Goal: Task Accomplishment & Management: Manage account settings

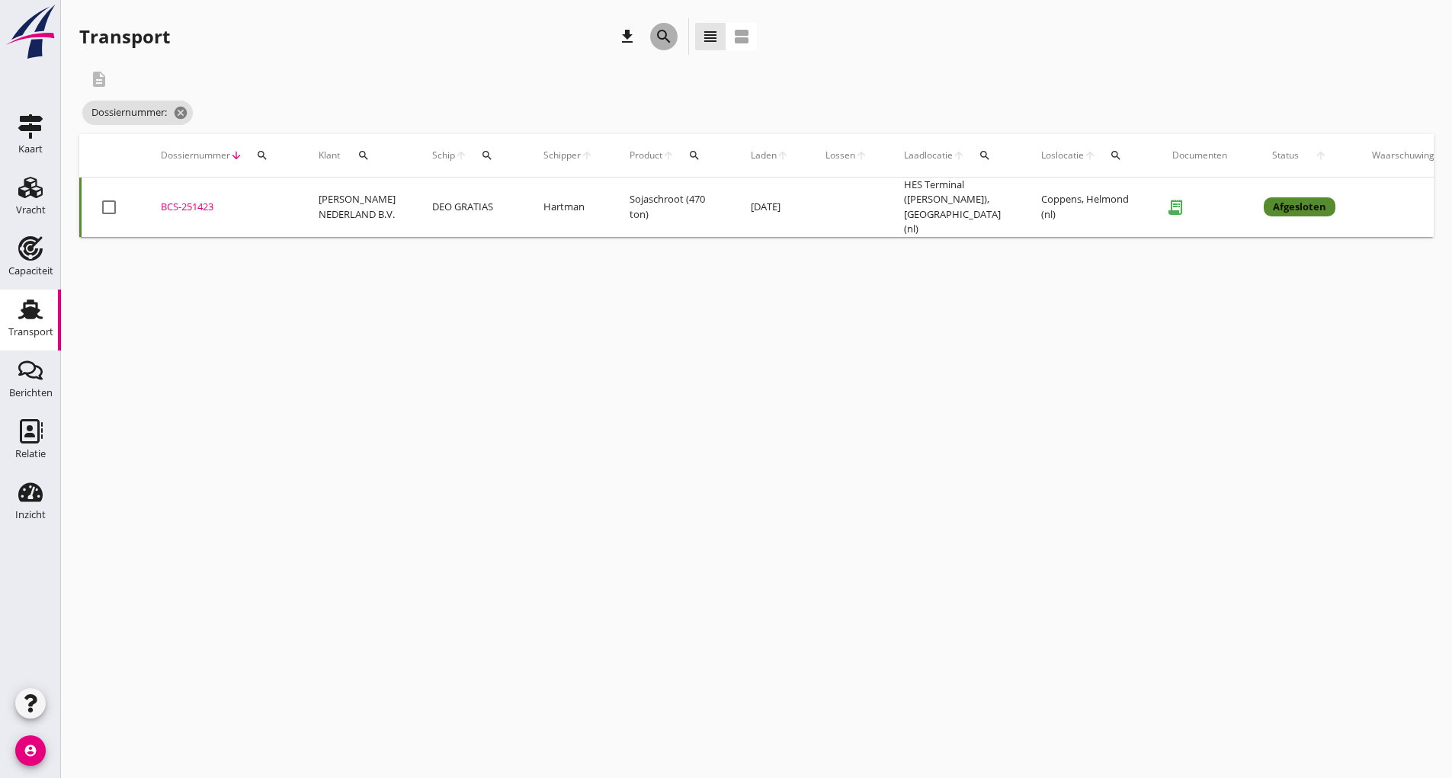
drag, startPoint x: 665, startPoint y: 37, endPoint x: 629, endPoint y: 252, distance: 218.0
click at [664, 46] on button "search" at bounding box center [663, 36] width 27 height 27
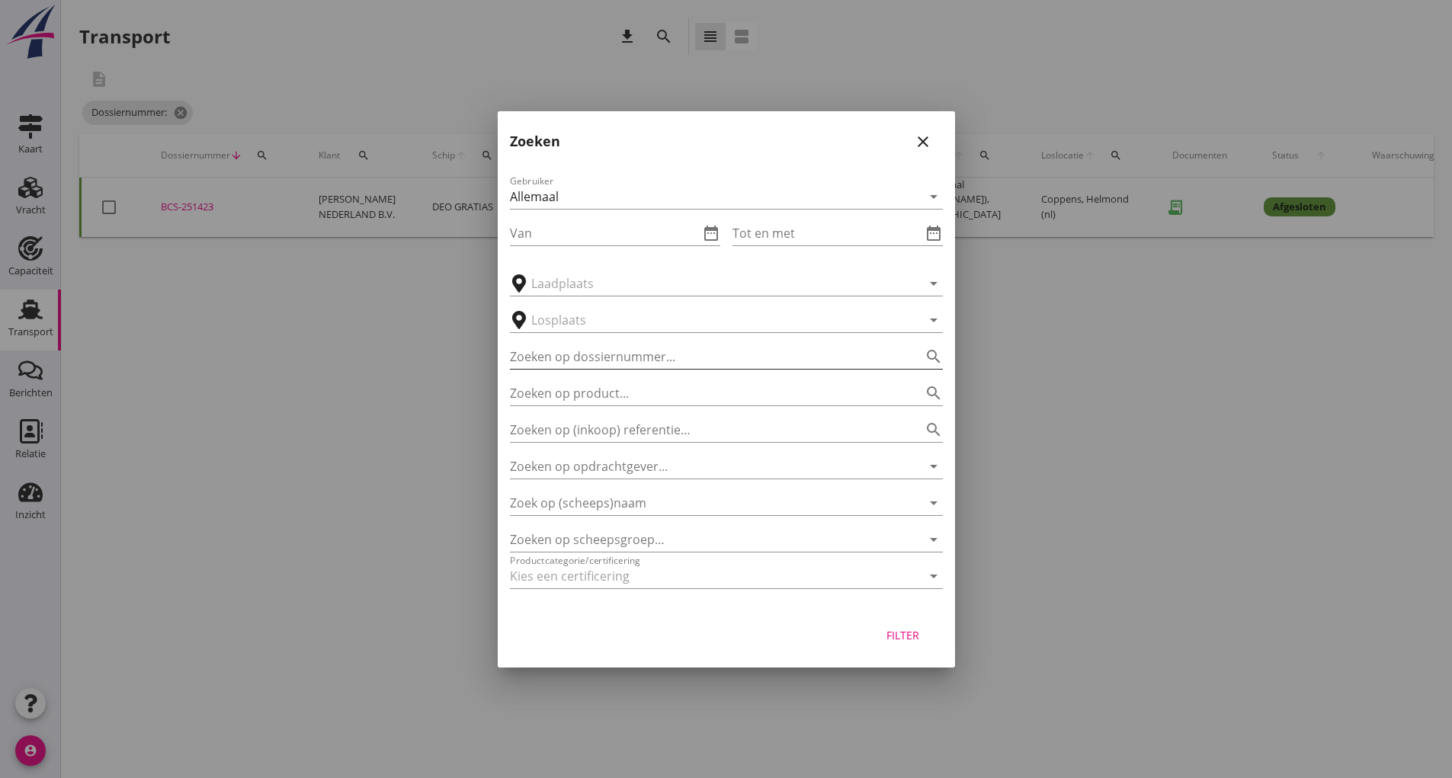
click at [595, 357] on input "Zoeken op dossiernummer..." at bounding box center [705, 357] width 390 height 24
type input "251446"
click at [880, 627] on button "Filter" at bounding box center [903, 635] width 67 height 27
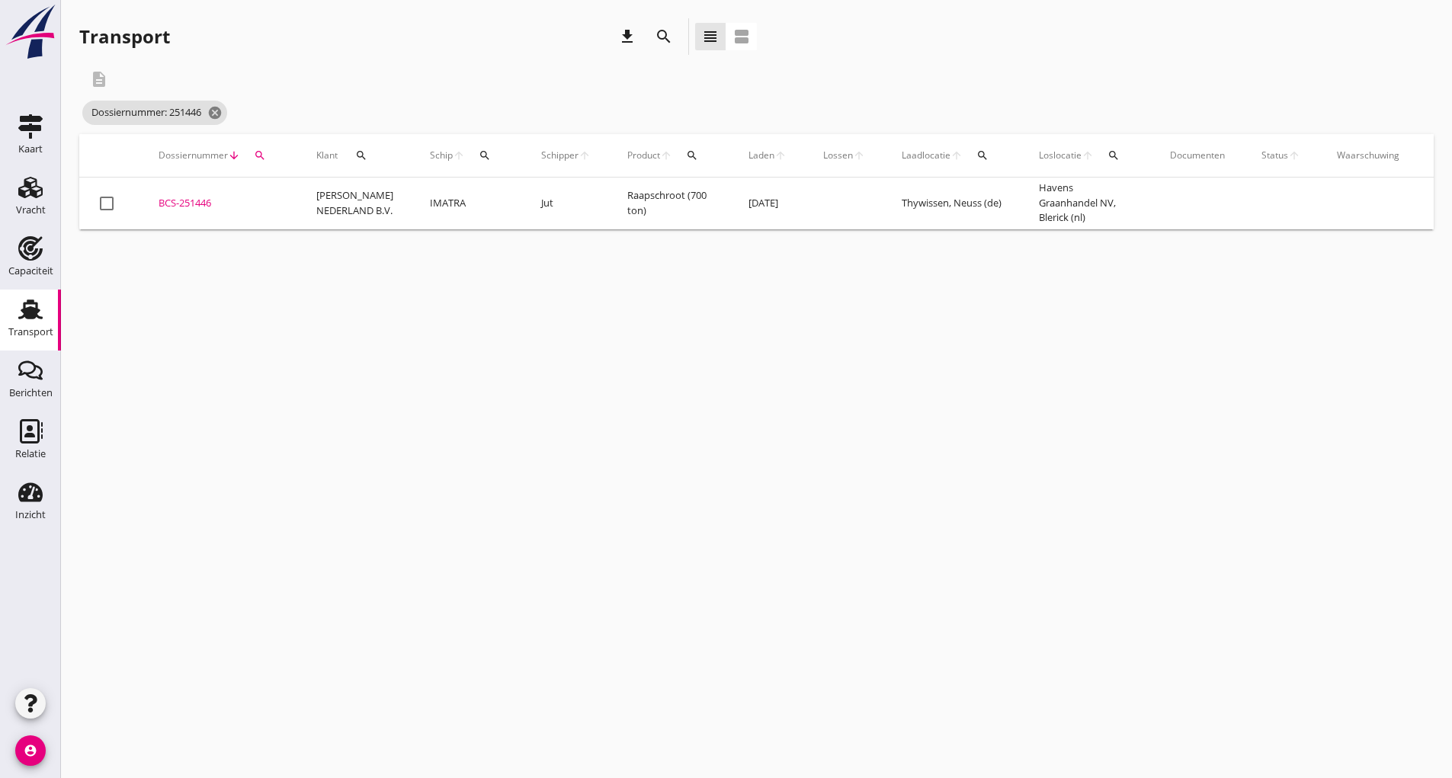
click at [203, 196] on div "BCS-251446" at bounding box center [219, 203] width 121 height 15
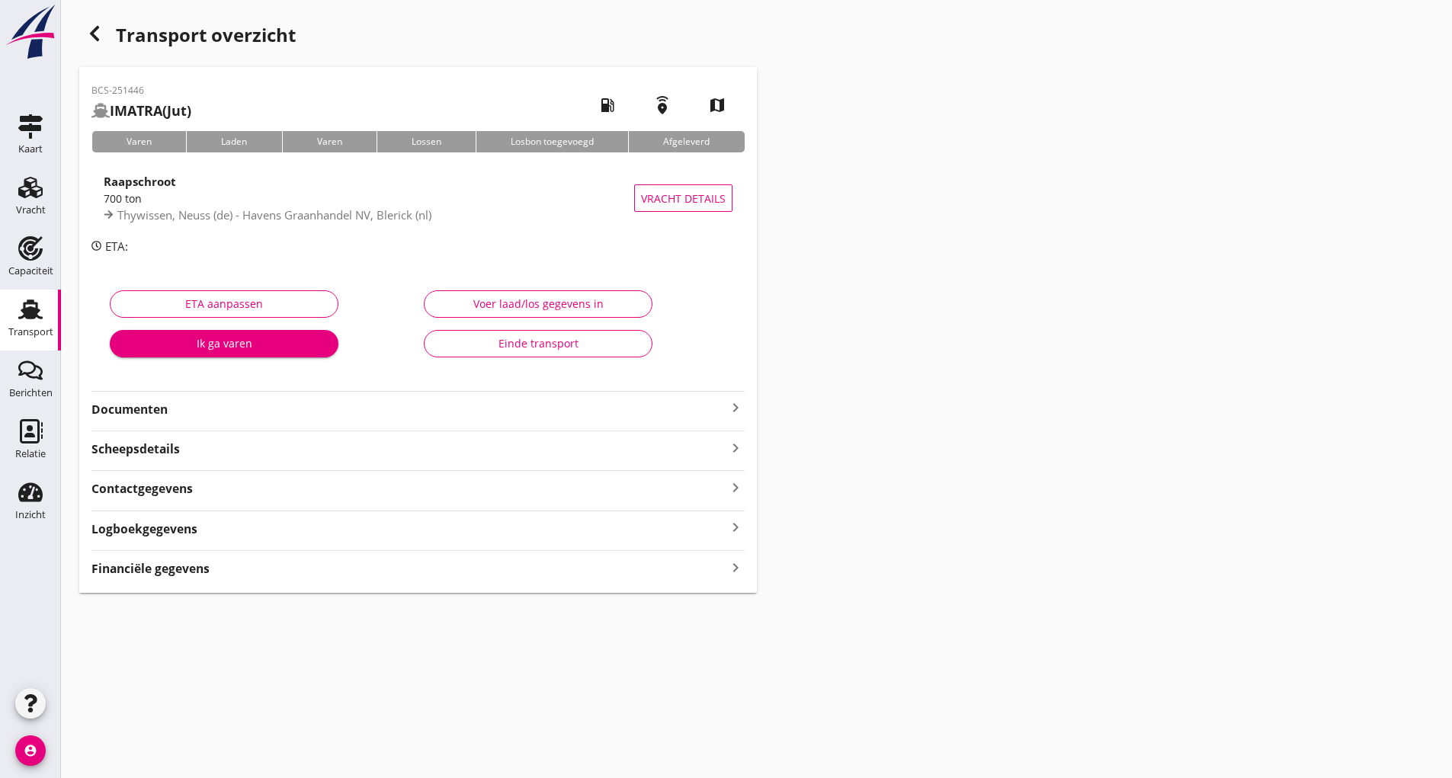
drag, startPoint x: 160, startPoint y: 409, endPoint x: 169, endPoint y: 416, distance: 11.4
click at [160, 409] on strong "Documenten" at bounding box center [408, 410] width 635 height 18
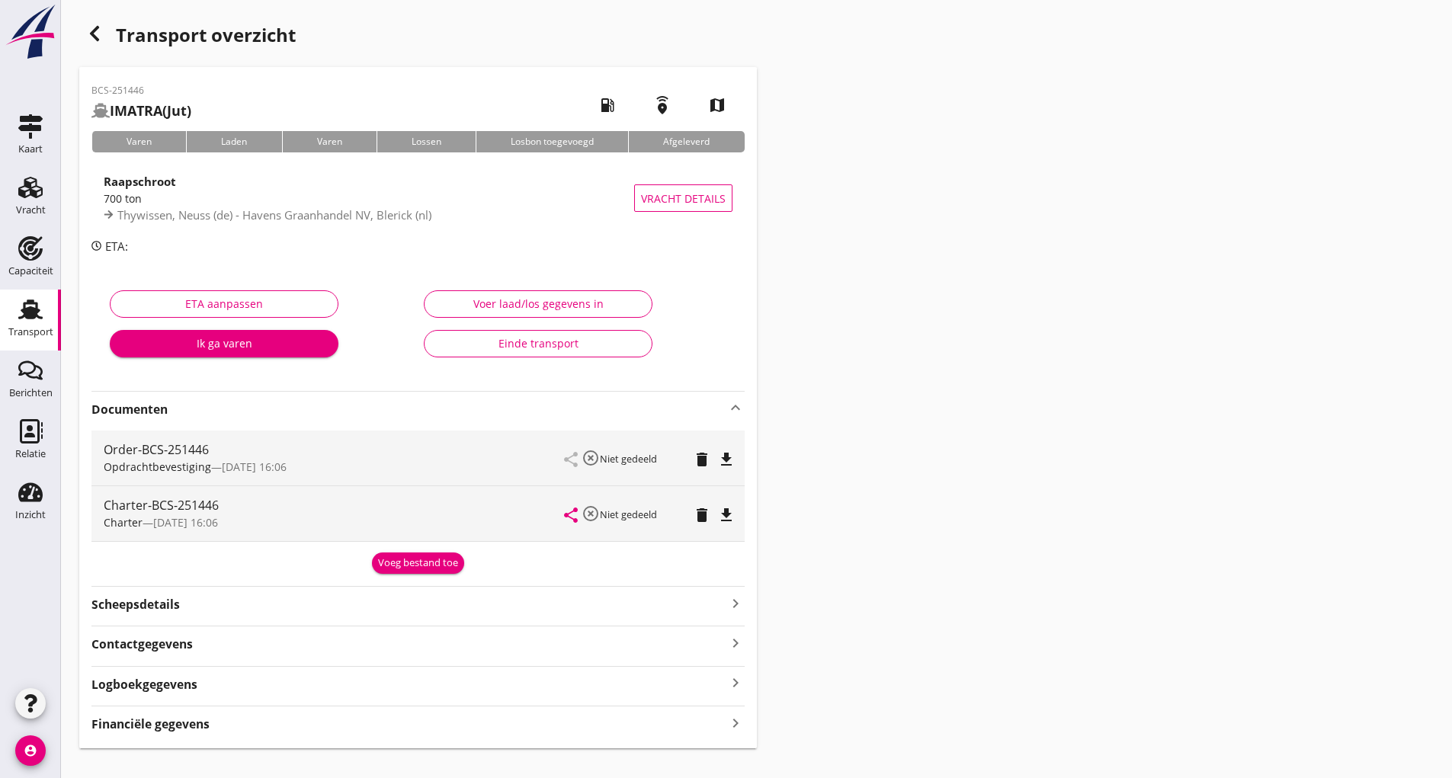
click at [393, 567] on div "Voeg bestand toe" at bounding box center [418, 563] width 80 height 15
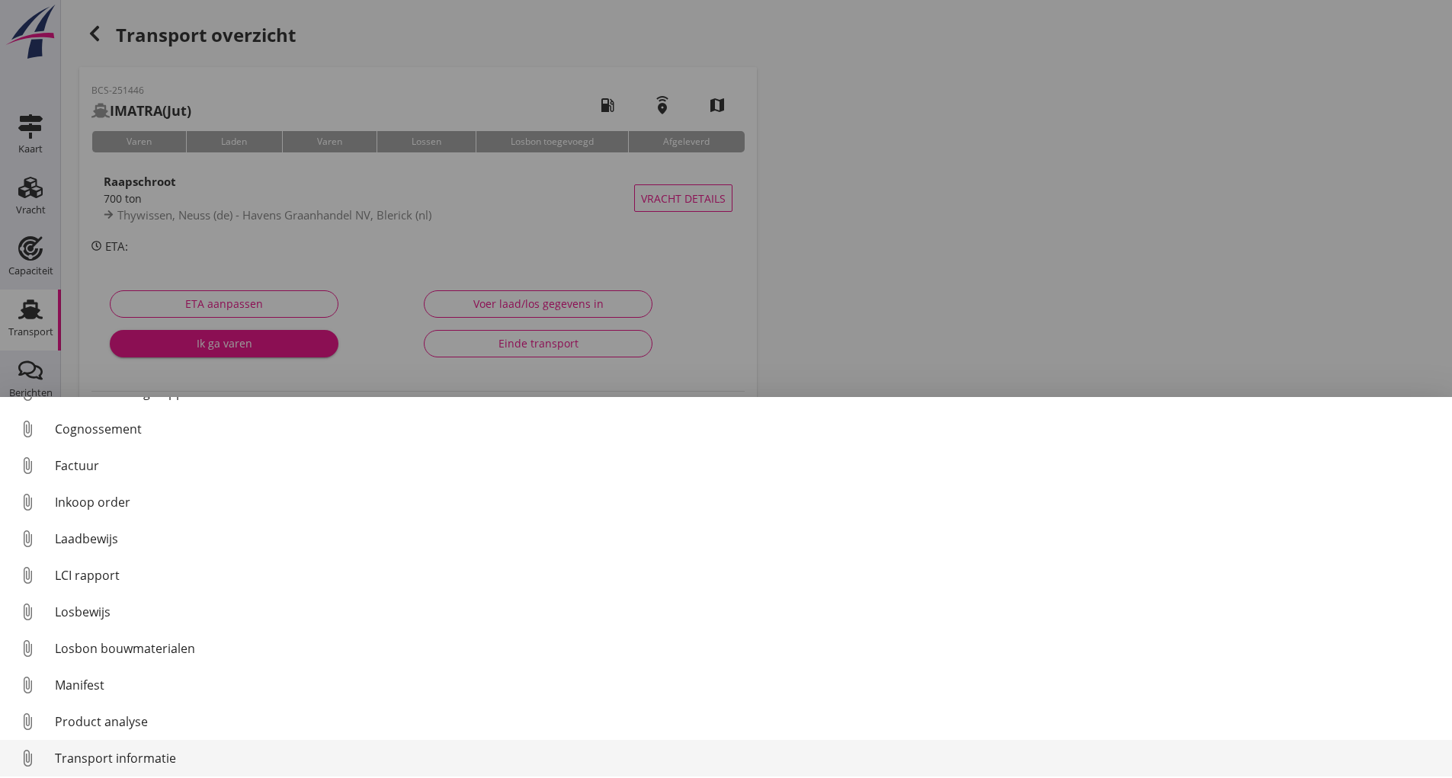
scroll to position [107, 0]
click at [138, 752] on div "Overig bestand" at bounding box center [747, 754] width 1385 height 18
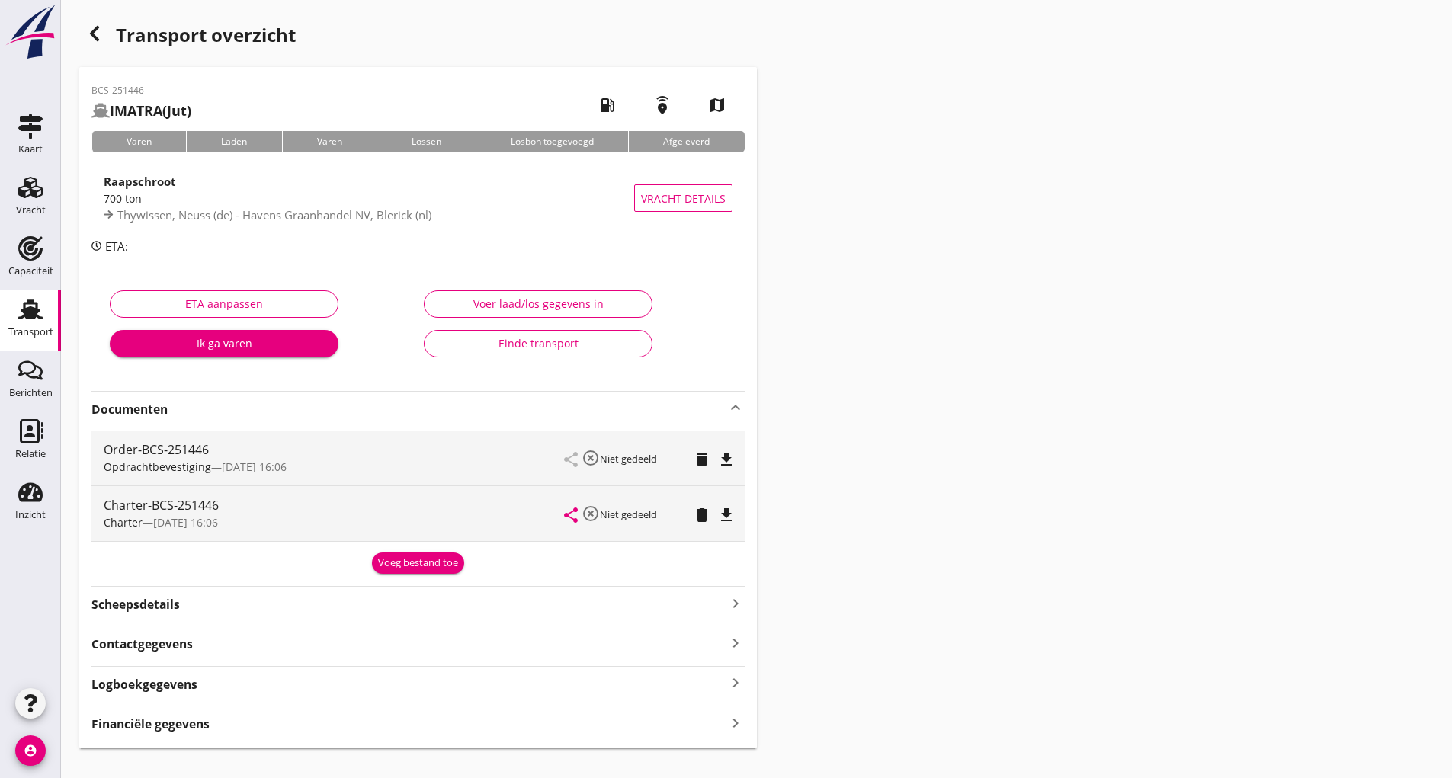
click at [396, 564] on div "Voeg bestand toe" at bounding box center [418, 563] width 80 height 15
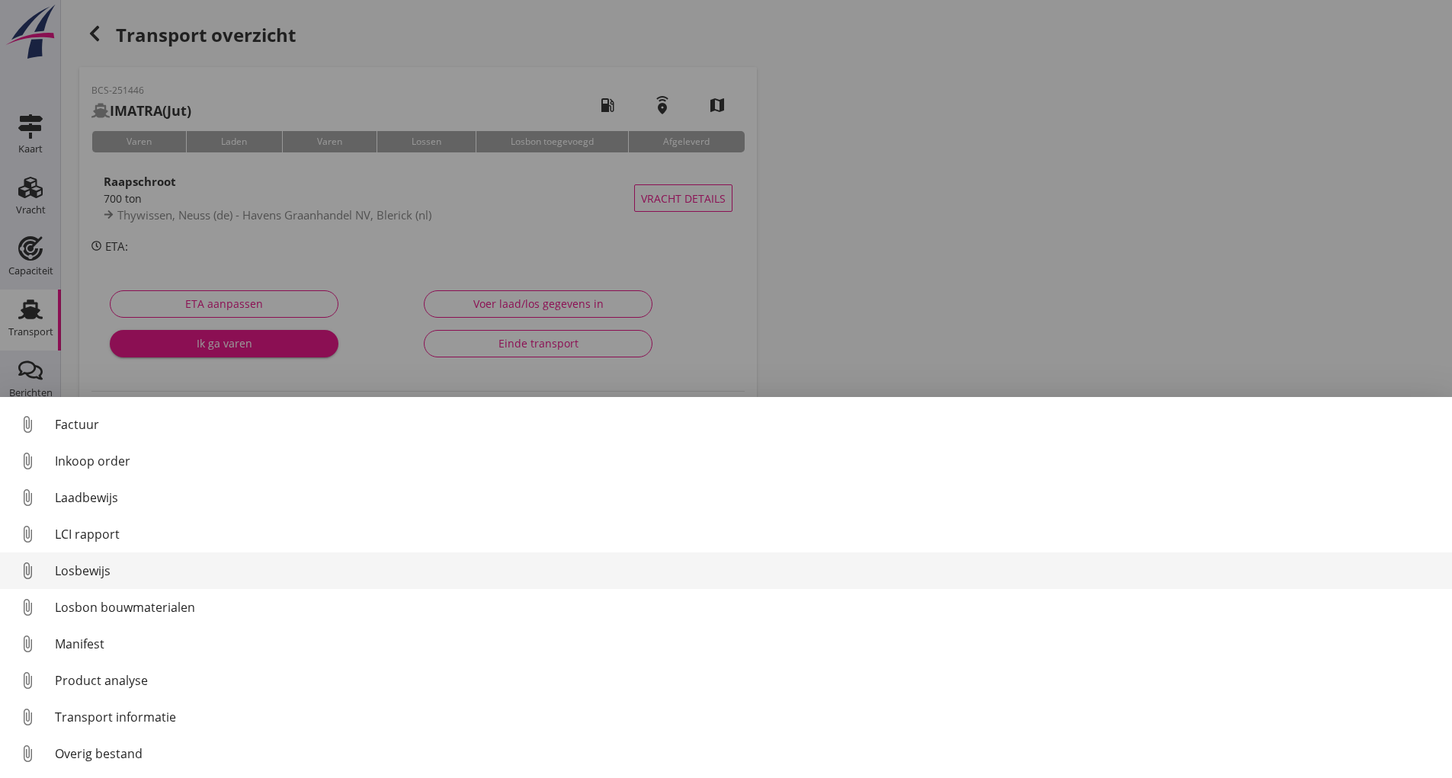
click at [79, 577] on div "Losbewijs" at bounding box center [747, 571] width 1385 height 18
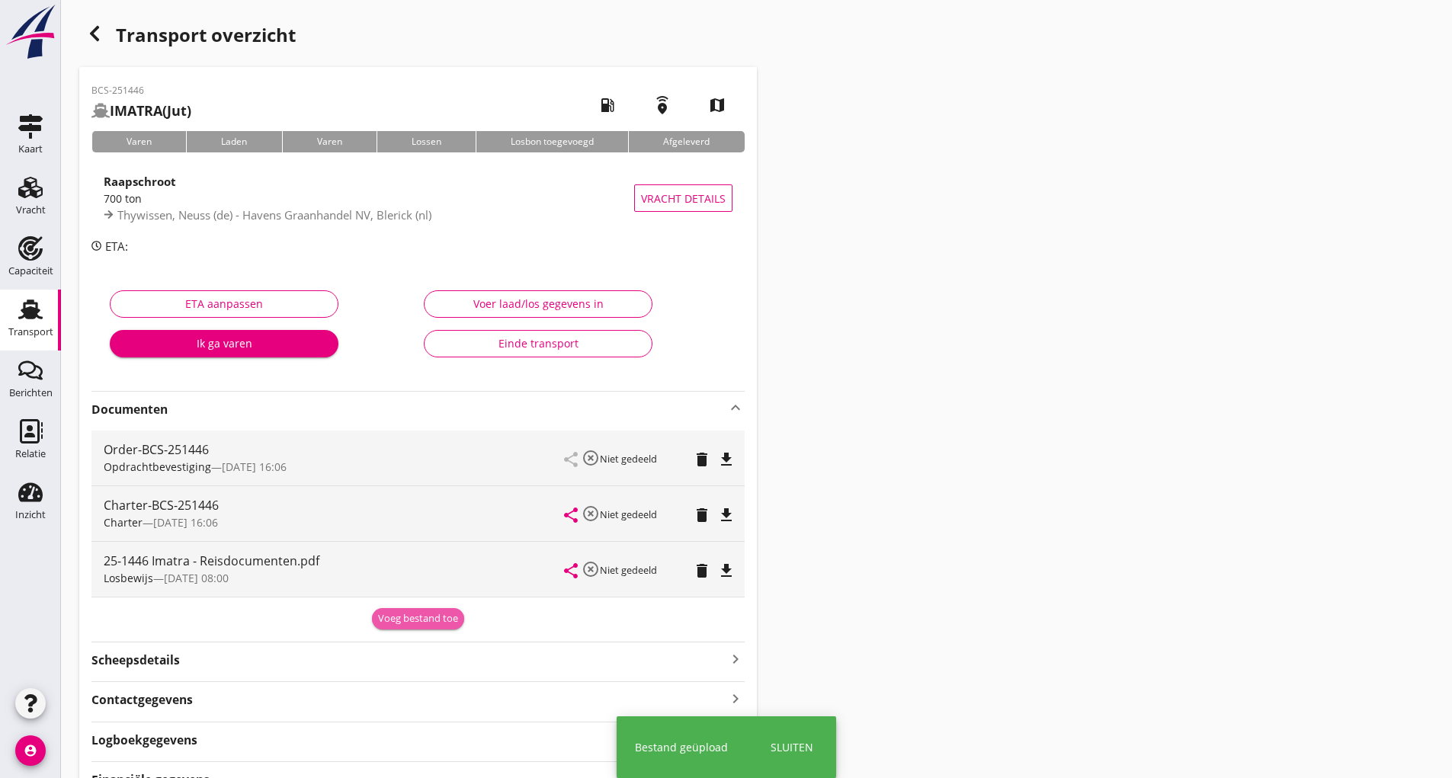
drag, startPoint x: 399, startPoint y: 624, endPoint x: 366, endPoint y: 638, distance: 36.5
click at [399, 627] on button "Voeg bestand toe" at bounding box center [418, 618] width 92 height 21
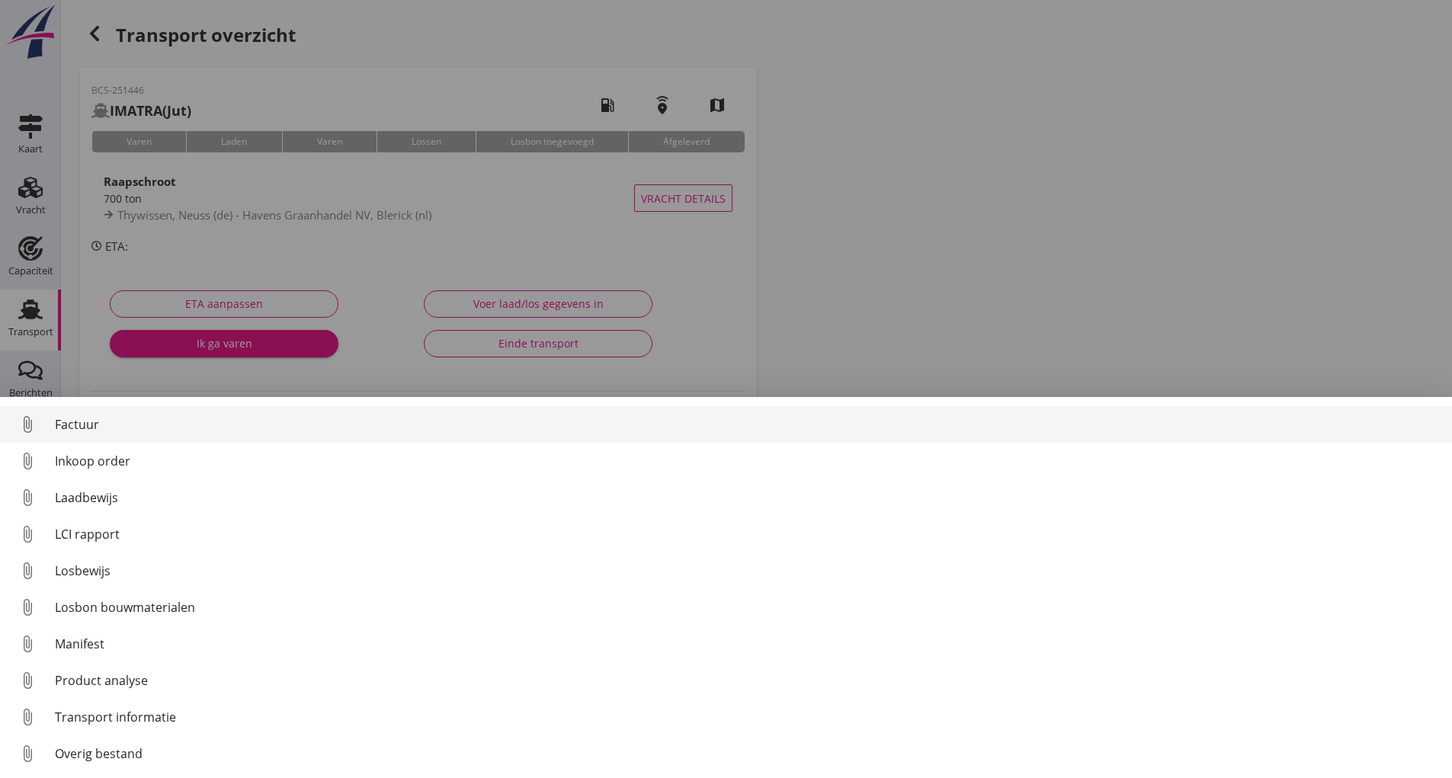
click at [77, 420] on div "Factuur" at bounding box center [747, 424] width 1385 height 18
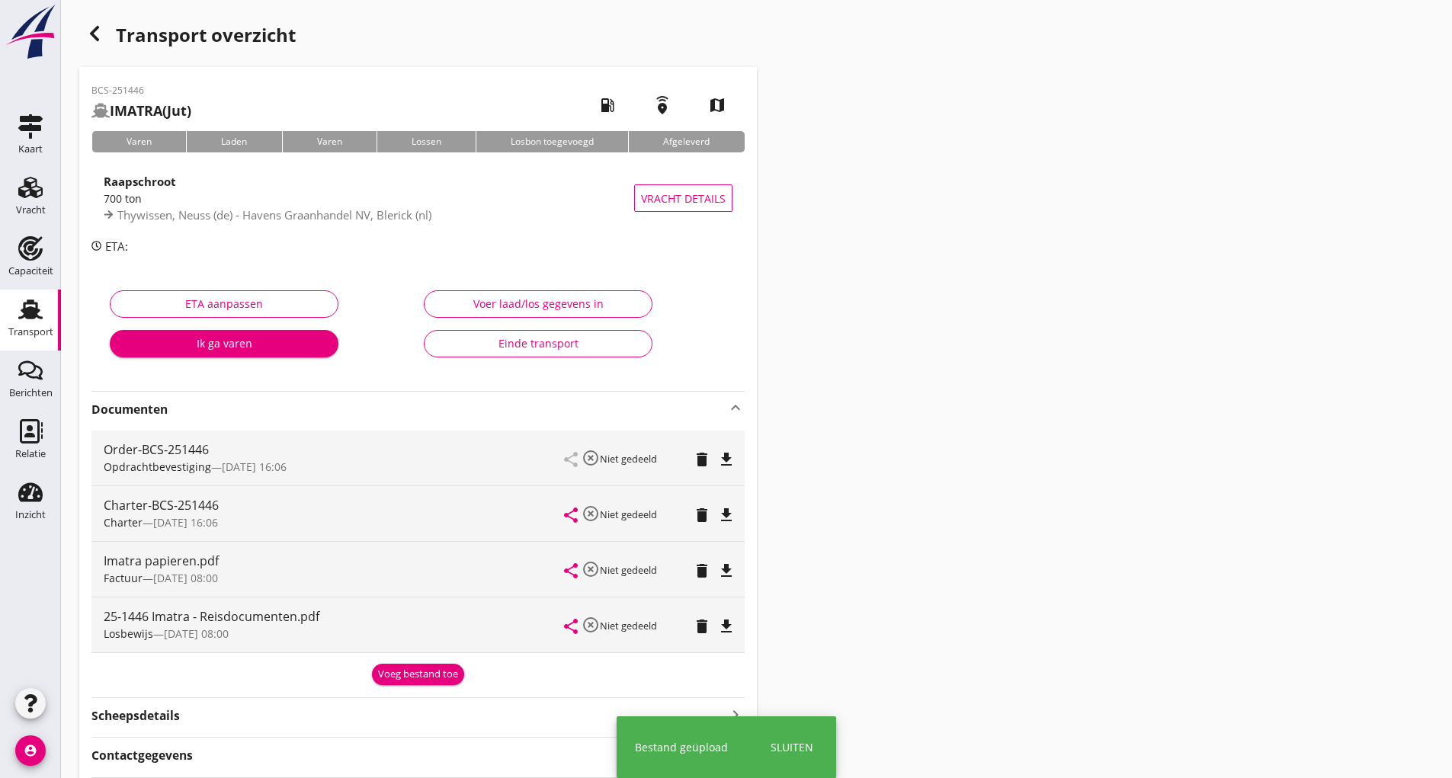
click at [397, 674] on div "Voeg bestand toe" at bounding box center [418, 674] width 80 height 15
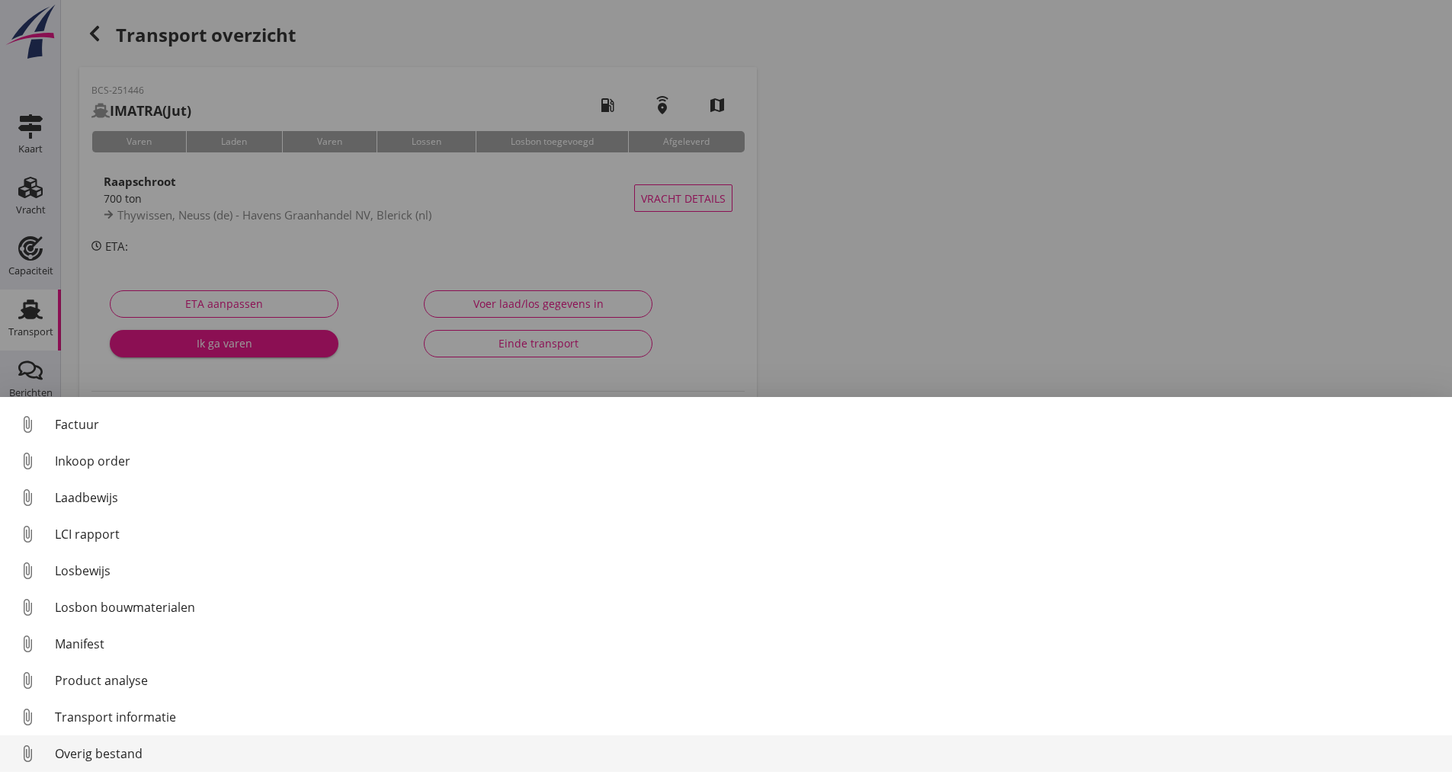
click at [117, 760] on div "Overig bestand" at bounding box center [747, 754] width 1385 height 18
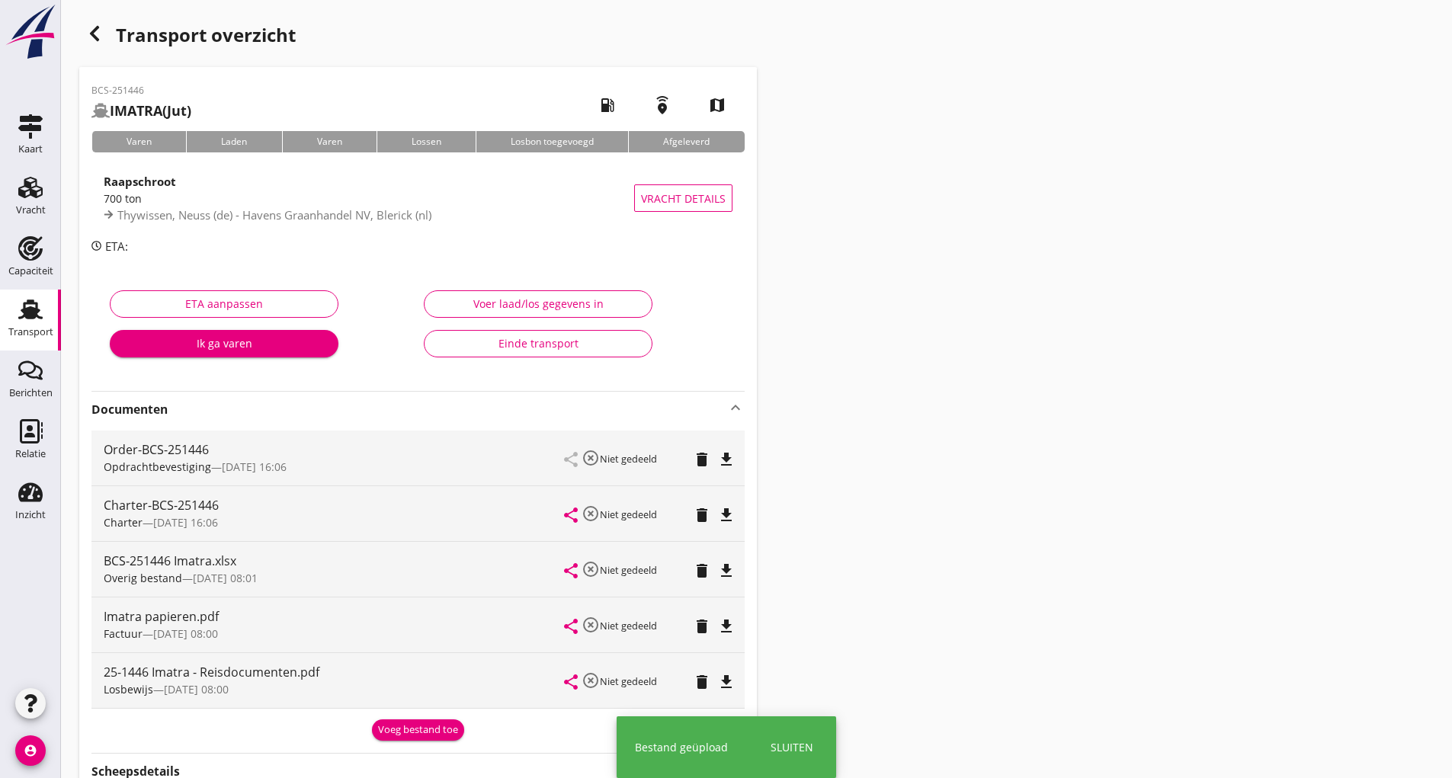
click at [382, 725] on div "Voeg bestand toe" at bounding box center [418, 730] width 80 height 15
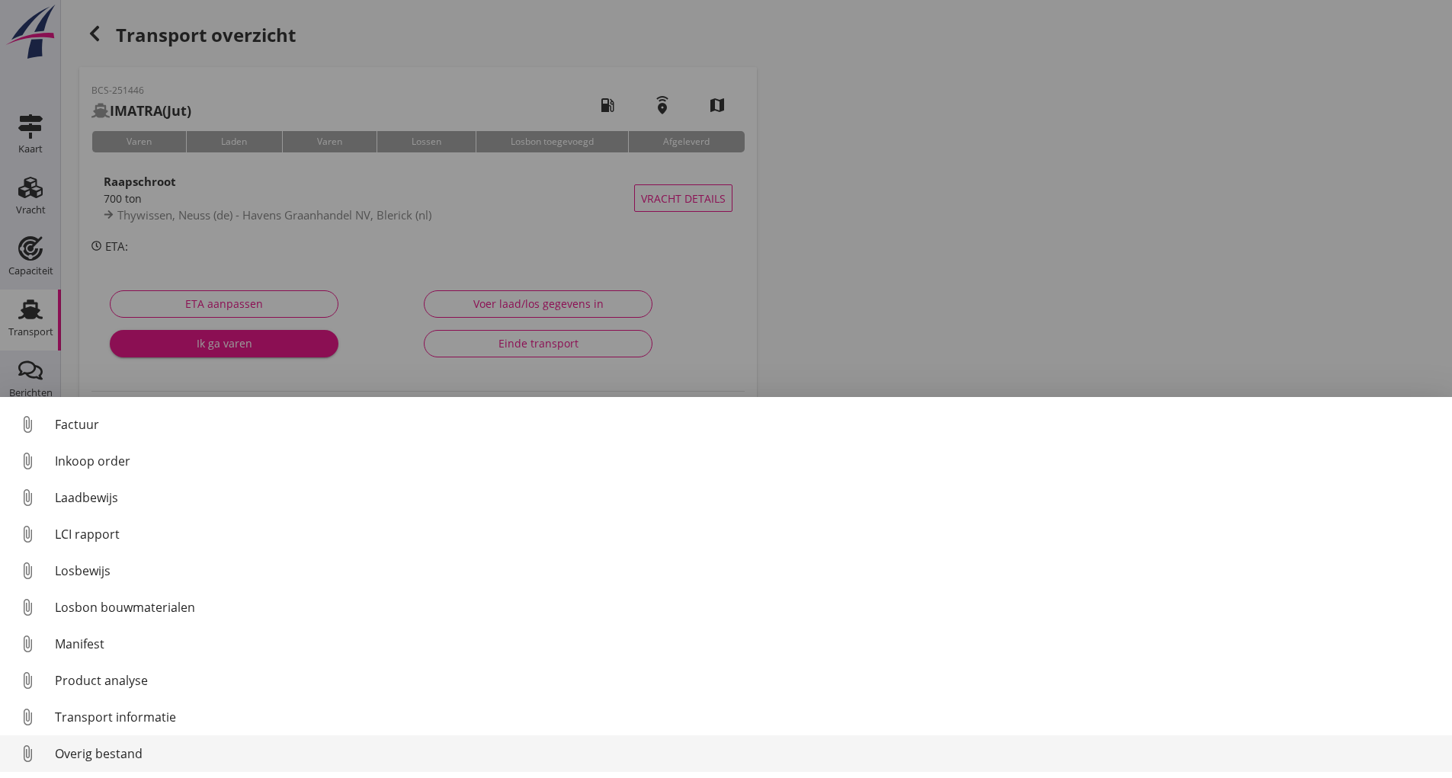
click at [133, 757] on div "Overig bestand" at bounding box center [747, 754] width 1385 height 18
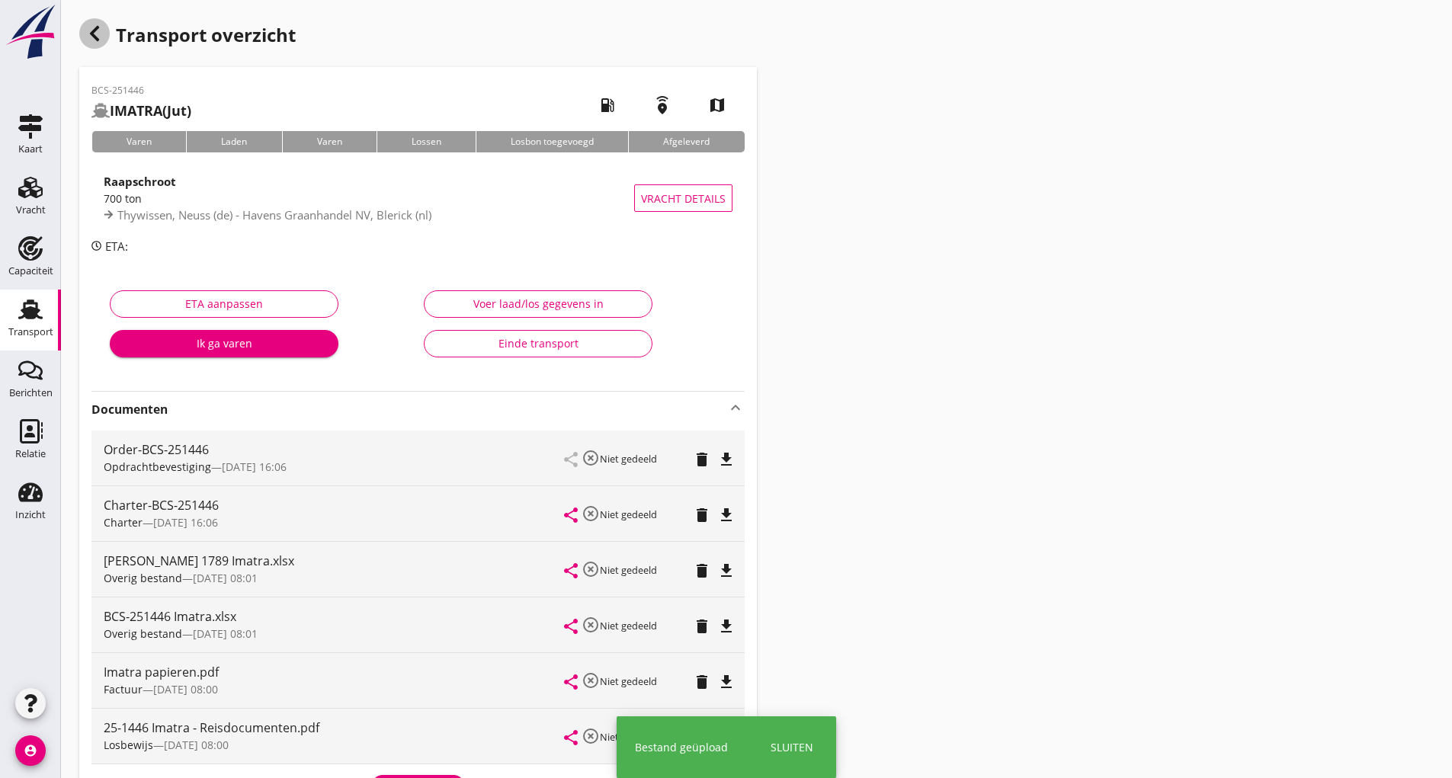
click at [106, 40] on div "button" at bounding box center [94, 33] width 30 height 30
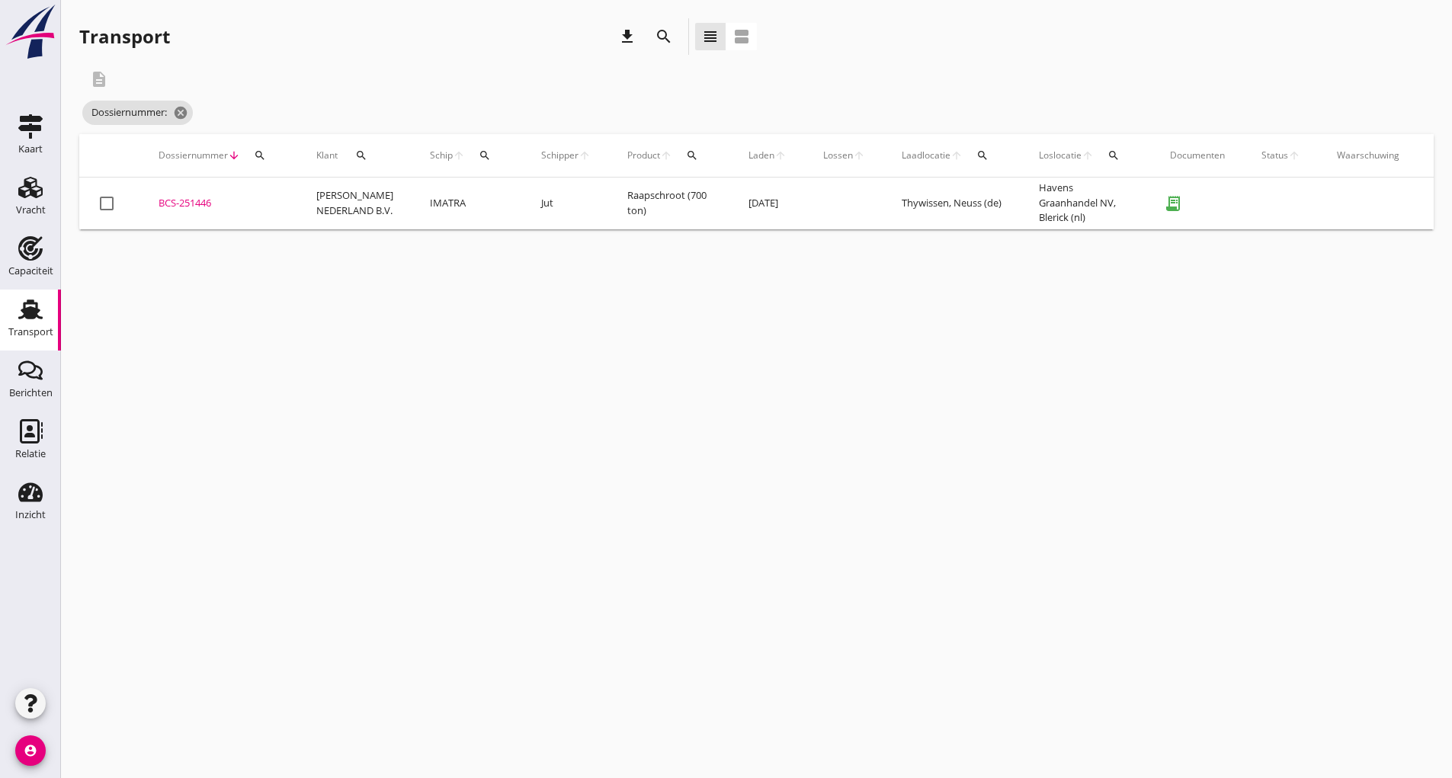
drag, startPoint x: 656, startPoint y: 37, endPoint x: 559, endPoint y: 164, distance: 159.9
click at [655, 39] on icon "search" at bounding box center [664, 36] width 18 height 18
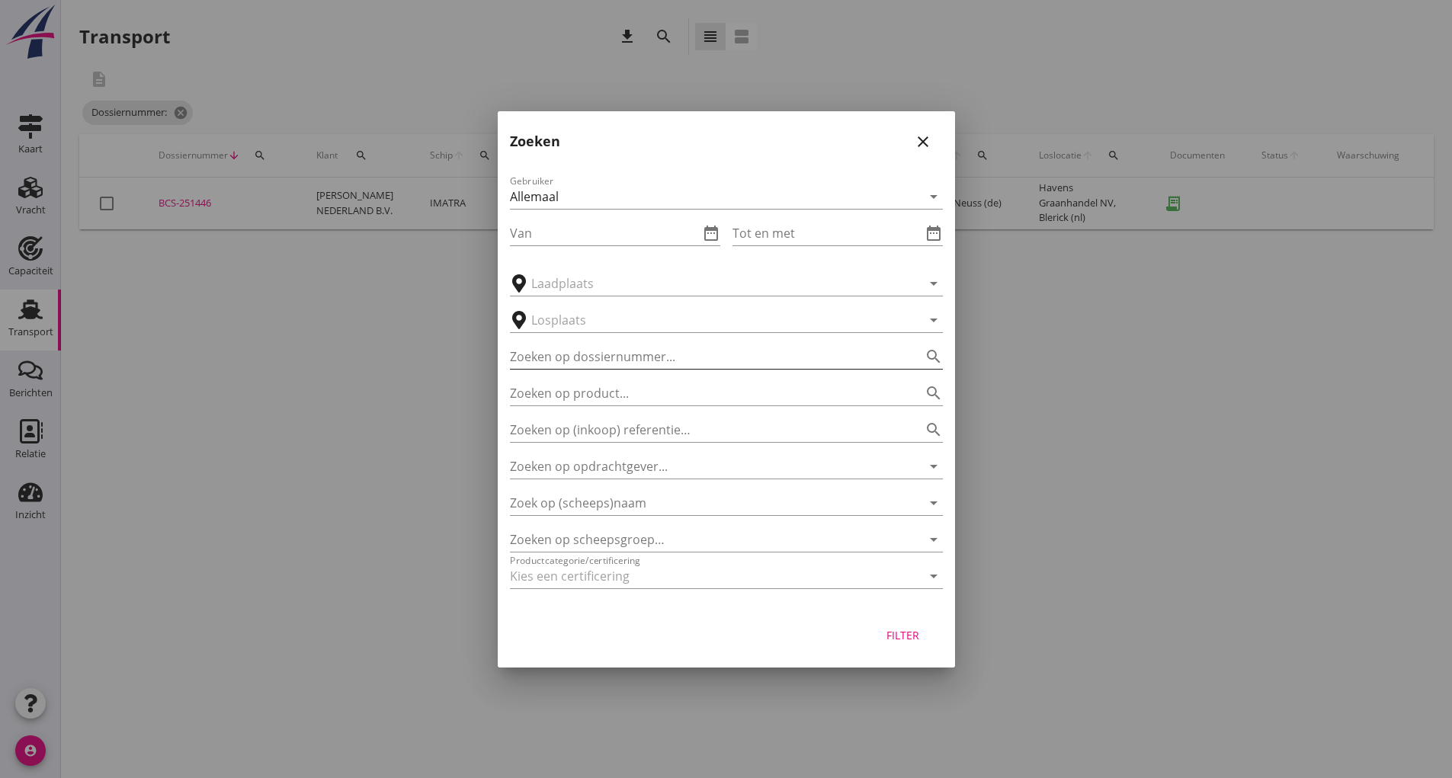
click at [553, 351] on input "Zoeken op dossiernummer..." at bounding box center [705, 357] width 390 height 24
type input "251455"
click at [896, 640] on div "Filter" at bounding box center [903, 635] width 43 height 16
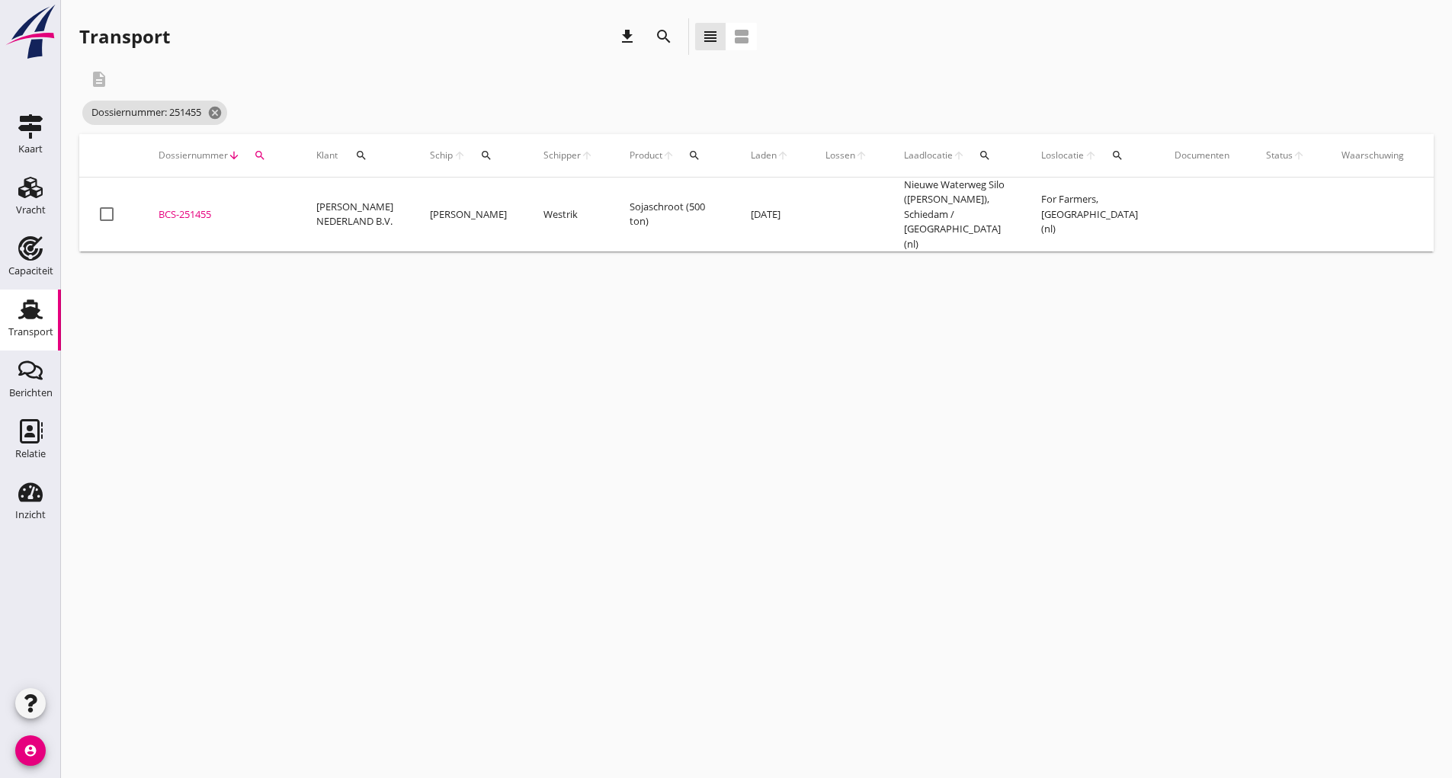
click at [211, 207] on div "BCS-251455" at bounding box center [219, 214] width 121 height 15
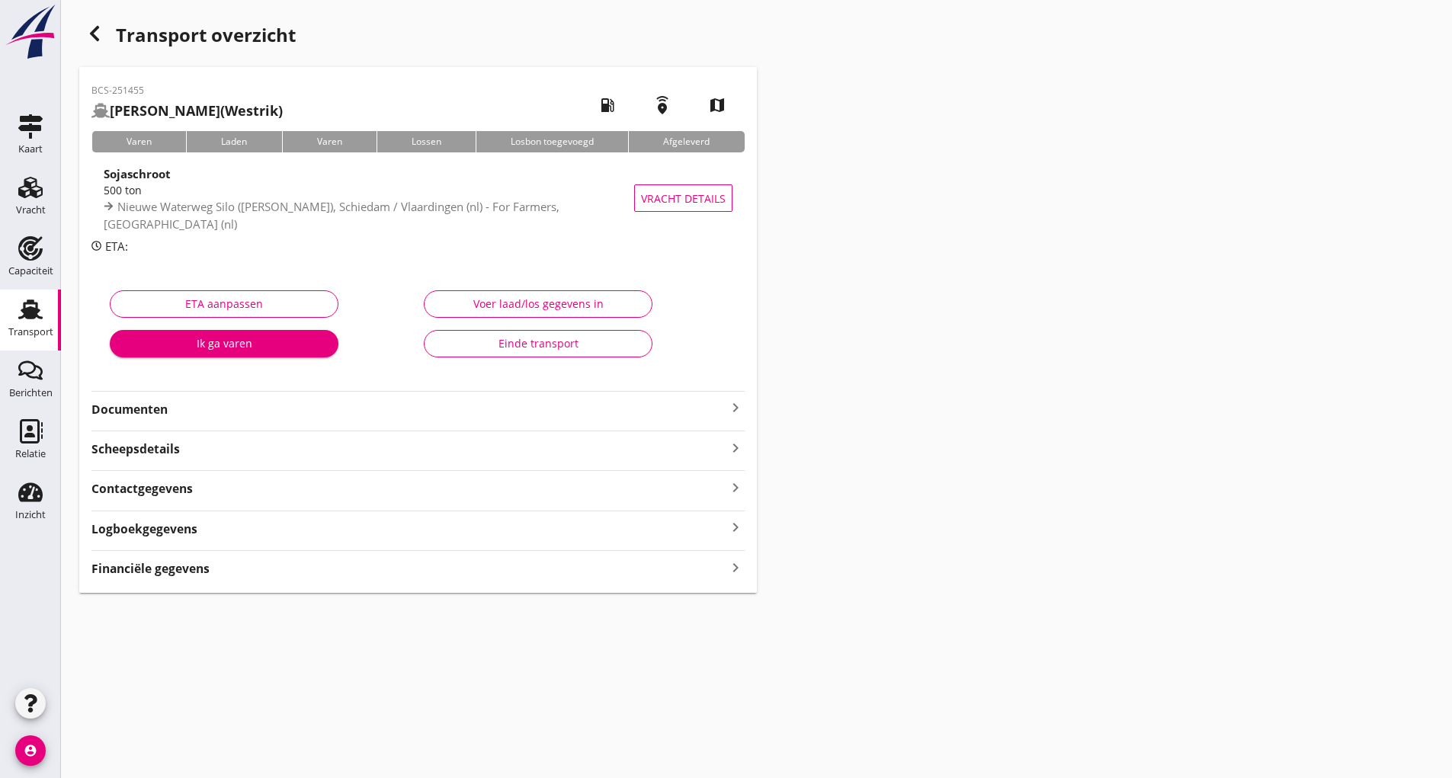
click at [166, 412] on strong "Documenten" at bounding box center [408, 410] width 635 height 18
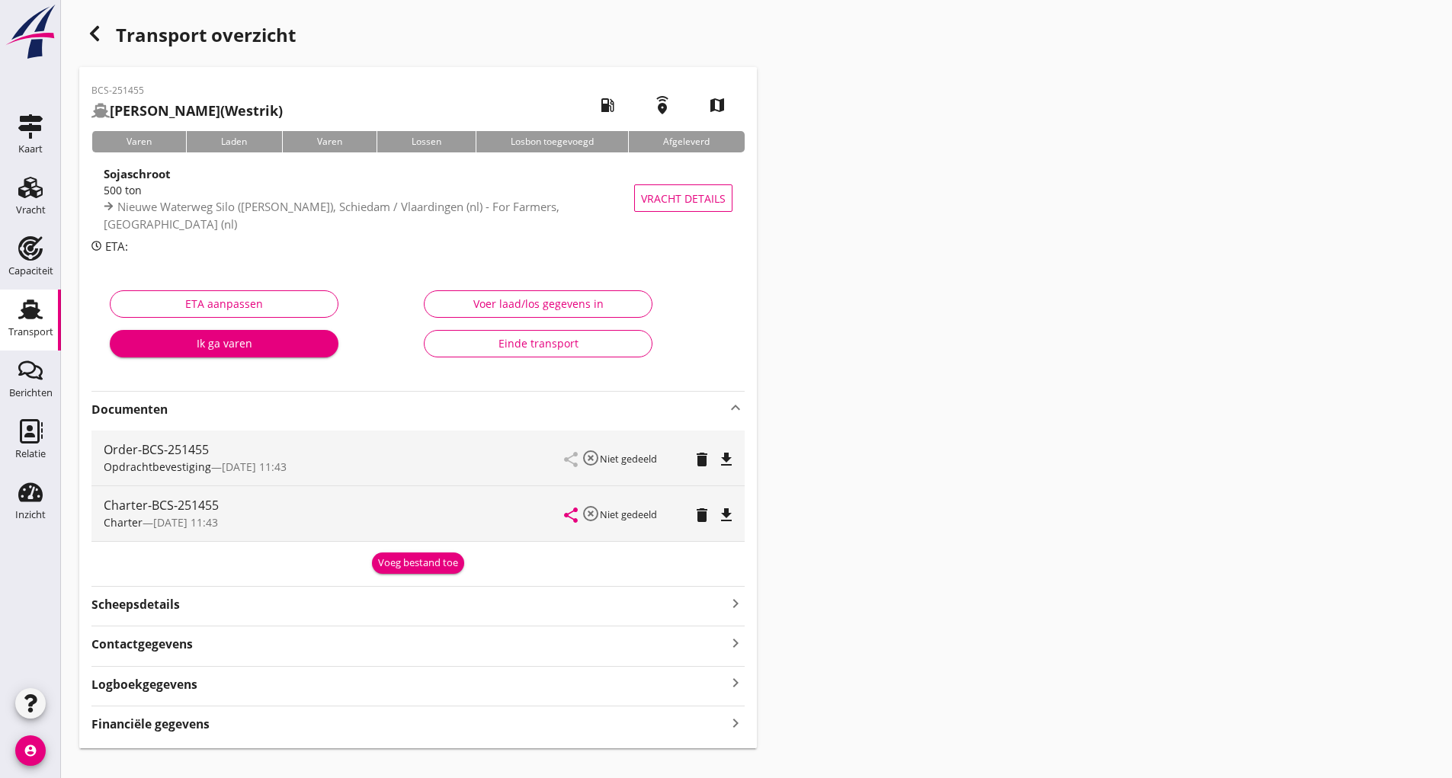
click at [406, 561] on div "Voeg bestand toe" at bounding box center [418, 563] width 80 height 15
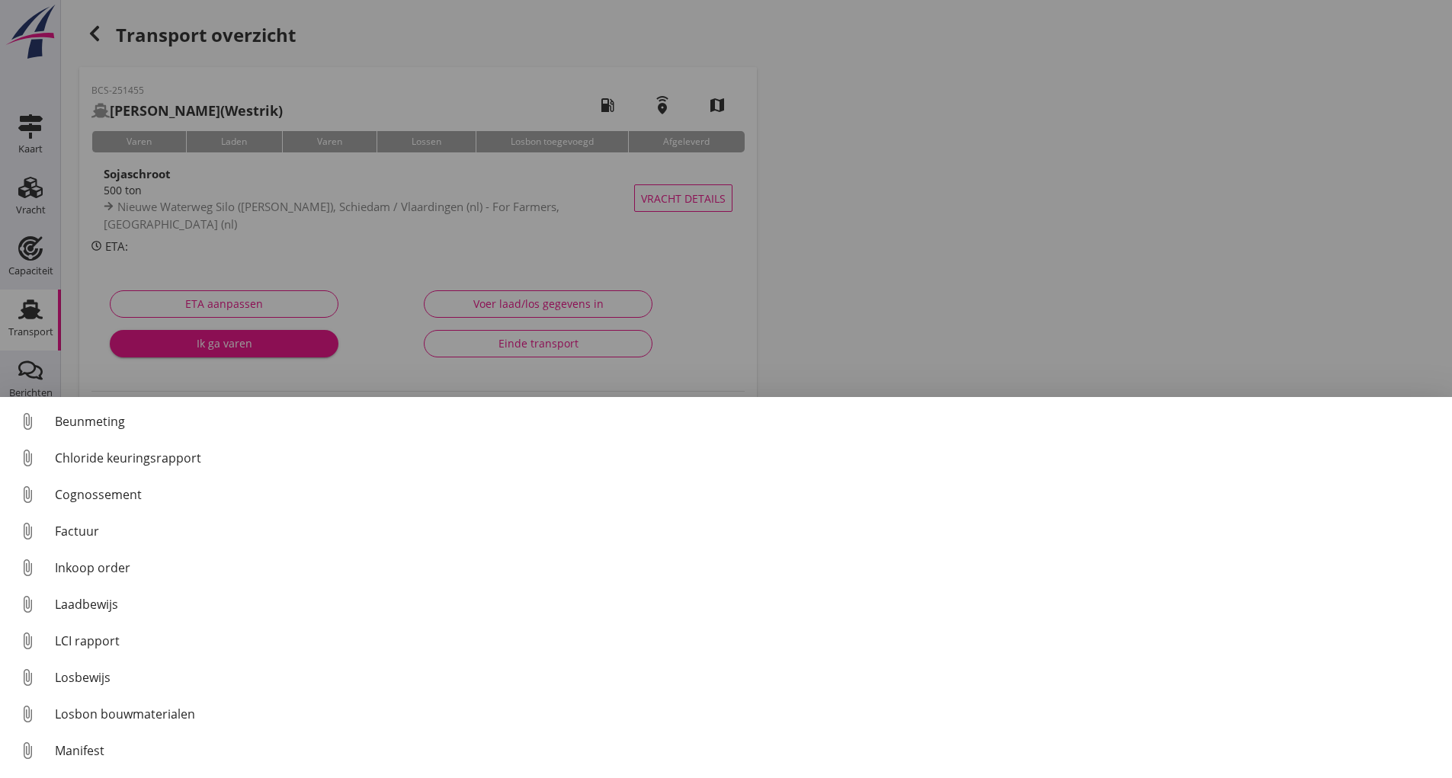
scroll to position [107, 0]
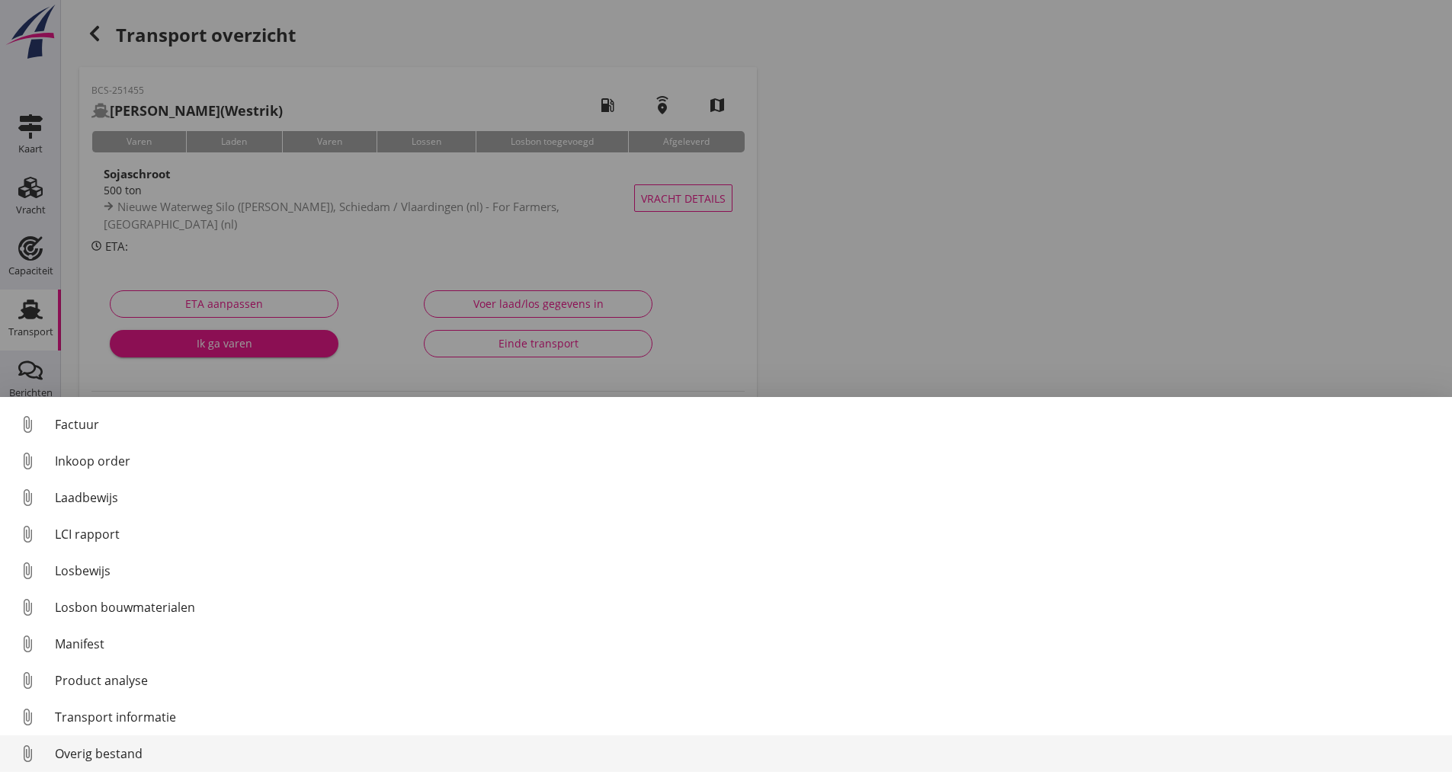
click at [142, 758] on link "attach_file Overig bestand" at bounding box center [726, 754] width 1452 height 37
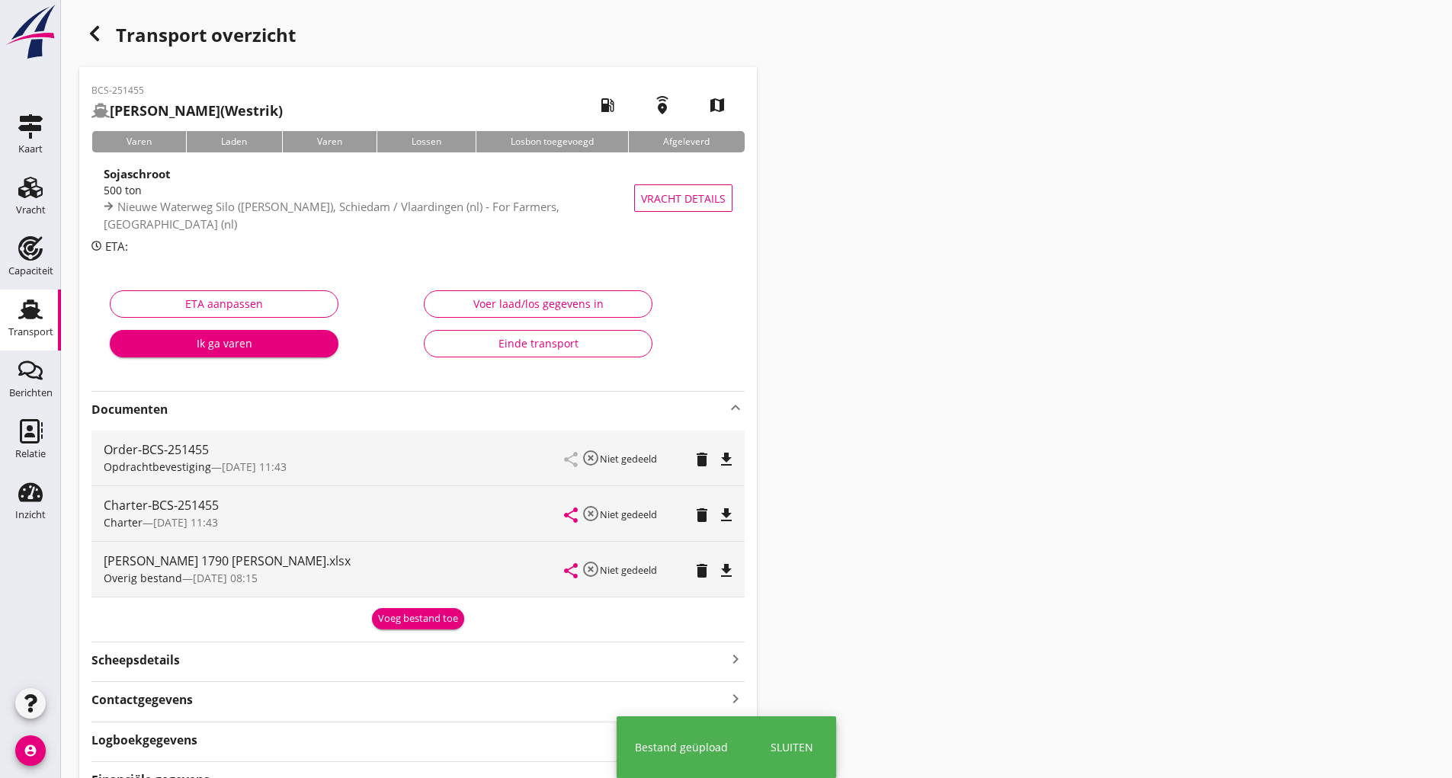
click at [405, 620] on div "Voeg bestand toe" at bounding box center [418, 618] width 80 height 15
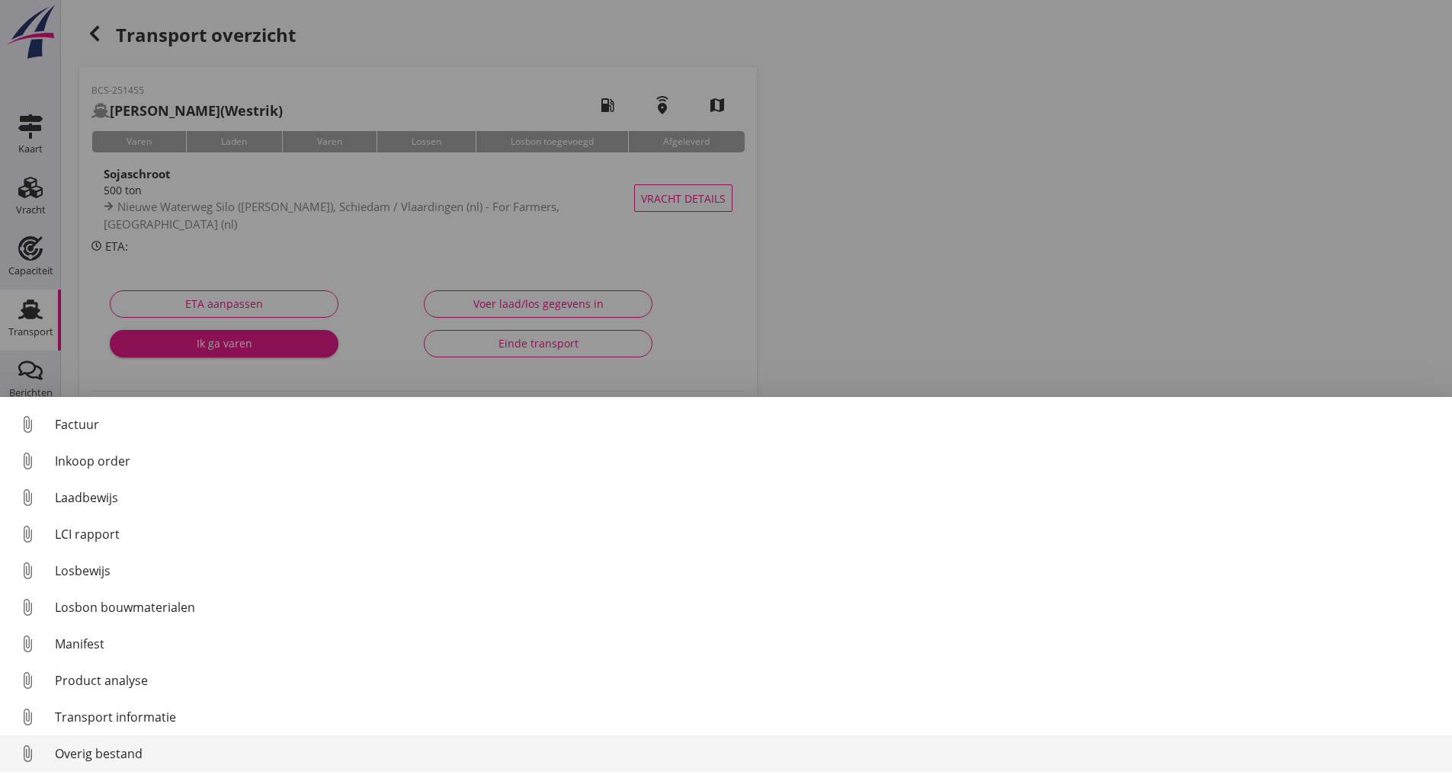
click at [133, 755] on div "Overig bestand" at bounding box center [747, 754] width 1385 height 18
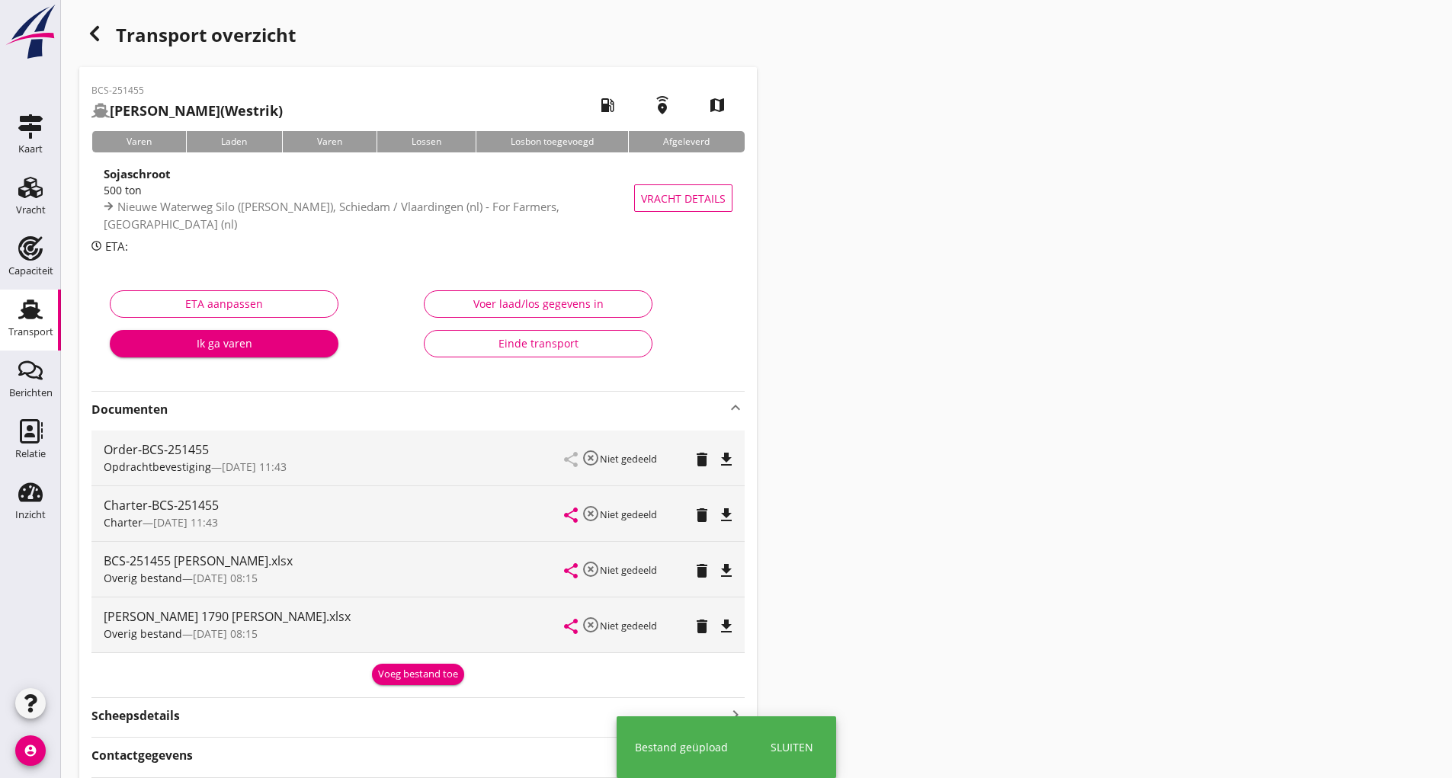
click at [406, 678] on div "Voeg bestand toe" at bounding box center [418, 674] width 80 height 15
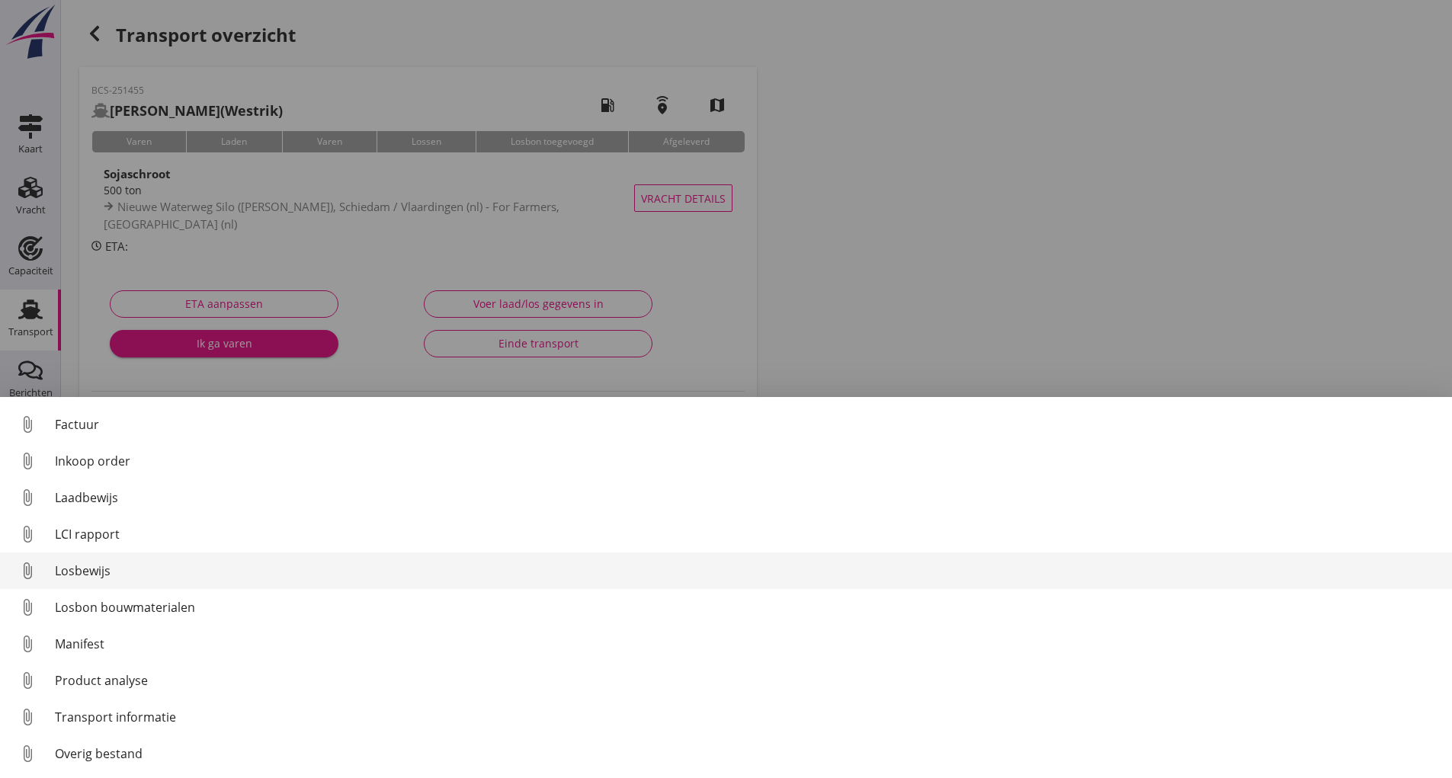
click at [106, 574] on div "Losbewijs" at bounding box center [747, 571] width 1385 height 18
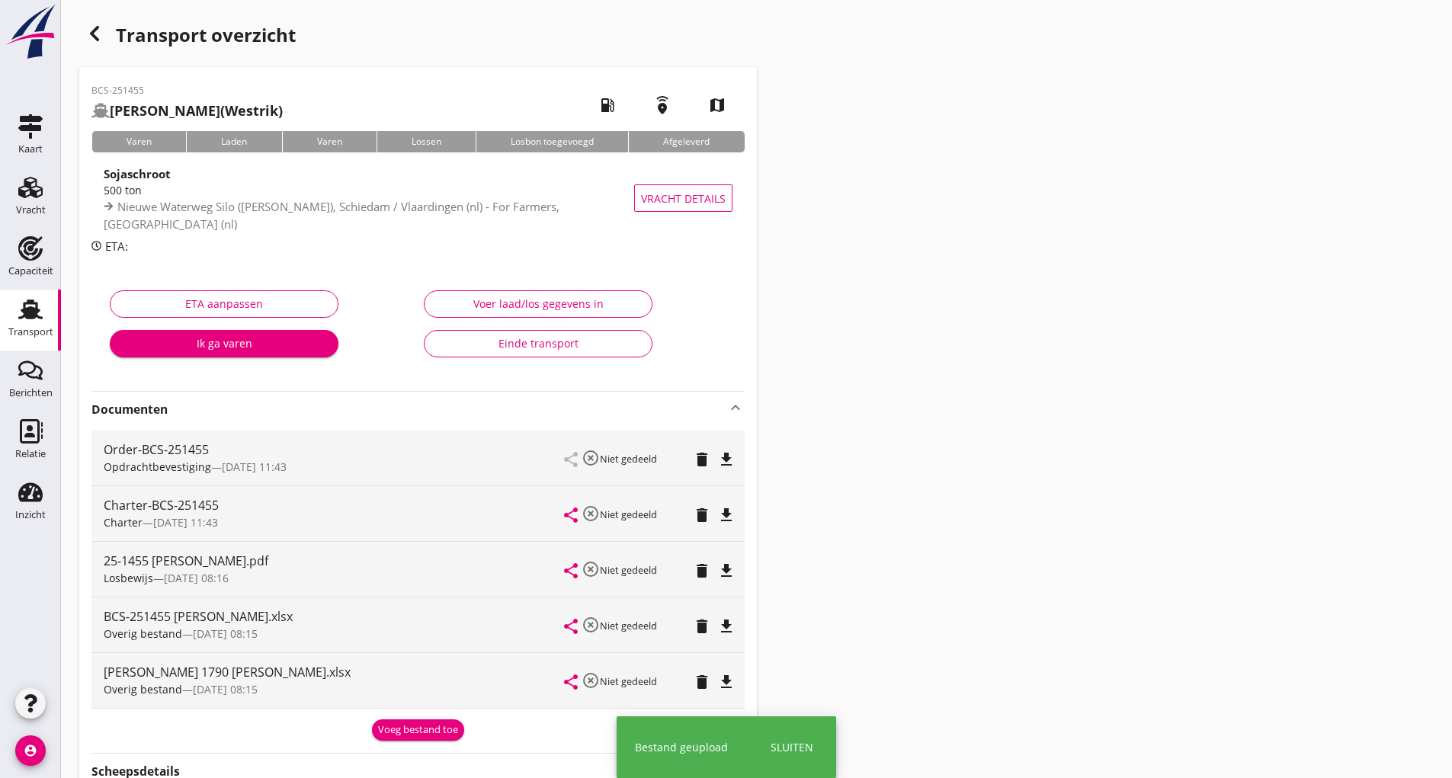
click at [399, 724] on div "Voeg bestand toe" at bounding box center [418, 730] width 80 height 15
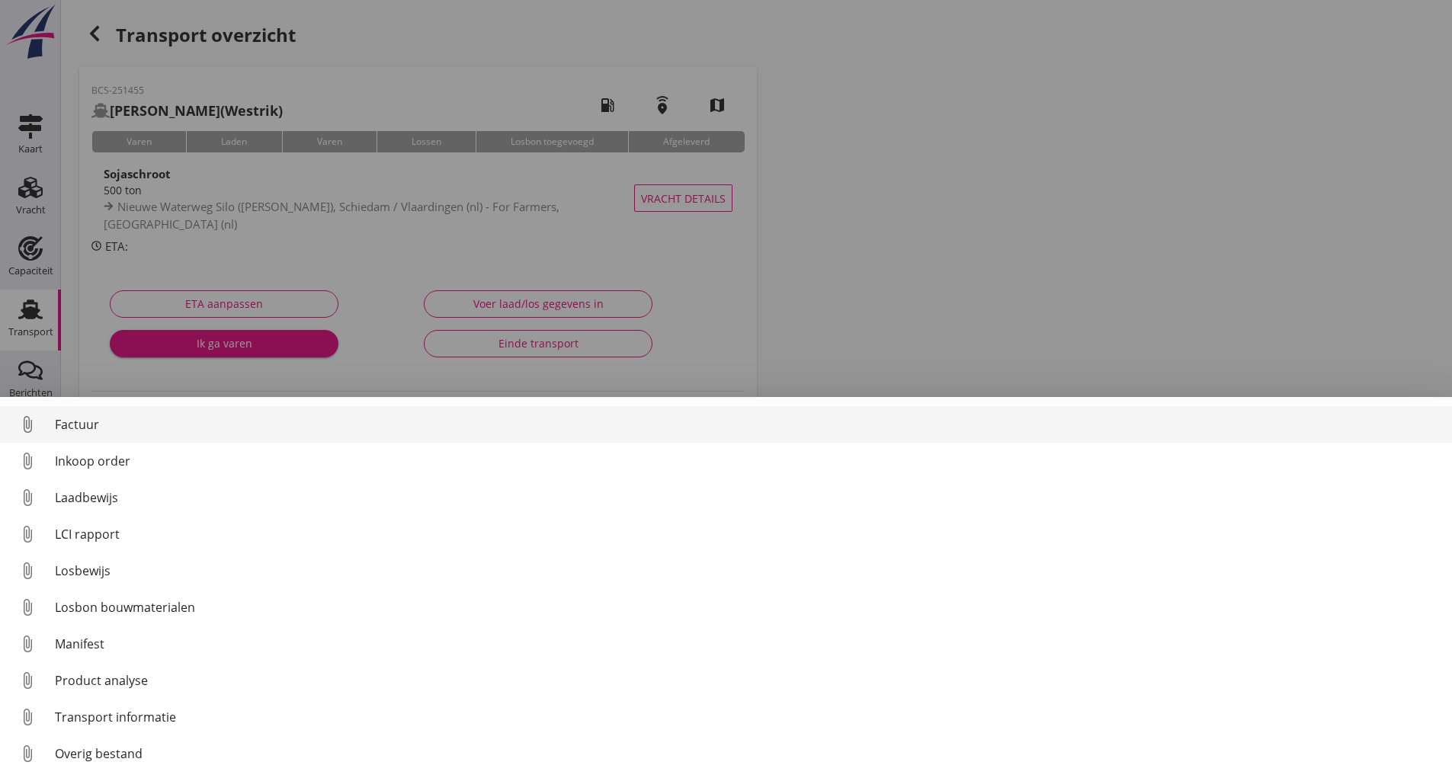
click at [84, 422] on div "Factuur" at bounding box center [747, 424] width 1385 height 18
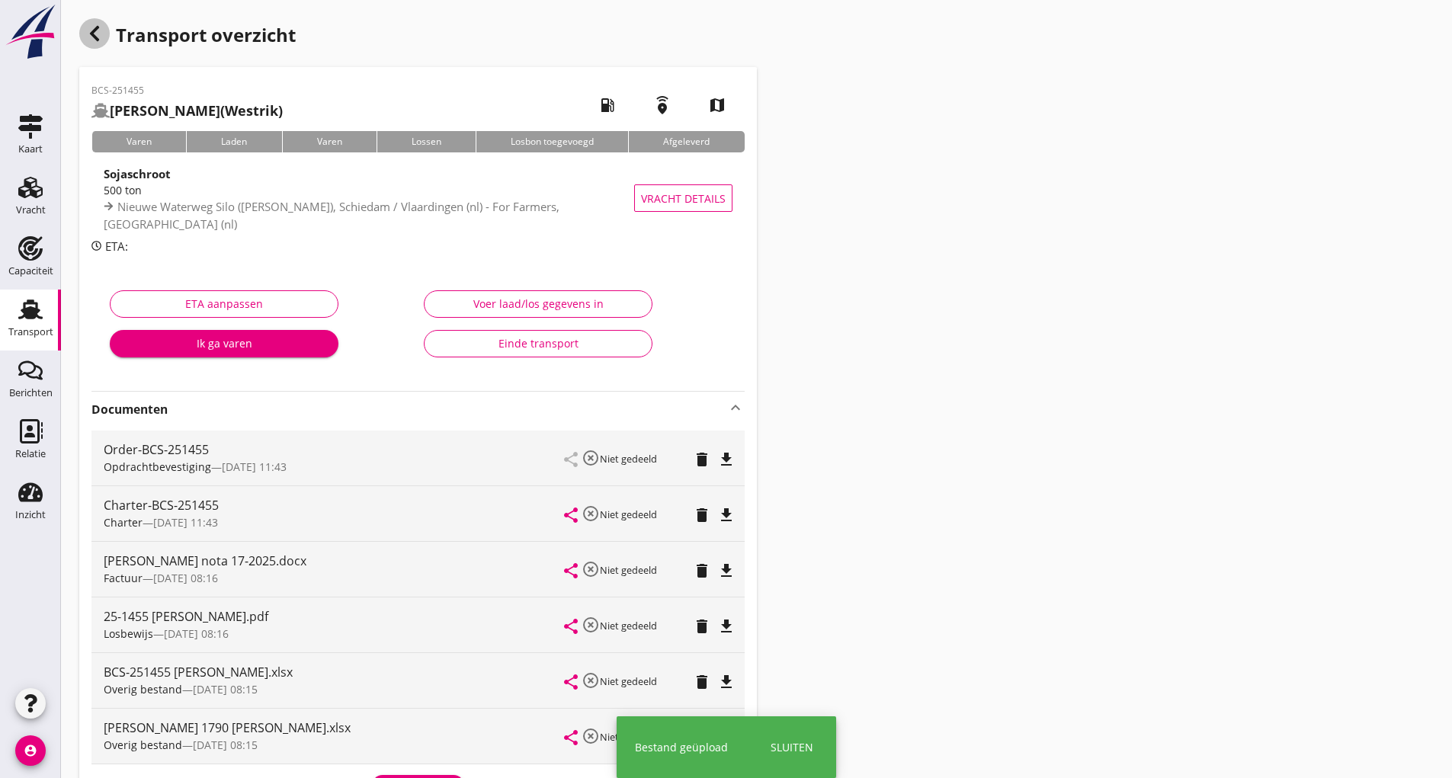
click at [100, 37] on icon "button" at bounding box center [94, 33] width 18 height 18
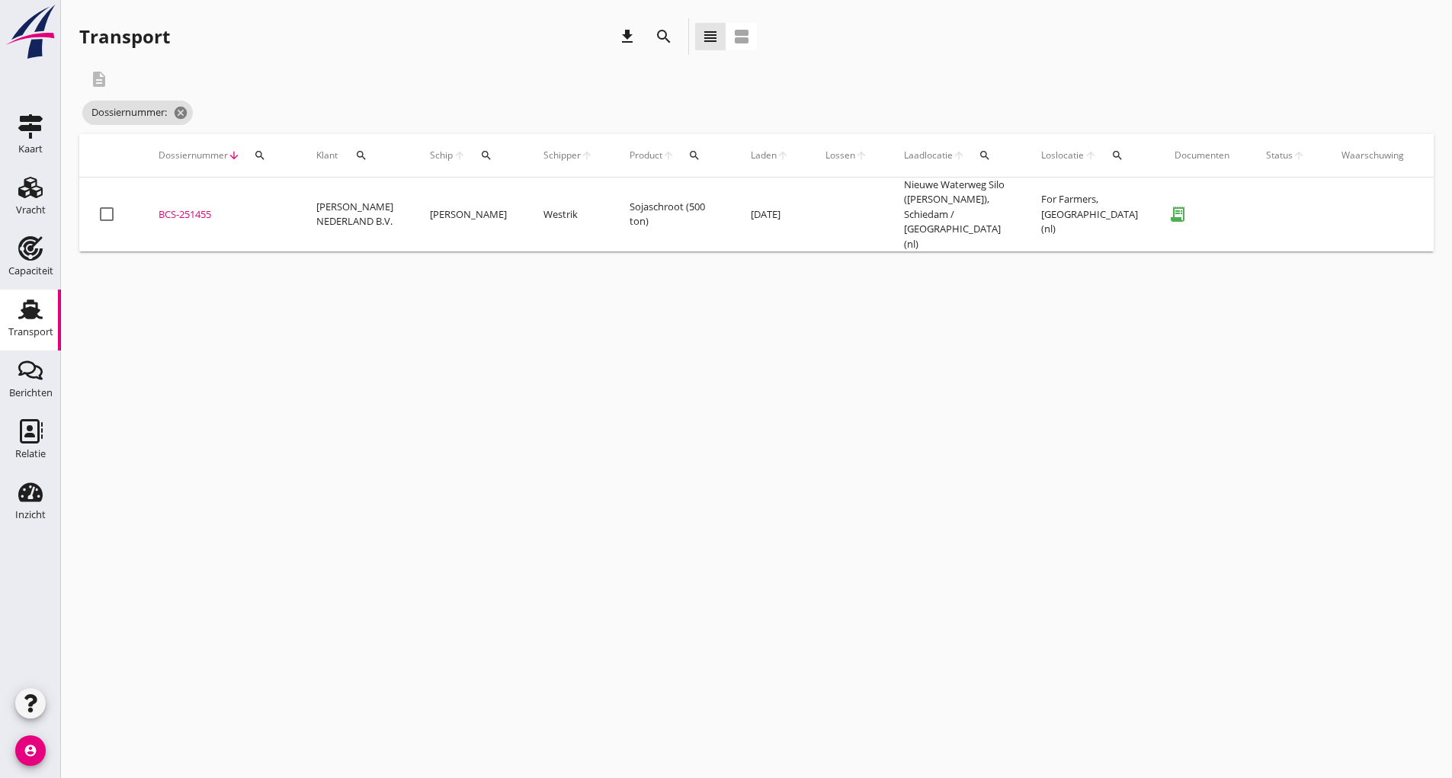
click at [664, 39] on icon "search" at bounding box center [664, 36] width 18 height 18
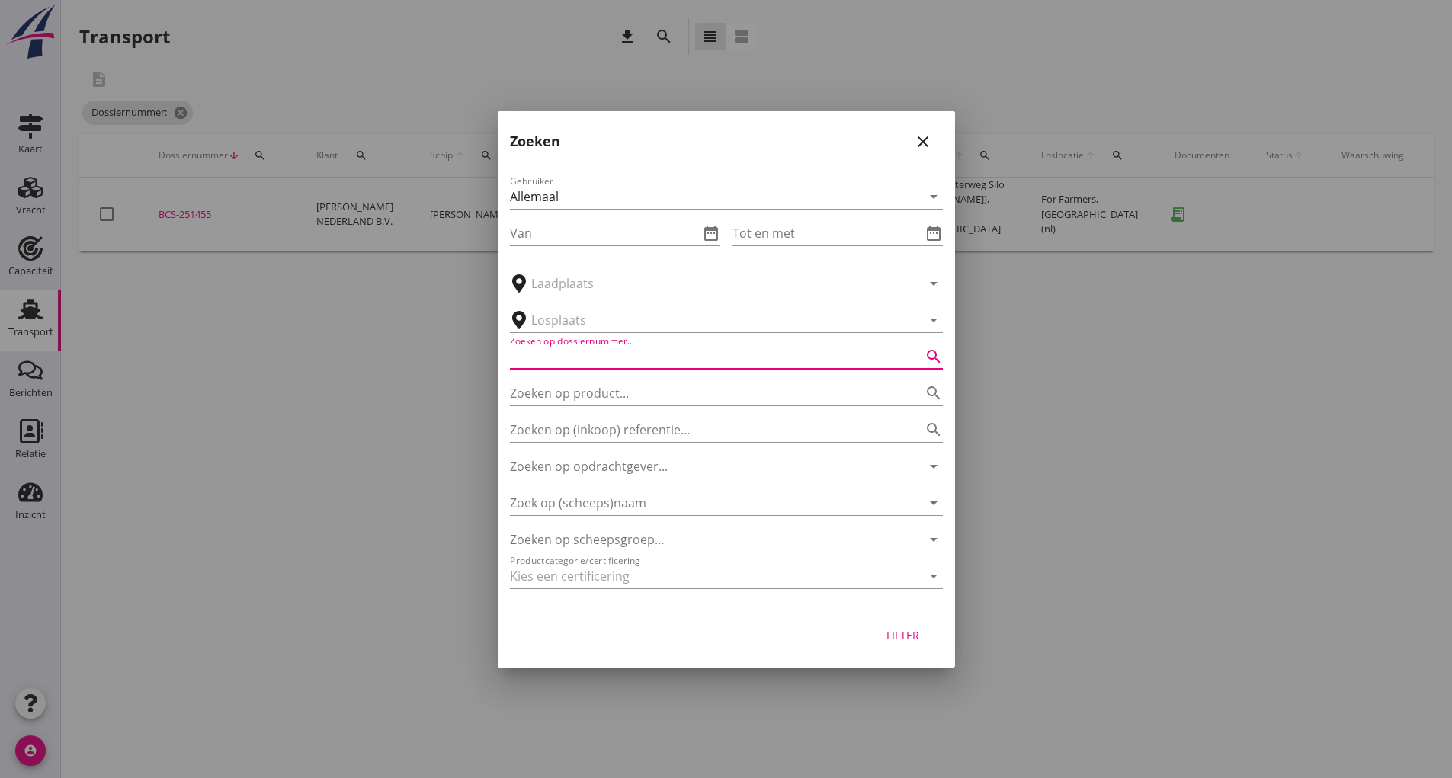
click at [600, 361] on input "Zoeken op dossiernummer..." at bounding box center [705, 357] width 390 height 24
type input "251456"
click at [891, 643] on div "Filter" at bounding box center [903, 635] width 43 height 16
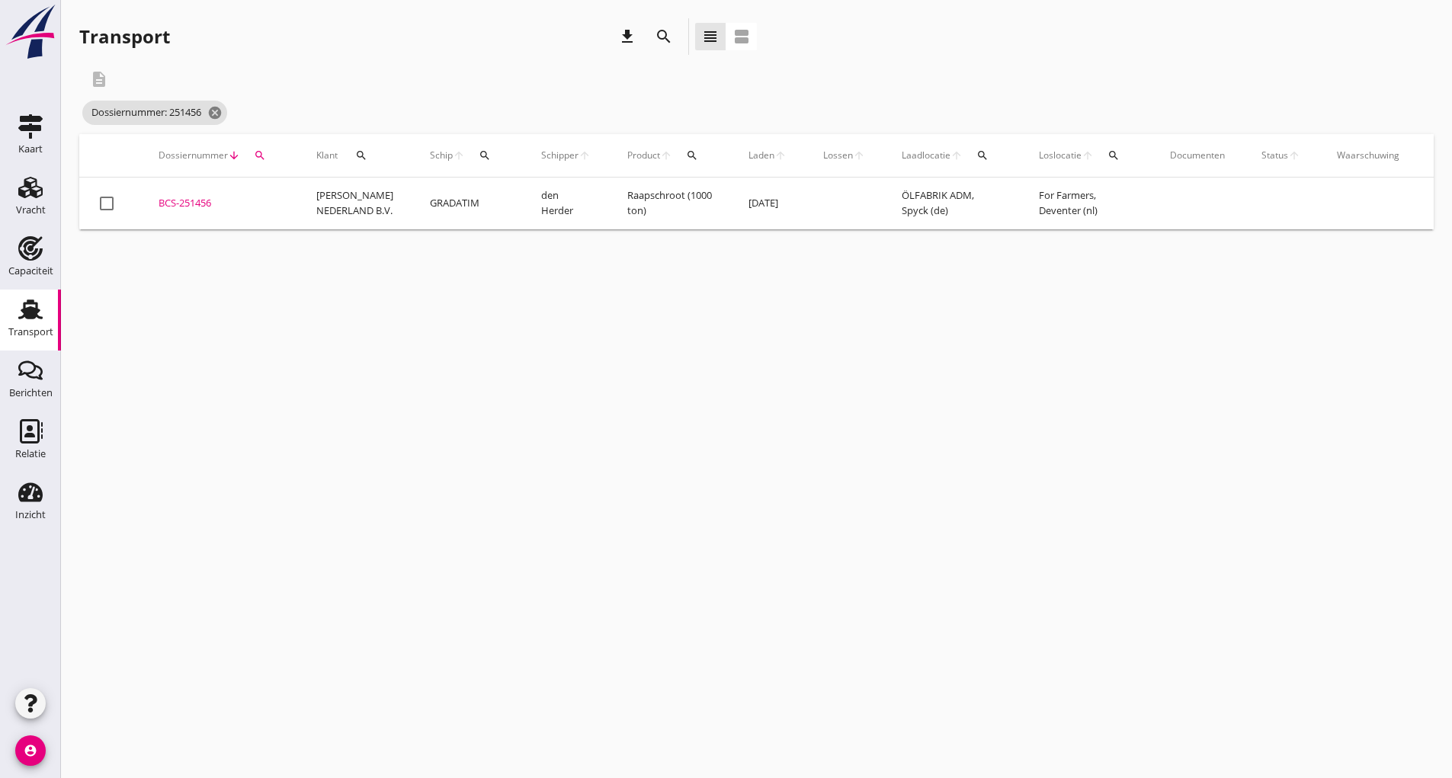
click at [207, 199] on div "BCS-251456" at bounding box center [219, 203] width 121 height 15
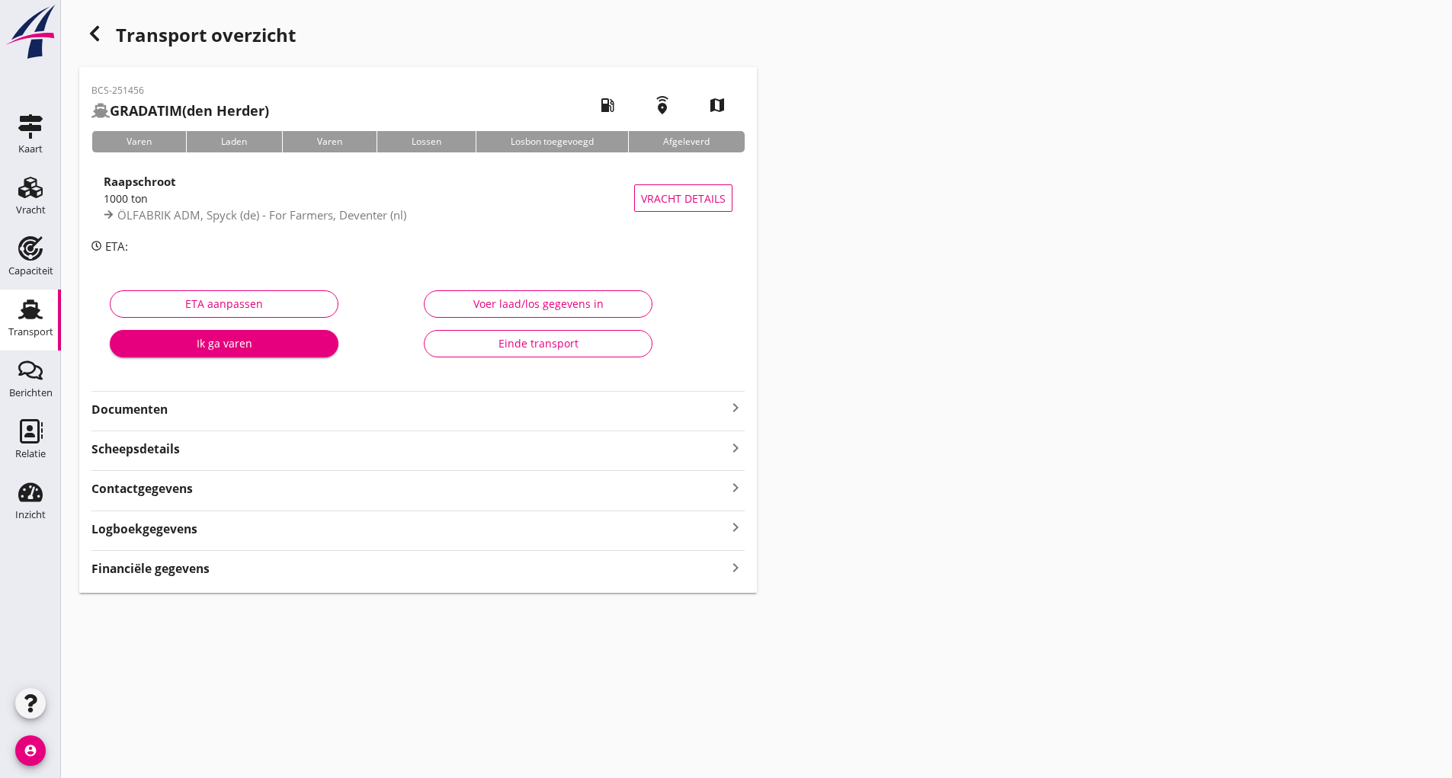
click at [151, 410] on strong "Documenten" at bounding box center [408, 410] width 635 height 18
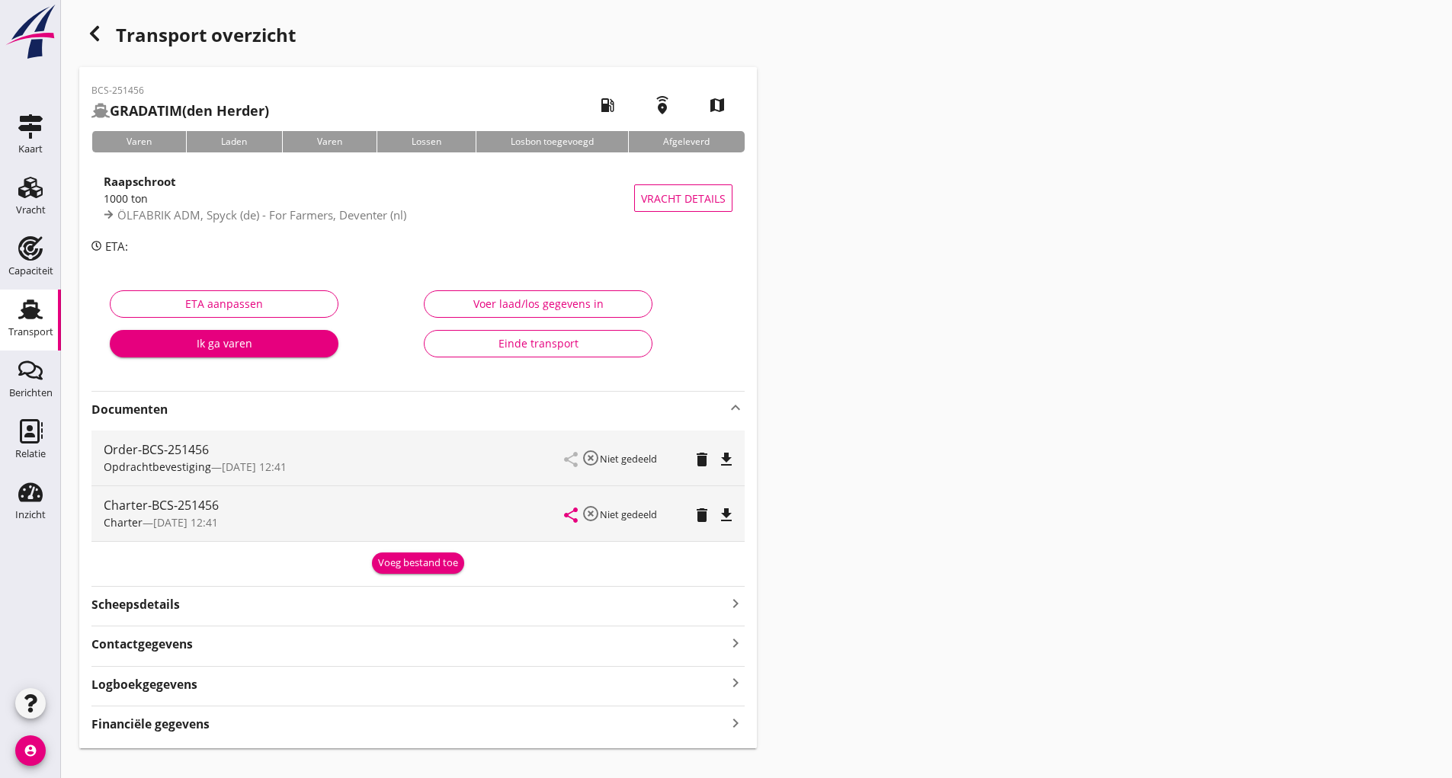
click at [390, 563] on div "Voeg bestand toe" at bounding box center [418, 563] width 80 height 15
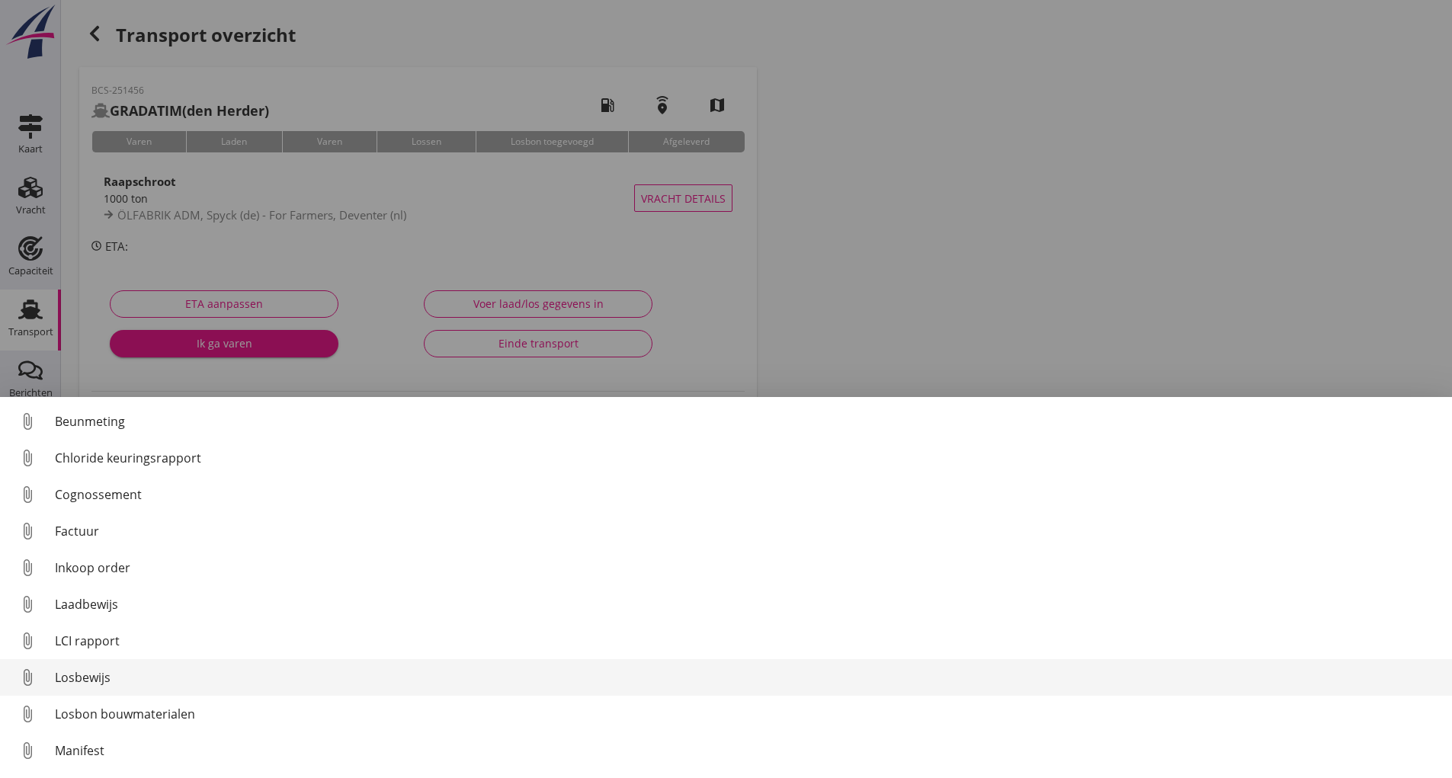
click at [101, 678] on div "Losbewijs" at bounding box center [747, 677] width 1385 height 18
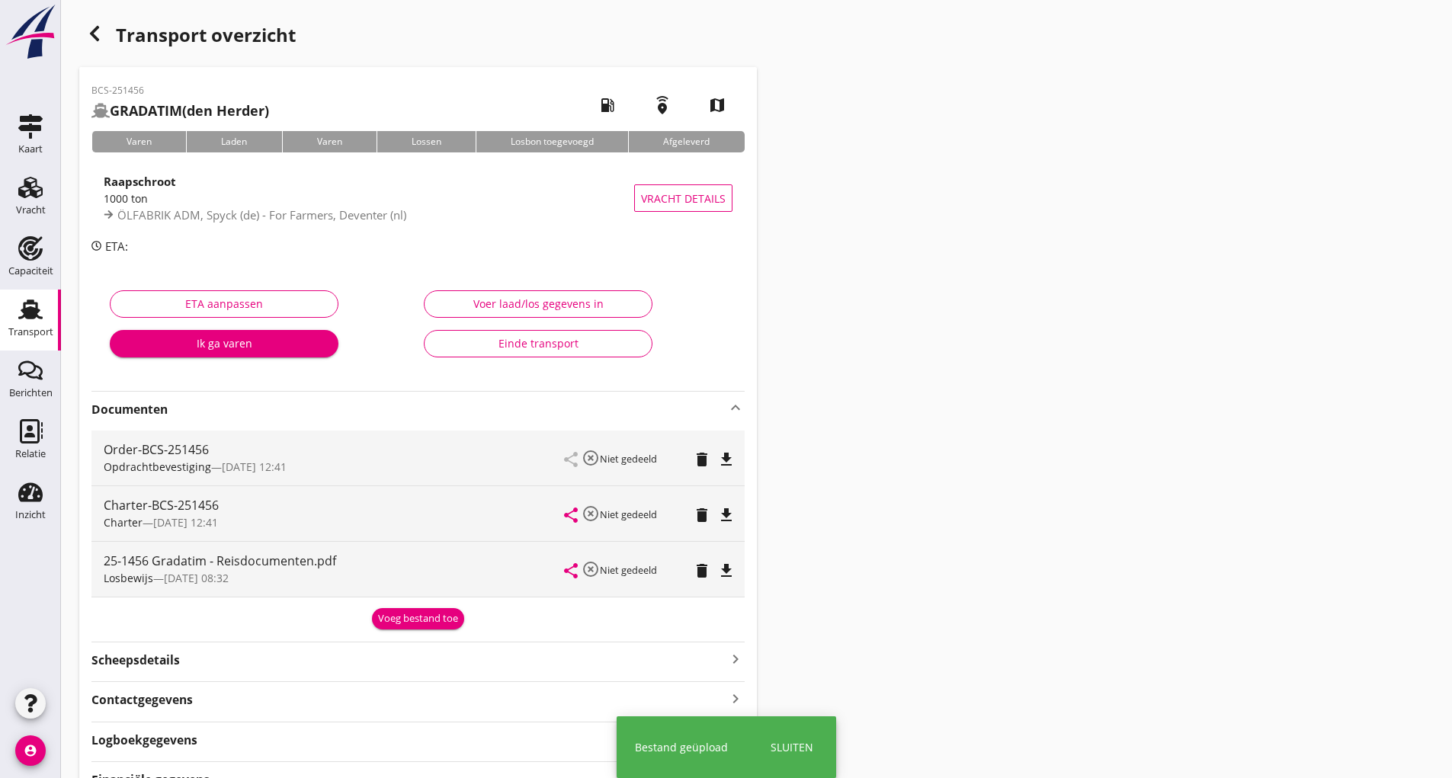
click at [404, 617] on div "Voeg bestand toe" at bounding box center [418, 618] width 80 height 15
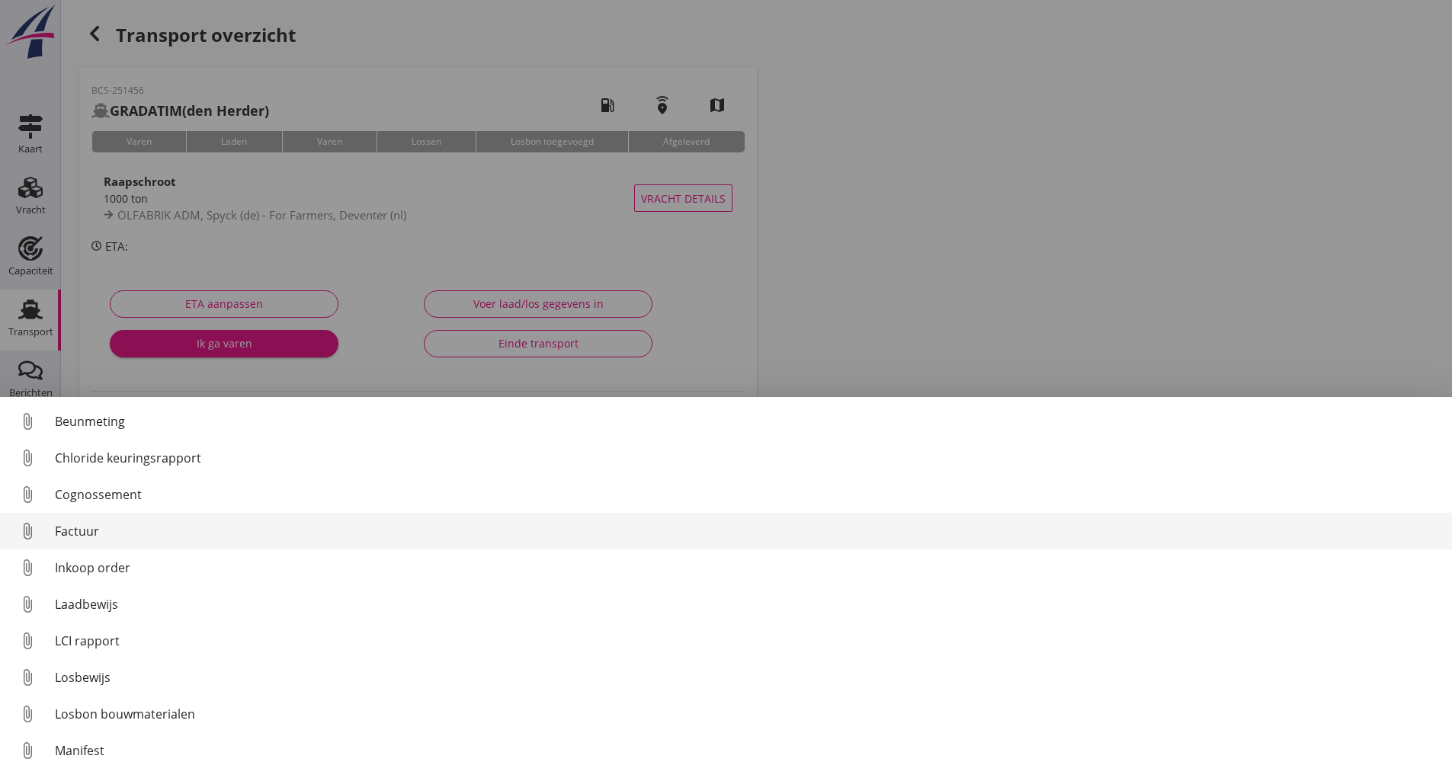
click at [78, 531] on div "Factuur" at bounding box center [747, 531] width 1385 height 18
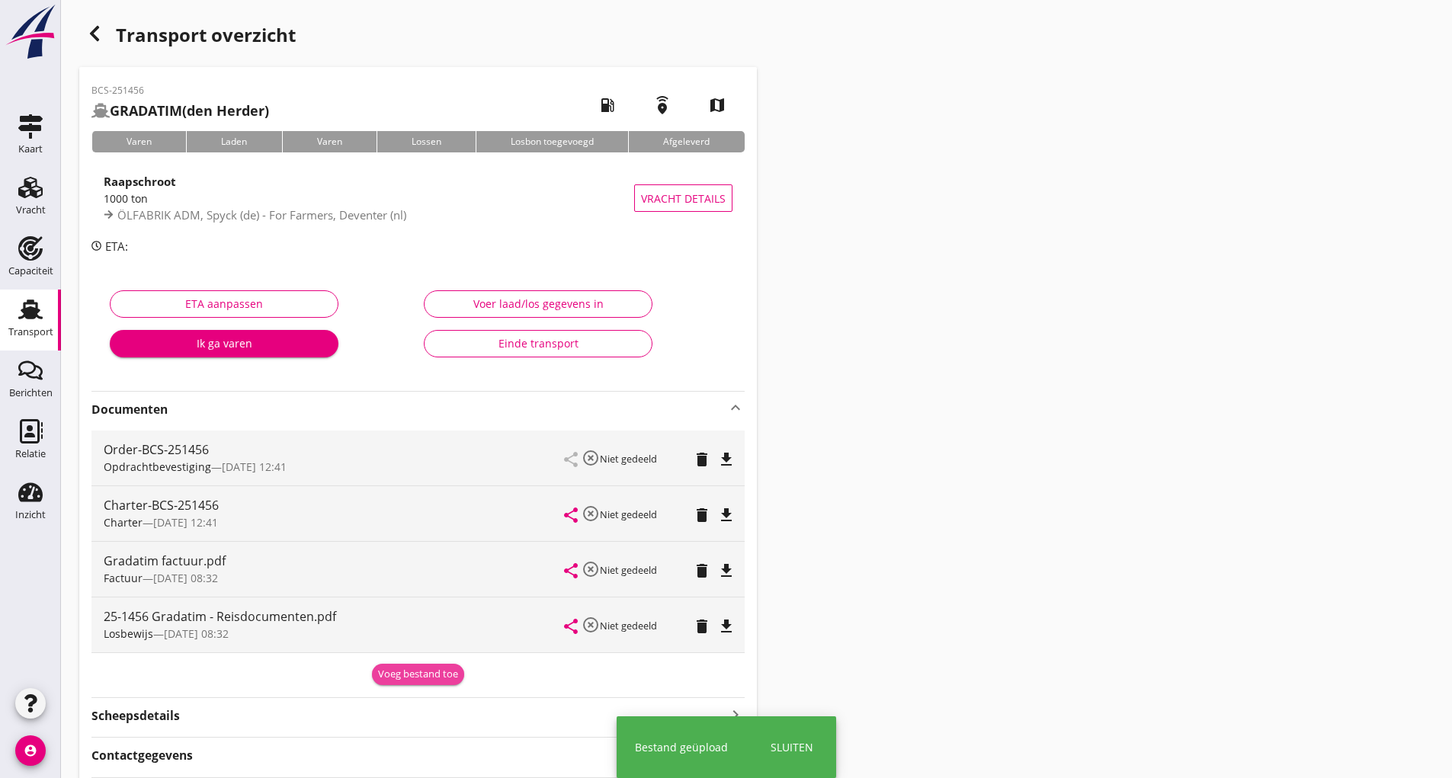
click at [390, 677] on div "Voeg bestand toe" at bounding box center [418, 674] width 80 height 15
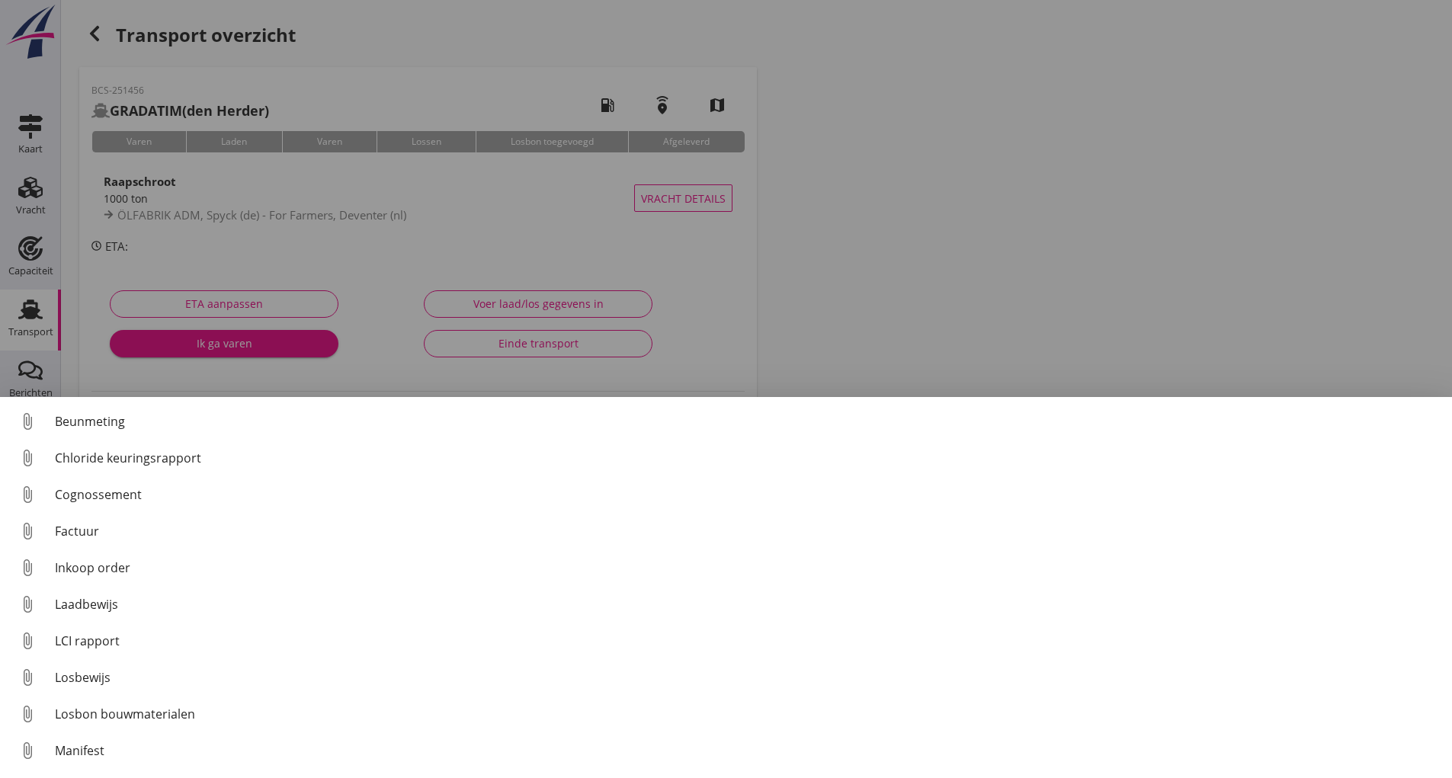
scroll to position [107, 0]
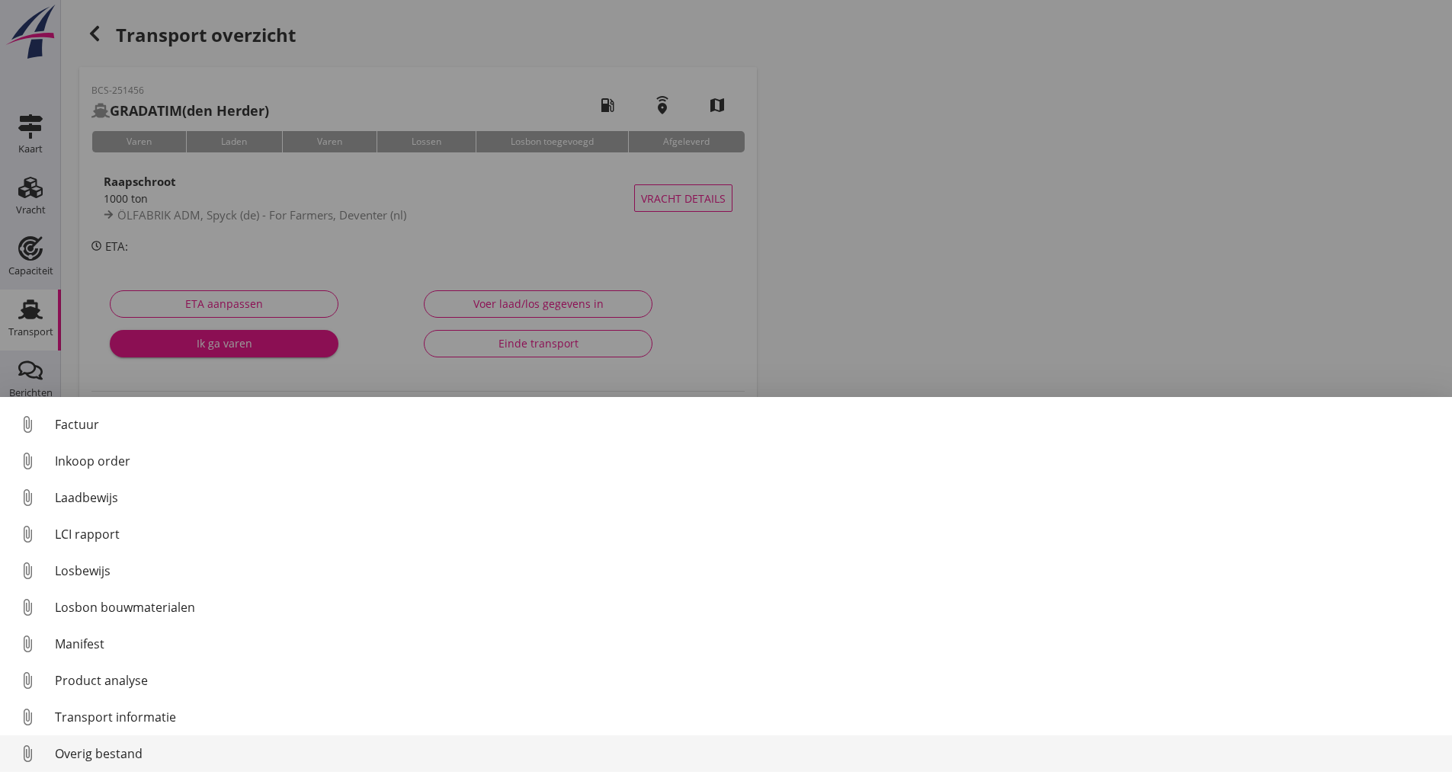
click at [134, 754] on div "Overig bestand" at bounding box center [747, 754] width 1385 height 18
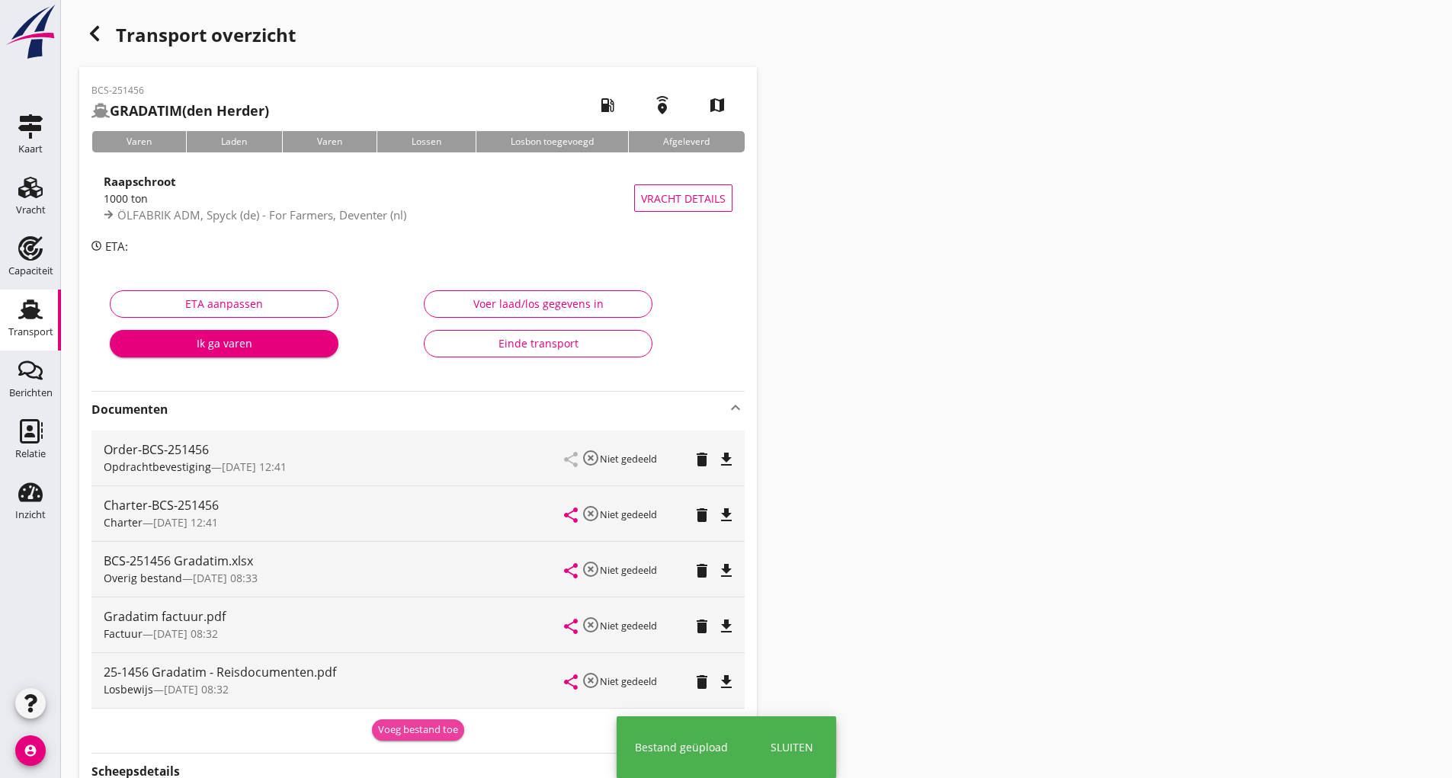
click at [392, 731] on div "Voeg bestand toe" at bounding box center [418, 730] width 80 height 15
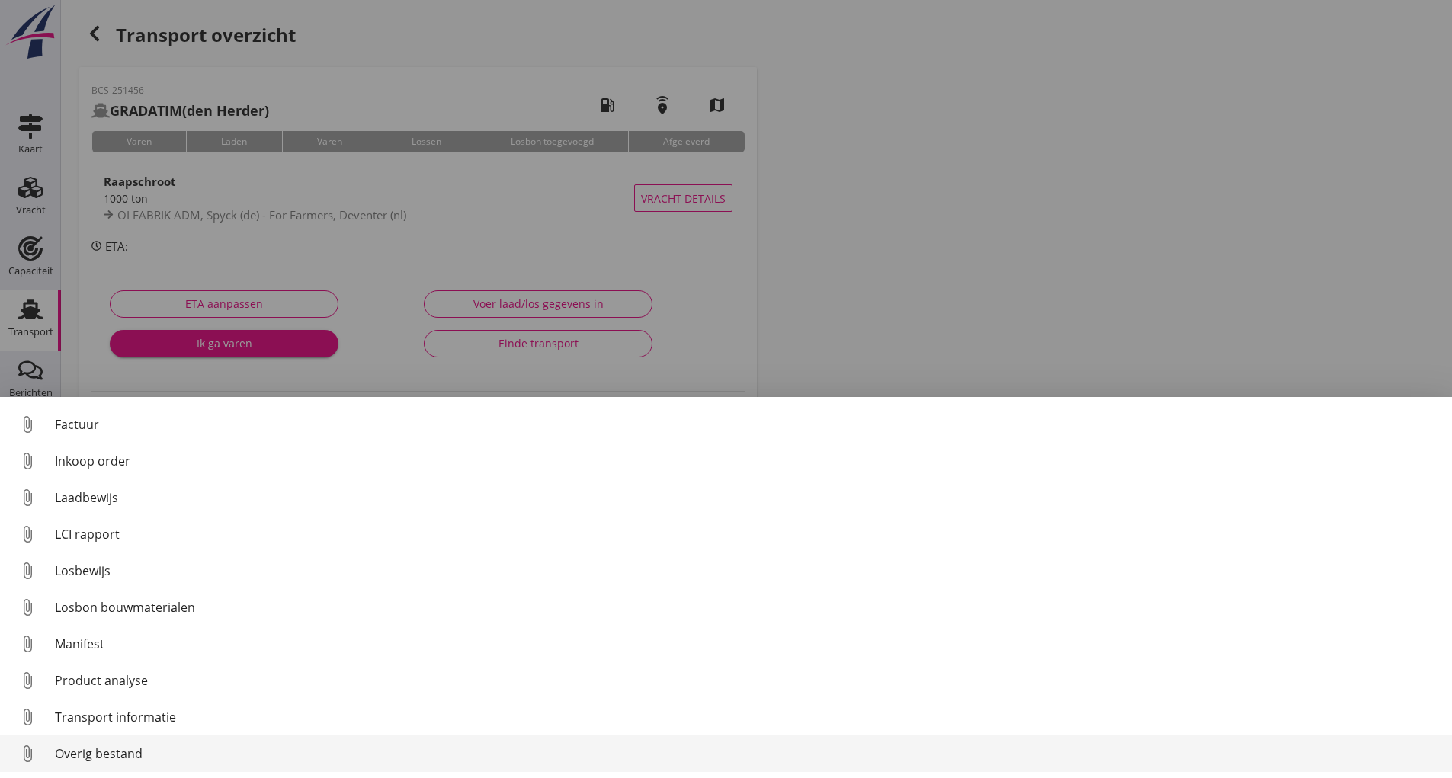
click at [100, 755] on div "Overig bestand" at bounding box center [747, 754] width 1385 height 18
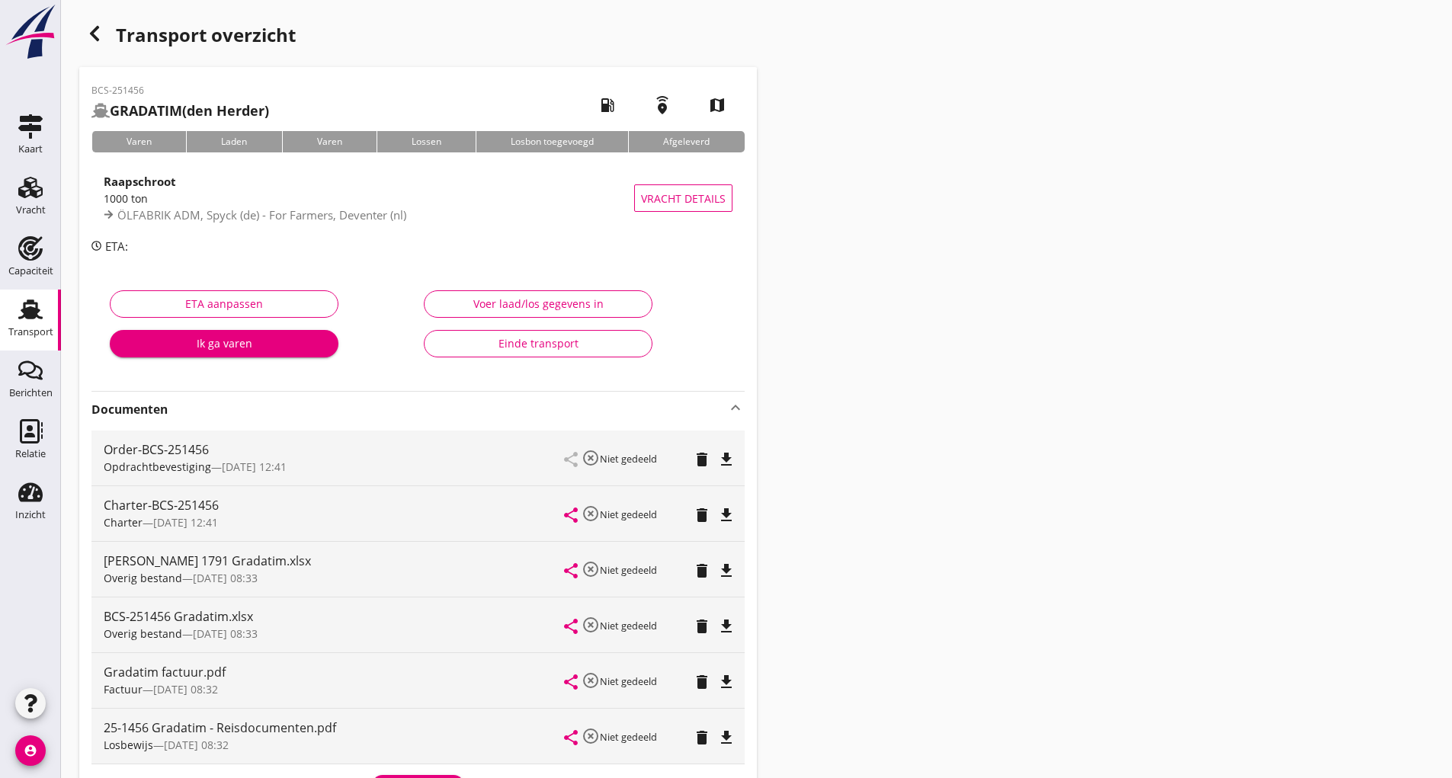
click at [90, 35] on icon "button" at bounding box center [94, 33] width 18 height 18
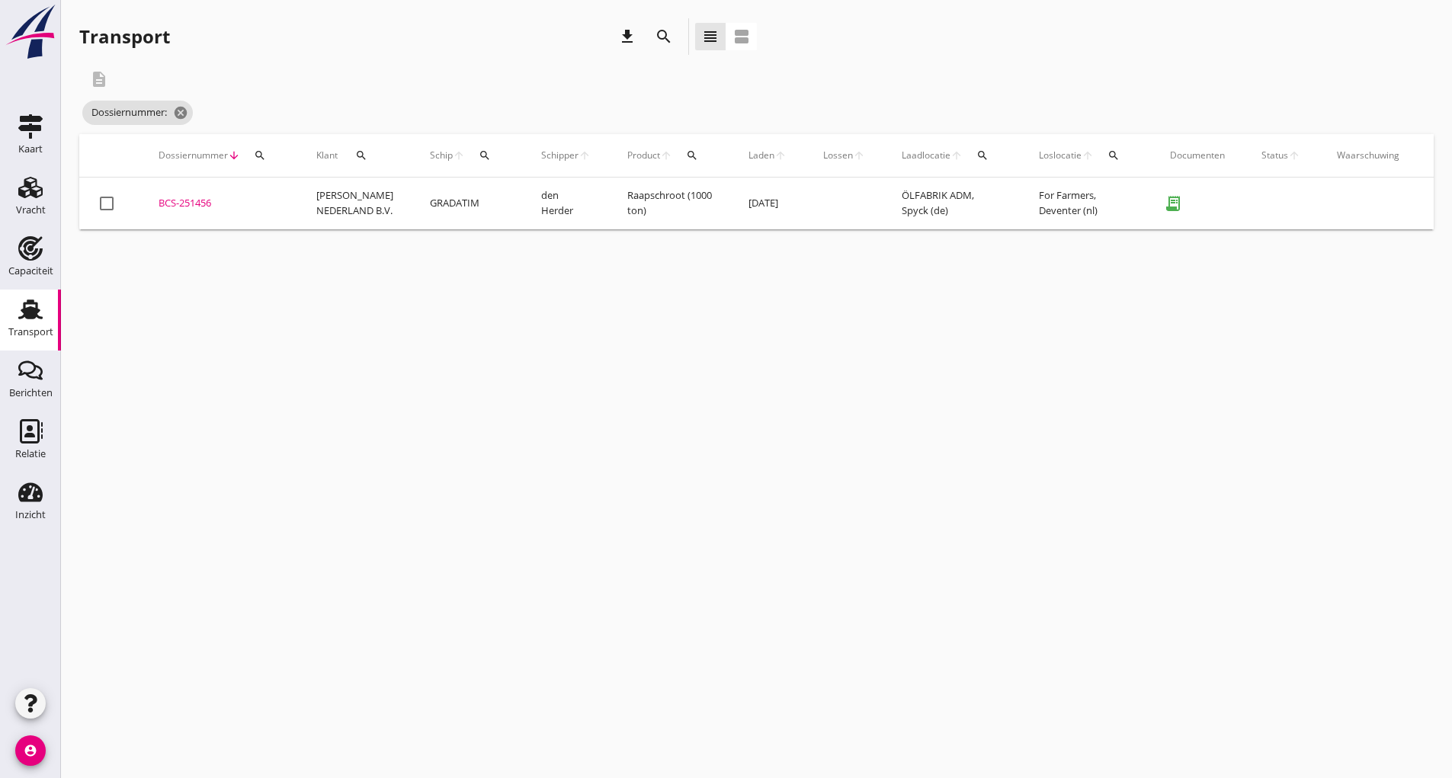
click at [658, 37] on icon "search" at bounding box center [664, 36] width 18 height 18
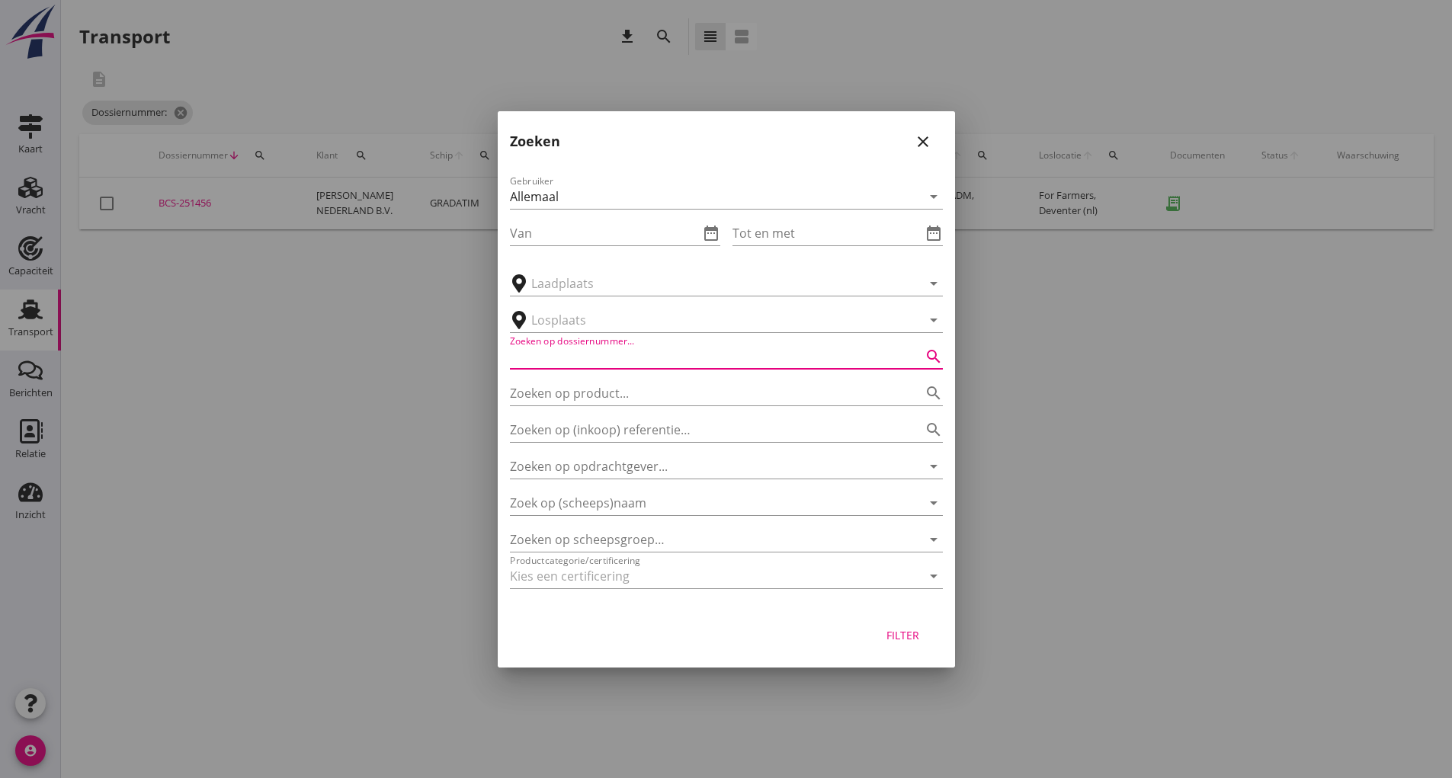
click at [531, 361] on input "Zoeken op dossiernummer..." at bounding box center [705, 357] width 390 height 24
type input "251458"
click at [893, 638] on div "Filter" at bounding box center [903, 635] width 43 height 16
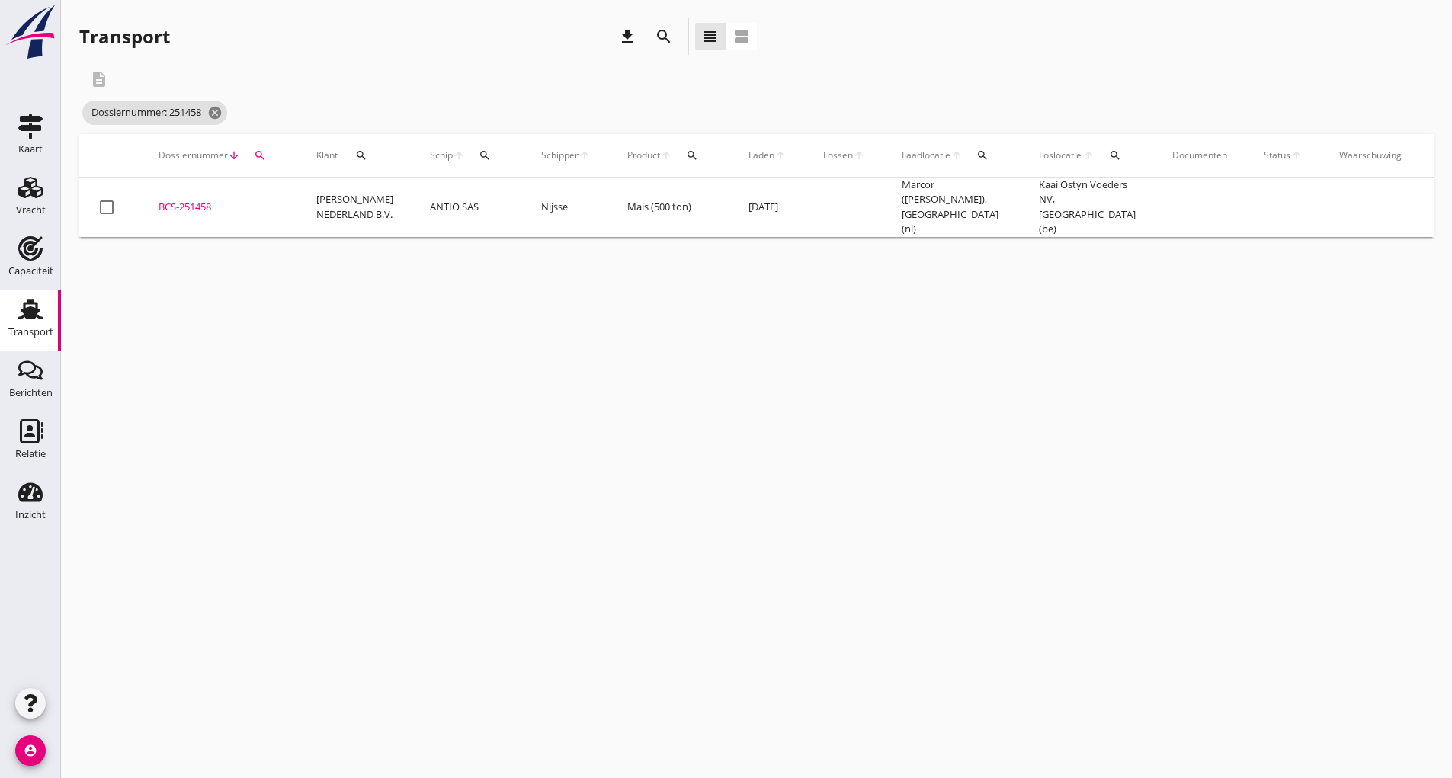
click at [202, 201] on div "BCS-251458" at bounding box center [219, 207] width 121 height 15
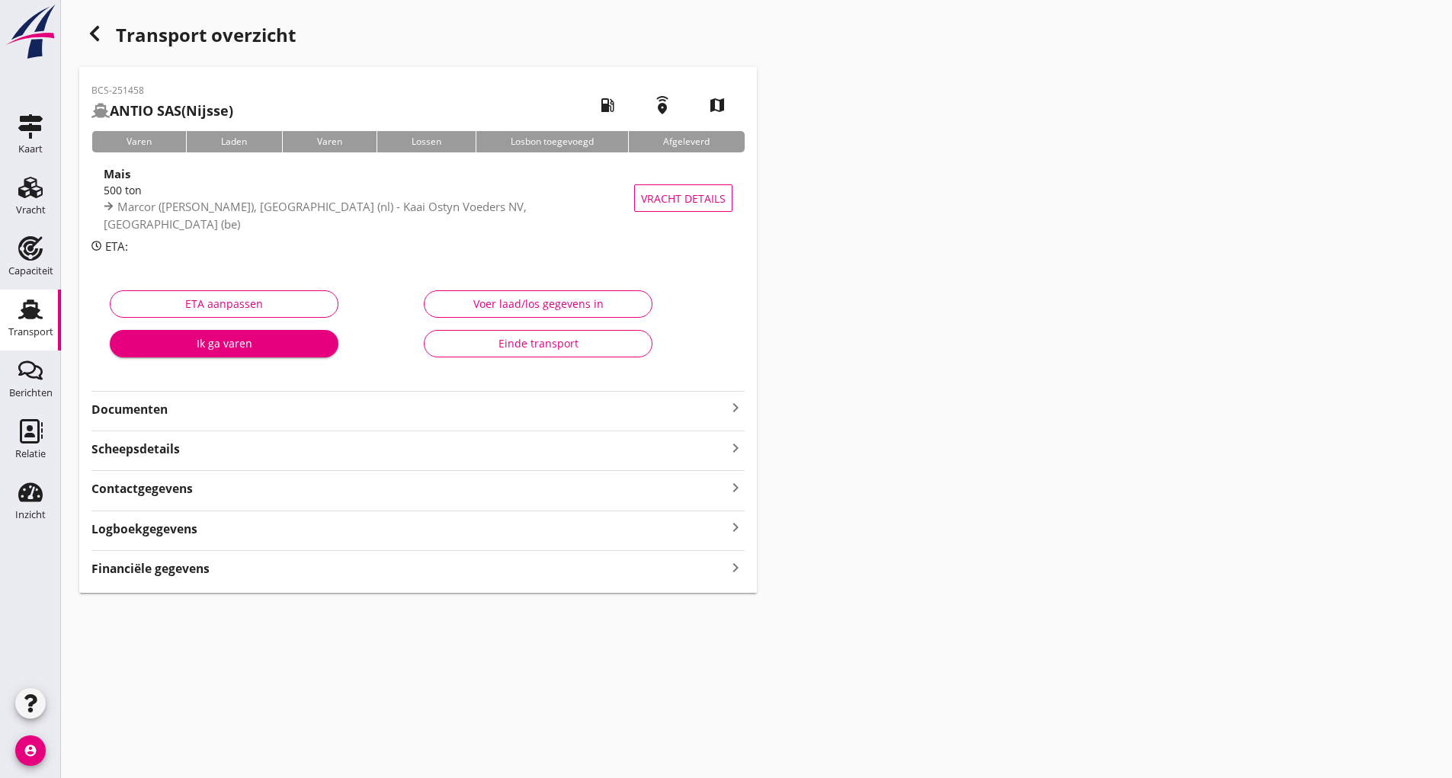
click at [151, 412] on strong "Documenten" at bounding box center [408, 410] width 635 height 18
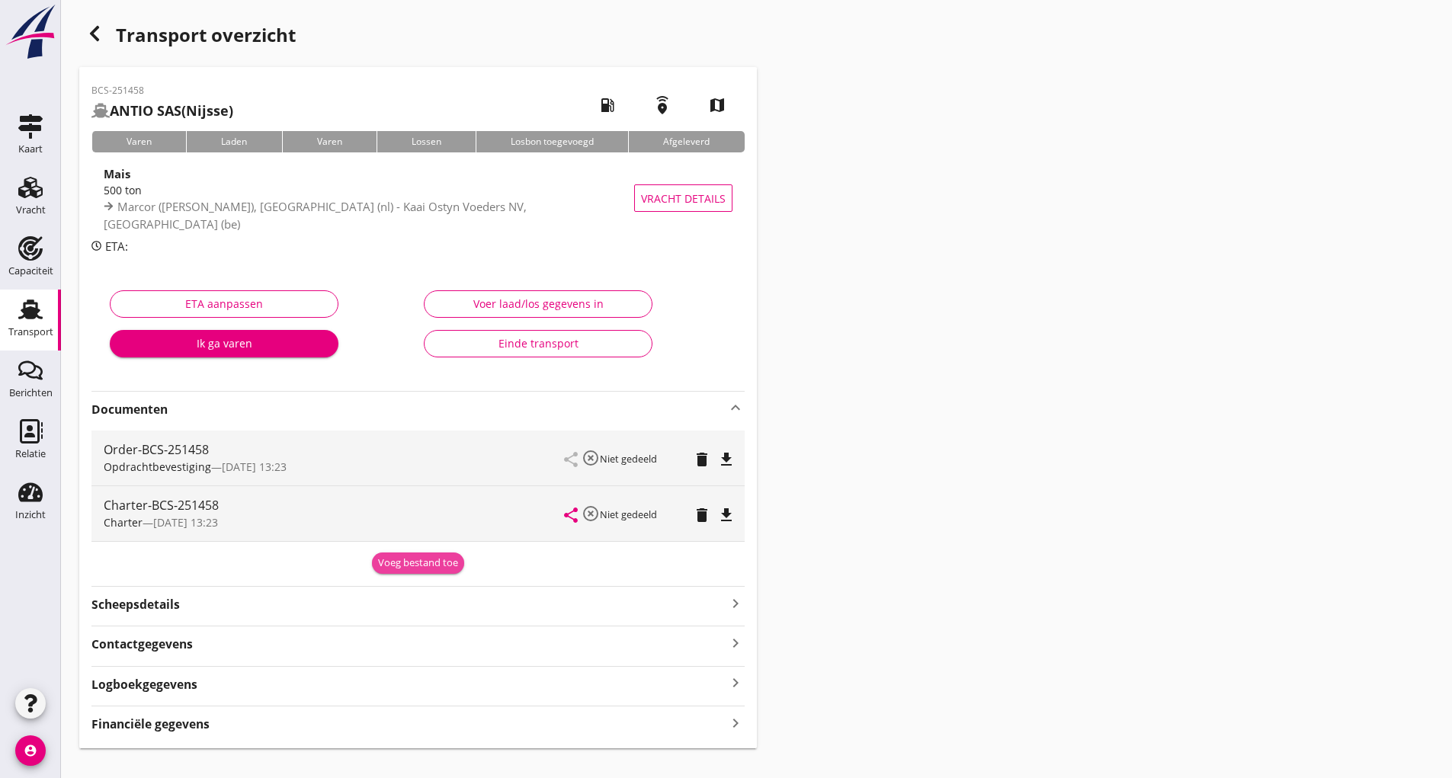
click at [386, 565] on div "Voeg bestand toe" at bounding box center [418, 563] width 80 height 15
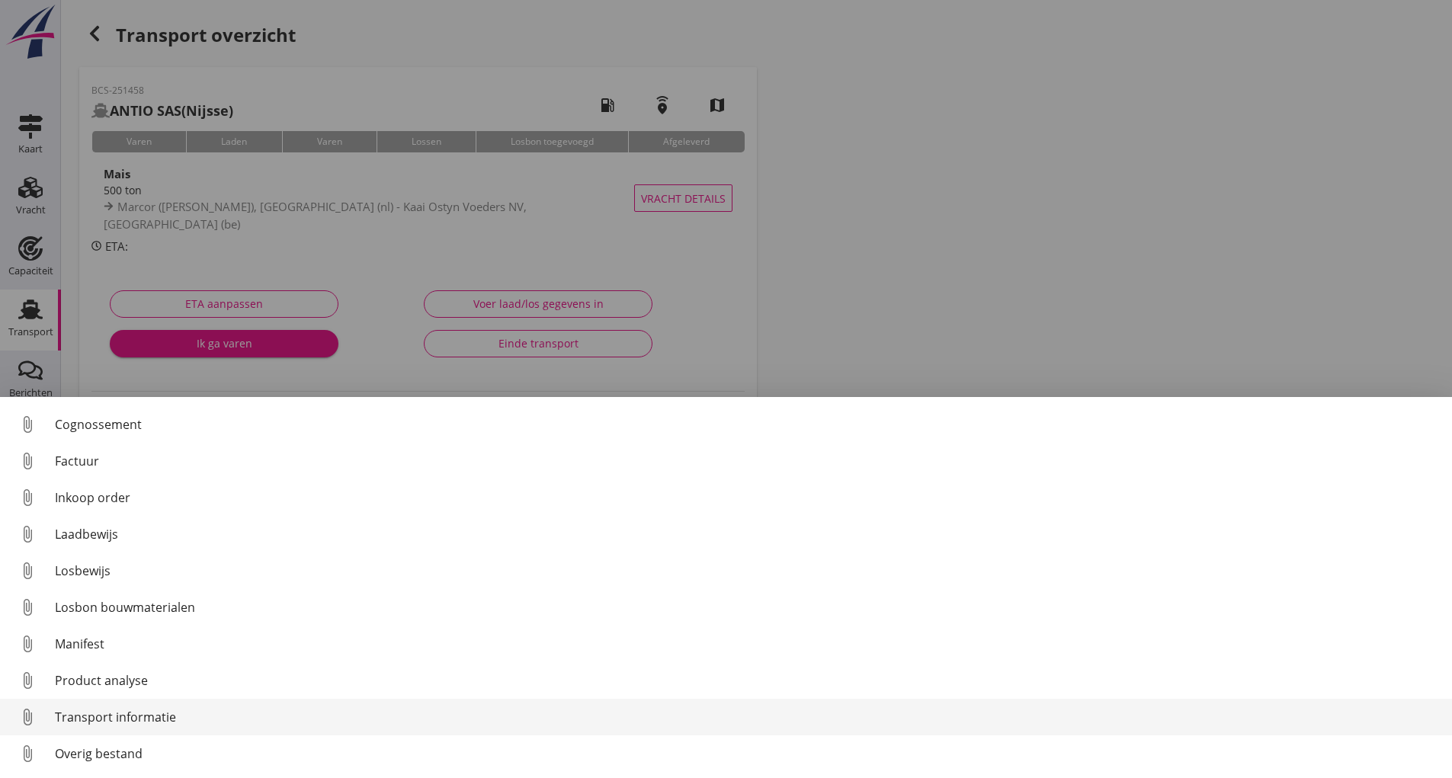
scroll to position [107, 0]
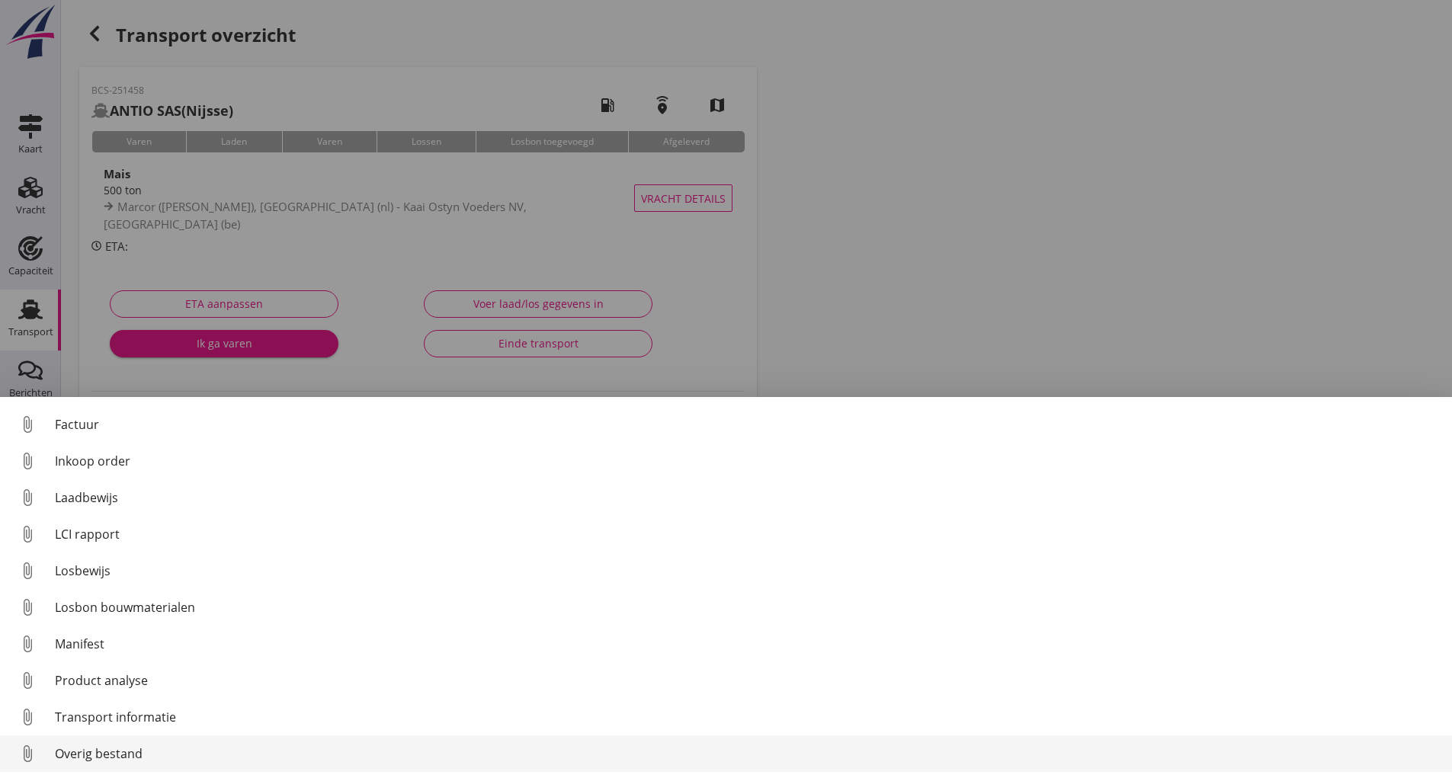
click at [142, 758] on div "Overig bestand" at bounding box center [747, 754] width 1385 height 18
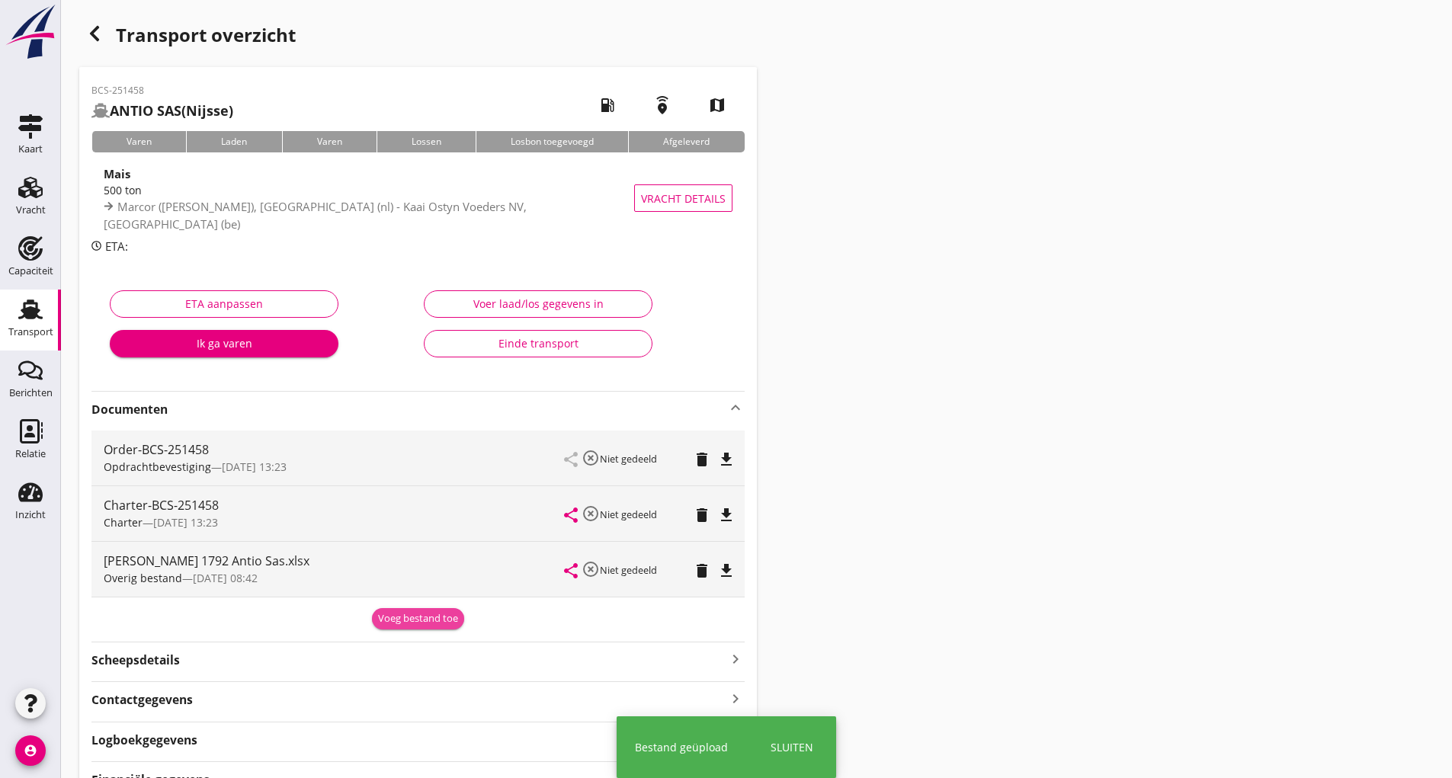
click at [384, 623] on div "Voeg bestand toe" at bounding box center [418, 618] width 80 height 15
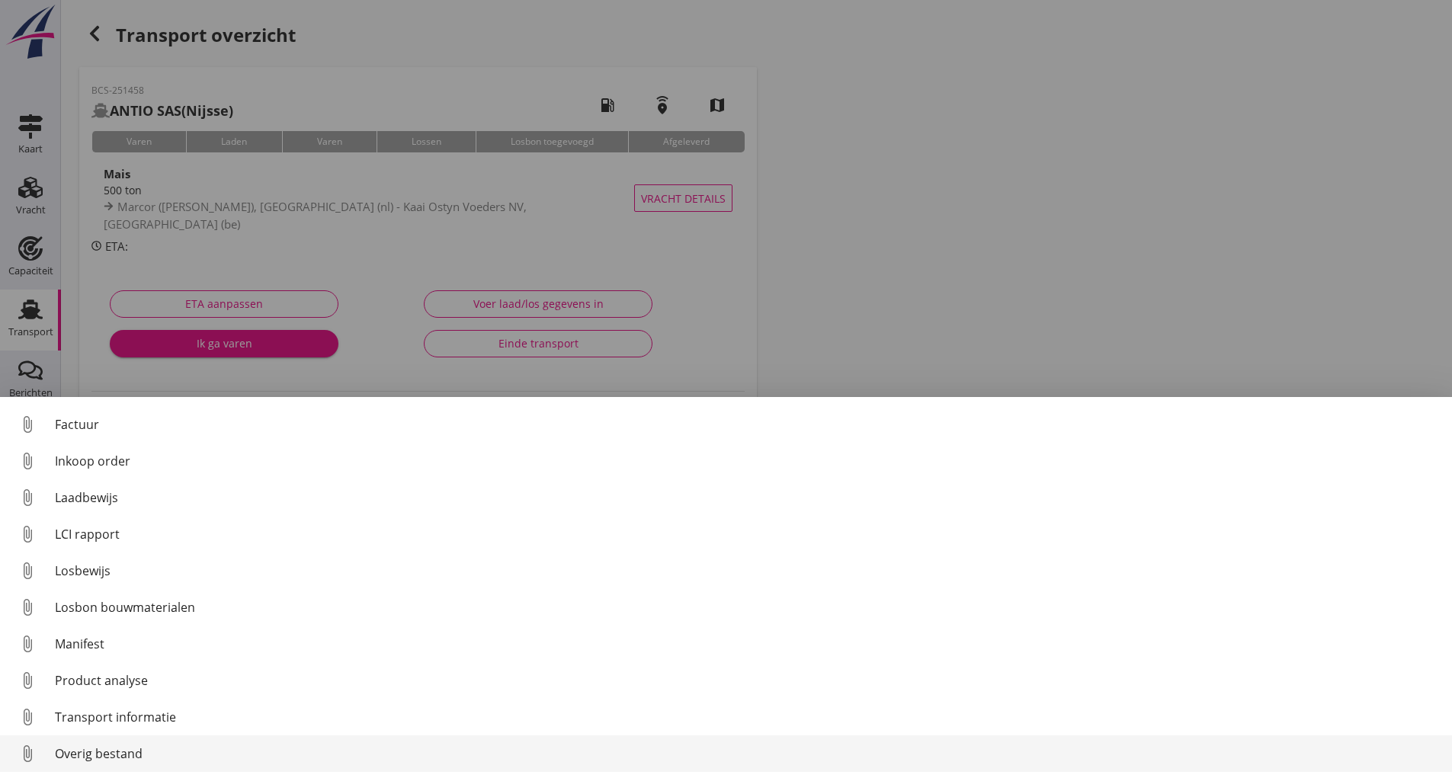
click at [137, 750] on div "Overig bestand" at bounding box center [747, 754] width 1385 height 18
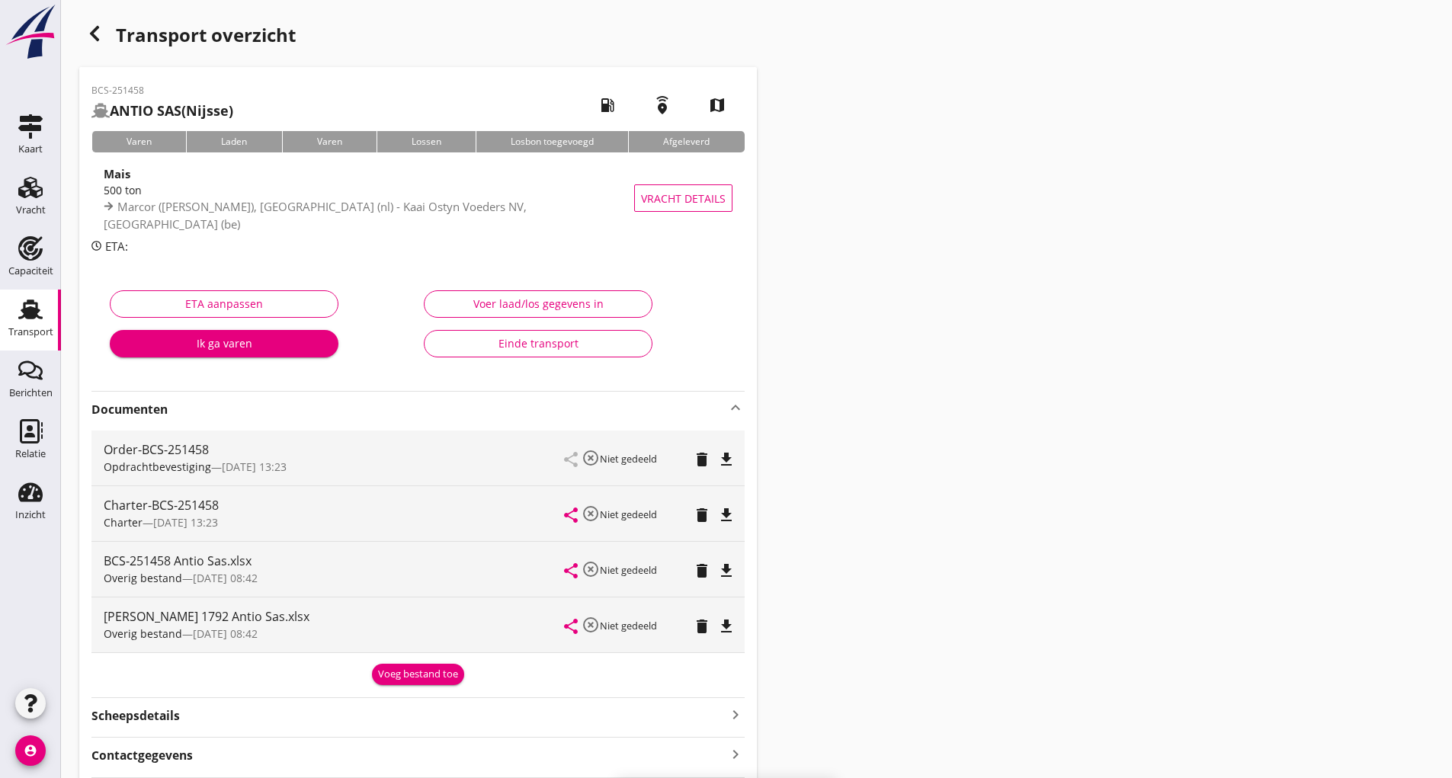
click at [402, 681] on div "Voeg bestand toe" at bounding box center [418, 674] width 80 height 15
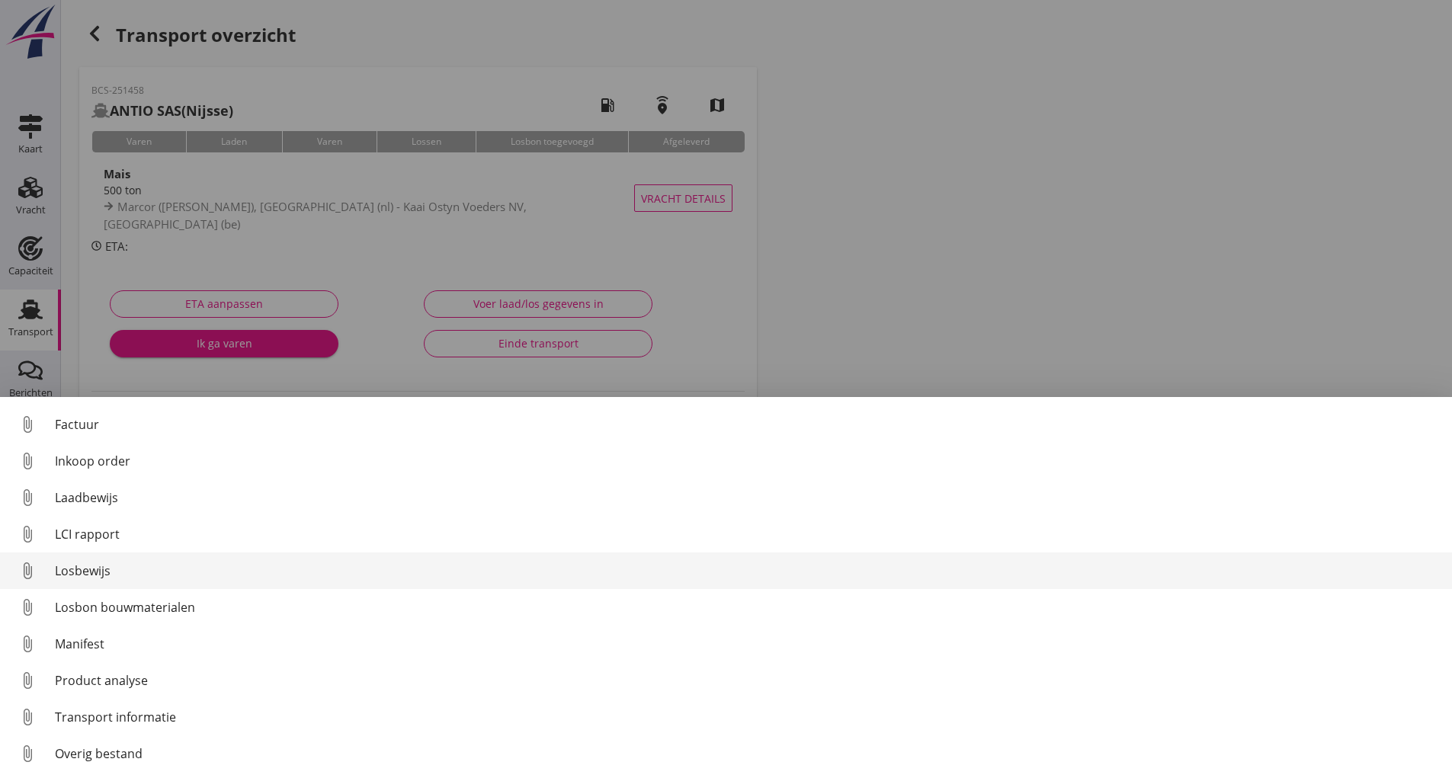
click at [88, 569] on div "Losbewijs" at bounding box center [747, 571] width 1385 height 18
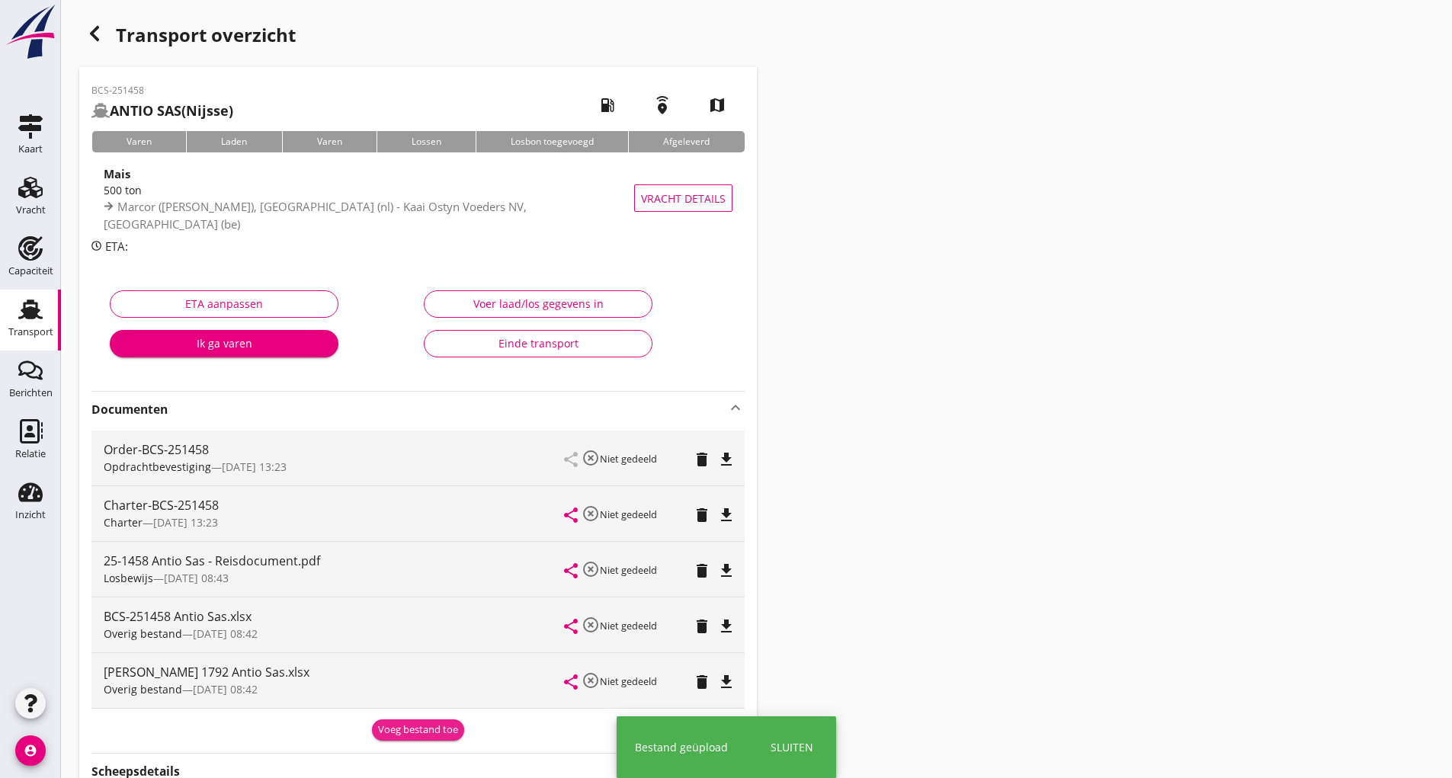
drag, startPoint x: 411, startPoint y: 734, endPoint x: 392, endPoint y: 721, distance: 23.0
click at [409, 731] on div "Voeg bestand toe" at bounding box center [418, 730] width 80 height 15
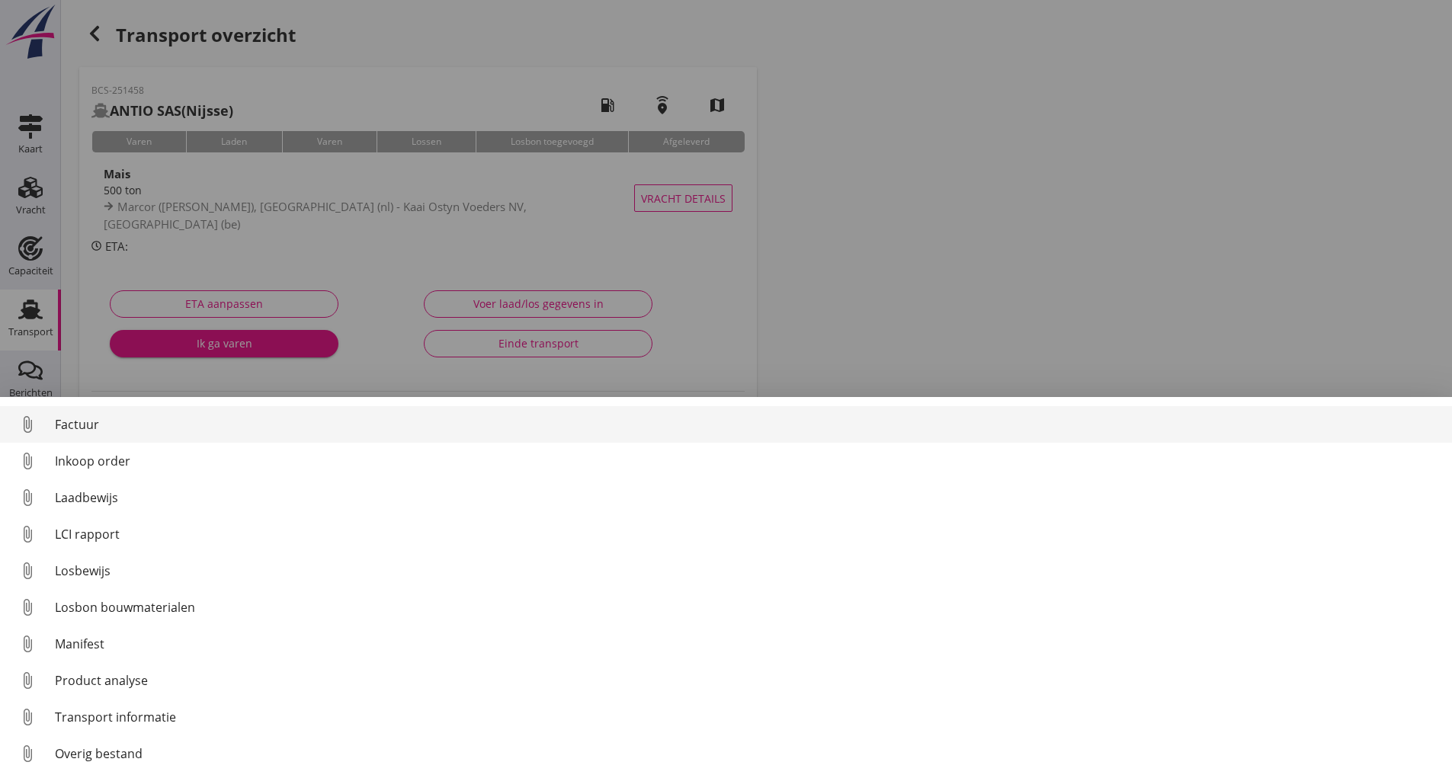
click at [88, 425] on div "Factuur" at bounding box center [747, 424] width 1385 height 18
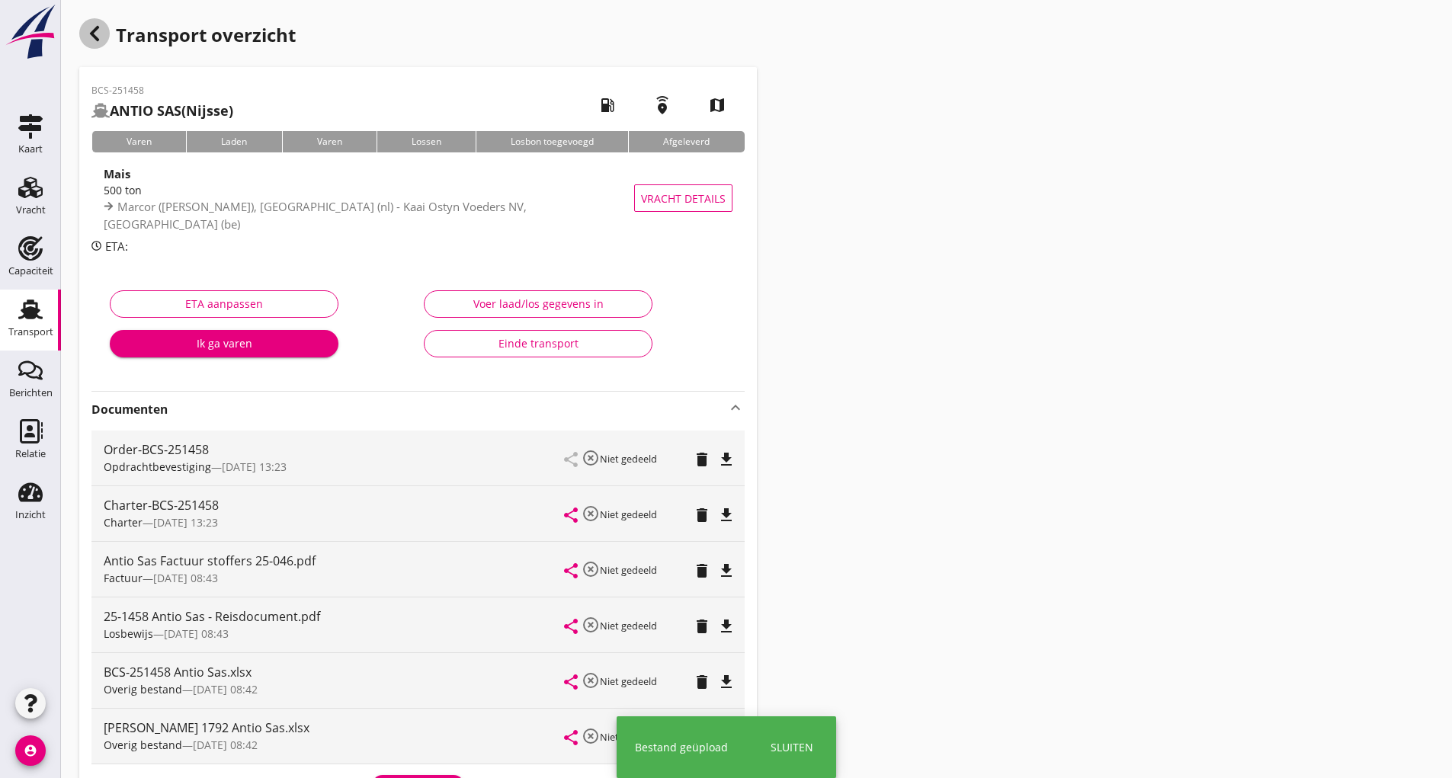
click at [85, 30] on div "button" at bounding box center [94, 33] width 30 height 30
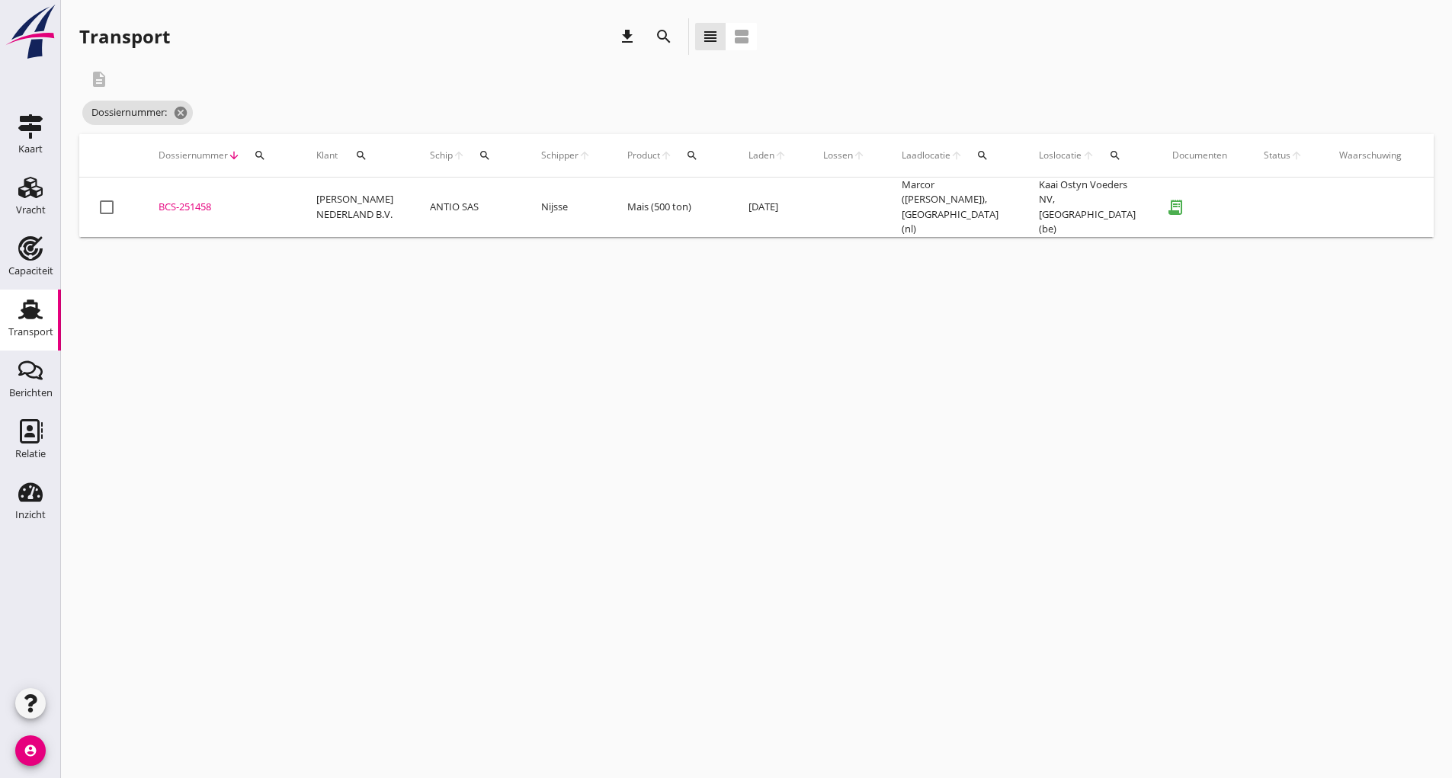
click at [655, 37] on icon "search" at bounding box center [664, 36] width 18 height 18
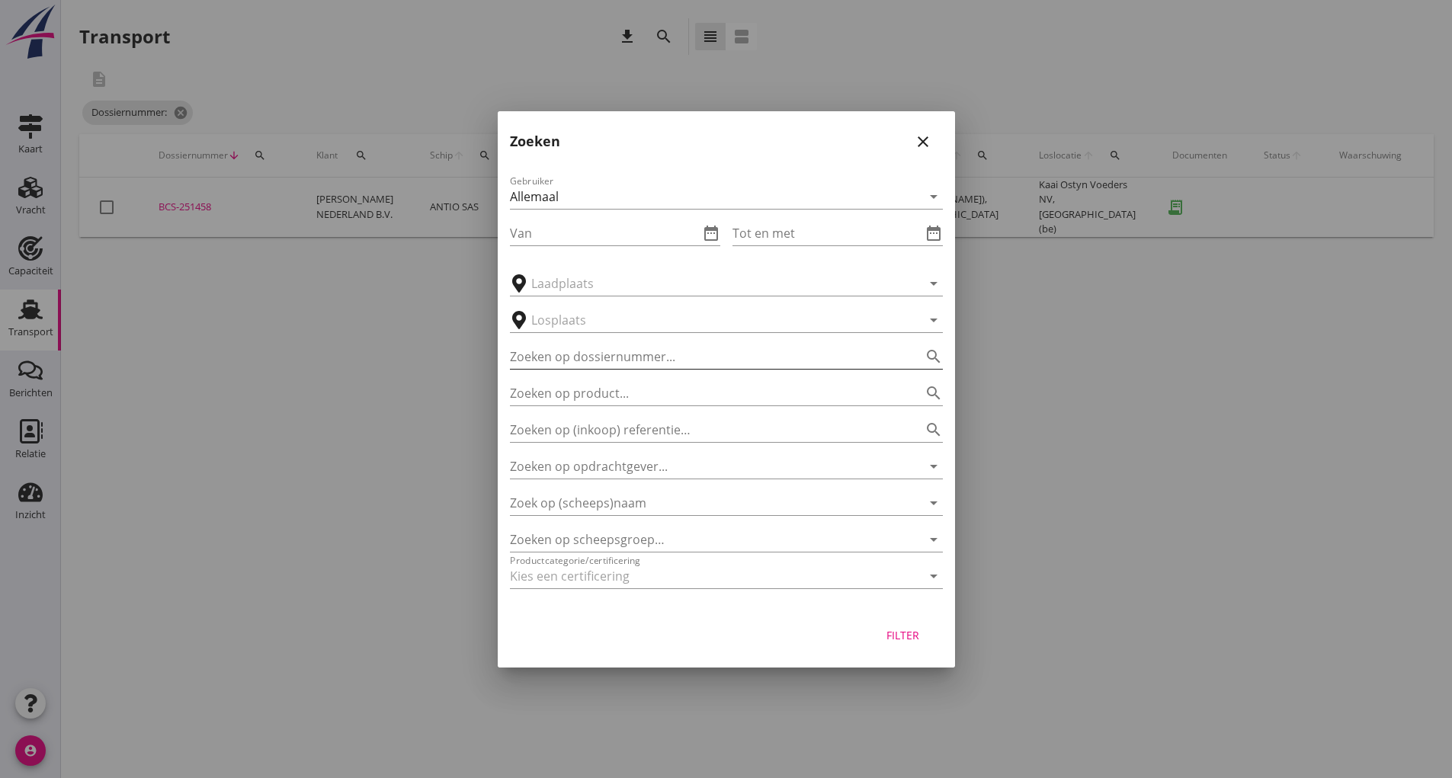
click at [590, 350] on input "Zoeken op dossiernummer..." at bounding box center [705, 357] width 390 height 24
type input "251422"
click at [909, 634] on div "Filter" at bounding box center [903, 635] width 43 height 16
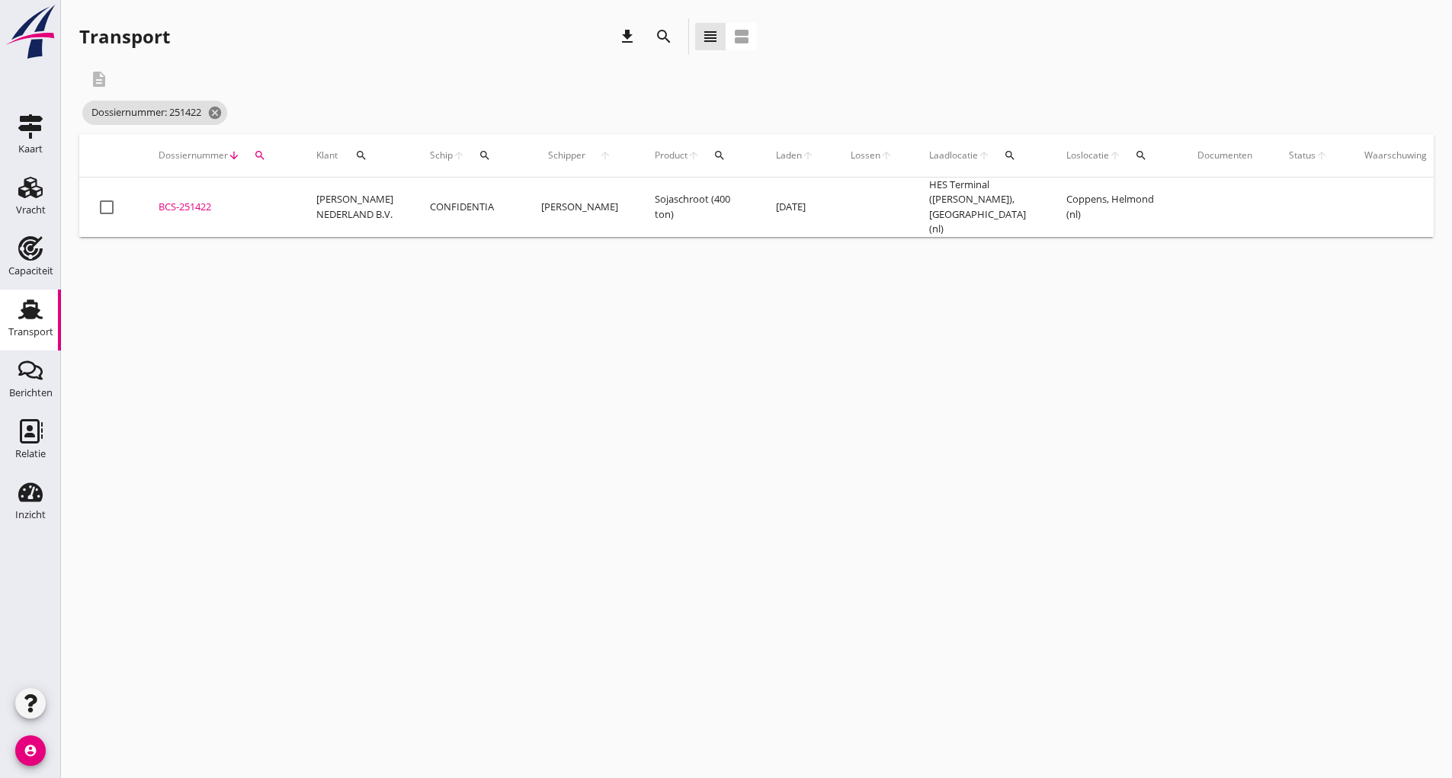
click at [197, 200] on div "BCS-251422" at bounding box center [219, 207] width 121 height 15
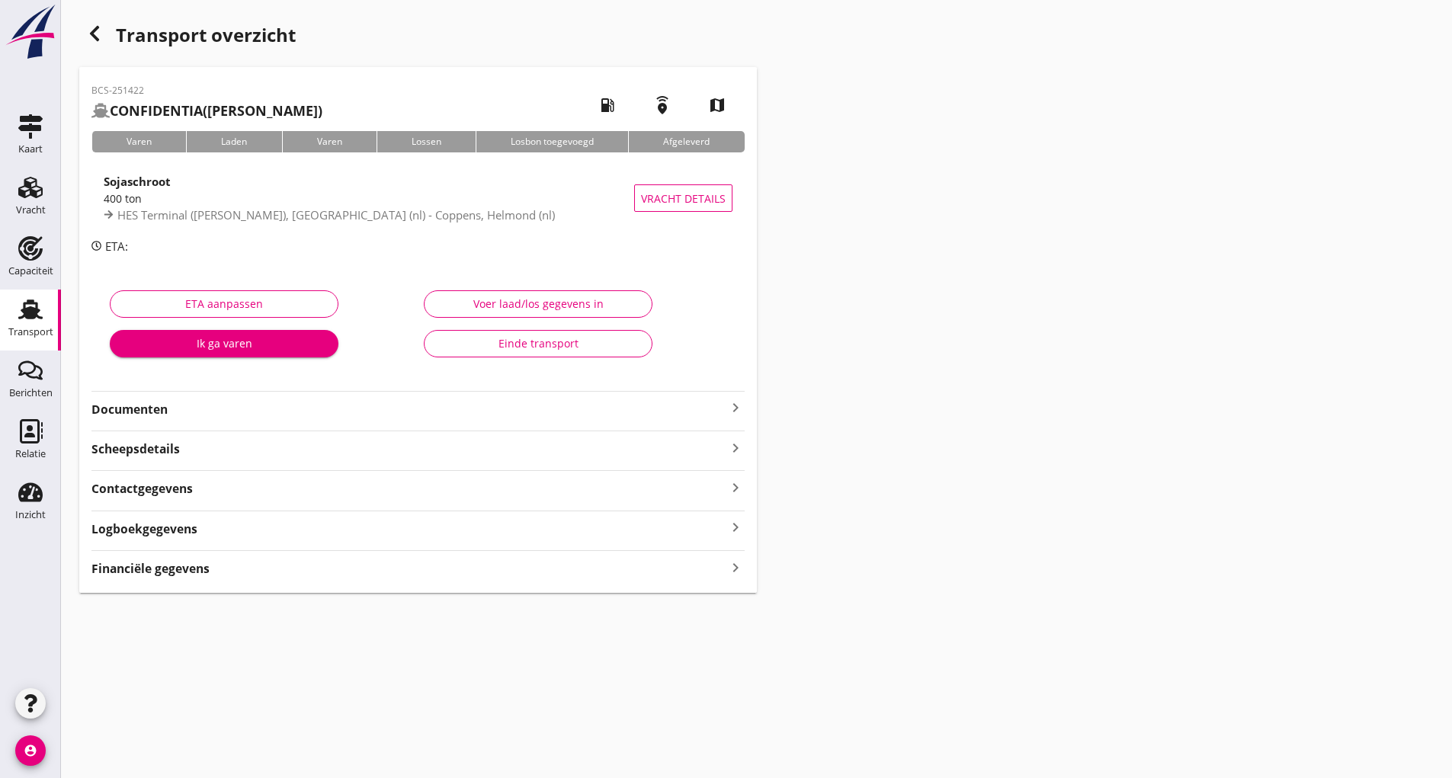
click at [169, 407] on strong "Documenten" at bounding box center [408, 410] width 635 height 18
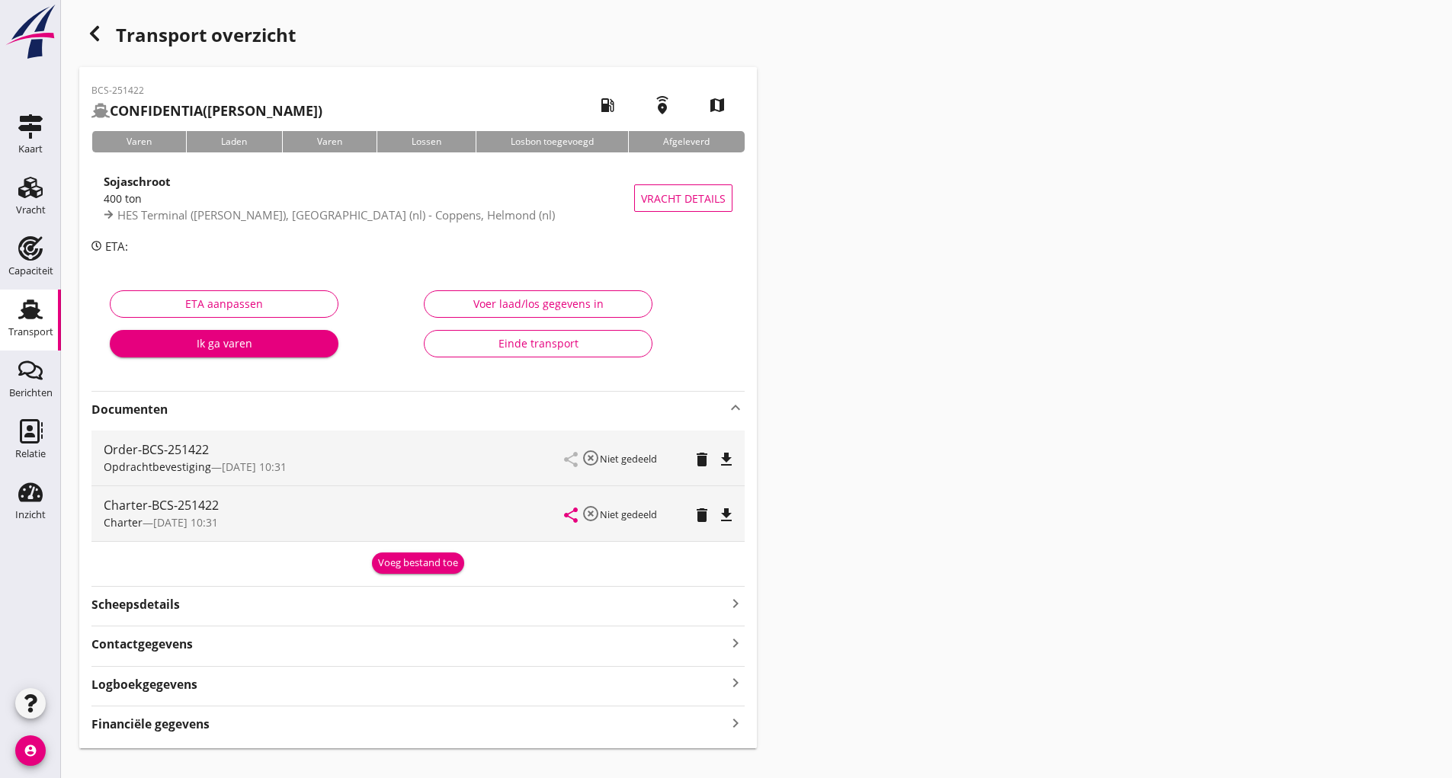
click at [392, 572] on button "Voeg bestand toe" at bounding box center [418, 563] width 92 height 21
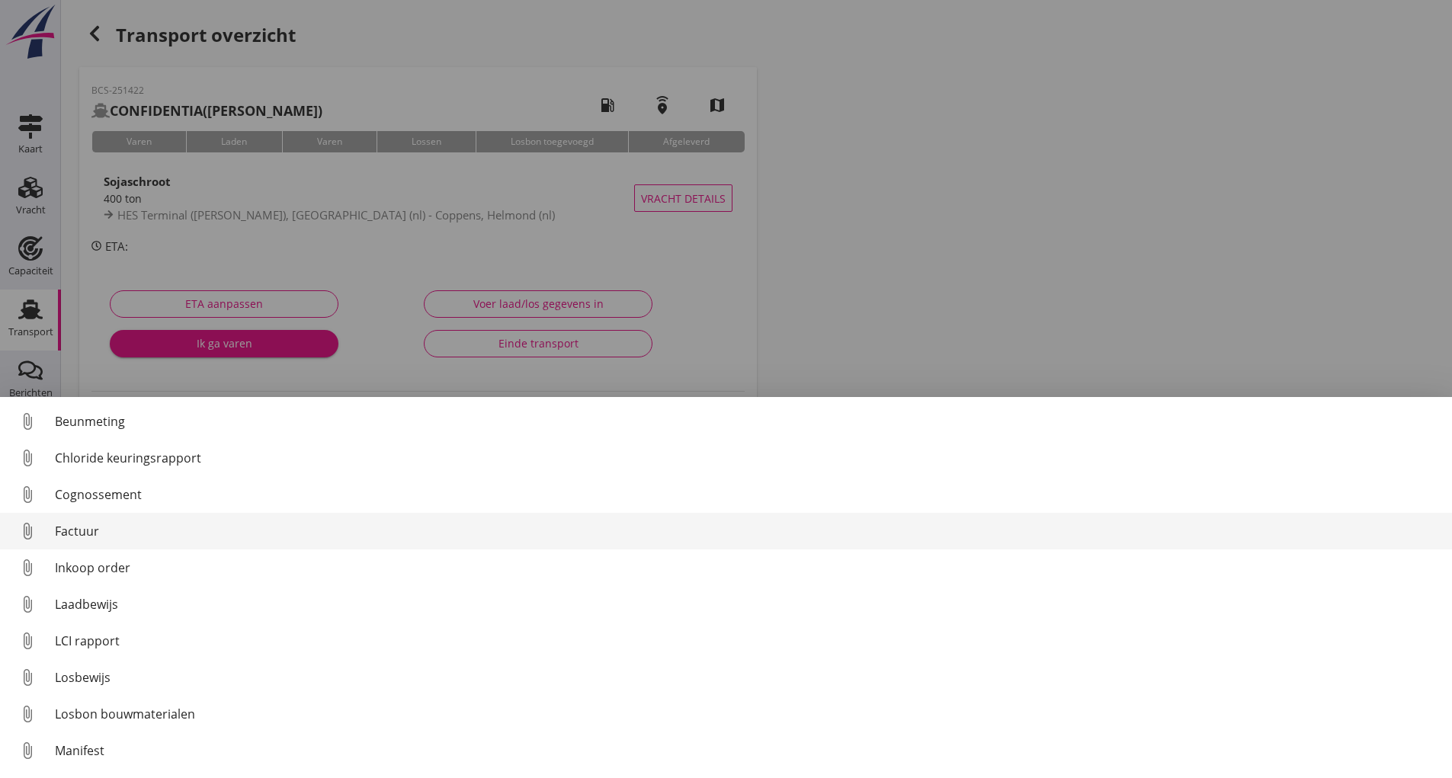
click at [82, 528] on div "Factuur" at bounding box center [747, 531] width 1385 height 18
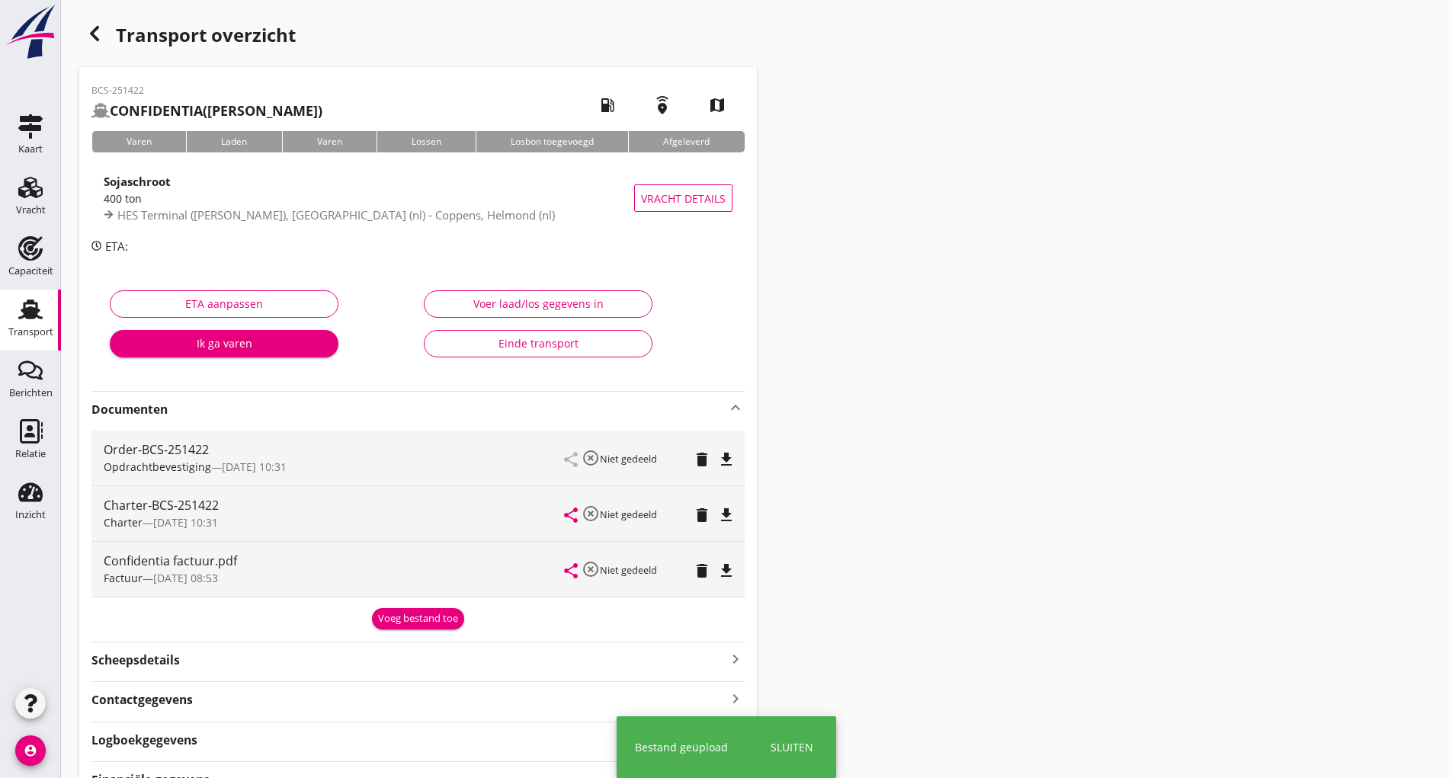
click at [400, 608] on button "Voeg bestand toe" at bounding box center [418, 618] width 92 height 21
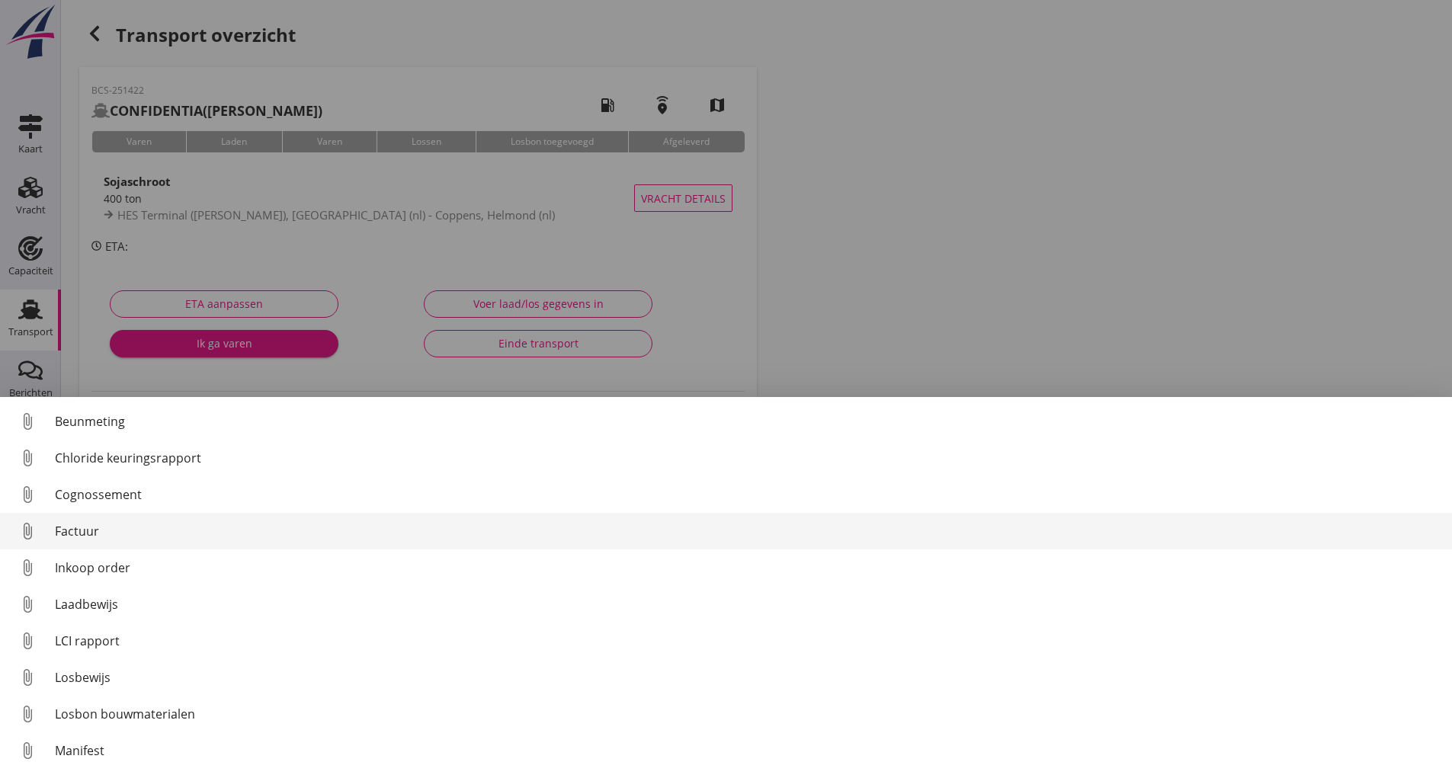
click at [78, 530] on div "Factuur" at bounding box center [747, 531] width 1385 height 18
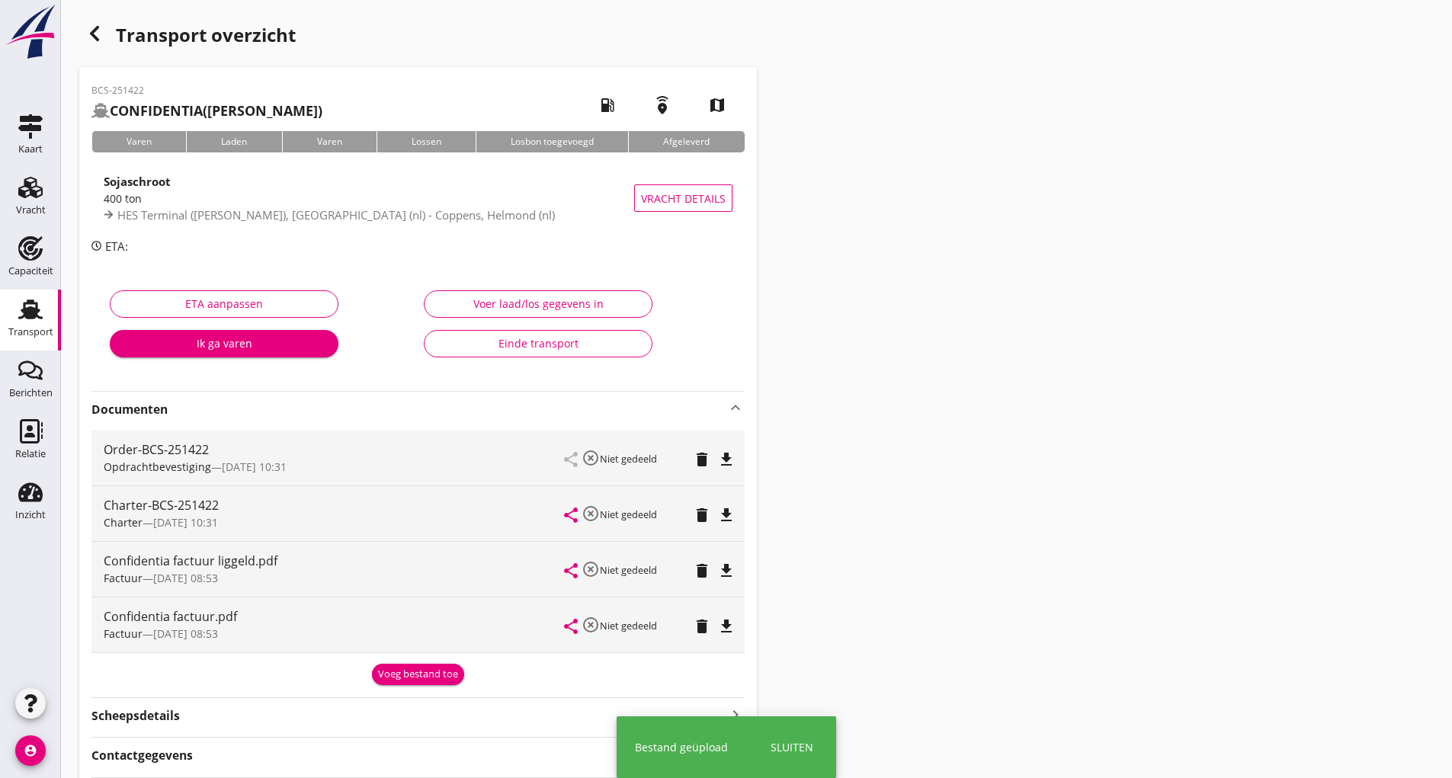
click at [401, 679] on div "Voeg bestand toe" at bounding box center [418, 674] width 80 height 15
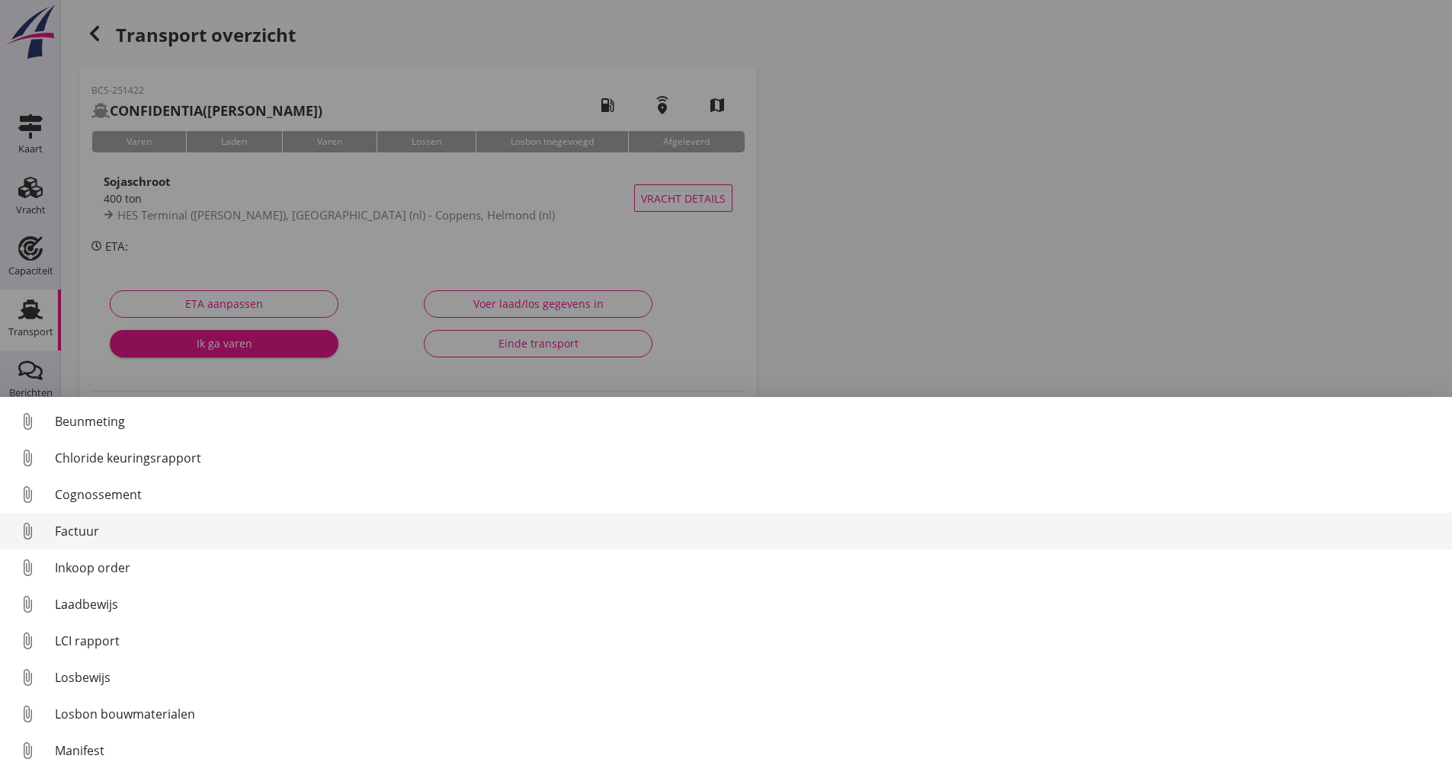
click at [97, 528] on div "Factuur" at bounding box center [747, 531] width 1385 height 18
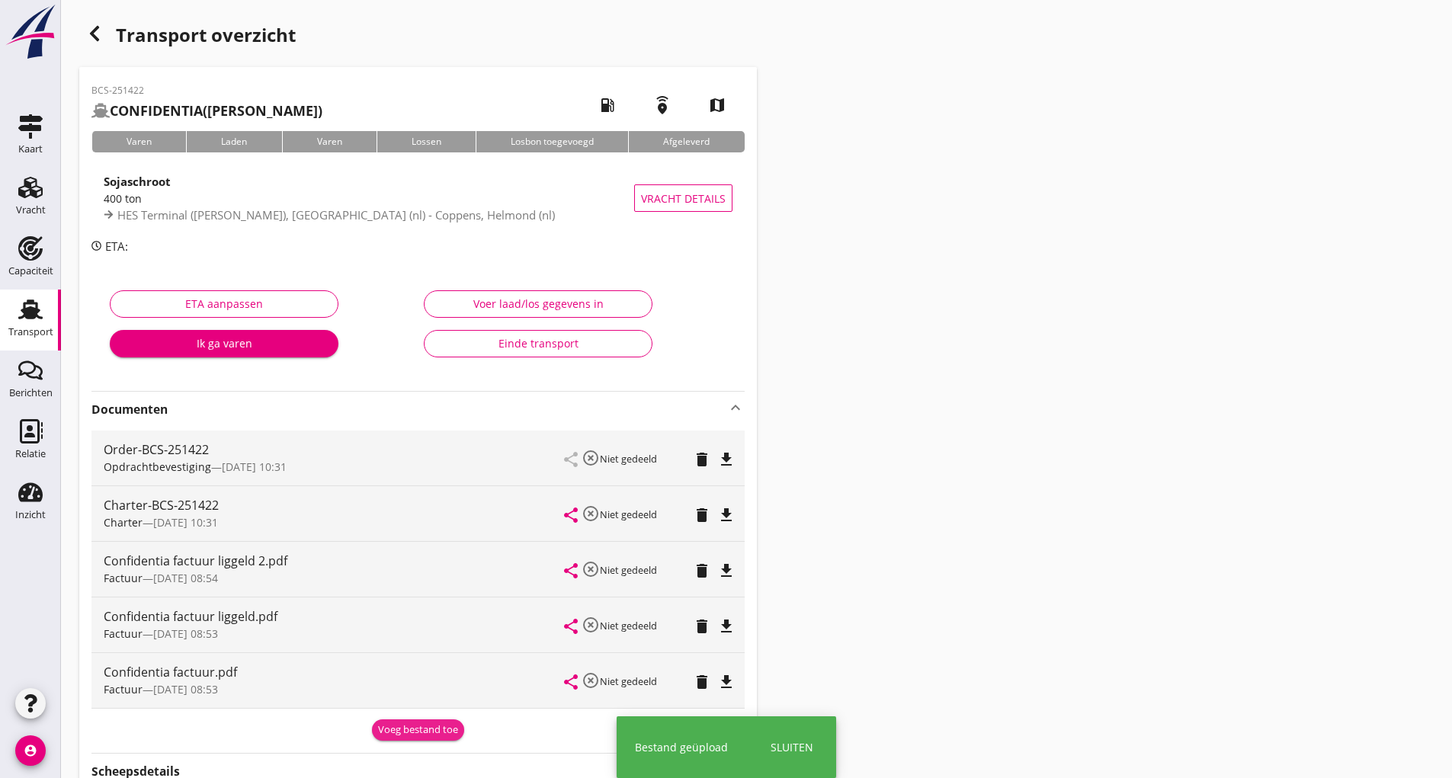
click at [399, 723] on div "Voeg bestand toe" at bounding box center [418, 730] width 80 height 15
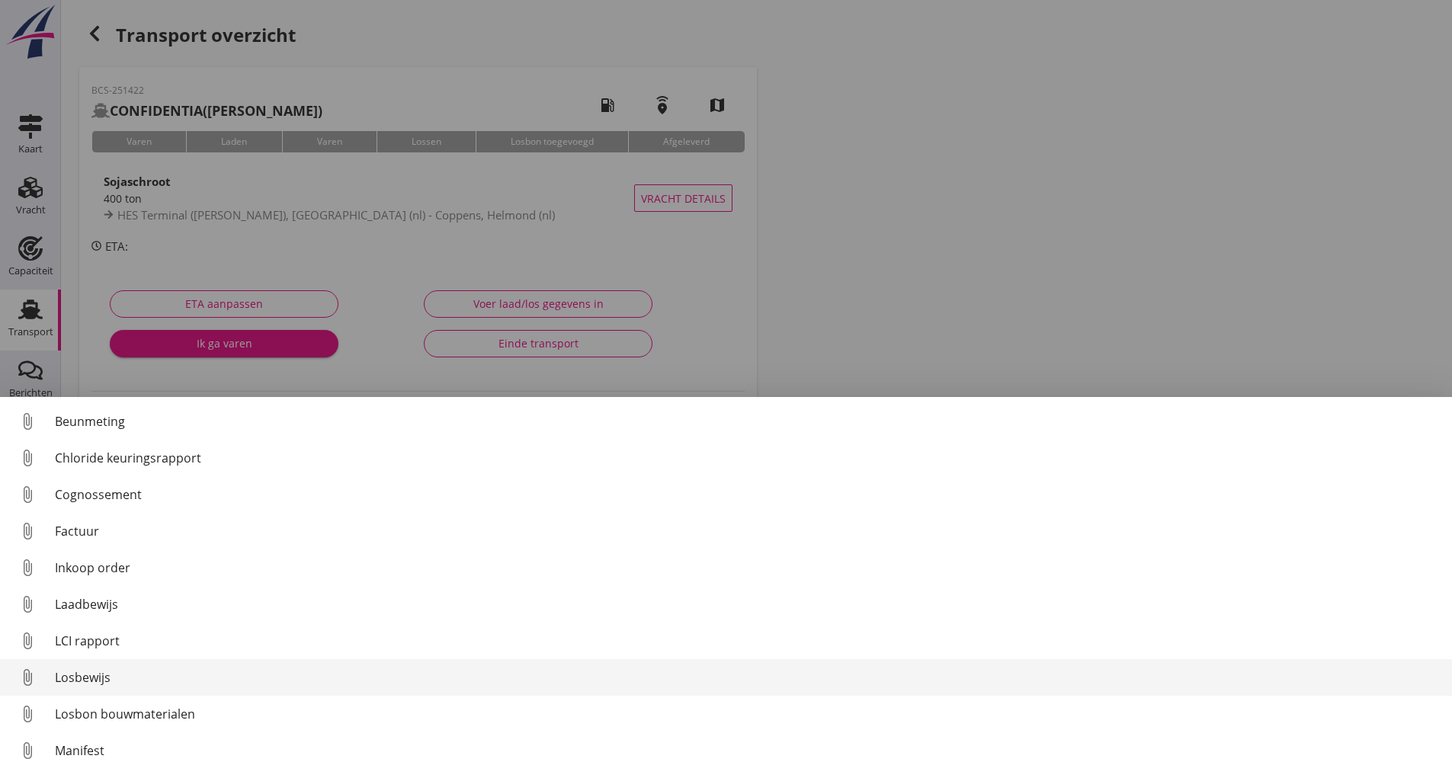
click at [89, 677] on div "Losbewijs" at bounding box center [747, 677] width 1385 height 18
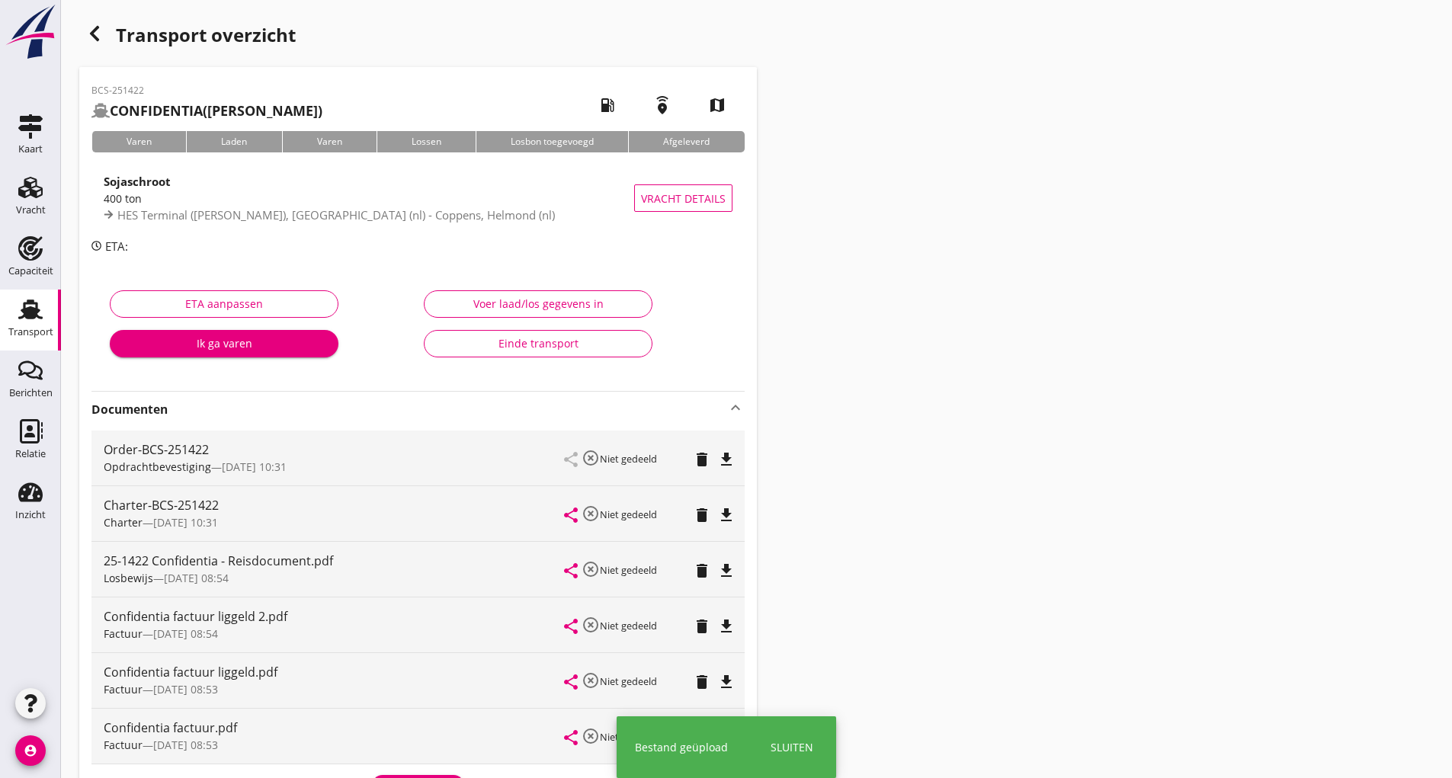
scroll to position [229, 0]
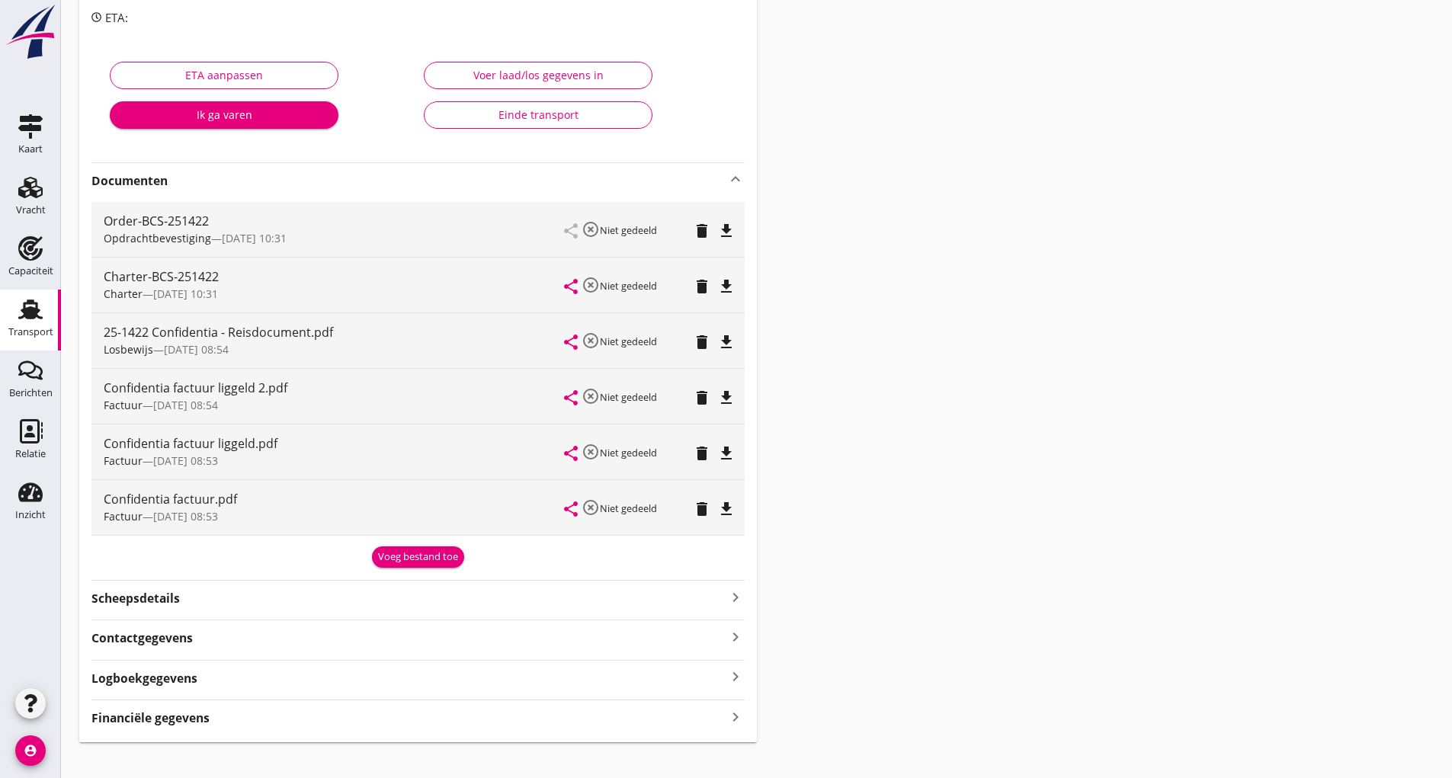
click at [396, 572] on div "BCS-251422 CONFIDENTIA ([PERSON_NAME]) local_gas_station emergency_share map Va…" at bounding box center [418, 290] width 678 height 904
click at [390, 559] on div "Voeg bestand toe" at bounding box center [418, 557] width 80 height 15
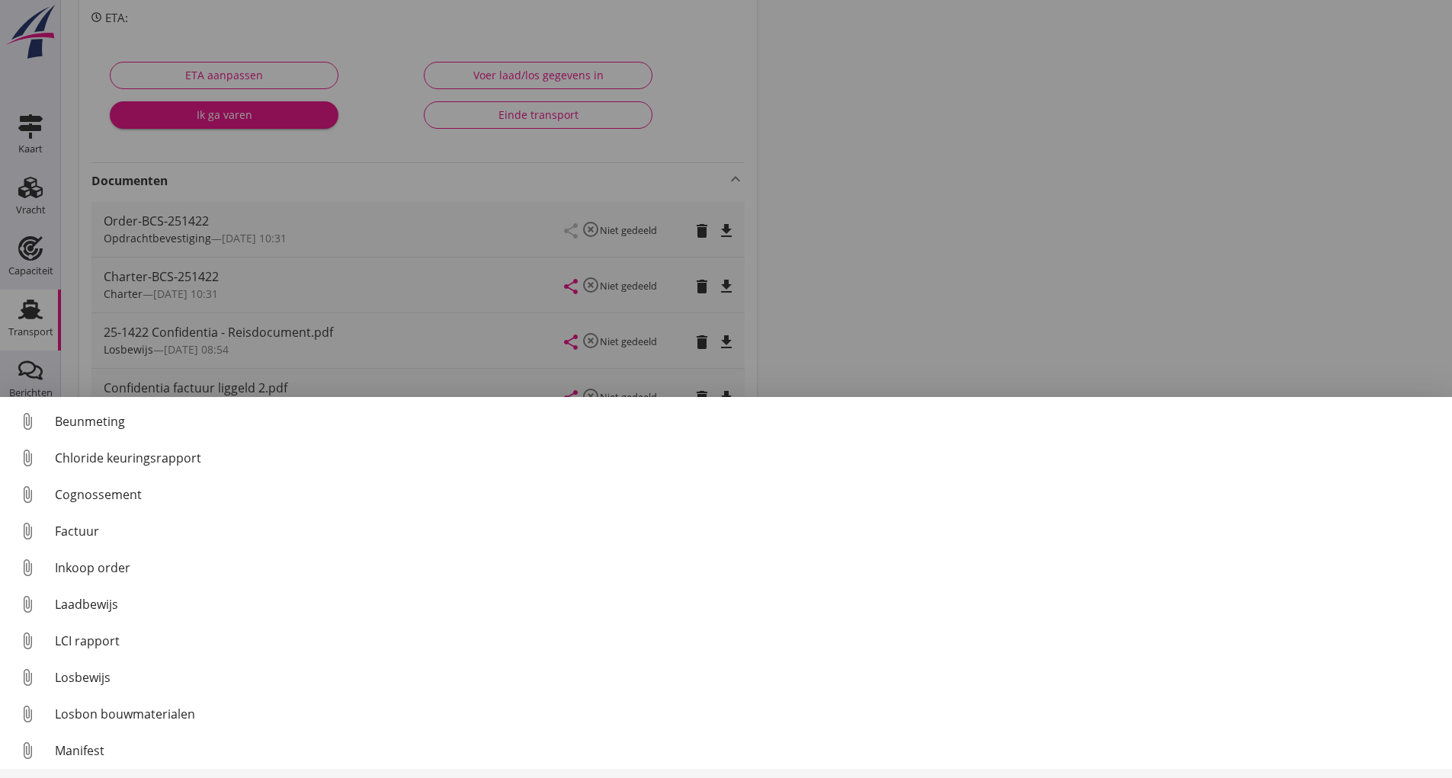
scroll to position [76, 0]
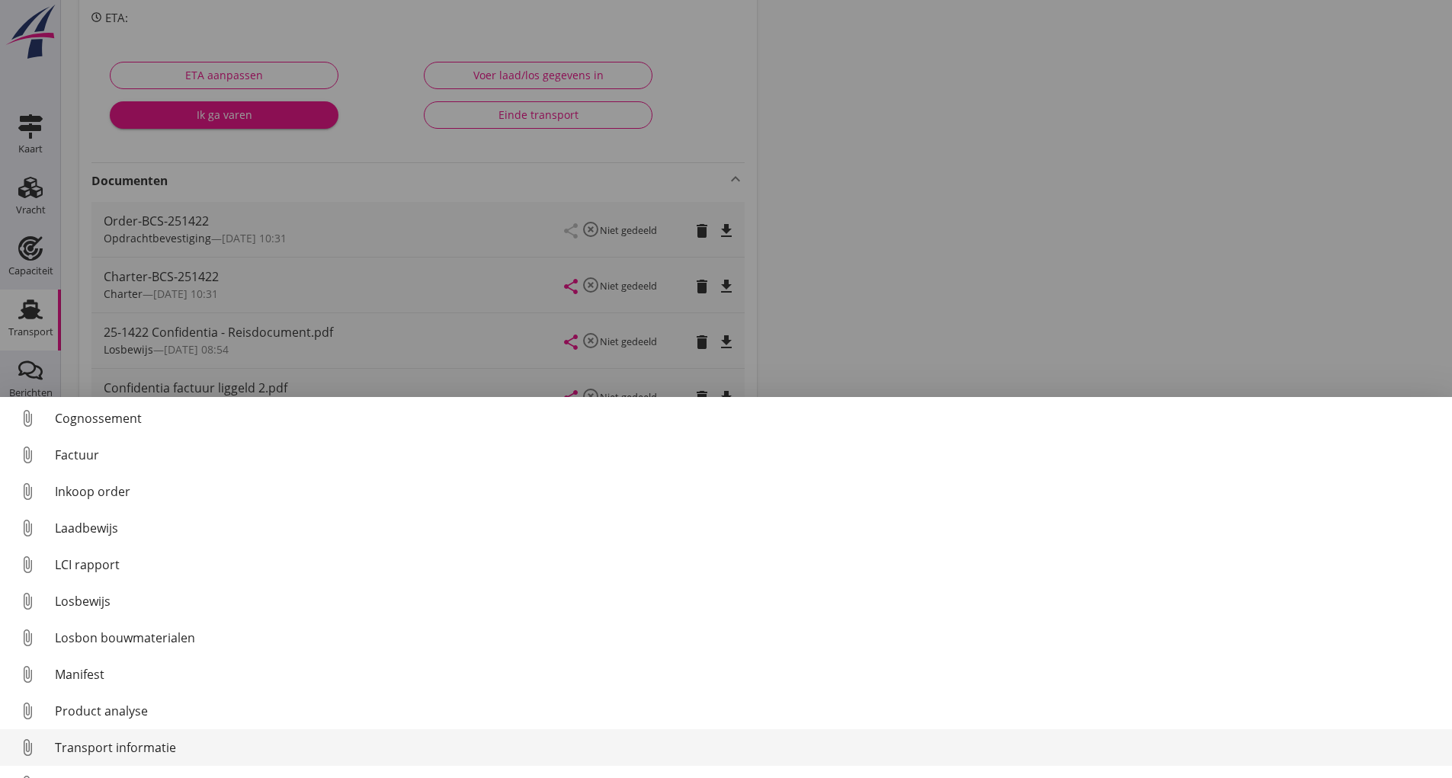
click at [103, 751] on div "Transport informatie" at bounding box center [747, 748] width 1385 height 18
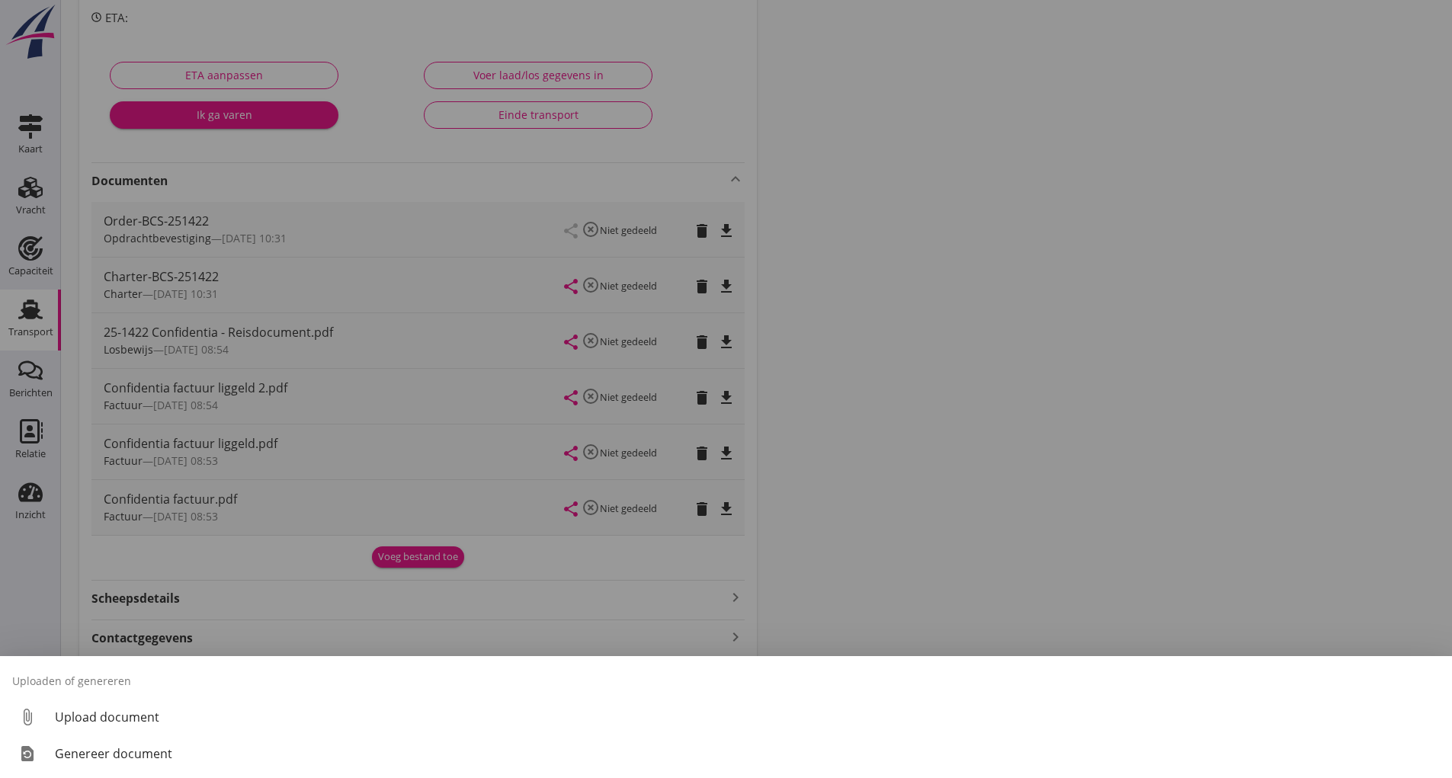
click at [366, 625] on div at bounding box center [726, 389] width 1452 height 778
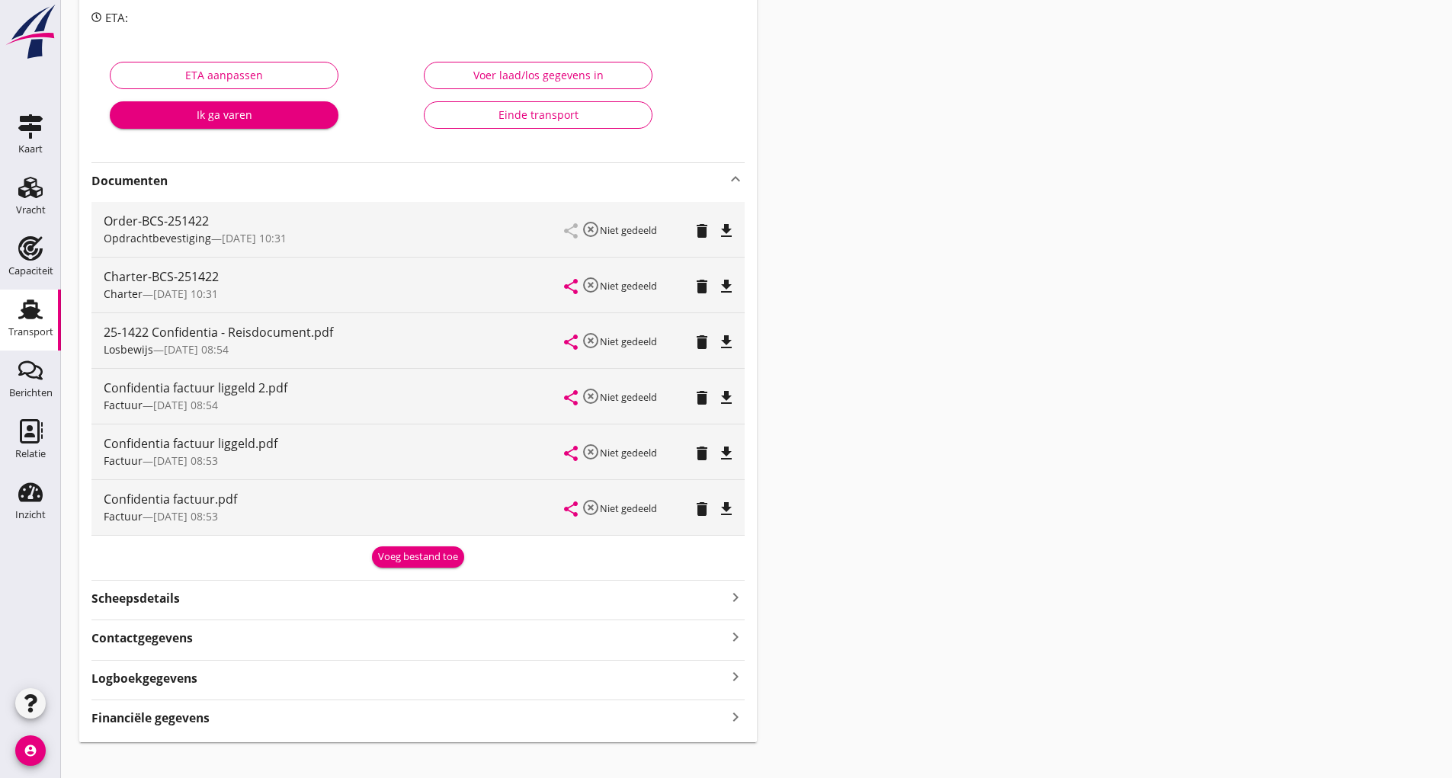
click at [397, 561] on div "Voeg bestand toe" at bounding box center [418, 557] width 80 height 15
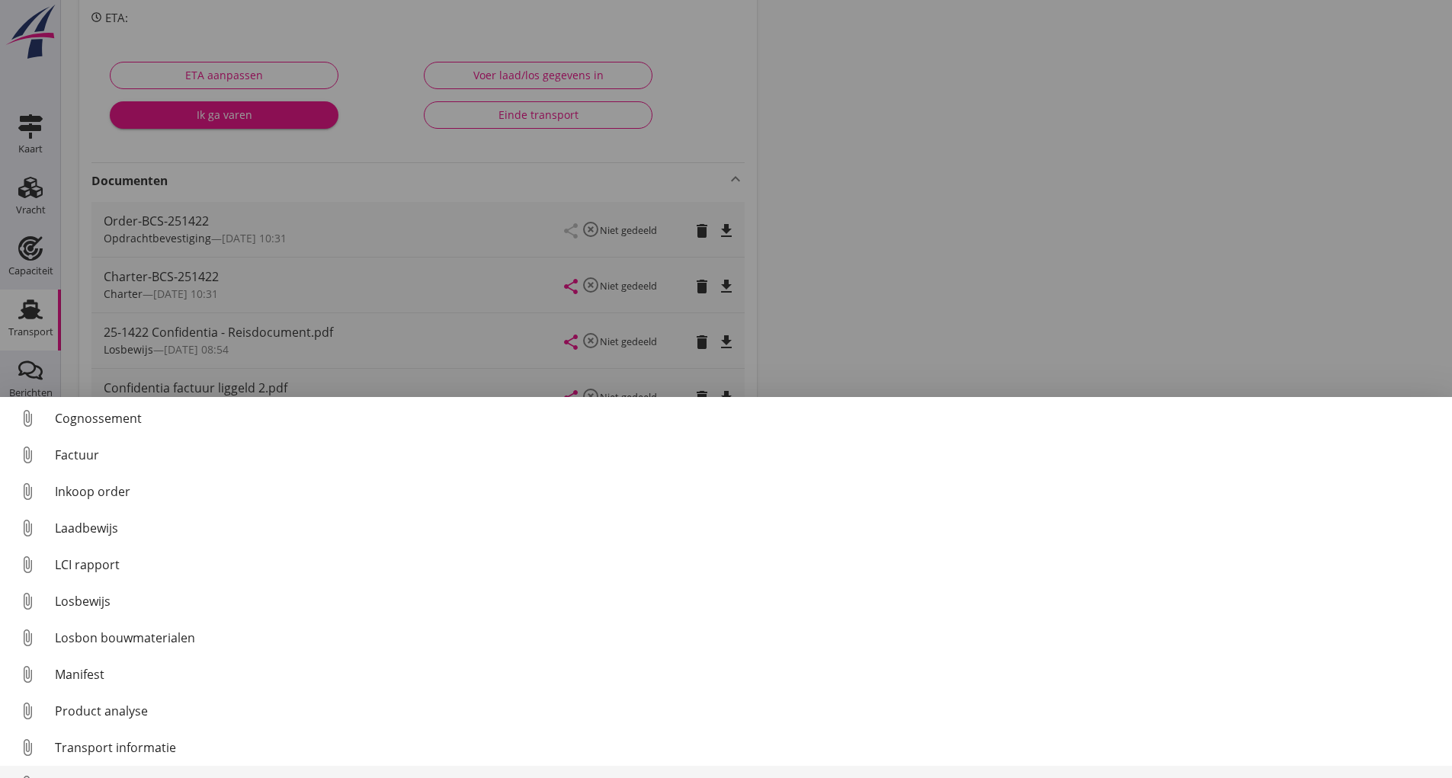
scroll to position [107, 0]
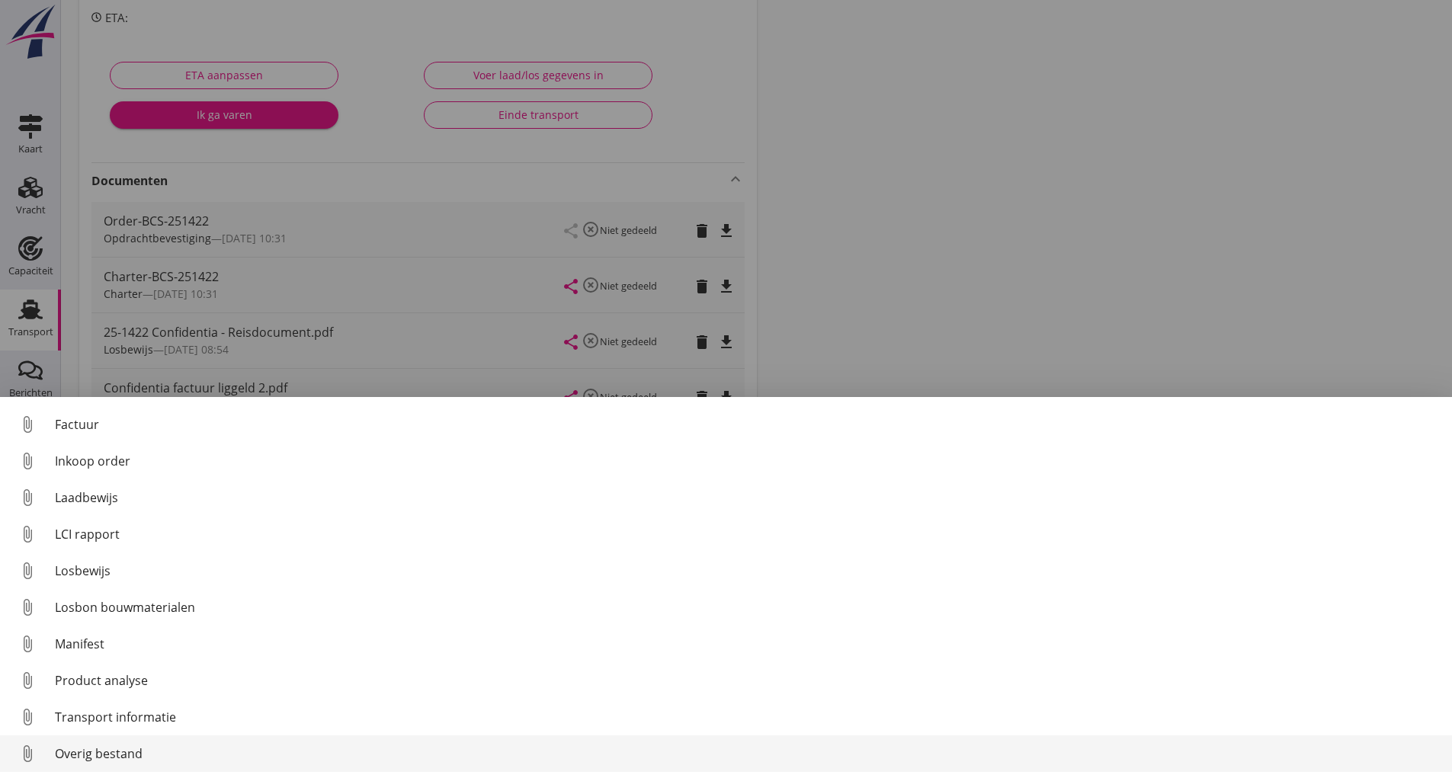
click at [91, 753] on div "Overig bestand" at bounding box center [747, 754] width 1385 height 18
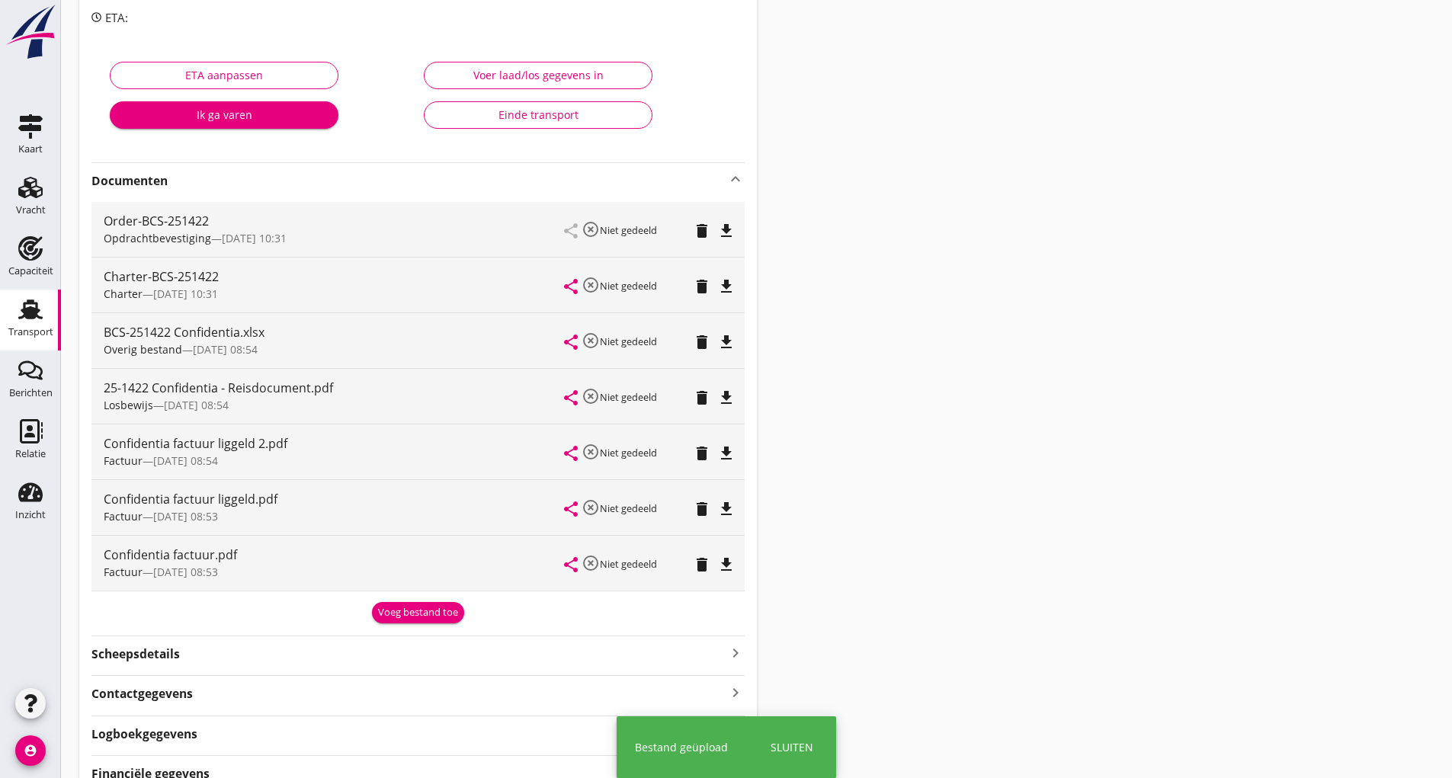
click at [392, 614] on div "Voeg bestand toe" at bounding box center [418, 612] width 80 height 15
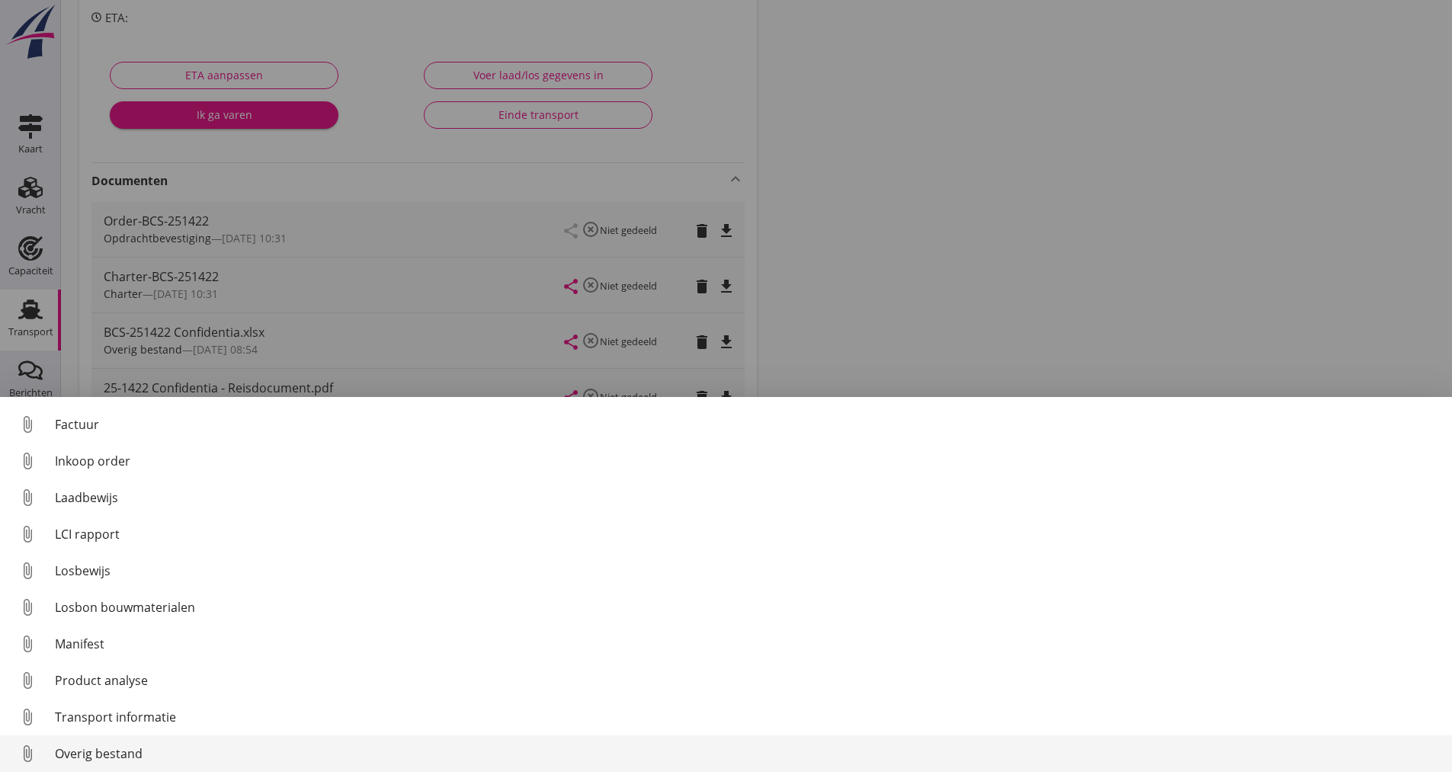
click at [124, 755] on div "Overig bestand" at bounding box center [747, 754] width 1385 height 18
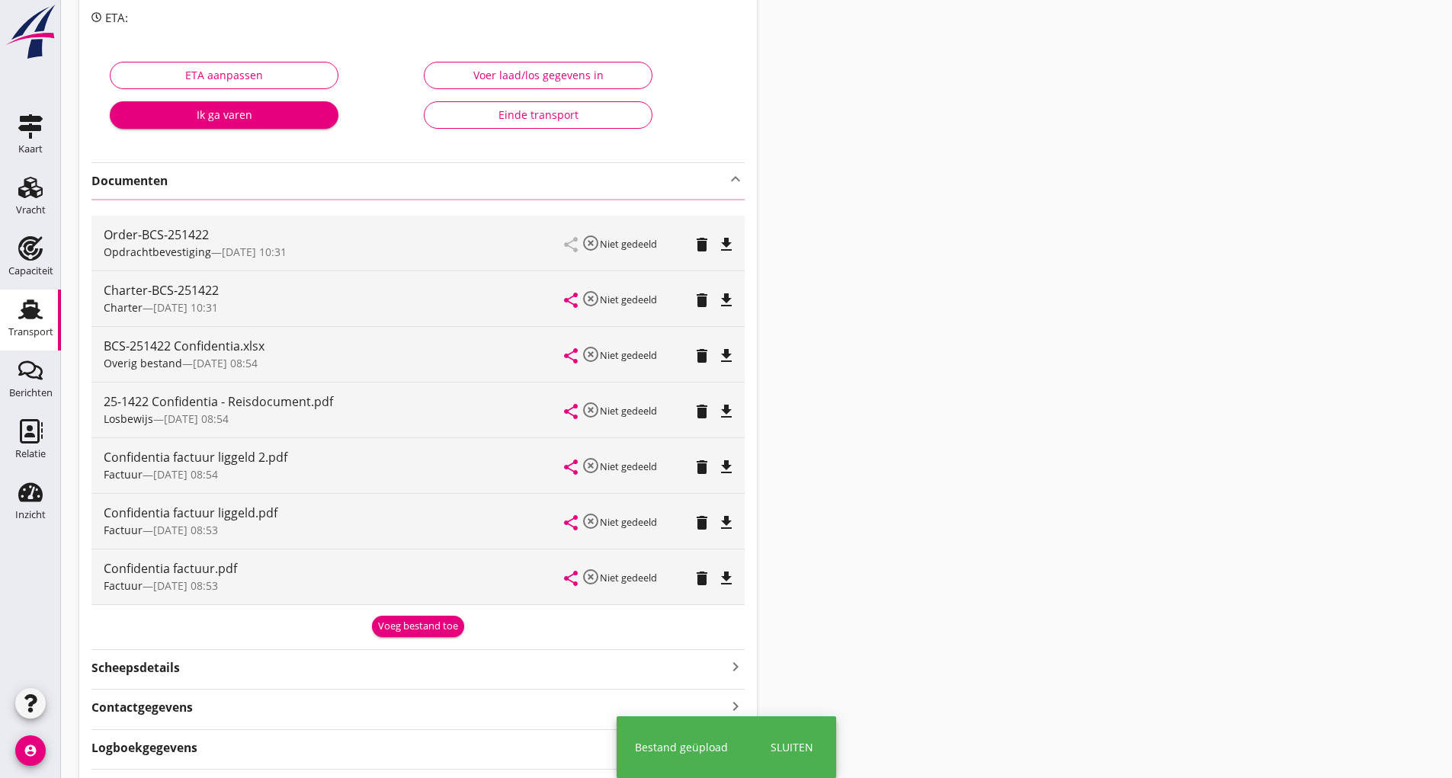
scroll to position [0, 0]
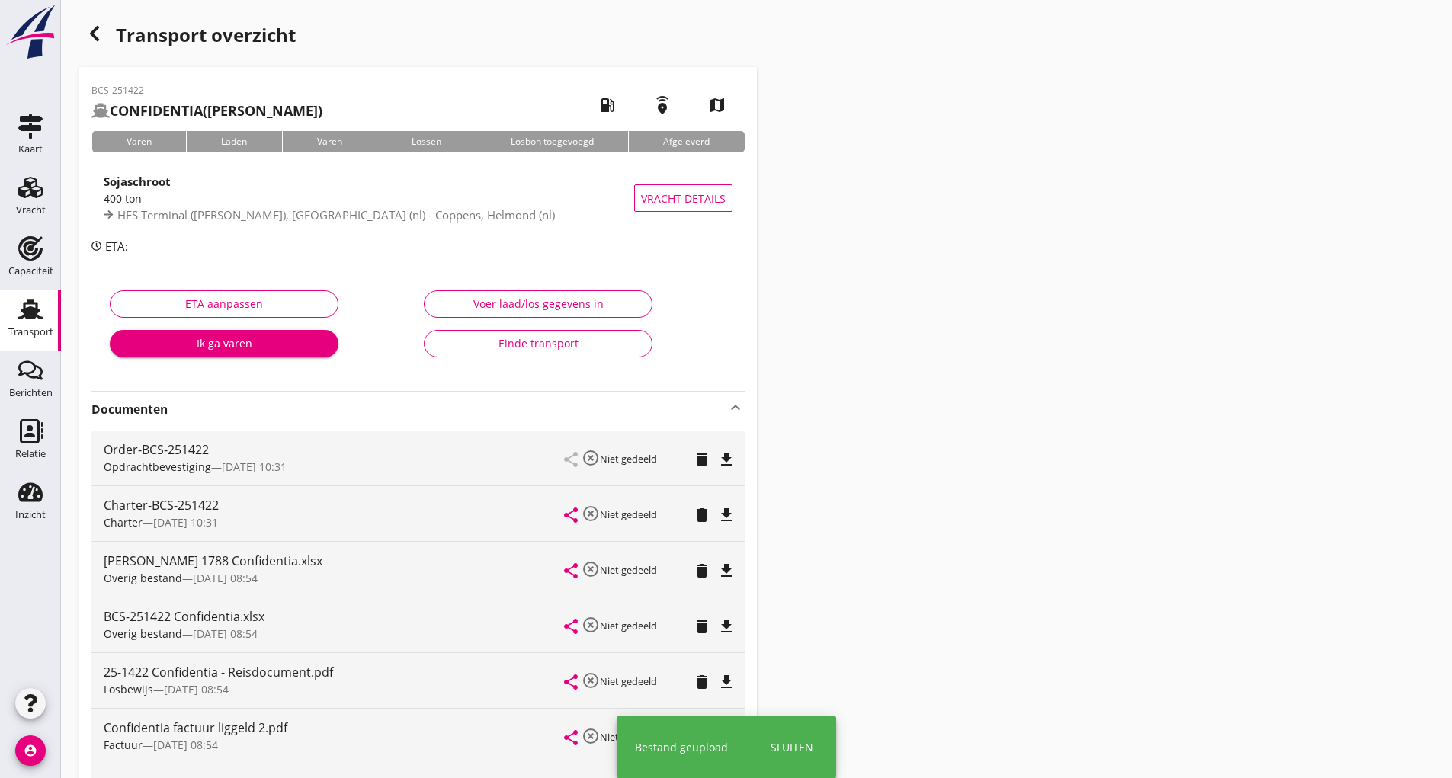
click at [100, 34] on icon "button" at bounding box center [94, 33] width 18 height 18
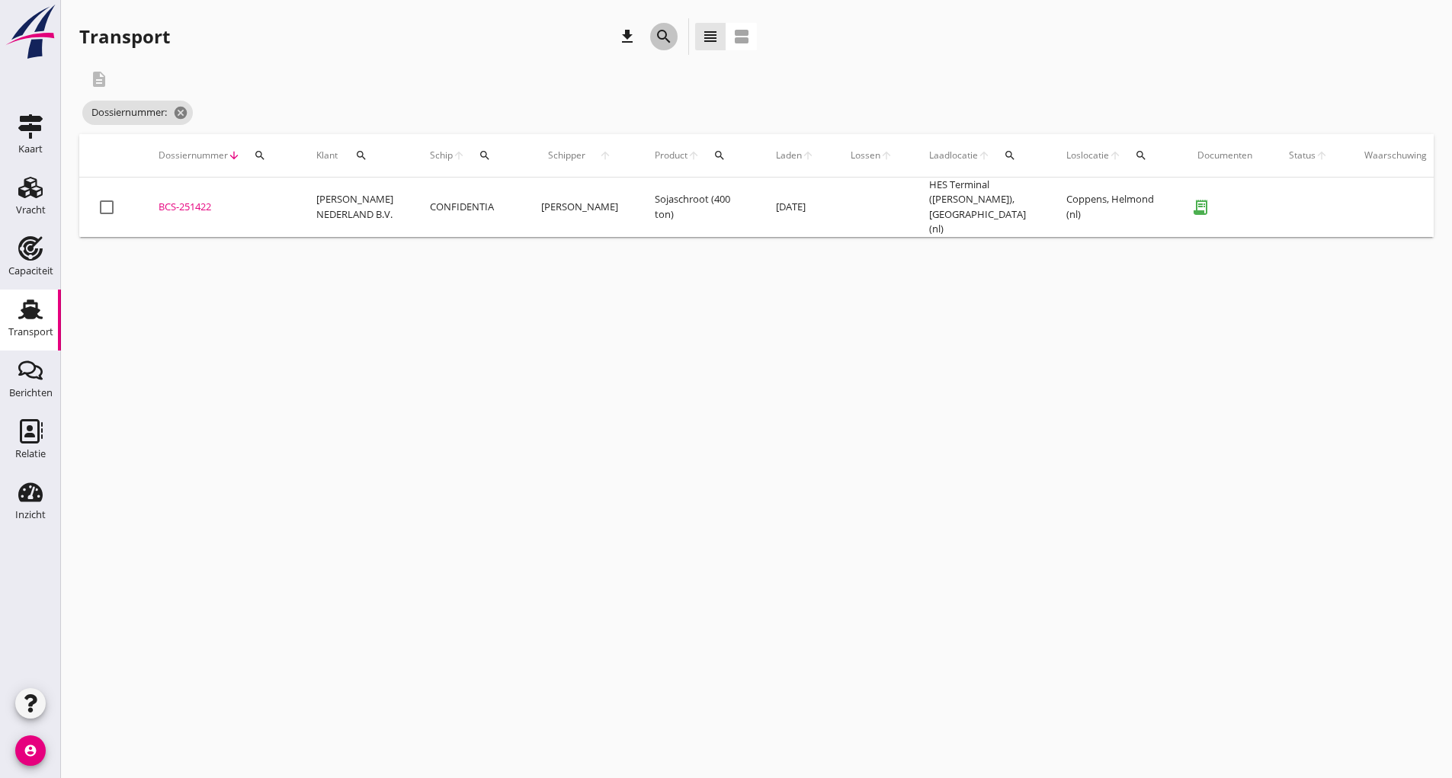
drag, startPoint x: 658, startPoint y: 32, endPoint x: 656, endPoint y: 42, distance: 10.0
click at [658, 36] on icon "search" at bounding box center [664, 36] width 18 height 18
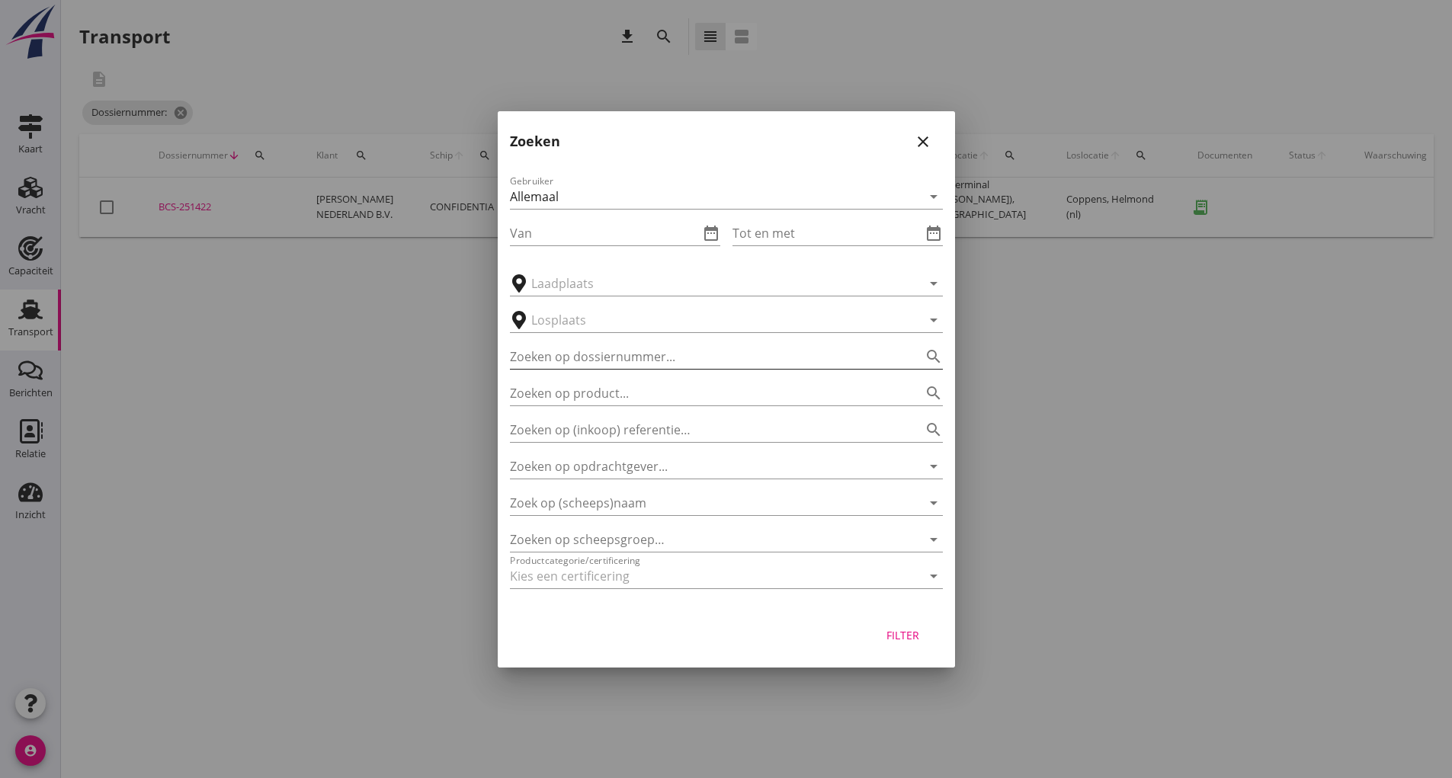
click at [590, 359] on input "Zoeken op dossiernummer..." at bounding box center [705, 357] width 390 height 24
type input "251460"
click at [894, 636] on div "Filter" at bounding box center [903, 635] width 43 height 16
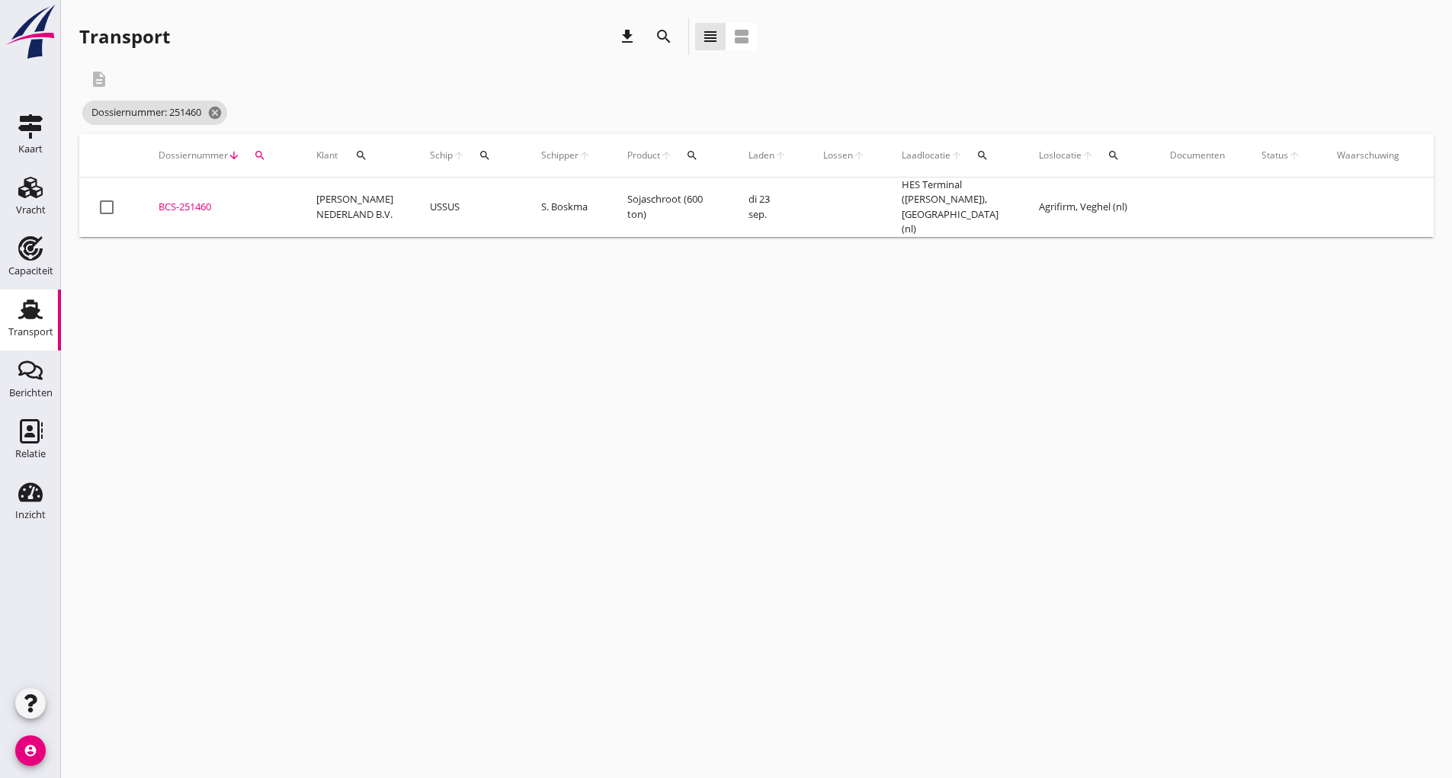
click at [192, 206] on div "BCS-251460" at bounding box center [219, 207] width 121 height 15
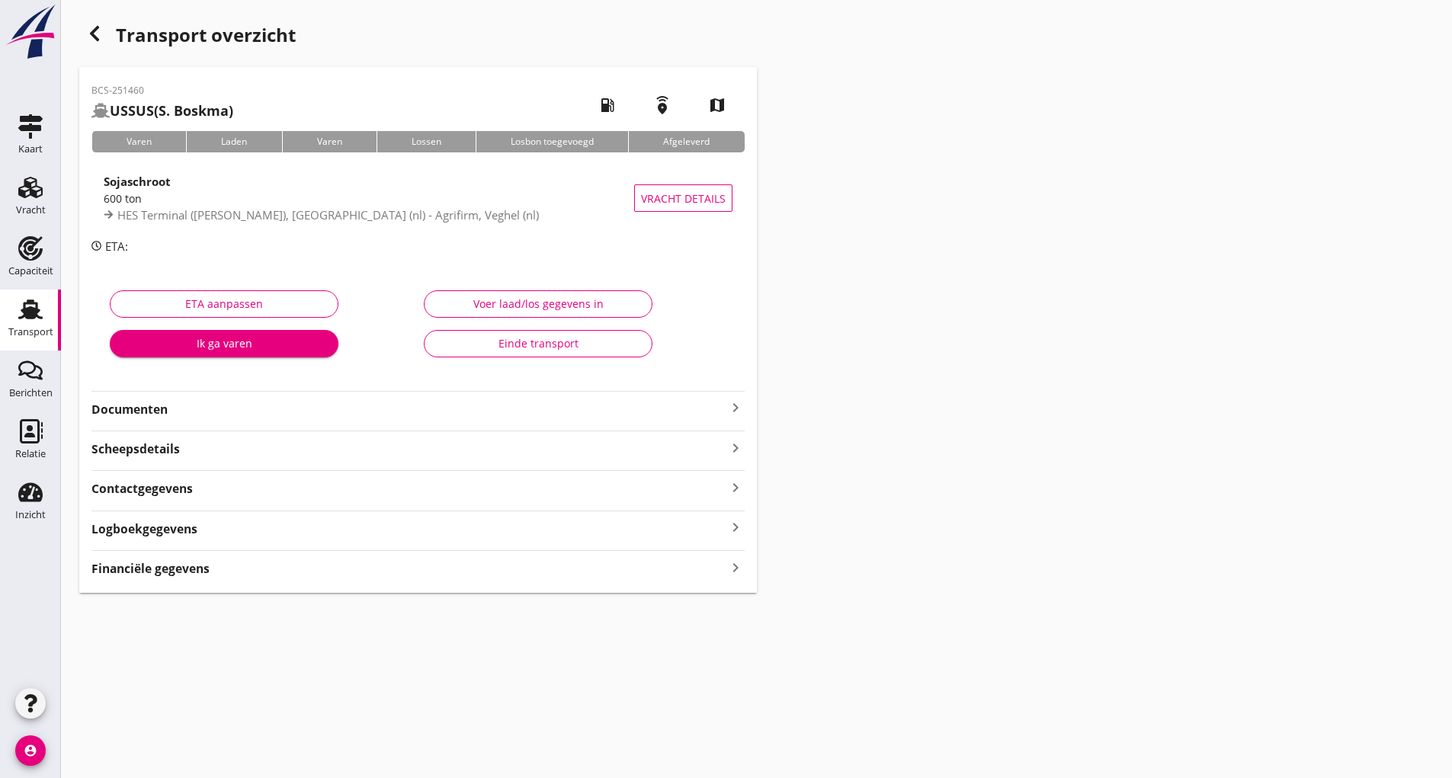
click at [137, 406] on strong "Documenten" at bounding box center [408, 410] width 635 height 18
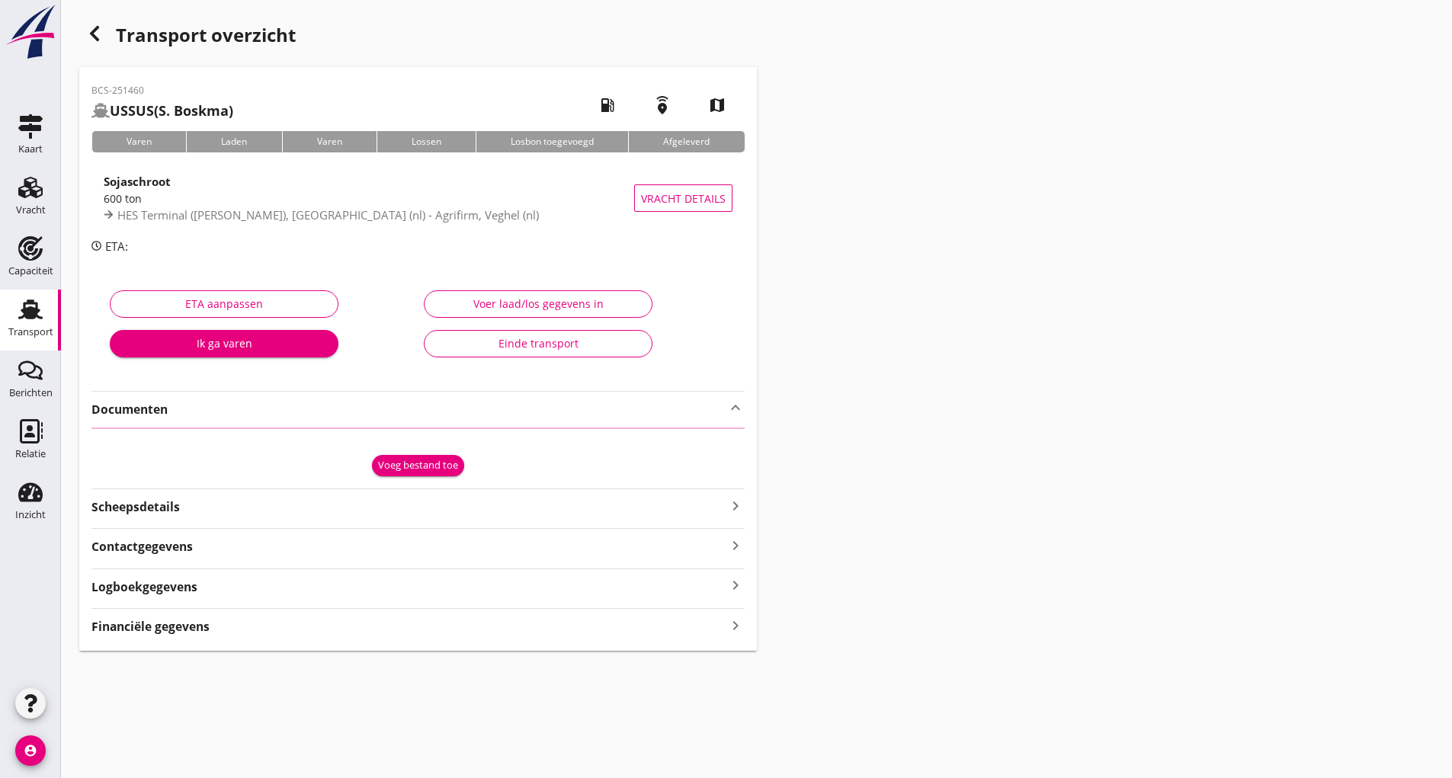
click at [393, 469] on div "Voeg bestand toe" at bounding box center [418, 465] width 80 height 15
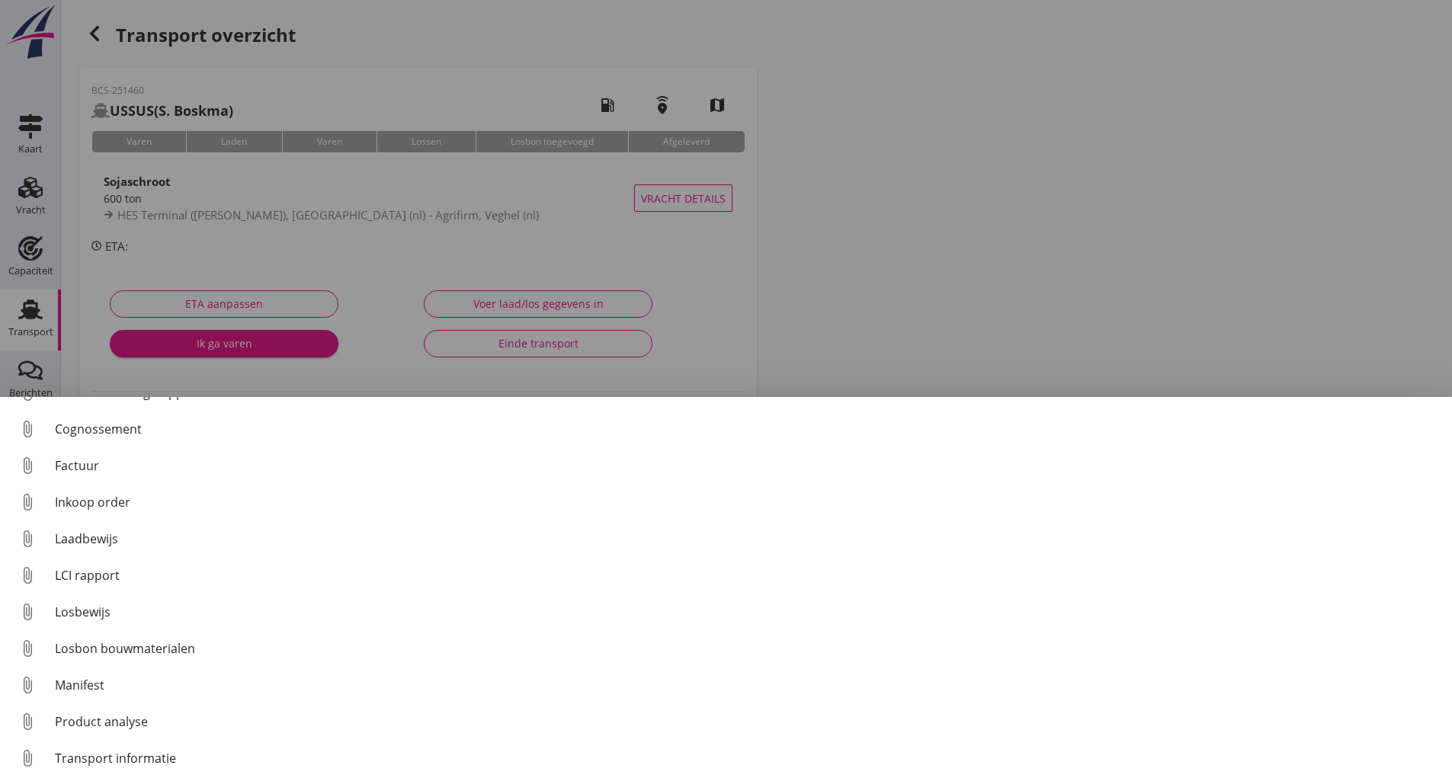
scroll to position [107, 0]
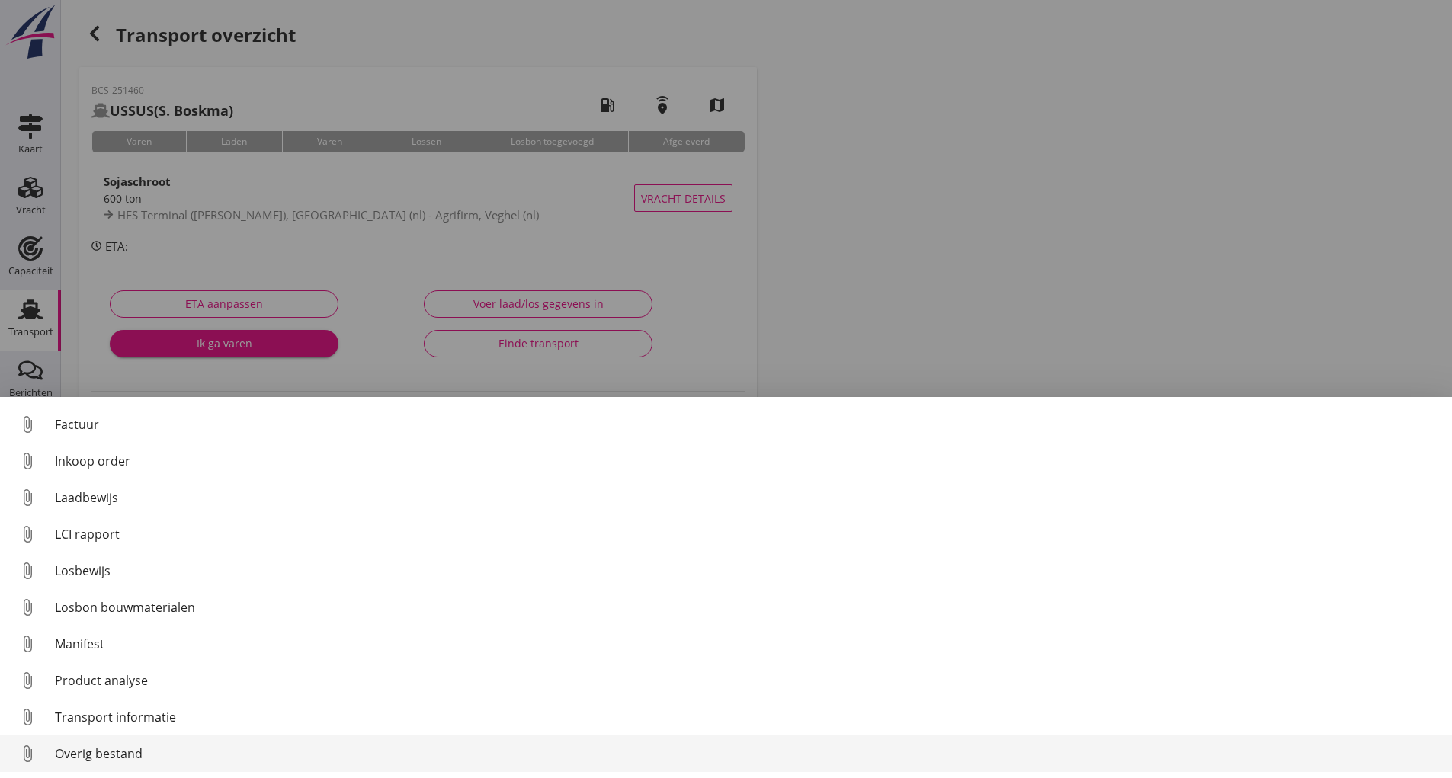
click at [136, 752] on div "Overig bestand" at bounding box center [747, 754] width 1385 height 18
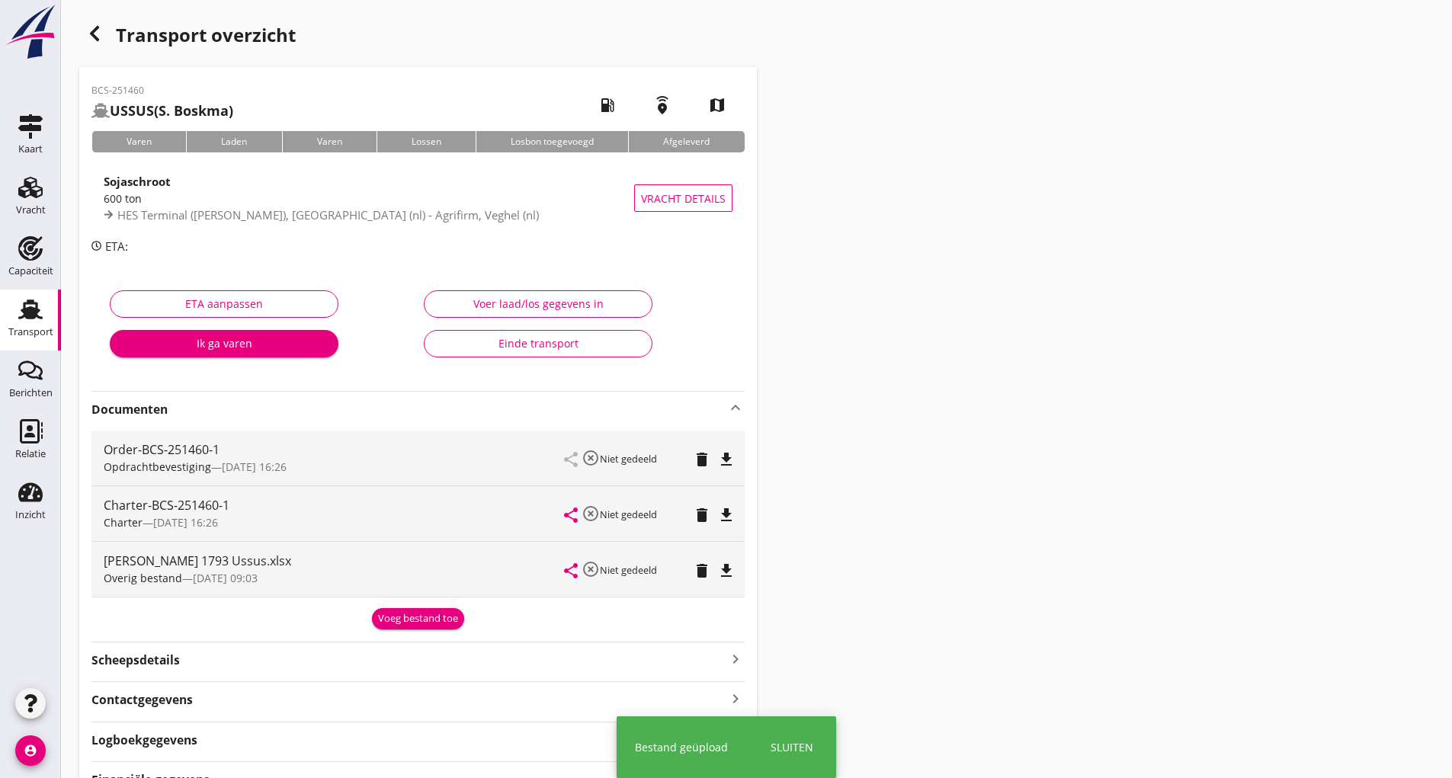
click at [390, 617] on div "Voeg bestand toe" at bounding box center [418, 618] width 80 height 15
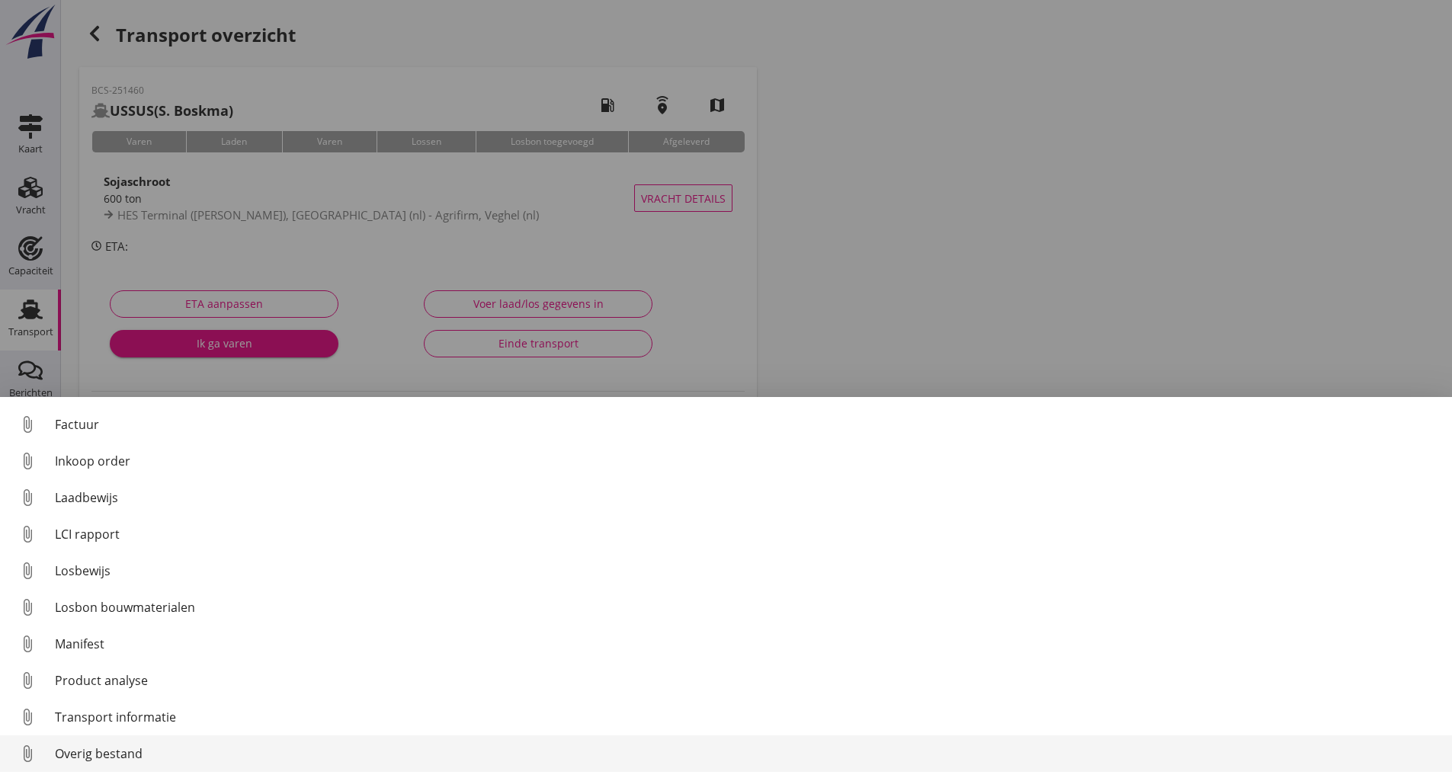
click at [120, 756] on div "Overig bestand" at bounding box center [747, 754] width 1385 height 18
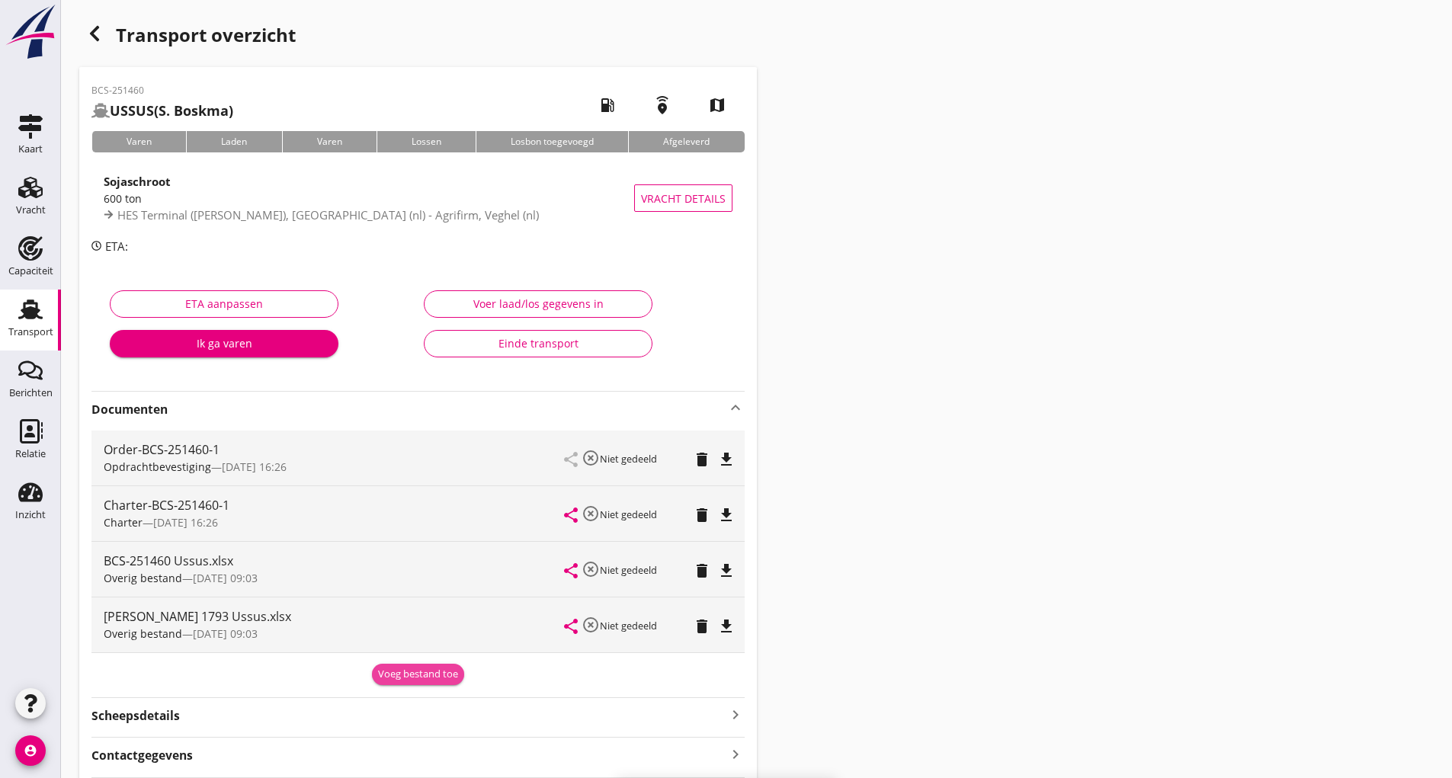
click at [397, 678] on div "Voeg bestand toe" at bounding box center [418, 674] width 80 height 15
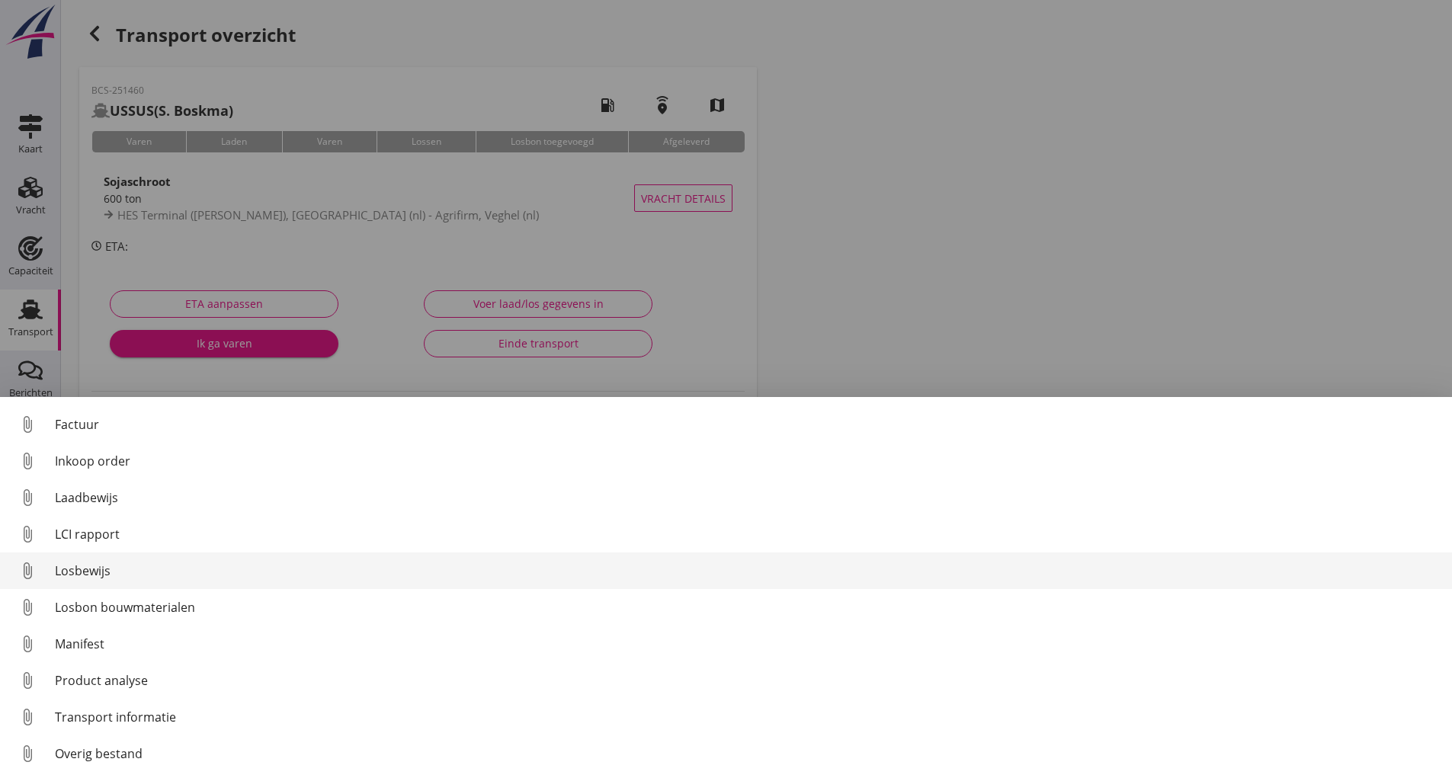
click at [91, 573] on div "Losbewijs" at bounding box center [747, 571] width 1385 height 18
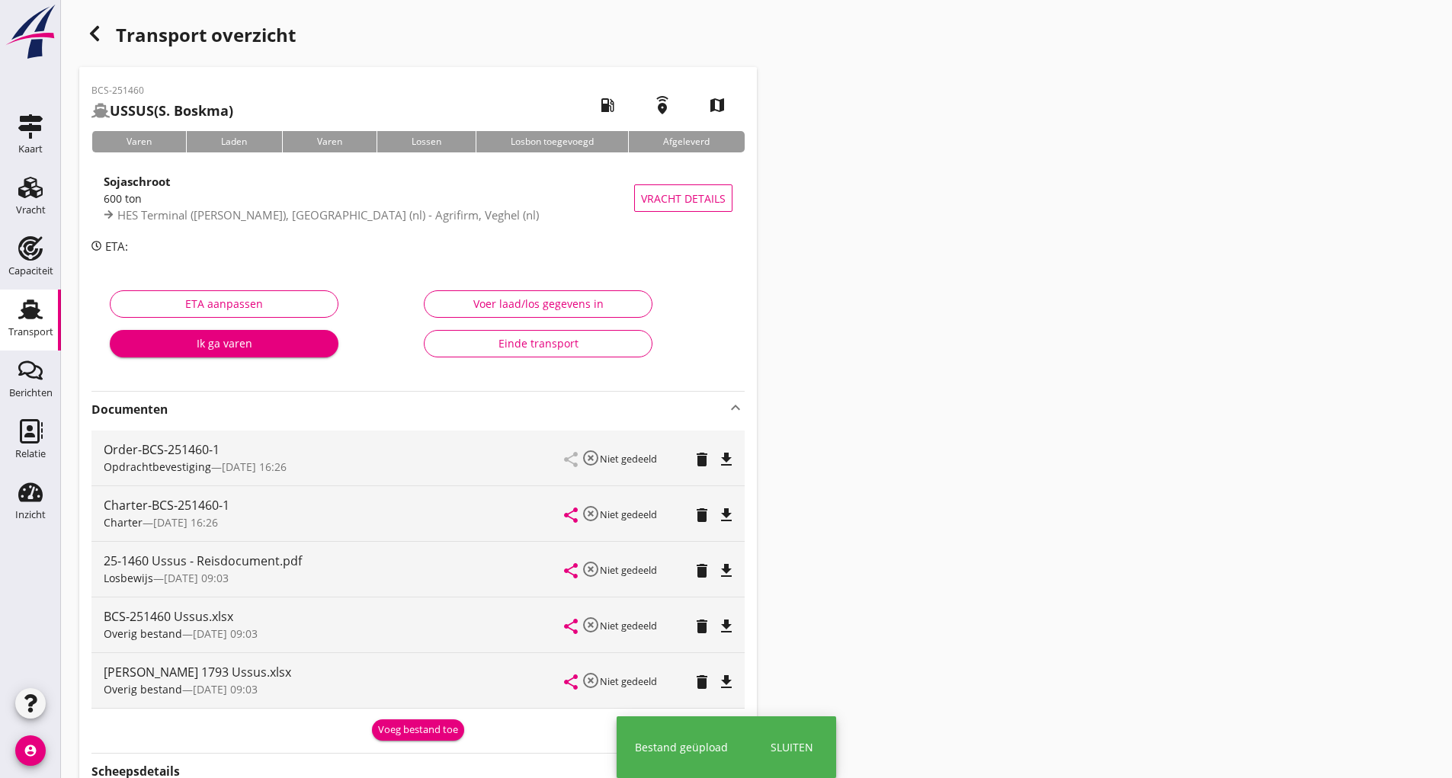
click at [447, 730] on div "Voeg bestand toe" at bounding box center [418, 730] width 80 height 15
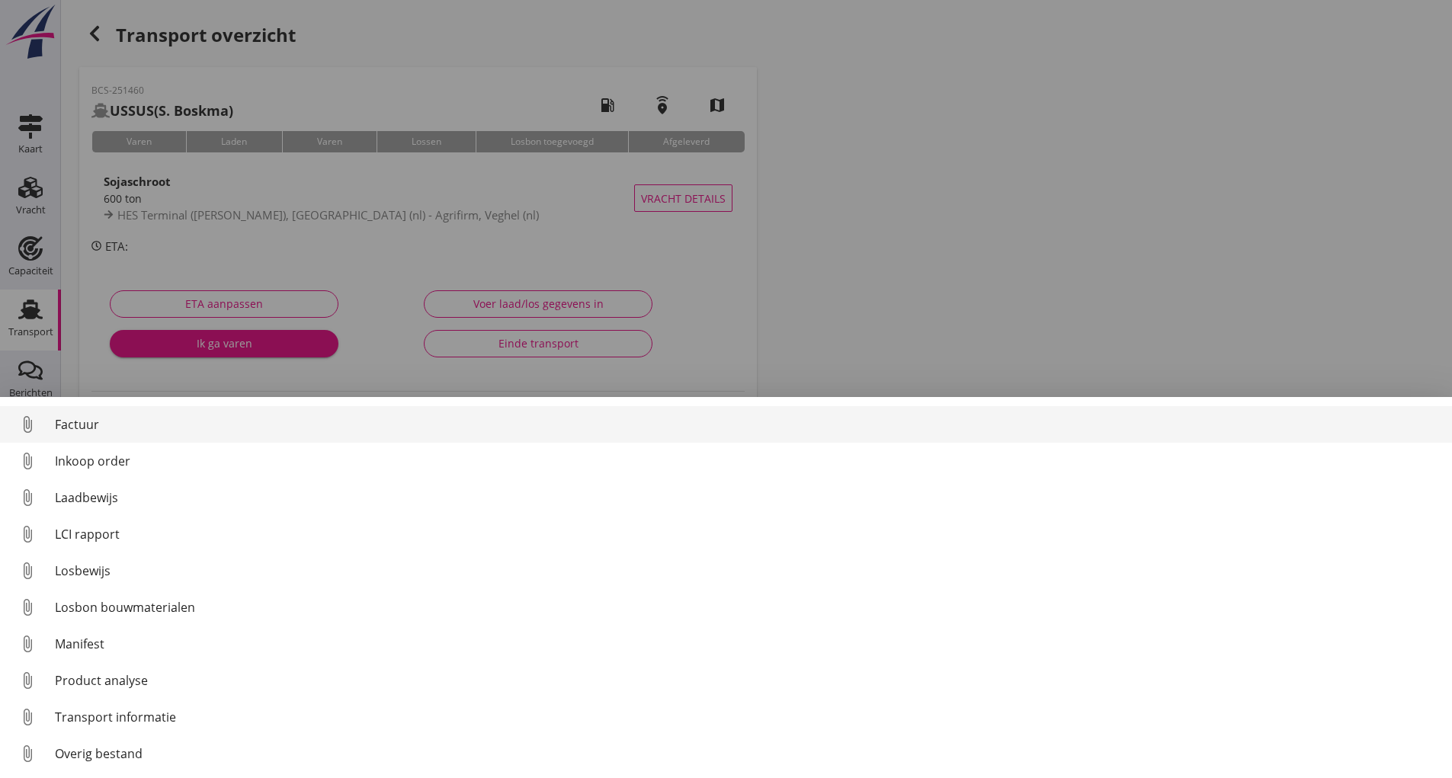
drag, startPoint x: 75, startPoint y: 418, endPoint x: 82, endPoint y: 427, distance: 11.0
click at [82, 427] on div "Factuur" at bounding box center [747, 424] width 1385 height 18
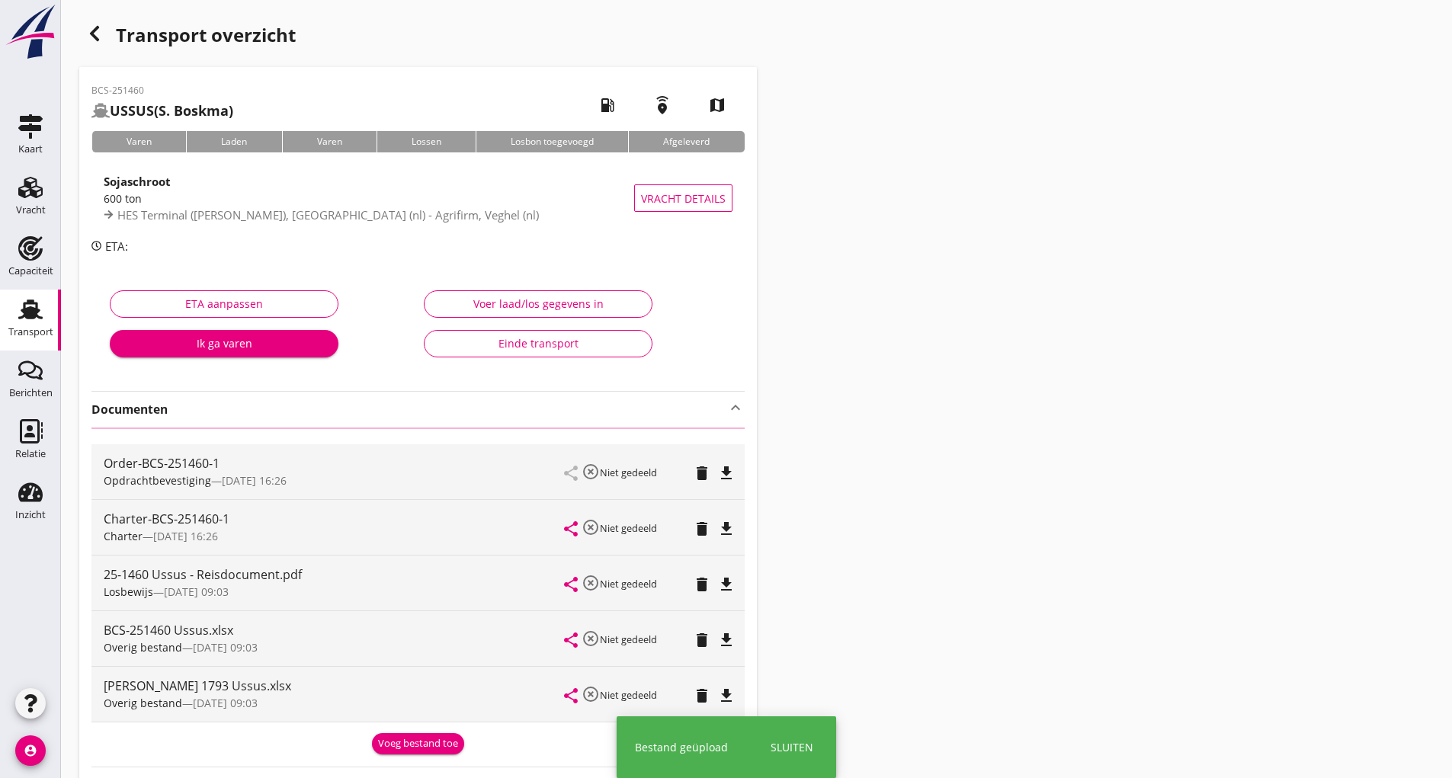
click at [95, 38] on use "button" at bounding box center [94, 33] width 9 height 15
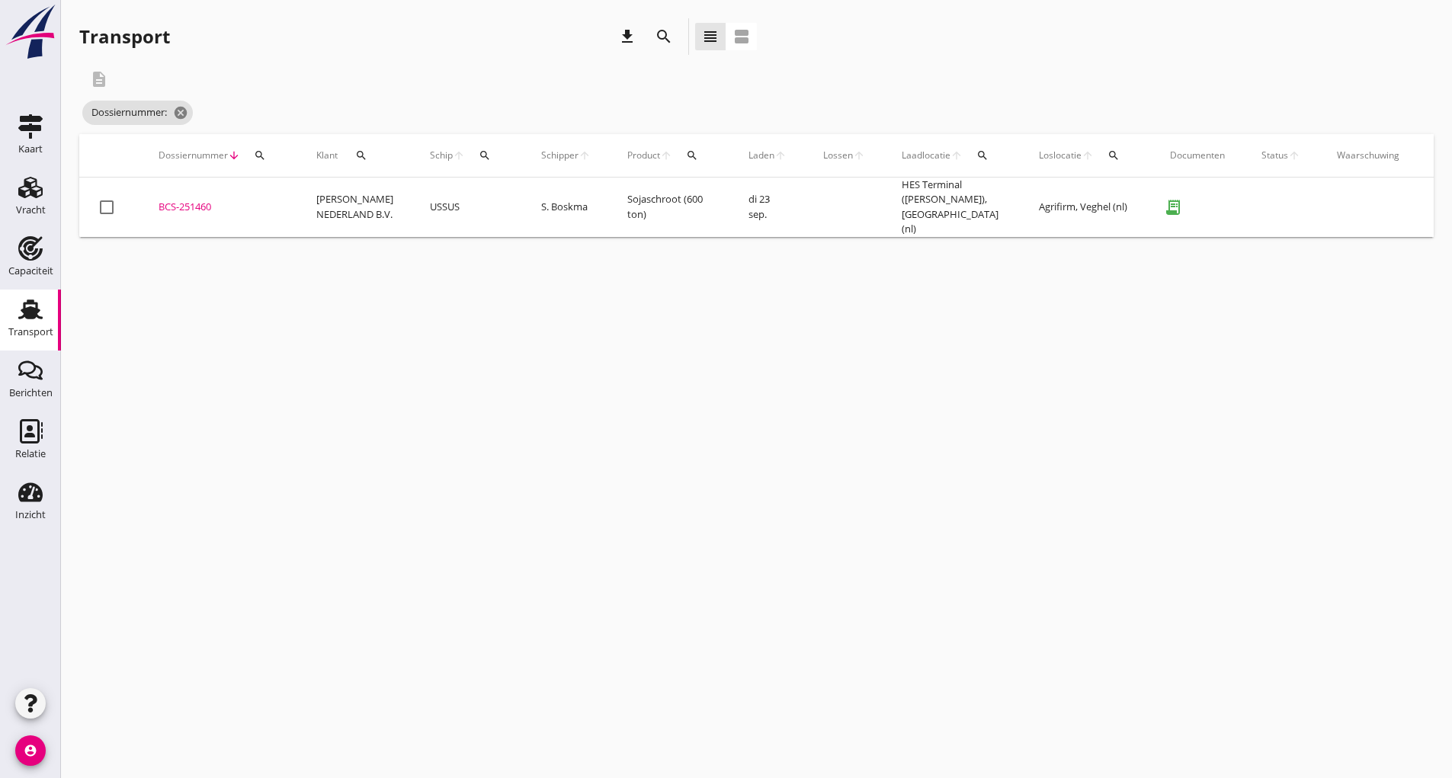
drag, startPoint x: 656, startPoint y: 35, endPoint x: 653, endPoint y: 43, distance: 8.2
click at [655, 37] on icon "search" at bounding box center [664, 36] width 18 height 18
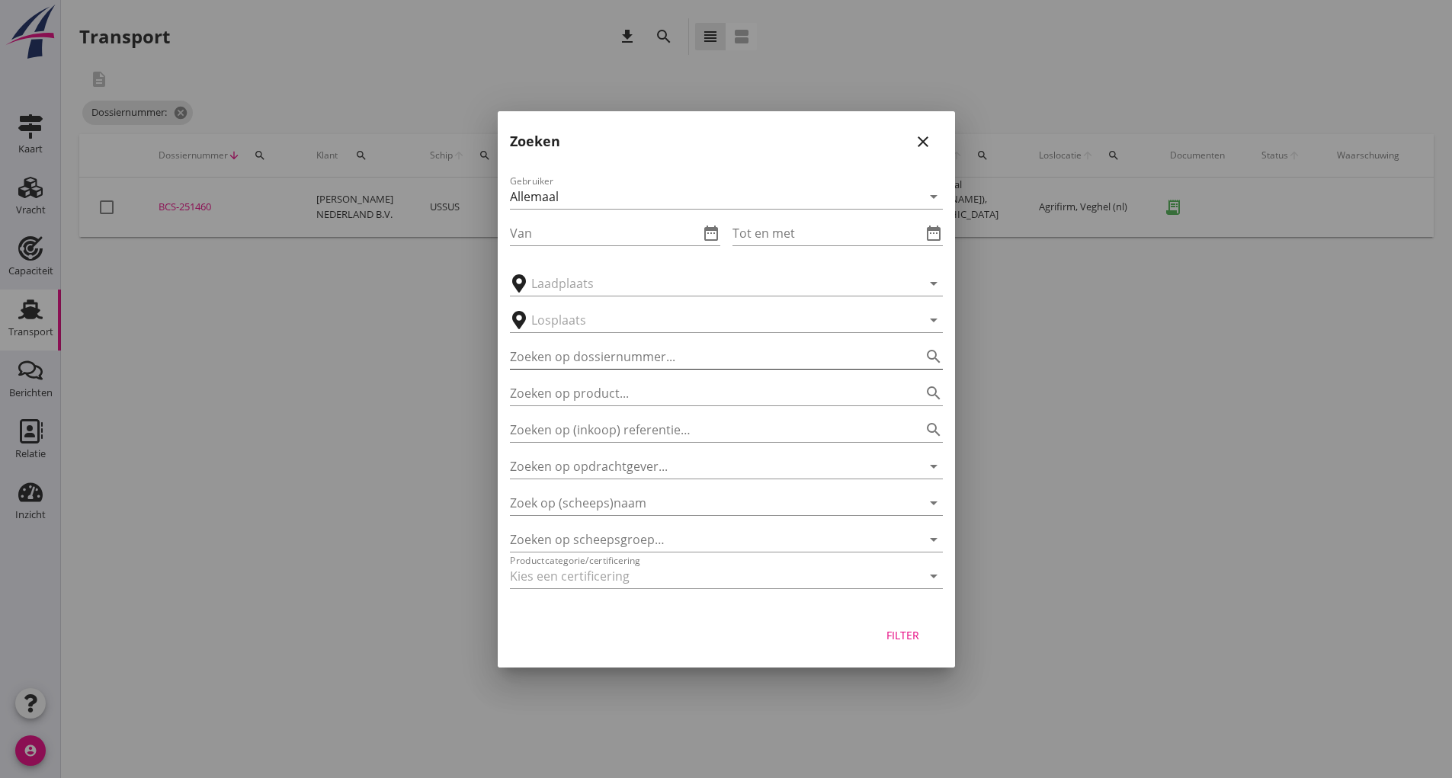
click at [543, 348] on input "Zoeken op dossiernummer..." at bounding box center [705, 357] width 390 height 24
type input "251450"
drag, startPoint x: 903, startPoint y: 636, endPoint x: 842, endPoint y: 592, distance: 75.3
click at [903, 634] on div "Filter" at bounding box center [903, 635] width 43 height 16
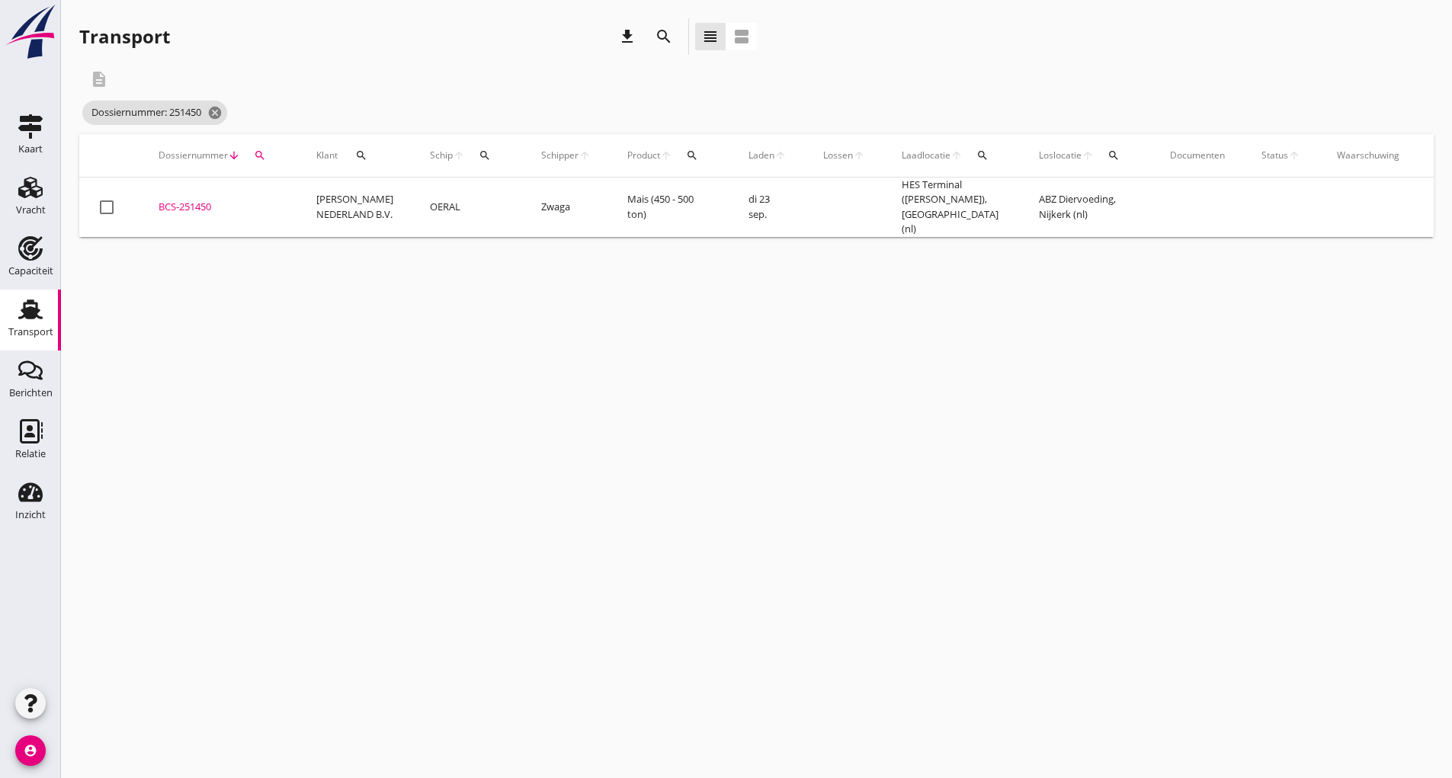
drag, startPoint x: 202, startPoint y: 204, endPoint x: 314, endPoint y: 208, distance: 112.1
click at [202, 204] on div "BCS-251450" at bounding box center [219, 207] width 121 height 15
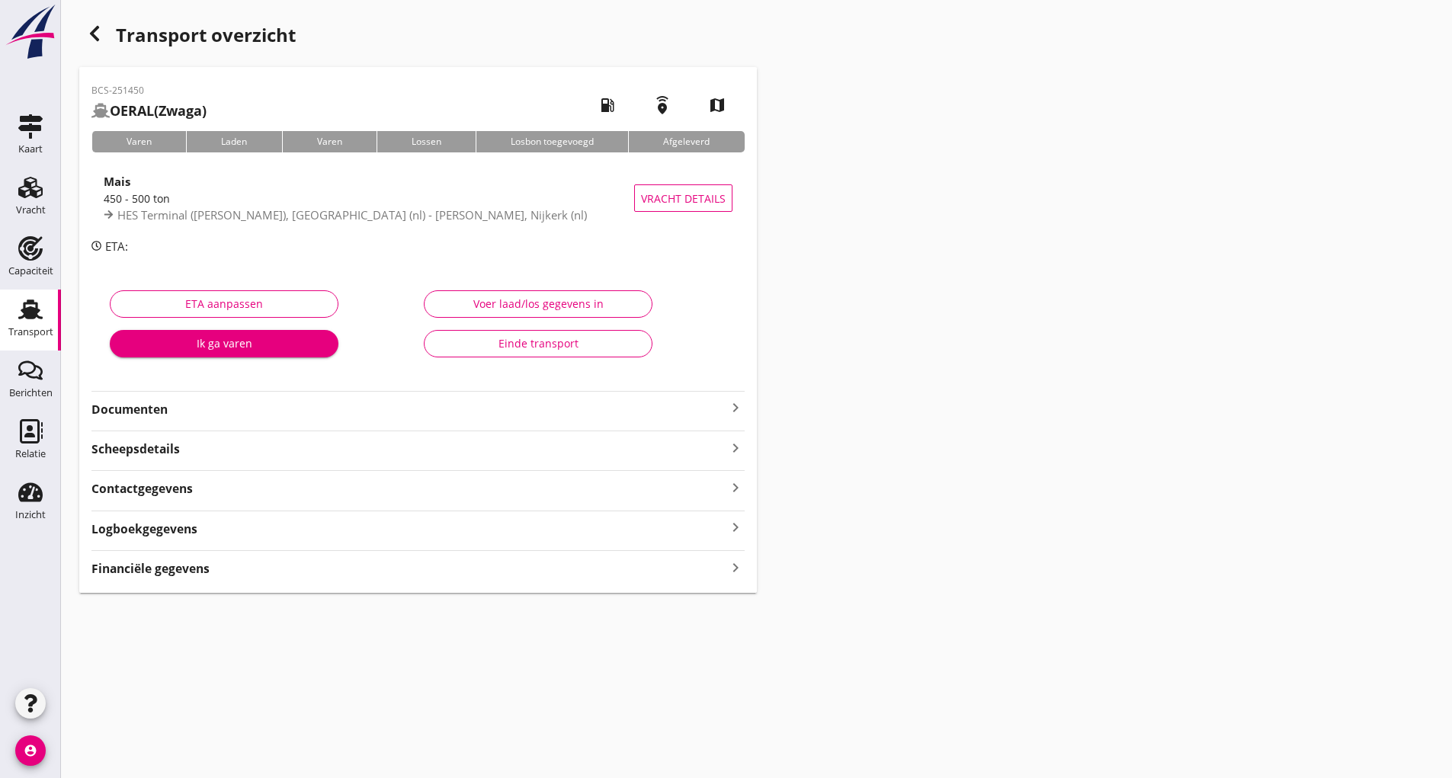
click at [141, 409] on strong "Documenten" at bounding box center [408, 410] width 635 height 18
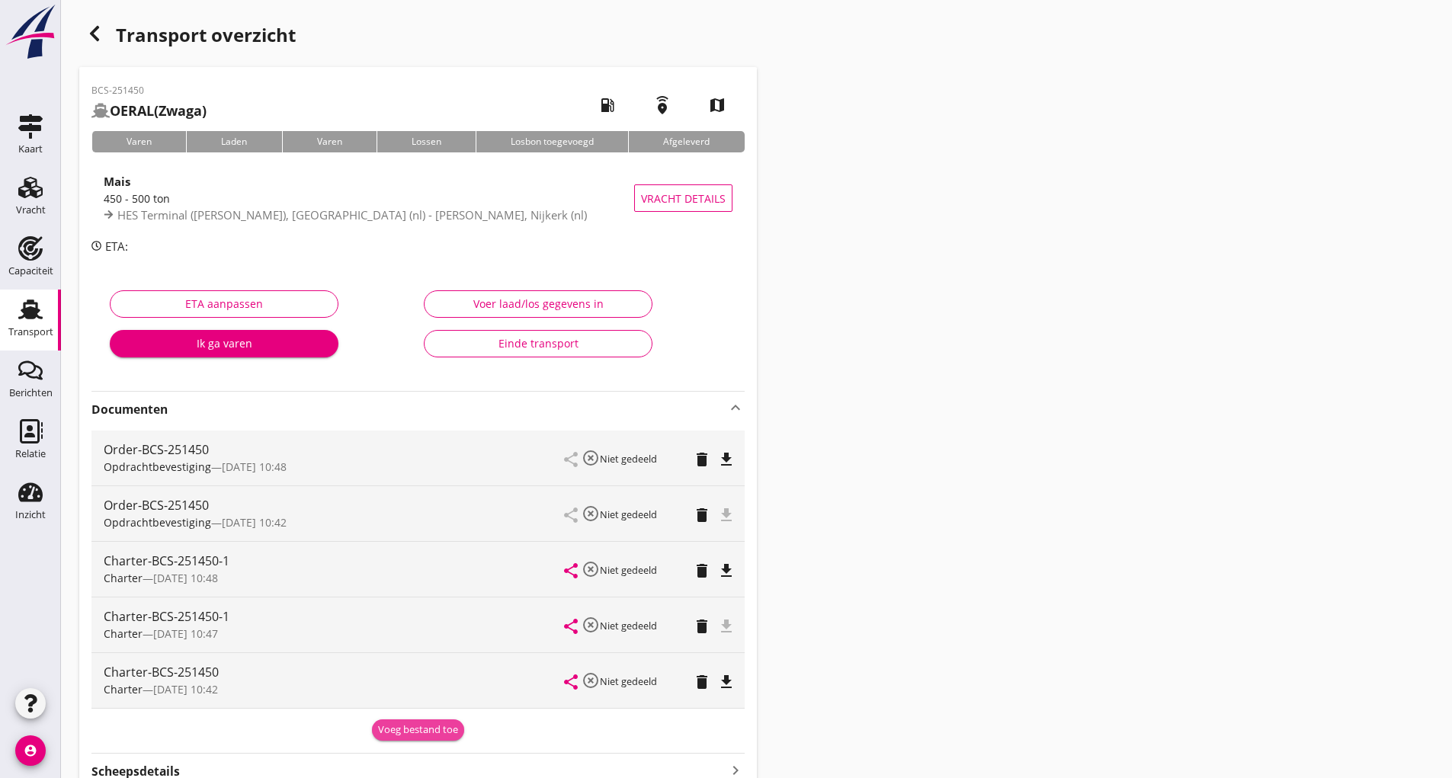
click at [406, 732] on div "Voeg bestand toe" at bounding box center [418, 730] width 80 height 15
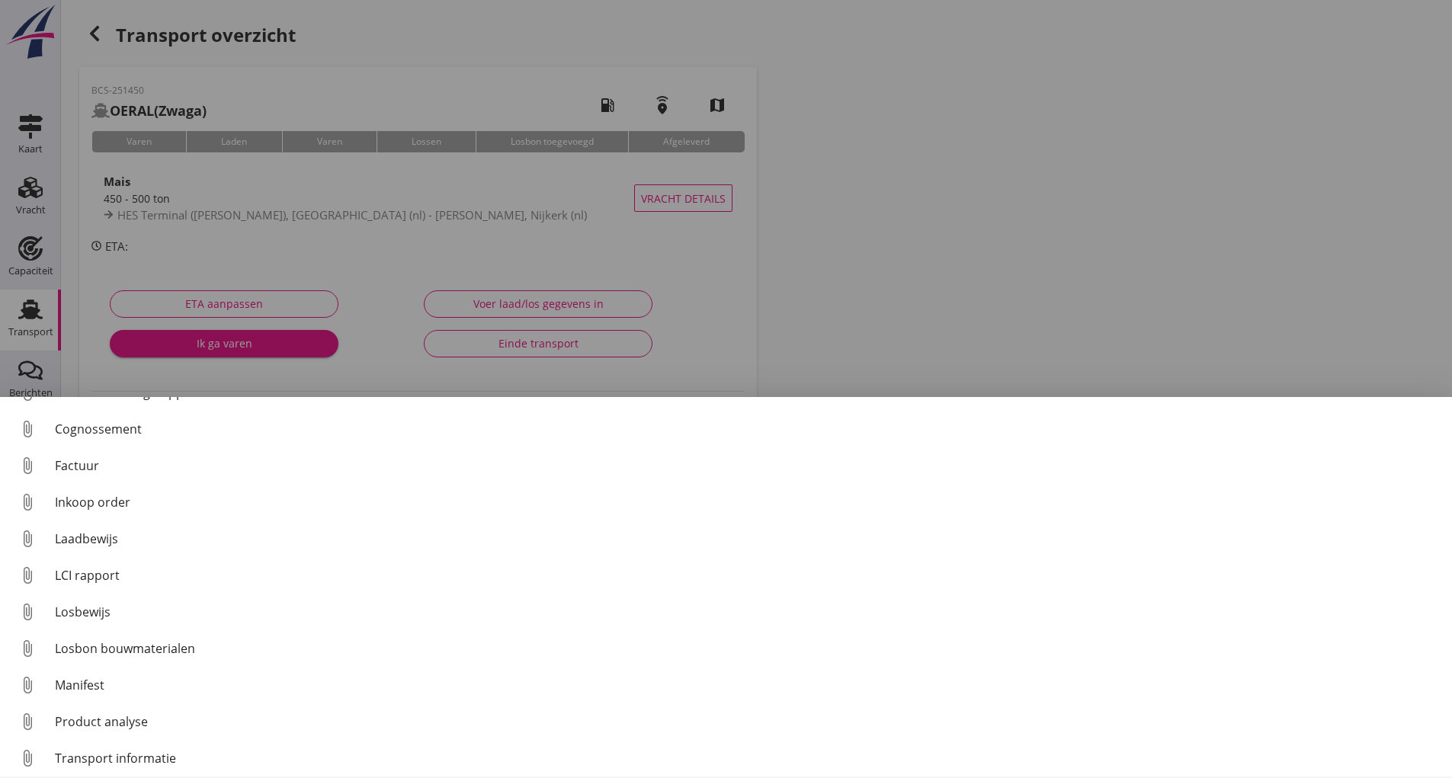
scroll to position [107, 0]
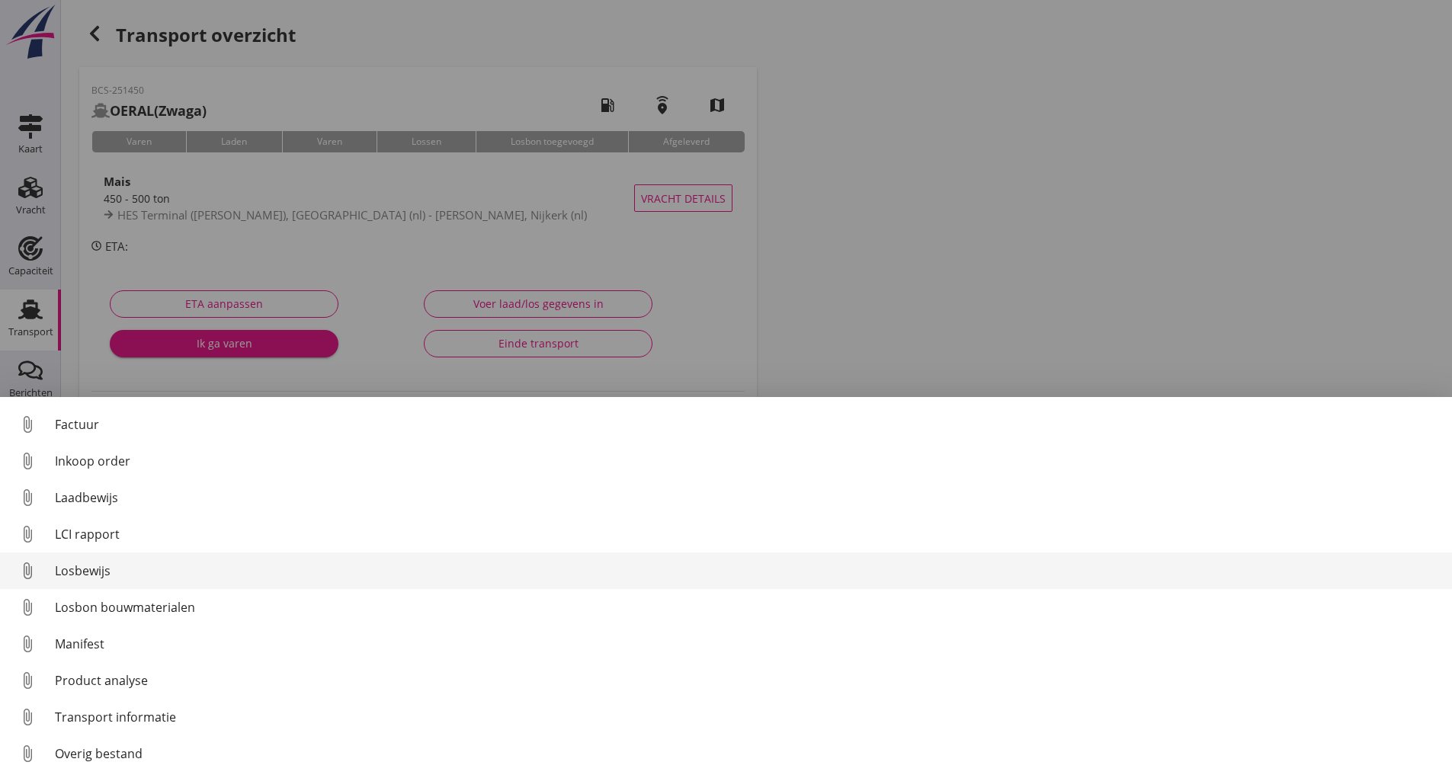
click at [101, 572] on div "Losbewijs" at bounding box center [747, 571] width 1385 height 18
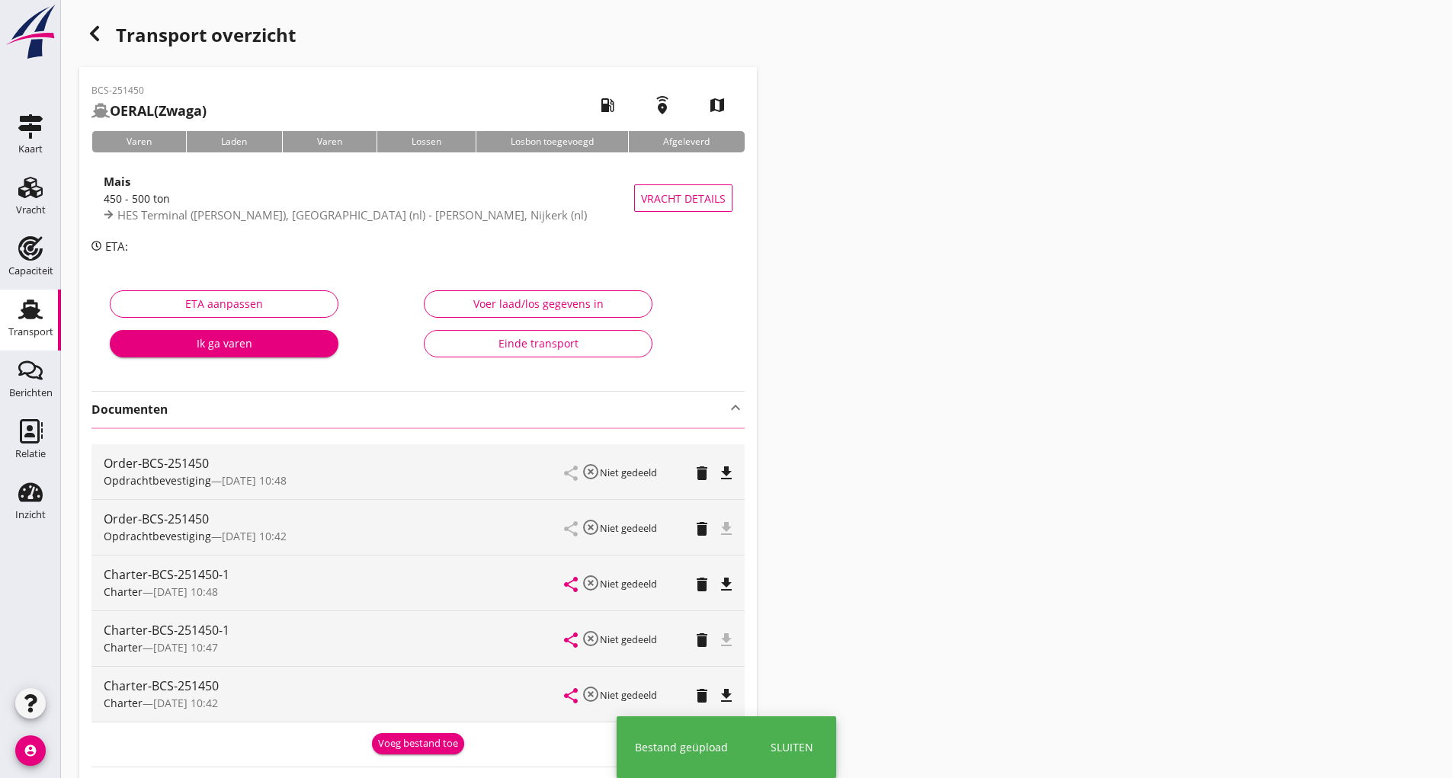
scroll to position [206, 0]
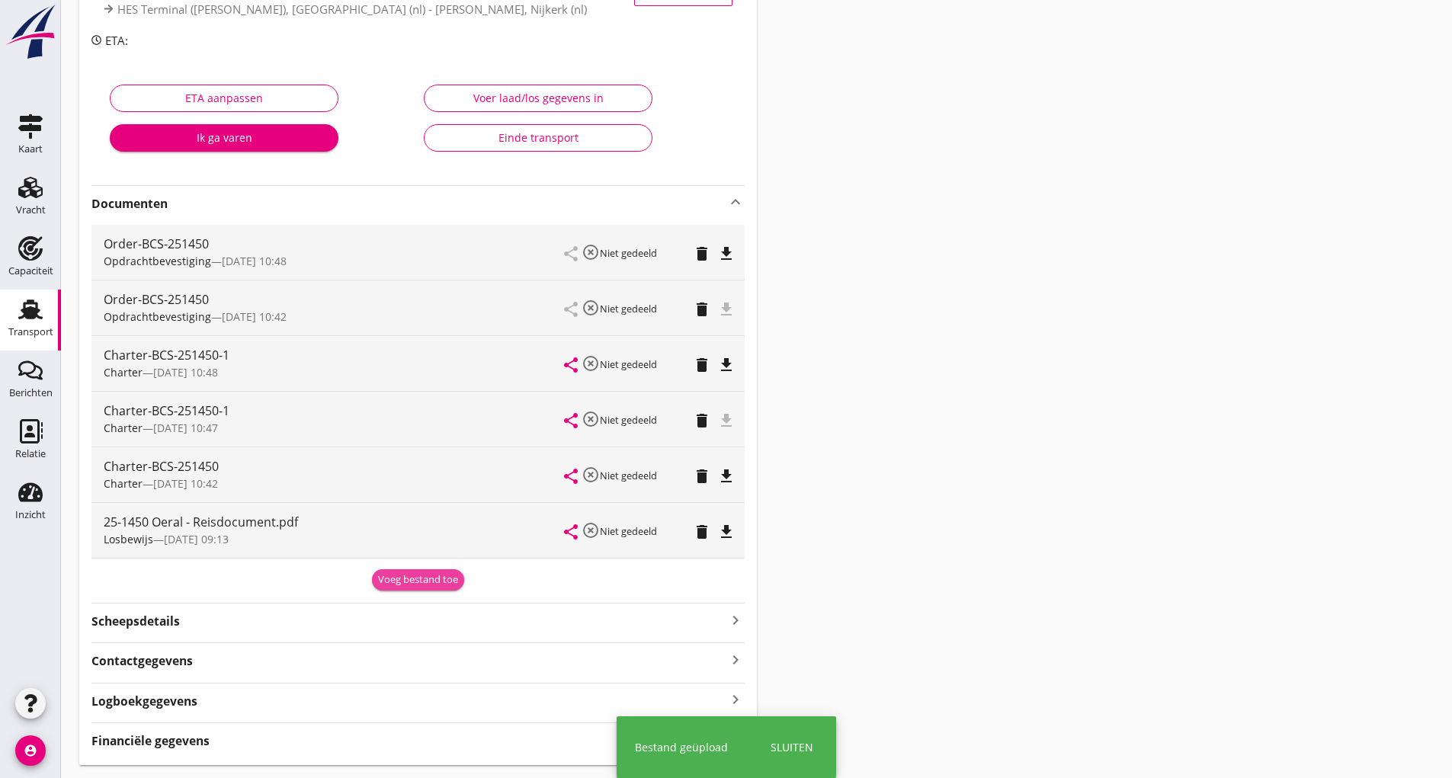
click at [394, 582] on div "Voeg bestand toe" at bounding box center [418, 579] width 80 height 15
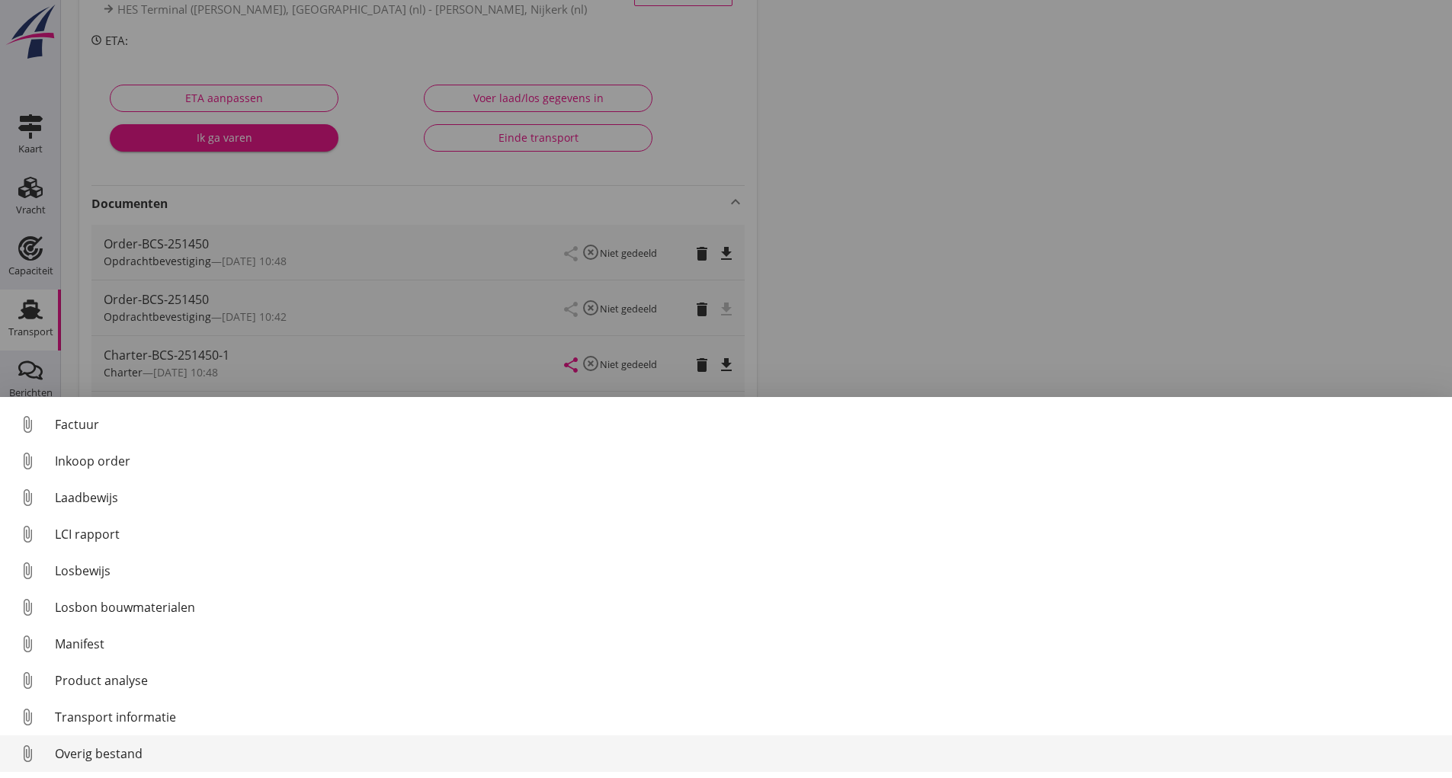
click at [136, 754] on div "Overig bestand" at bounding box center [747, 754] width 1385 height 18
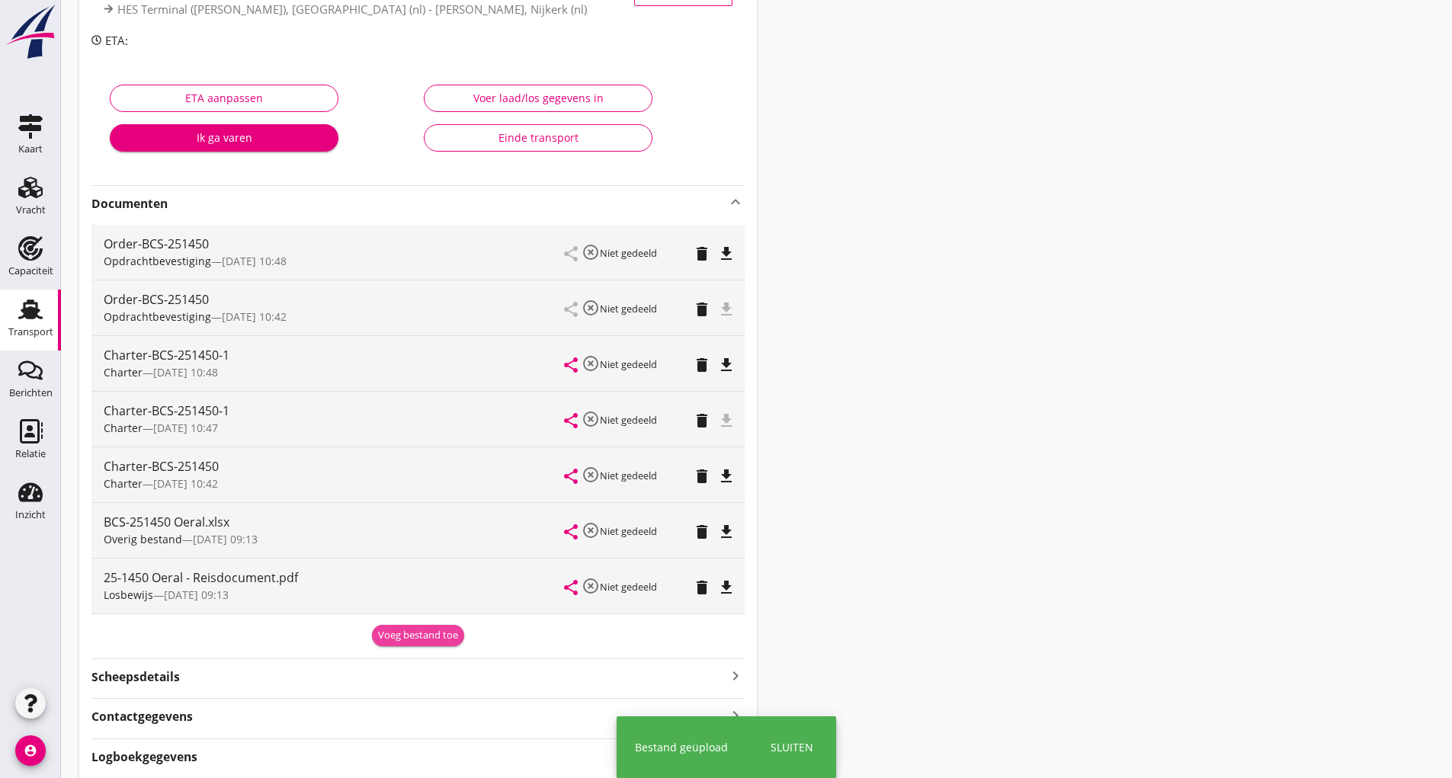
click at [385, 639] on div "Voeg bestand toe" at bounding box center [418, 635] width 80 height 15
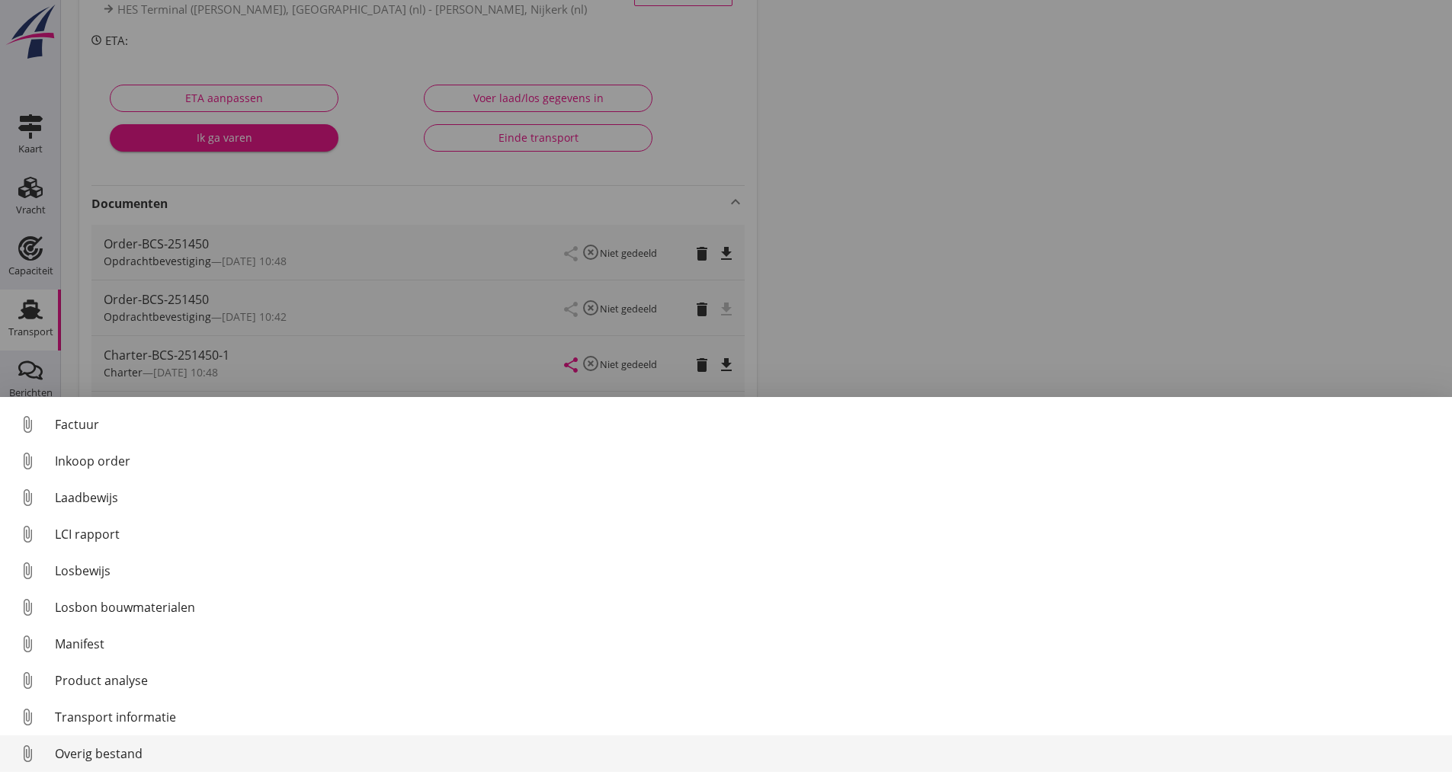
click at [134, 759] on div "Overig bestand" at bounding box center [747, 754] width 1385 height 18
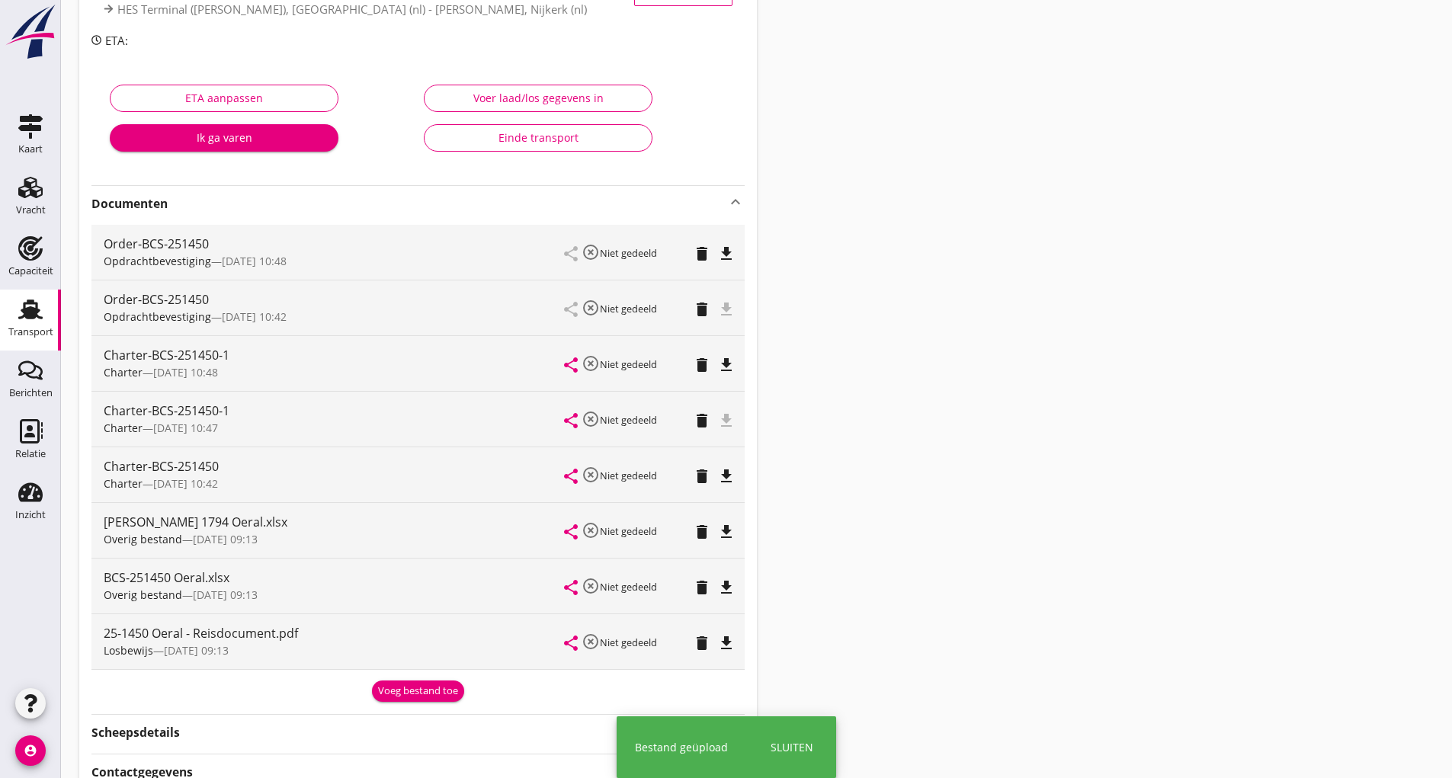
click at [395, 693] on div "Voeg bestand toe" at bounding box center [418, 691] width 80 height 15
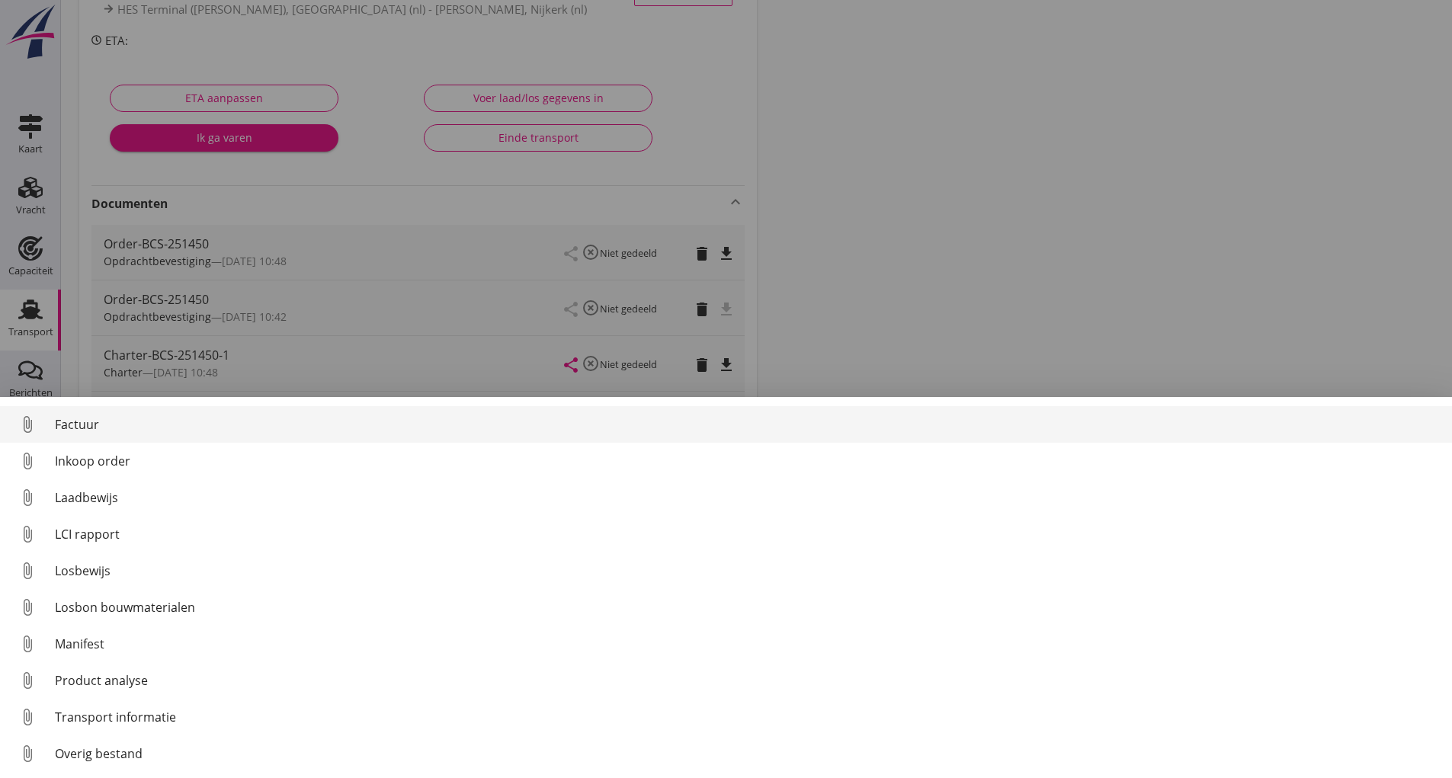
click at [79, 425] on div "Factuur" at bounding box center [747, 424] width 1385 height 18
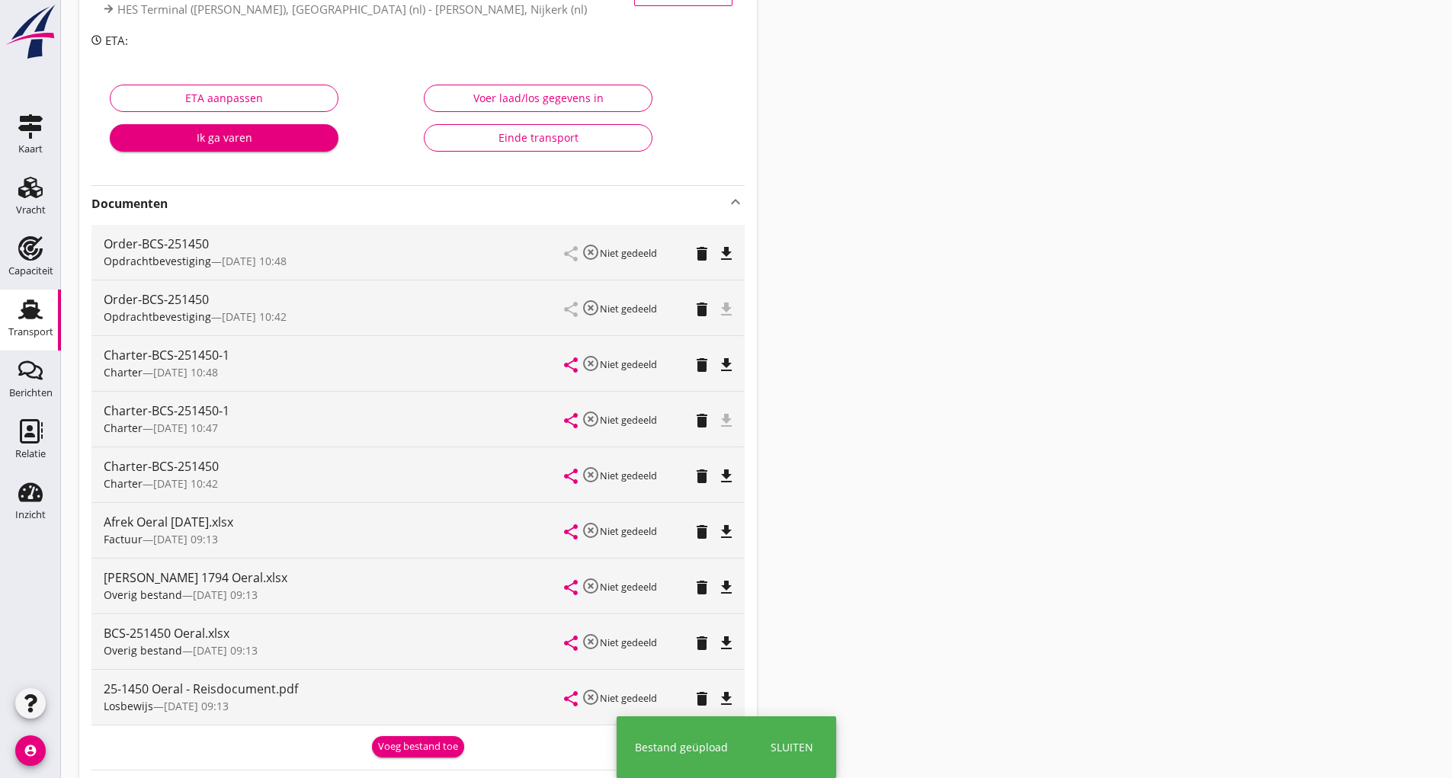
scroll to position [0, 0]
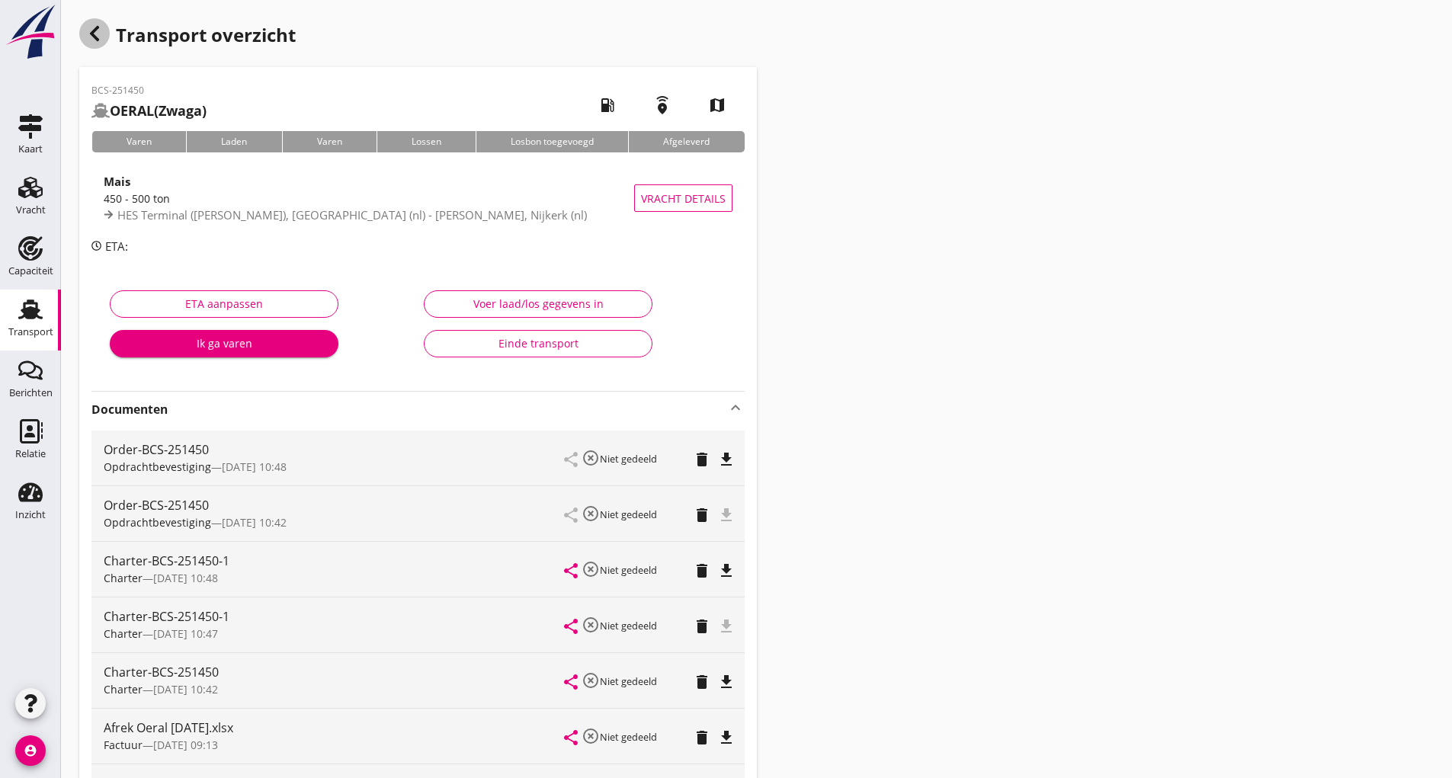
click at [98, 35] on icon "button" at bounding box center [94, 33] width 18 height 18
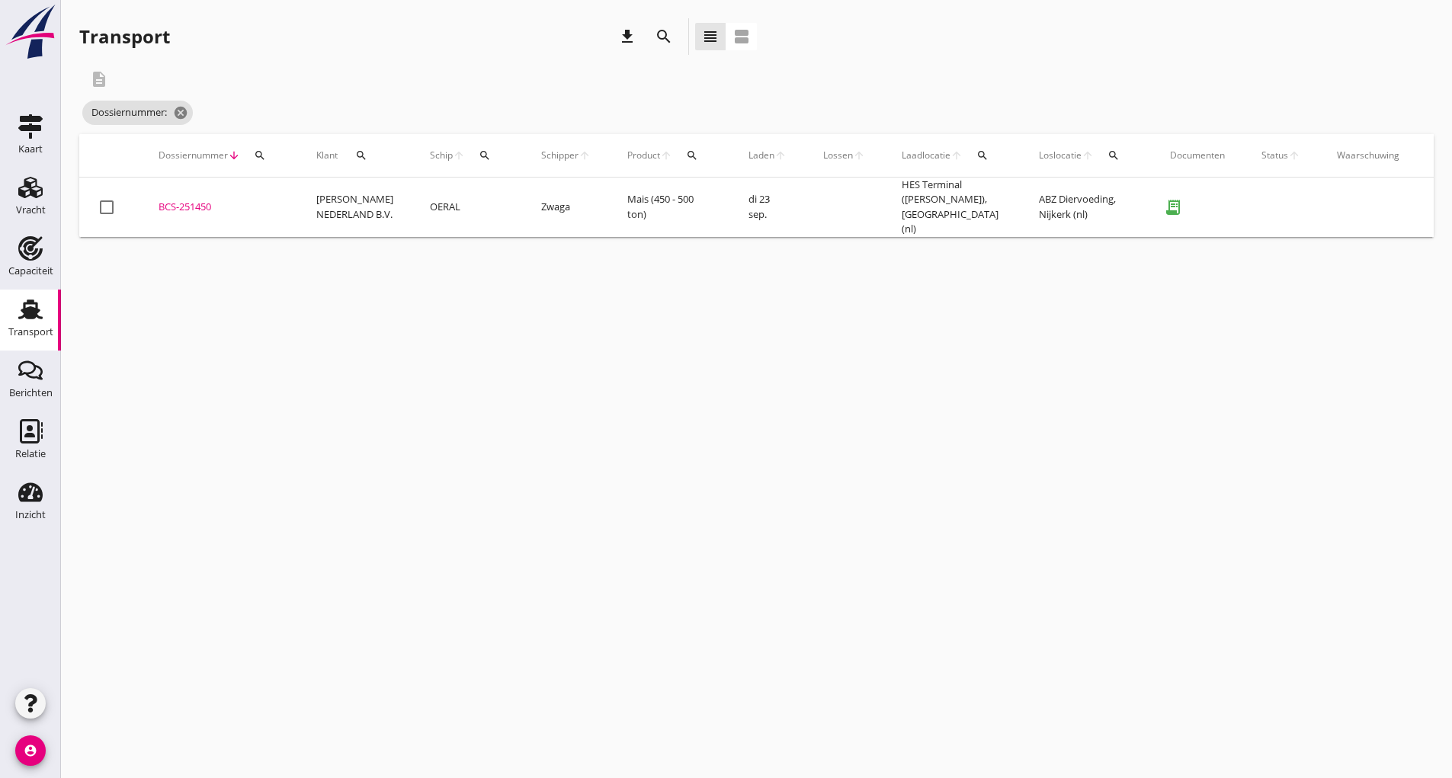
click at [656, 35] on icon "search" at bounding box center [664, 36] width 18 height 18
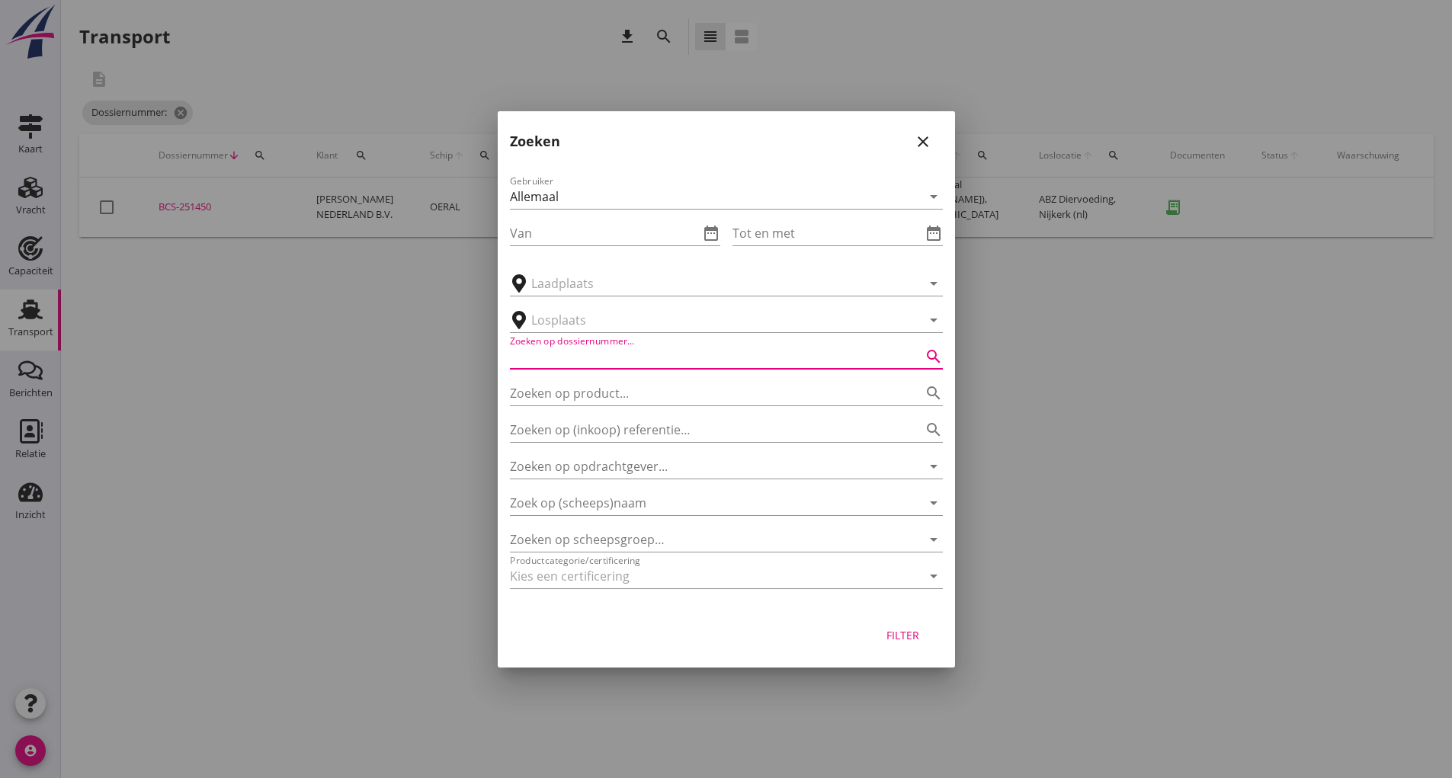
click at [537, 359] on input "Zoeken op dossiernummer..." at bounding box center [705, 357] width 390 height 24
type input "251452"
click at [898, 638] on div "Filter" at bounding box center [903, 635] width 43 height 16
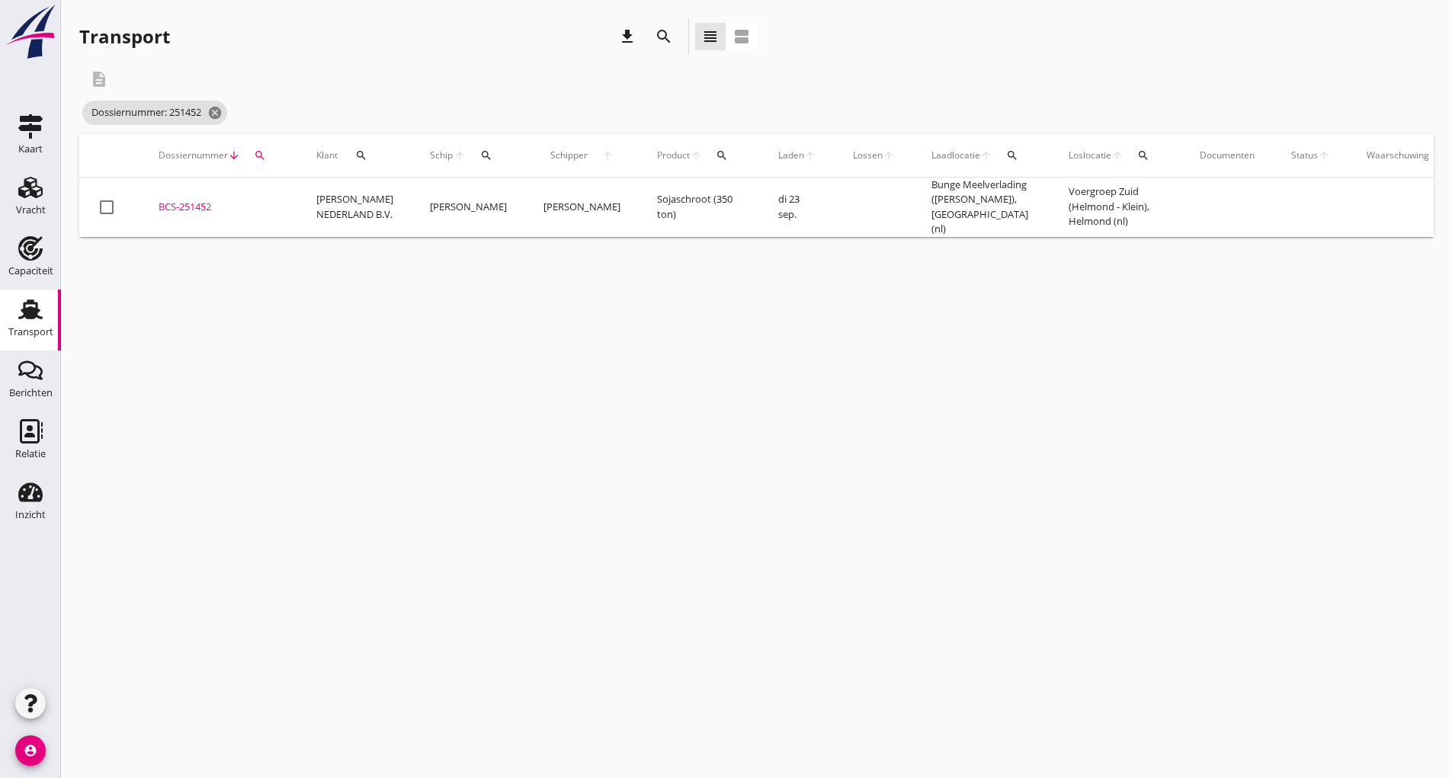
click at [206, 201] on div "BCS-251452" at bounding box center [219, 207] width 121 height 15
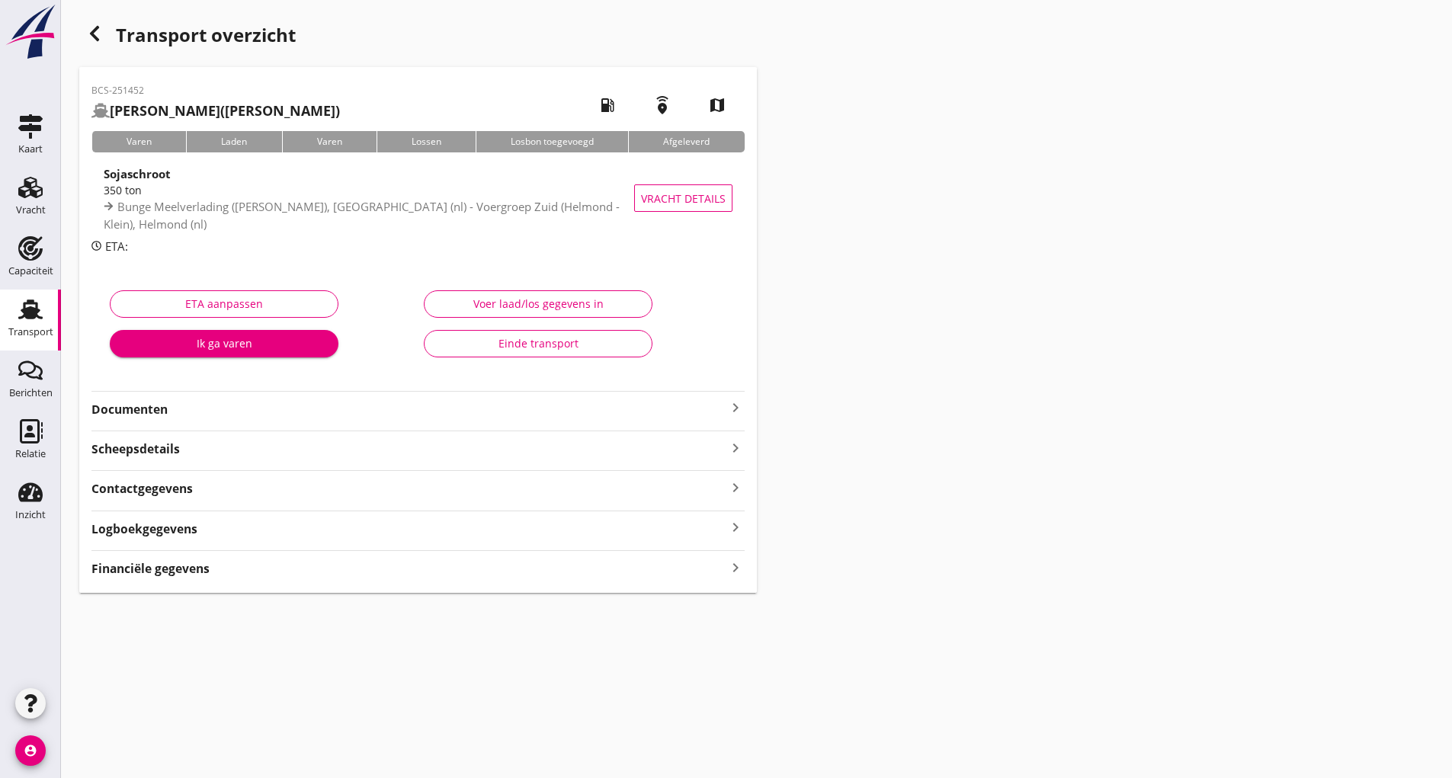
click at [157, 409] on strong "Documenten" at bounding box center [408, 410] width 635 height 18
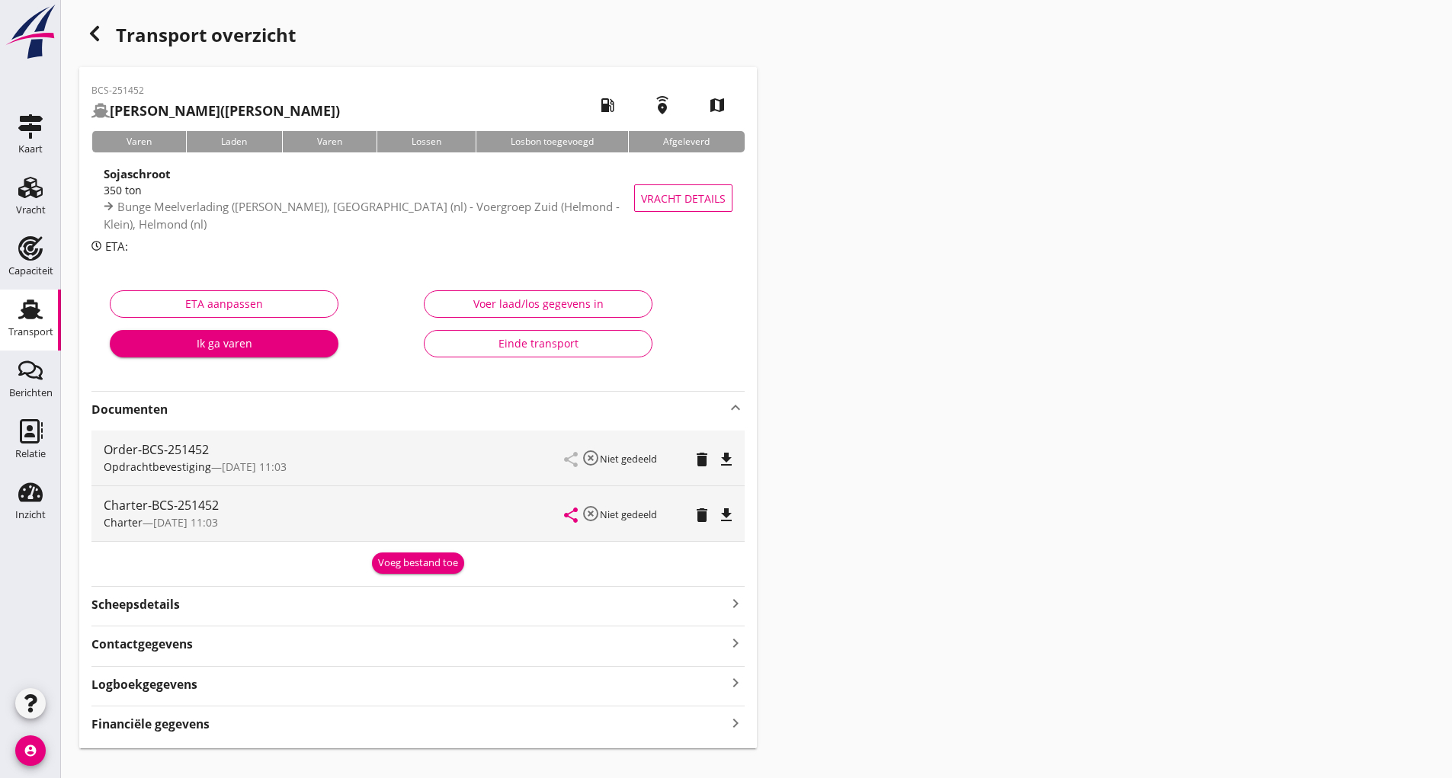
click at [405, 560] on div "Voeg bestand toe" at bounding box center [418, 563] width 80 height 15
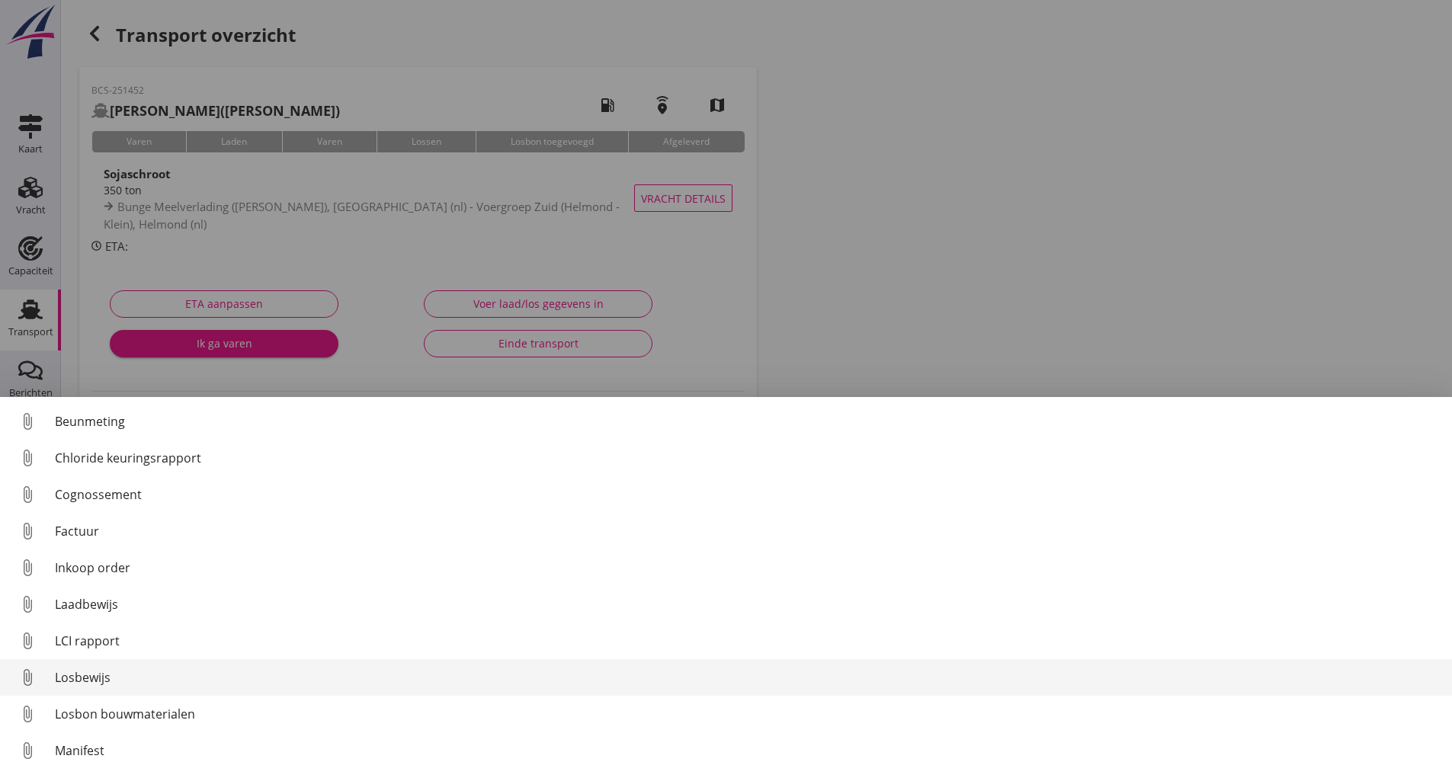
click at [91, 677] on div "Losbewijs" at bounding box center [747, 677] width 1385 height 18
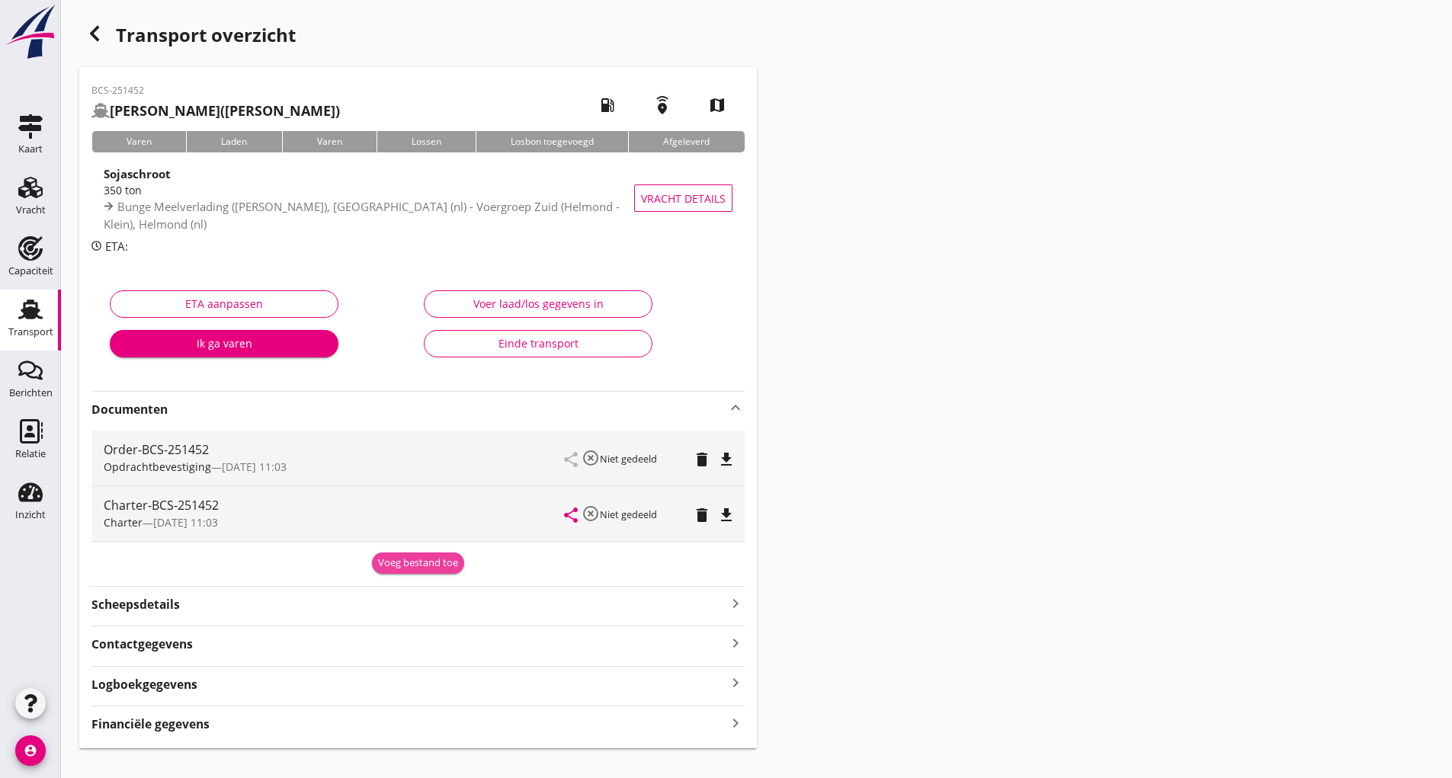
click at [404, 562] on div "Voeg bestand toe" at bounding box center [418, 563] width 80 height 15
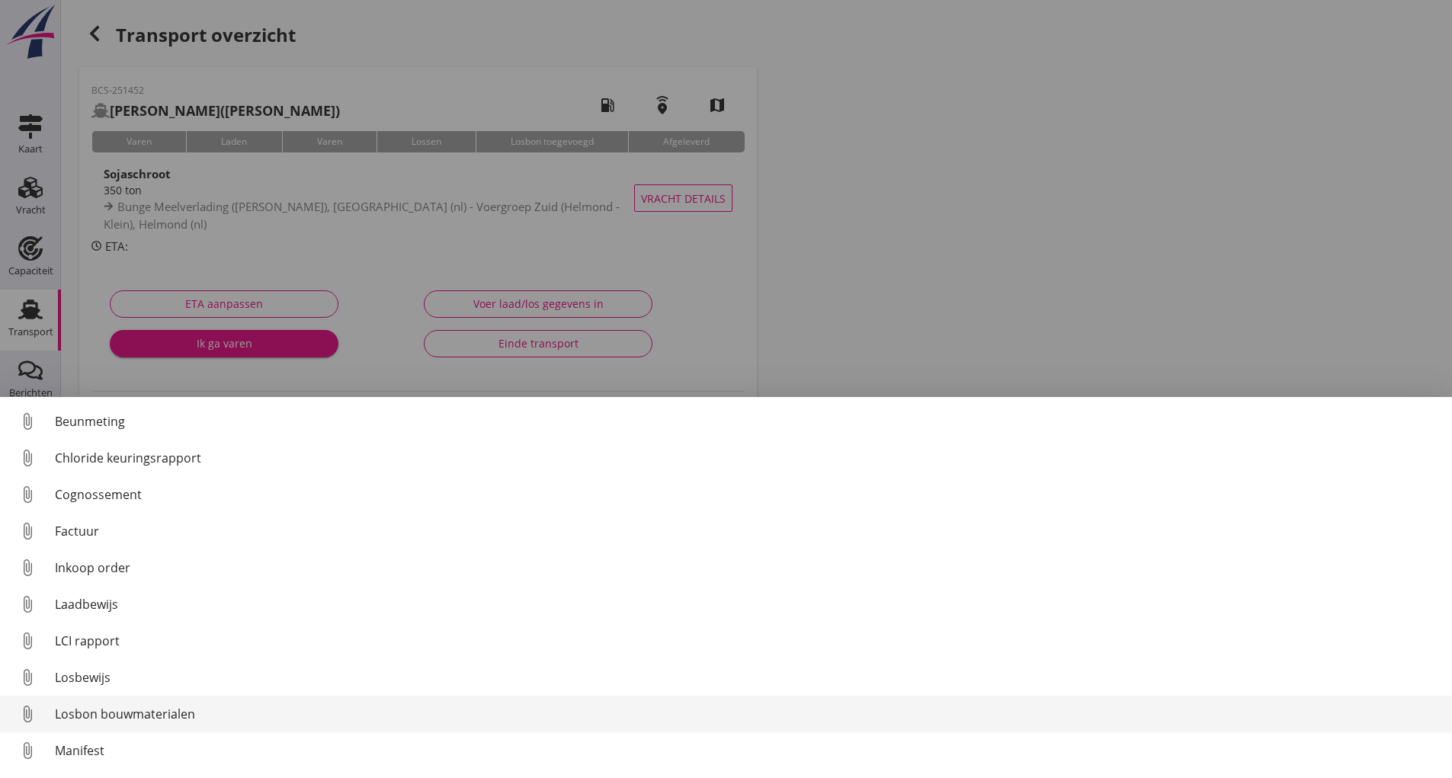
scroll to position [107, 0]
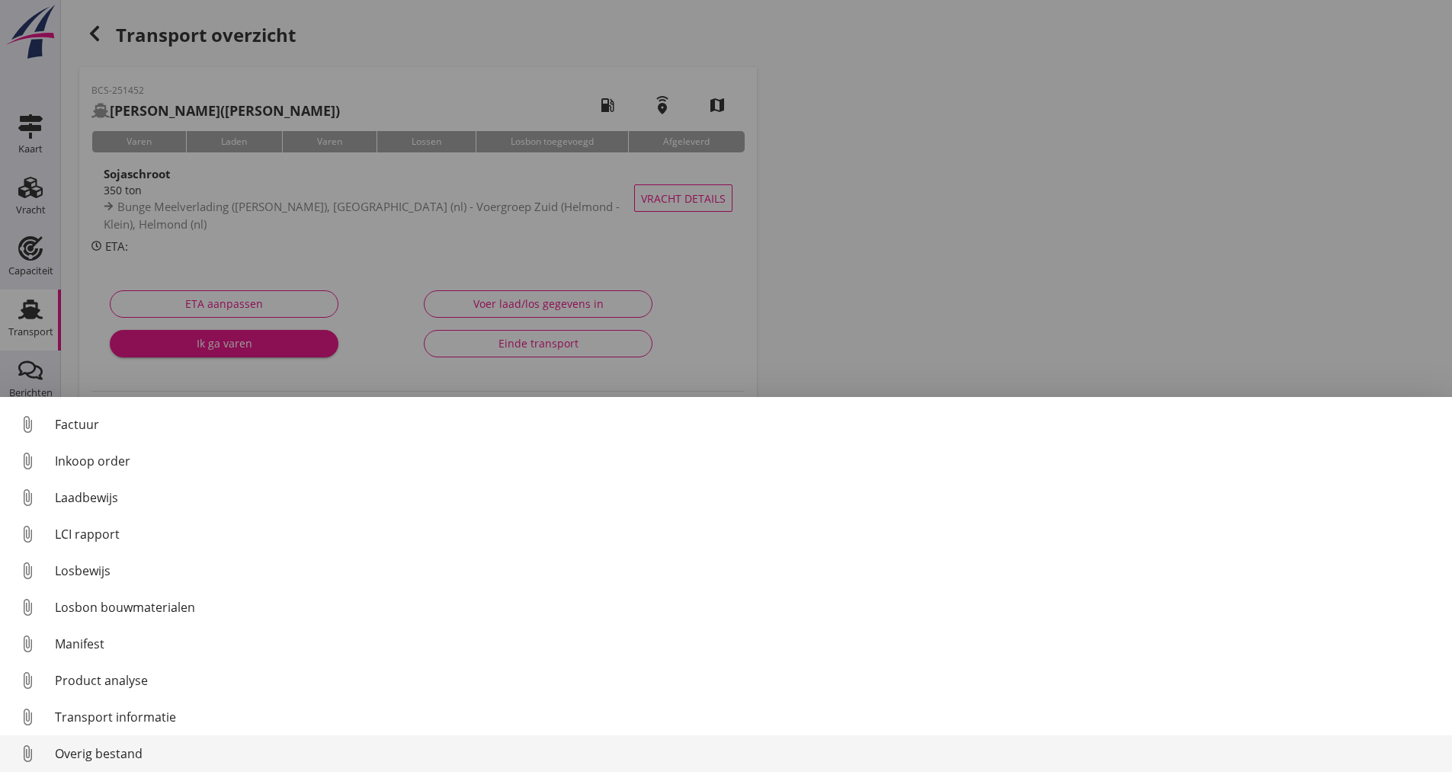
click at [111, 755] on div "Overig bestand" at bounding box center [747, 754] width 1385 height 18
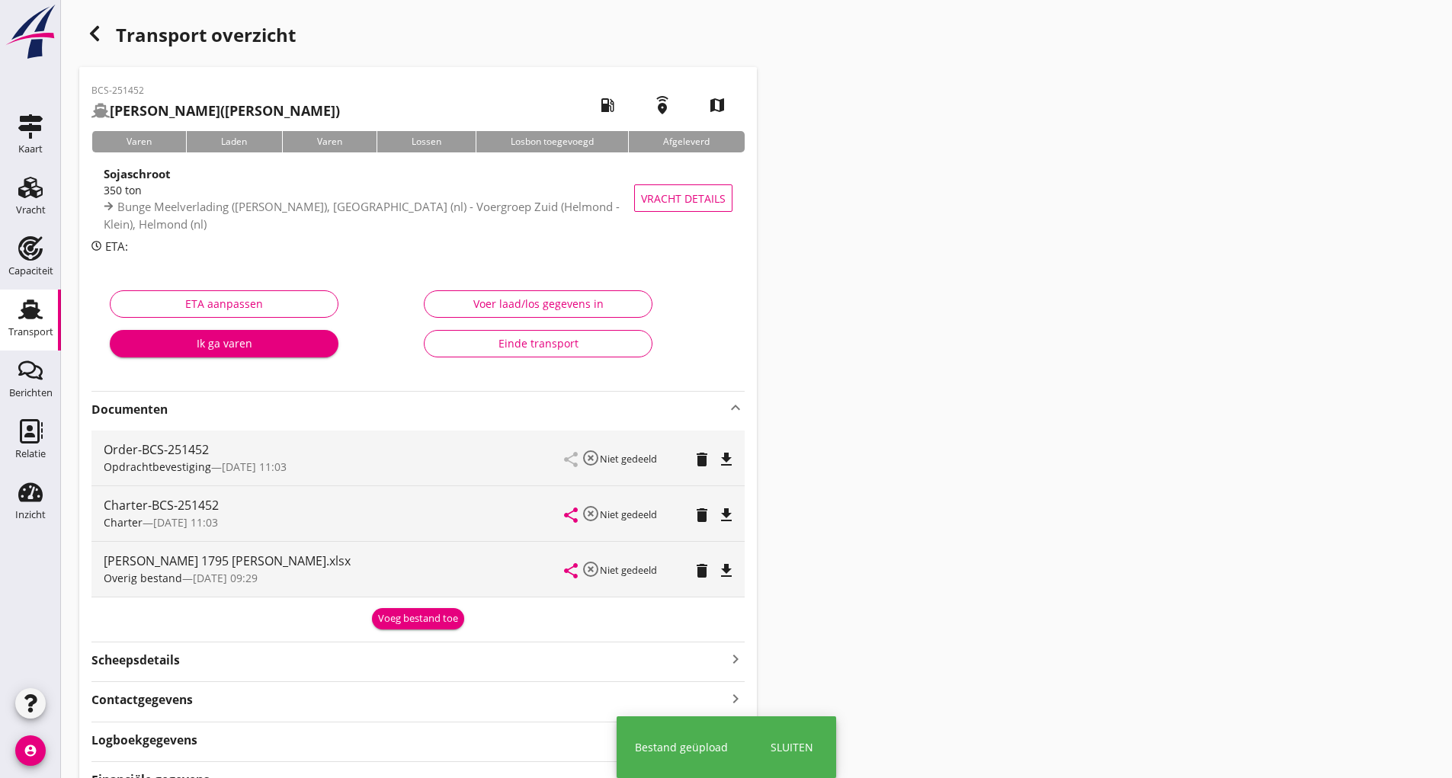
click at [400, 619] on div "Voeg bestand toe" at bounding box center [418, 618] width 80 height 15
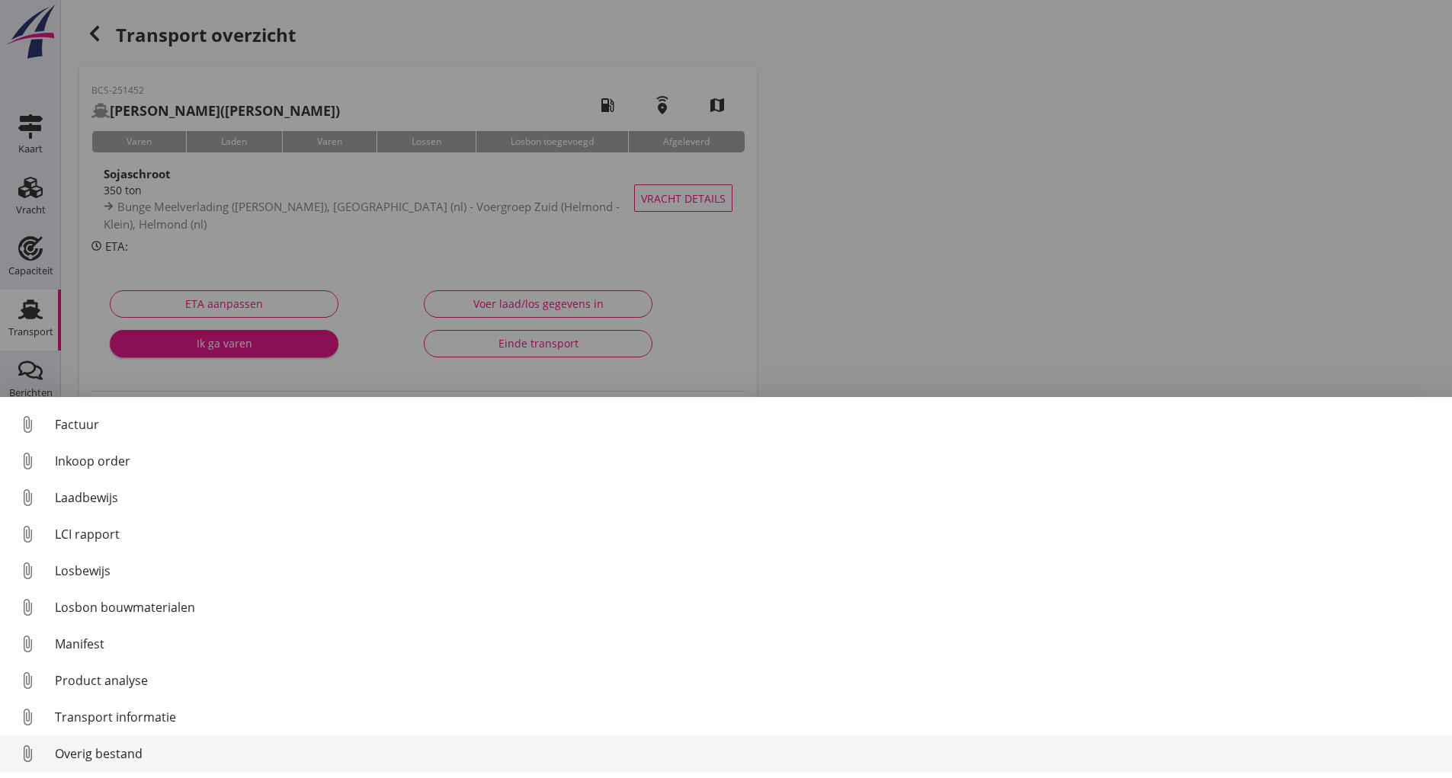
click at [137, 758] on div "Overig bestand" at bounding box center [747, 754] width 1385 height 18
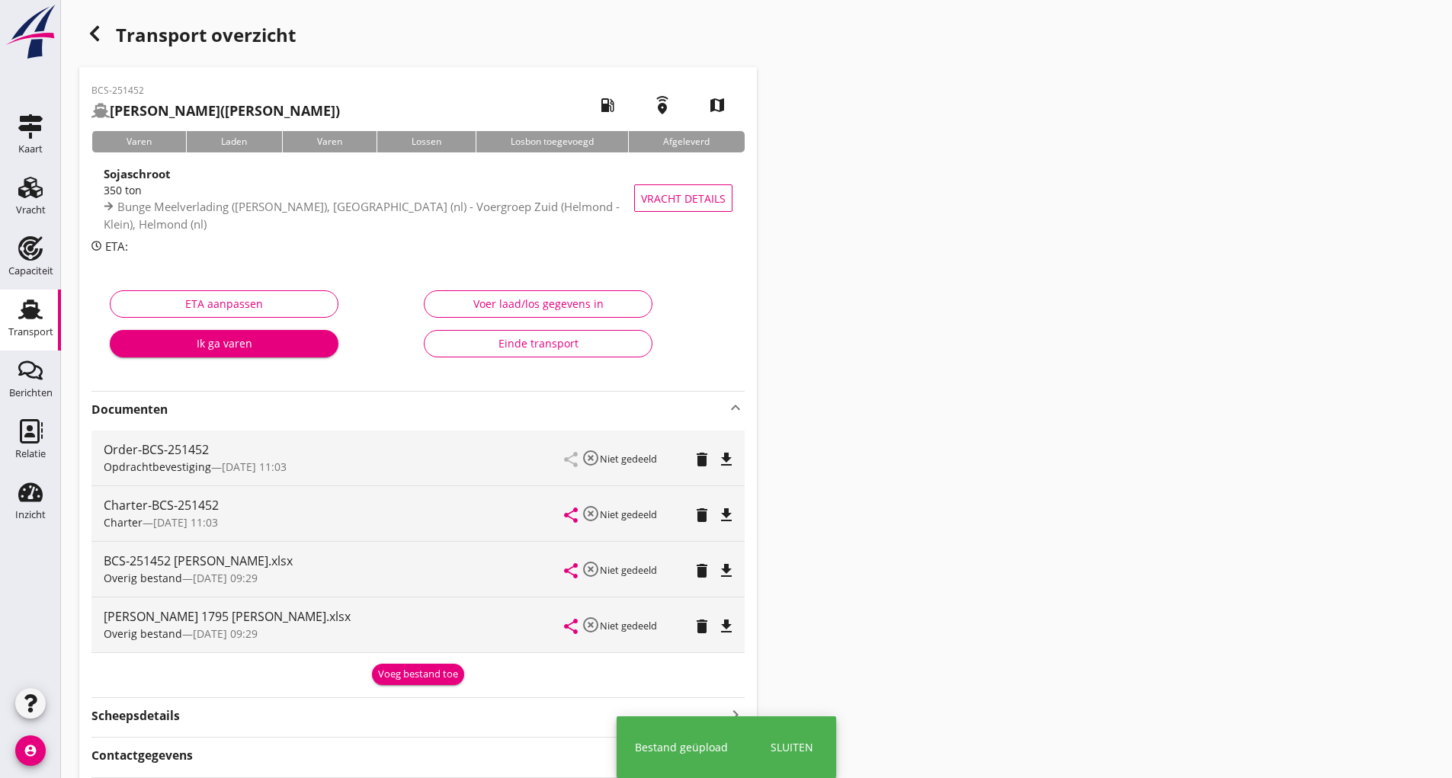
click at [395, 678] on div "Voeg bestand toe" at bounding box center [418, 674] width 80 height 15
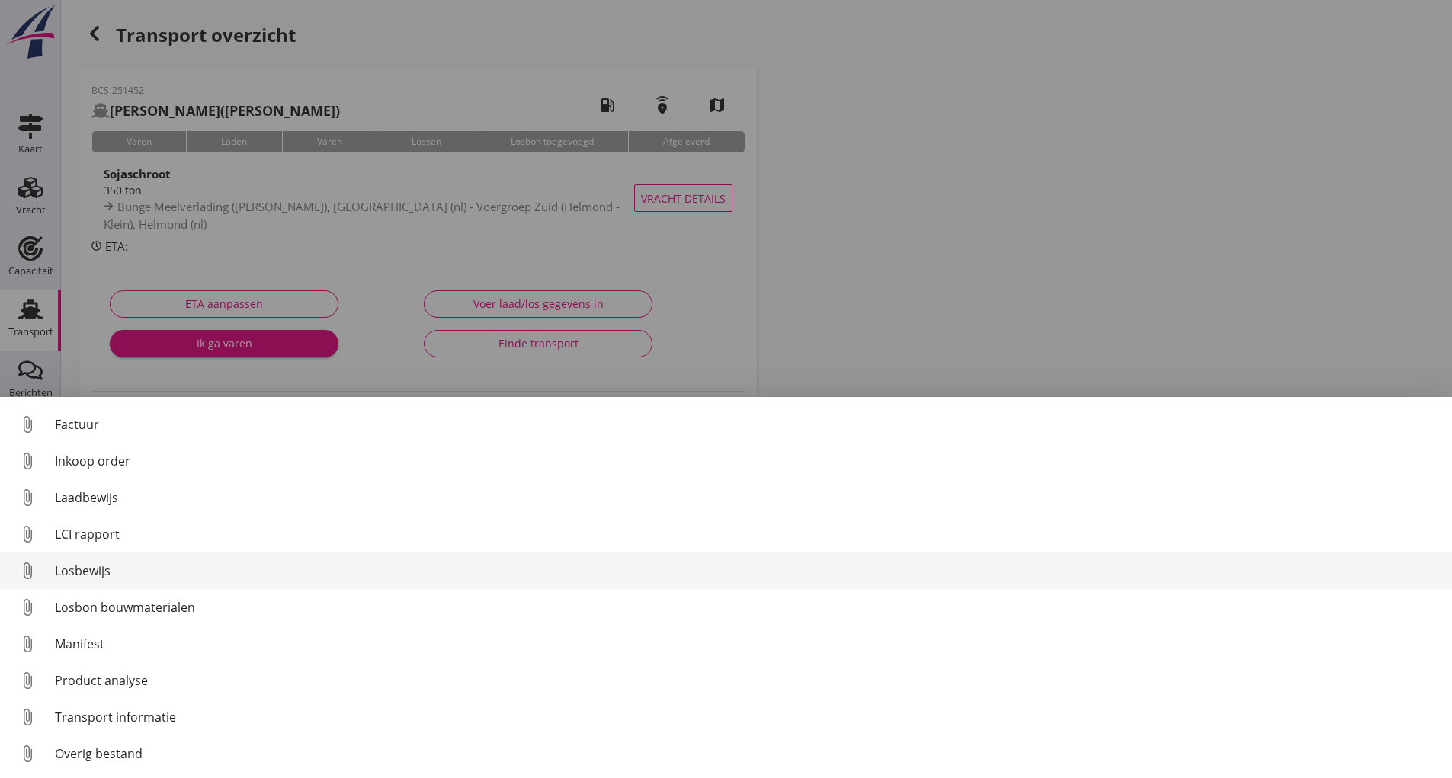
click at [87, 579] on div "Losbewijs" at bounding box center [747, 571] width 1385 height 18
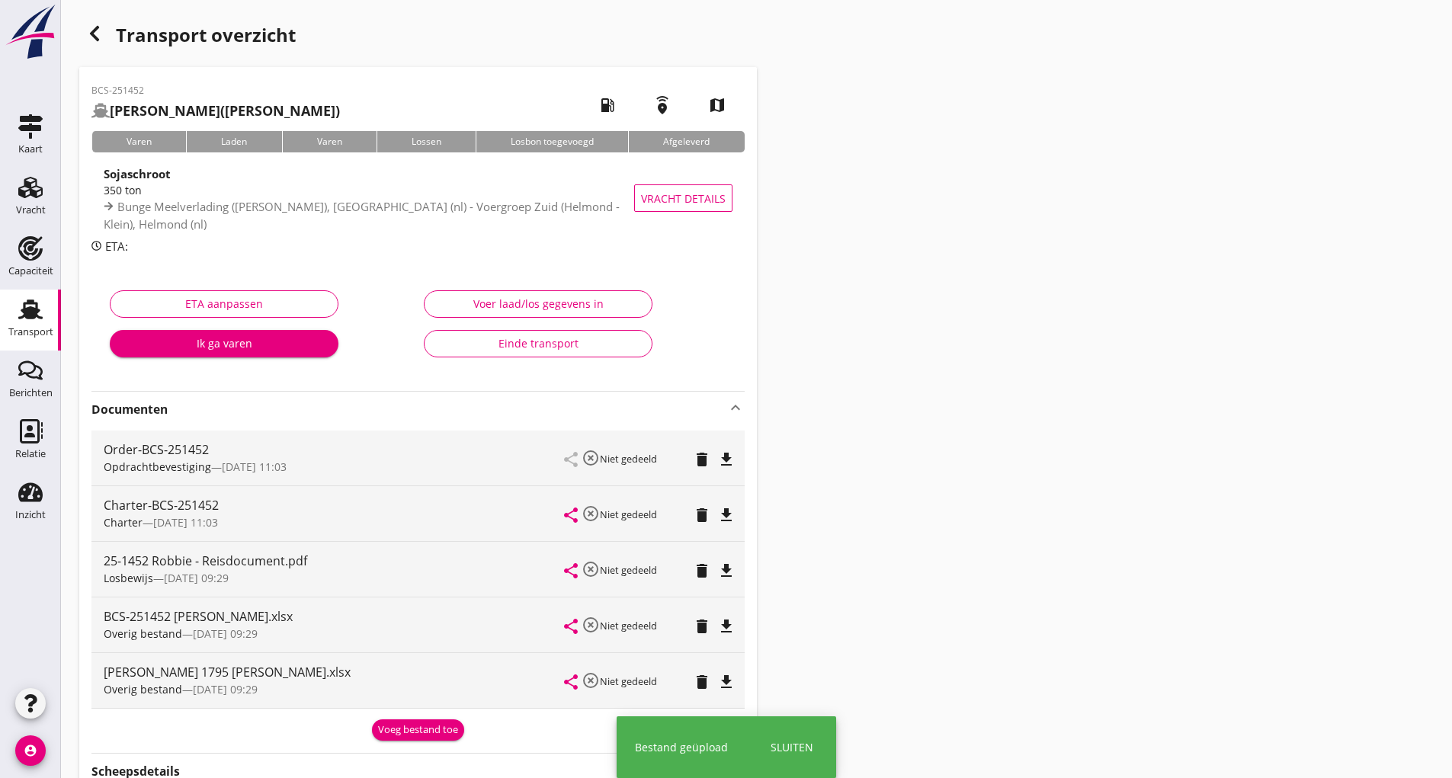
click at [386, 726] on div "Voeg bestand toe" at bounding box center [418, 730] width 80 height 15
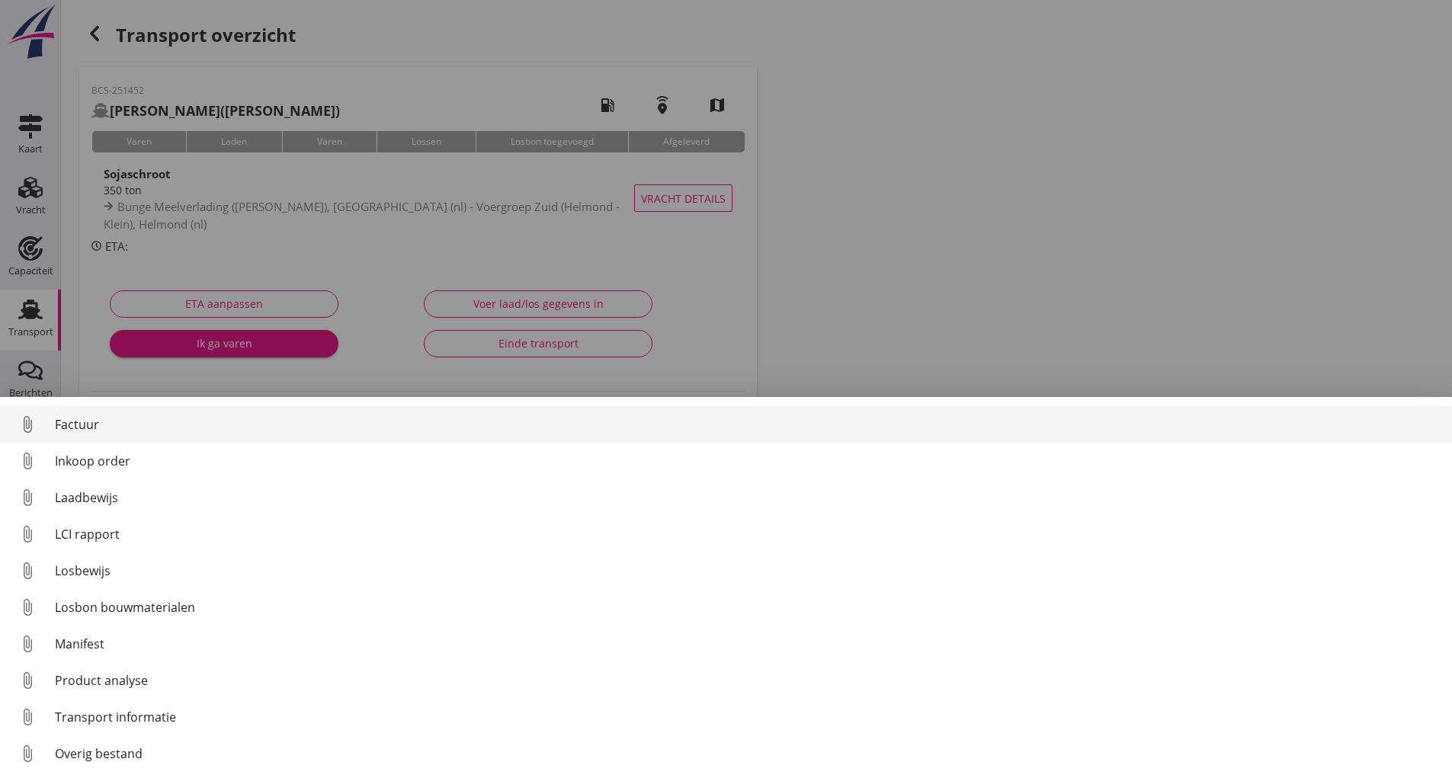
click at [72, 428] on div "Factuur" at bounding box center [747, 424] width 1385 height 18
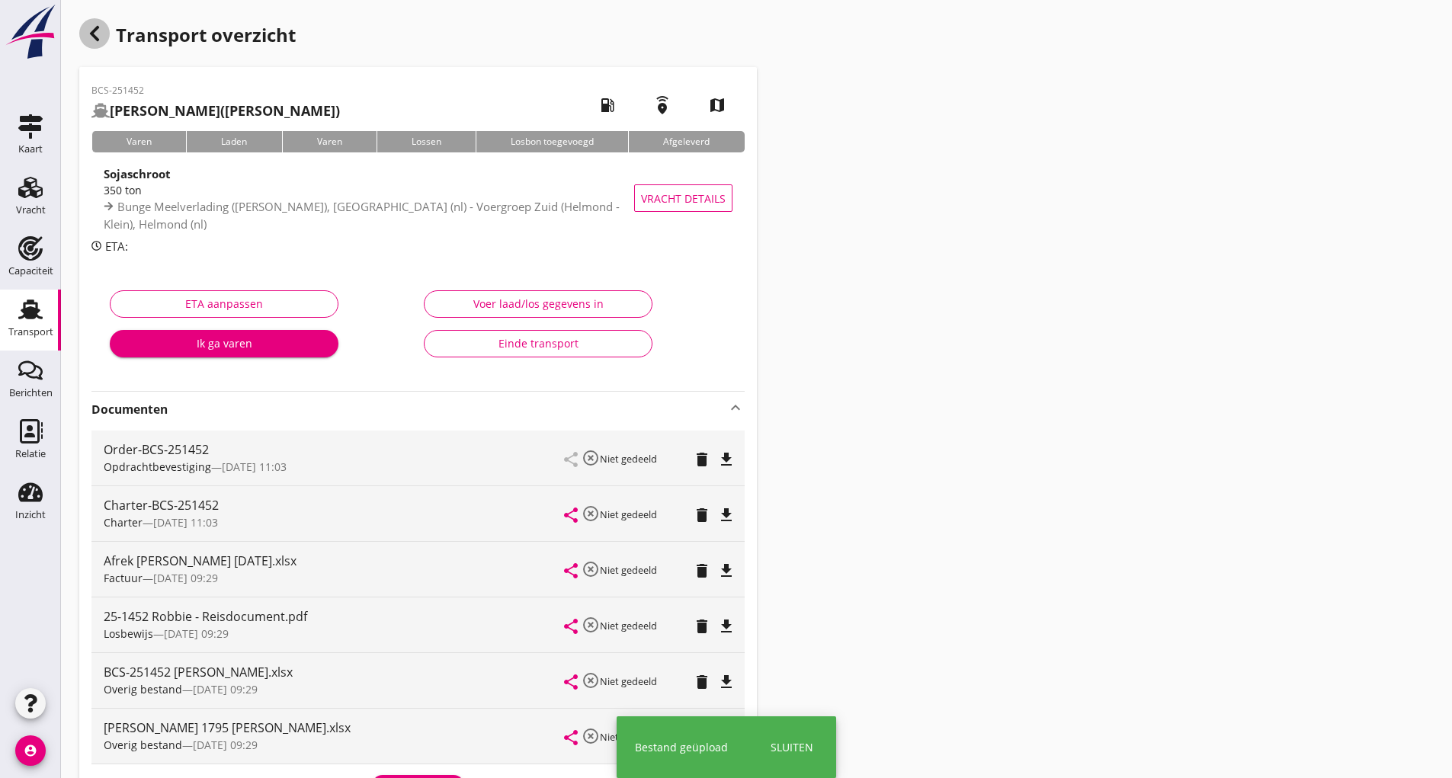
click at [98, 34] on icon "button" at bounding box center [94, 33] width 18 height 18
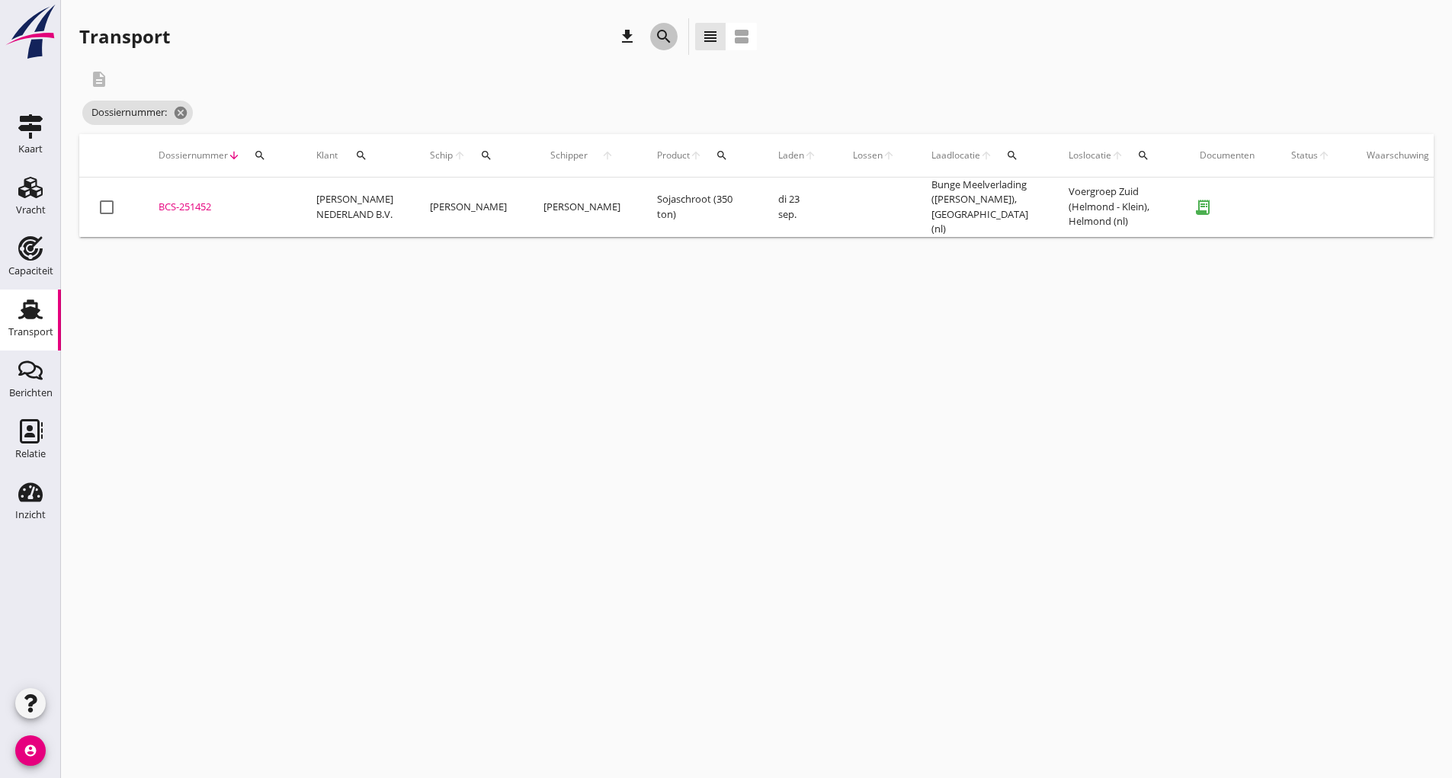
click at [662, 36] on icon "search" at bounding box center [664, 36] width 18 height 18
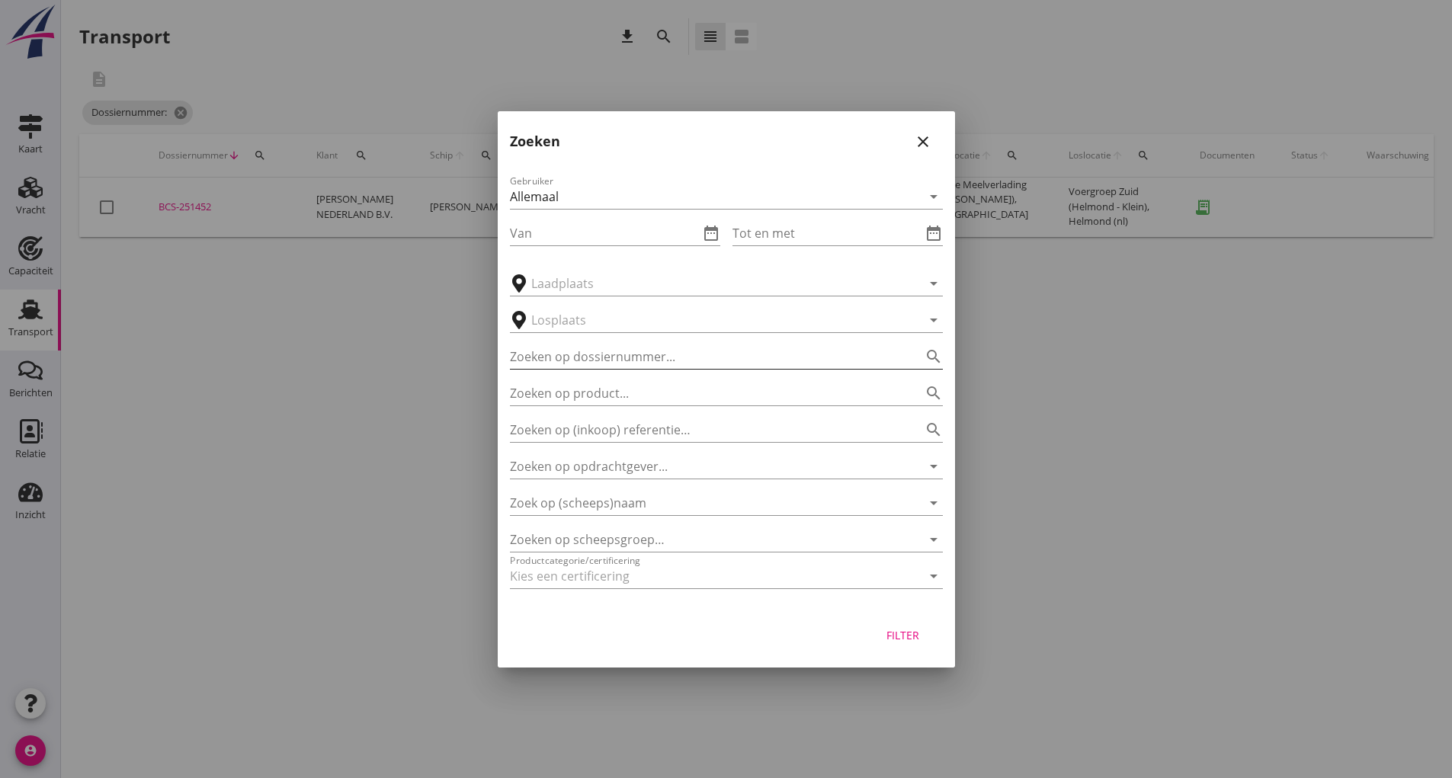
click at [569, 348] on input "Zoeken op dossiernummer..." at bounding box center [705, 357] width 390 height 24
type input "251405"
click at [900, 635] on div "Filter" at bounding box center [903, 635] width 43 height 16
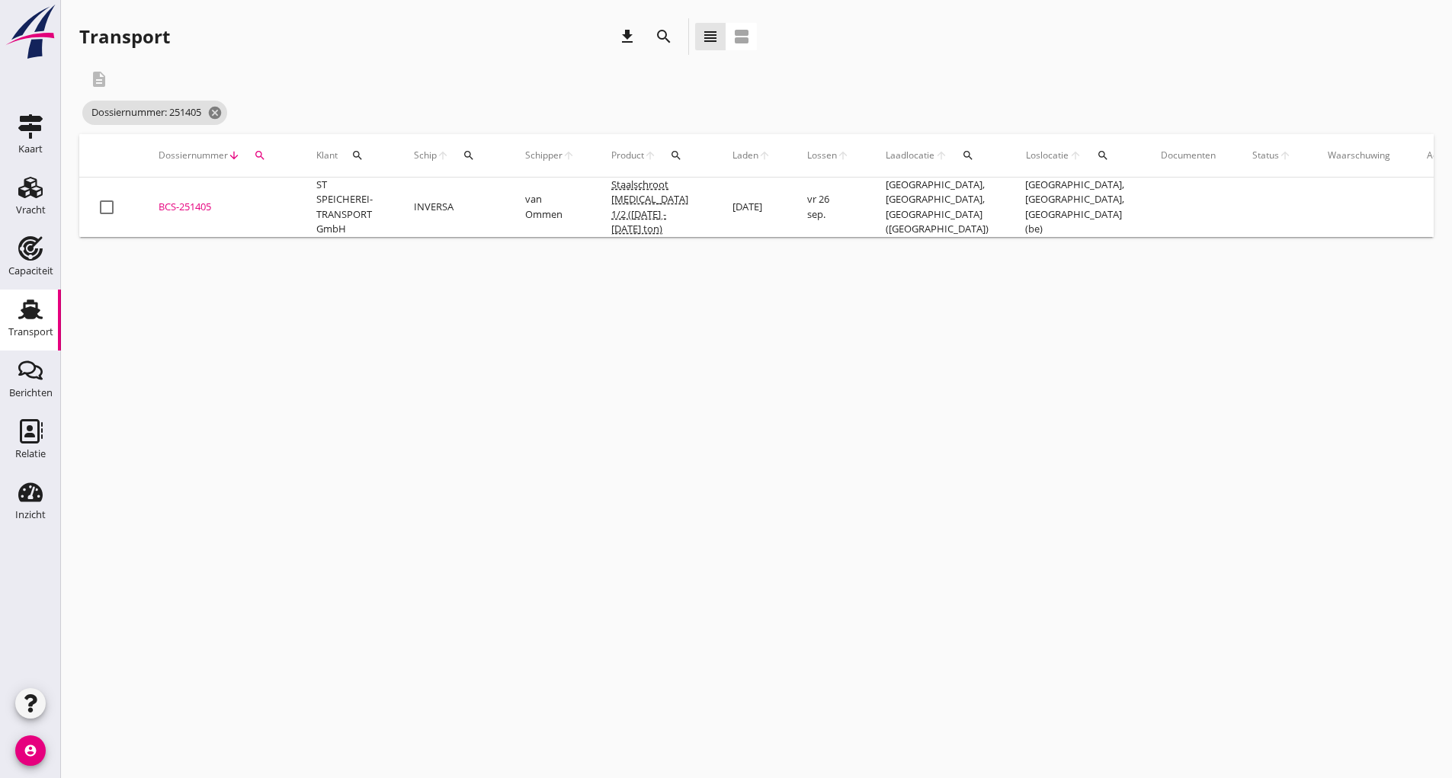
drag, startPoint x: 207, startPoint y: 211, endPoint x: 216, endPoint y: 212, distance: 9.2
click at [207, 210] on div "BCS-251405" at bounding box center [219, 207] width 121 height 15
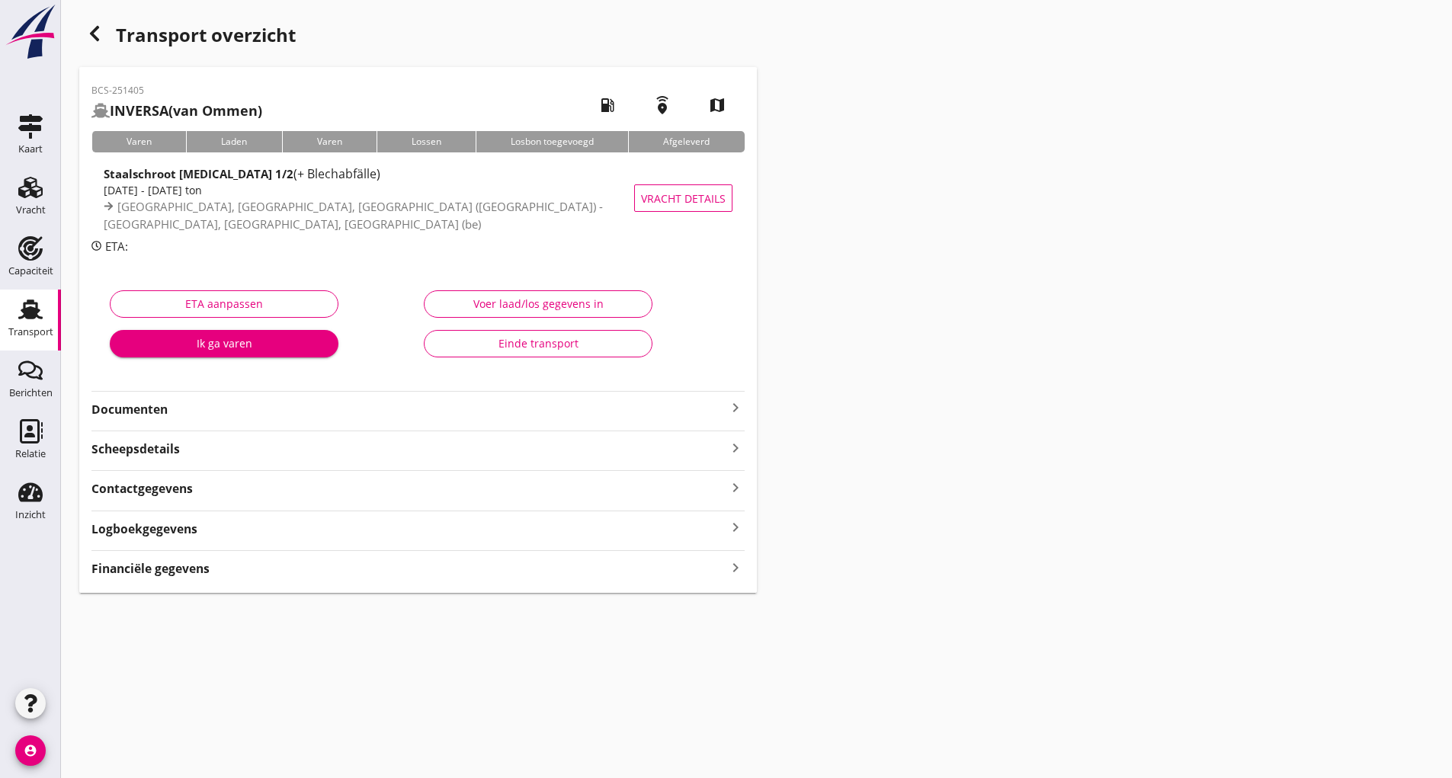
drag, startPoint x: 155, startPoint y: 409, endPoint x: 204, endPoint y: 422, distance: 50.7
click at [155, 409] on strong "Documenten" at bounding box center [408, 410] width 635 height 18
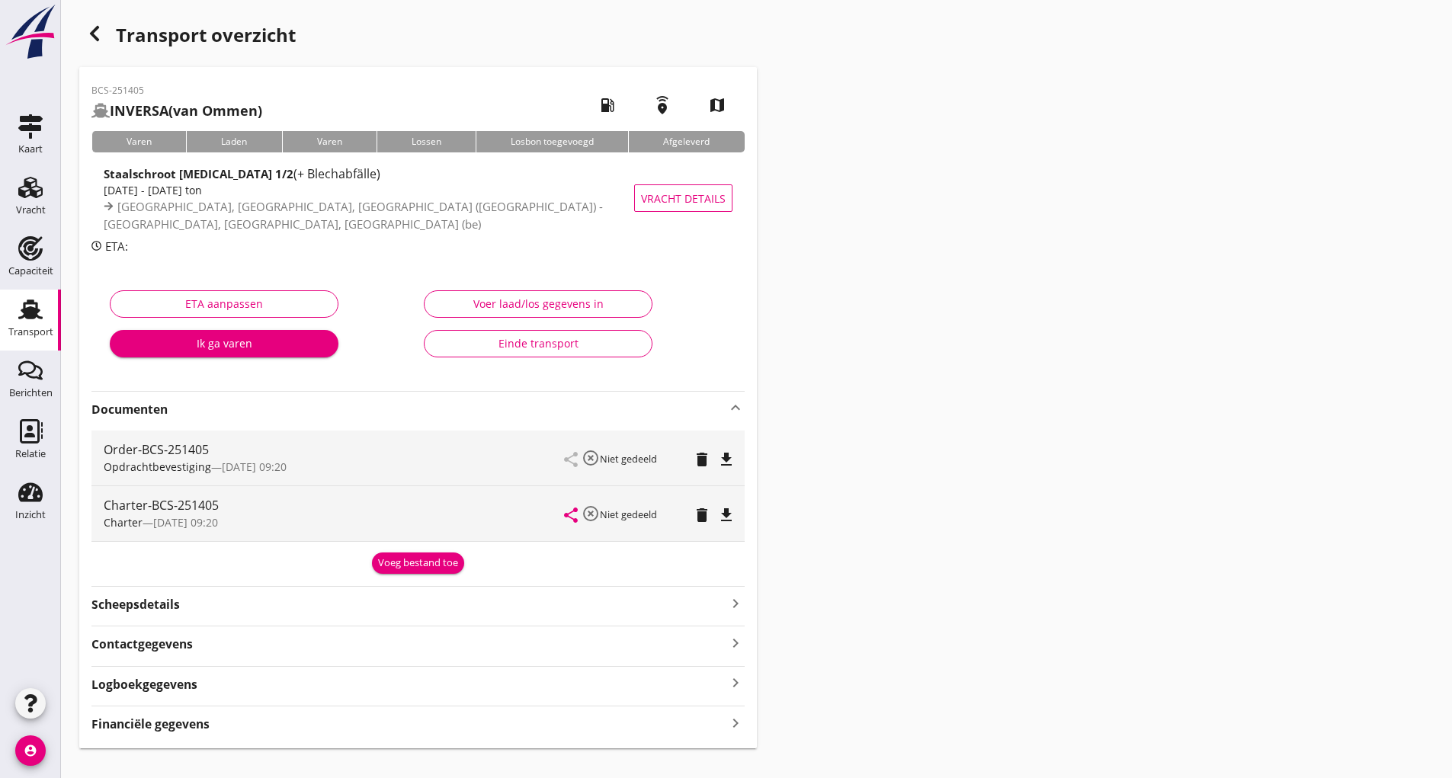
click at [391, 569] on div "Voeg bestand toe" at bounding box center [418, 563] width 80 height 15
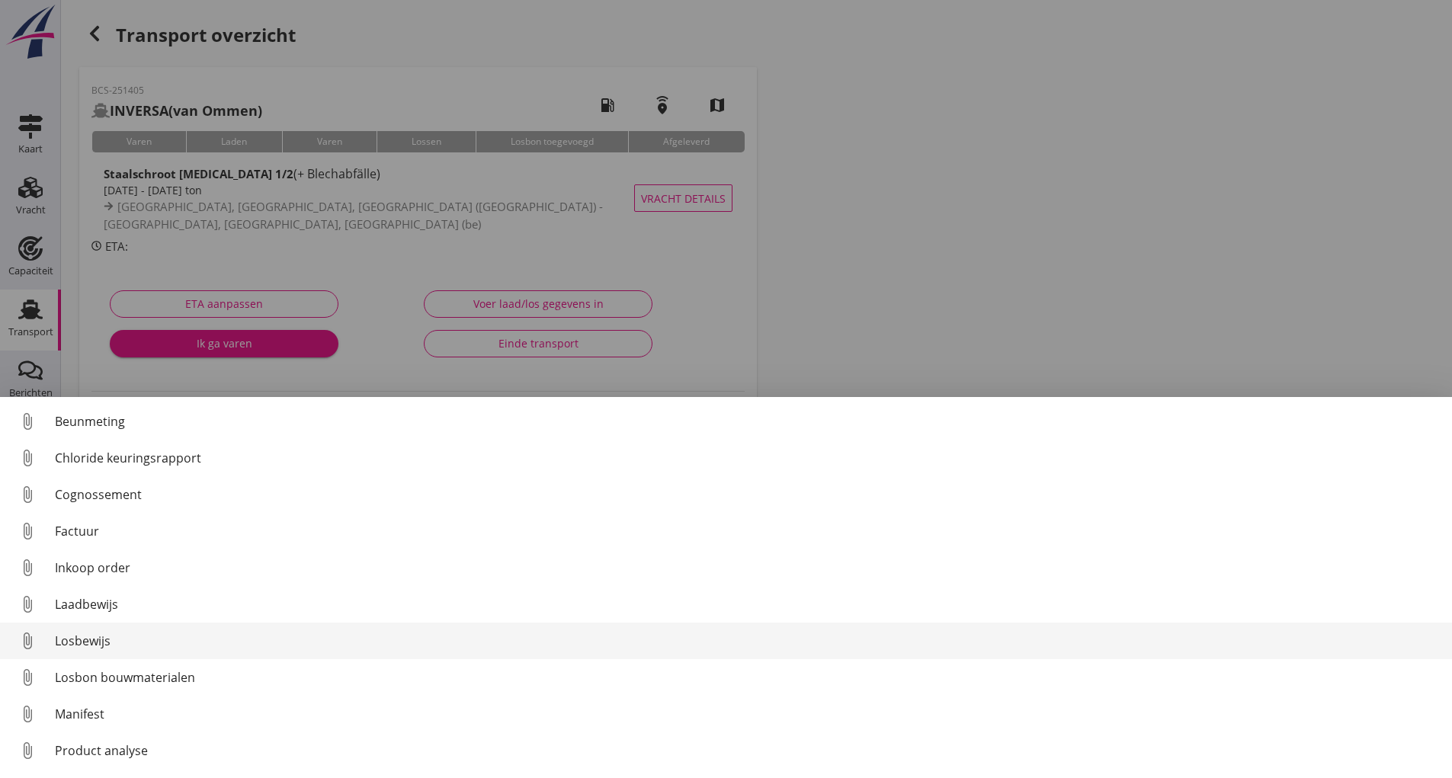
click at [87, 640] on div "Losbewijs" at bounding box center [747, 641] width 1385 height 18
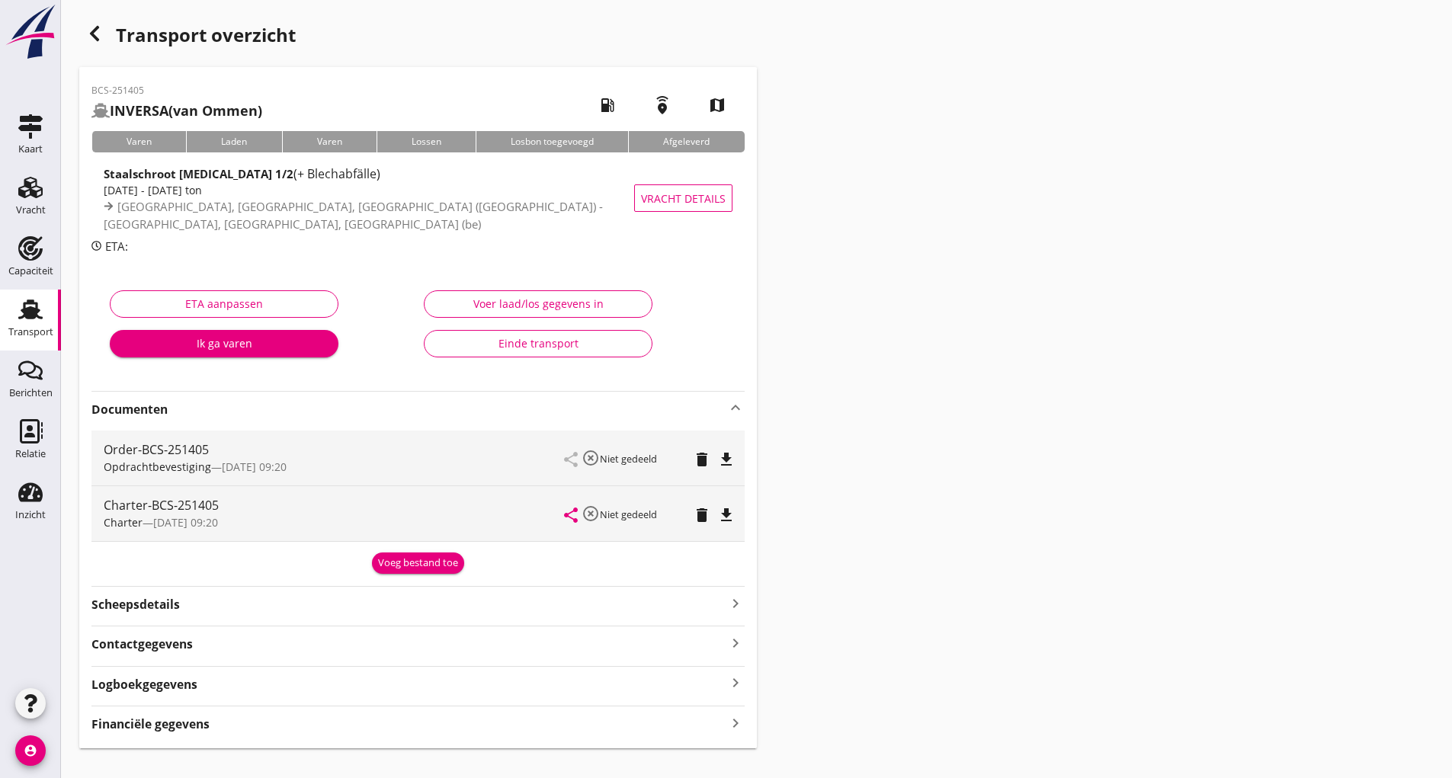
click at [396, 569] on div "Voeg bestand toe" at bounding box center [418, 563] width 80 height 15
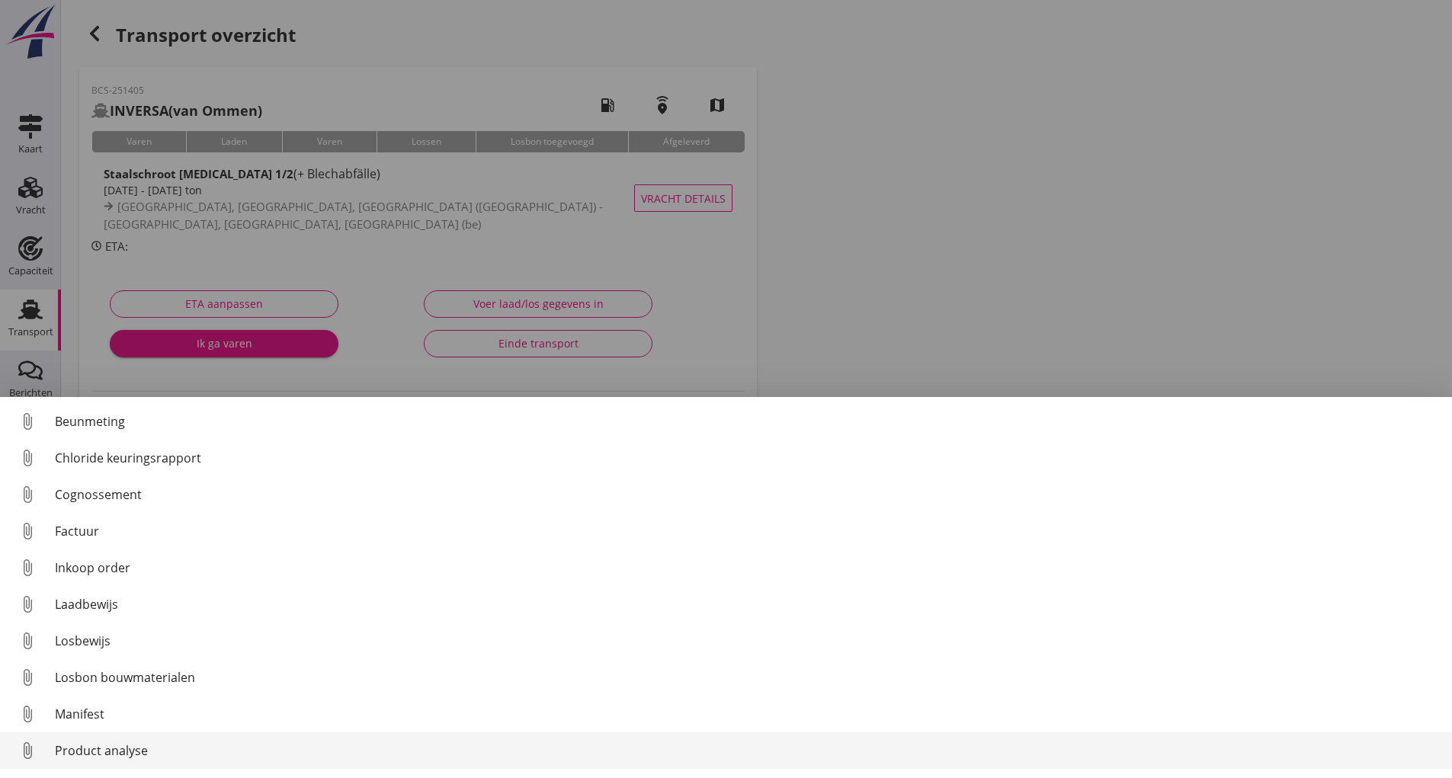
scroll to position [70, 0]
drag, startPoint x: 123, startPoint y: 755, endPoint x: 133, endPoint y: 755, distance: 9.1
click at [133, 755] on div "Overig bestand" at bounding box center [747, 754] width 1385 height 18
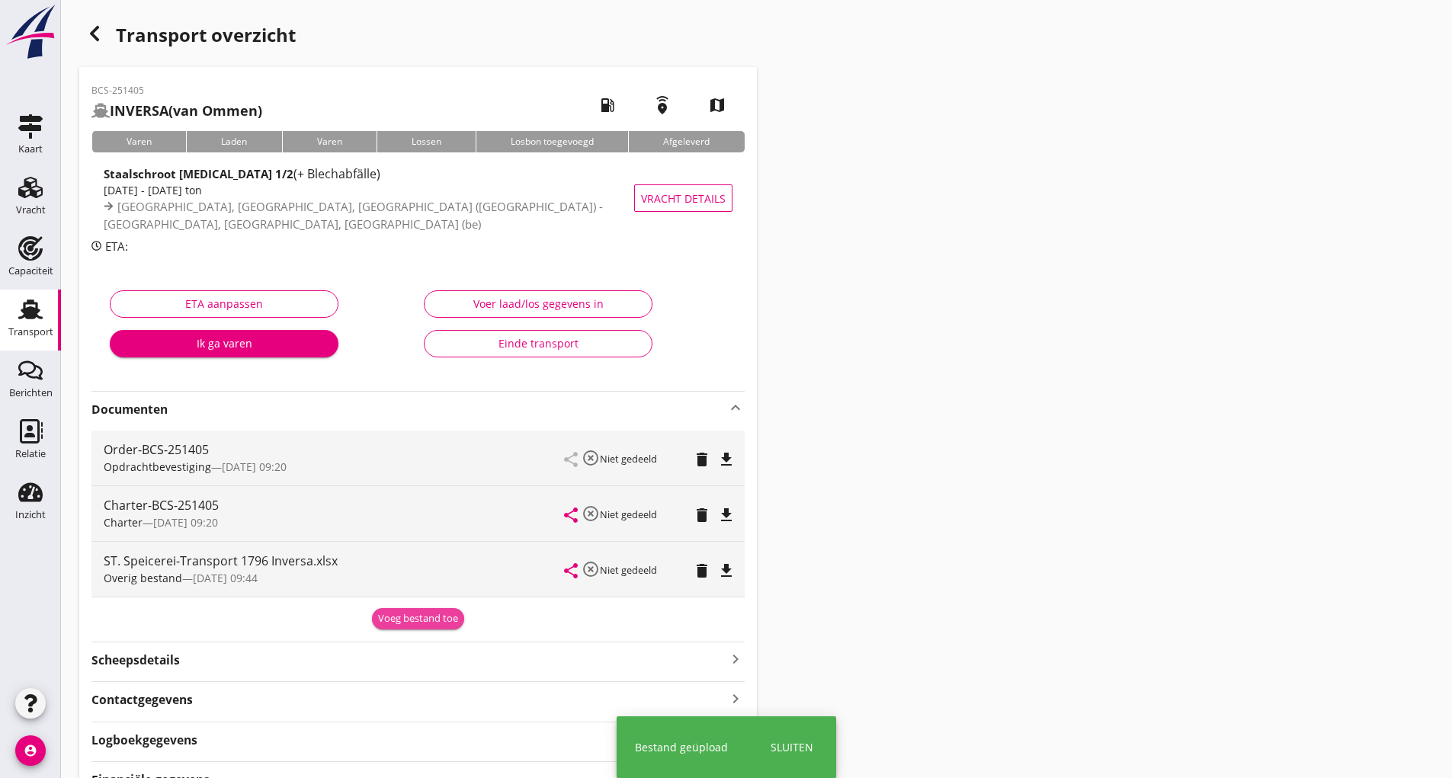
click at [392, 624] on div "Voeg bestand toe" at bounding box center [418, 618] width 80 height 15
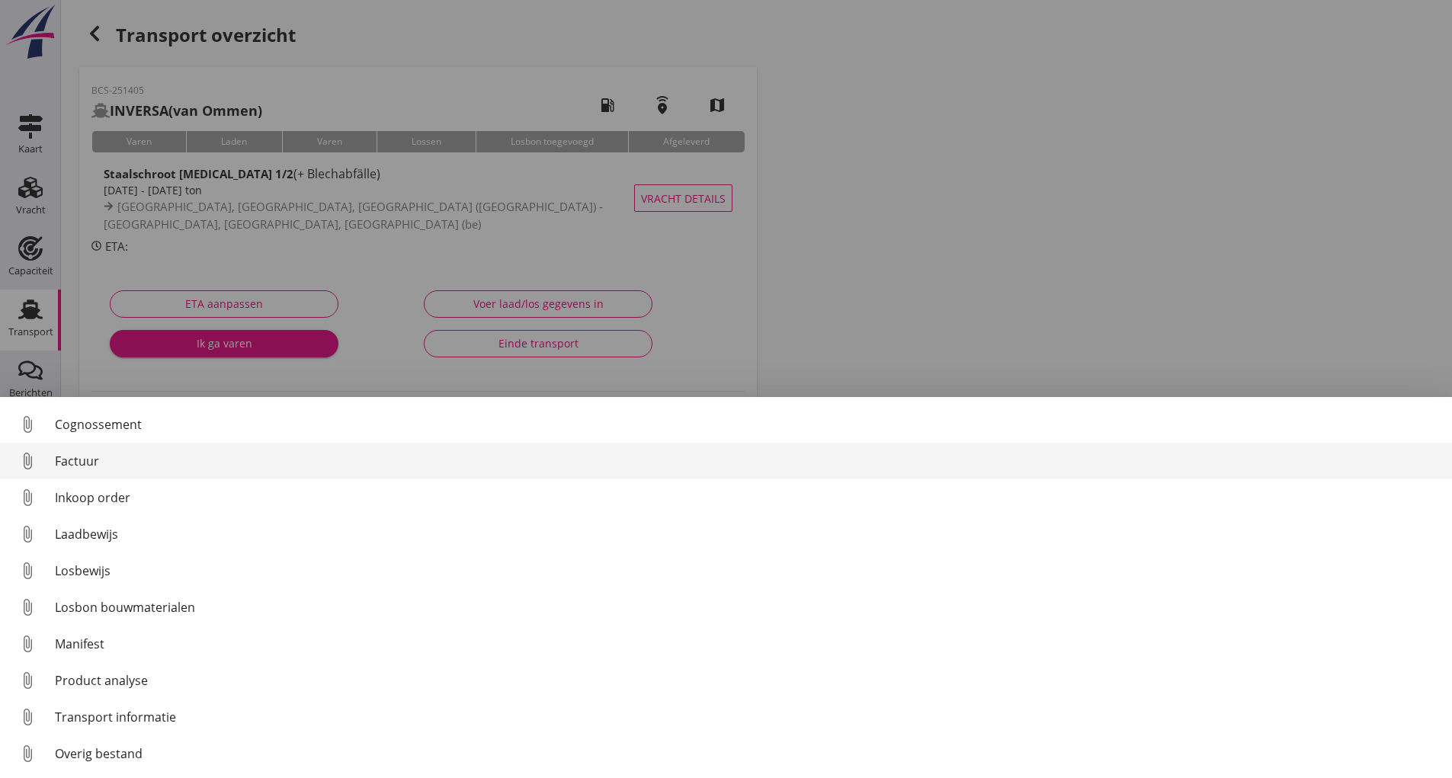
click at [95, 462] on div "Factuur" at bounding box center [747, 461] width 1385 height 18
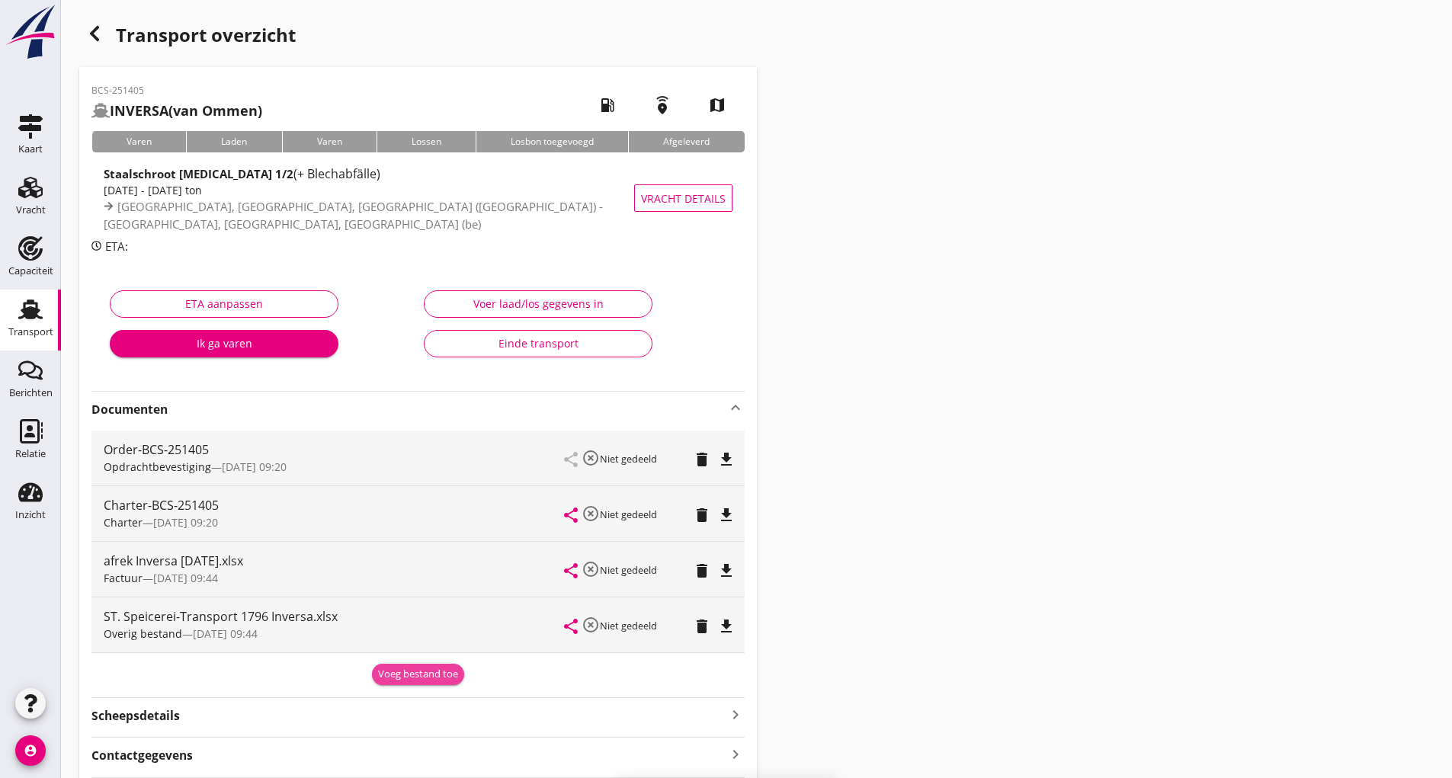
click at [405, 679] on div "Voeg bestand toe" at bounding box center [418, 674] width 80 height 15
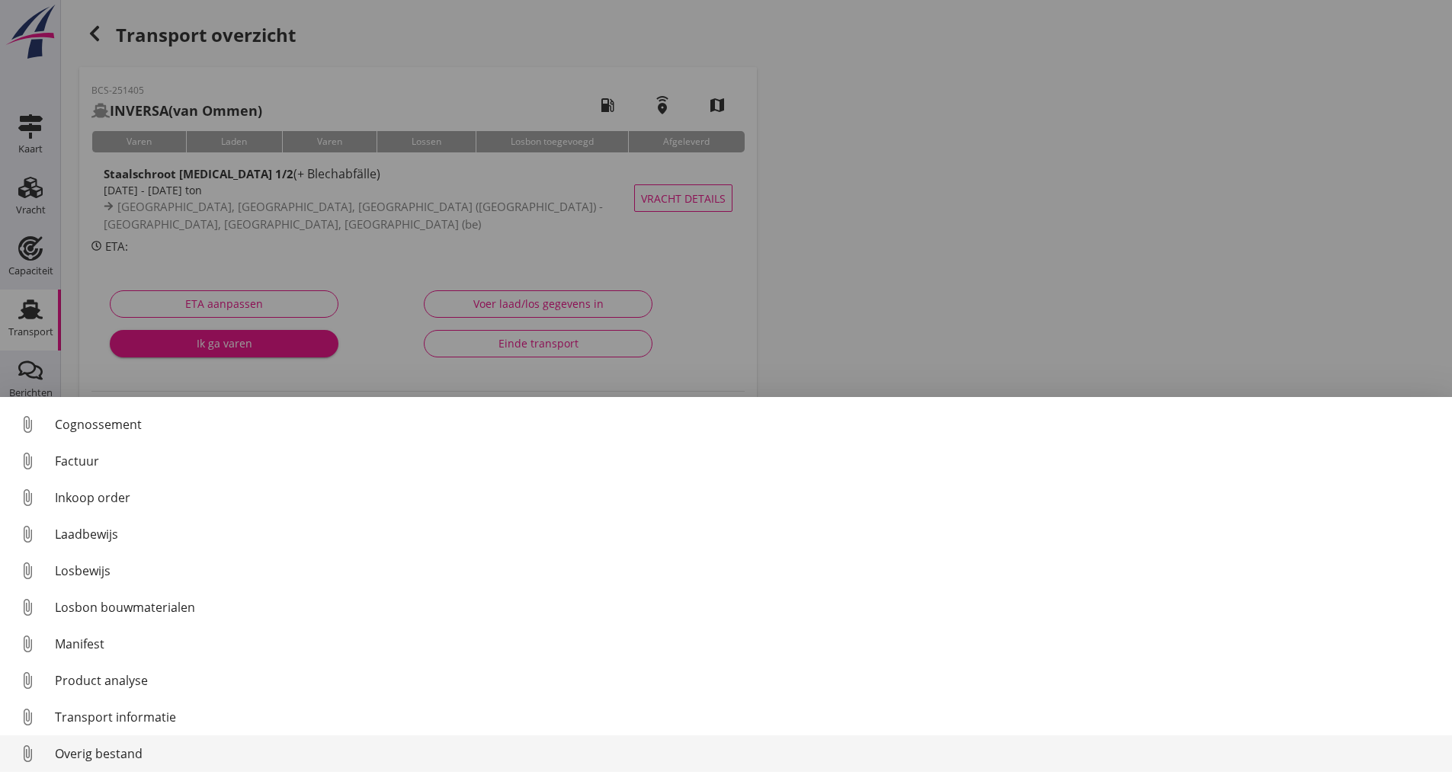
click at [107, 750] on div "Overig bestand" at bounding box center [747, 754] width 1385 height 18
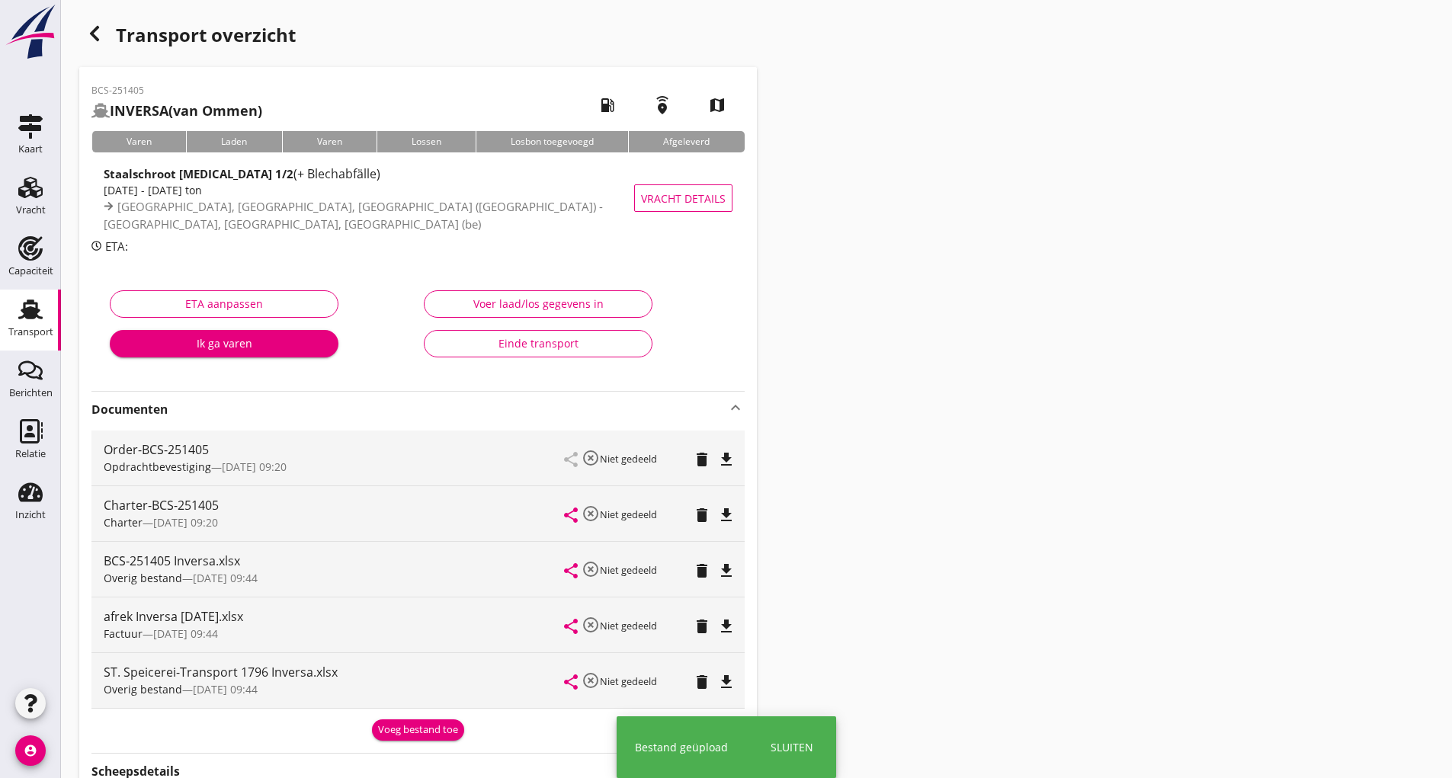
click at [398, 736] on div "Voeg bestand toe" at bounding box center [418, 730] width 80 height 15
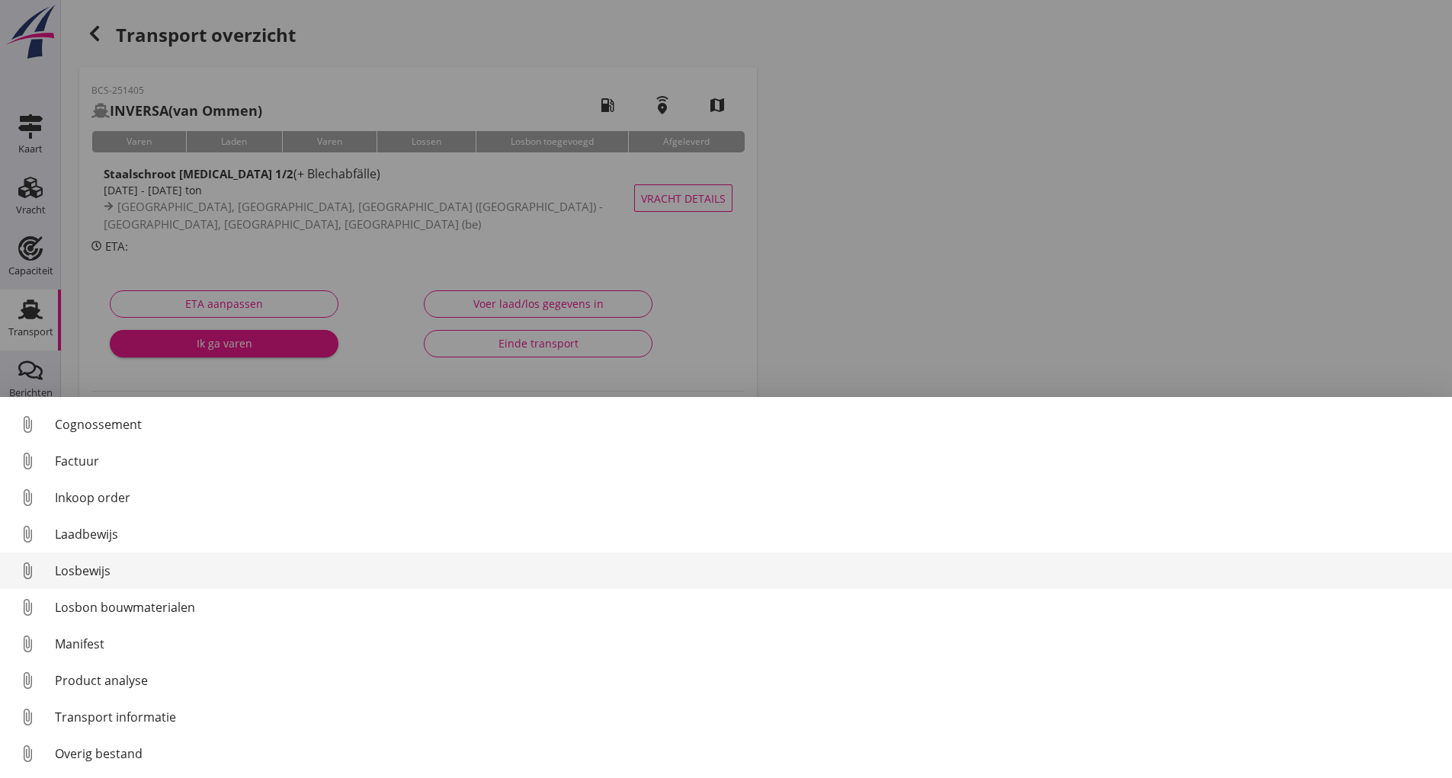
click at [93, 571] on div "Losbewijs" at bounding box center [747, 571] width 1385 height 18
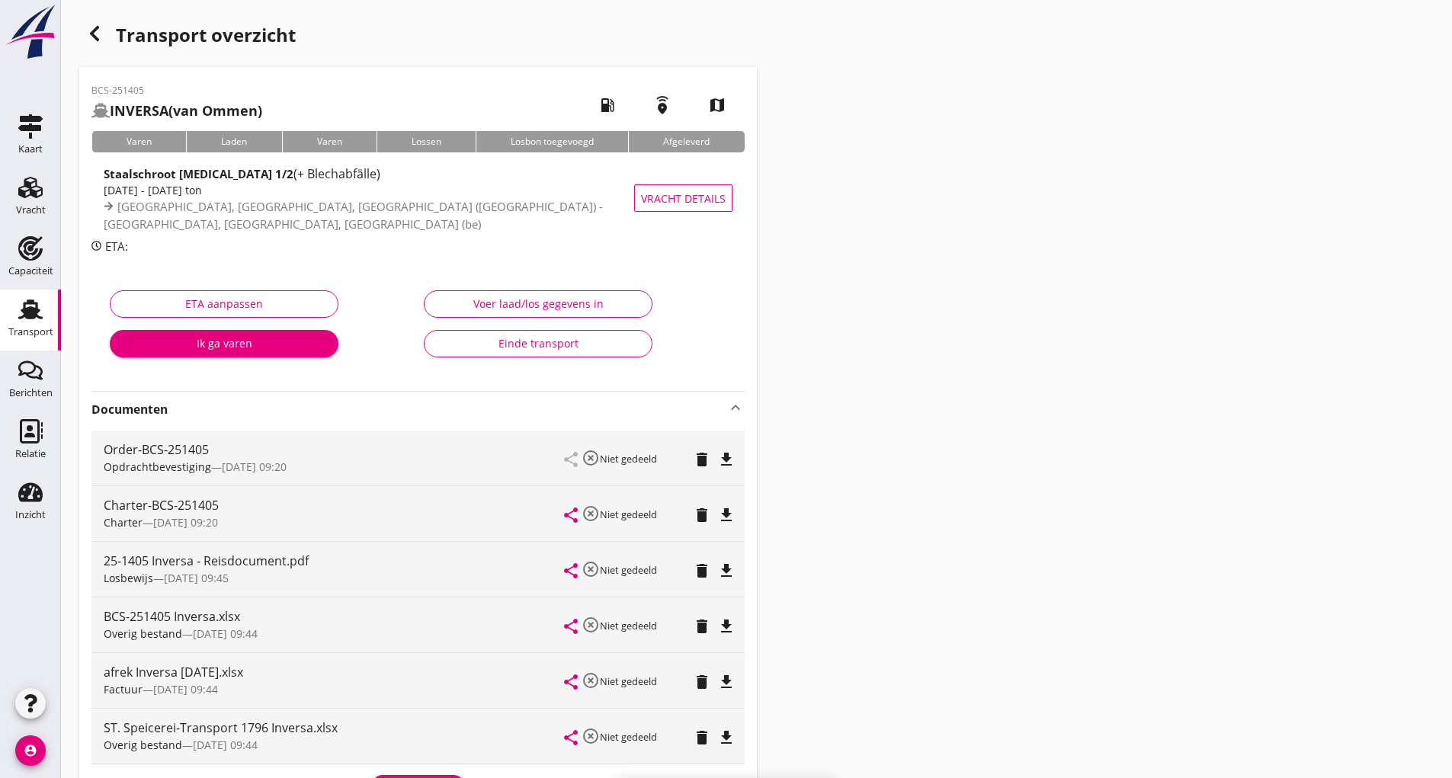
click at [99, 43] on div "button" at bounding box center [94, 33] width 30 height 30
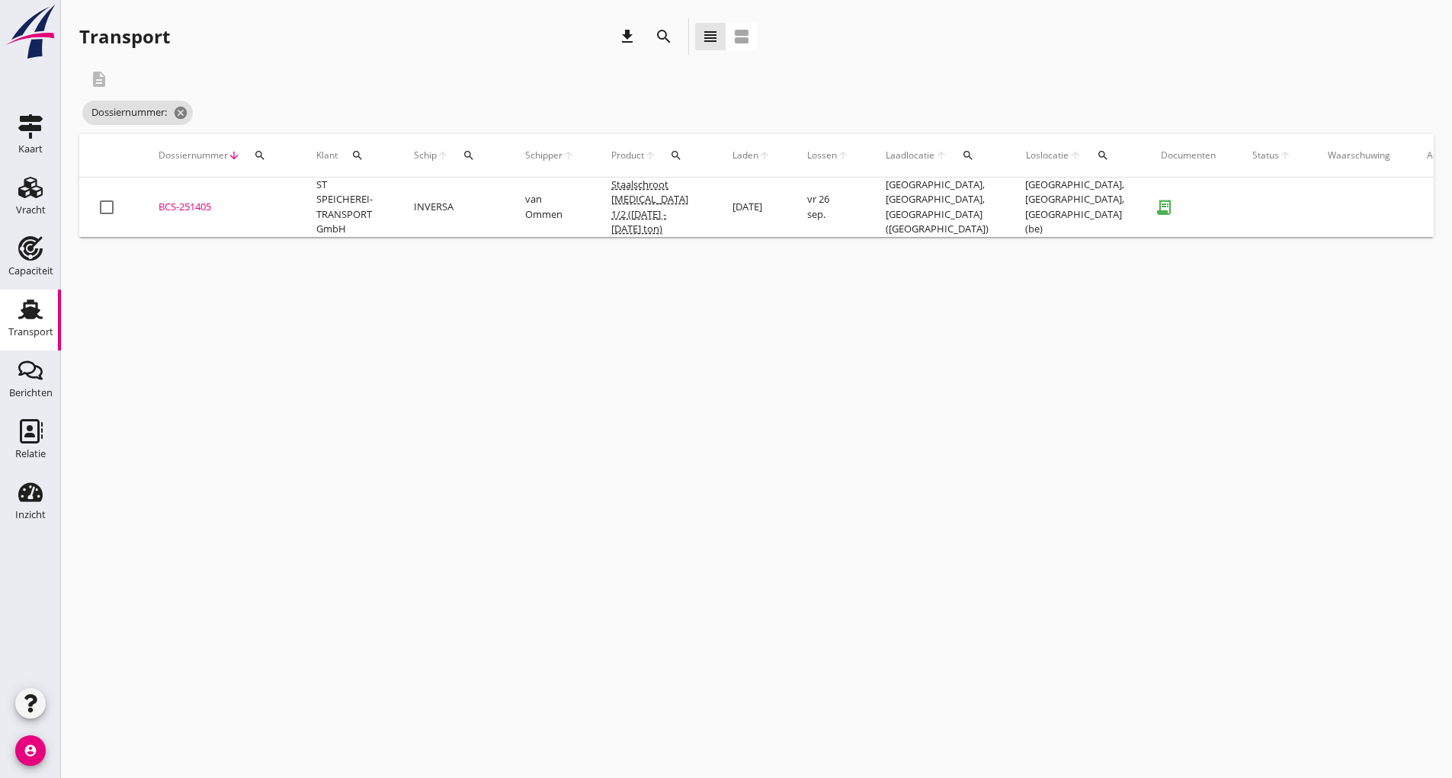
drag, startPoint x: 661, startPoint y: 40, endPoint x: 661, endPoint y: 48, distance: 8.4
click at [660, 41] on icon "search" at bounding box center [664, 36] width 18 height 18
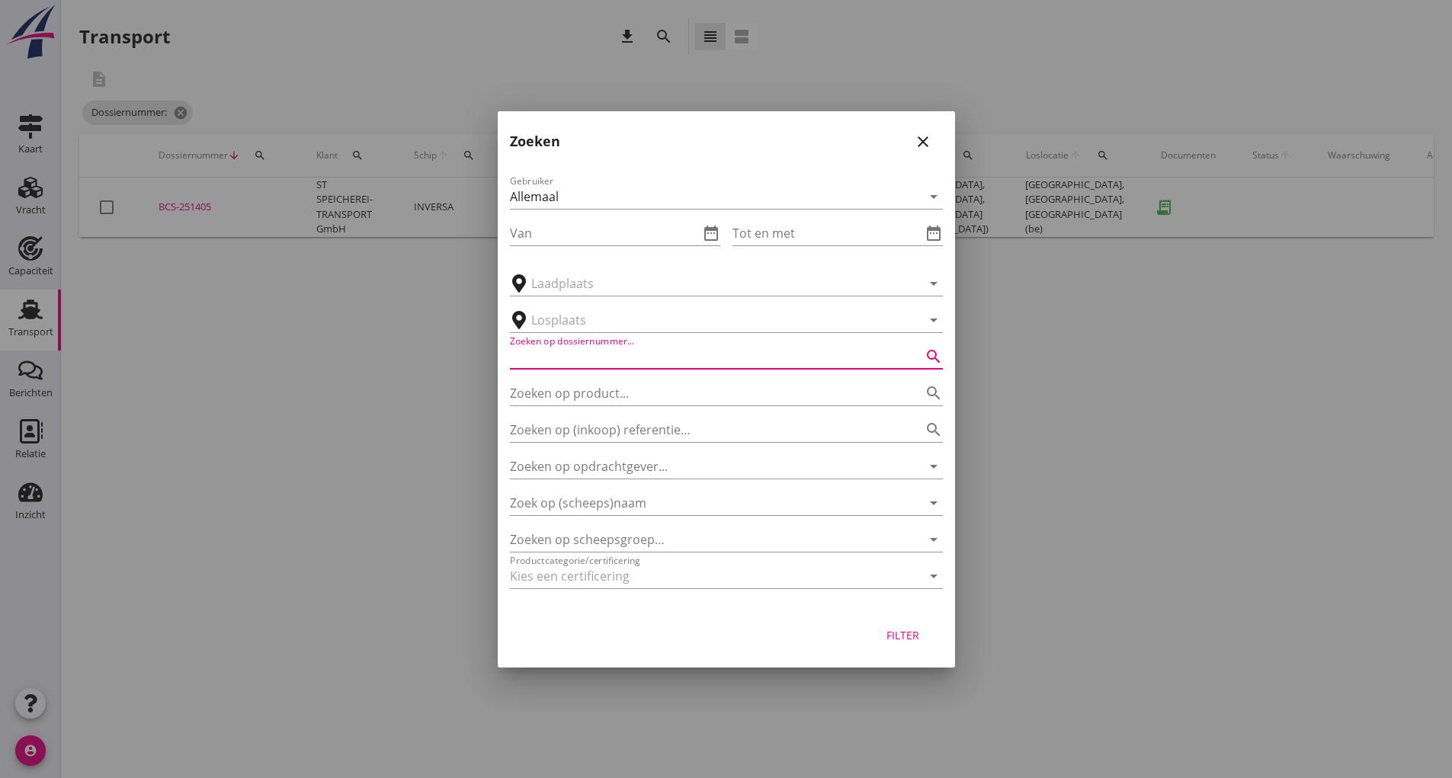
click at [575, 355] on input "Zoeken op dossiernummer..." at bounding box center [705, 357] width 390 height 24
type input "251409"
drag, startPoint x: 897, startPoint y: 630, endPoint x: 849, endPoint y: 624, distance: 48.3
click at [900, 631] on div "Filter" at bounding box center [903, 635] width 43 height 16
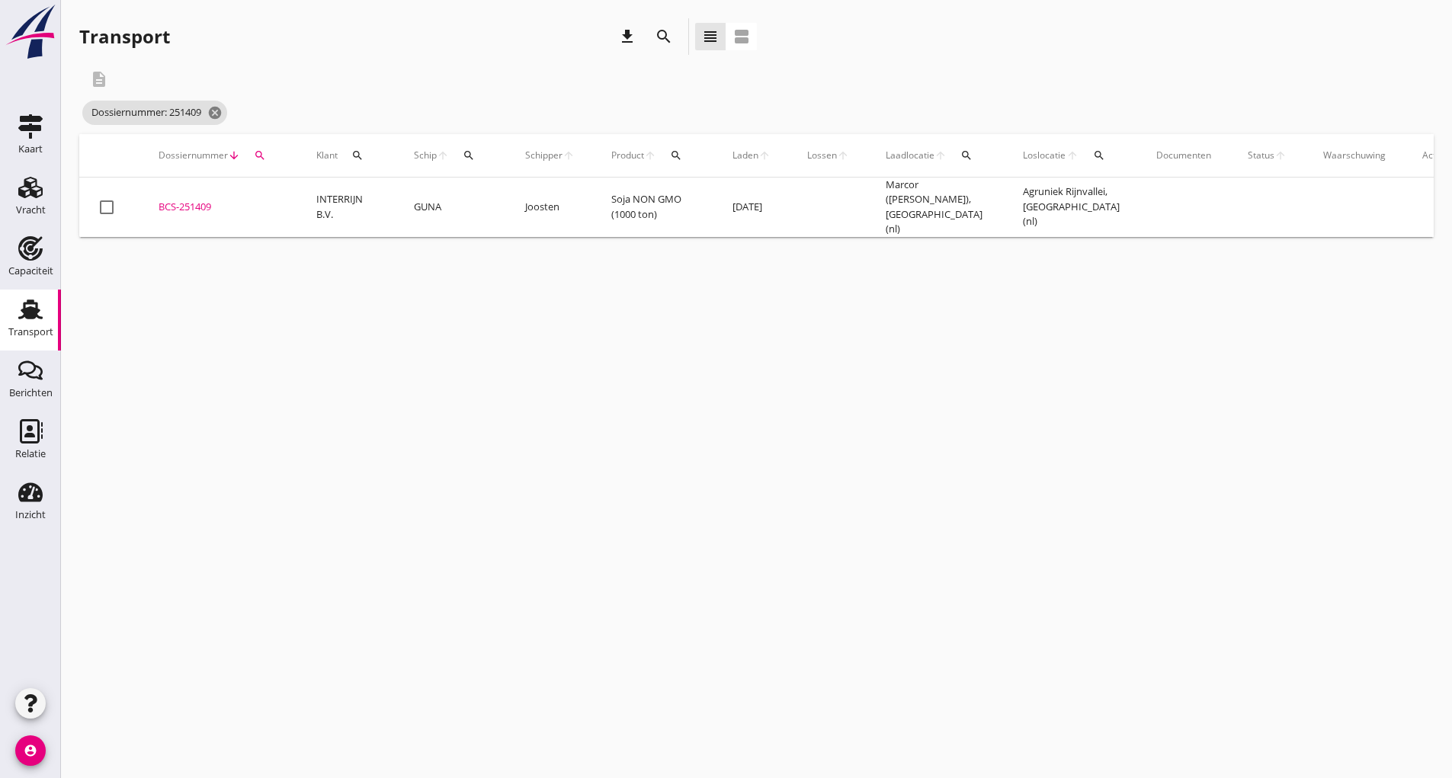
click at [167, 200] on div "BCS-251409" at bounding box center [219, 207] width 121 height 15
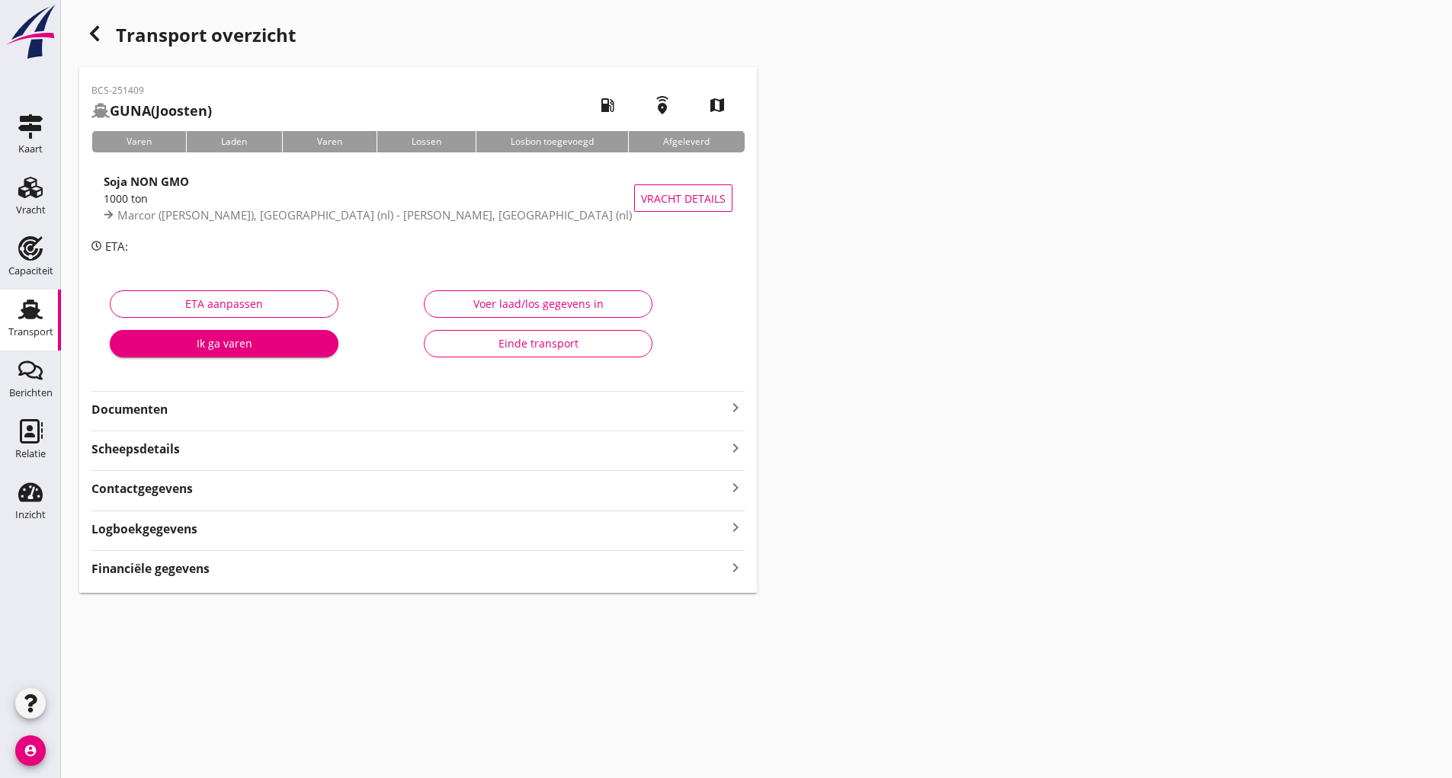
drag, startPoint x: 151, startPoint y: 413, endPoint x: 168, endPoint y: 423, distance: 20.1
click at [152, 413] on strong "Documenten" at bounding box center [408, 410] width 635 height 18
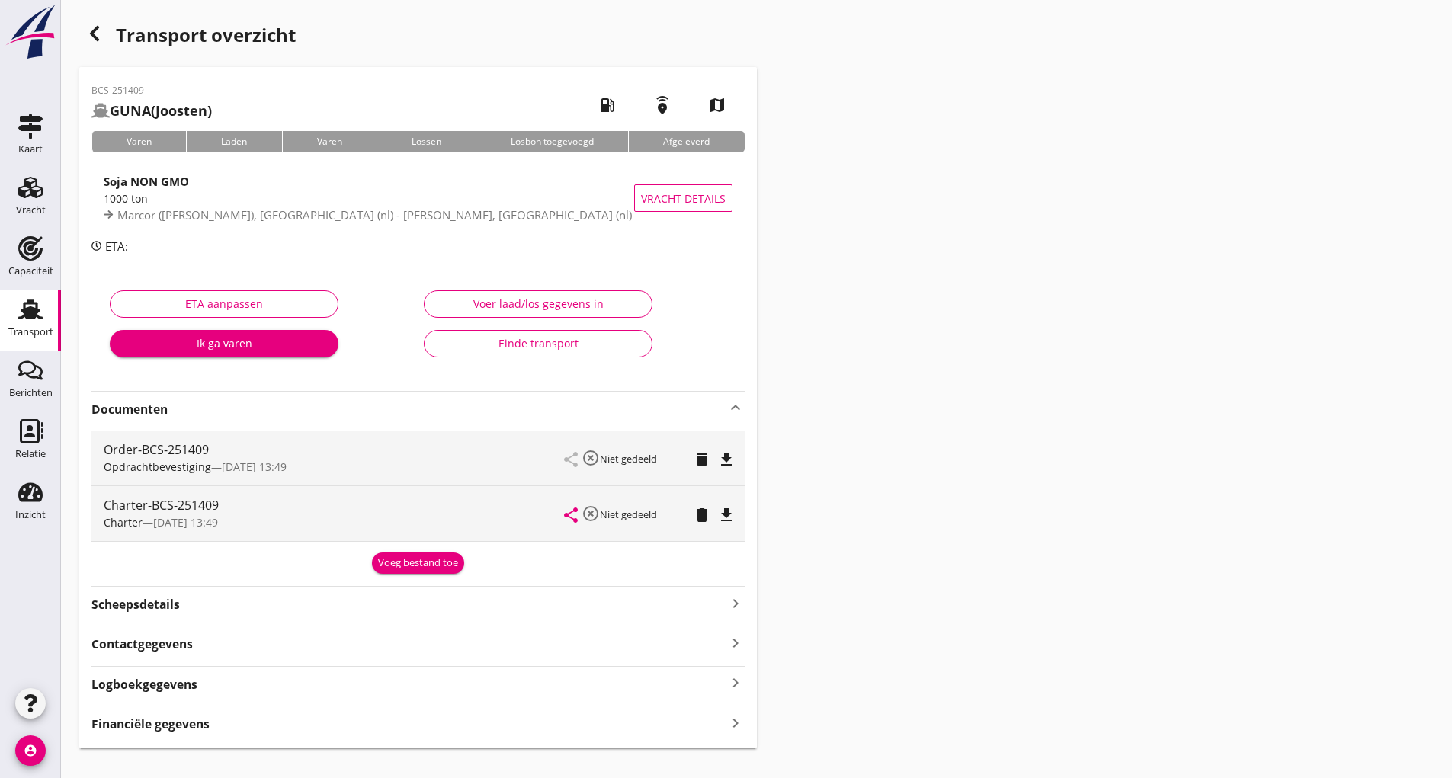
click at [427, 564] on div "Voeg bestand toe" at bounding box center [418, 563] width 80 height 15
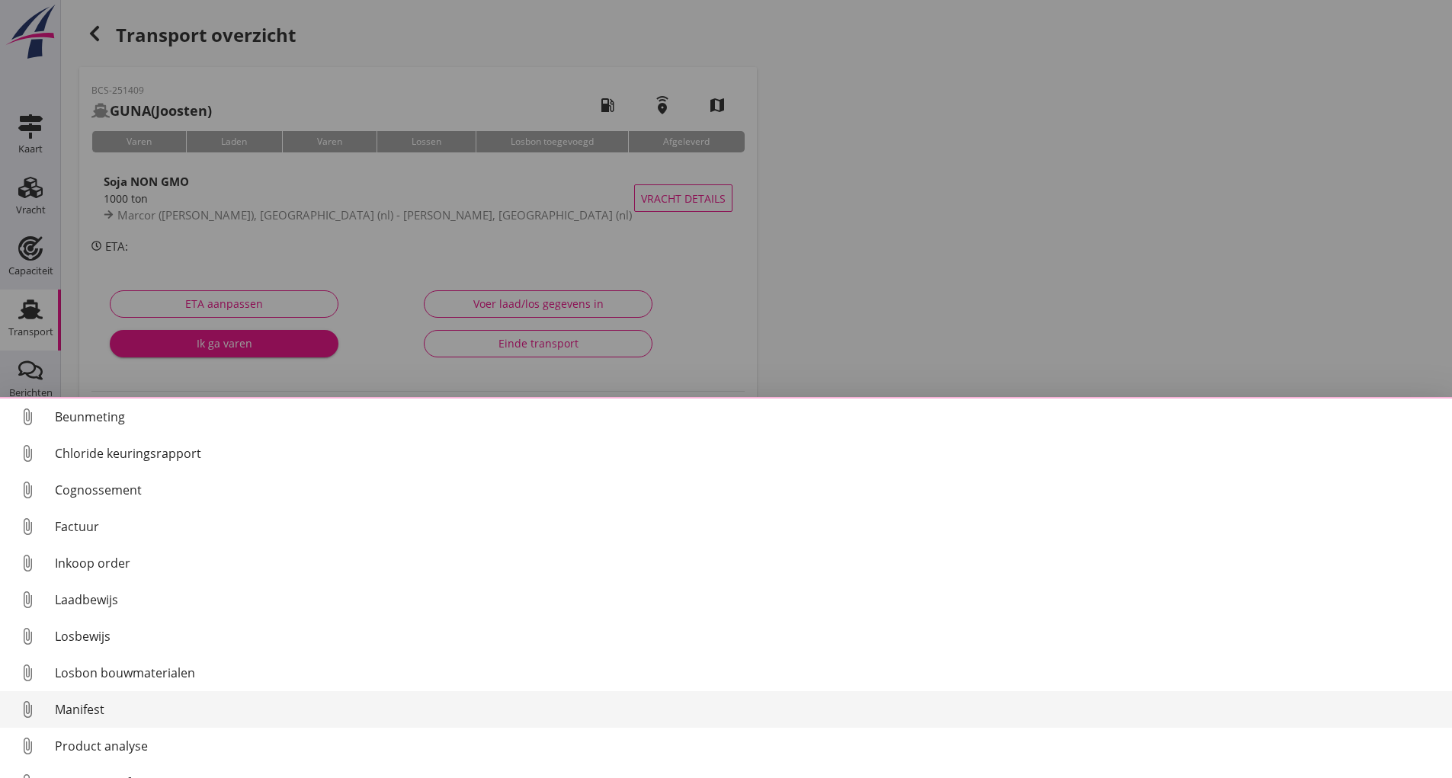
scroll to position [107, 0]
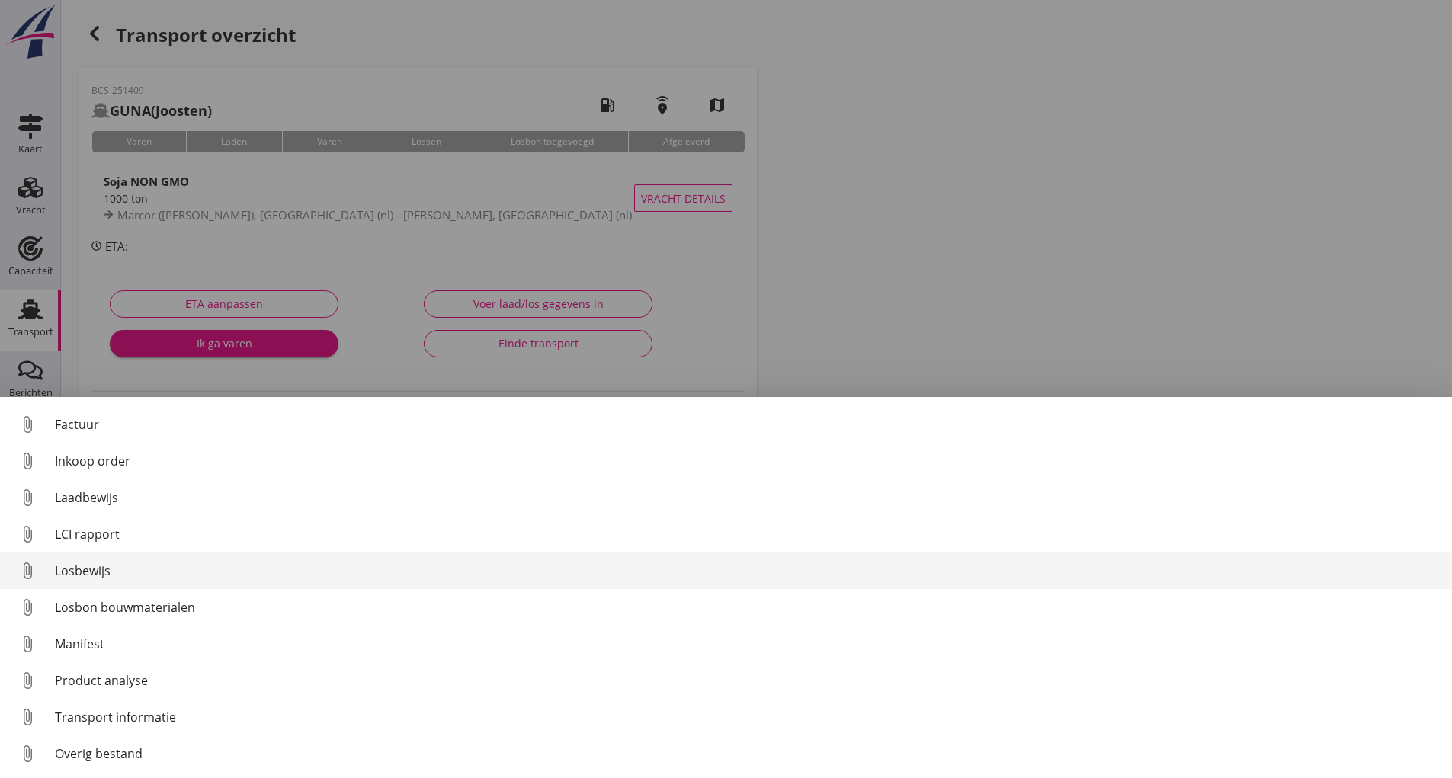
click at [69, 577] on div "Losbewijs" at bounding box center [747, 571] width 1385 height 18
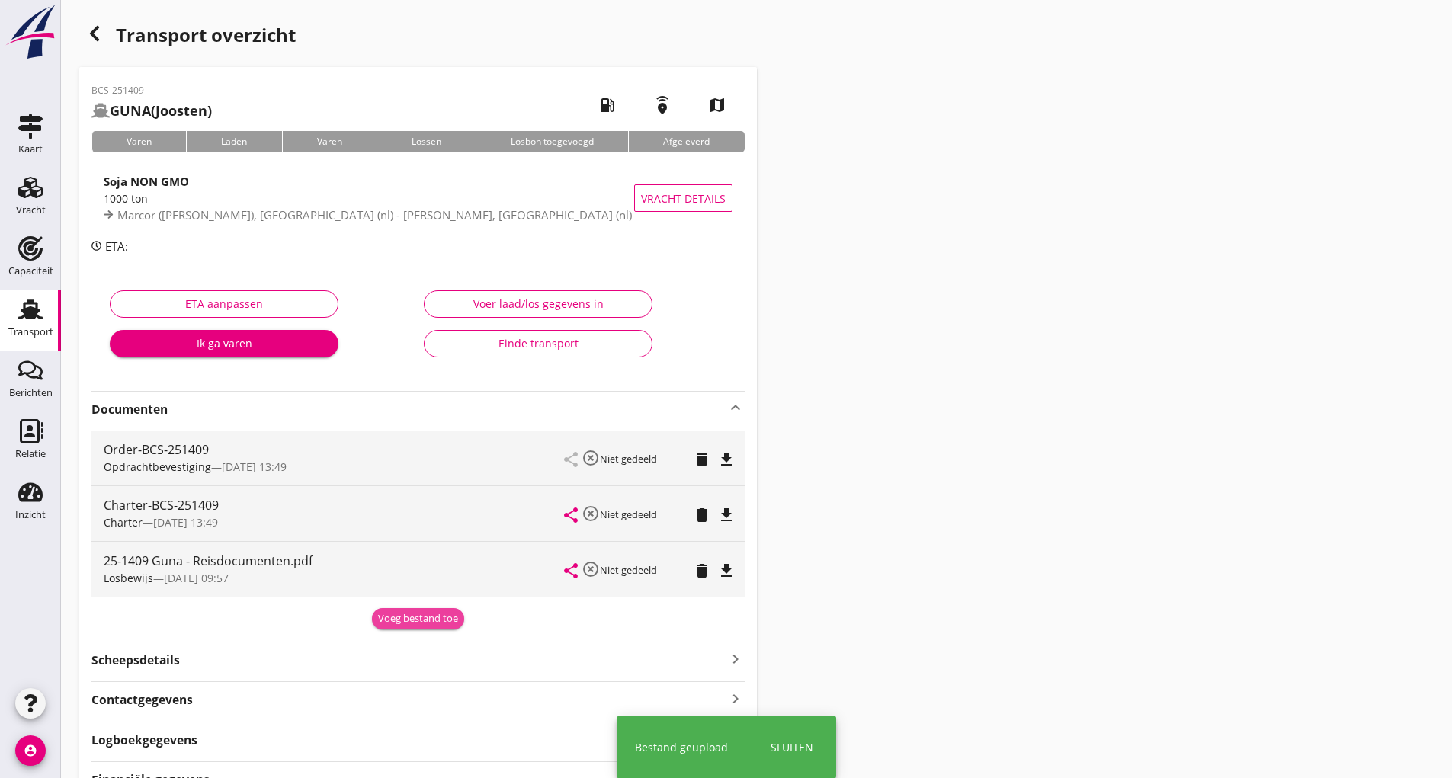
click at [402, 625] on div "Voeg bestand toe" at bounding box center [418, 618] width 80 height 15
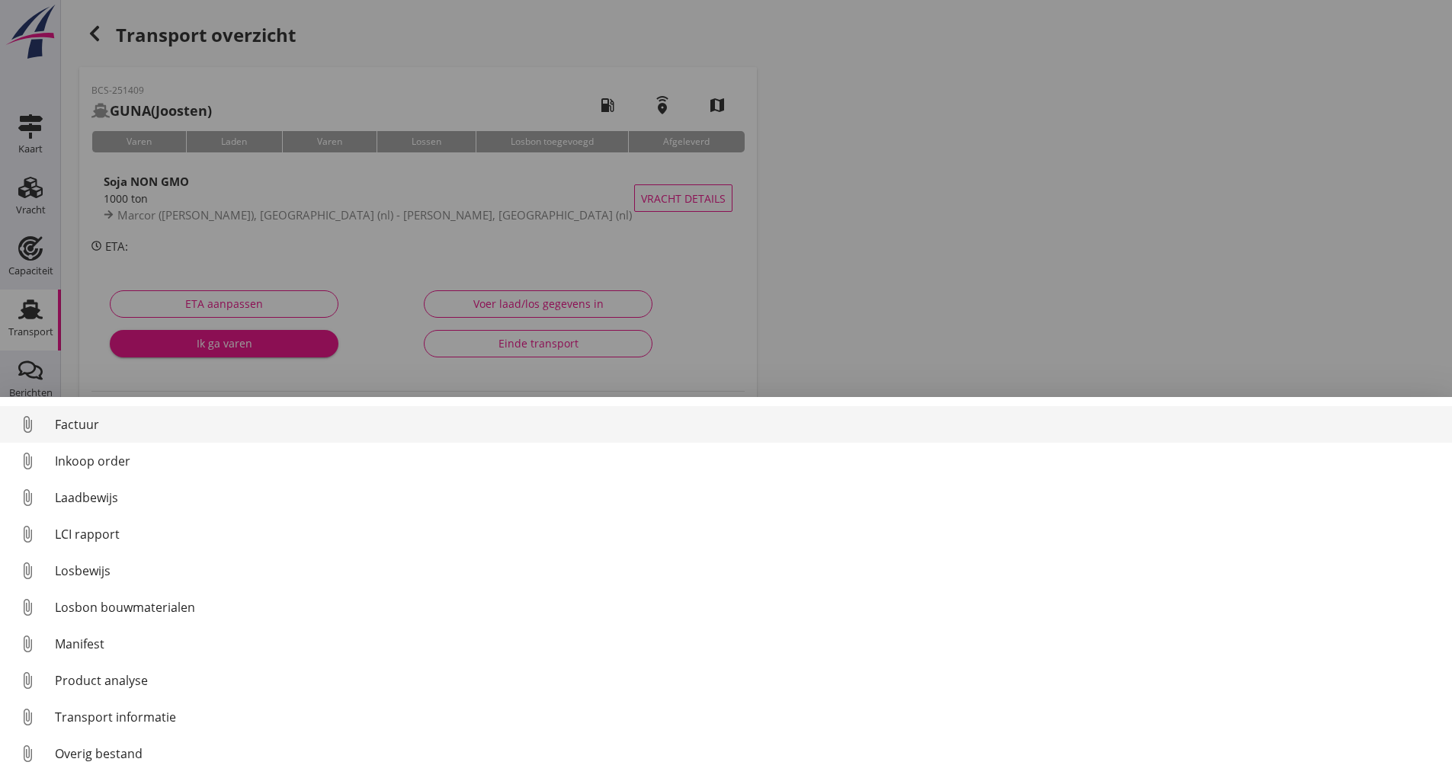
click at [95, 428] on div "Factuur" at bounding box center [747, 424] width 1385 height 18
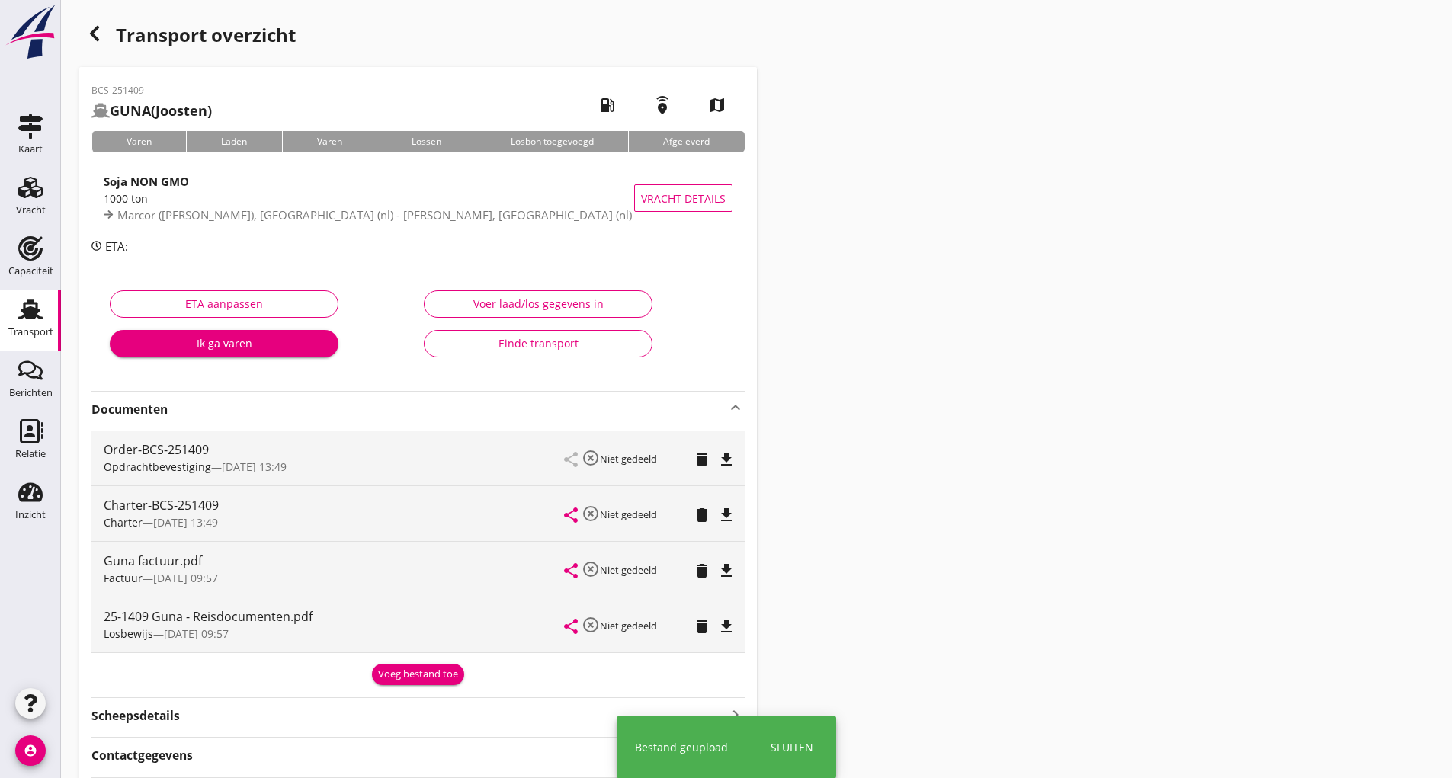
click at [388, 672] on div "Voeg bestand toe" at bounding box center [418, 674] width 80 height 15
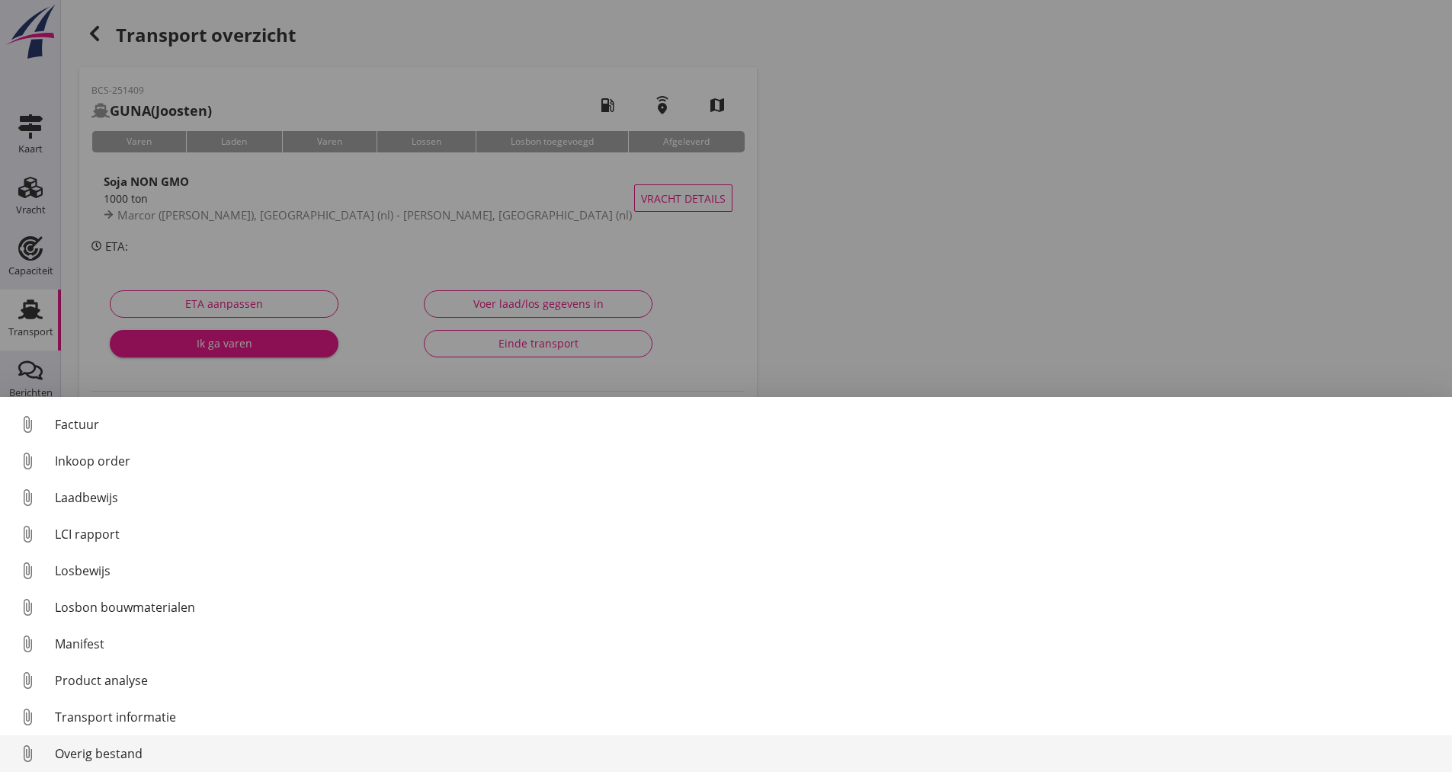
click at [130, 760] on div "Overig bestand" at bounding box center [747, 754] width 1385 height 18
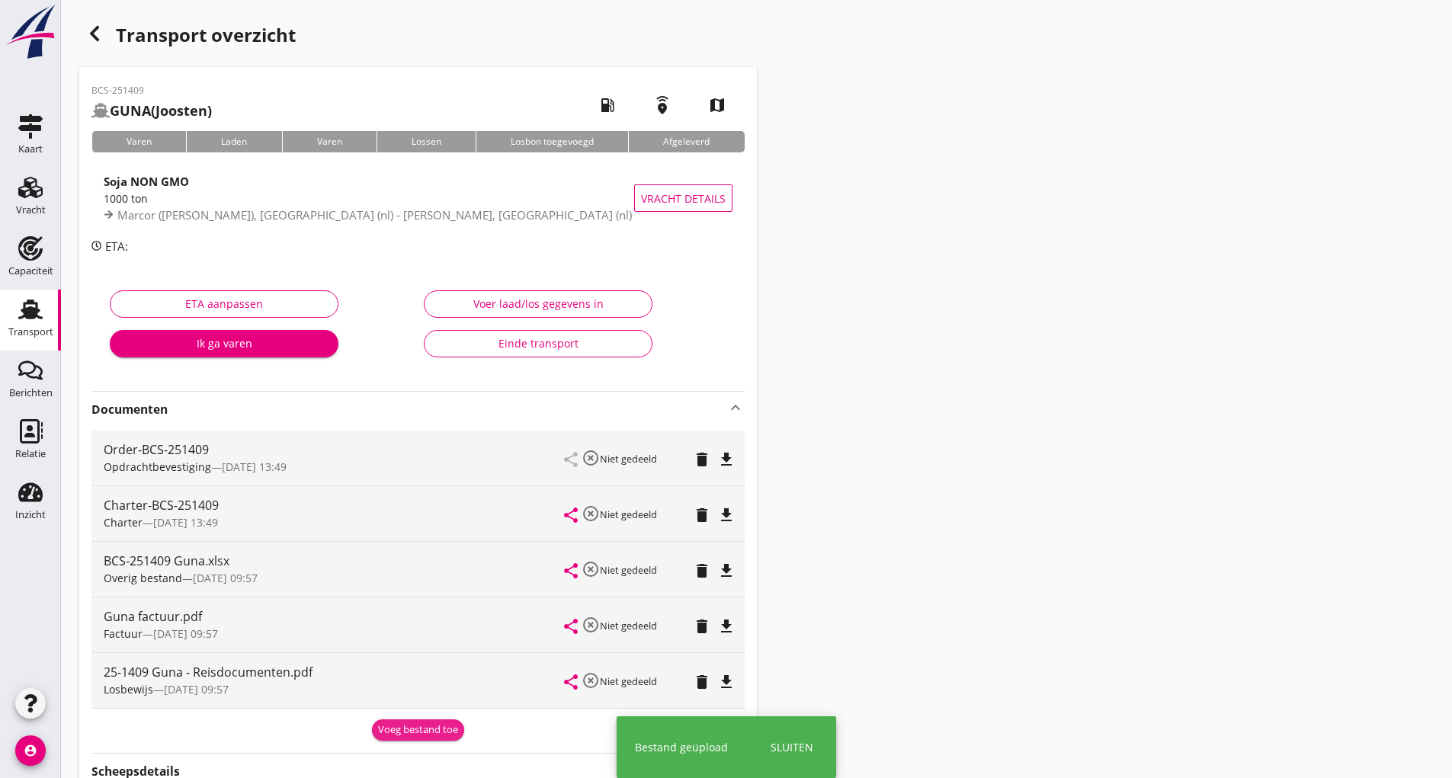
drag, startPoint x: 407, startPoint y: 732, endPoint x: 399, endPoint y: 731, distance: 7.7
click at [407, 731] on div "Voeg bestand toe" at bounding box center [418, 730] width 80 height 15
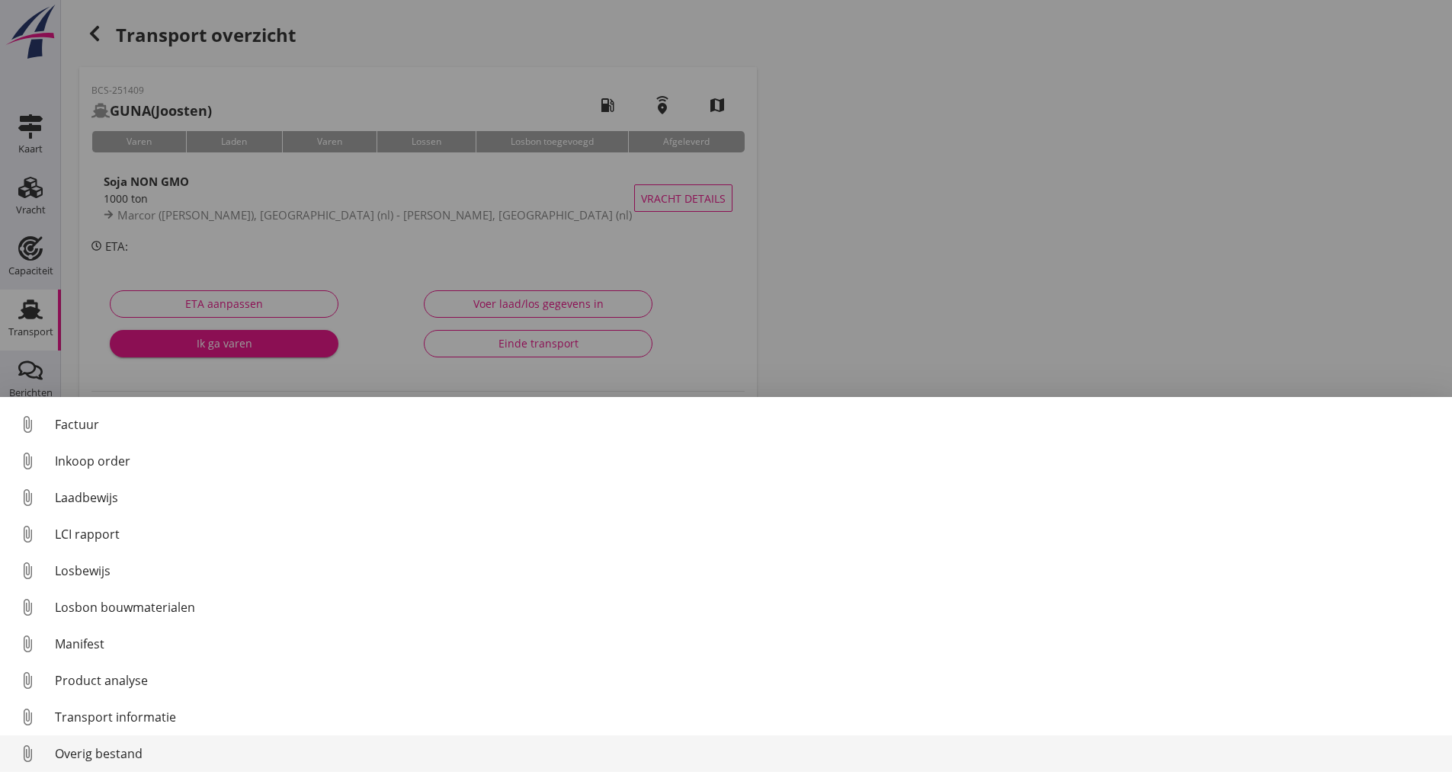
click at [113, 750] on div "Overig bestand" at bounding box center [747, 754] width 1385 height 18
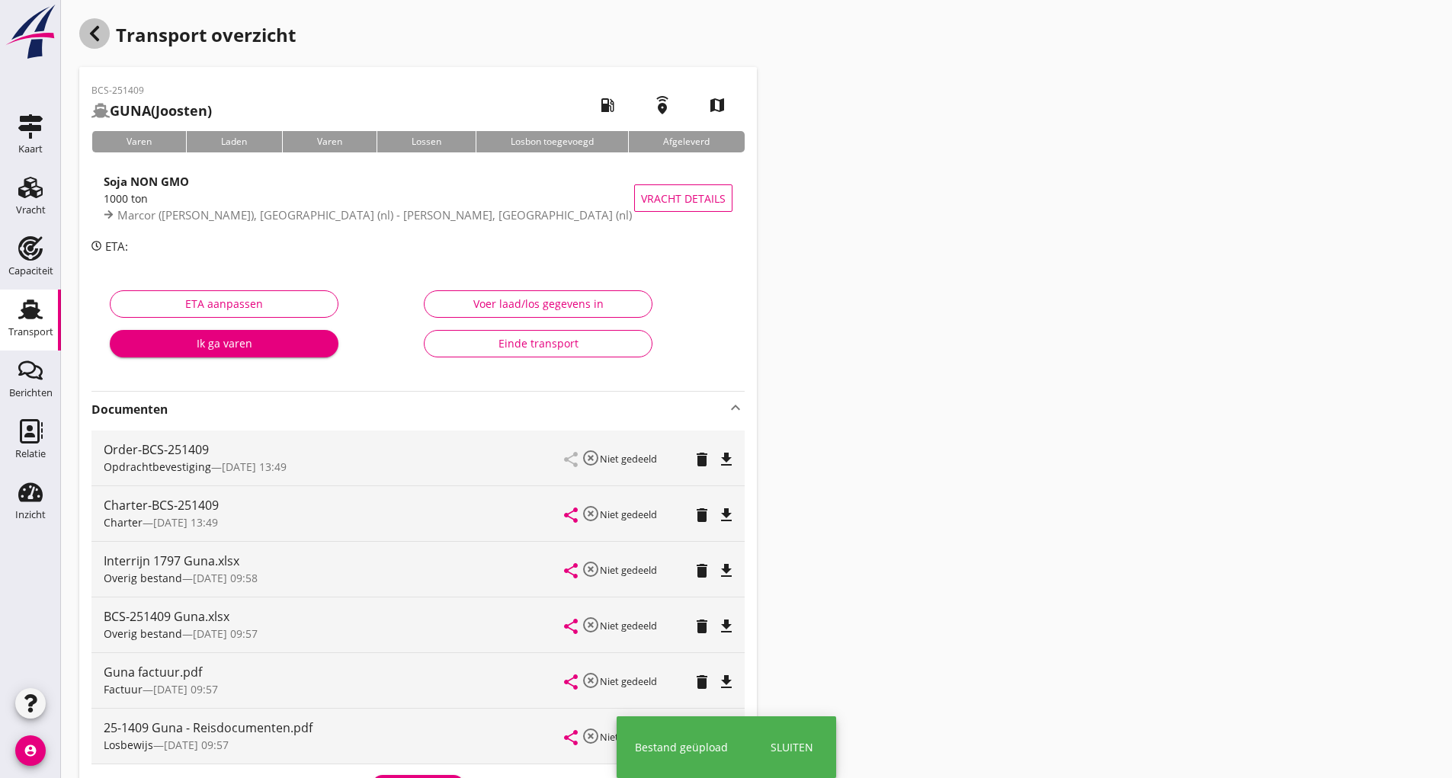
click at [106, 37] on div "button" at bounding box center [94, 33] width 30 height 30
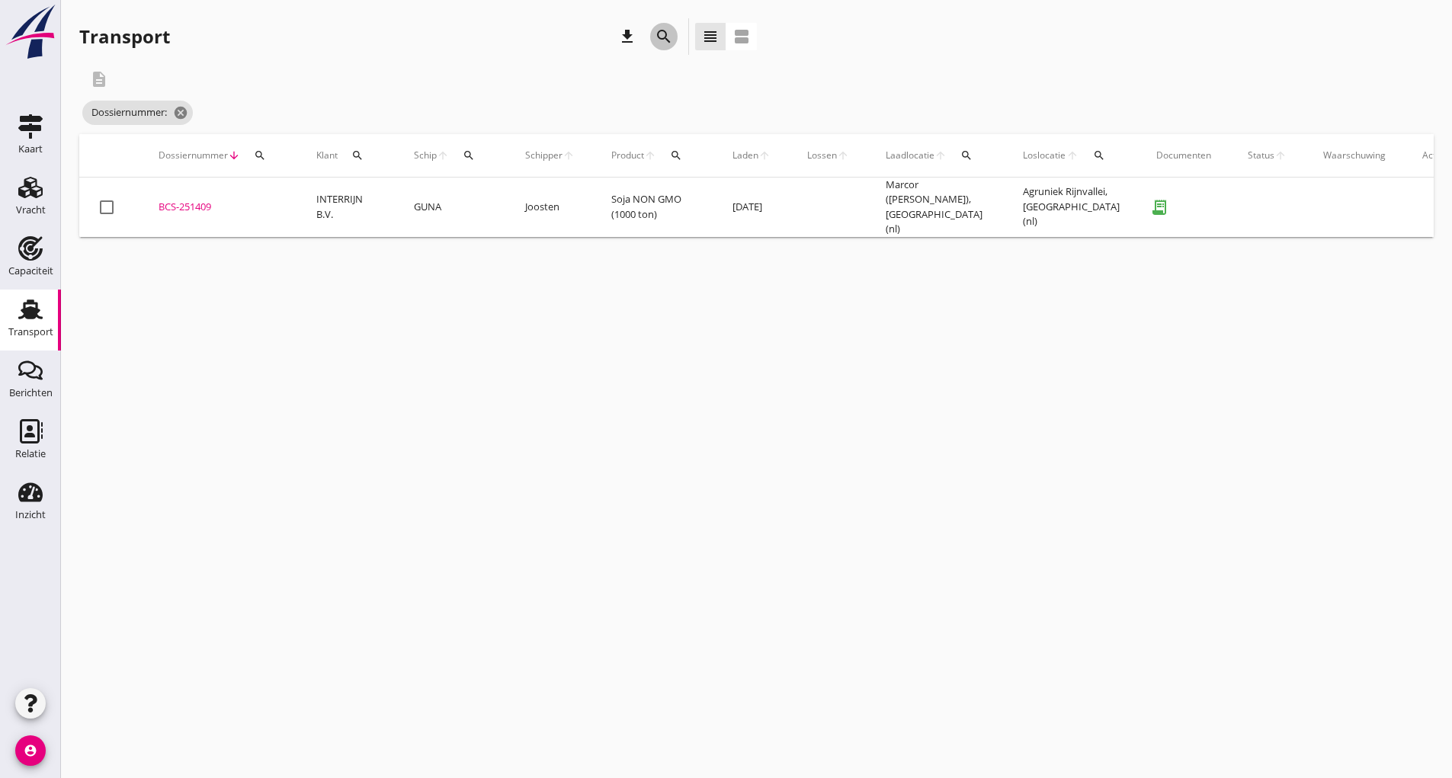
click at [666, 38] on icon "search" at bounding box center [664, 36] width 18 height 18
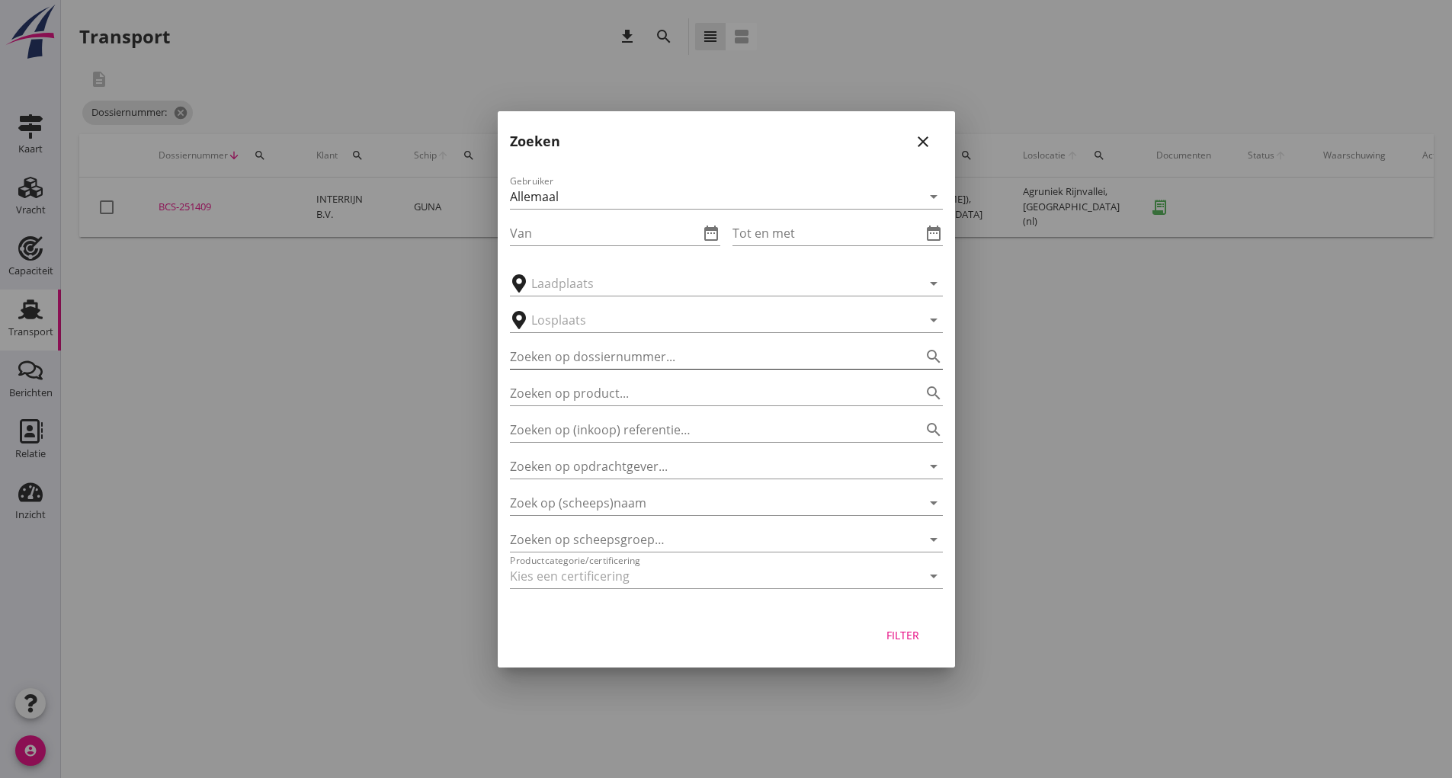
click at [566, 354] on input "Zoeken op dossiernummer..." at bounding box center [705, 357] width 390 height 24
type input "251419"
click at [957, 627] on div at bounding box center [726, 389] width 1452 height 778
click at [912, 625] on button "Filter" at bounding box center [903, 635] width 67 height 27
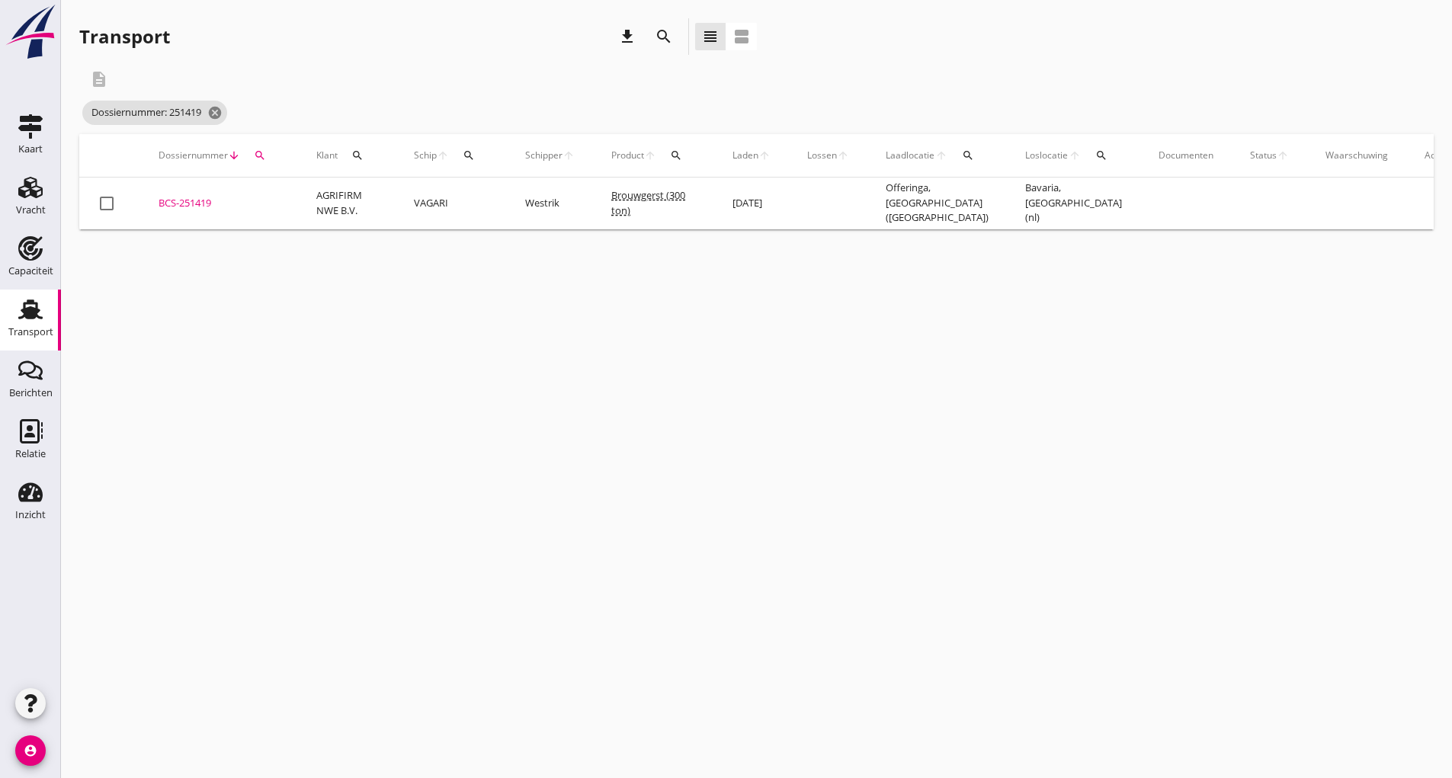
click at [209, 200] on div "BCS-251419" at bounding box center [219, 203] width 121 height 15
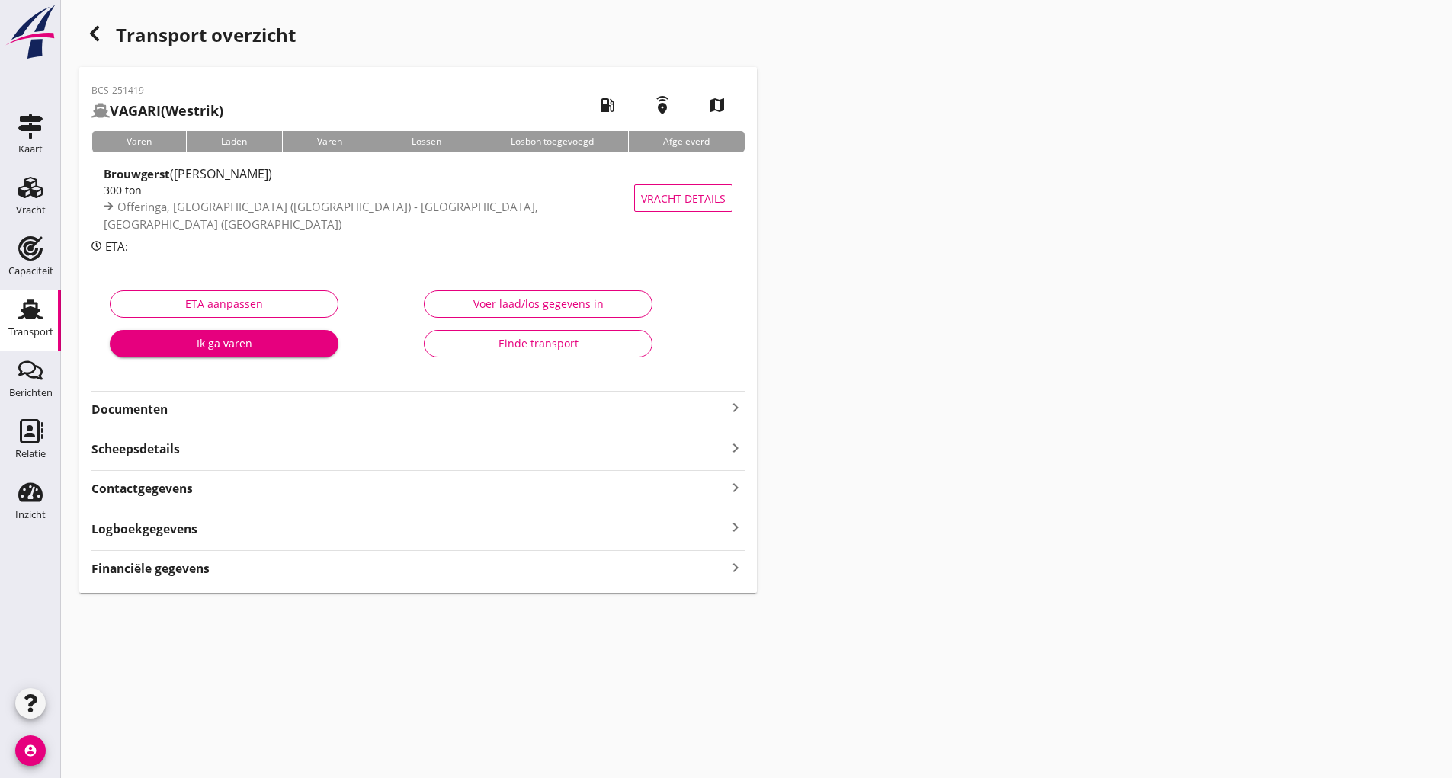
drag, startPoint x: 156, startPoint y: 404, endPoint x: 173, endPoint y: 415, distance: 19.9
click at [157, 404] on strong "Documenten" at bounding box center [408, 410] width 635 height 18
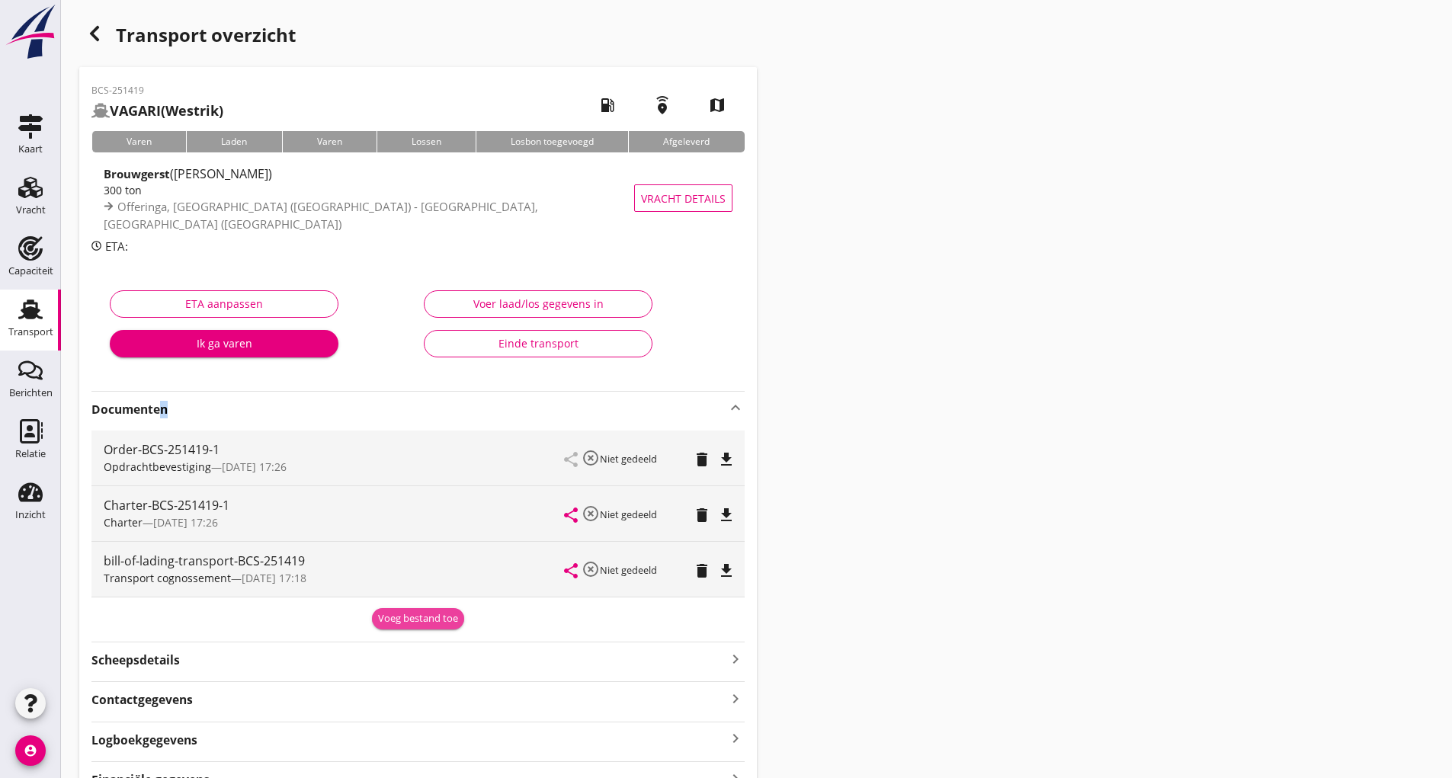
click at [392, 620] on div "Voeg bestand toe" at bounding box center [418, 618] width 80 height 15
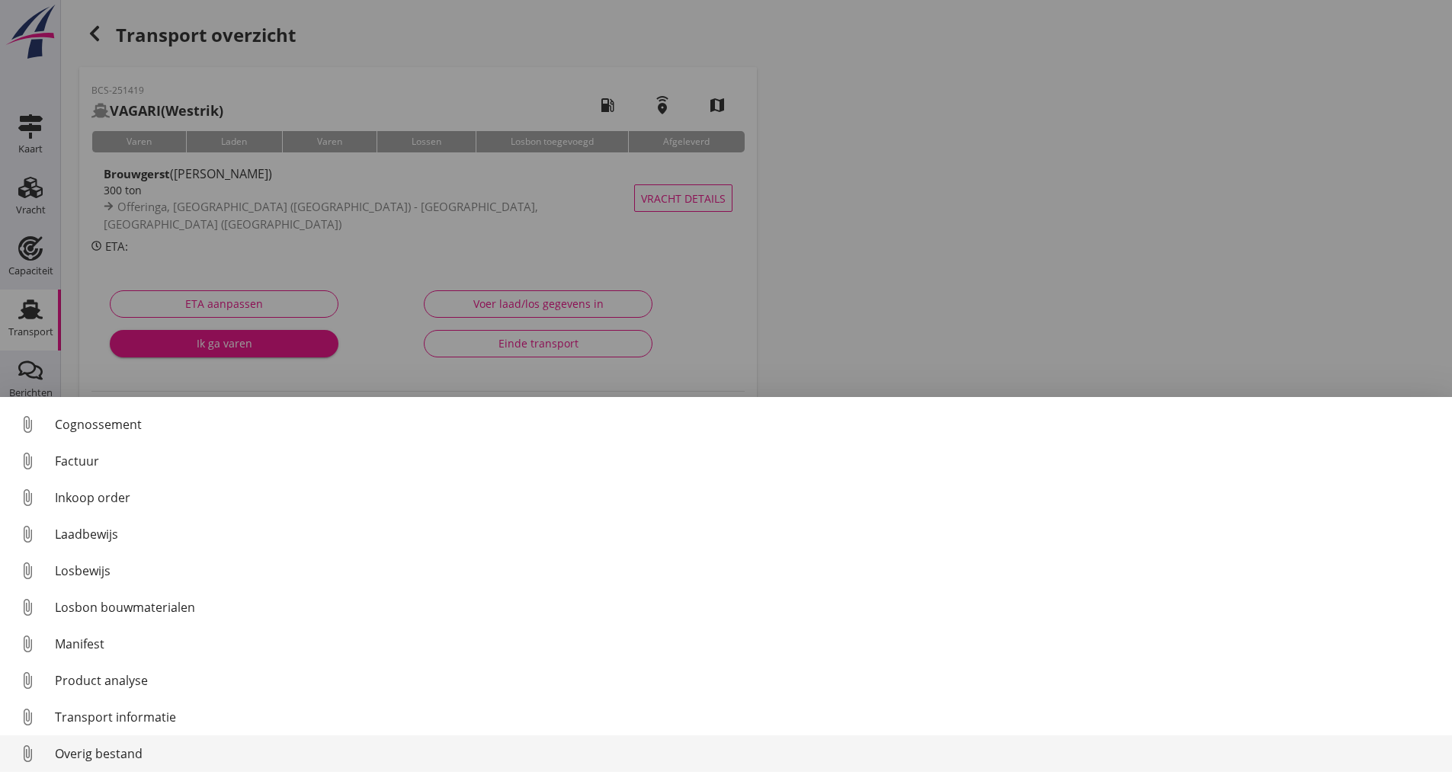
scroll to position [107, 0]
drag, startPoint x: 108, startPoint y: 757, endPoint x: 116, endPoint y: 752, distance: 8.9
click at [116, 752] on div "Overig bestand" at bounding box center [747, 754] width 1385 height 18
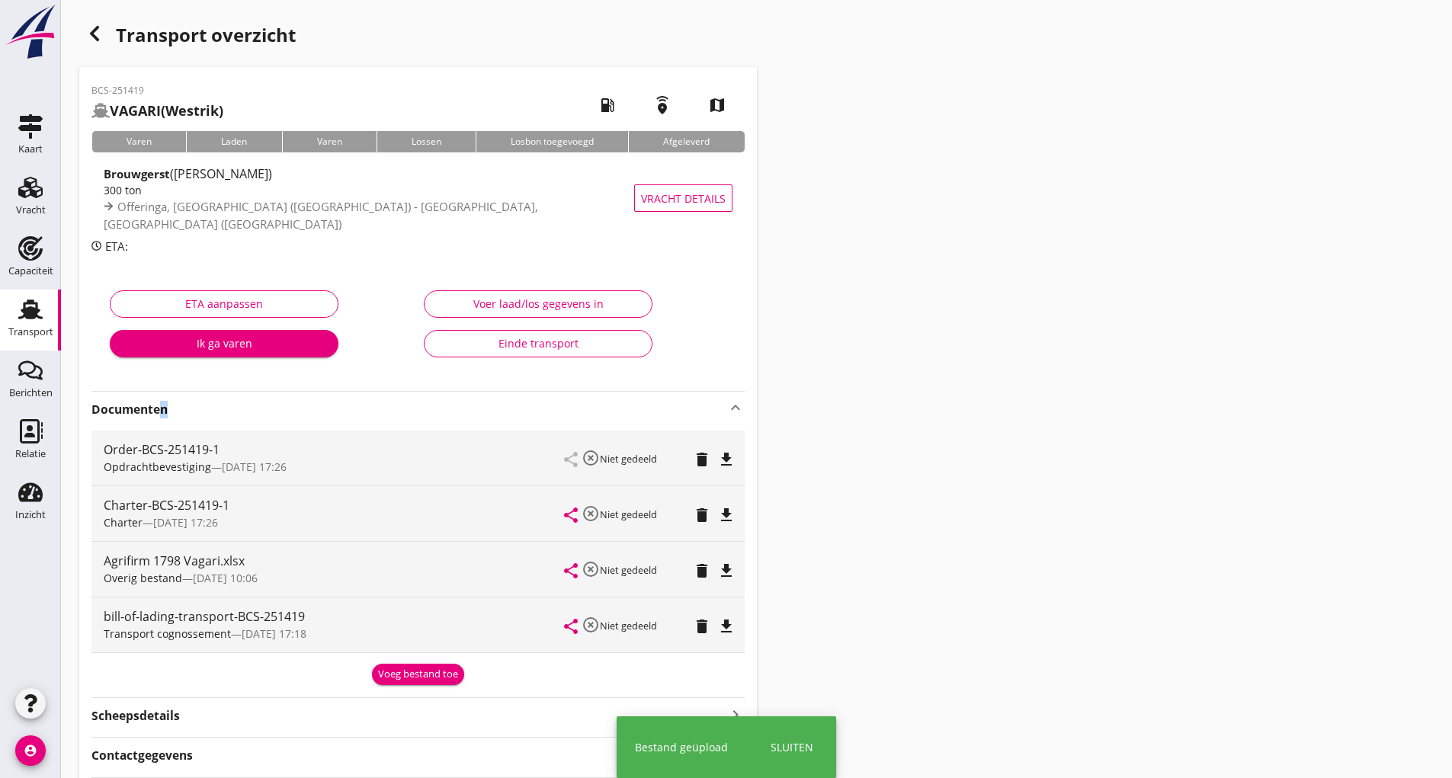
click at [396, 672] on div "Voeg bestand toe" at bounding box center [418, 674] width 80 height 15
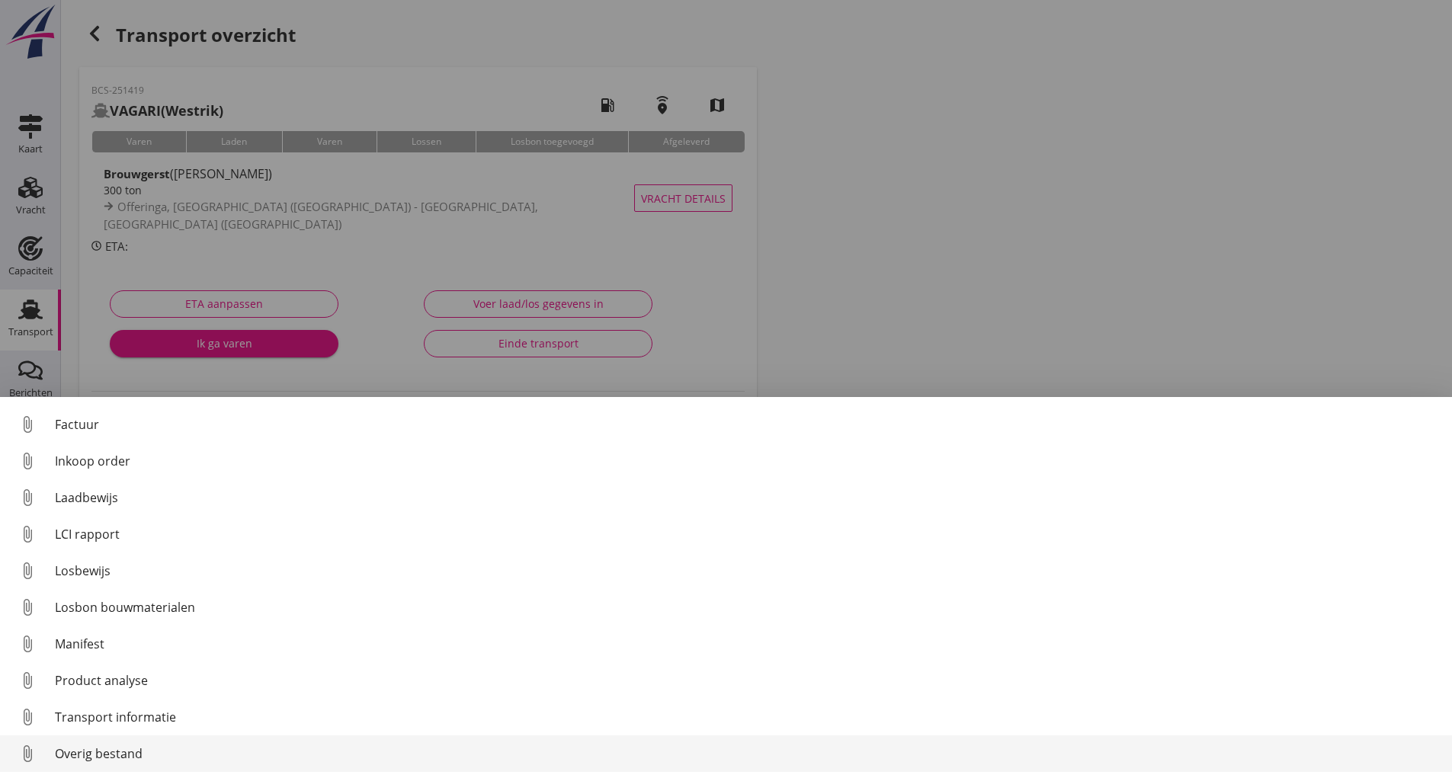
click at [123, 761] on div "Overig bestand" at bounding box center [747, 754] width 1385 height 18
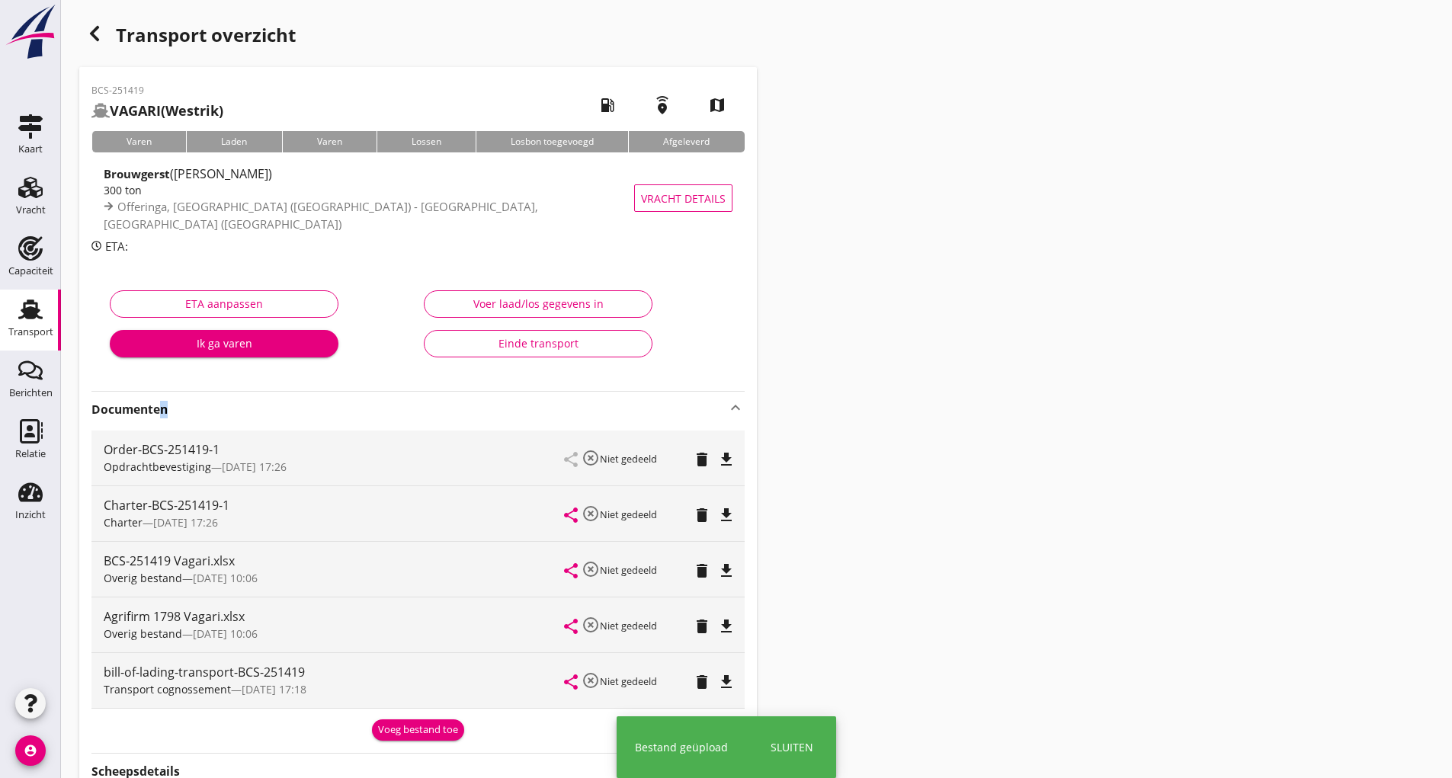
click at [379, 727] on div "Voeg bestand toe" at bounding box center [418, 730] width 80 height 15
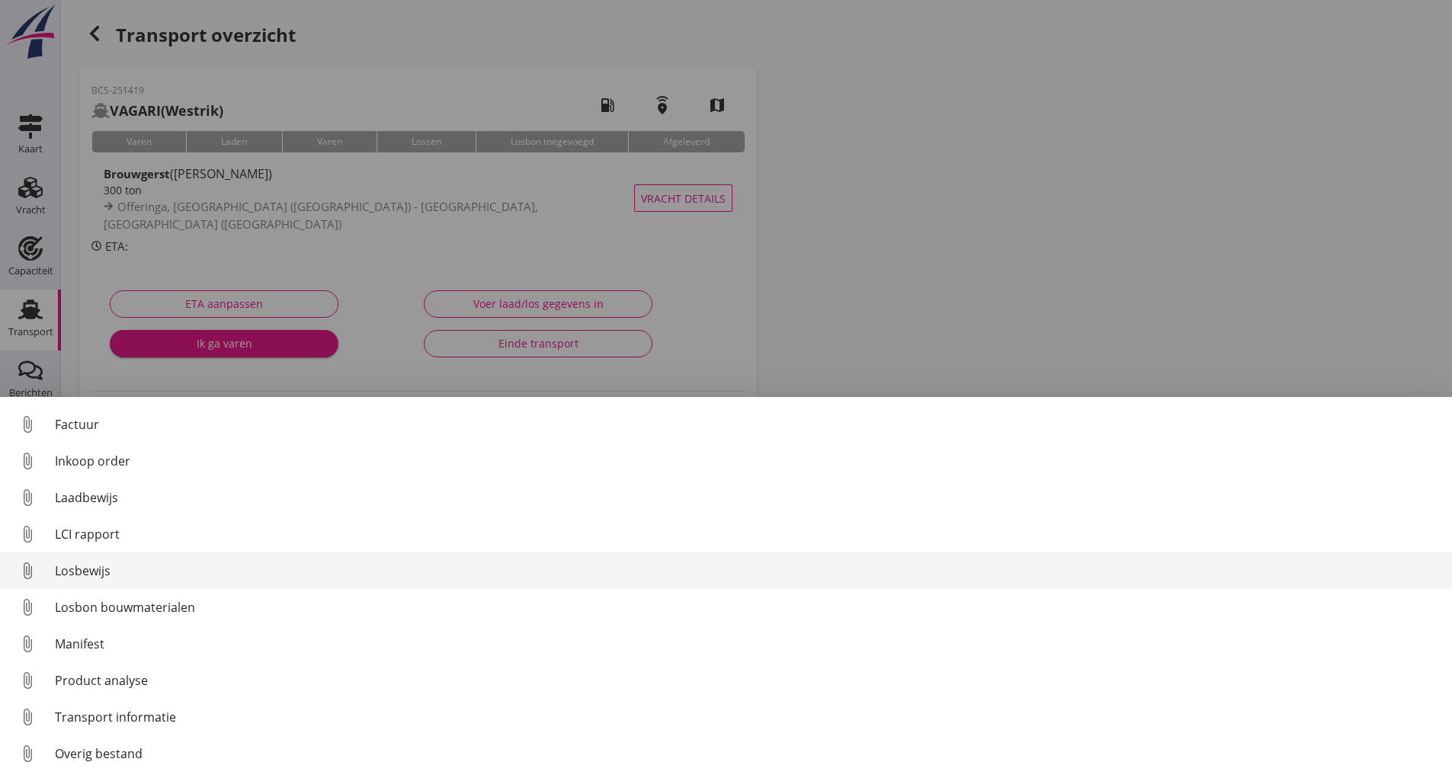
click at [92, 571] on div "Losbewijs" at bounding box center [747, 571] width 1385 height 18
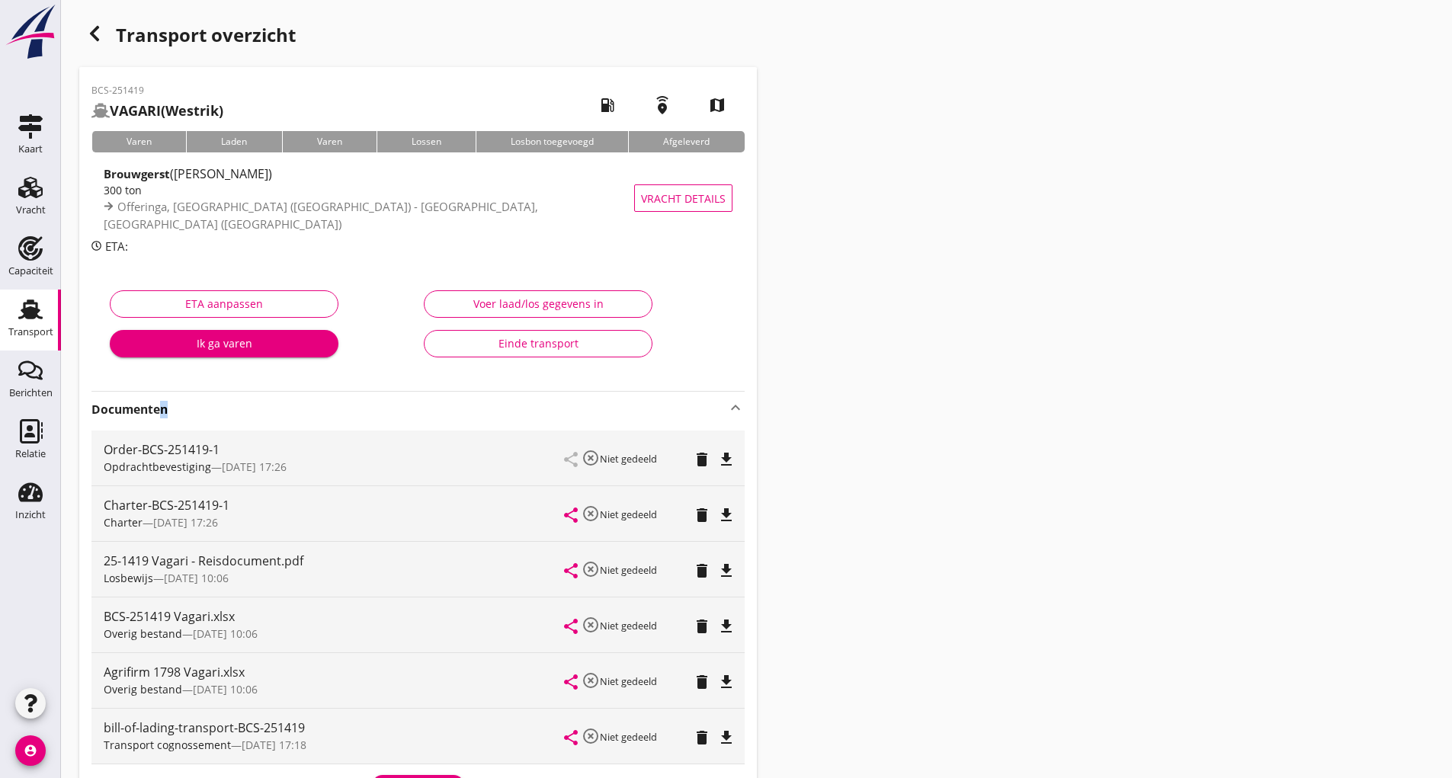
scroll to position [248, 0]
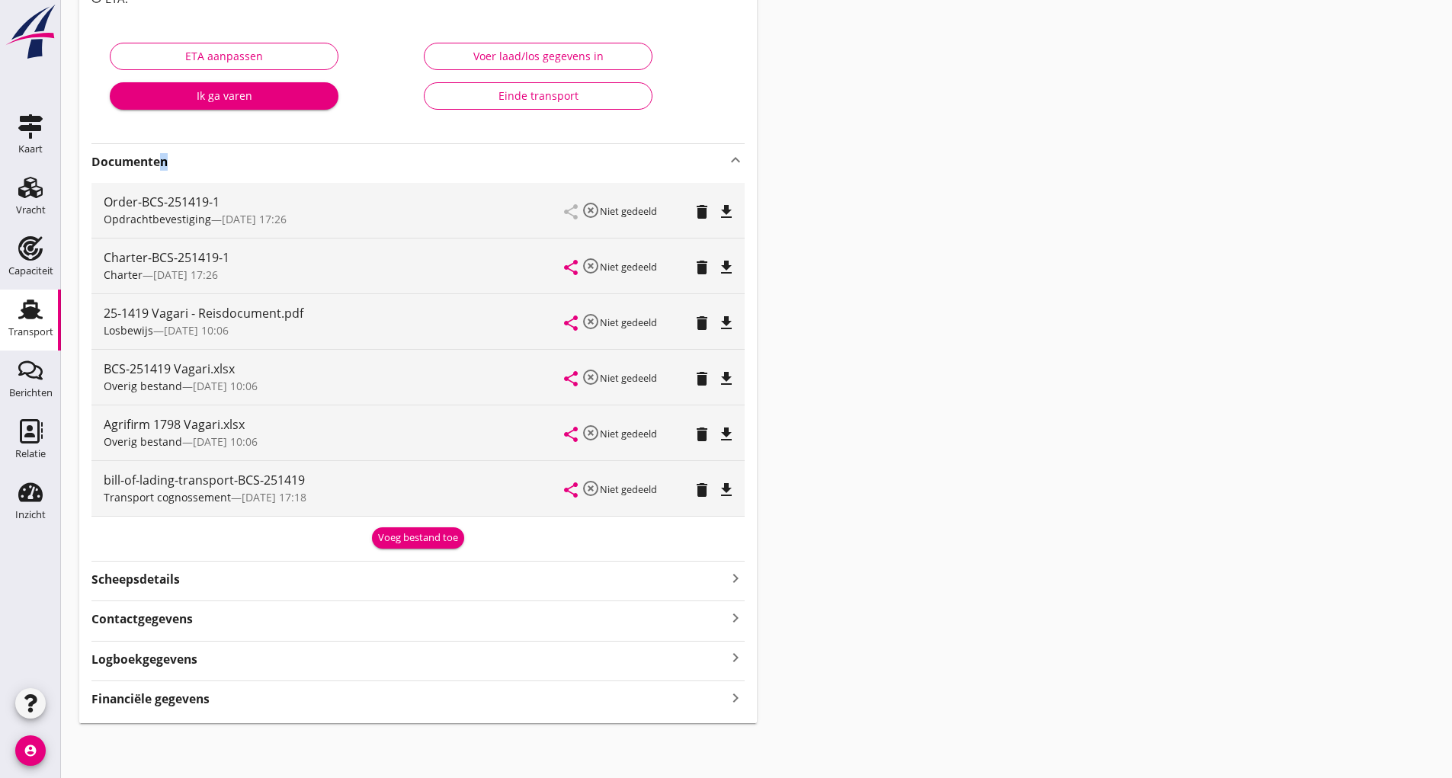
drag, startPoint x: 381, startPoint y: 540, endPoint x: 377, endPoint y: 547, distance: 7.8
click at [380, 543] on div "Voeg bestand toe" at bounding box center [418, 538] width 80 height 15
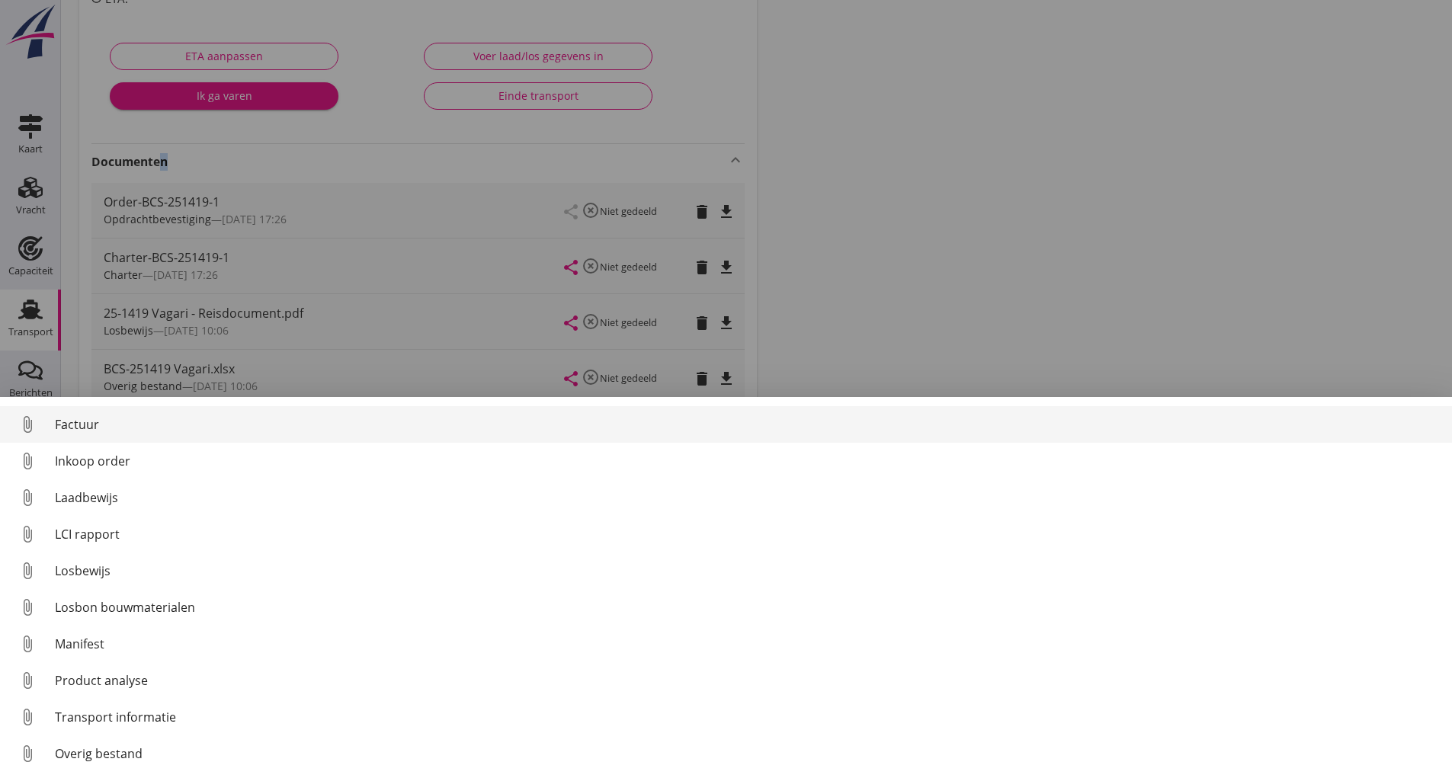
click at [59, 422] on div "Factuur" at bounding box center [747, 424] width 1385 height 18
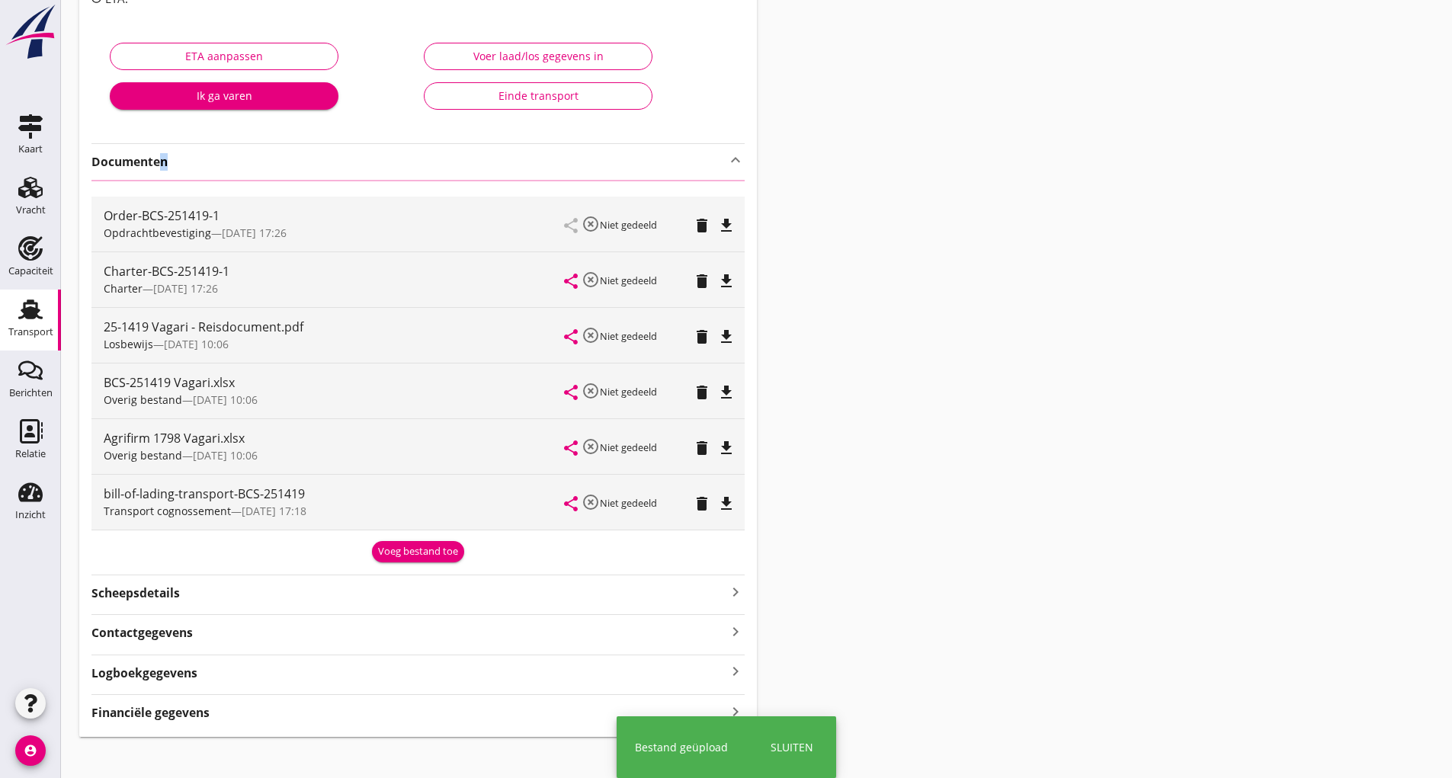
scroll to position [0, 0]
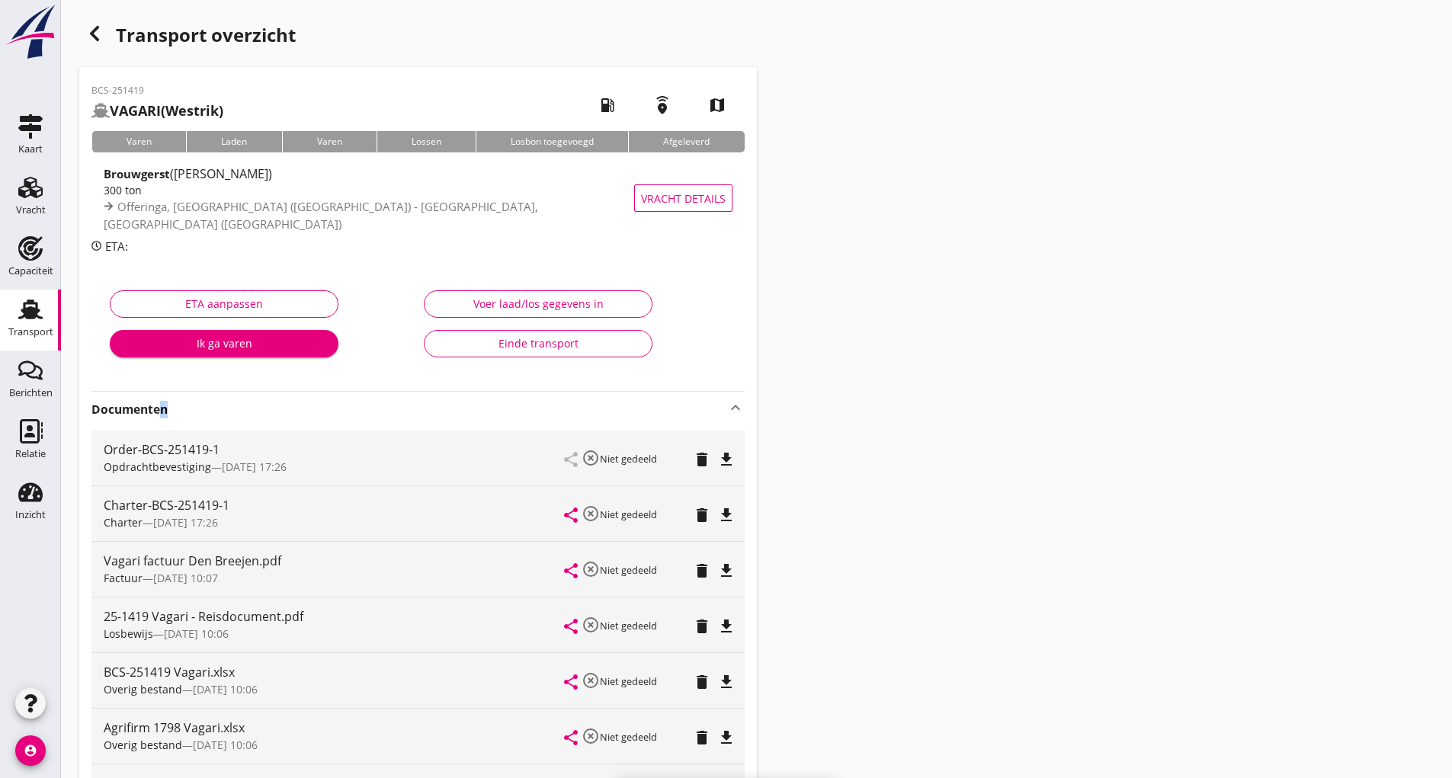
click at [91, 37] on icon "button" at bounding box center [94, 33] width 18 height 18
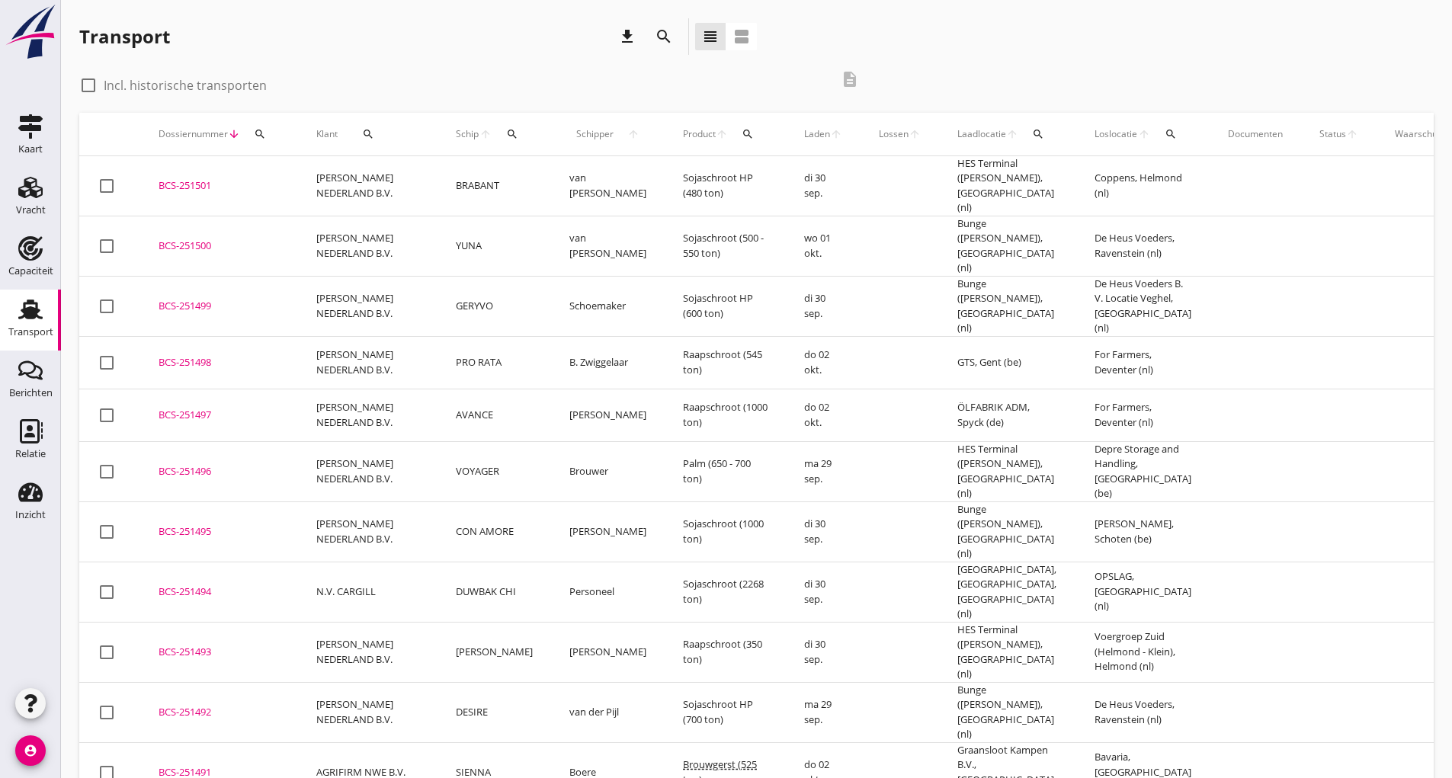
drag, startPoint x: 658, startPoint y: 37, endPoint x: 661, endPoint y: 45, distance: 8.2
click at [659, 42] on icon "search" at bounding box center [664, 36] width 18 height 18
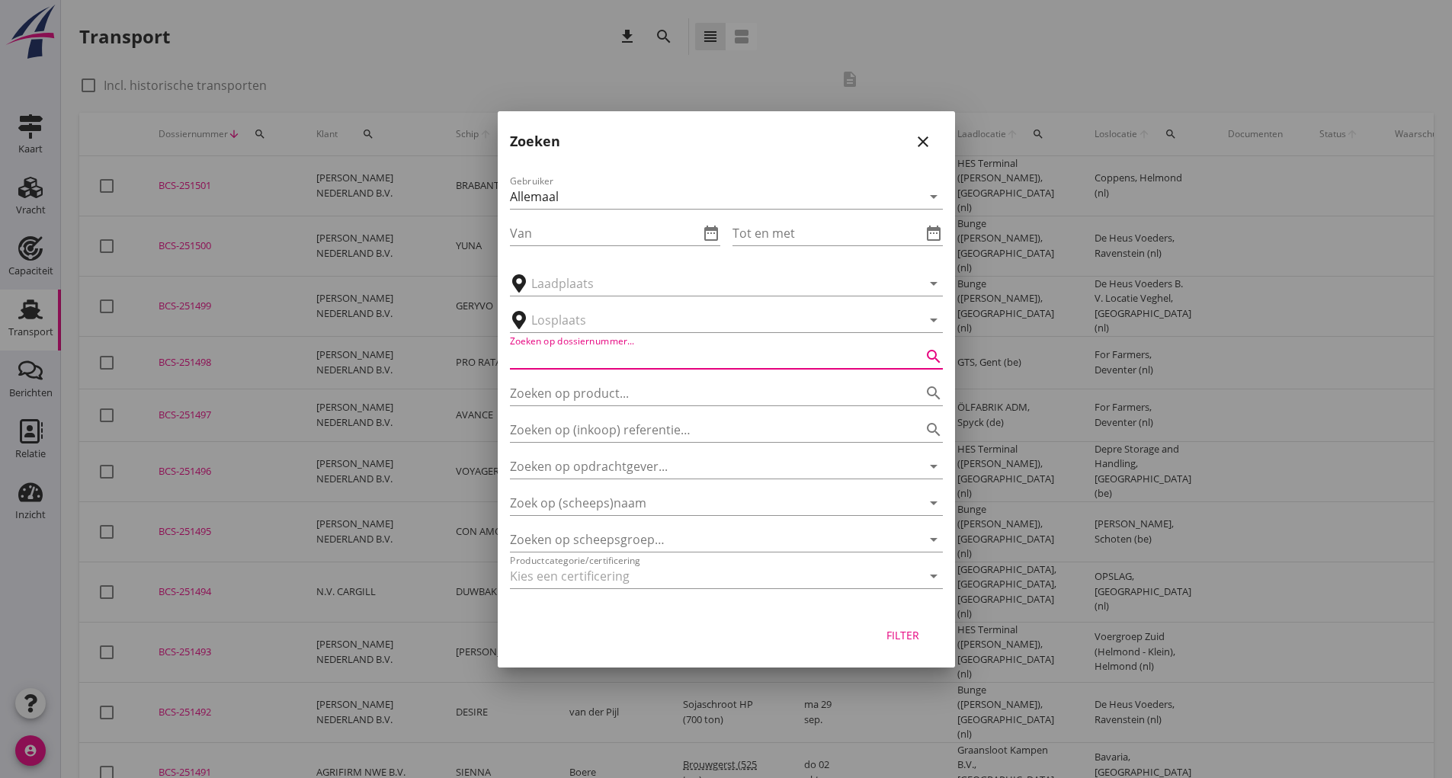
click at [566, 345] on input "Zoeken op dossiernummer..." at bounding box center [705, 357] width 390 height 24
type input "251443"
click at [911, 638] on div "Filter" at bounding box center [903, 635] width 43 height 16
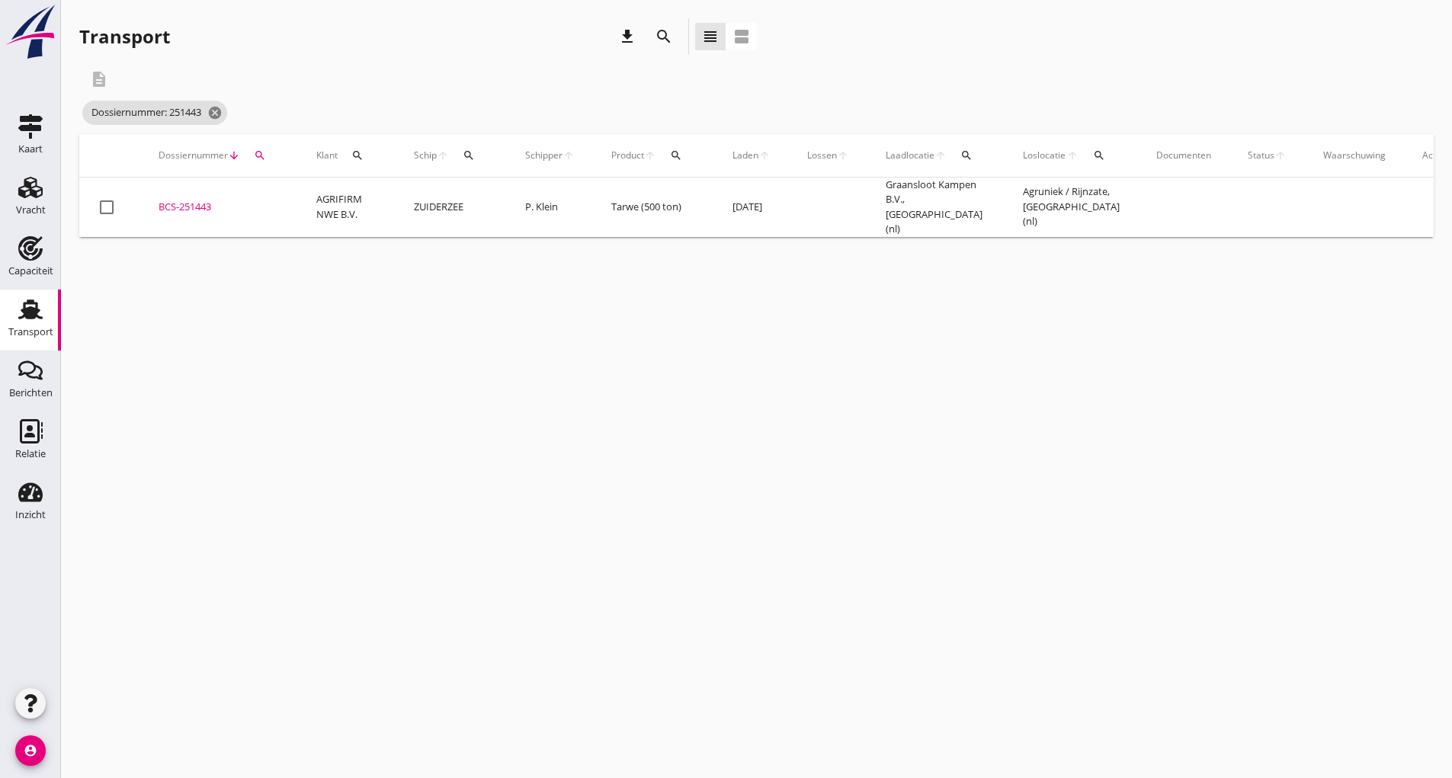
drag, startPoint x: 189, startPoint y: 197, endPoint x: 229, endPoint y: 218, distance: 45.3
click at [191, 202] on div "BCS-251443" at bounding box center [219, 207] width 121 height 15
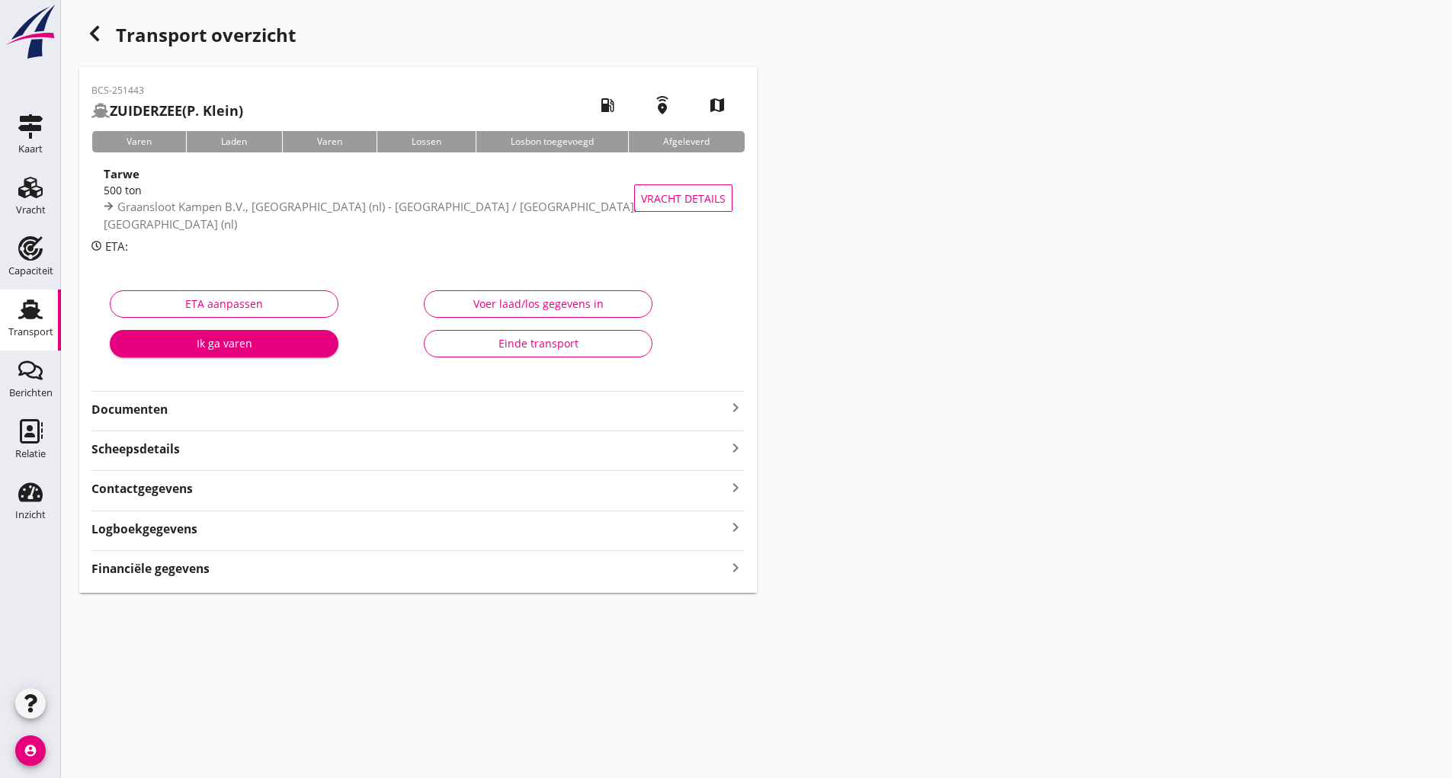
drag, startPoint x: 152, startPoint y: 412, endPoint x: 172, endPoint y: 418, distance: 20.7
click at [152, 412] on strong "Documenten" at bounding box center [408, 410] width 635 height 18
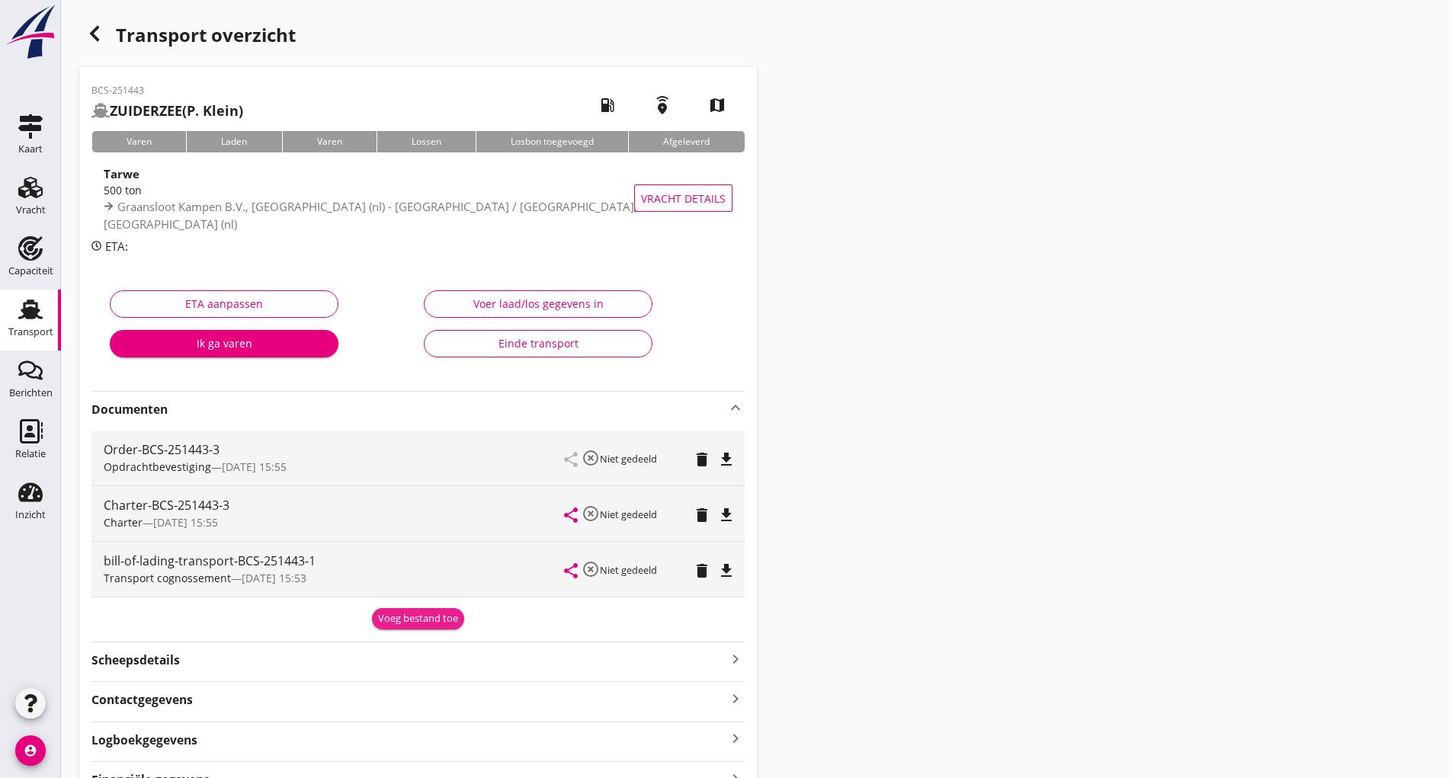
drag, startPoint x: 406, startPoint y: 611, endPoint x: 386, endPoint y: 617, distance: 21.5
click at [406, 613] on button "Voeg bestand toe" at bounding box center [418, 618] width 92 height 21
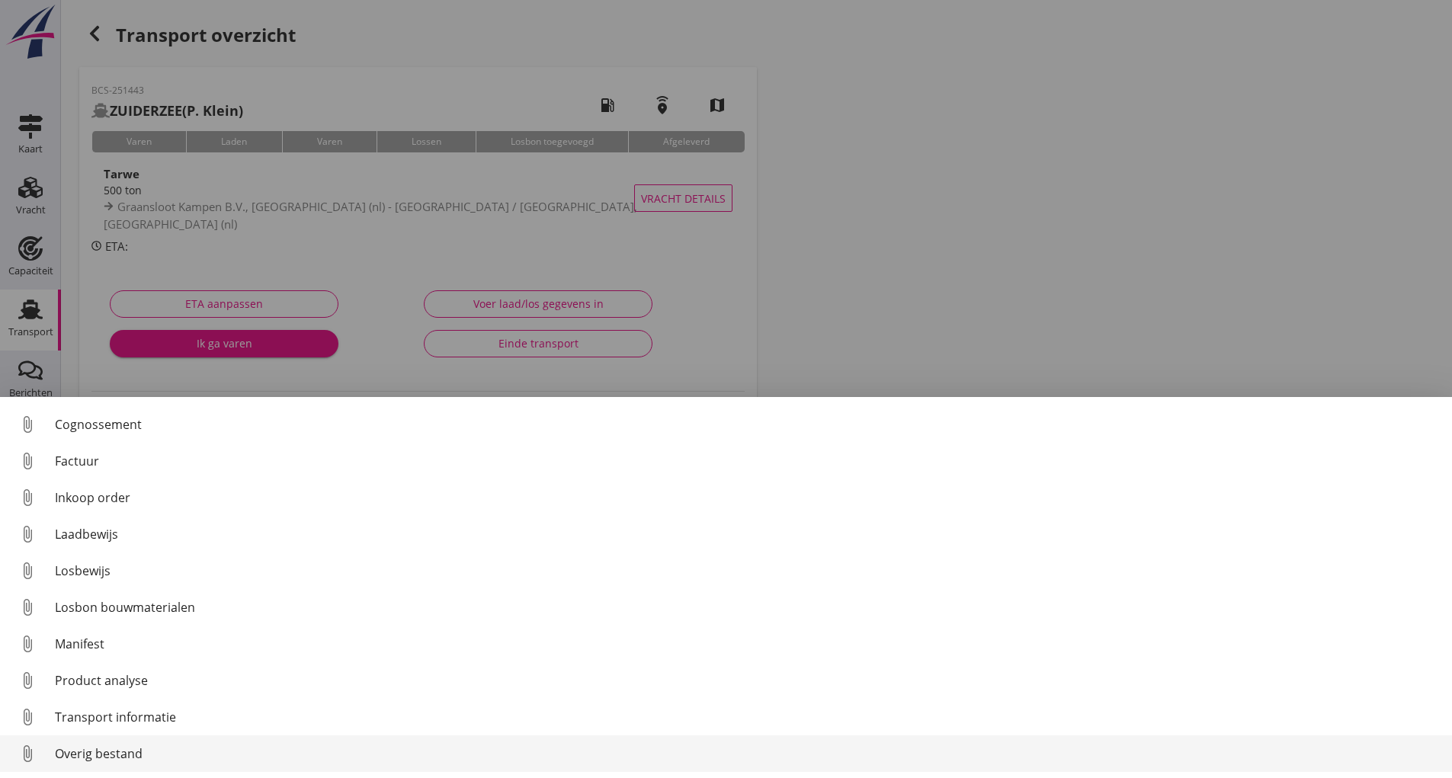
scroll to position [107, 0]
drag, startPoint x: 122, startPoint y: 750, endPoint x: 131, endPoint y: 750, distance: 9.1
click at [131, 750] on div "Overig bestand" at bounding box center [747, 754] width 1385 height 18
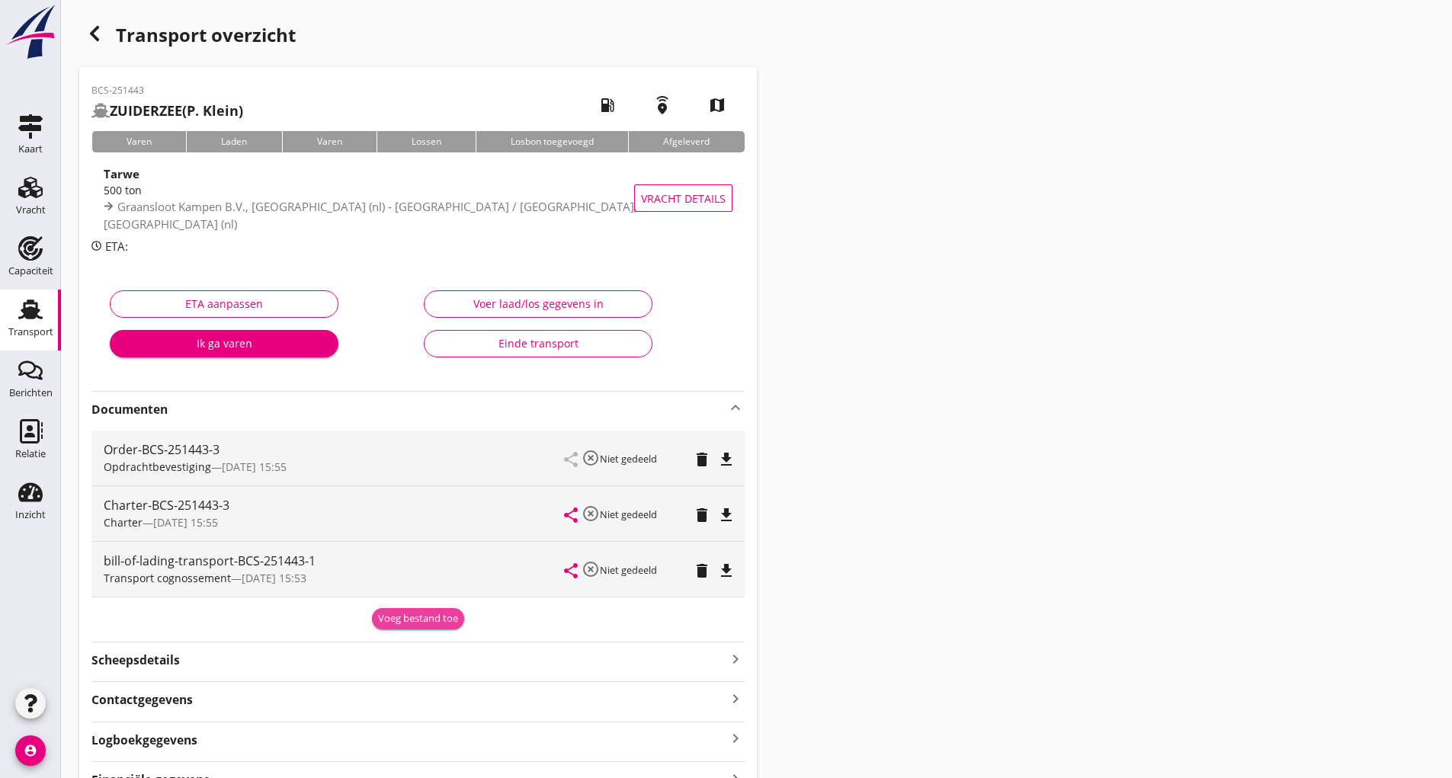
click at [432, 613] on div "Voeg bestand toe" at bounding box center [418, 618] width 80 height 15
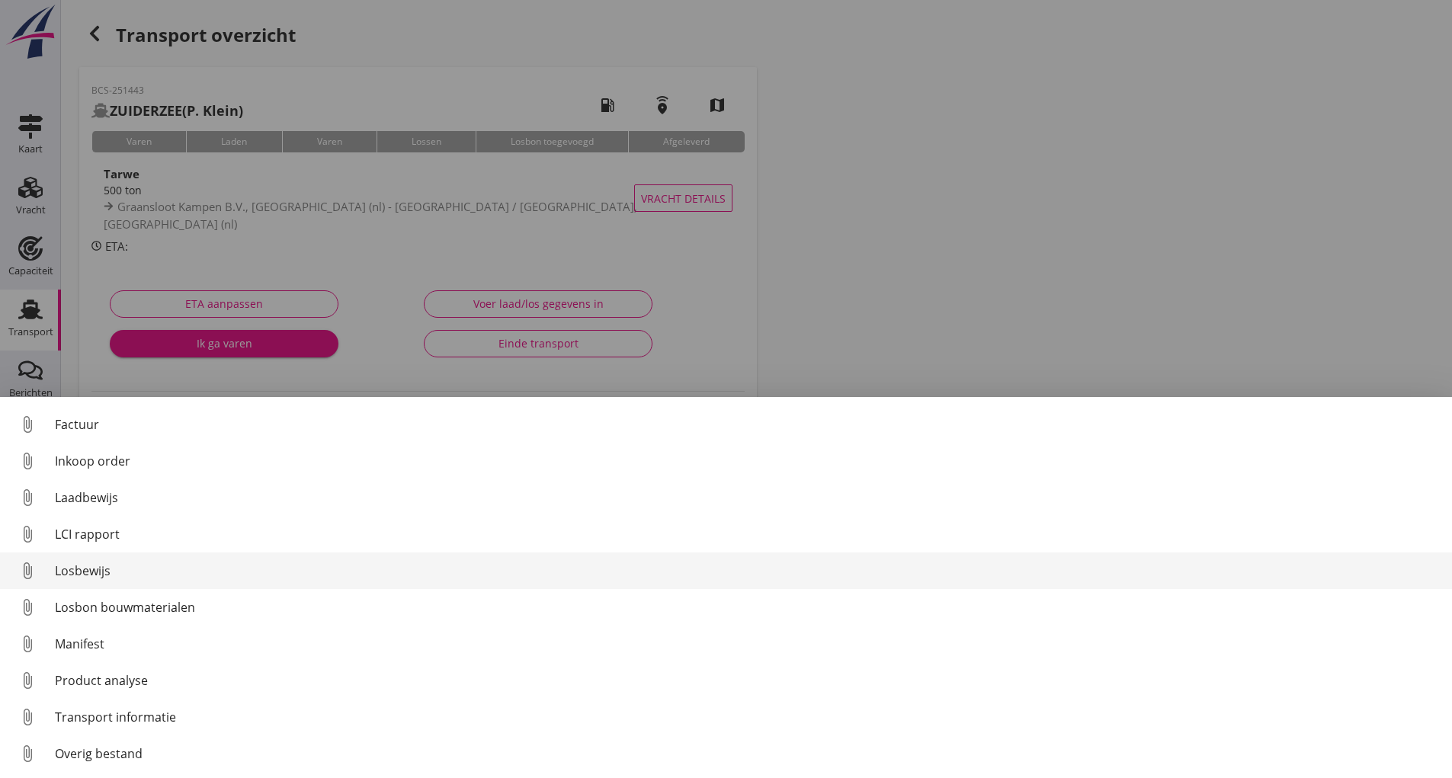
click at [100, 570] on div "Losbewijs" at bounding box center [747, 571] width 1385 height 18
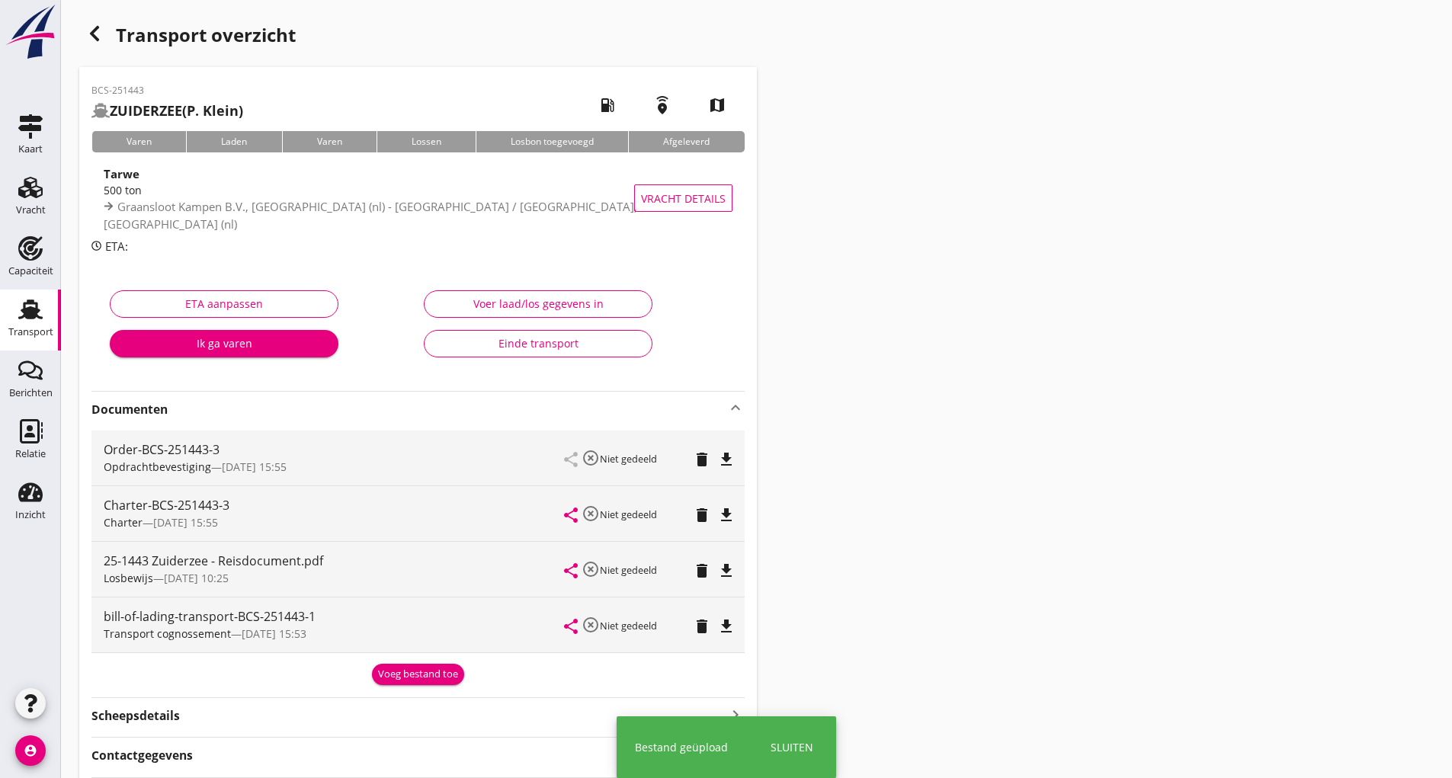
click at [394, 678] on div "Voeg bestand toe" at bounding box center [418, 674] width 80 height 15
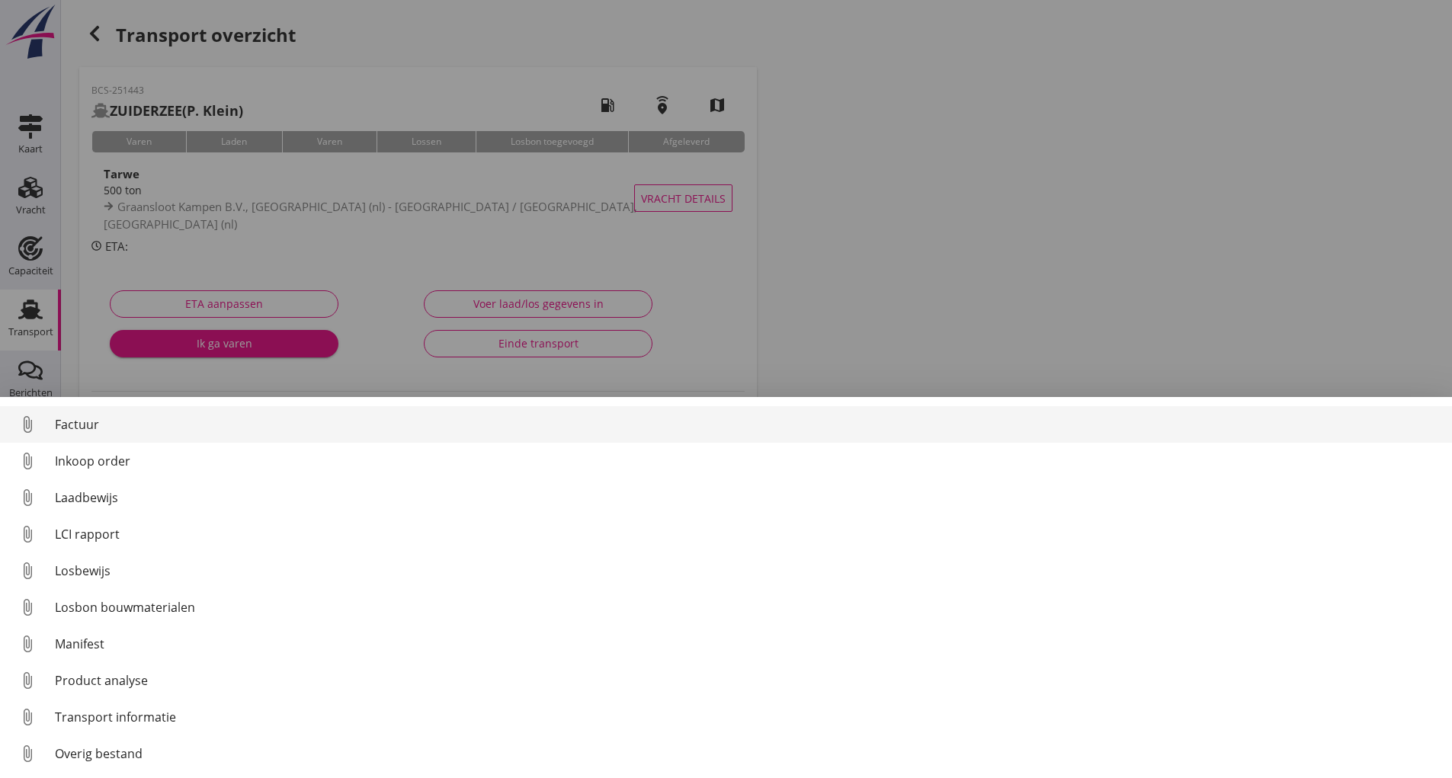
click at [75, 431] on div "Factuur" at bounding box center [747, 424] width 1385 height 18
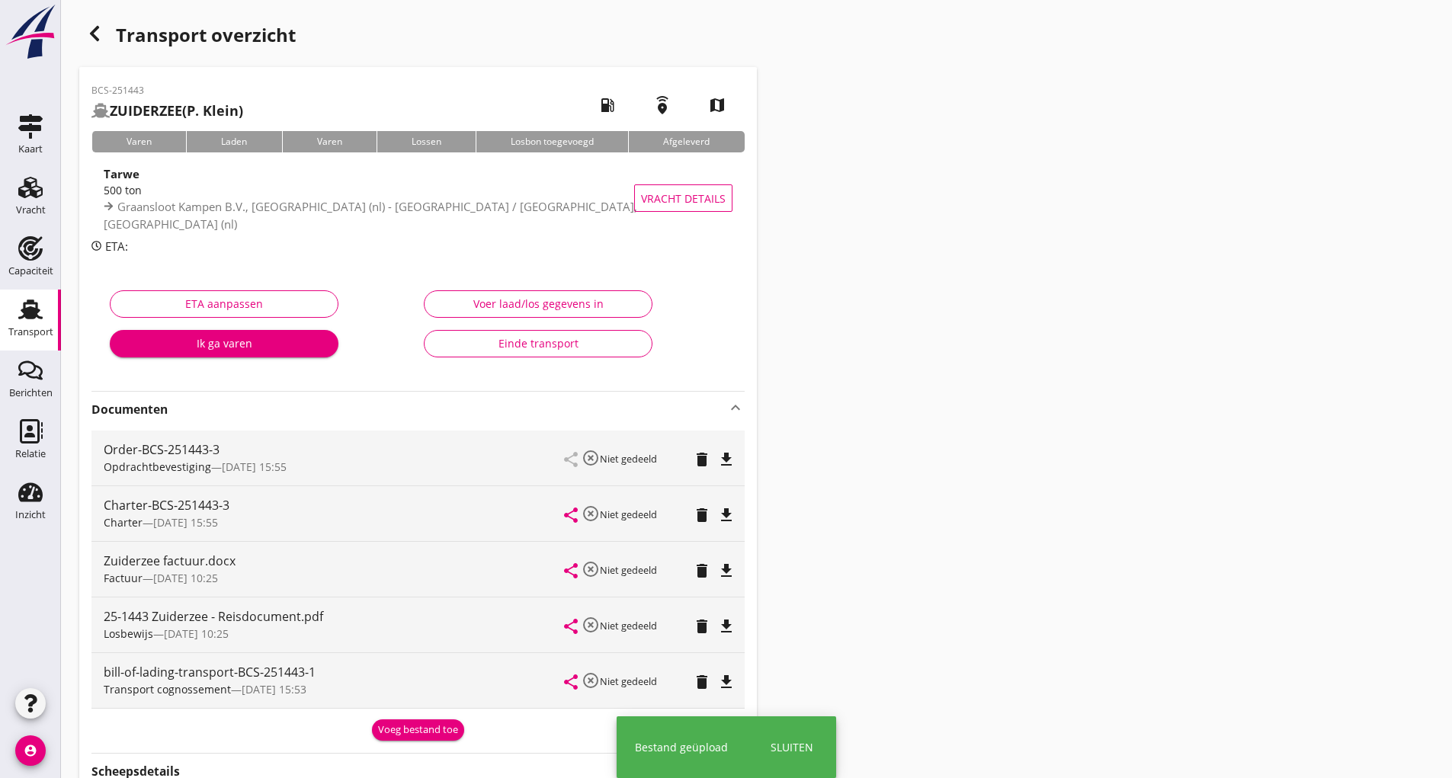
click at [406, 736] on div "Voeg bestand toe" at bounding box center [418, 730] width 80 height 15
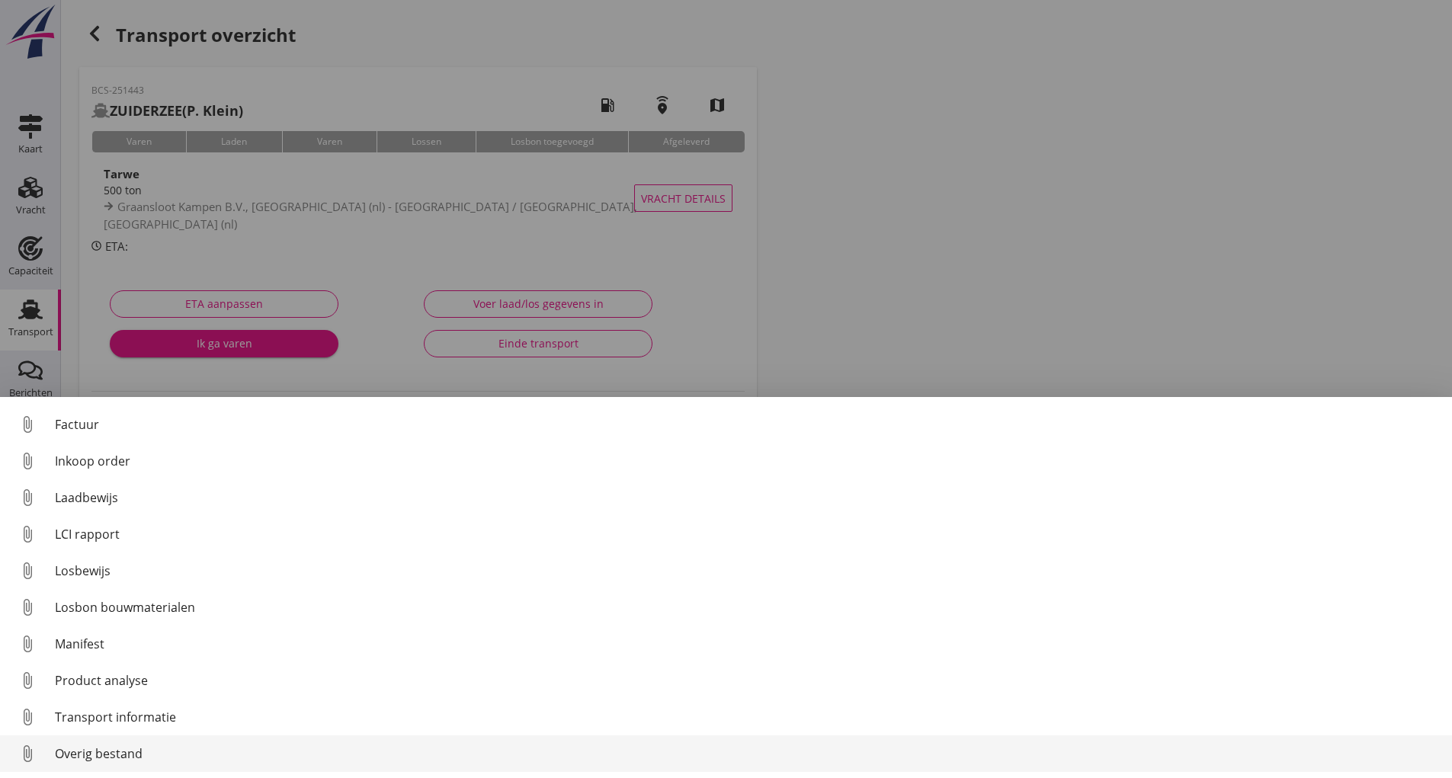
click at [132, 754] on div "Overig bestand" at bounding box center [747, 754] width 1385 height 18
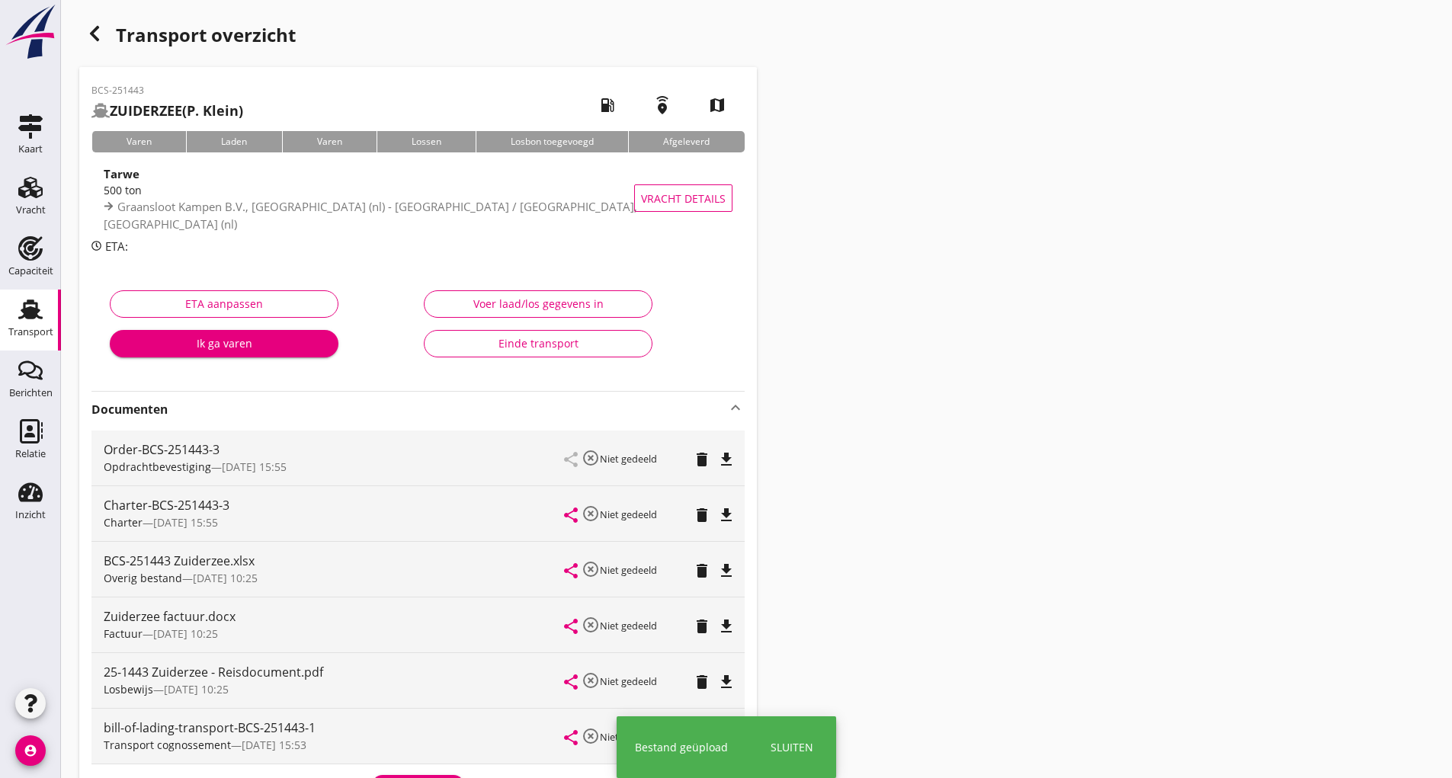
scroll to position [229, 0]
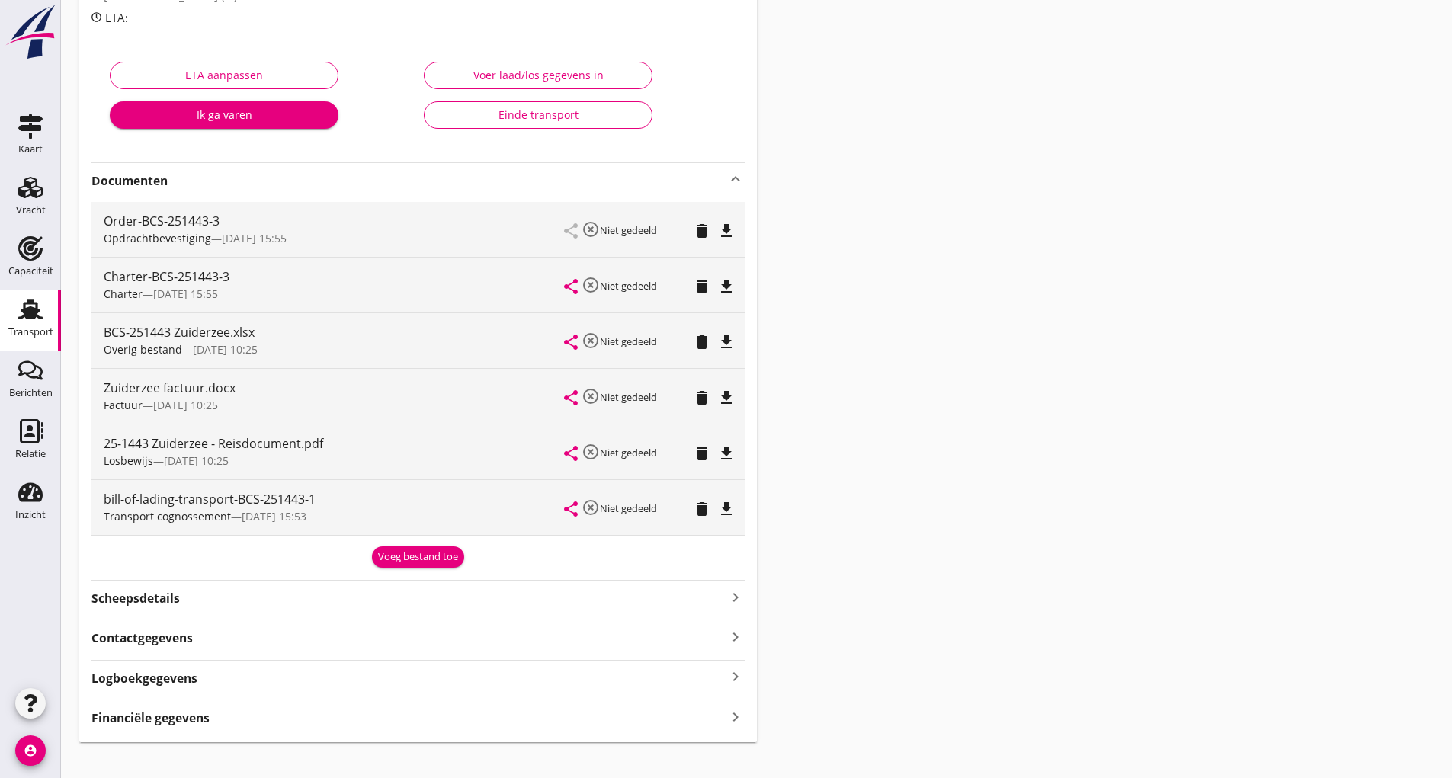
click at [399, 558] on div "Voeg bestand toe" at bounding box center [418, 557] width 80 height 15
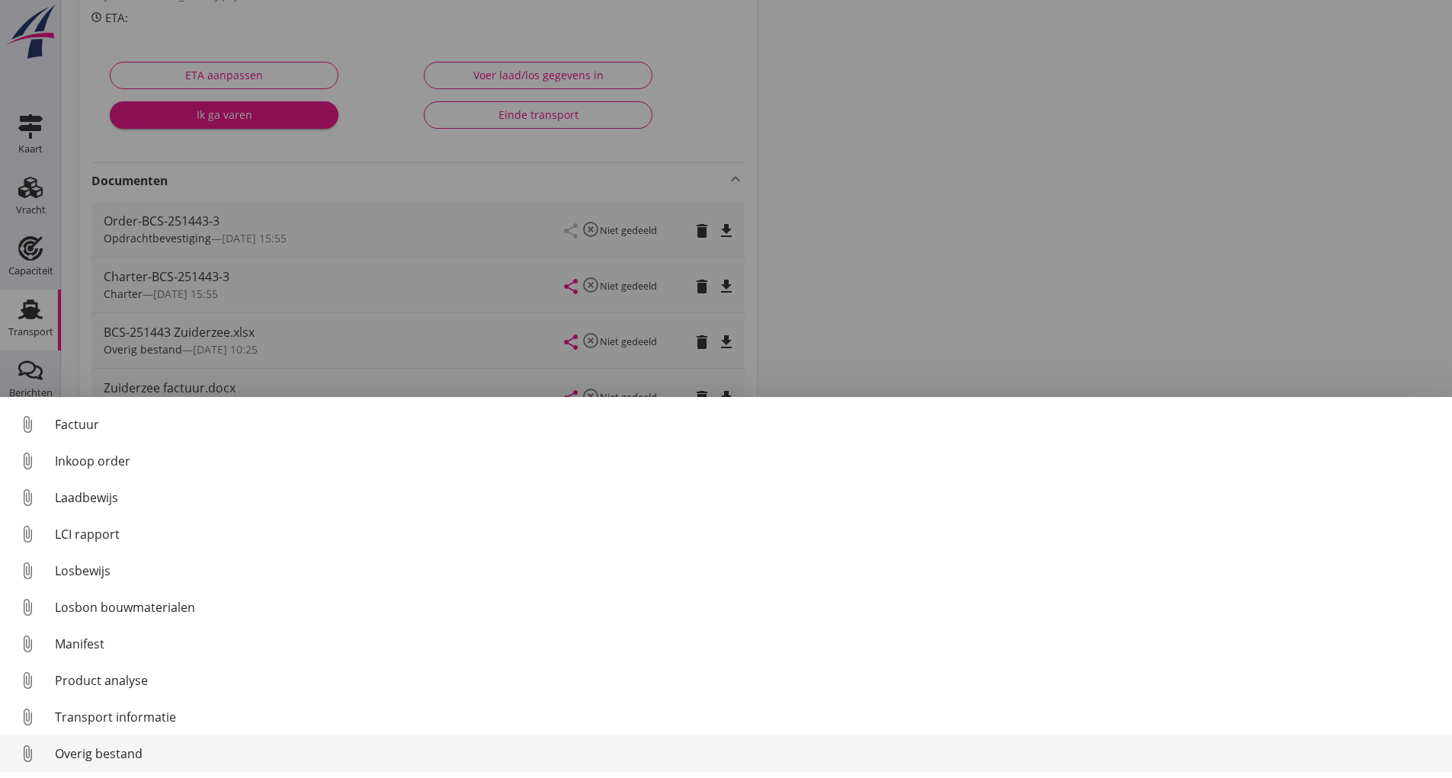
click at [117, 754] on div "Overig bestand" at bounding box center [747, 754] width 1385 height 18
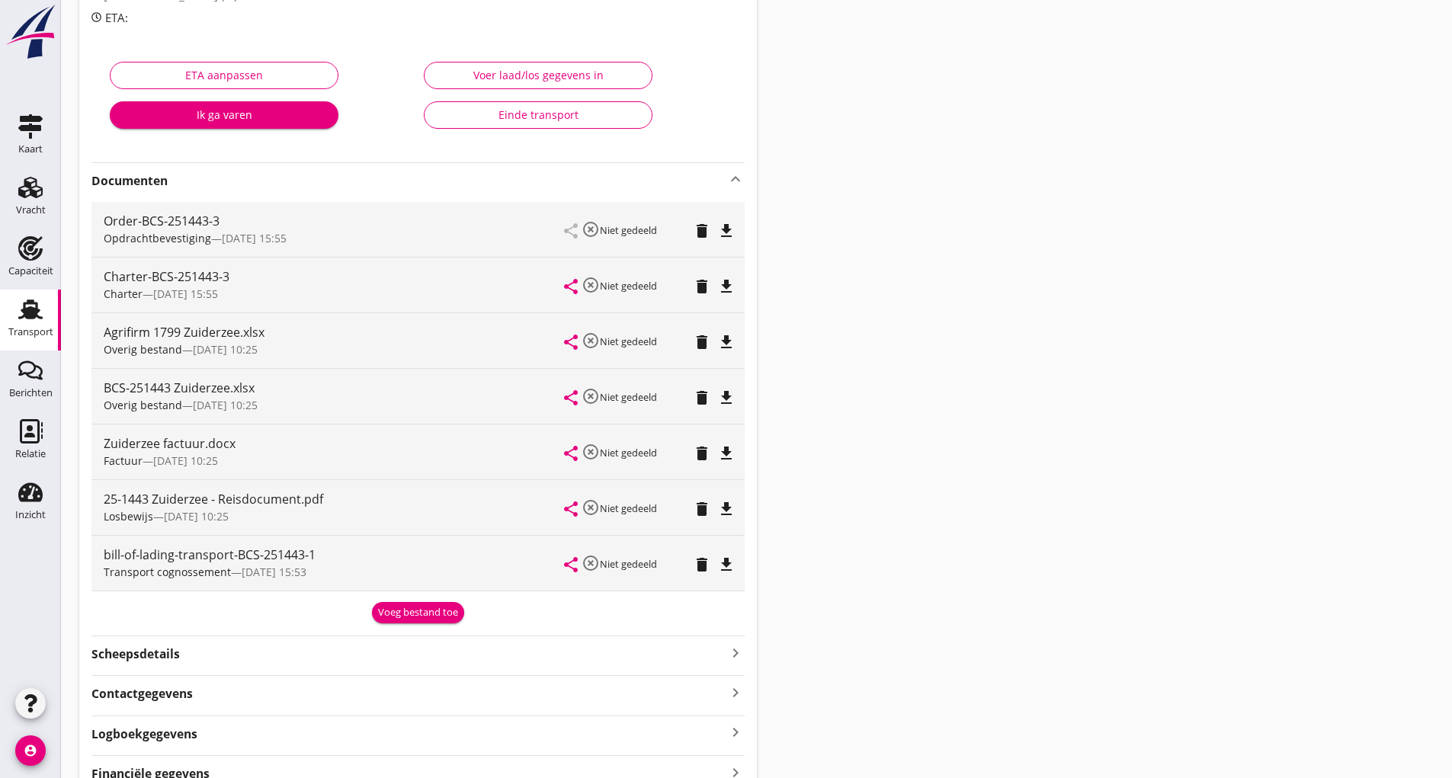
scroll to position [0, 0]
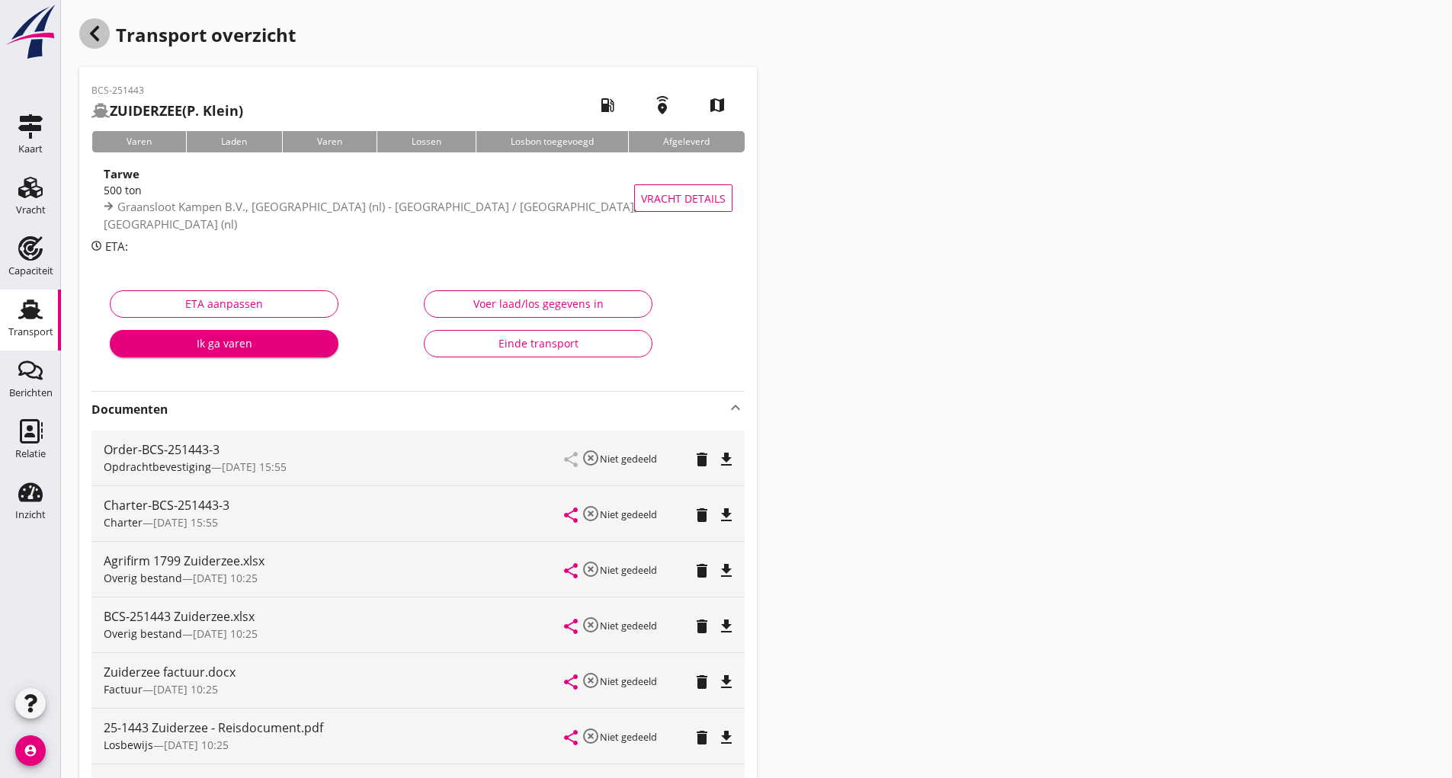
click at [91, 30] on icon "button" at bounding box center [94, 33] width 18 height 18
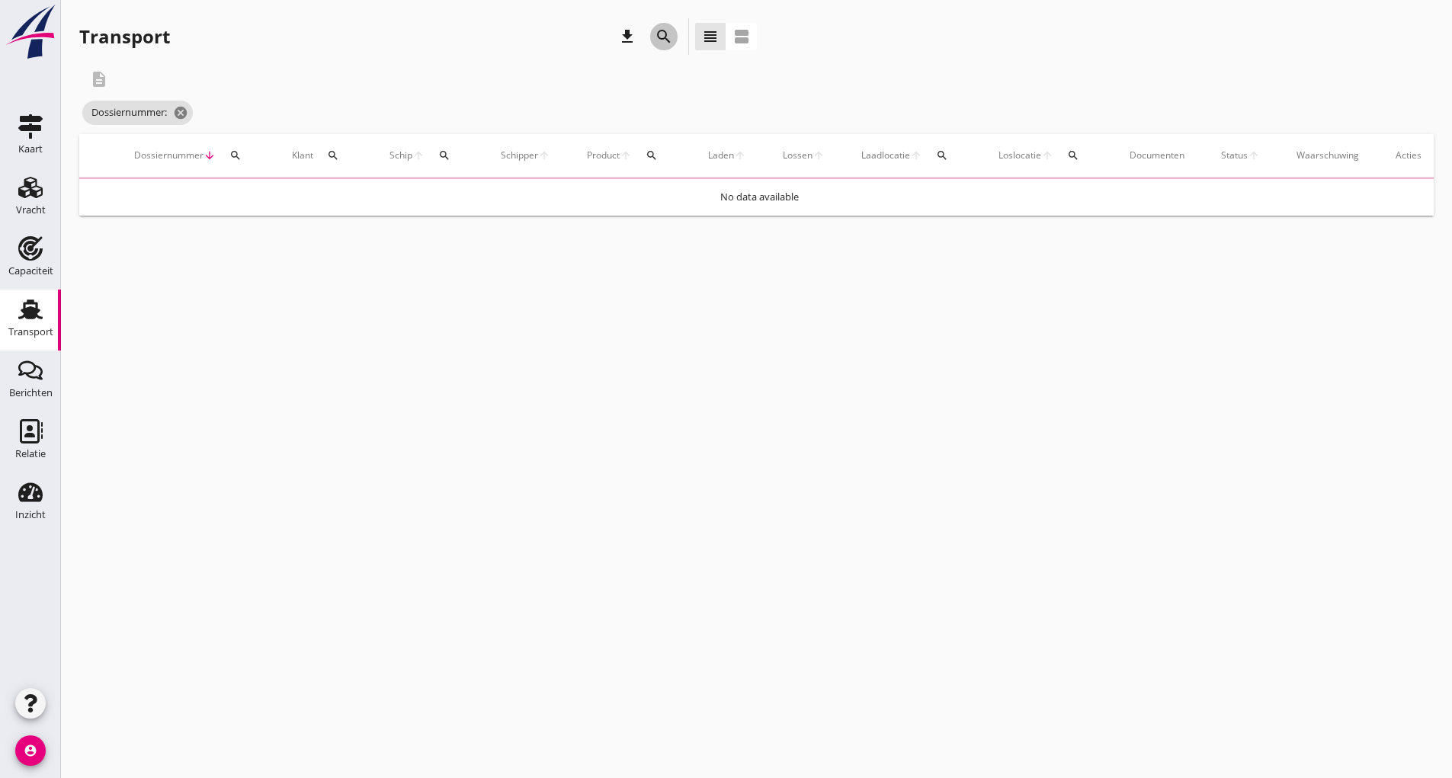
click at [666, 32] on icon "search" at bounding box center [664, 36] width 18 height 18
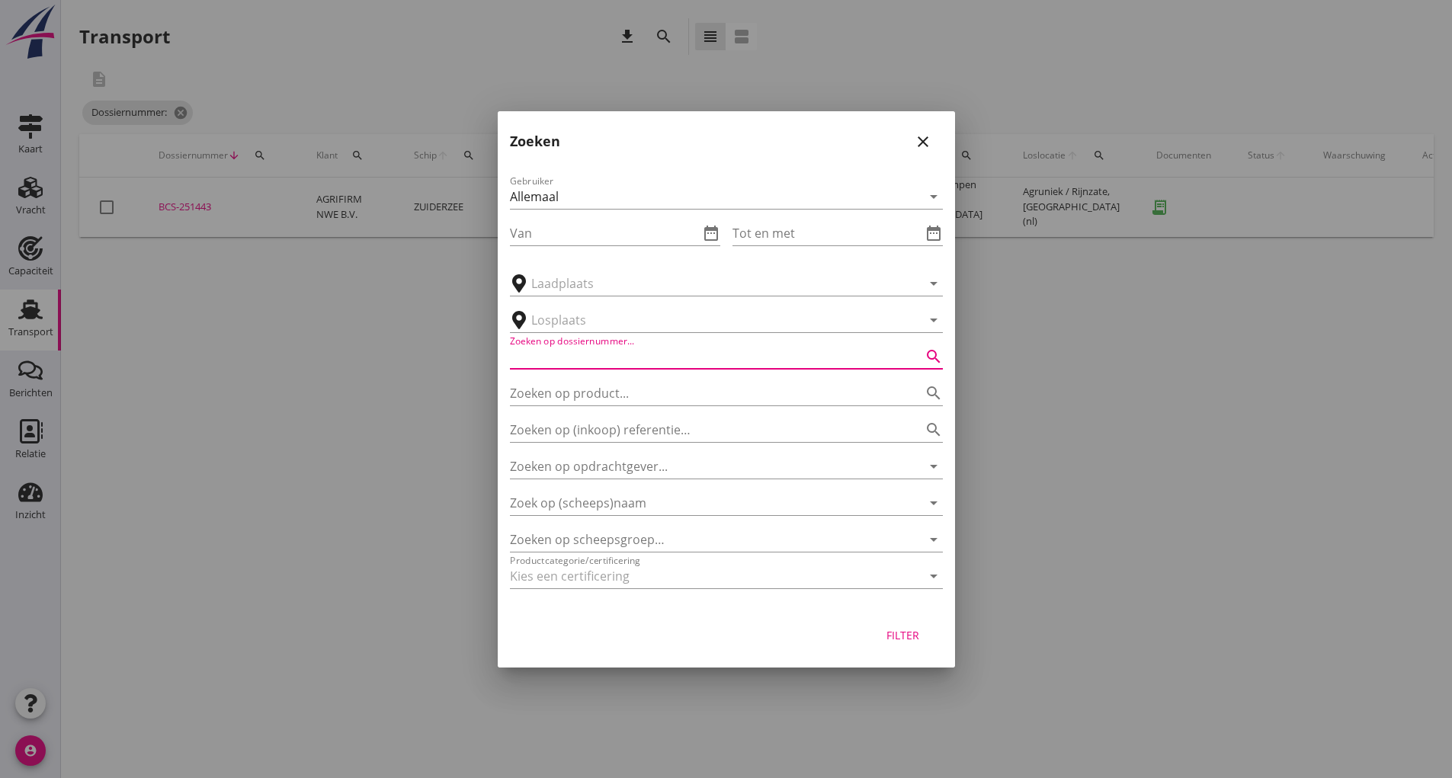
click at [566, 358] on input "Zoeken op dossiernummer..." at bounding box center [705, 357] width 390 height 24
type input "251425"
click at [883, 635] on div "Filter" at bounding box center [903, 635] width 43 height 16
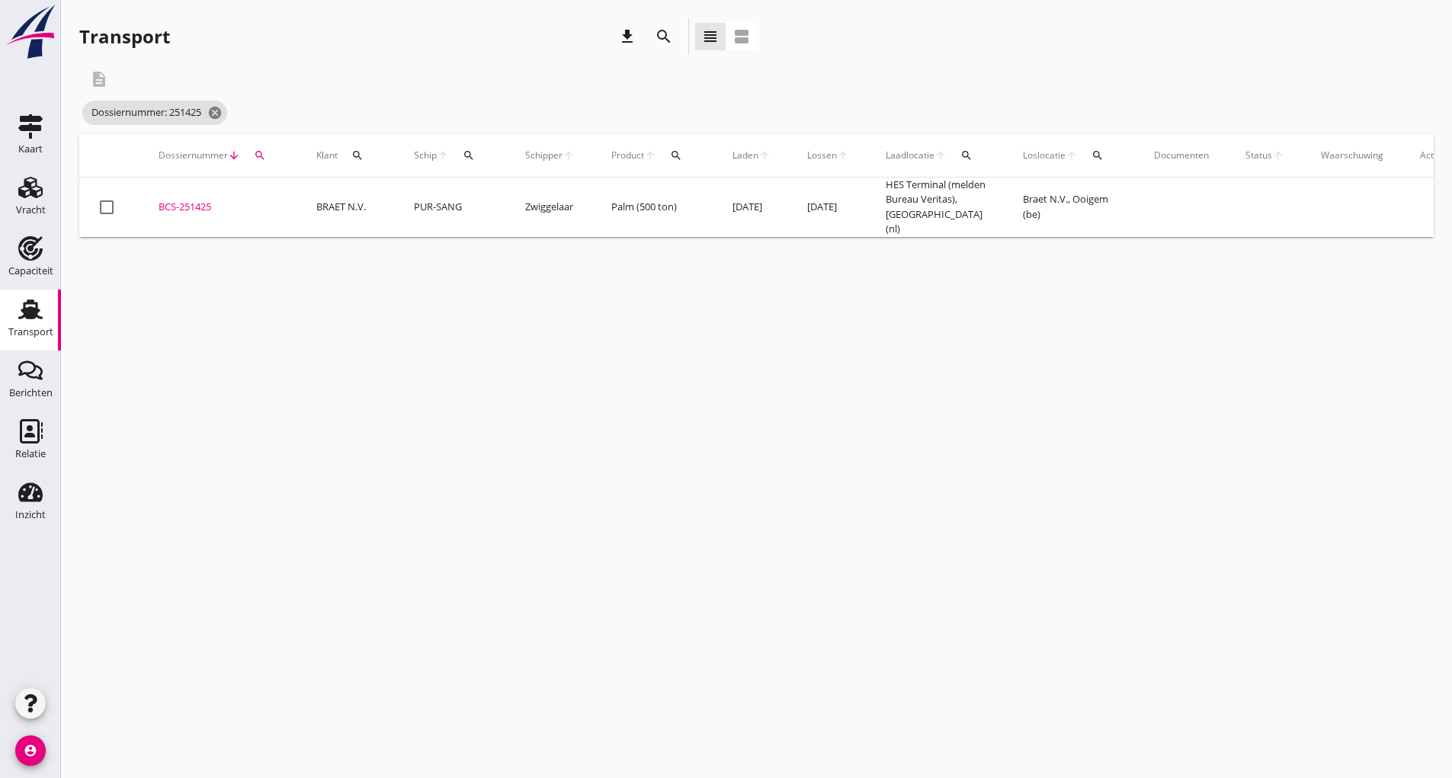
click at [191, 205] on div "BCS-251425" at bounding box center [219, 207] width 121 height 15
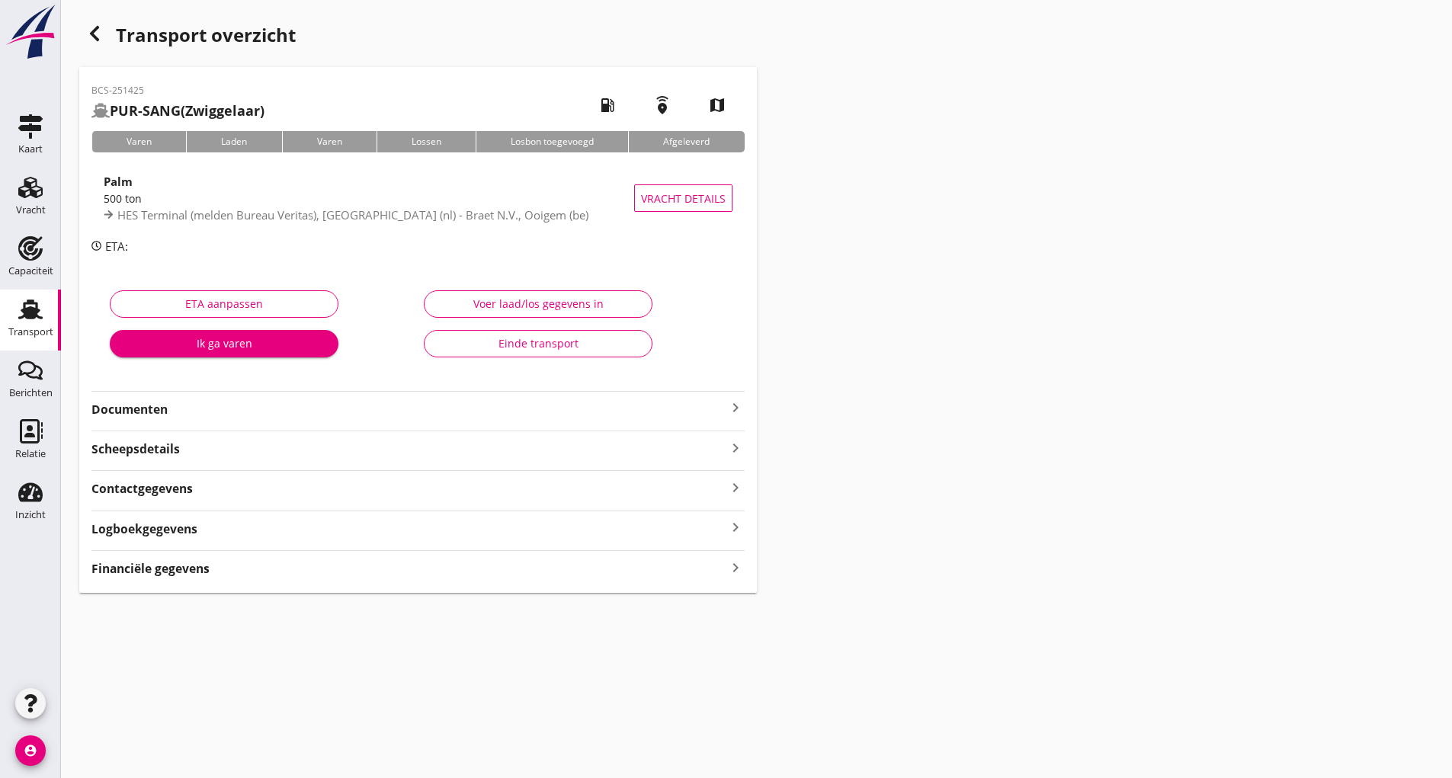
drag, startPoint x: 160, startPoint y: 408, endPoint x: 166, endPoint y: 413, distance: 8.1
click at [160, 409] on strong "Documenten" at bounding box center [408, 410] width 635 height 18
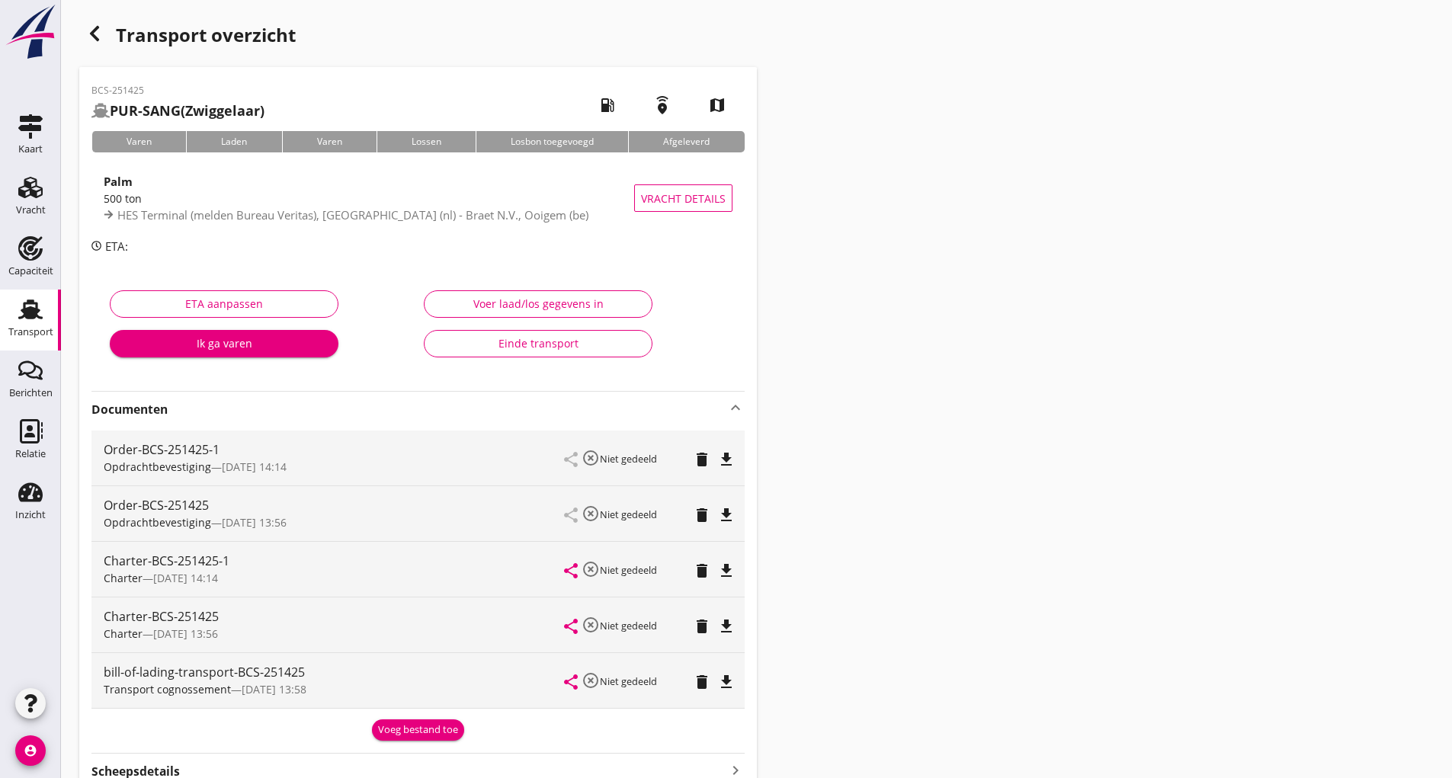
click at [404, 733] on div "Voeg bestand toe" at bounding box center [418, 730] width 80 height 15
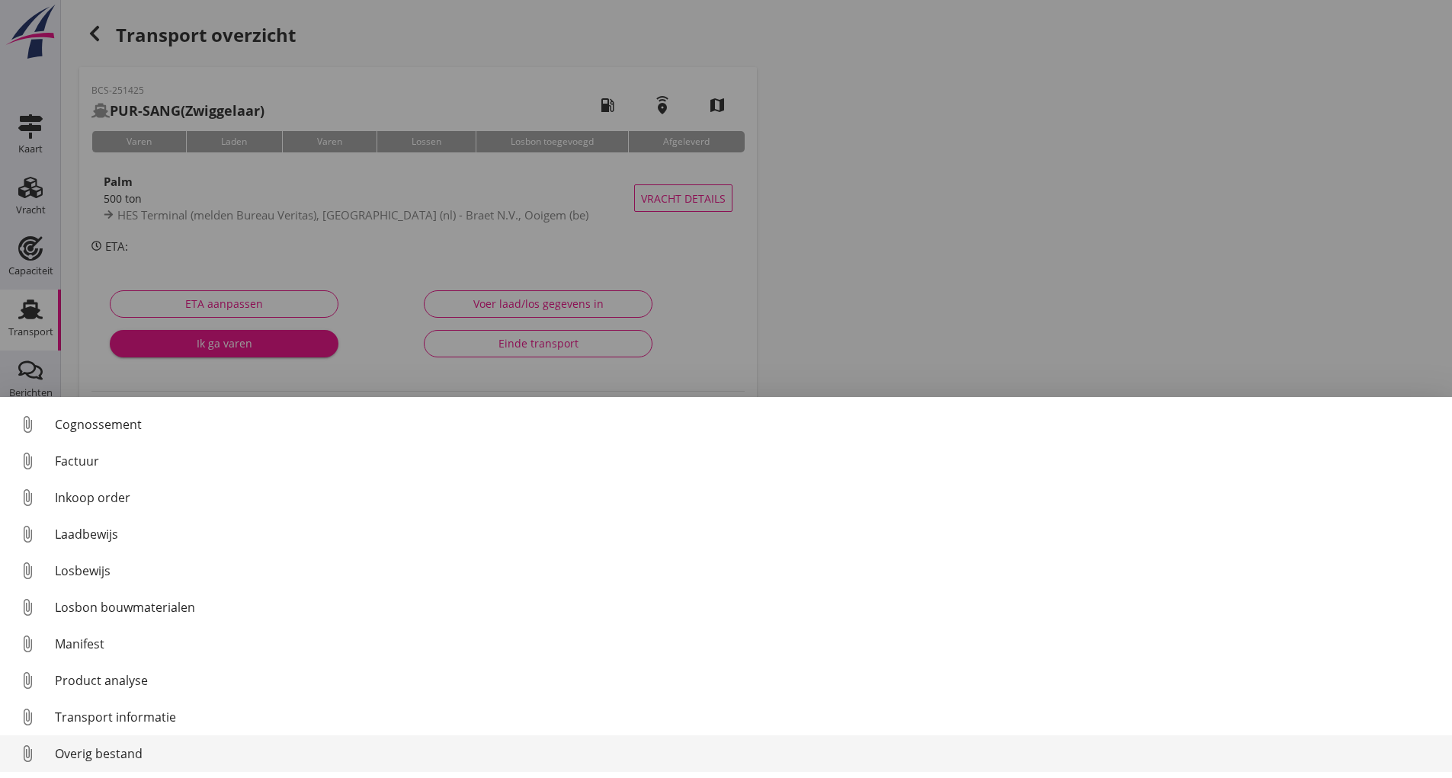
scroll to position [107, 0]
click at [133, 753] on div "Overig bestand" at bounding box center [747, 754] width 1385 height 18
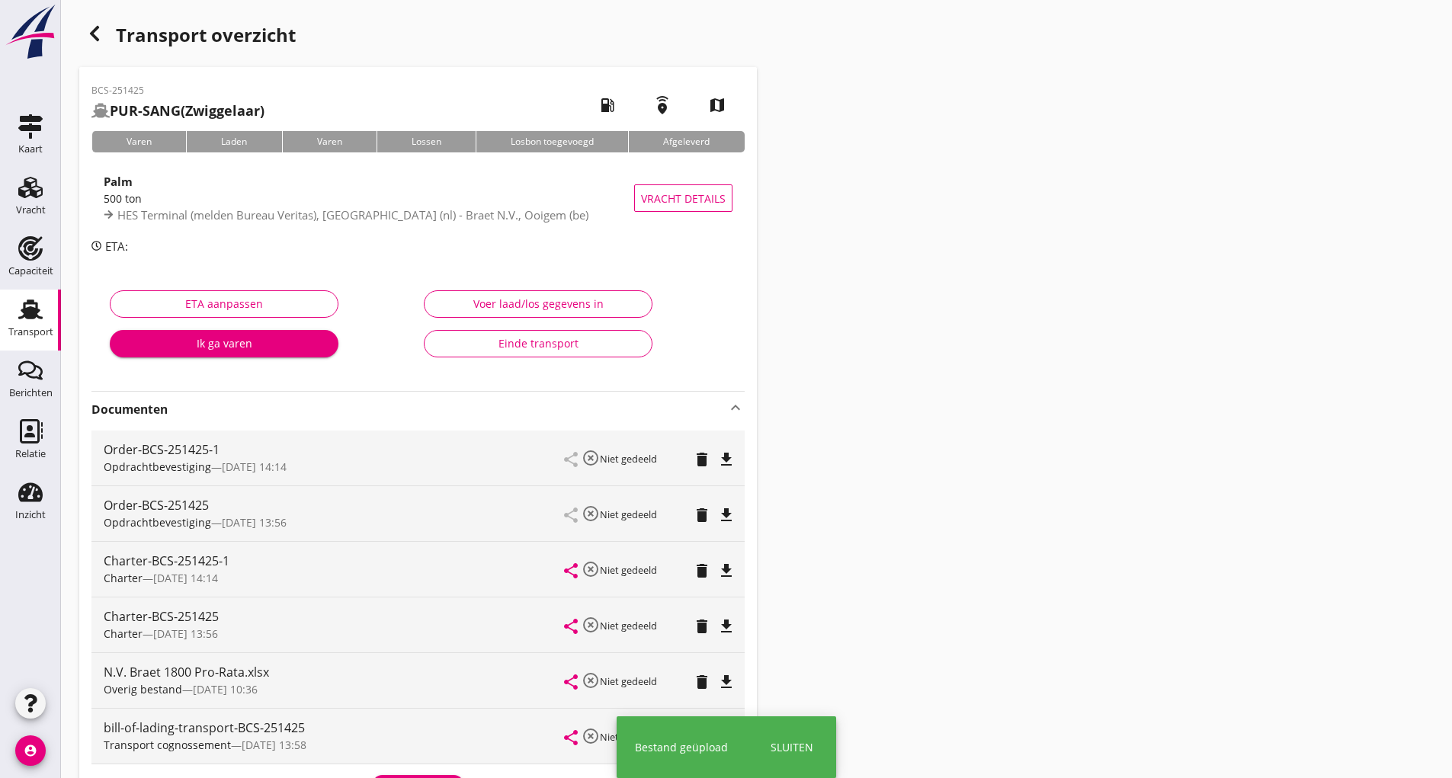
scroll to position [248, 0]
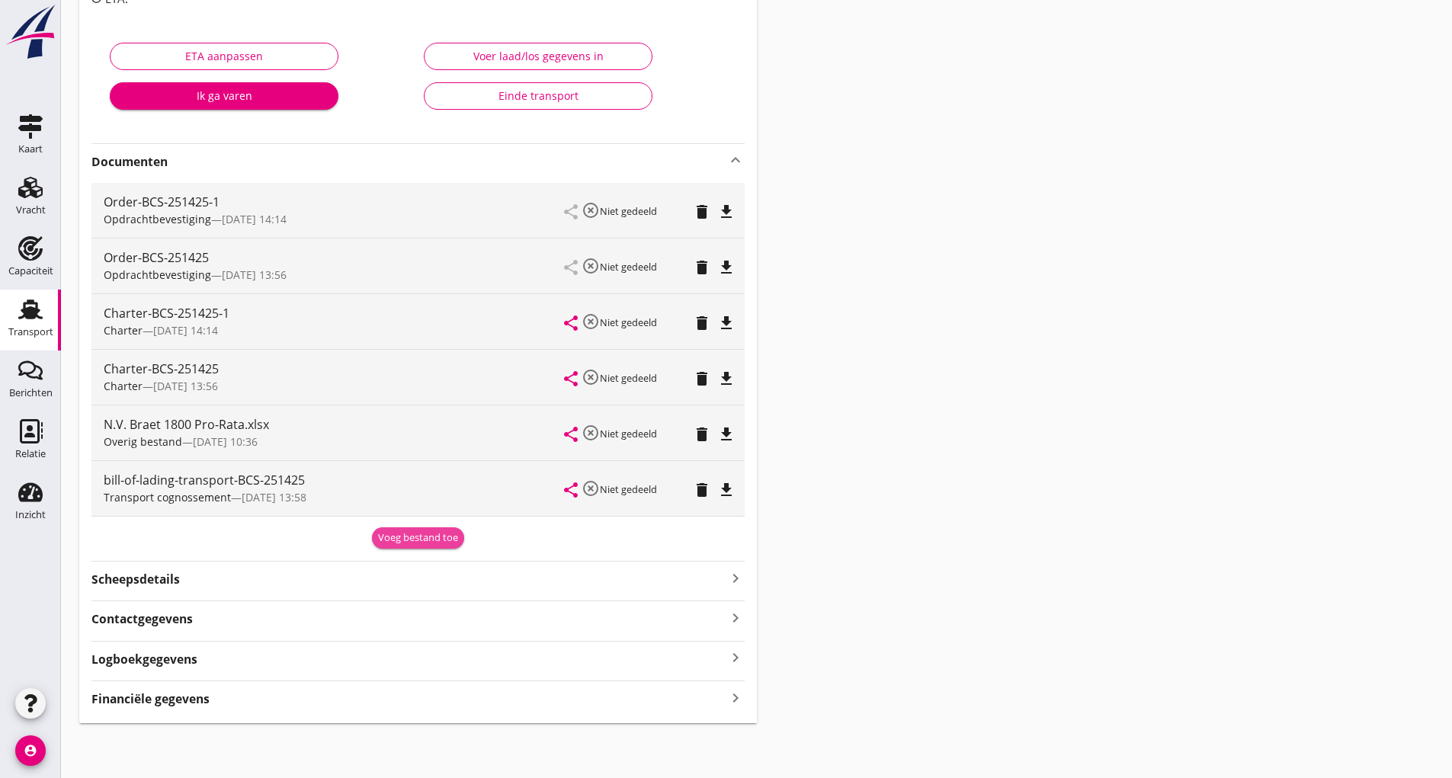
click at [385, 543] on div "Voeg bestand toe" at bounding box center [418, 538] width 80 height 15
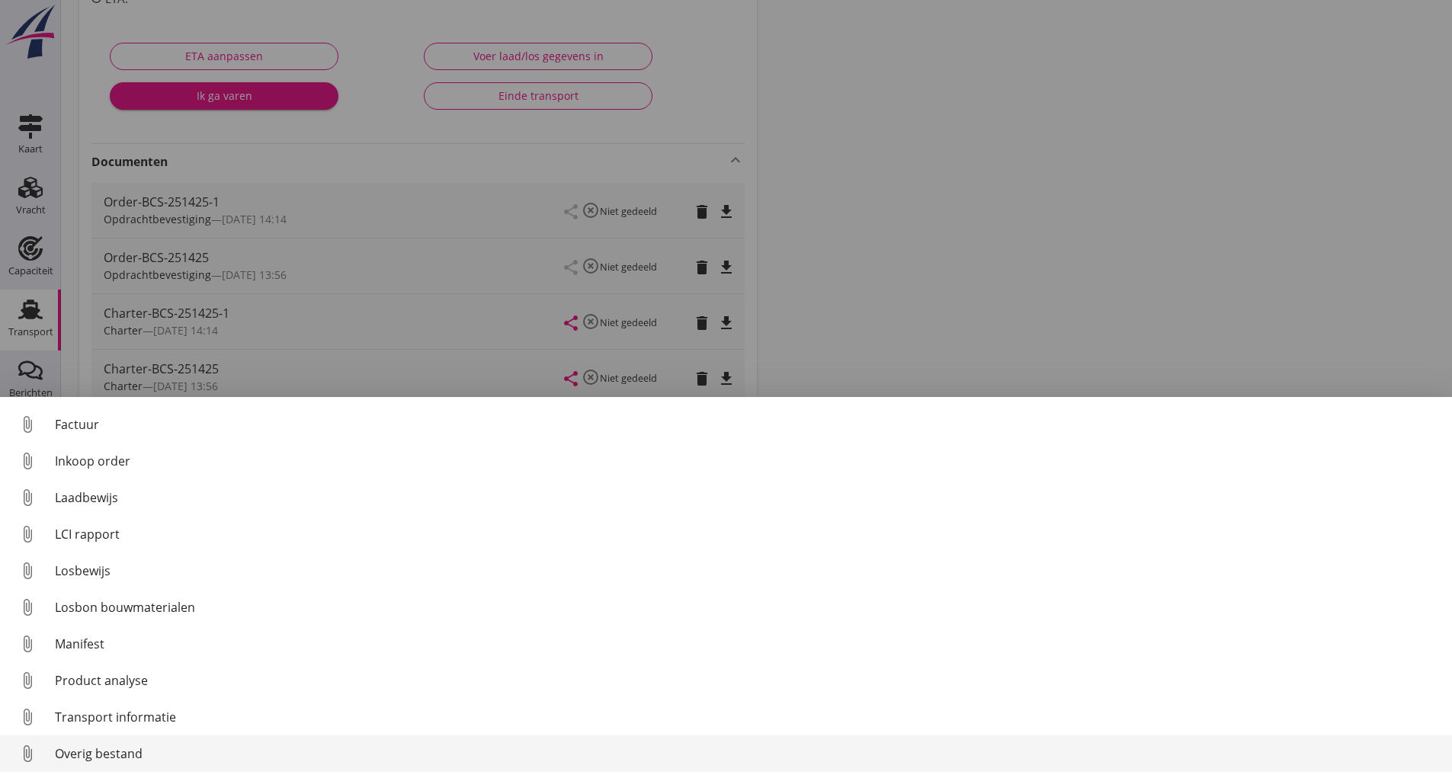
click at [123, 752] on div "Overig bestand" at bounding box center [747, 754] width 1385 height 18
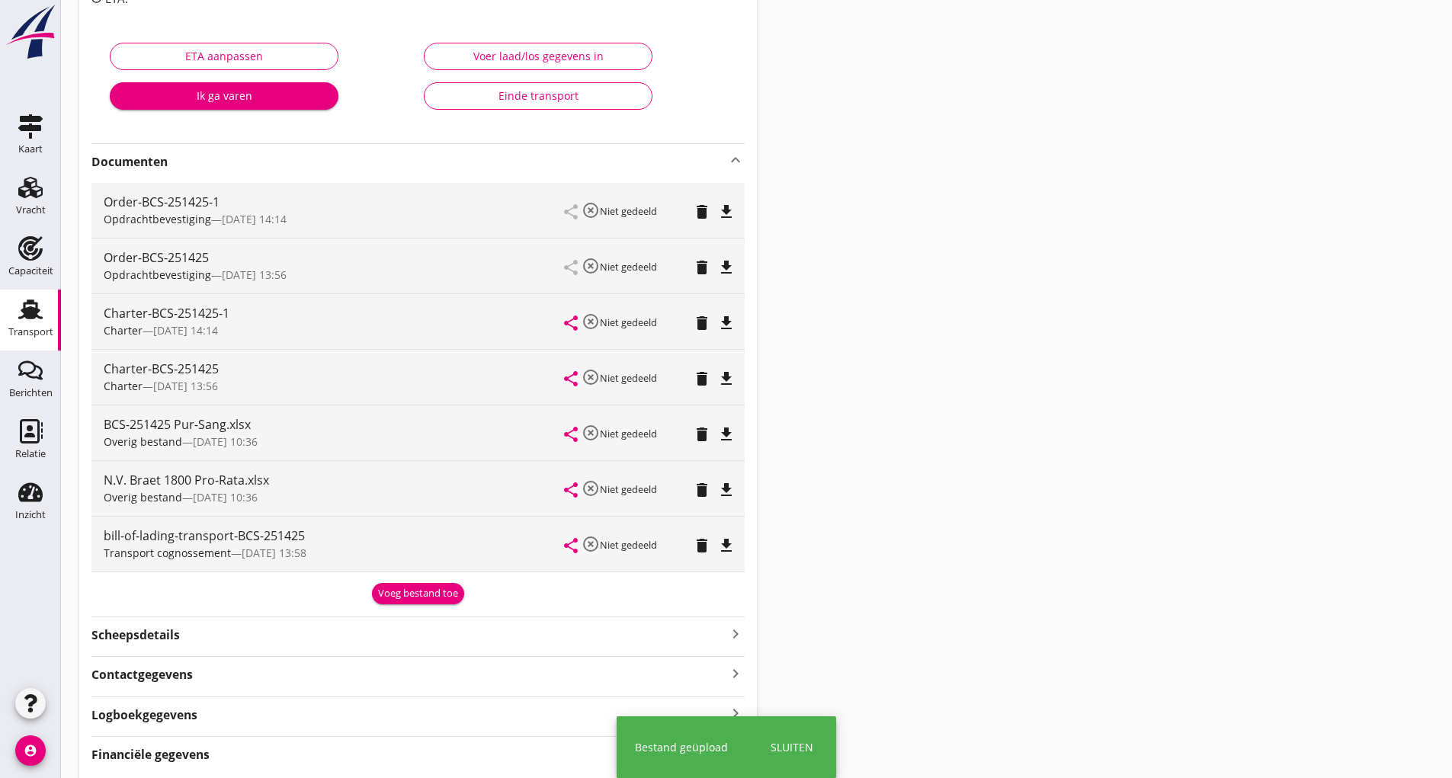
click at [383, 597] on div "Voeg bestand toe" at bounding box center [418, 593] width 80 height 15
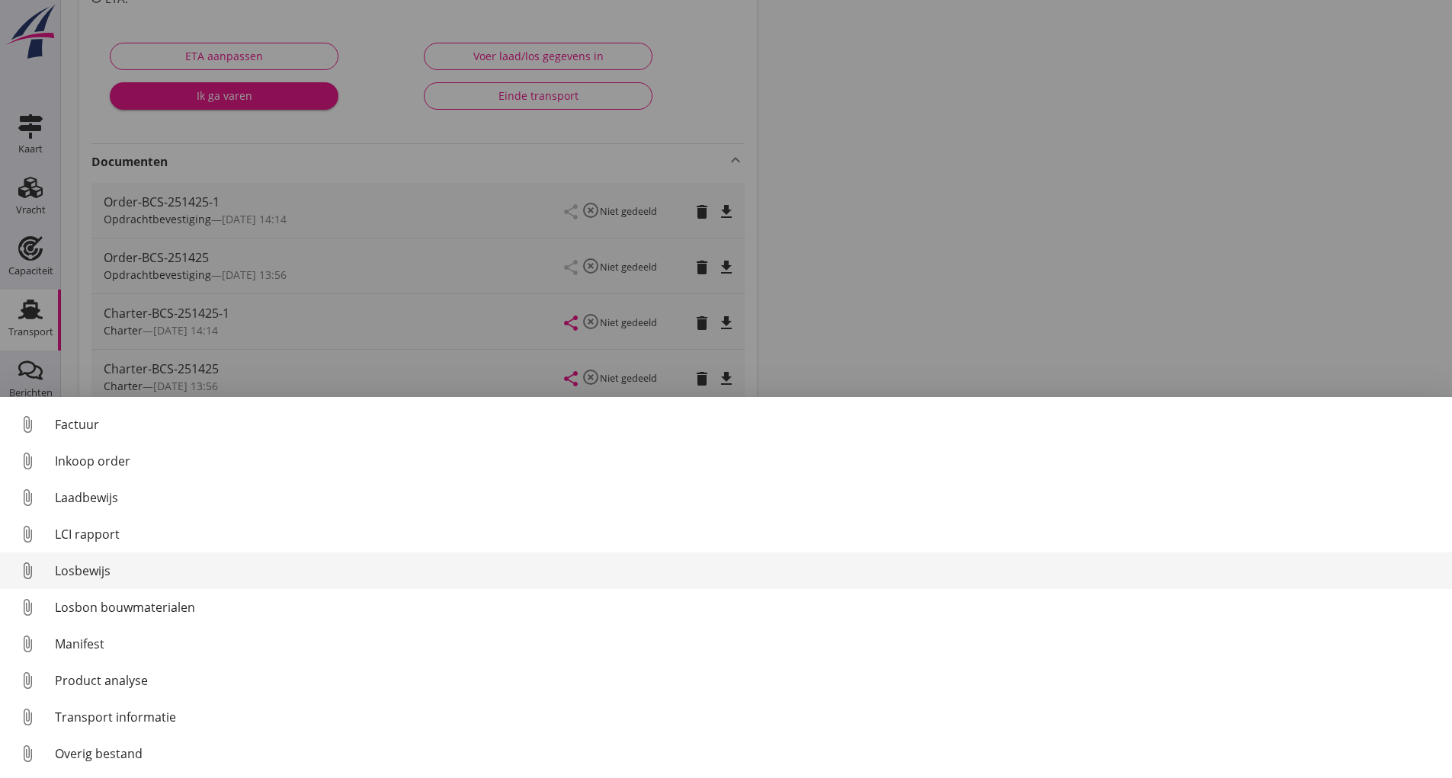
click at [86, 565] on div "Losbewijs" at bounding box center [747, 571] width 1385 height 18
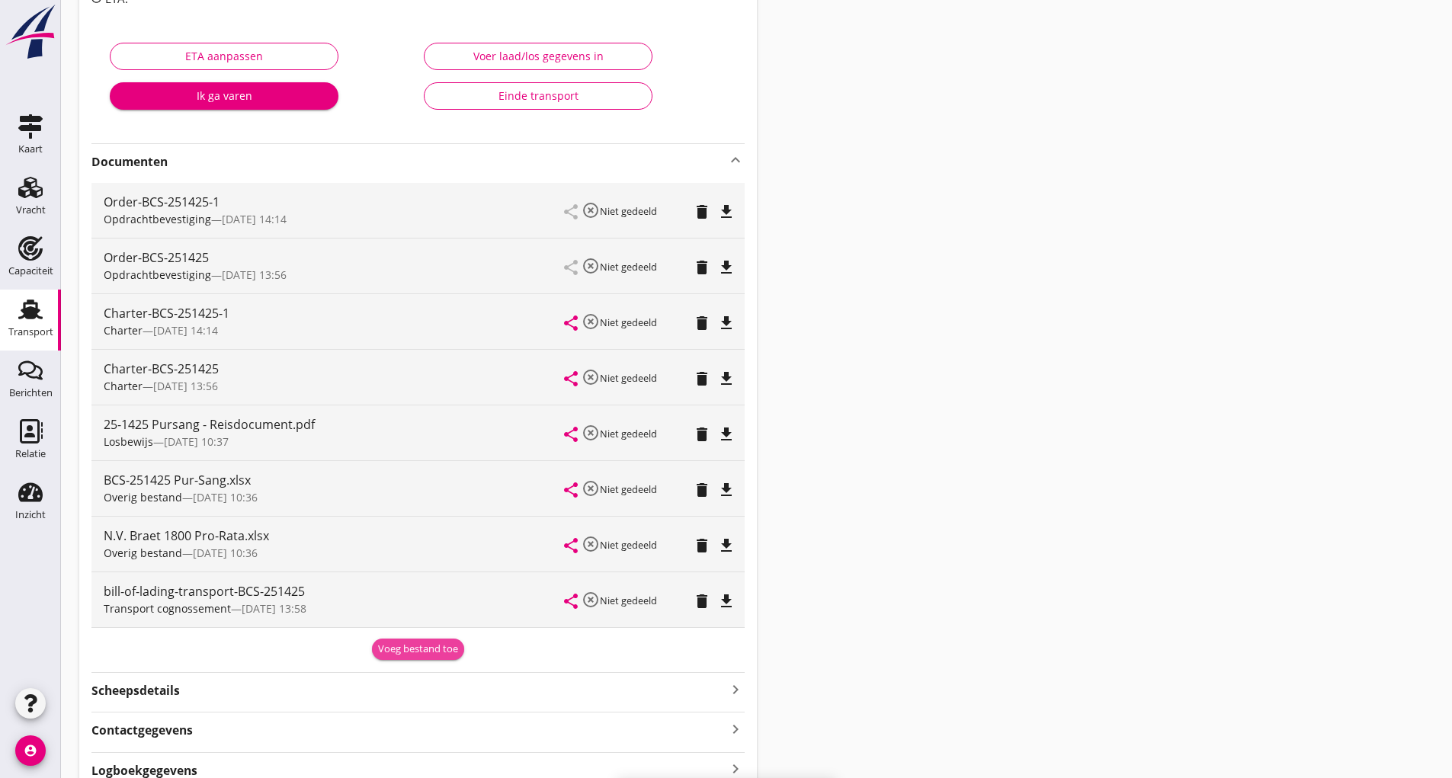
click at [394, 652] on div "Voeg bestand toe" at bounding box center [418, 649] width 80 height 15
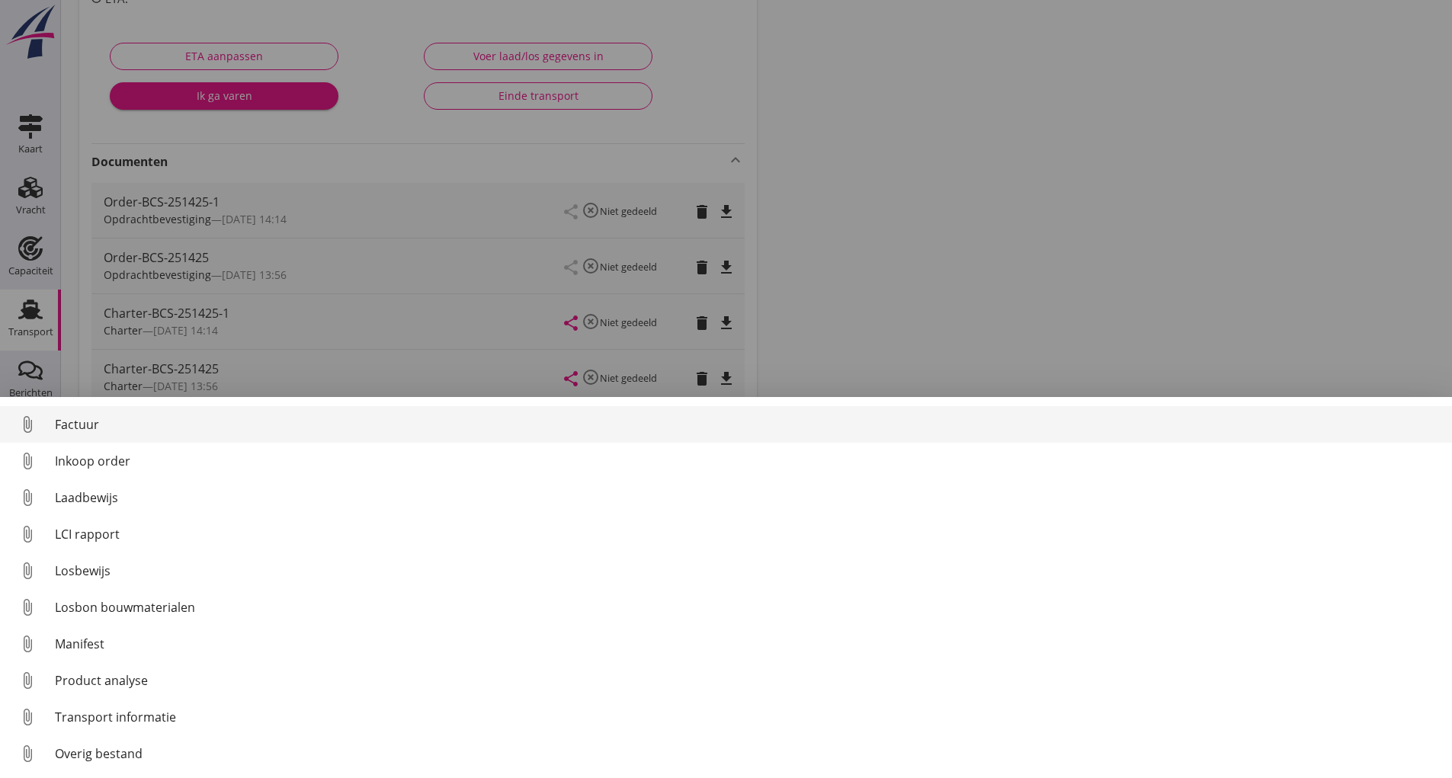
click at [78, 422] on div "Factuur" at bounding box center [747, 424] width 1385 height 18
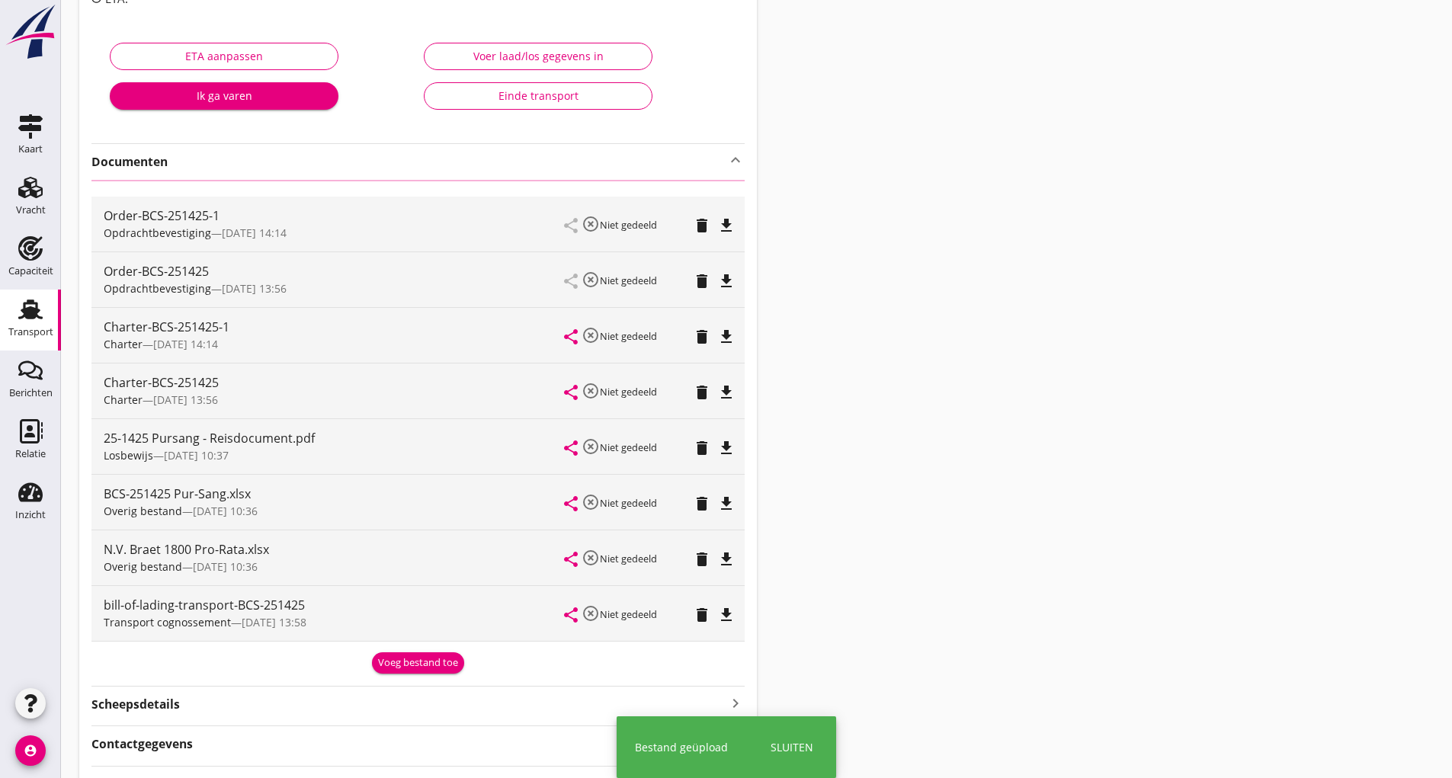
scroll to position [0, 0]
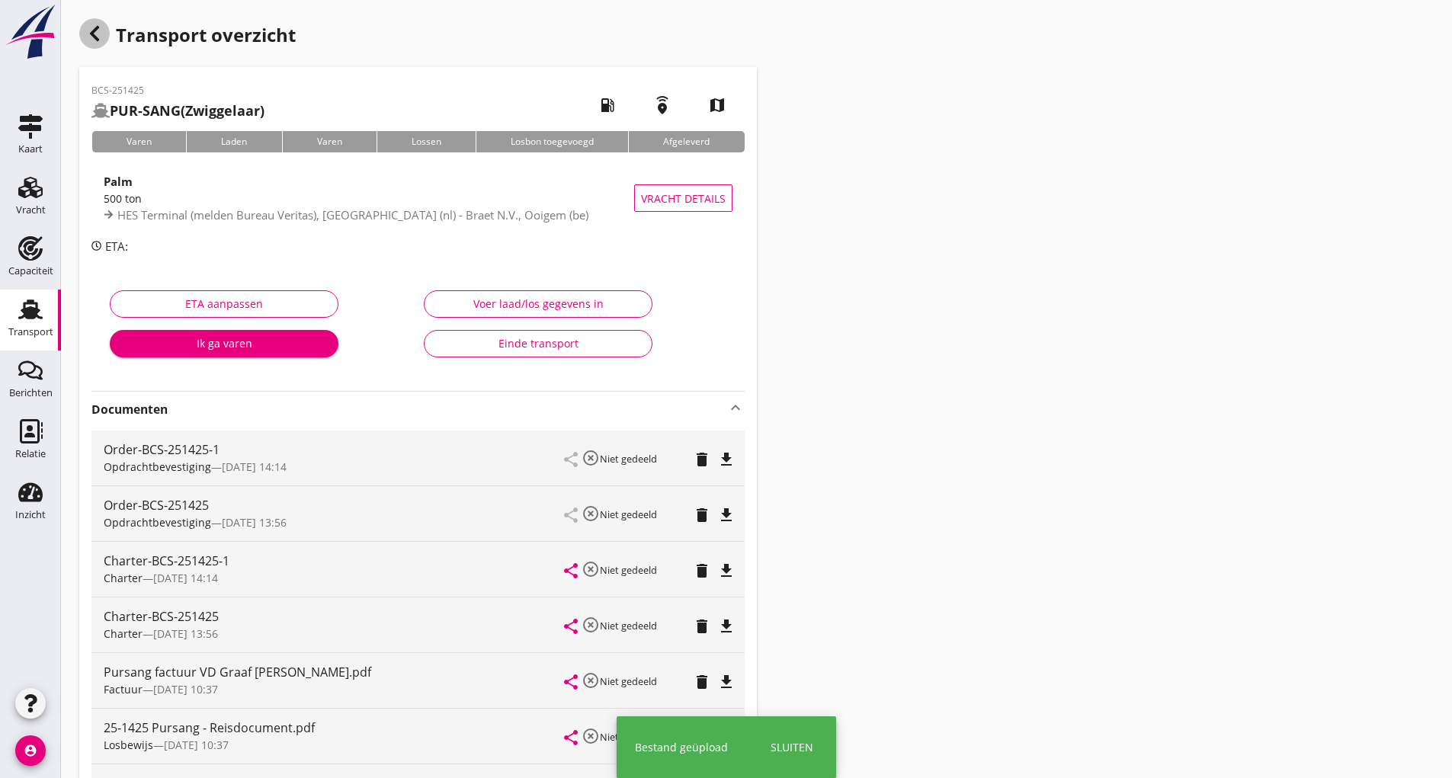
click at [95, 35] on icon "button" at bounding box center [94, 33] width 18 height 18
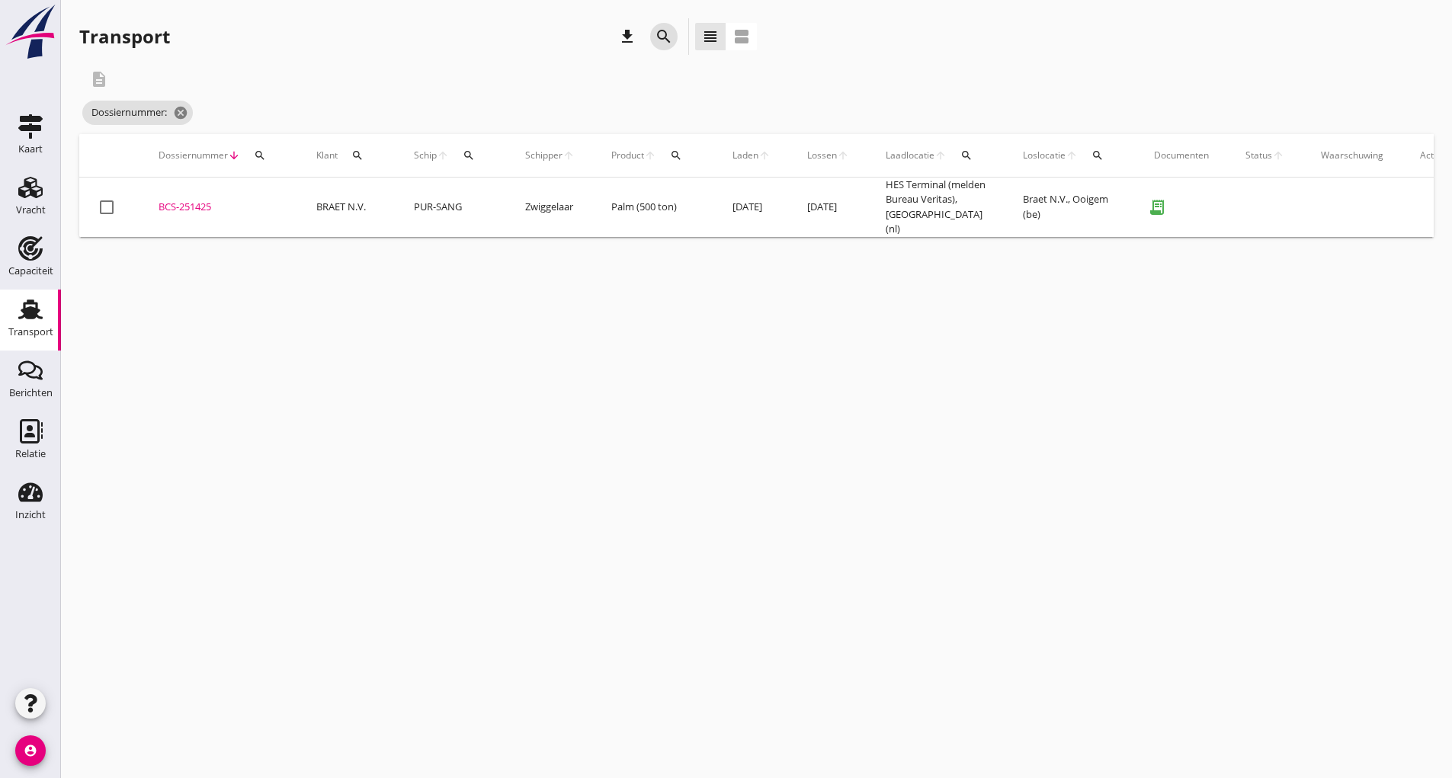
drag, startPoint x: 655, startPoint y: 37, endPoint x: 611, endPoint y: 210, distance: 178.4
click at [655, 39] on icon "search" at bounding box center [664, 36] width 18 height 18
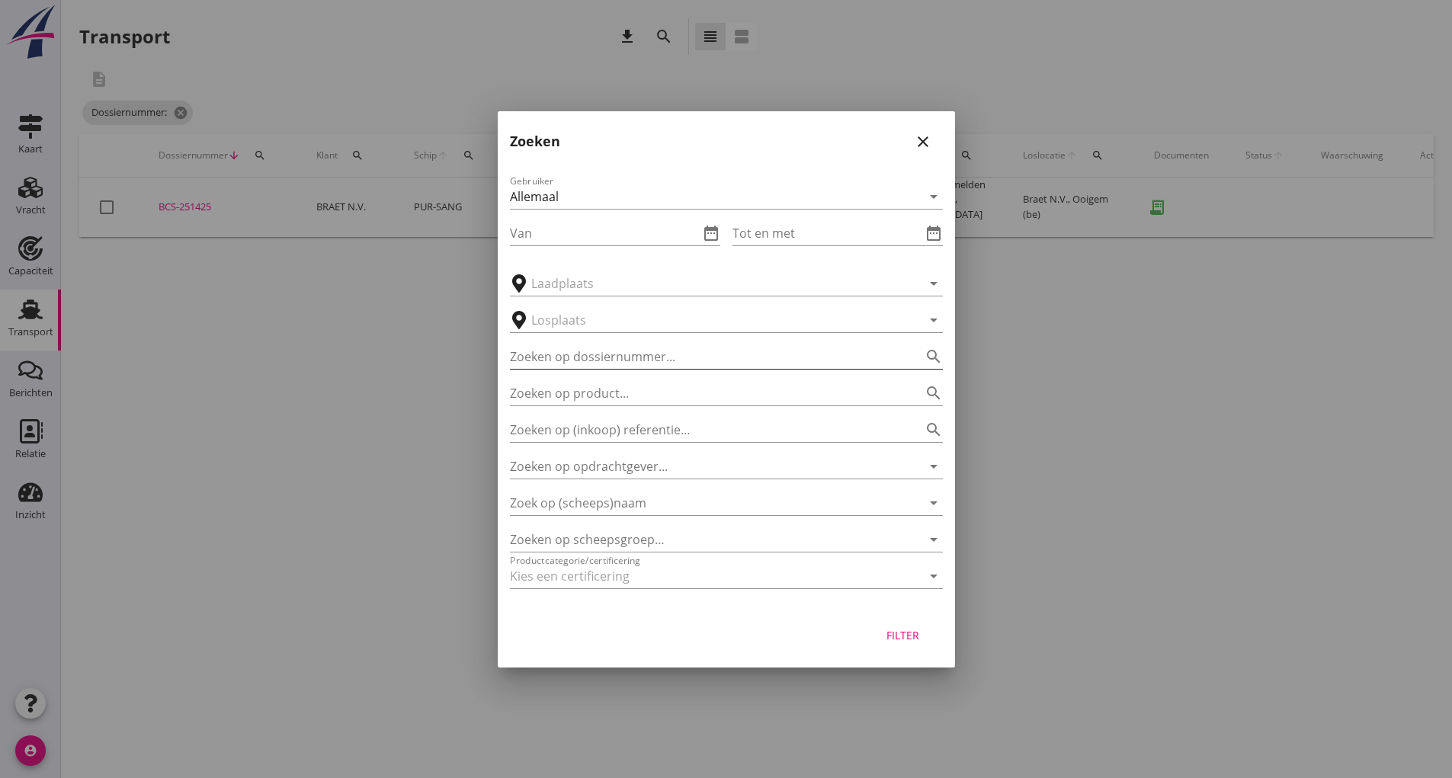
click at [575, 354] on input "Zoeken op dossiernummer..." at bounding box center [705, 357] width 390 height 24
type input "251446"
click at [904, 651] on div "Filter" at bounding box center [726, 639] width 457 height 58
drag, startPoint x: 878, startPoint y: 627, endPoint x: 900, endPoint y: 659, distance: 38.9
click at [880, 628] on button "Filter" at bounding box center [903, 635] width 67 height 27
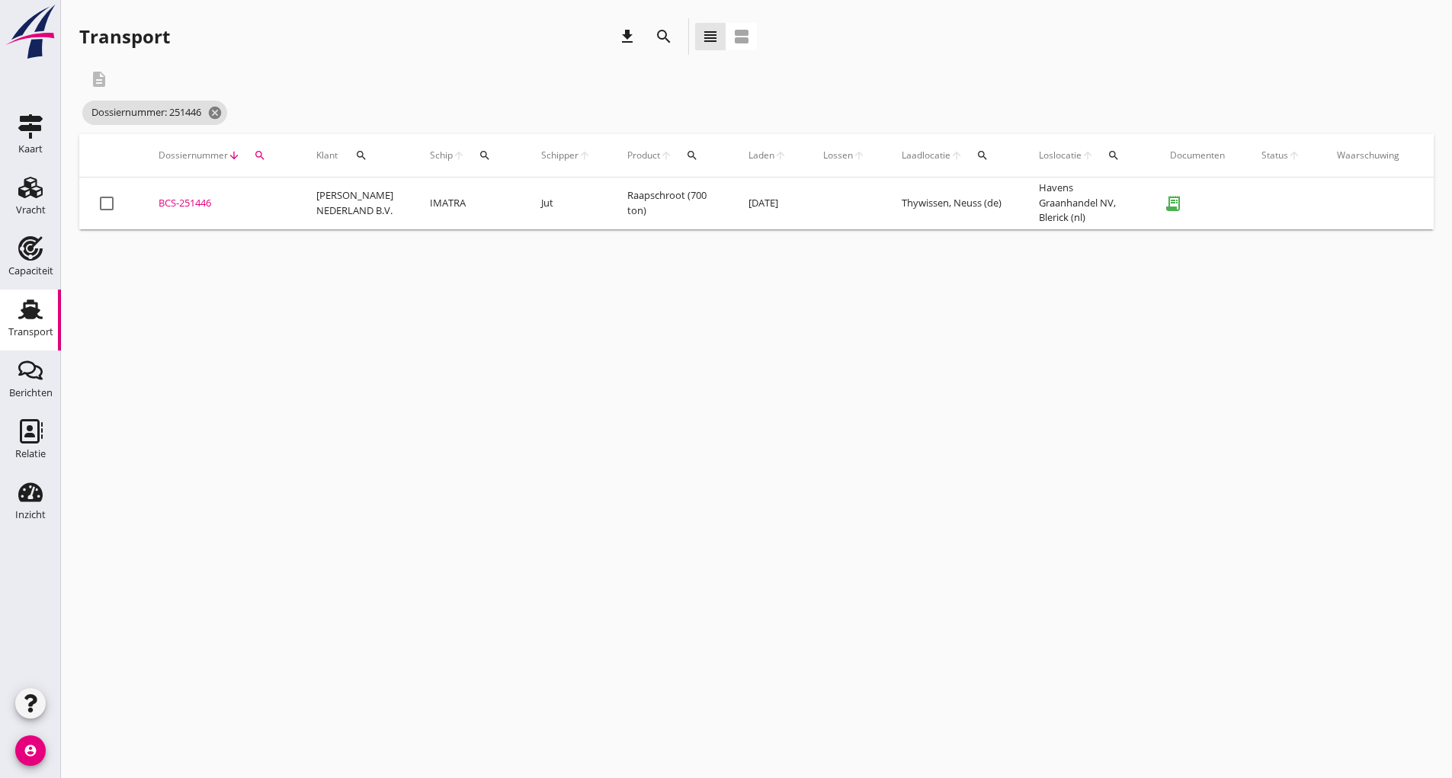
drag, startPoint x: 169, startPoint y: 202, endPoint x: 211, endPoint y: 226, distance: 48.1
click at [168, 202] on div "BCS-251446" at bounding box center [219, 203] width 121 height 15
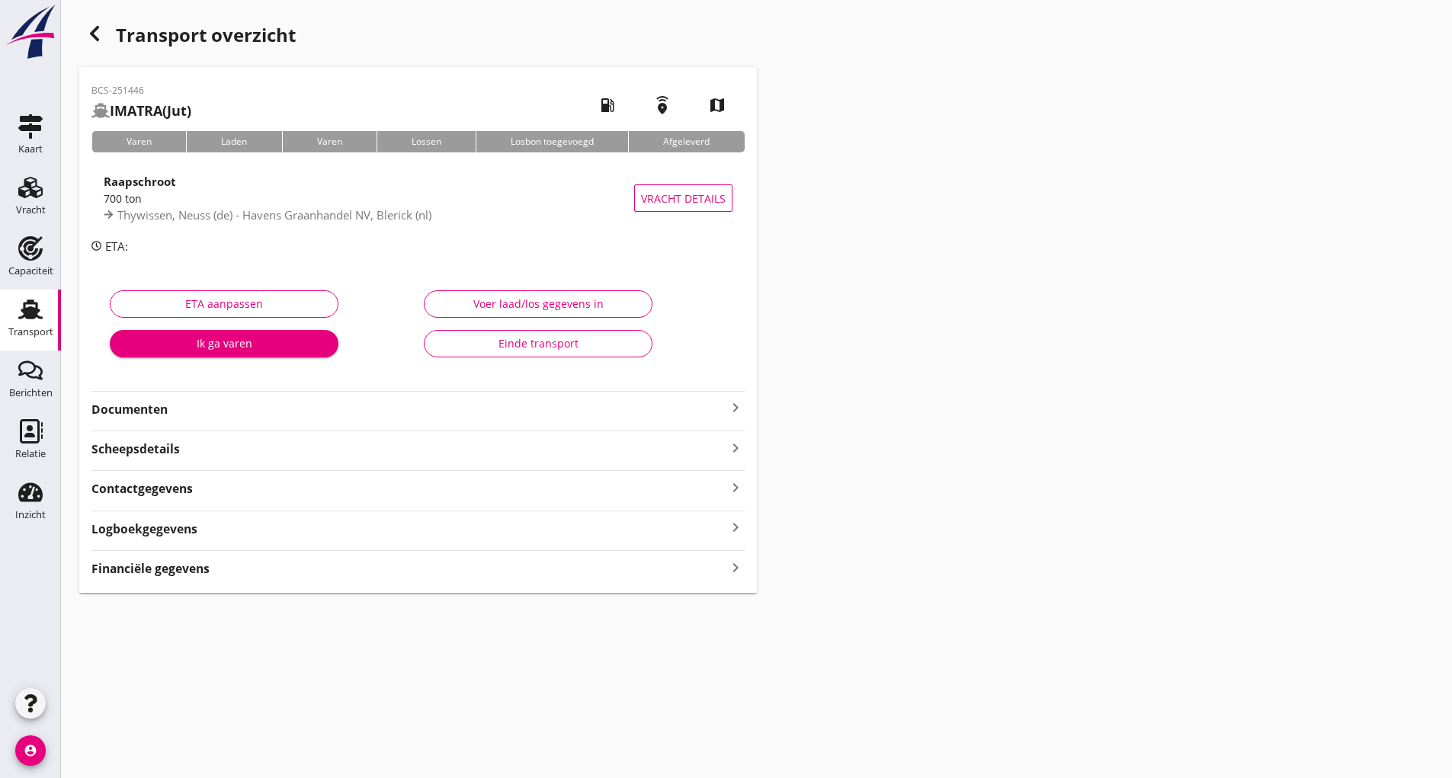
click at [160, 412] on strong "Documenten" at bounding box center [408, 410] width 635 height 18
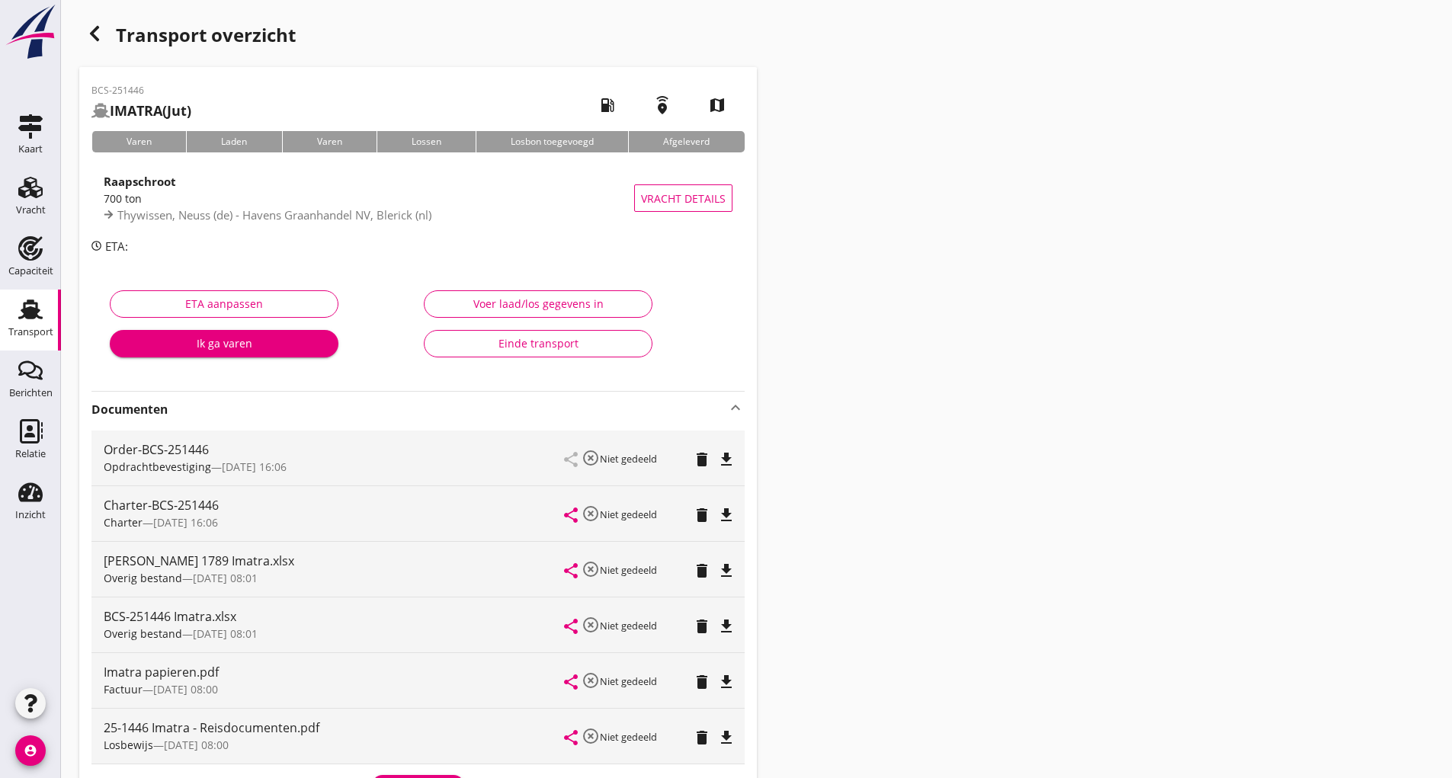
scroll to position [248, 0]
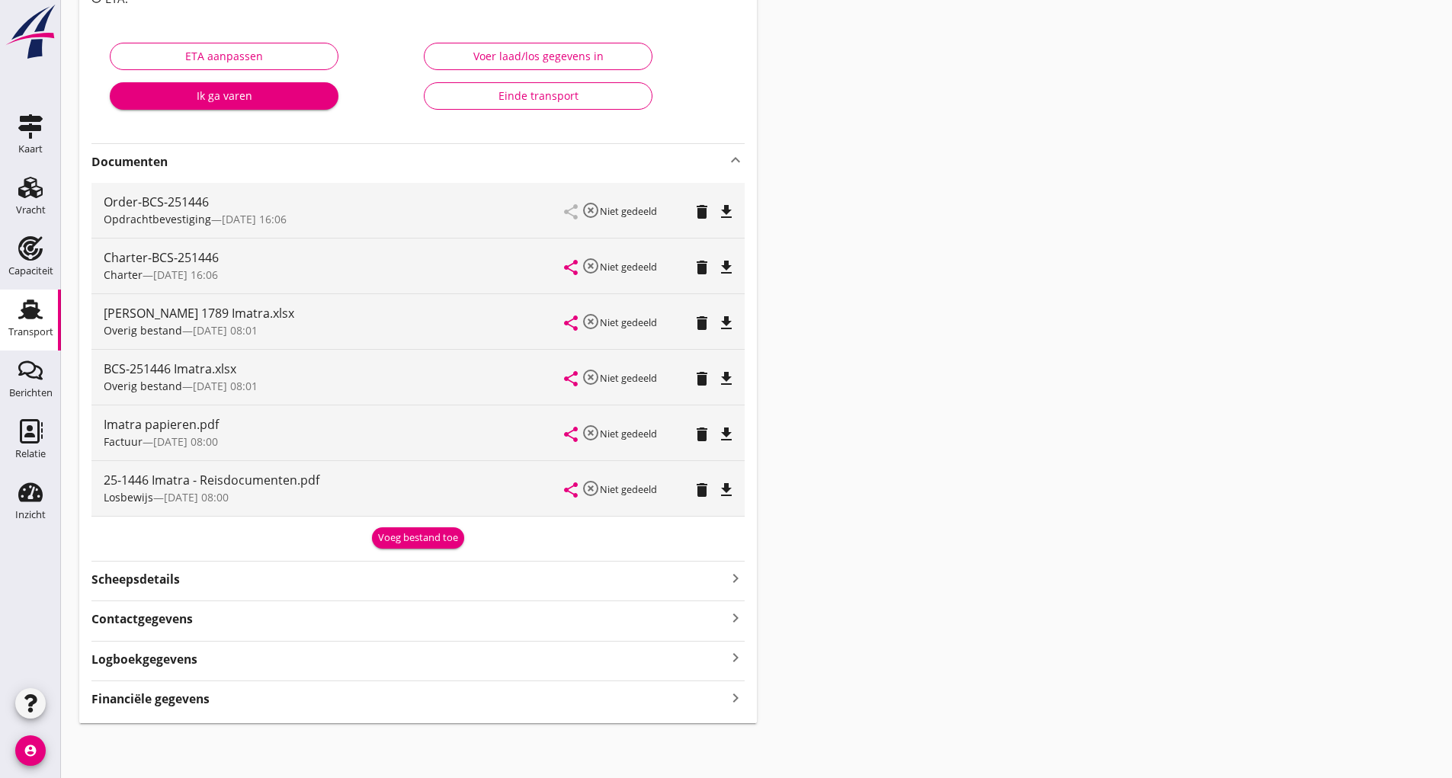
click at [191, 379] on div "Overig bestand — 30/09 08:01" at bounding box center [334, 386] width 461 height 16
drag, startPoint x: 696, startPoint y: 377, endPoint x: 723, endPoint y: 388, distance: 29.4
click at [700, 377] on icon "delete" at bounding box center [702, 379] width 18 height 18
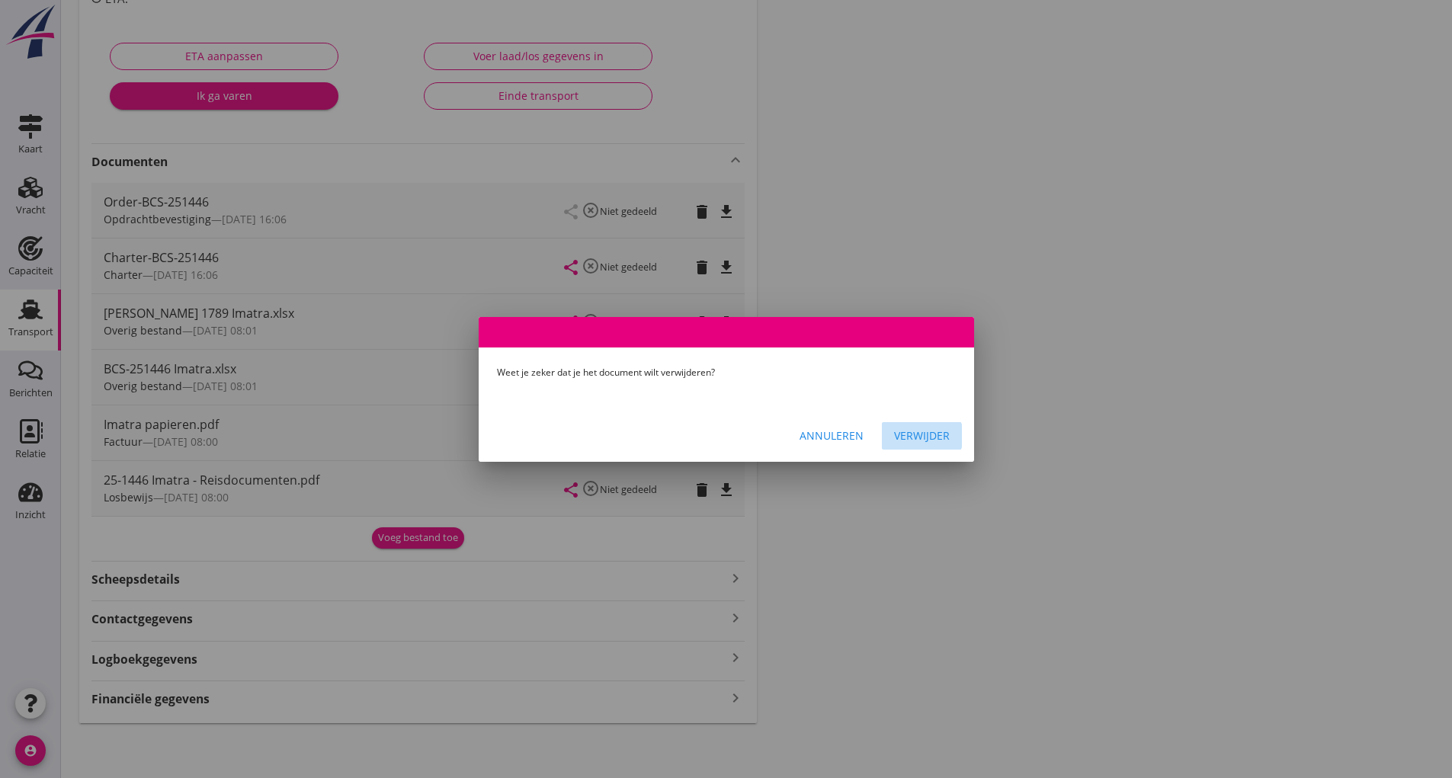
click at [924, 436] on div "Verwijder" at bounding box center [922, 436] width 56 height 16
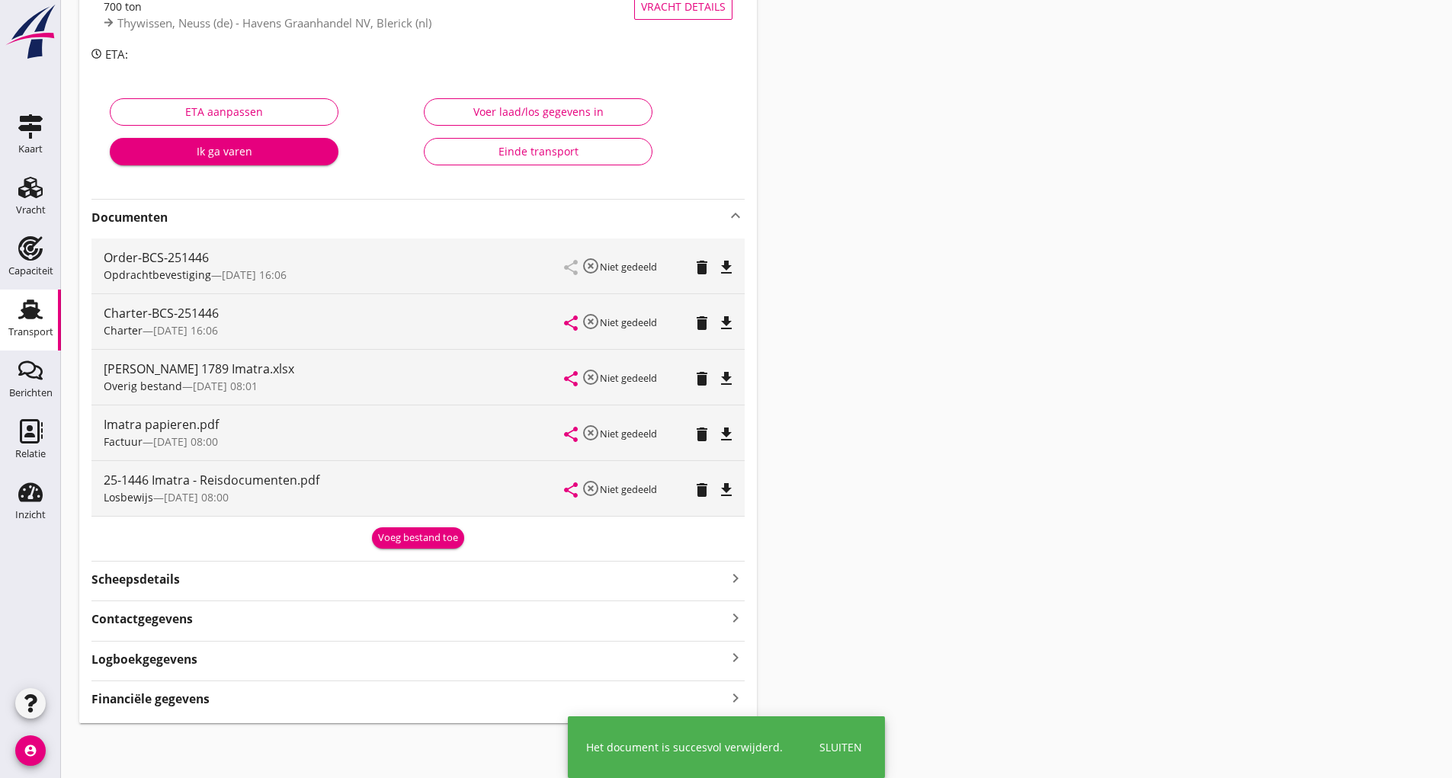
scroll to position [192, 0]
click at [412, 539] on div "Voeg bestand toe" at bounding box center [418, 538] width 80 height 15
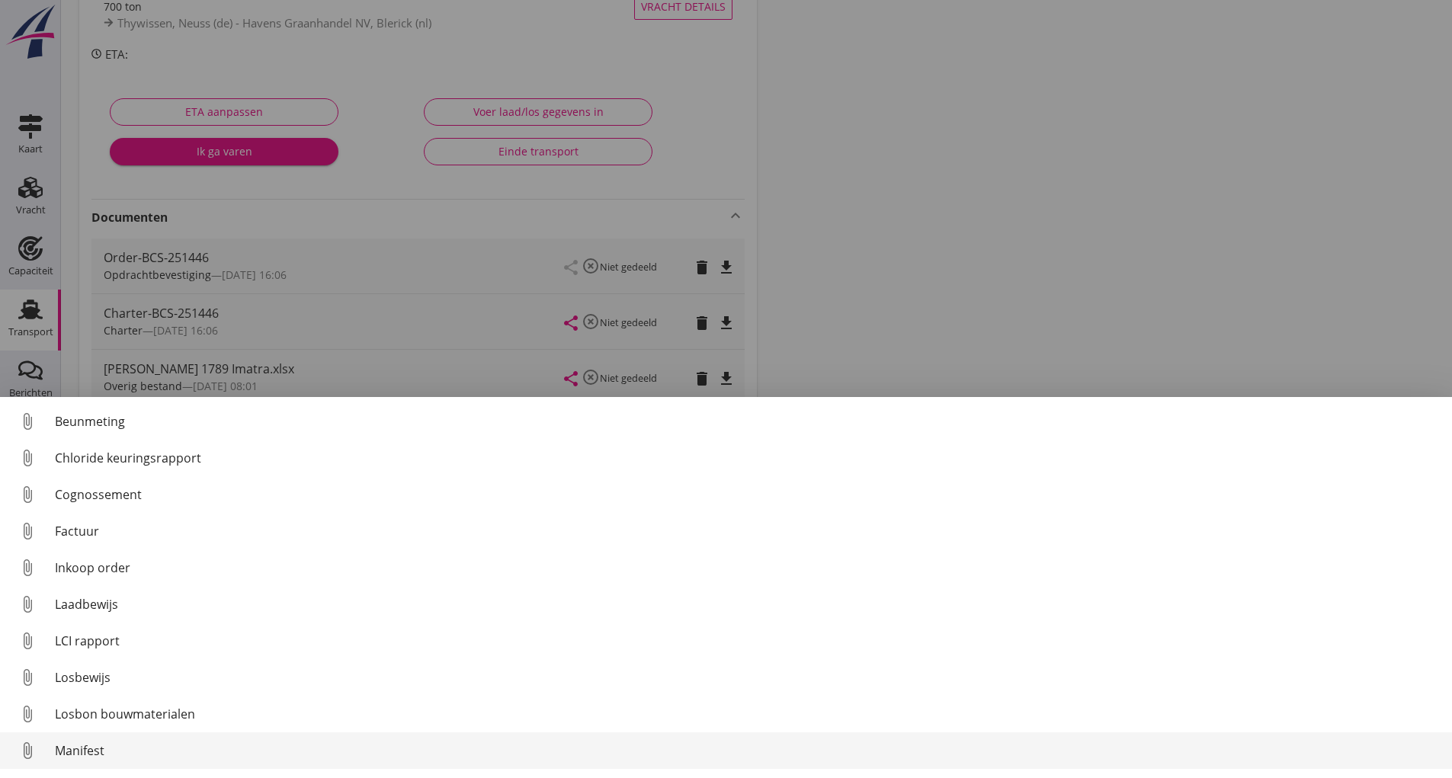
scroll to position [107, 0]
click at [98, 756] on div "Overig bestand" at bounding box center [747, 754] width 1385 height 18
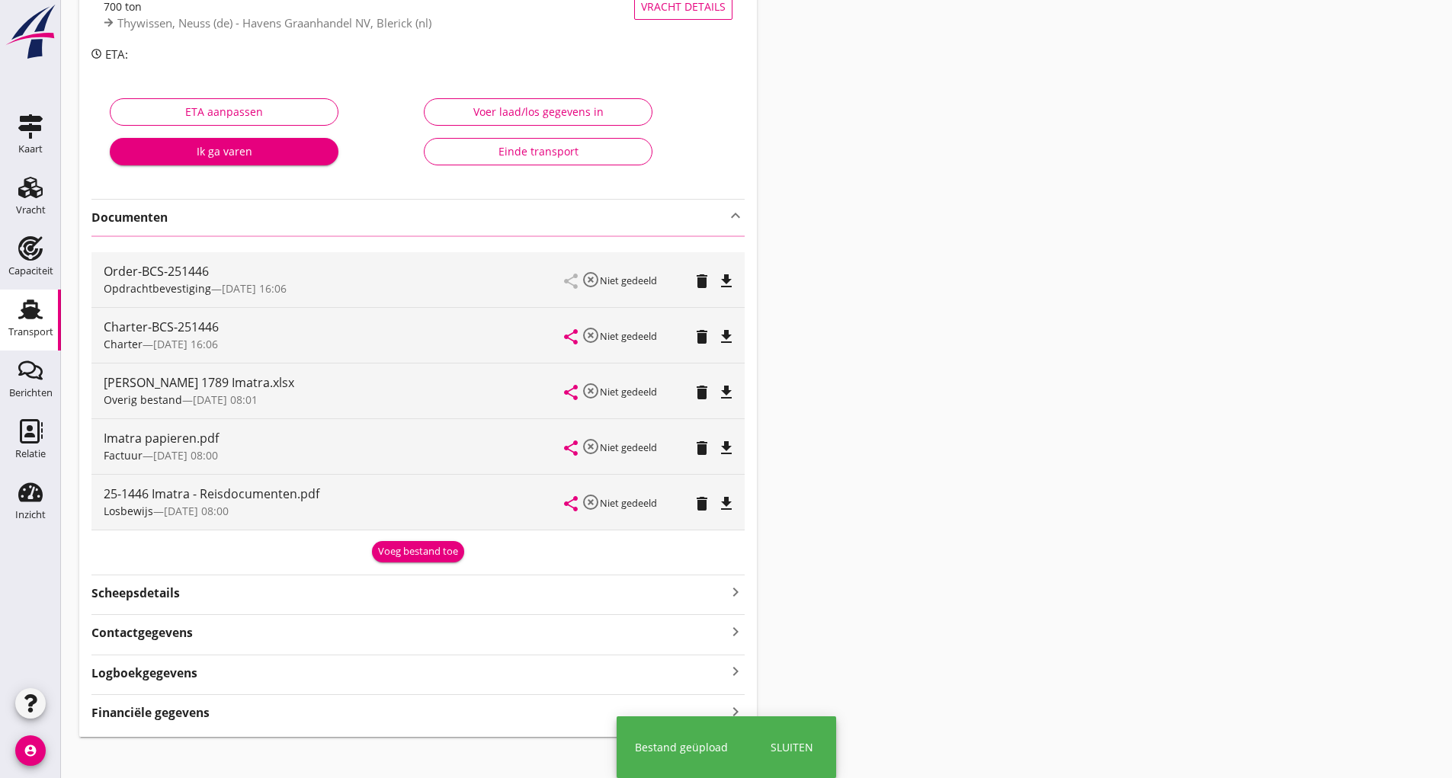
scroll to position [0, 0]
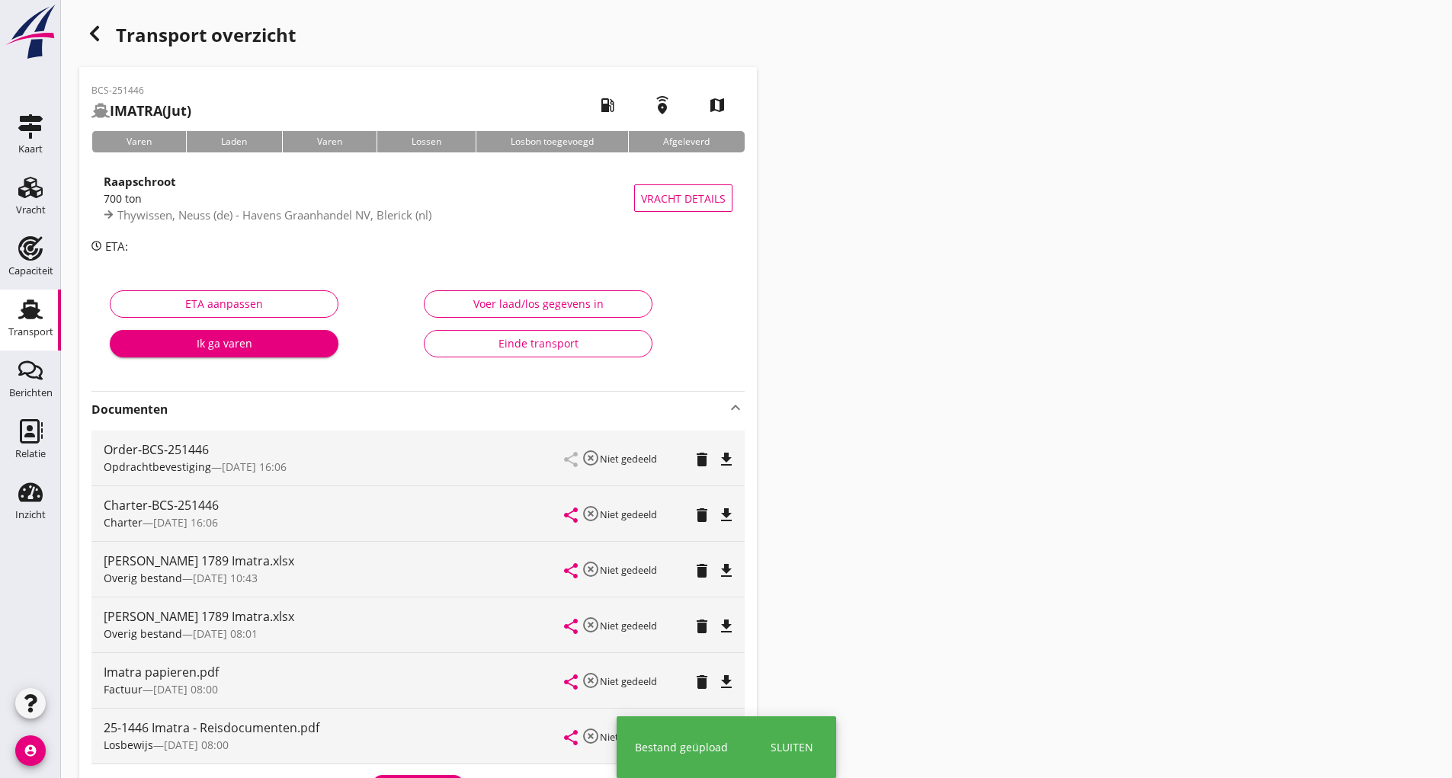
click at [94, 33] on use "button" at bounding box center [94, 33] width 9 height 15
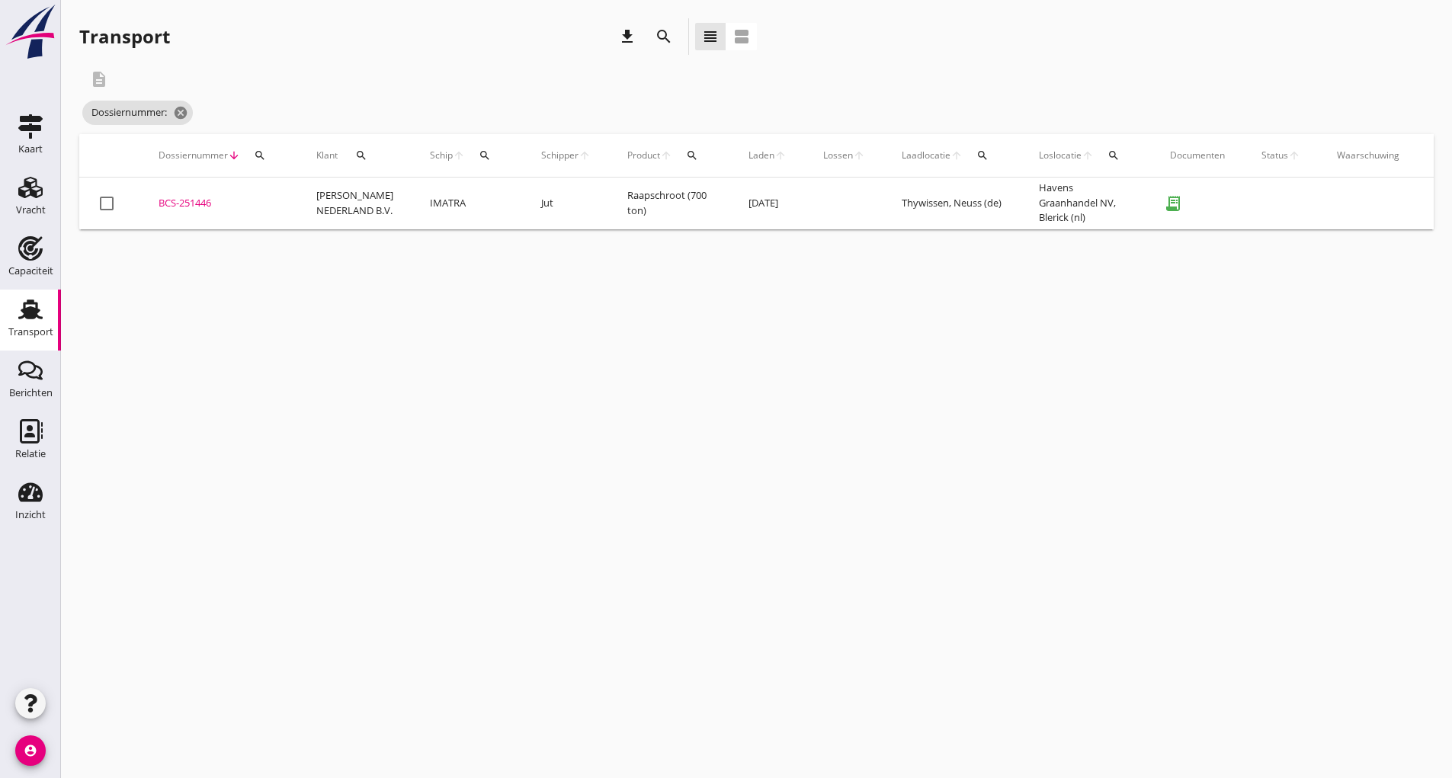
click at [199, 204] on div "BCS-251446" at bounding box center [219, 203] width 121 height 15
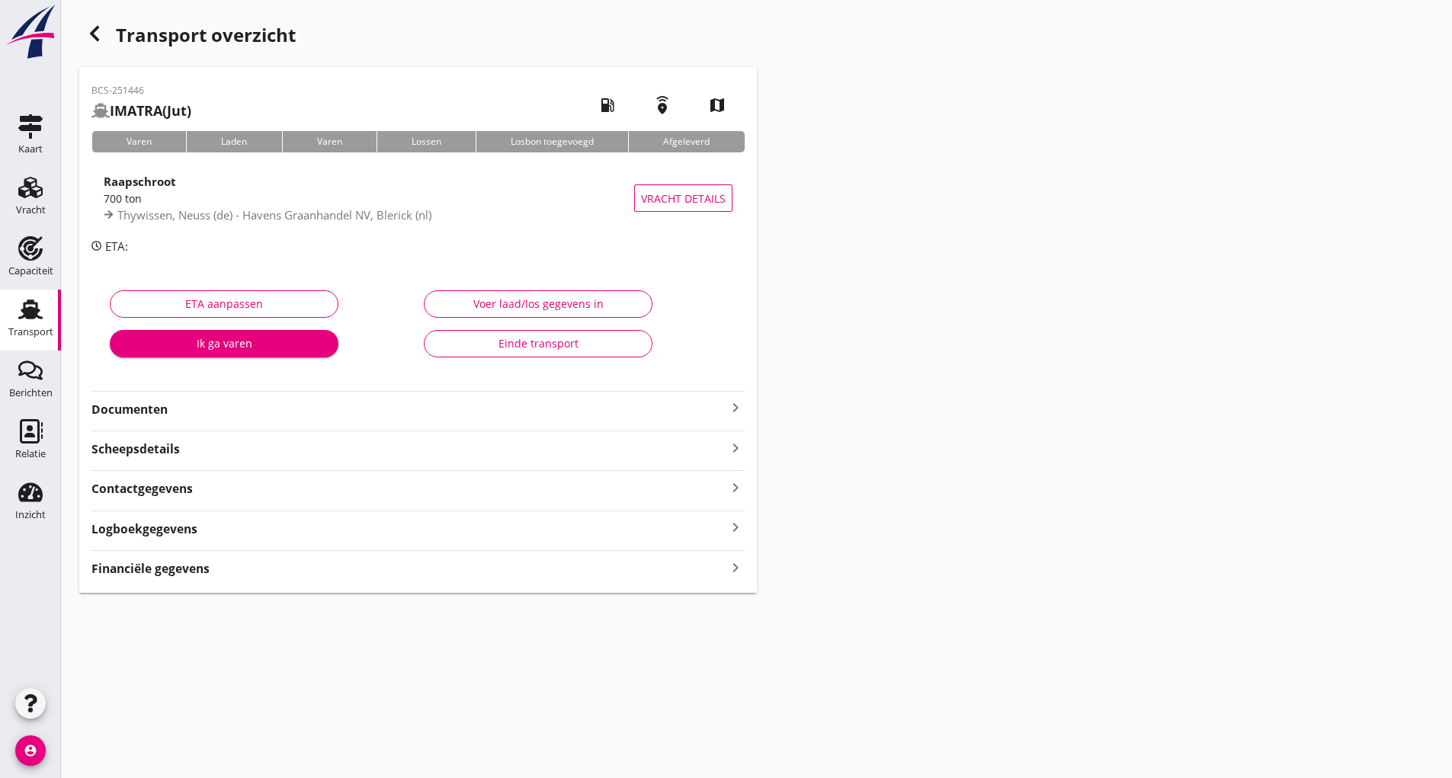
click at [91, 25] on icon "button" at bounding box center [94, 33] width 18 height 18
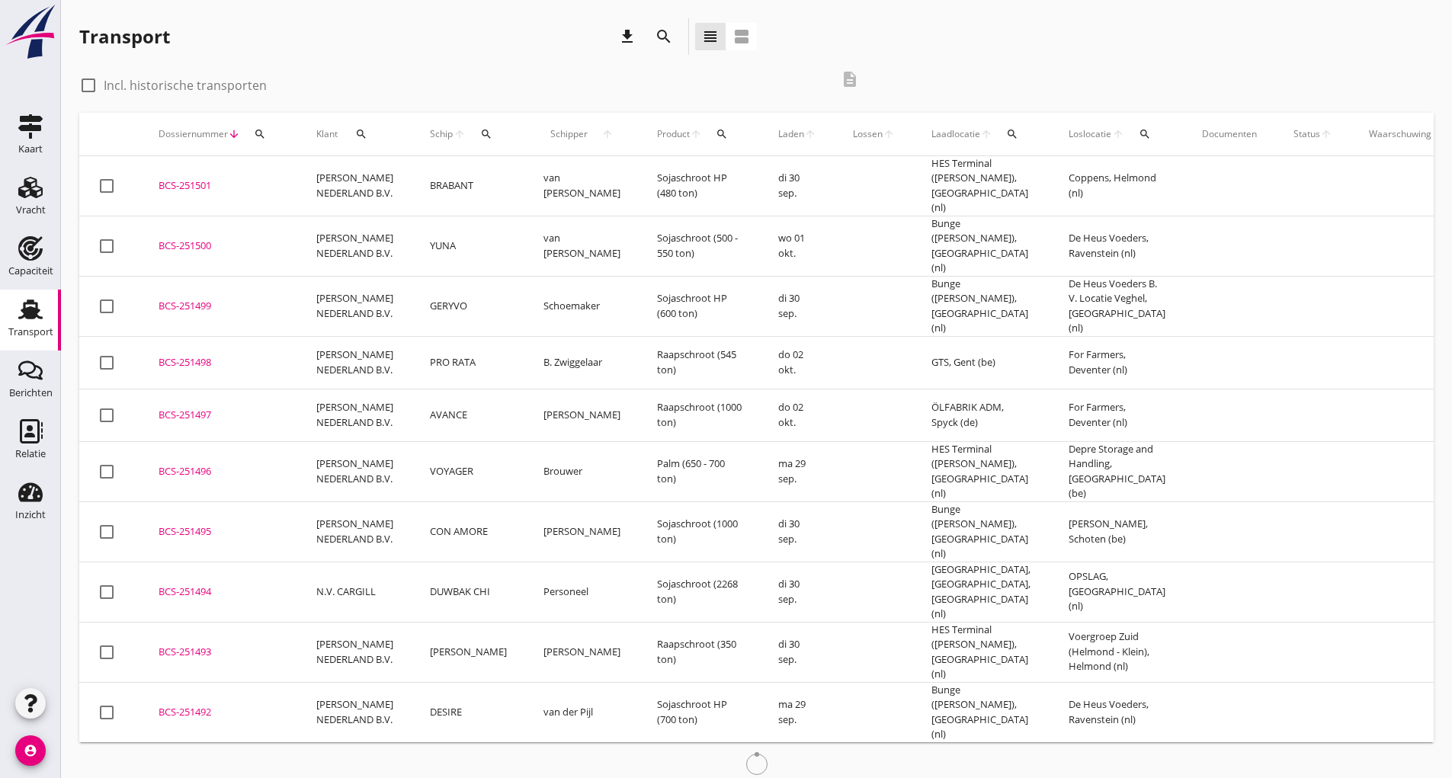
click at [661, 35] on icon "search" at bounding box center [664, 36] width 18 height 18
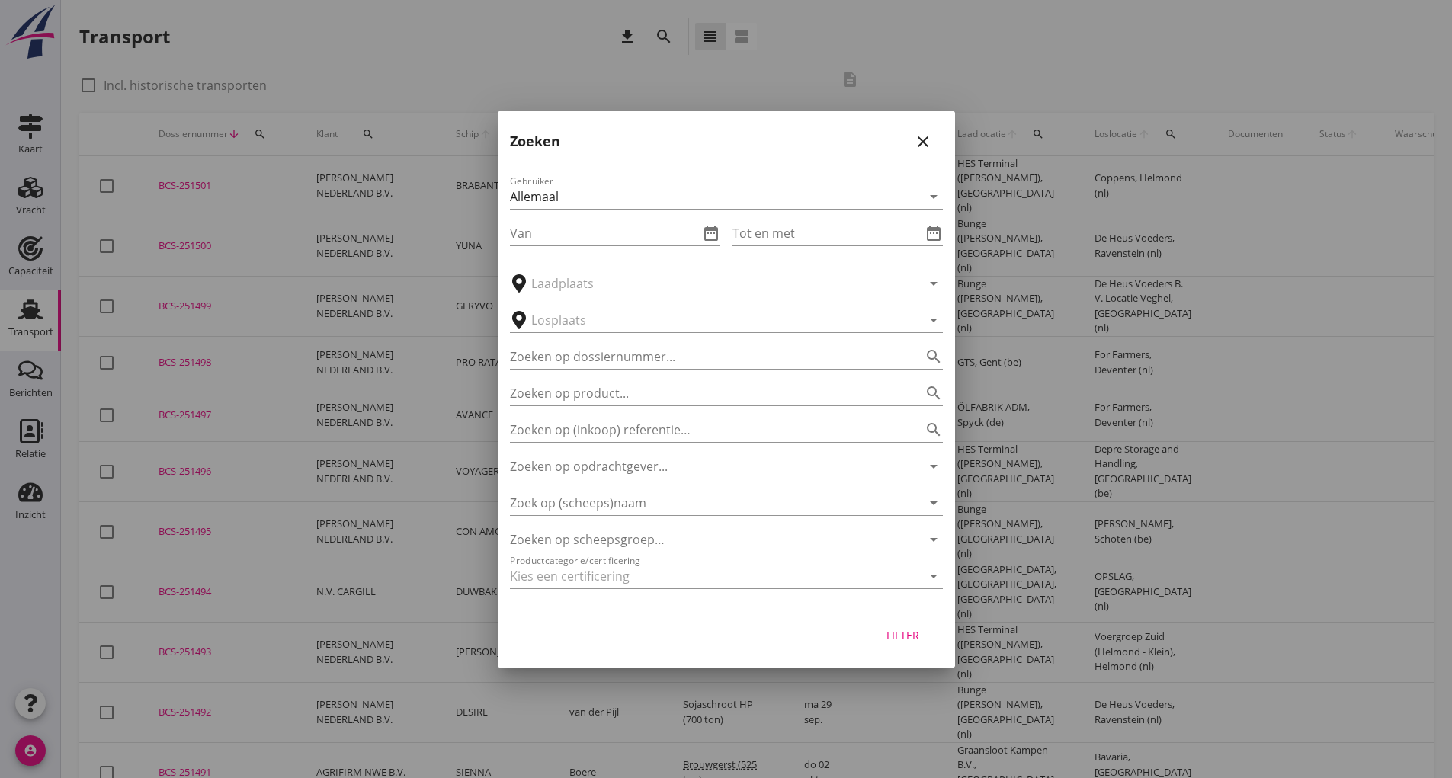
click at [595, 343] on div "Zoeken op dossiernummer... search" at bounding box center [726, 352] width 433 height 34
click at [573, 355] on input "Zoeken op dossiernummer..." at bounding box center [705, 357] width 390 height 24
type input "251425"
click at [896, 637] on div "Filter" at bounding box center [903, 635] width 43 height 16
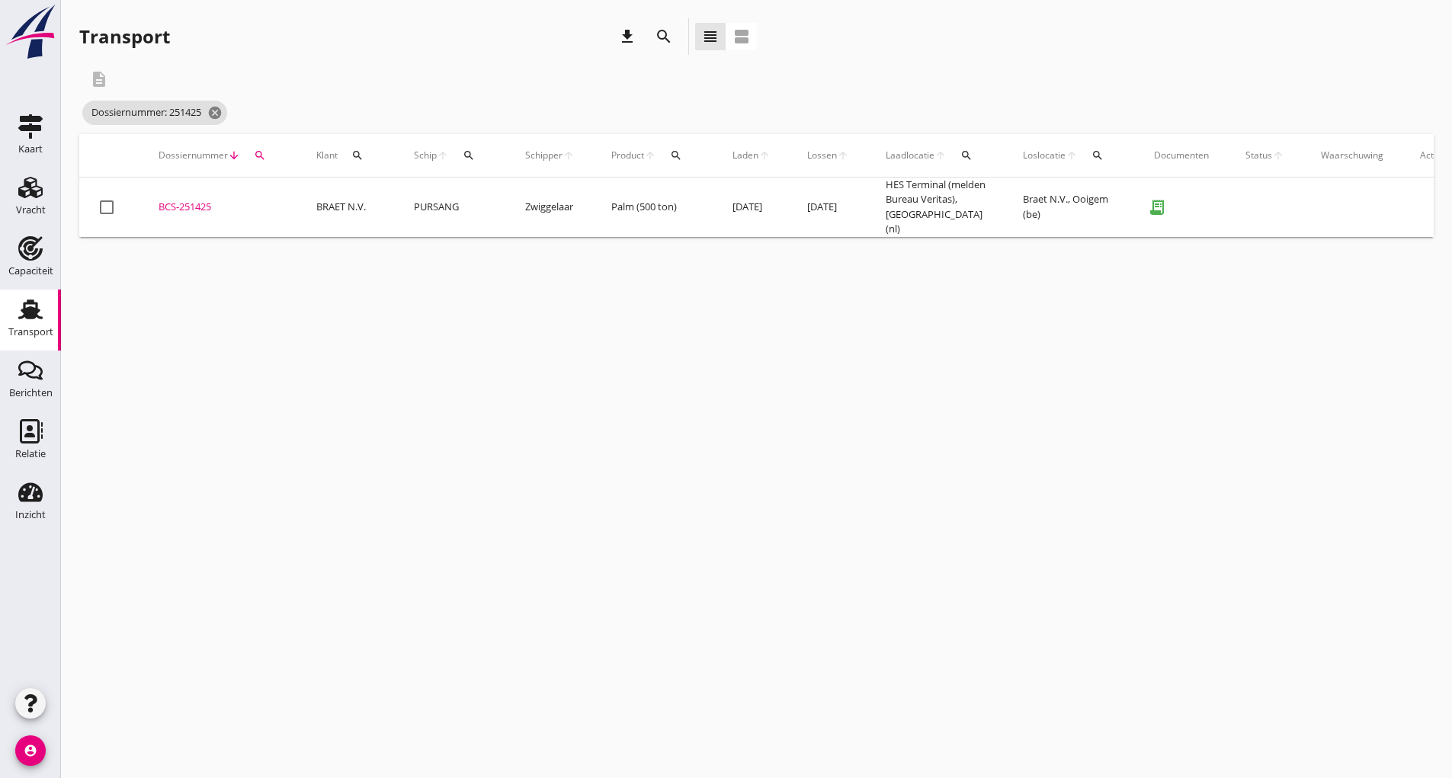
click at [209, 206] on div "BCS-251425" at bounding box center [219, 207] width 121 height 15
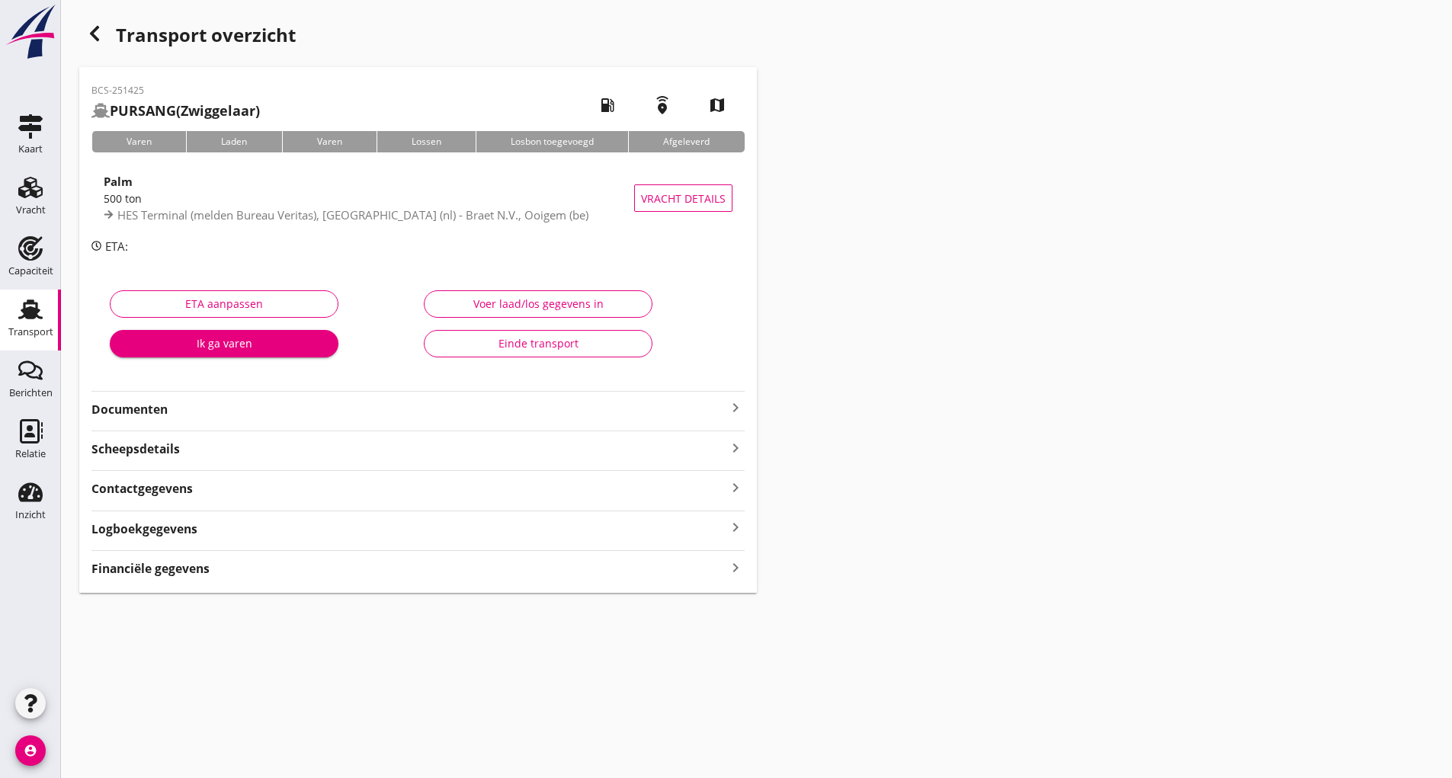
click at [152, 413] on strong "Documenten" at bounding box center [408, 410] width 635 height 18
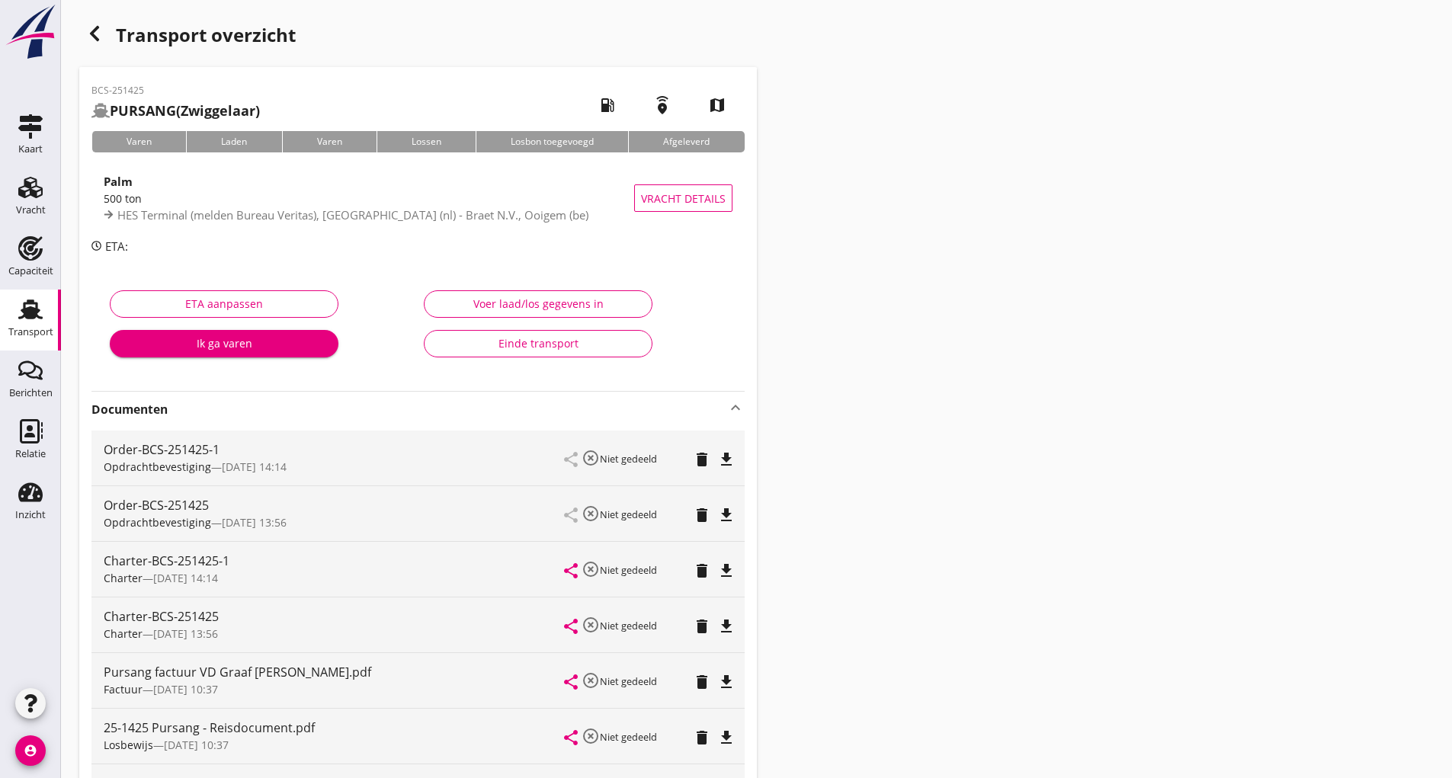
drag, startPoint x: 152, startPoint y: 413, endPoint x: 162, endPoint y: 416, distance: 10.4
click at [156, 414] on strong "Documenten" at bounding box center [408, 410] width 635 height 18
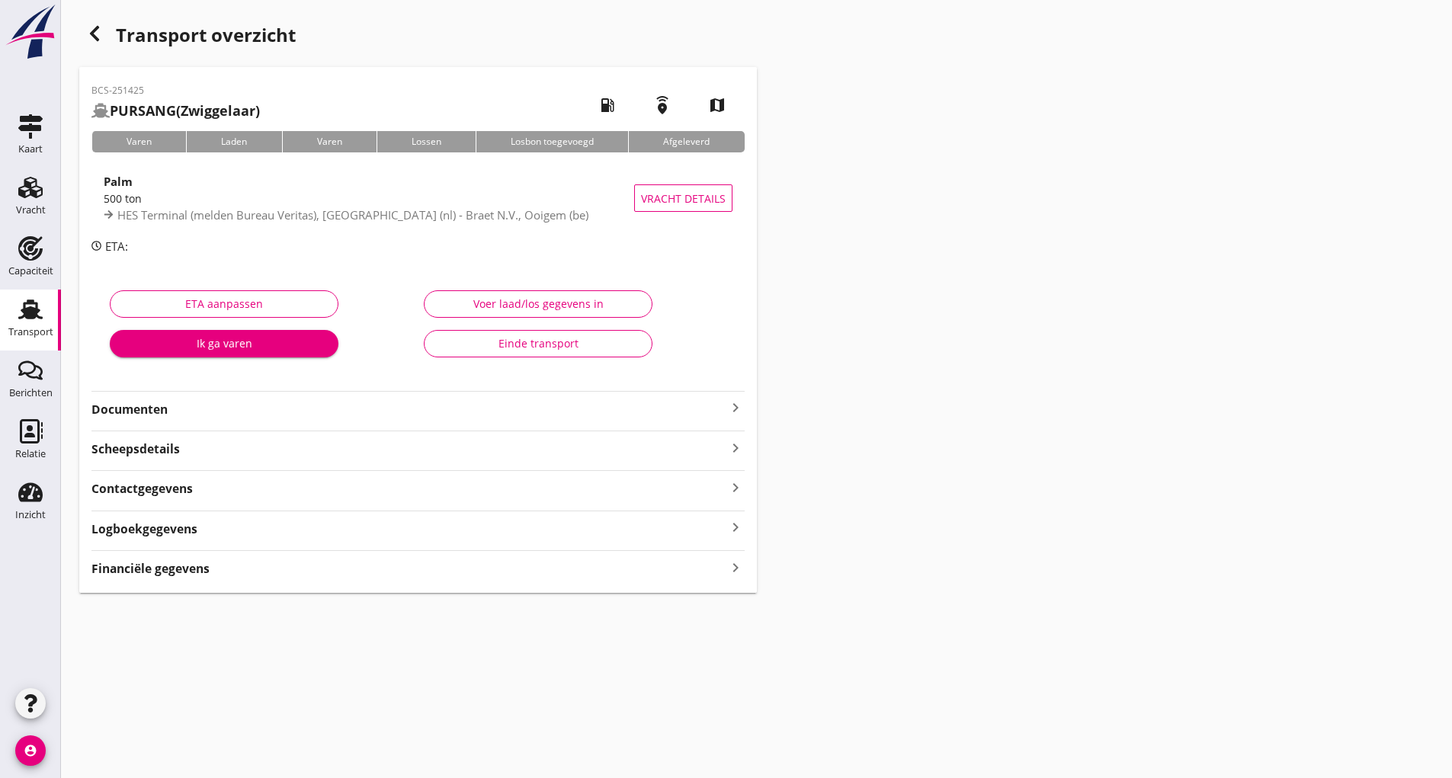
click at [162, 410] on strong "Documenten" at bounding box center [408, 410] width 635 height 18
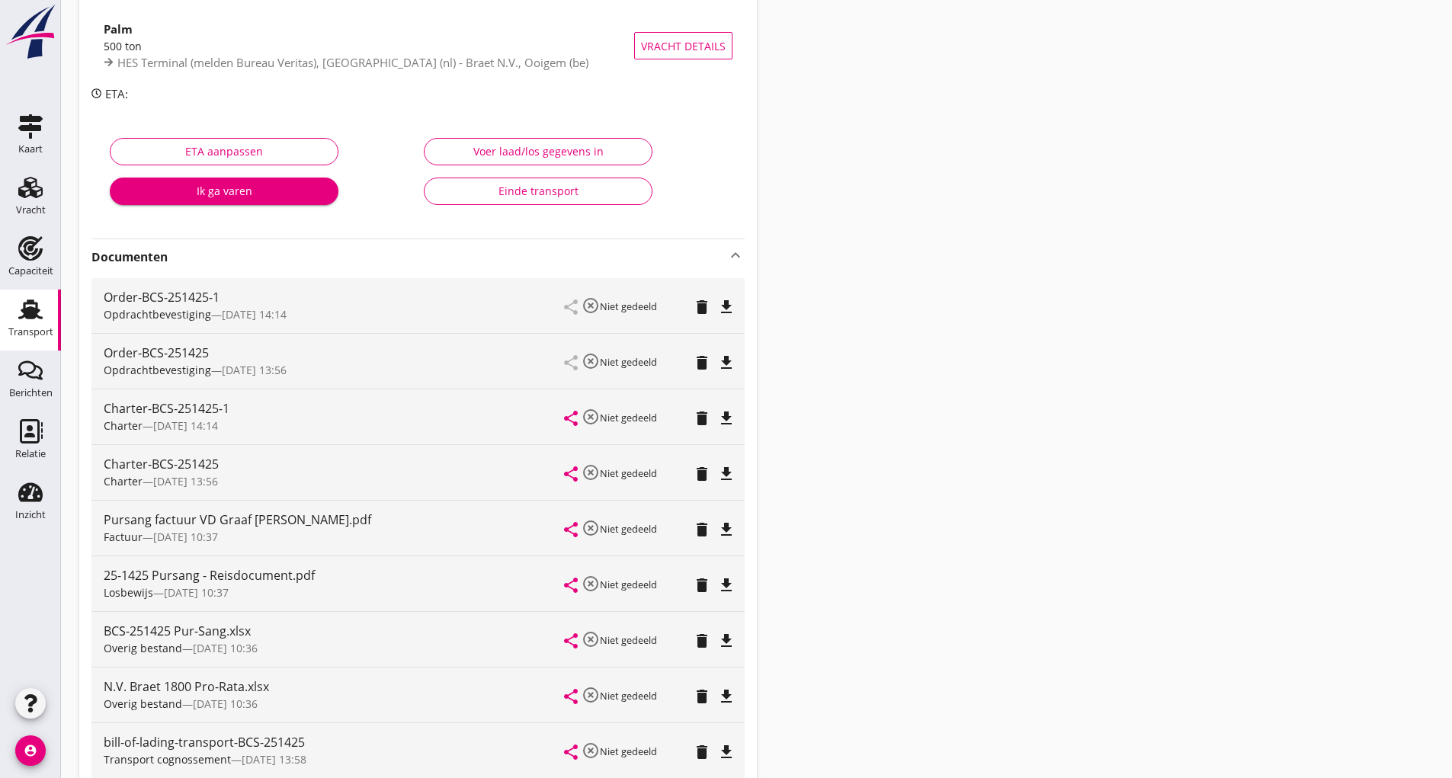
scroll to position [305, 0]
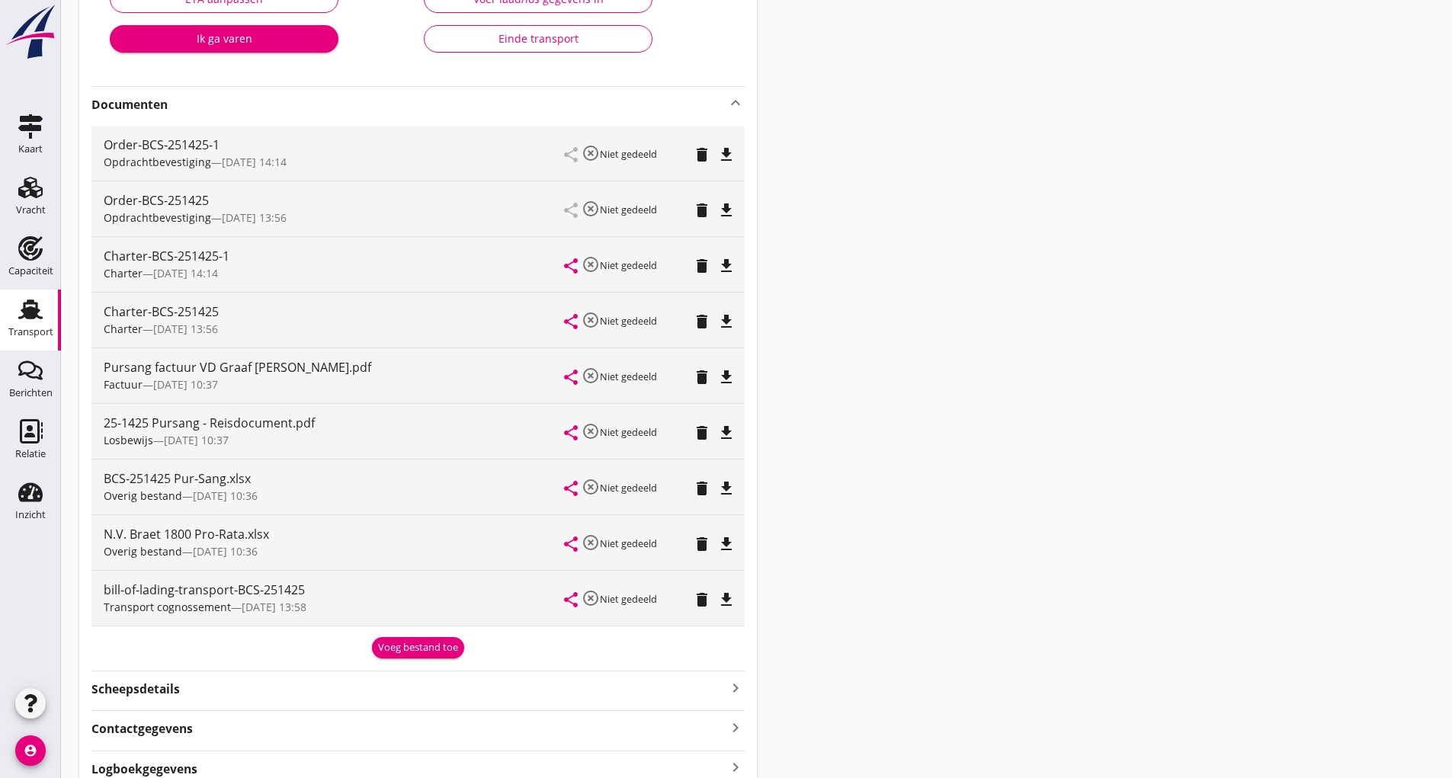
click at [697, 545] on icon "delete" at bounding box center [702, 544] width 18 height 18
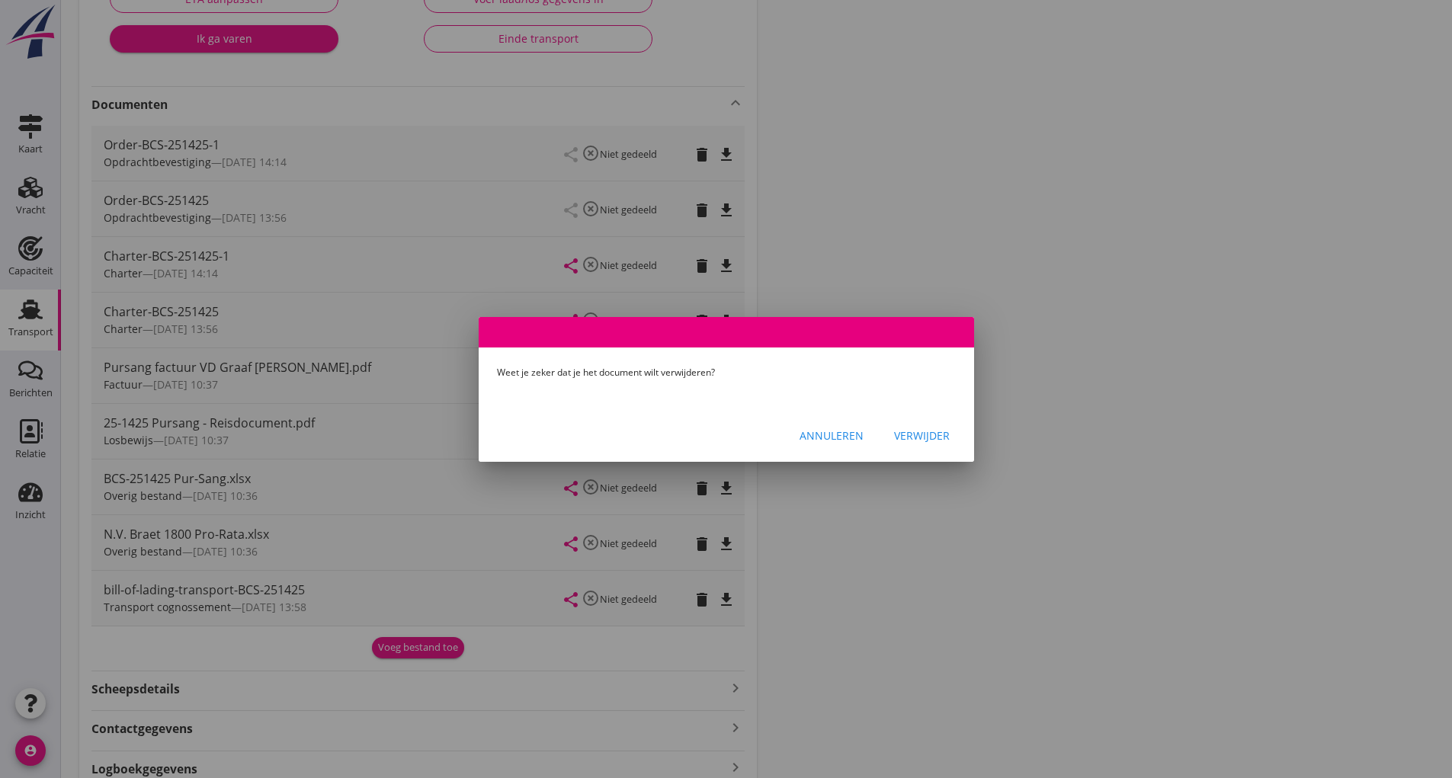
click at [931, 429] on div "Verwijder" at bounding box center [922, 436] width 56 height 16
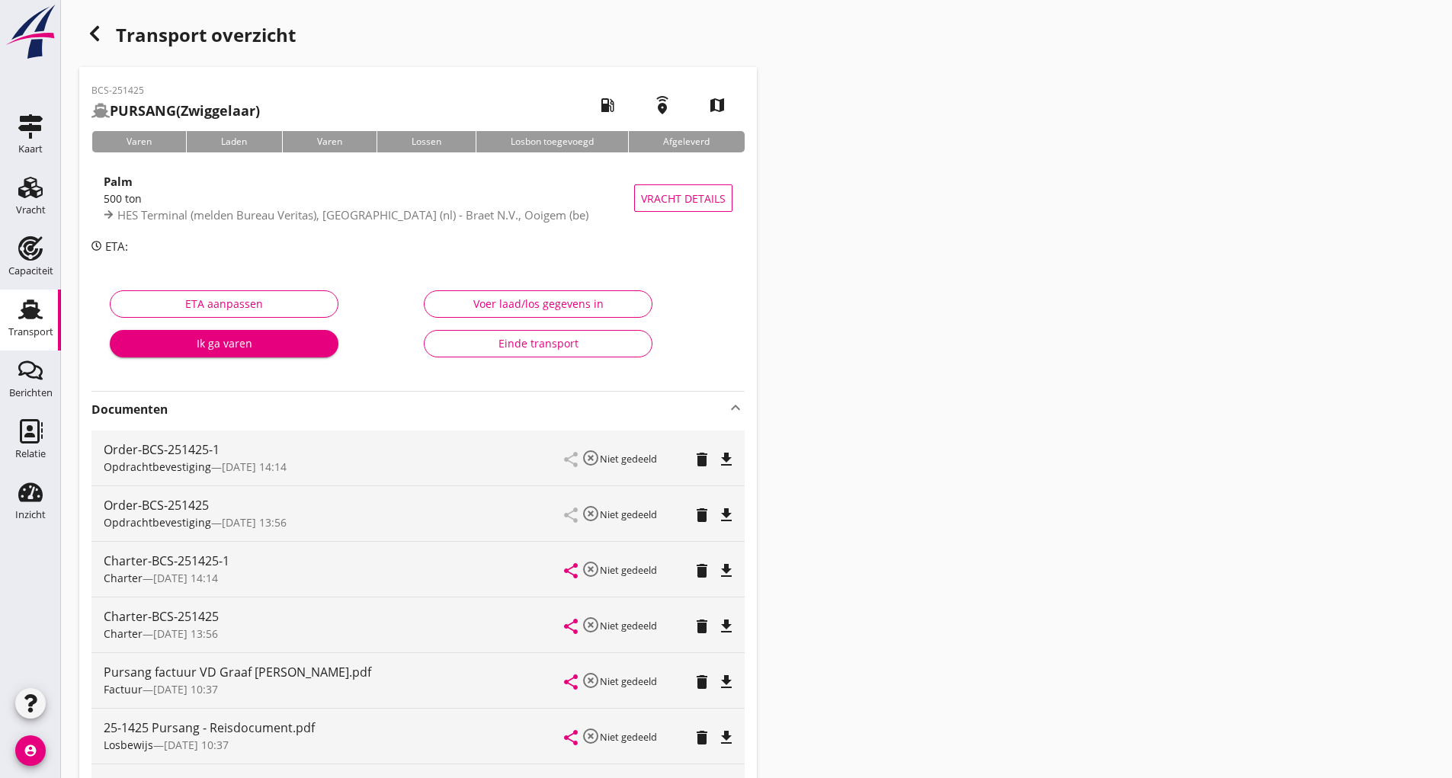
scroll to position [152, 0]
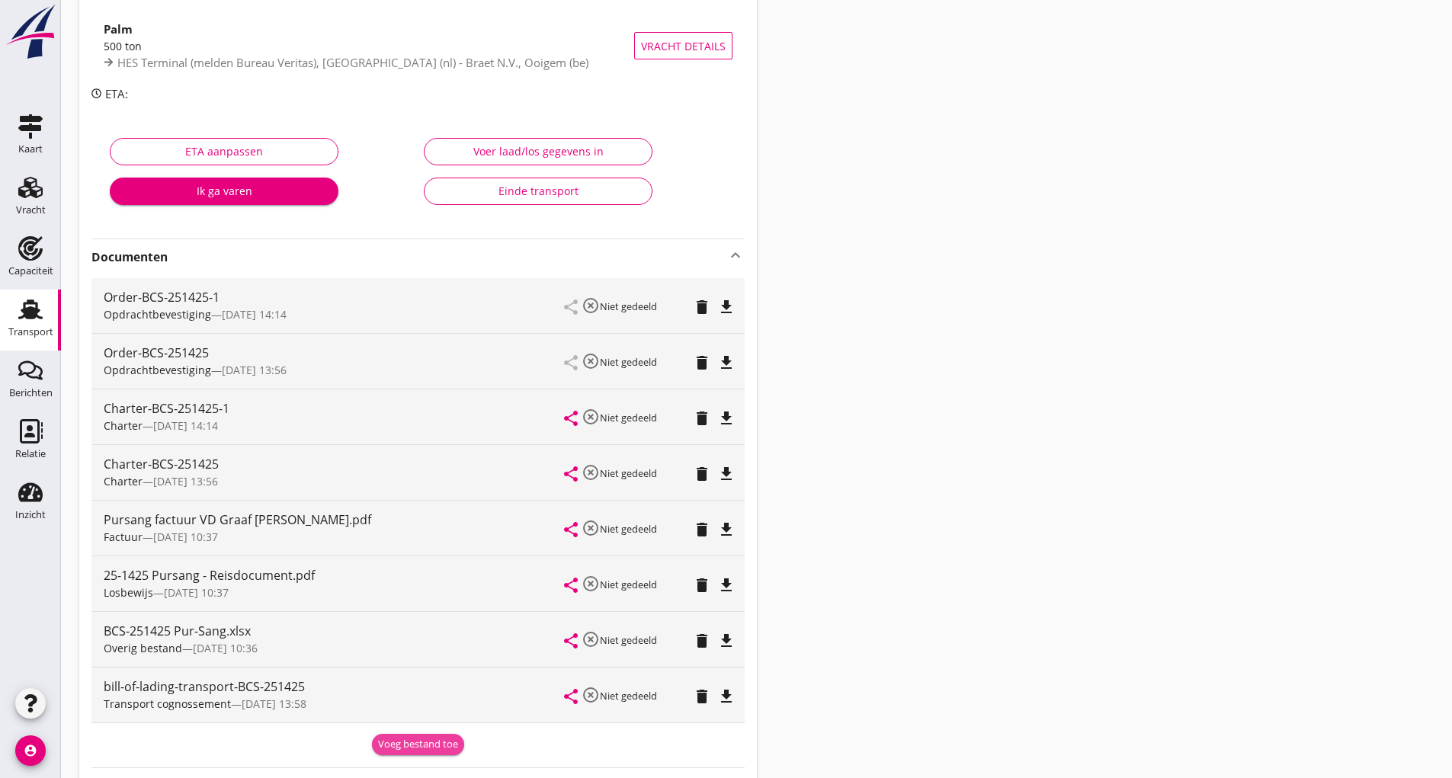
click at [412, 748] on div "Voeg bestand toe" at bounding box center [418, 744] width 80 height 15
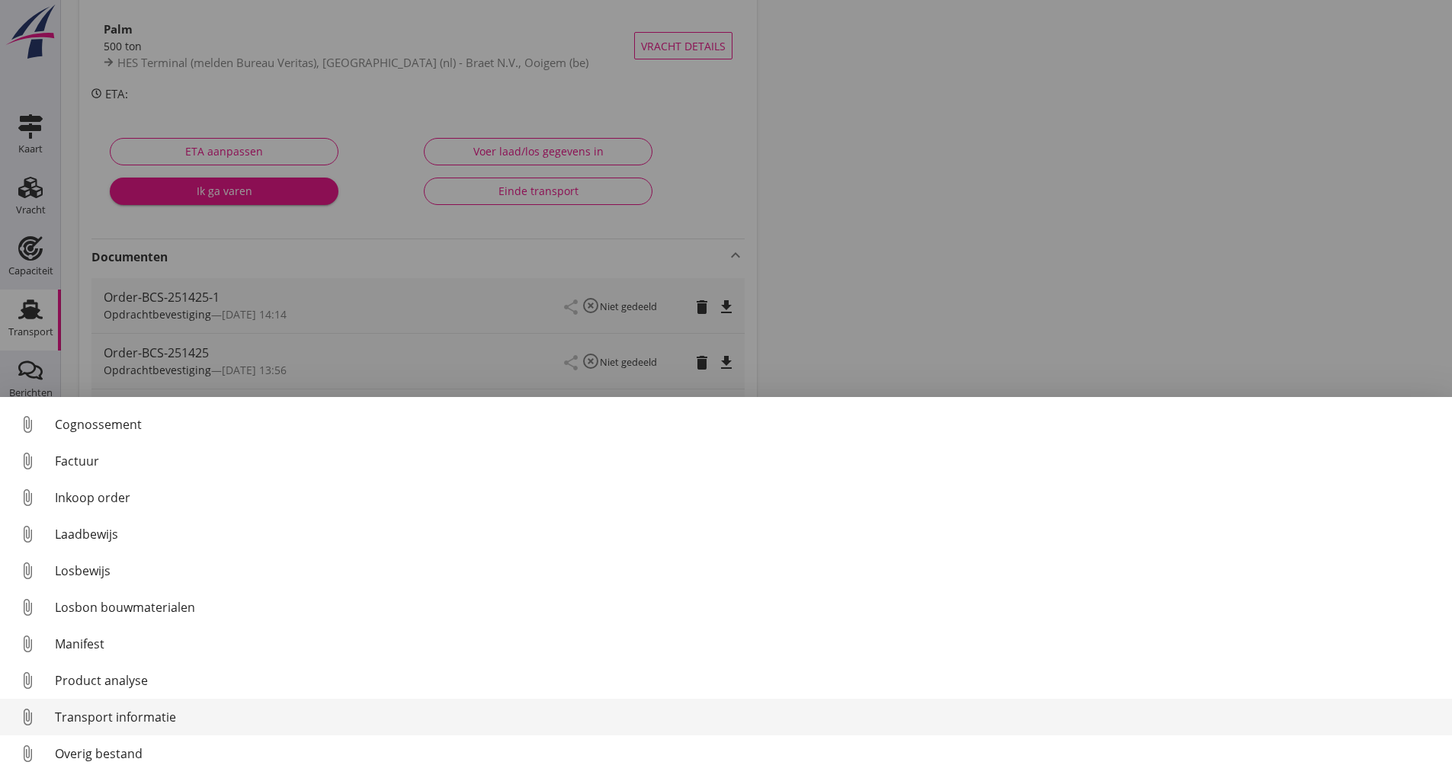
scroll to position [107, 0]
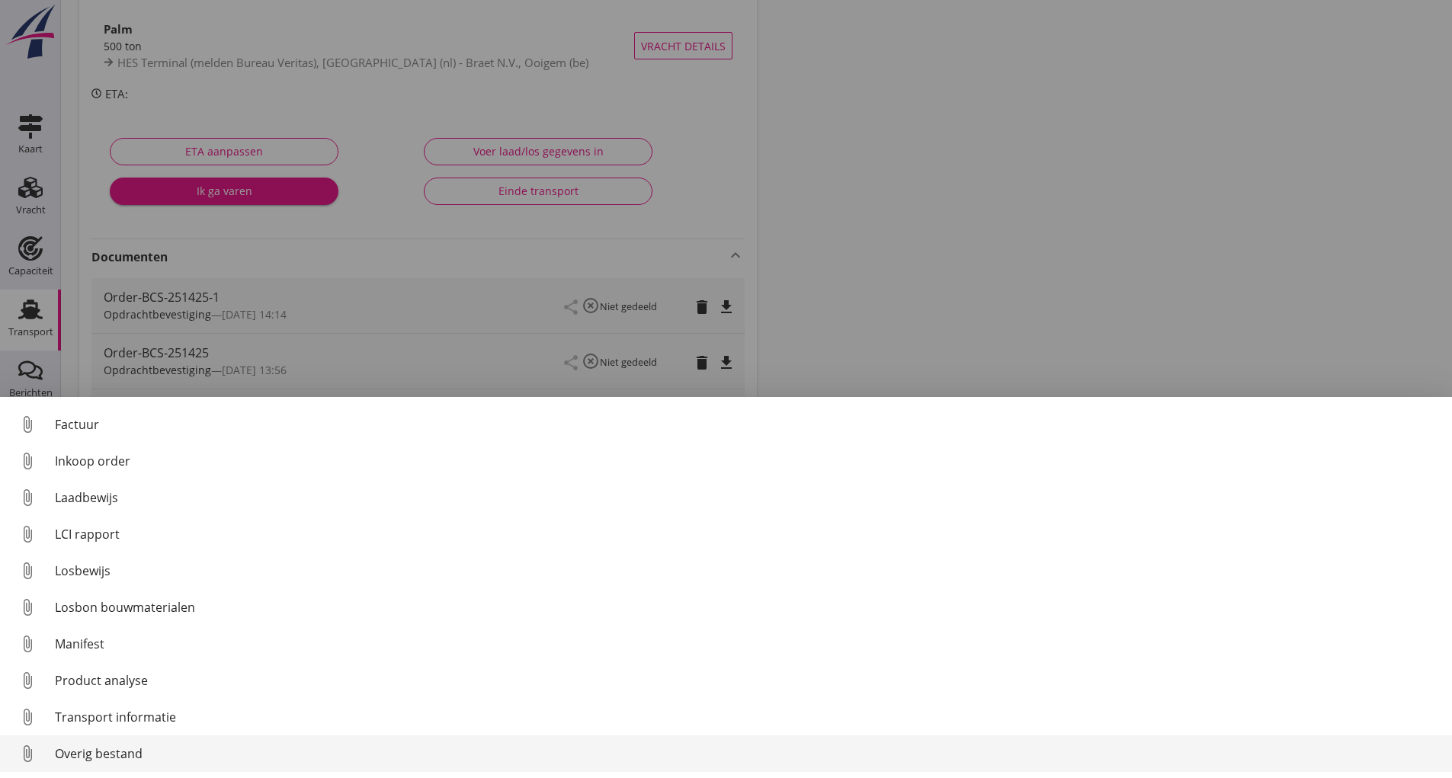
click at [127, 754] on div "Overig bestand" at bounding box center [747, 754] width 1385 height 18
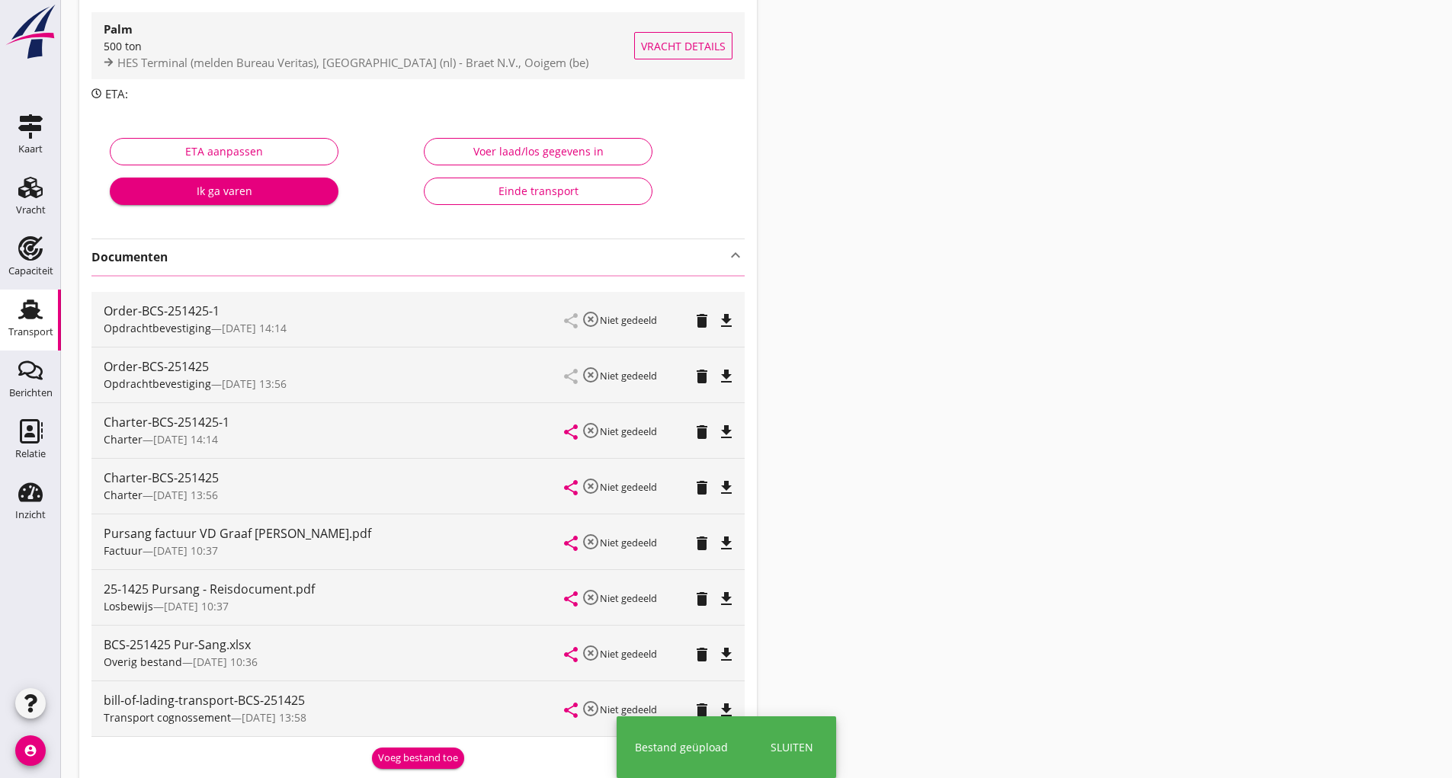
scroll to position [0, 0]
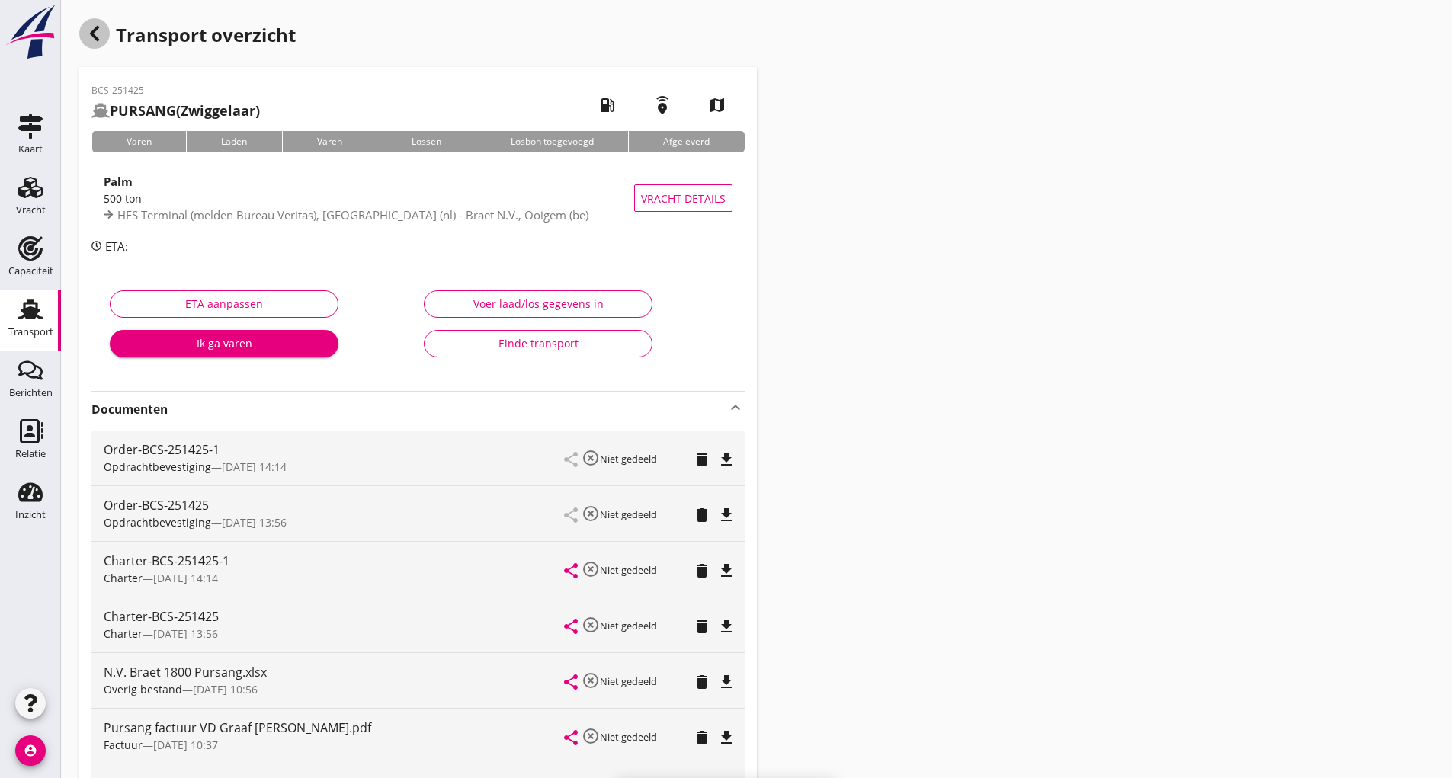
click at [98, 35] on icon "button" at bounding box center [94, 33] width 18 height 18
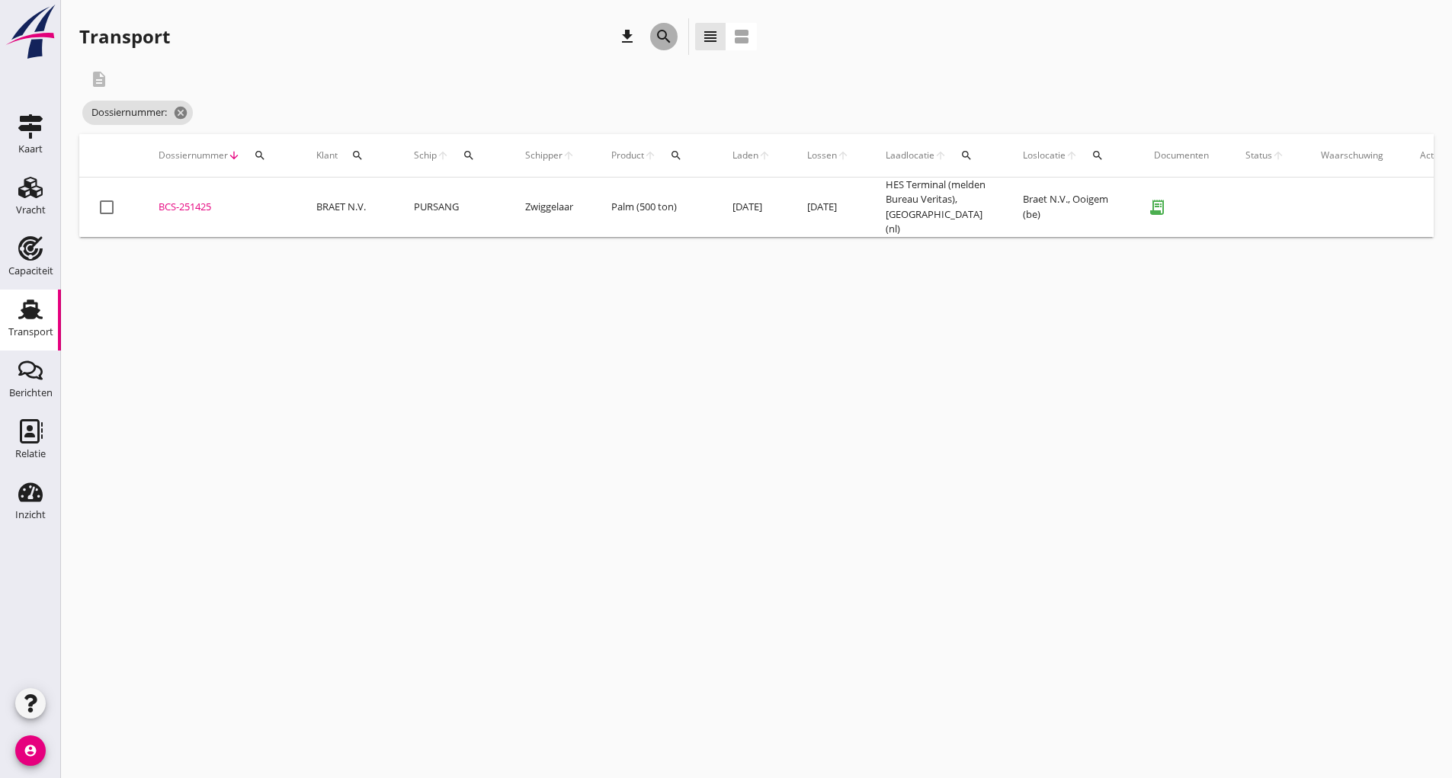
drag, startPoint x: 662, startPoint y: 34, endPoint x: 662, endPoint y: 168, distance: 134.9
click at [660, 38] on icon "search" at bounding box center [664, 36] width 18 height 18
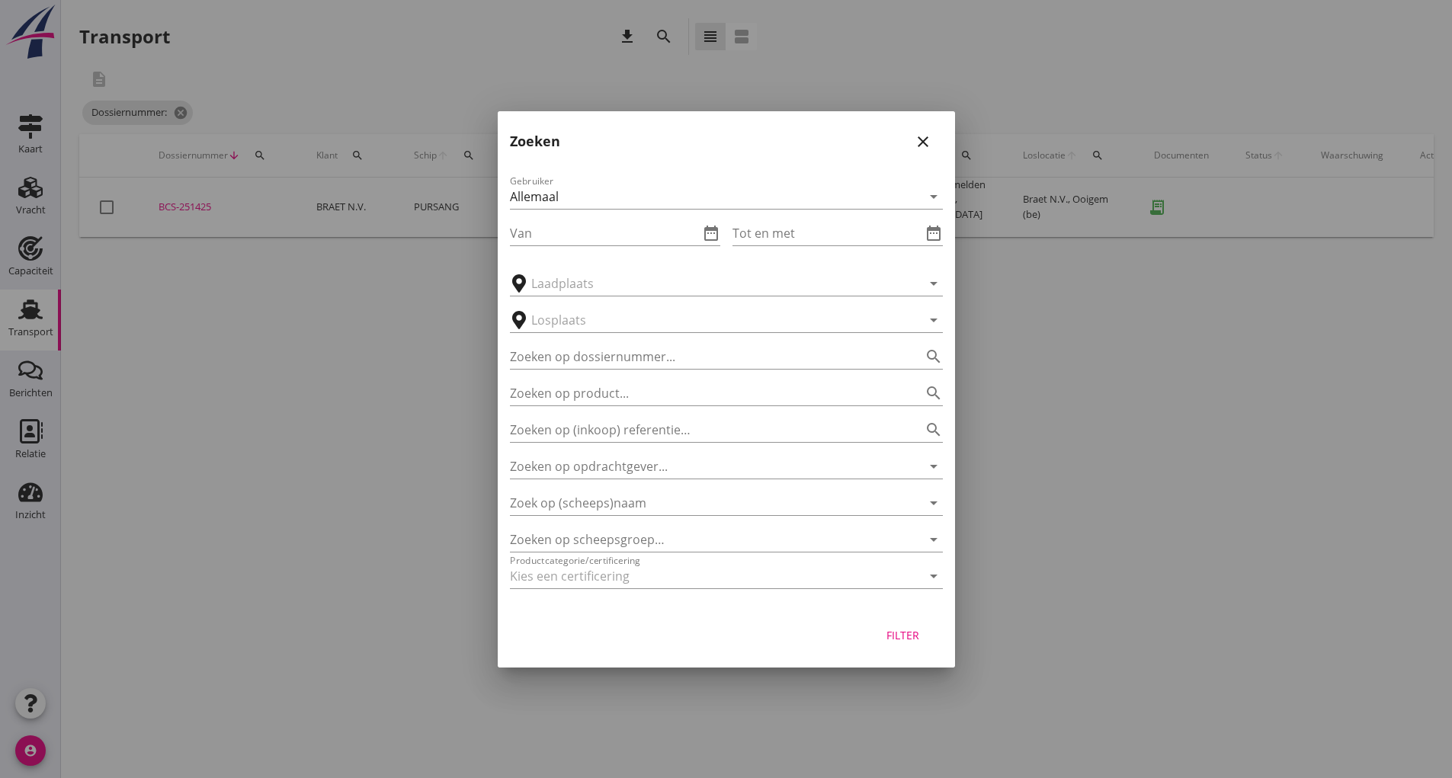
click at [585, 343] on div "Zoeken op dossiernummer... search" at bounding box center [726, 352] width 433 height 34
click at [562, 352] on input "Zoeken op dossiernummer..." at bounding box center [705, 357] width 390 height 24
type input "251461"
click at [899, 636] on div "Filter" at bounding box center [903, 635] width 43 height 16
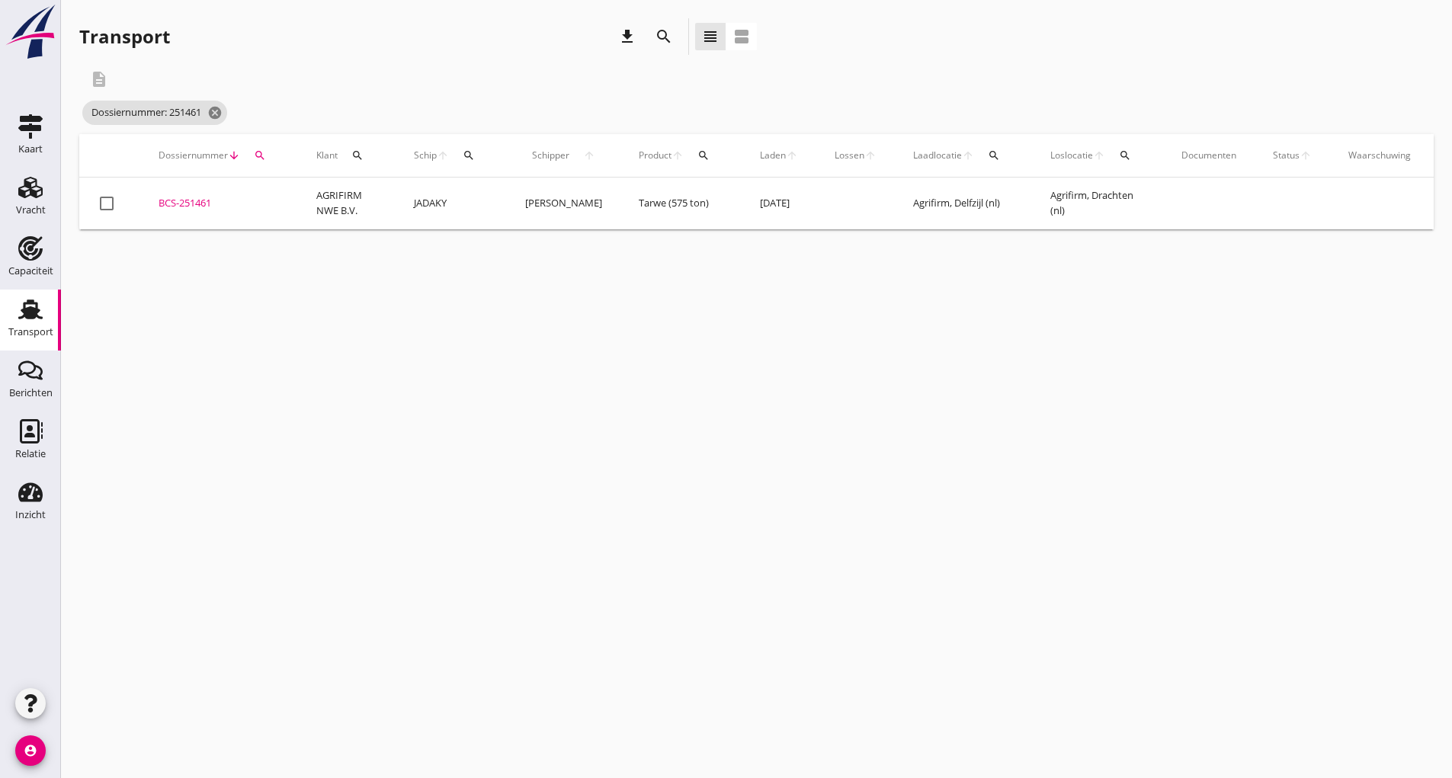
click at [194, 204] on div "BCS-251461" at bounding box center [219, 203] width 121 height 15
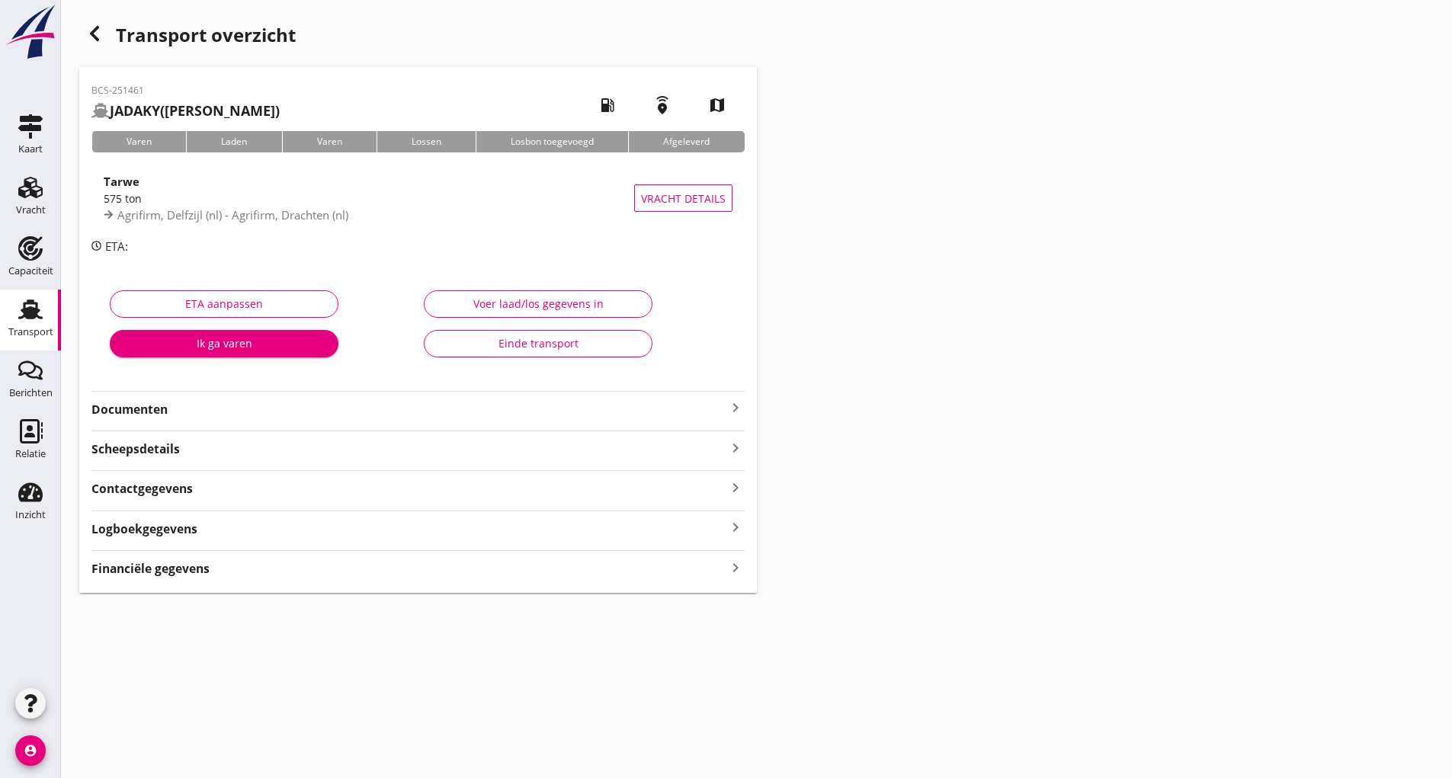
click at [169, 414] on strong "Documenten" at bounding box center [408, 410] width 635 height 18
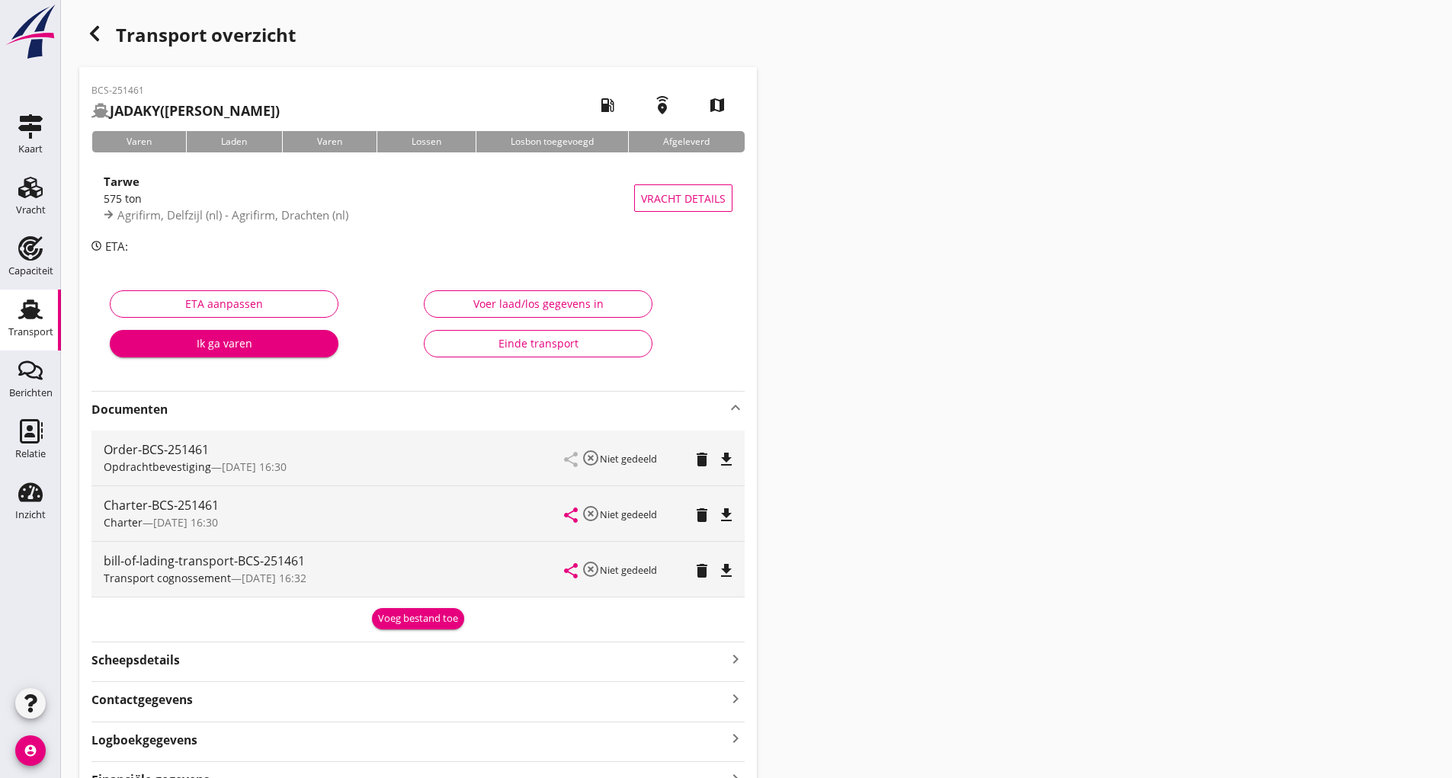
click at [421, 618] on div "Voeg bestand toe" at bounding box center [418, 618] width 80 height 15
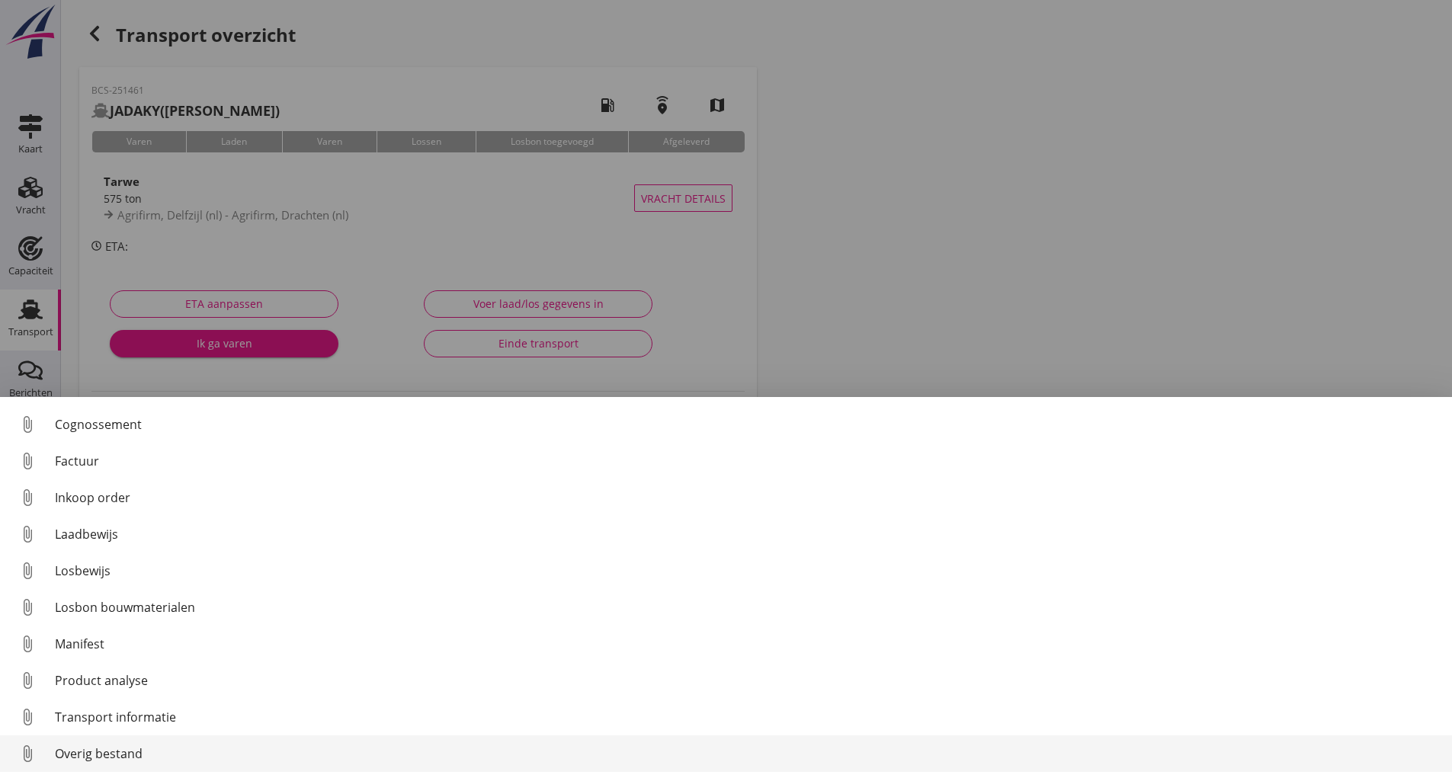
scroll to position [107, 0]
click at [138, 756] on div "Overig bestand" at bounding box center [747, 754] width 1385 height 18
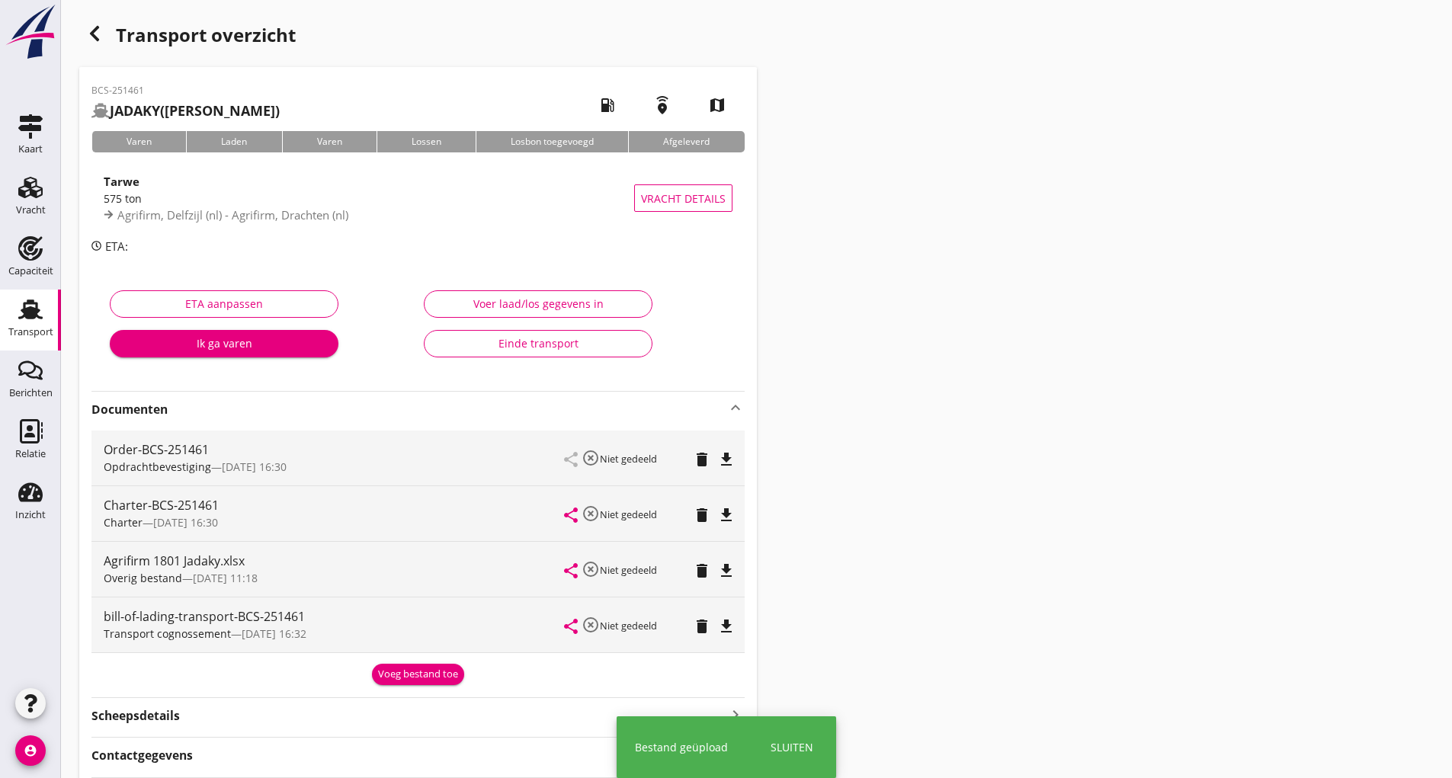
click at [386, 666] on button "Voeg bestand toe" at bounding box center [418, 674] width 92 height 21
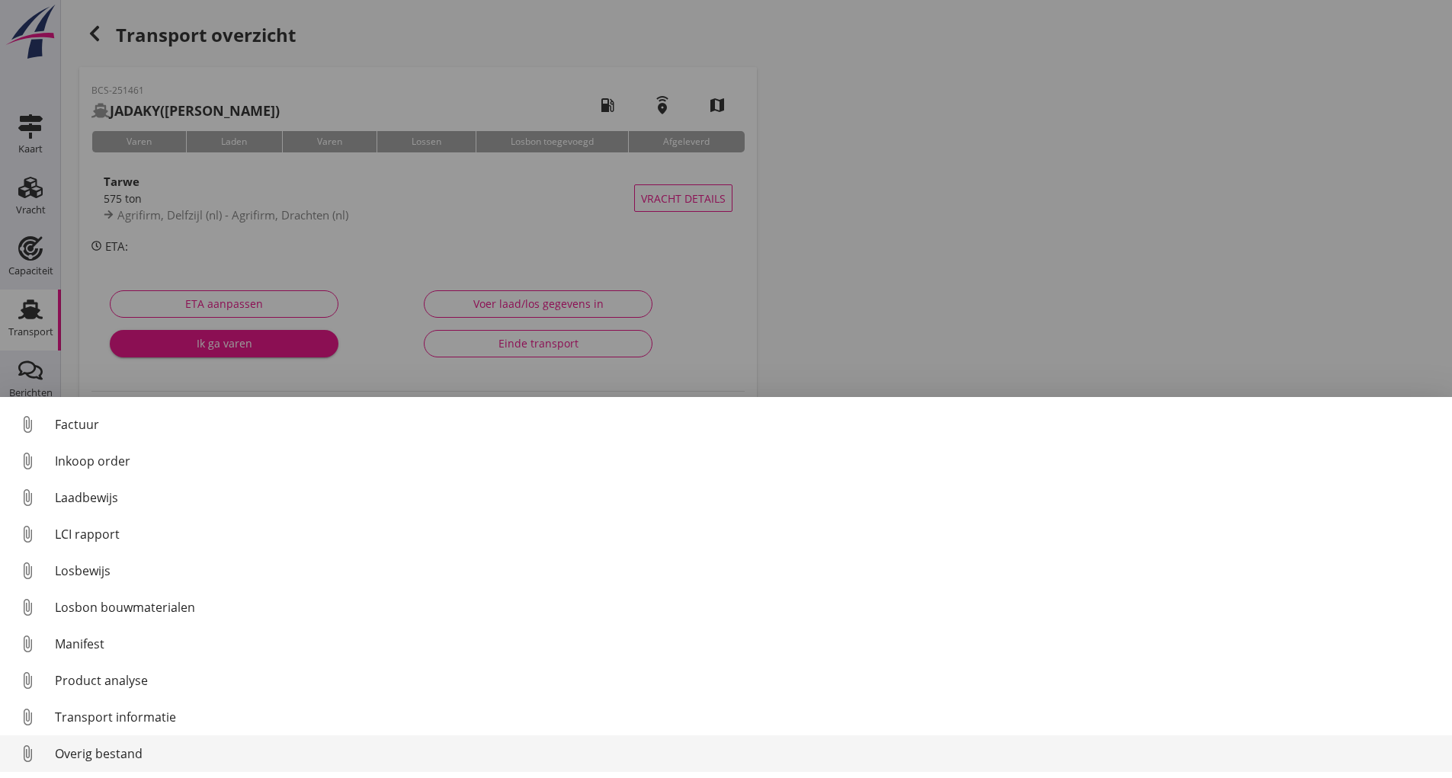
click at [132, 758] on div "Overig bestand" at bounding box center [747, 754] width 1385 height 18
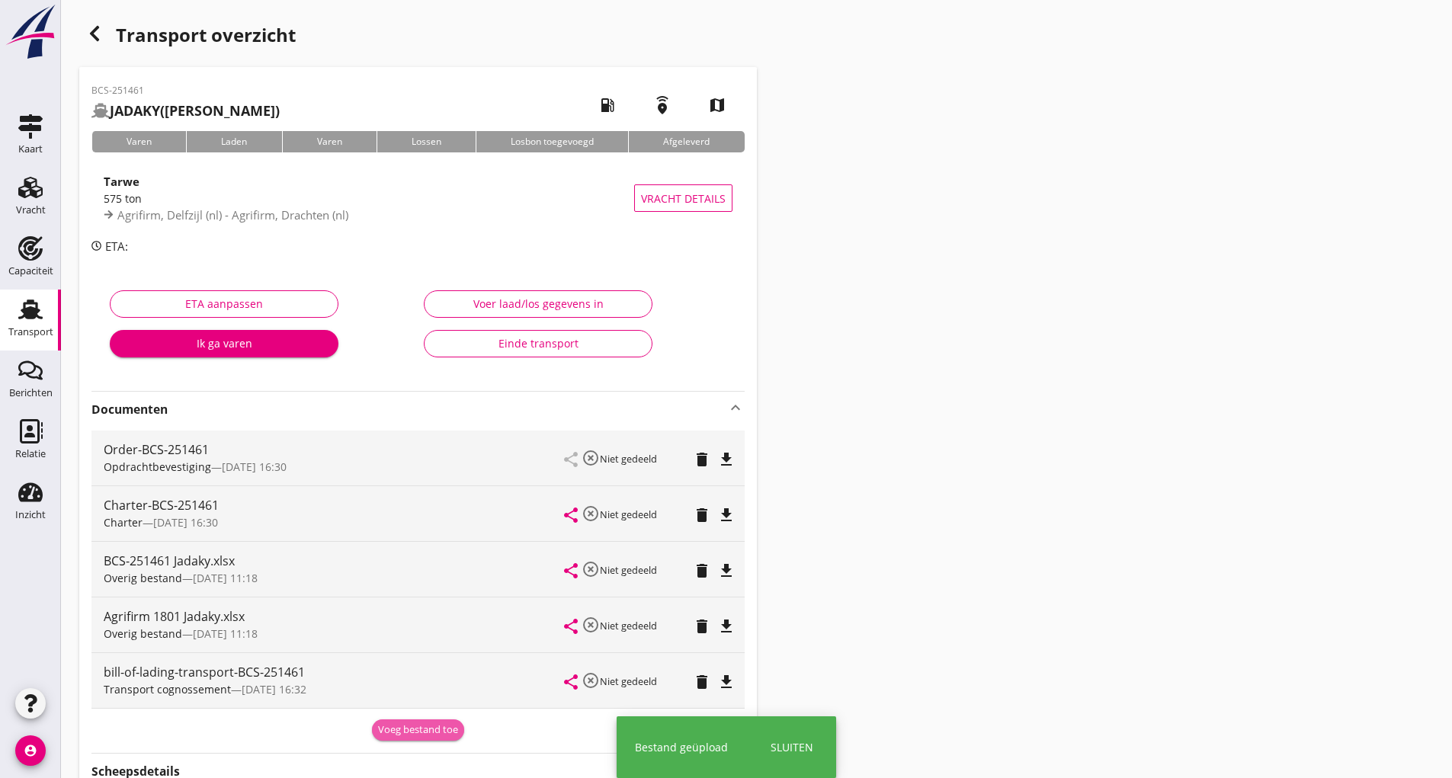
drag, startPoint x: 402, startPoint y: 736, endPoint x: 238, endPoint y: 569, distance: 235.0
click at [402, 726] on div "Voeg bestand toe" at bounding box center [418, 730] width 80 height 15
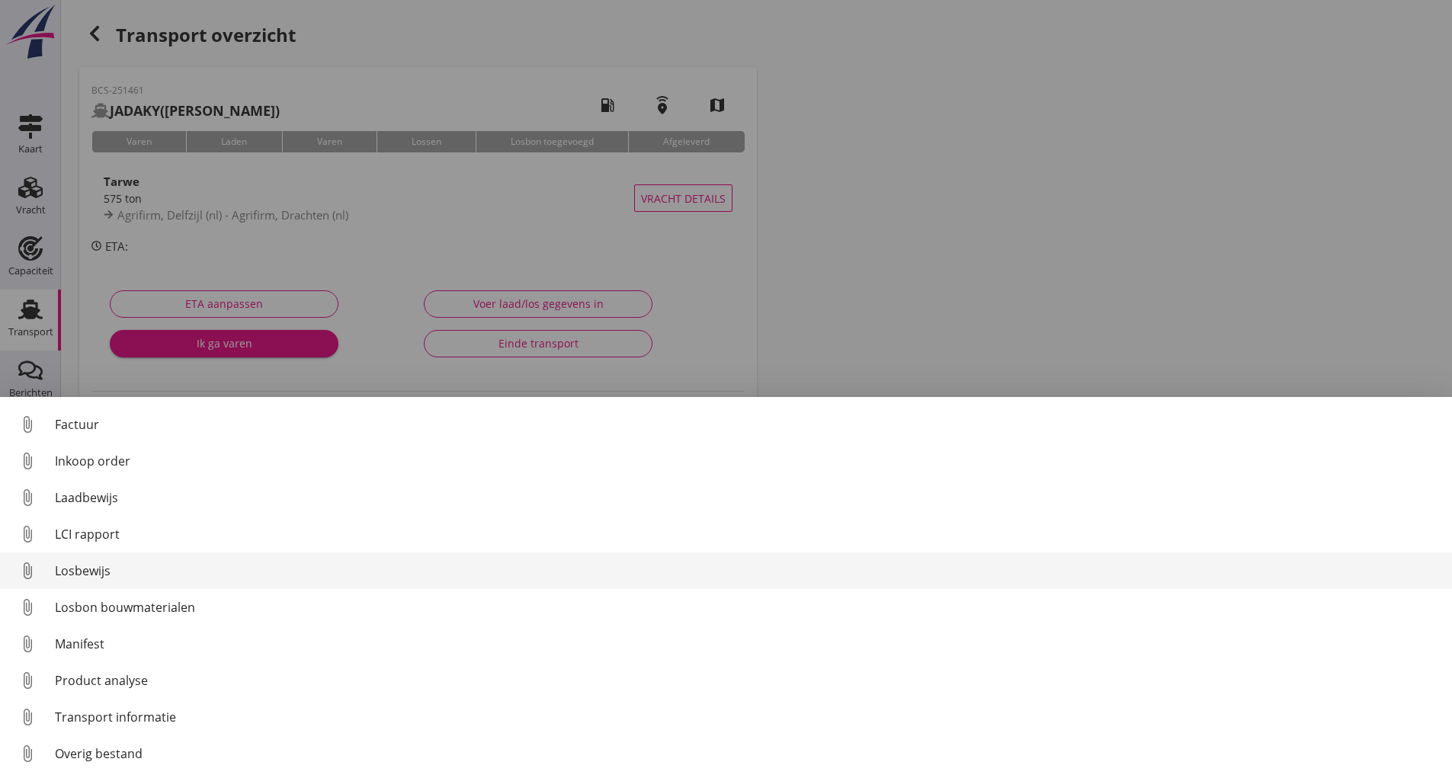
click at [81, 566] on div "Losbewijs" at bounding box center [747, 571] width 1385 height 18
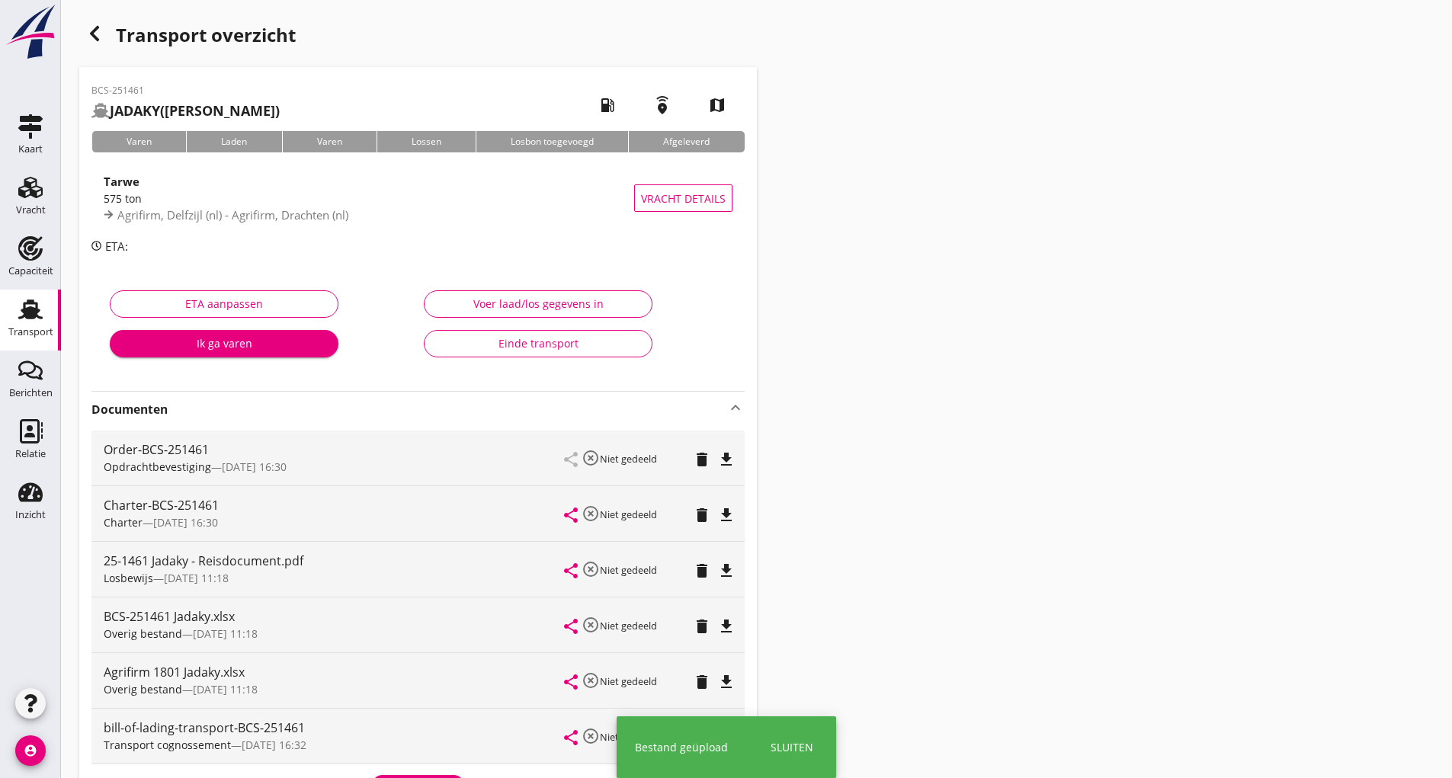
scroll to position [229, 0]
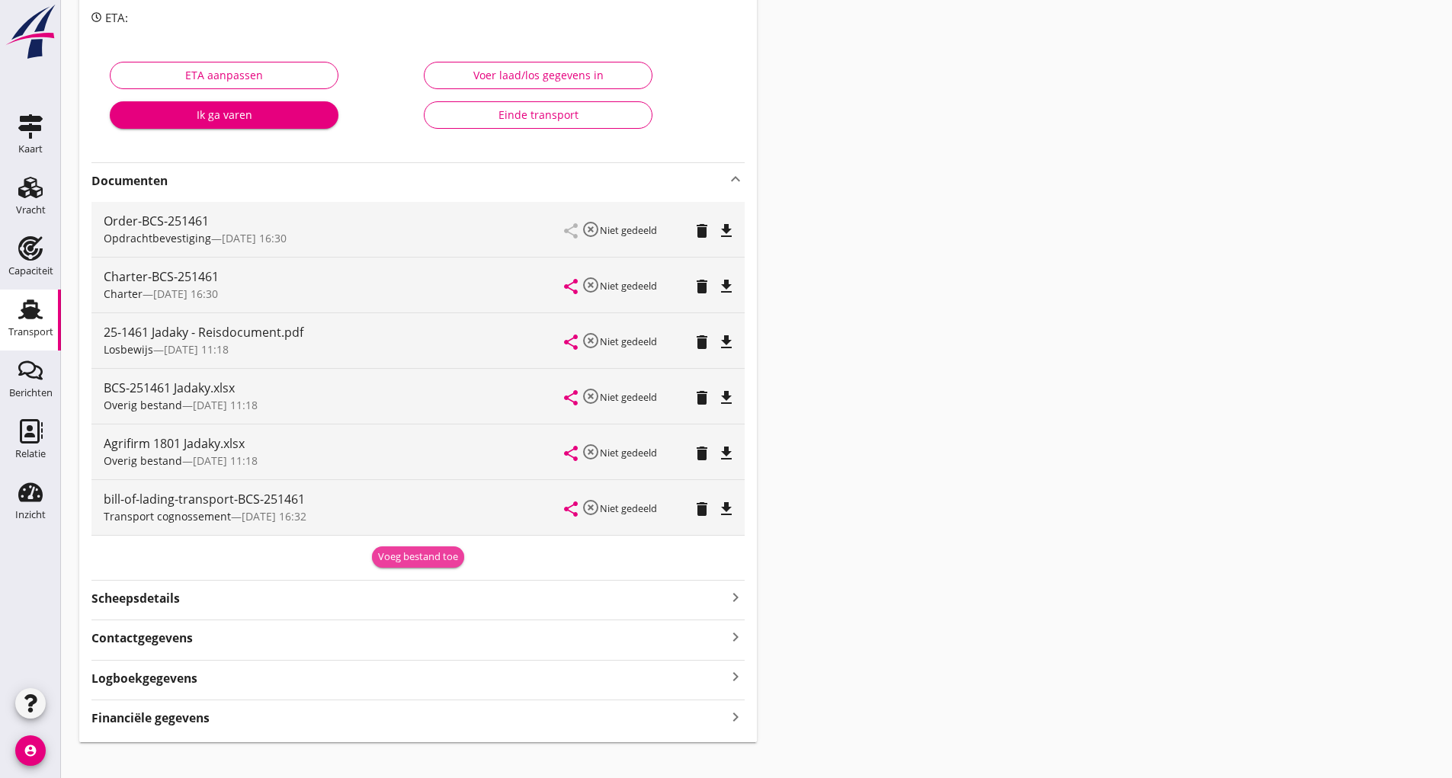
click at [390, 564] on div "Voeg bestand toe" at bounding box center [418, 557] width 80 height 15
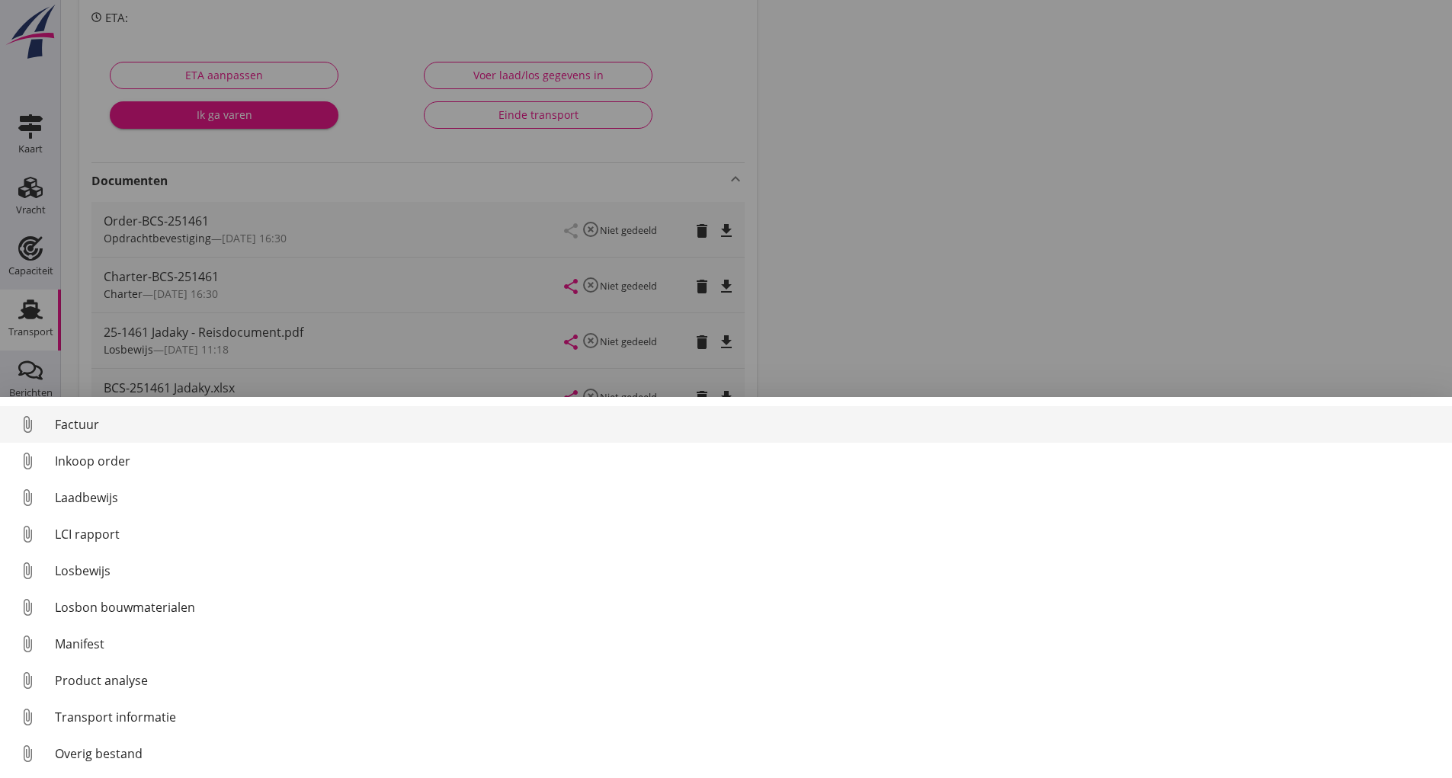
click at [90, 422] on div "Factuur" at bounding box center [747, 424] width 1385 height 18
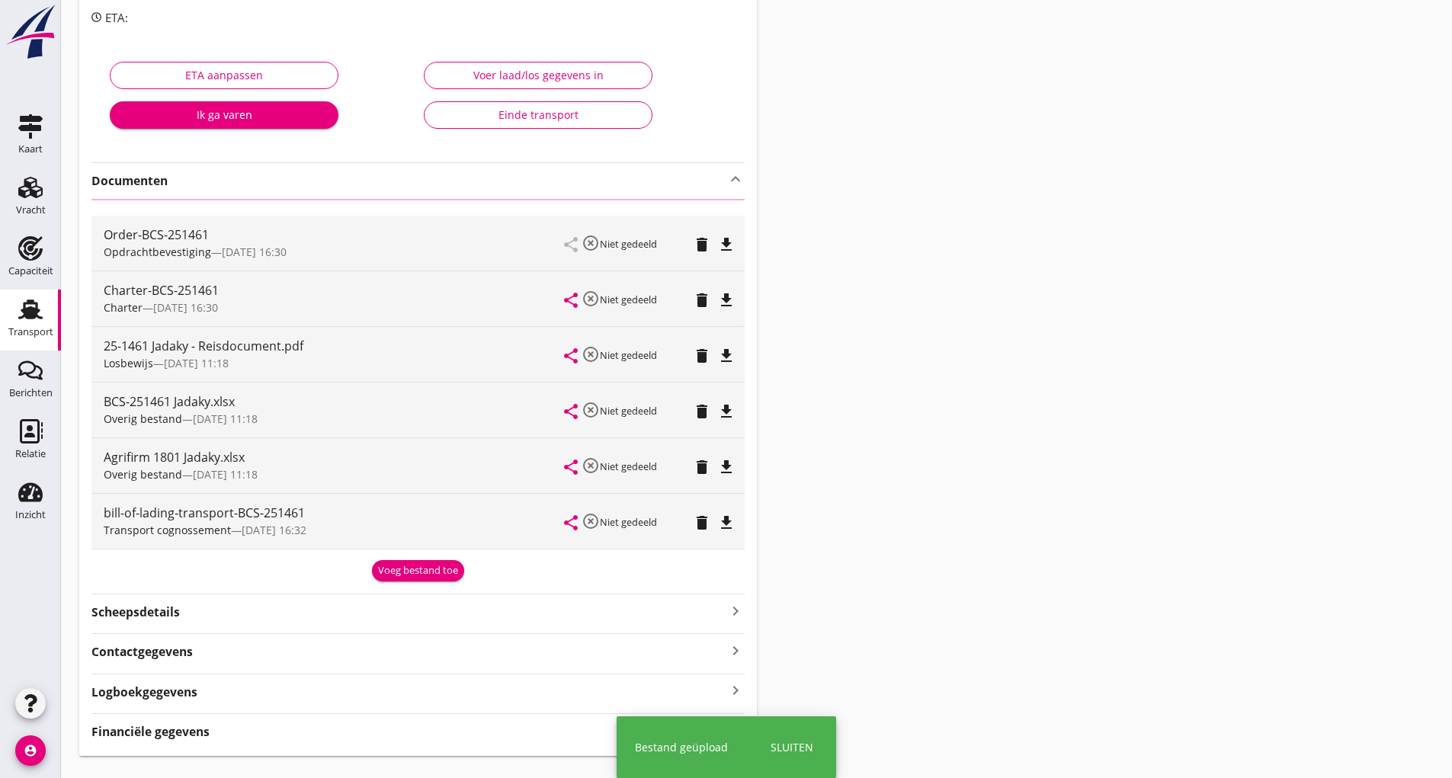
scroll to position [0, 0]
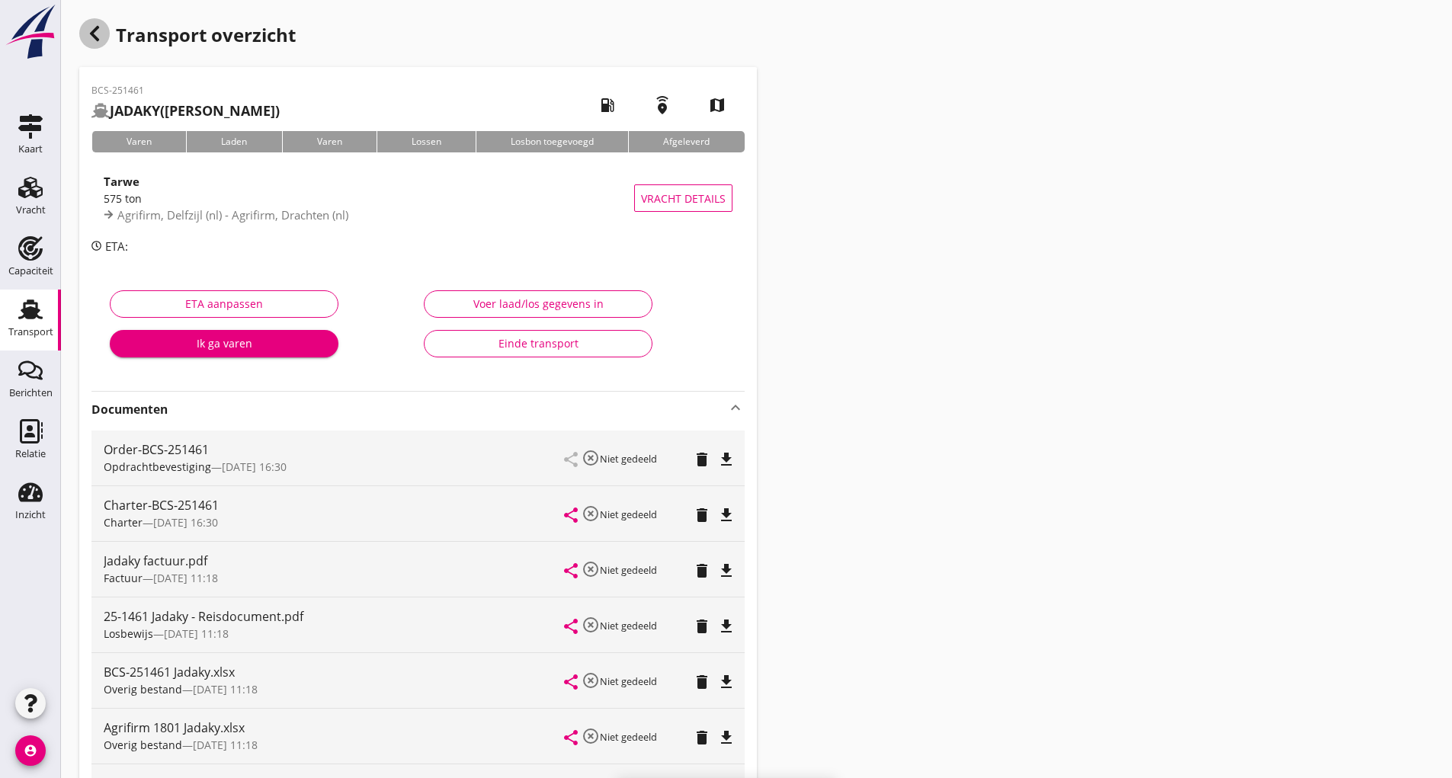
click at [90, 37] on icon "button" at bounding box center [94, 33] width 18 height 18
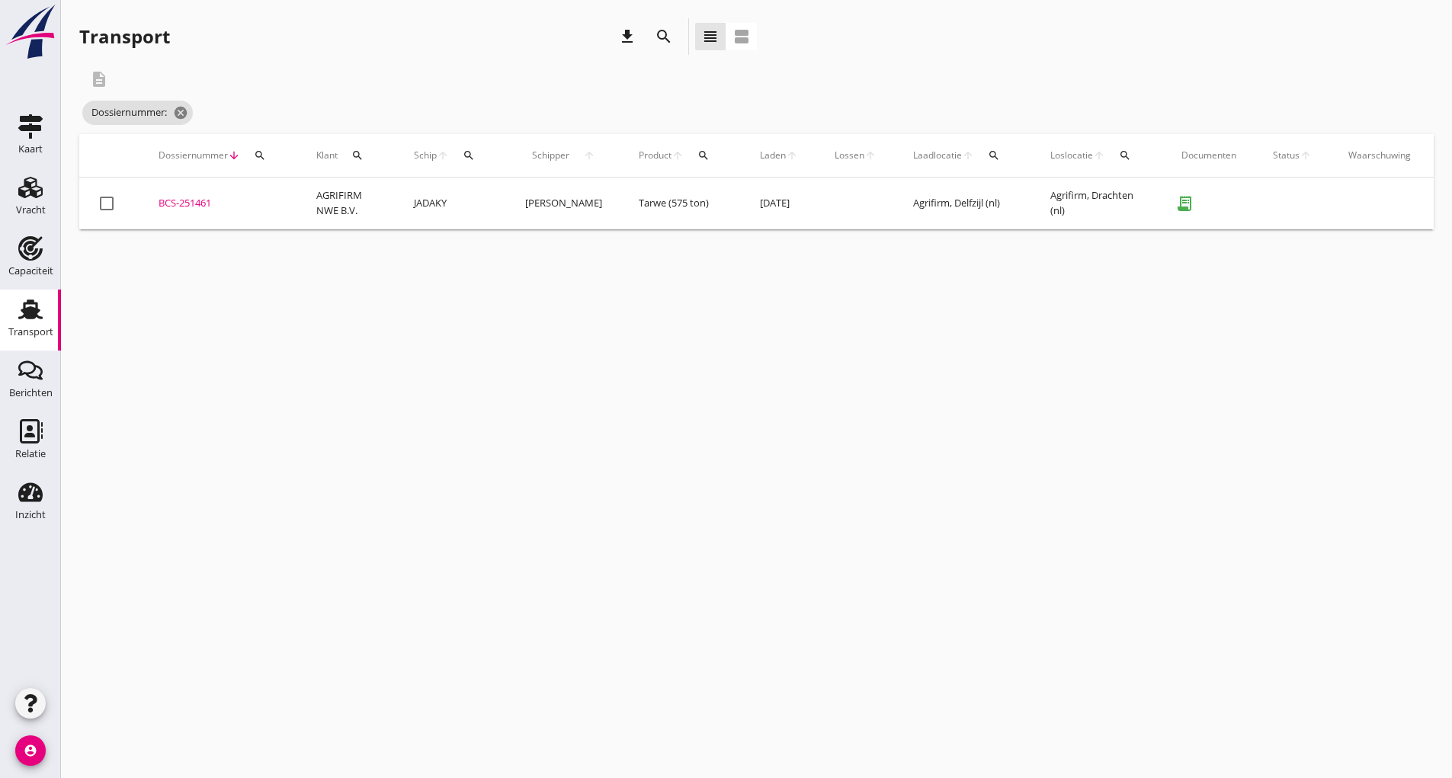
click at [660, 40] on icon "search" at bounding box center [664, 36] width 18 height 18
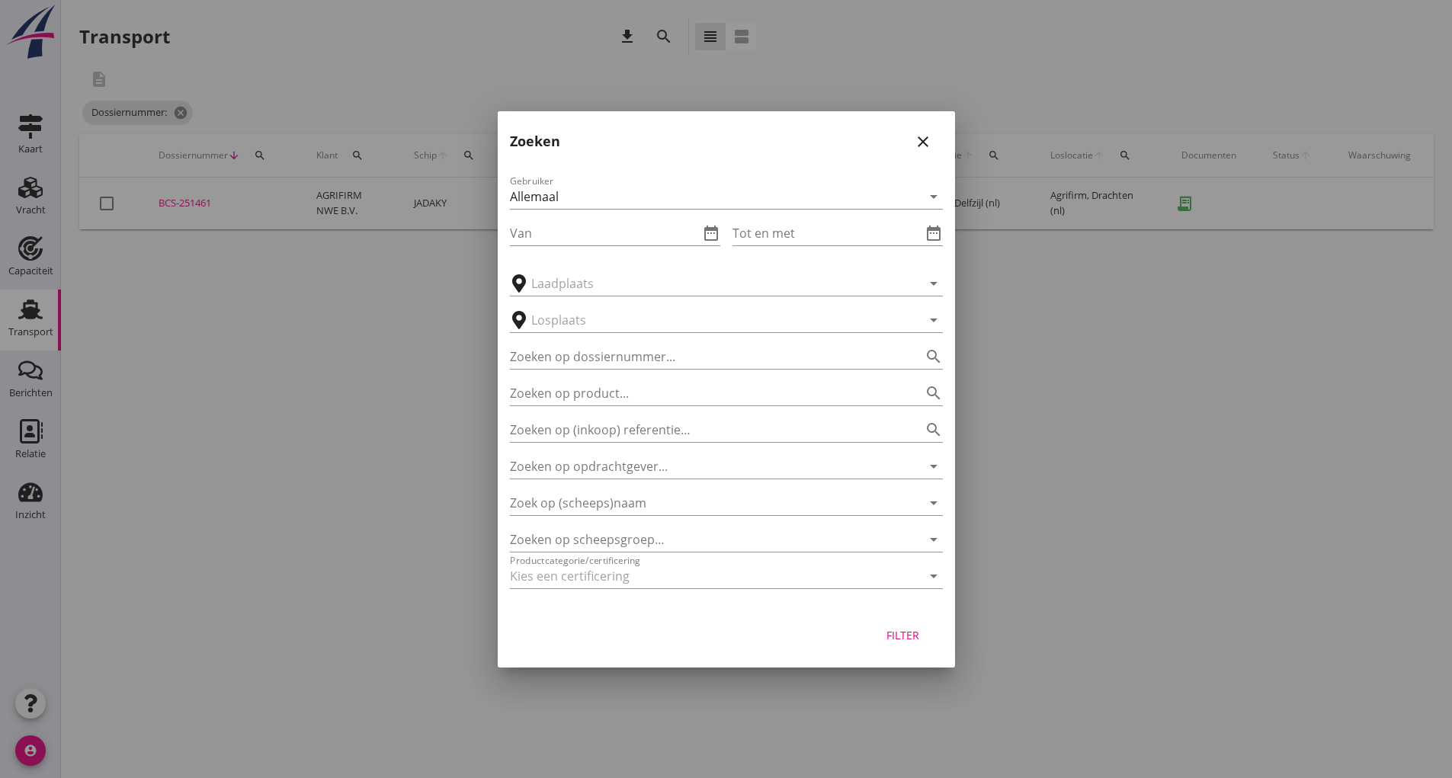
click at [540, 338] on div "Zoeken op dossiernummer... search" at bounding box center [726, 352] width 433 height 34
click at [539, 363] on input "Zoeken op dossiernummer..." at bounding box center [705, 357] width 390 height 24
type input "251454"
click at [912, 633] on div "Filter" at bounding box center [903, 635] width 43 height 16
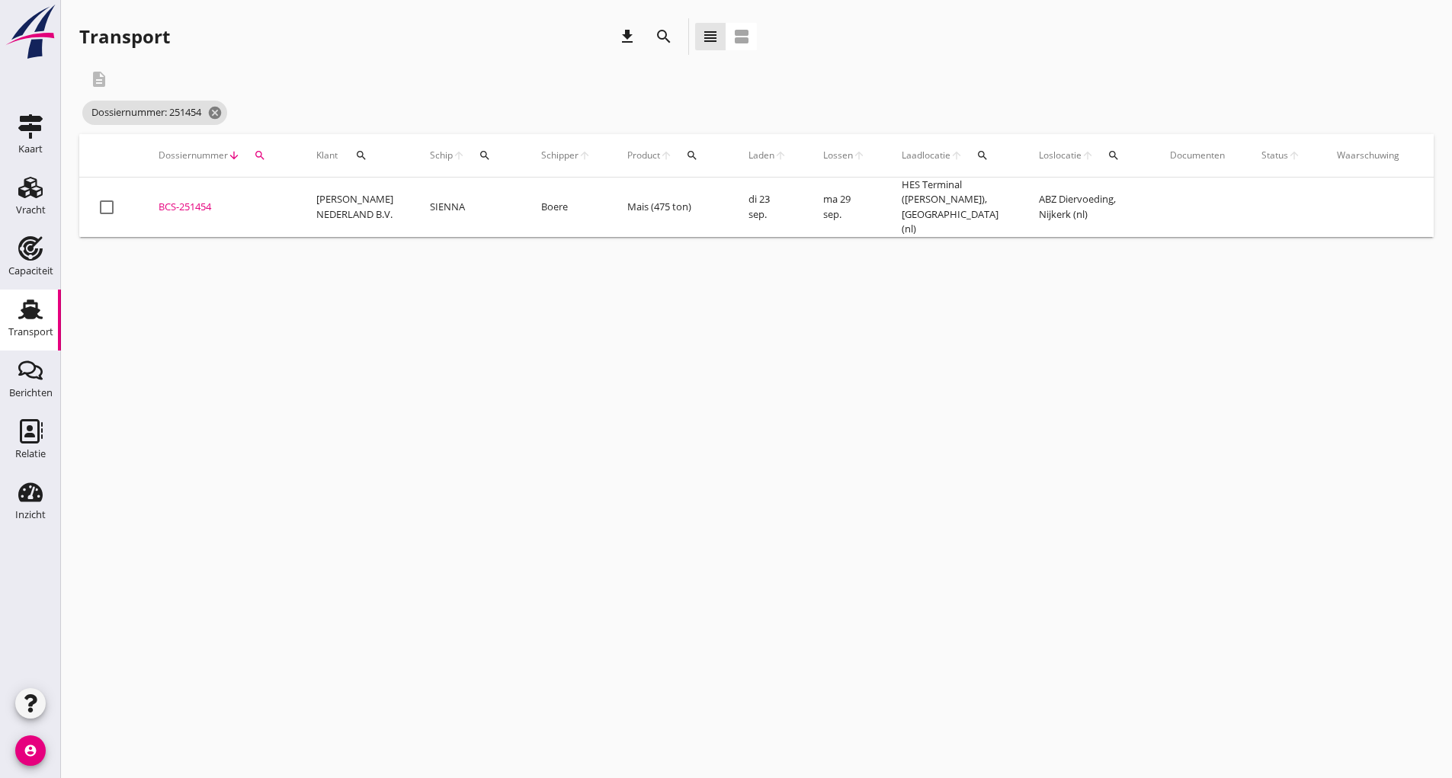
click at [208, 205] on div "BCS-251454" at bounding box center [219, 207] width 121 height 15
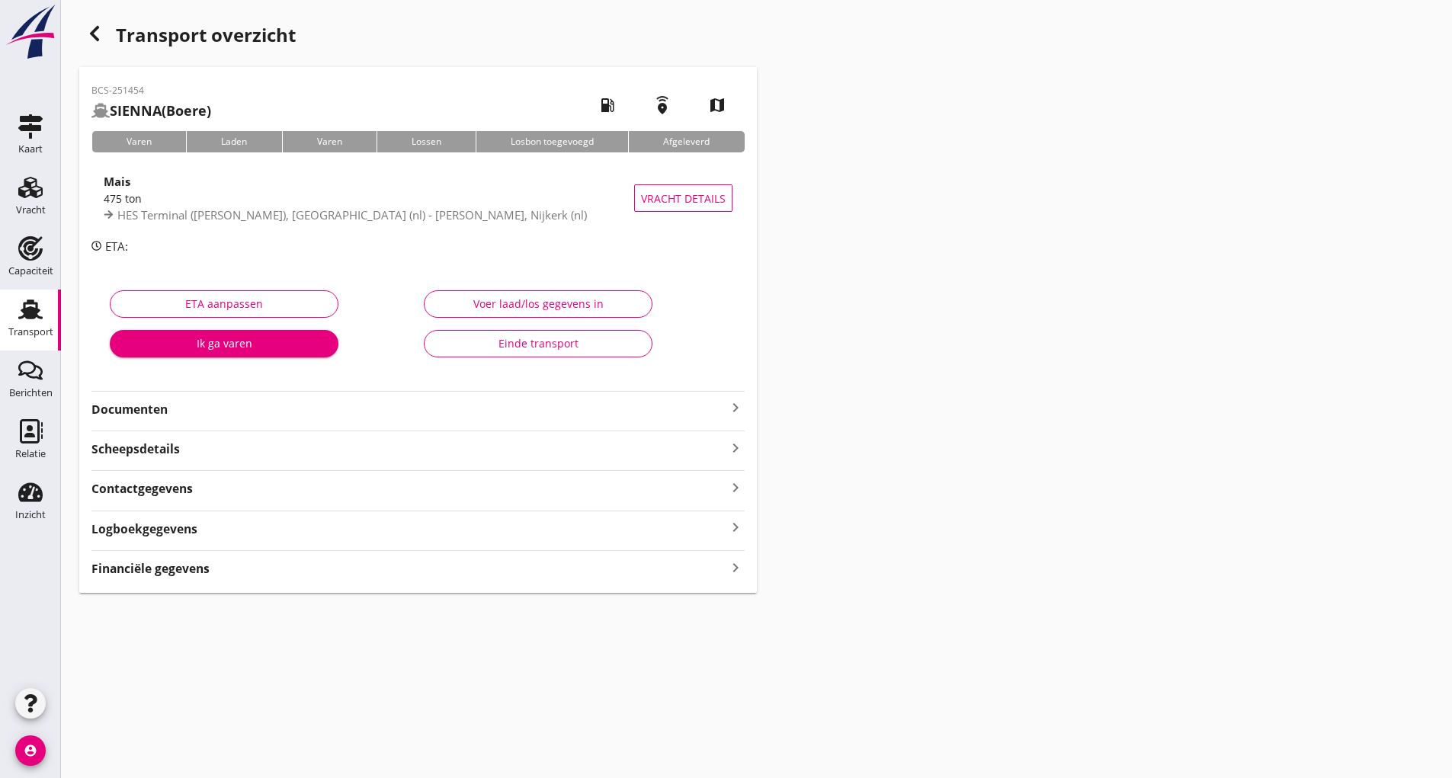
click at [159, 404] on strong "Documenten" at bounding box center [408, 410] width 635 height 18
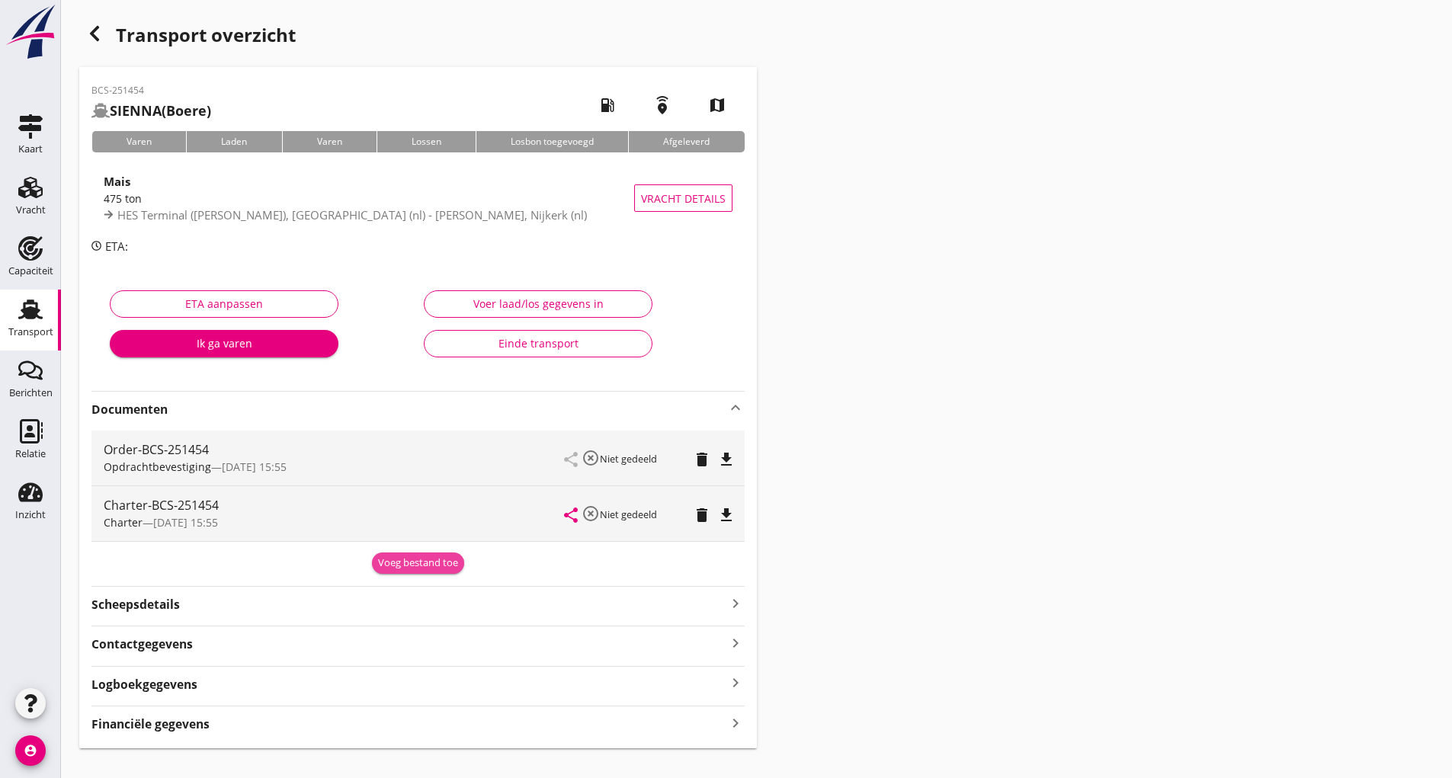
click at [412, 562] on div "Voeg bestand toe" at bounding box center [418, 563] width 80 height 15
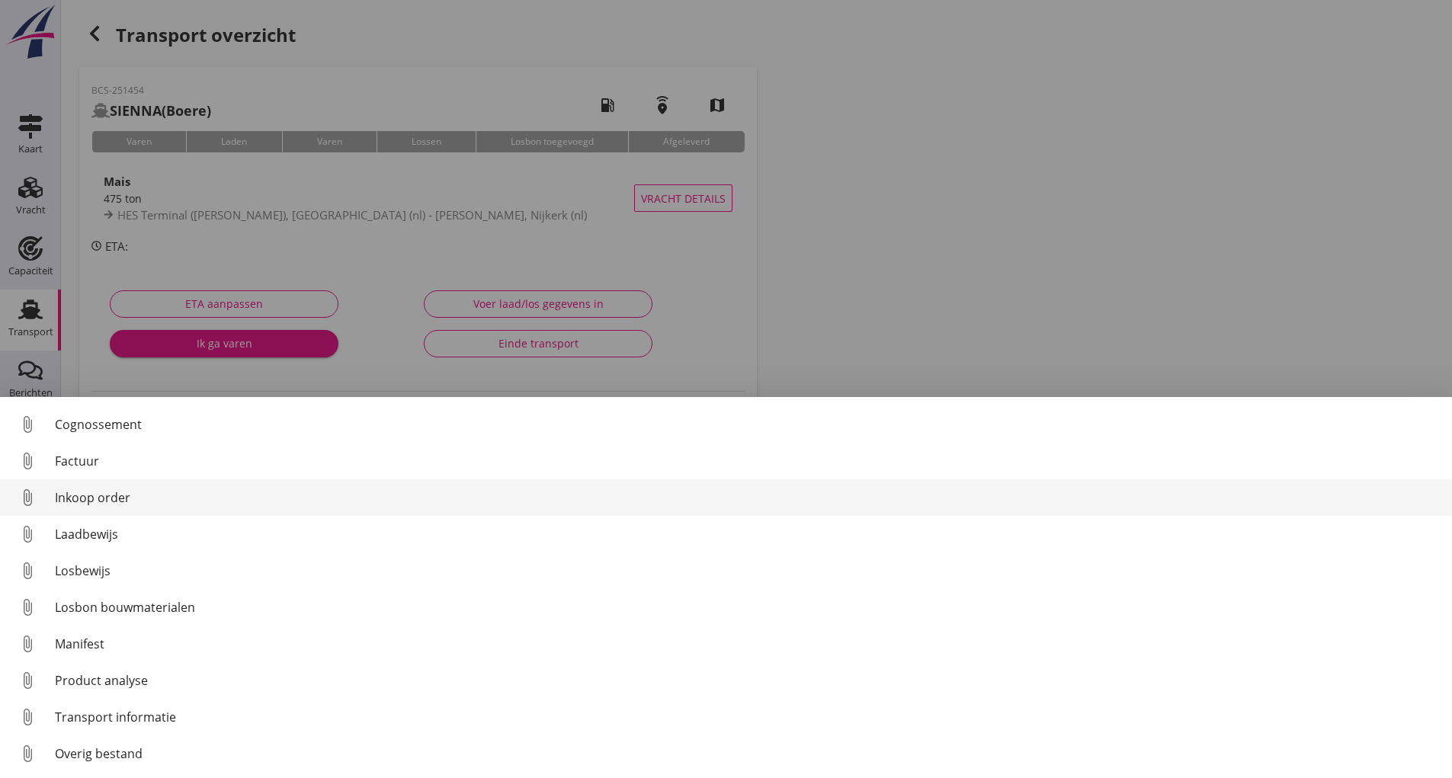
scroll to position [107, 0]
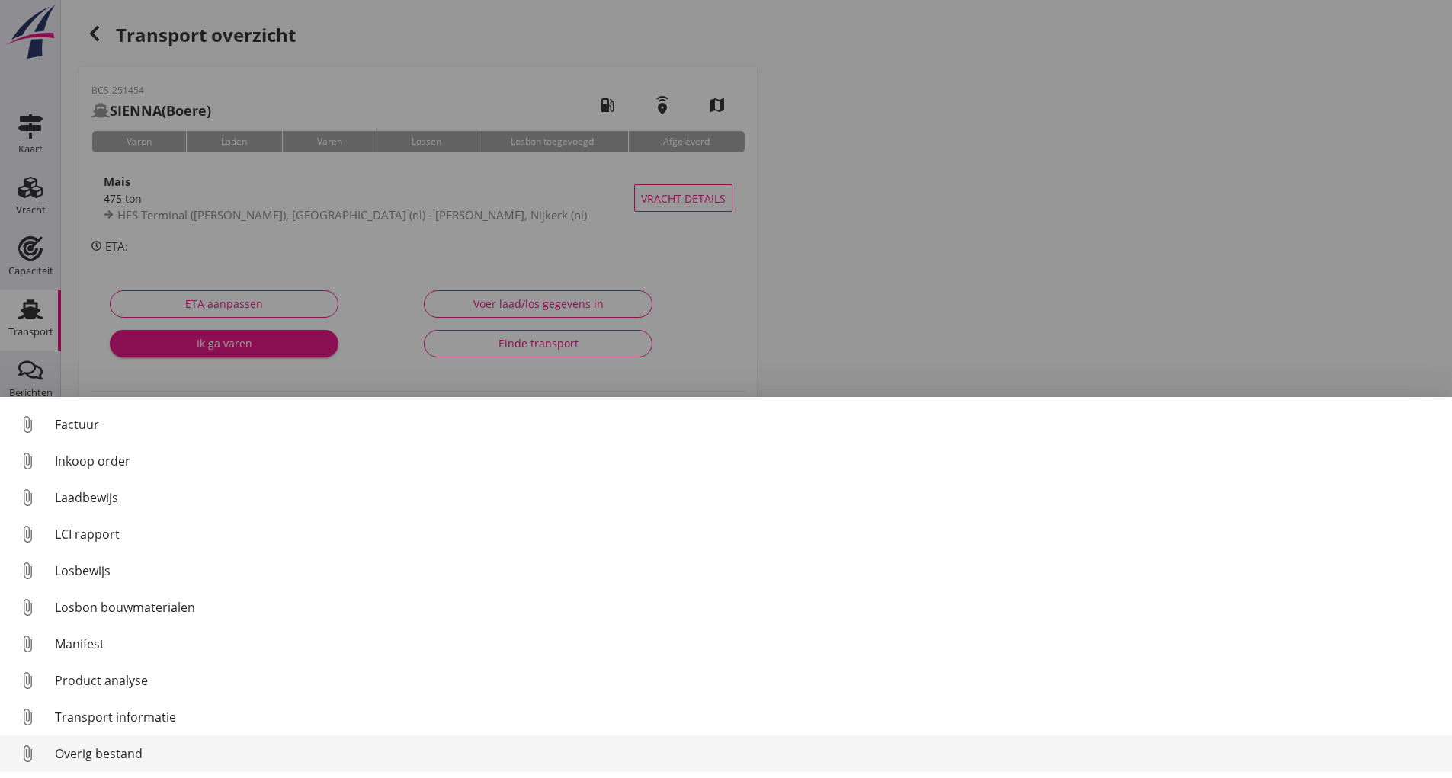
click at [116, 753] on div "Overig bestand" at bounding box center [747, 754] width 1385 height 18
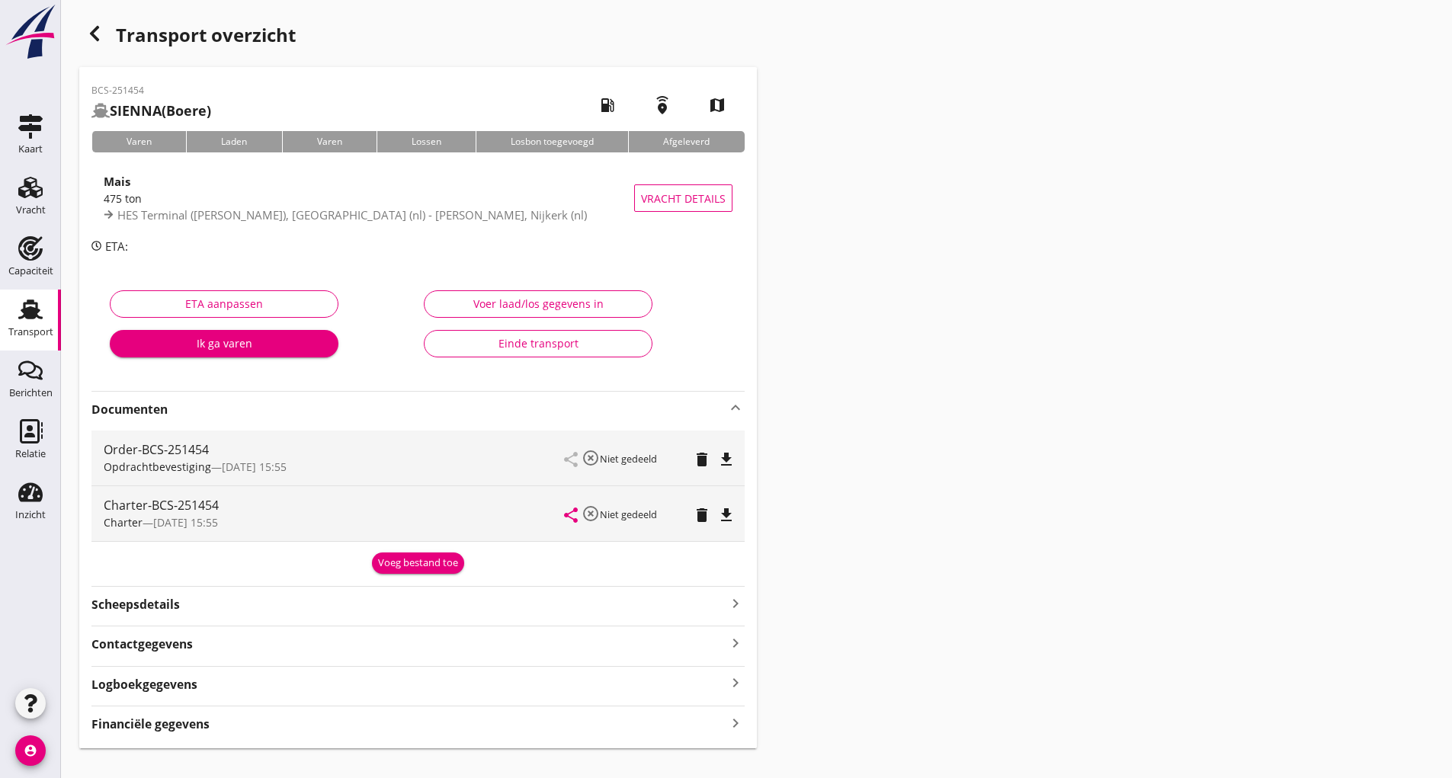
click at [389, 570] on div "Voeg bestand toe" at bounding box center [418, 563] width 80 height 15
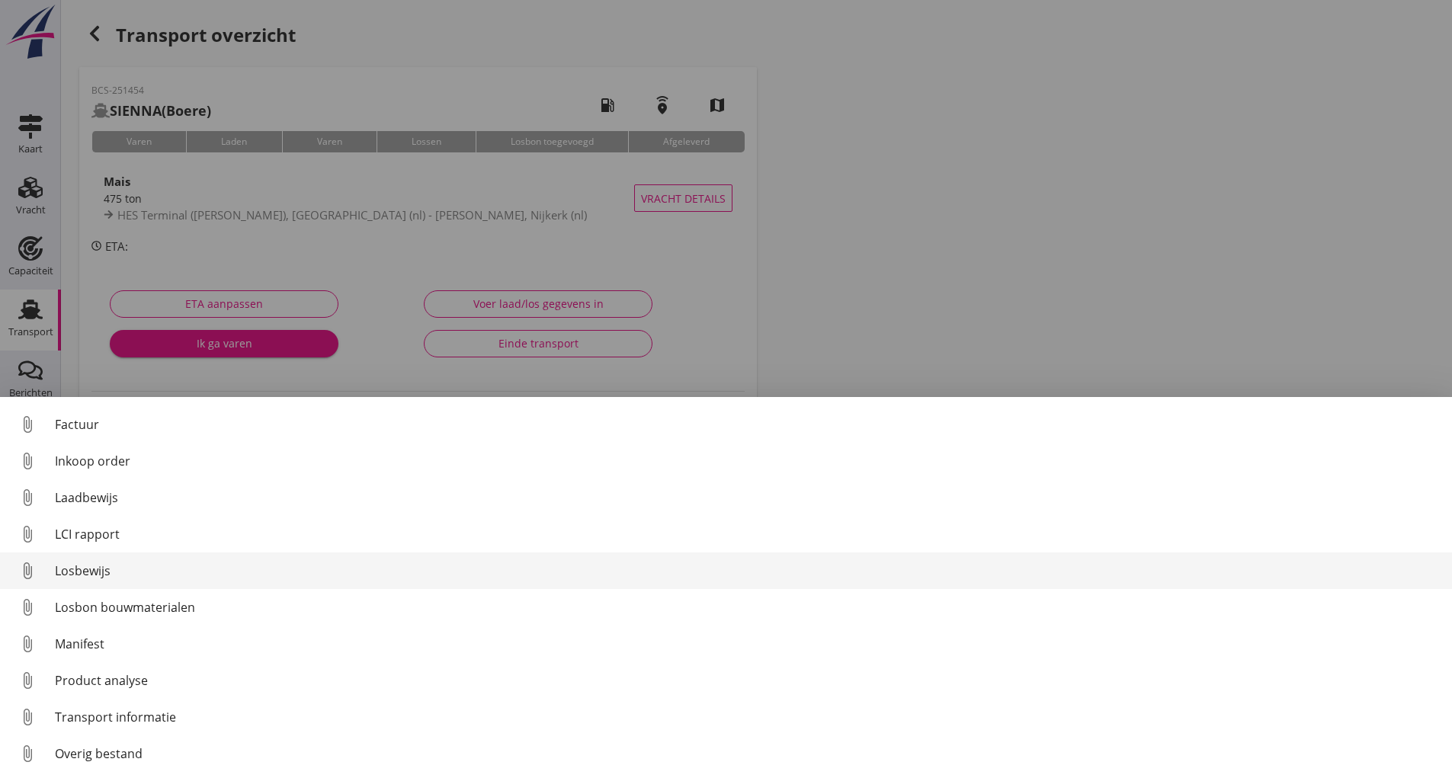
click at [101, 566] on div "Losbewijs" at bounding box center [747, 571] width 1385 height 18
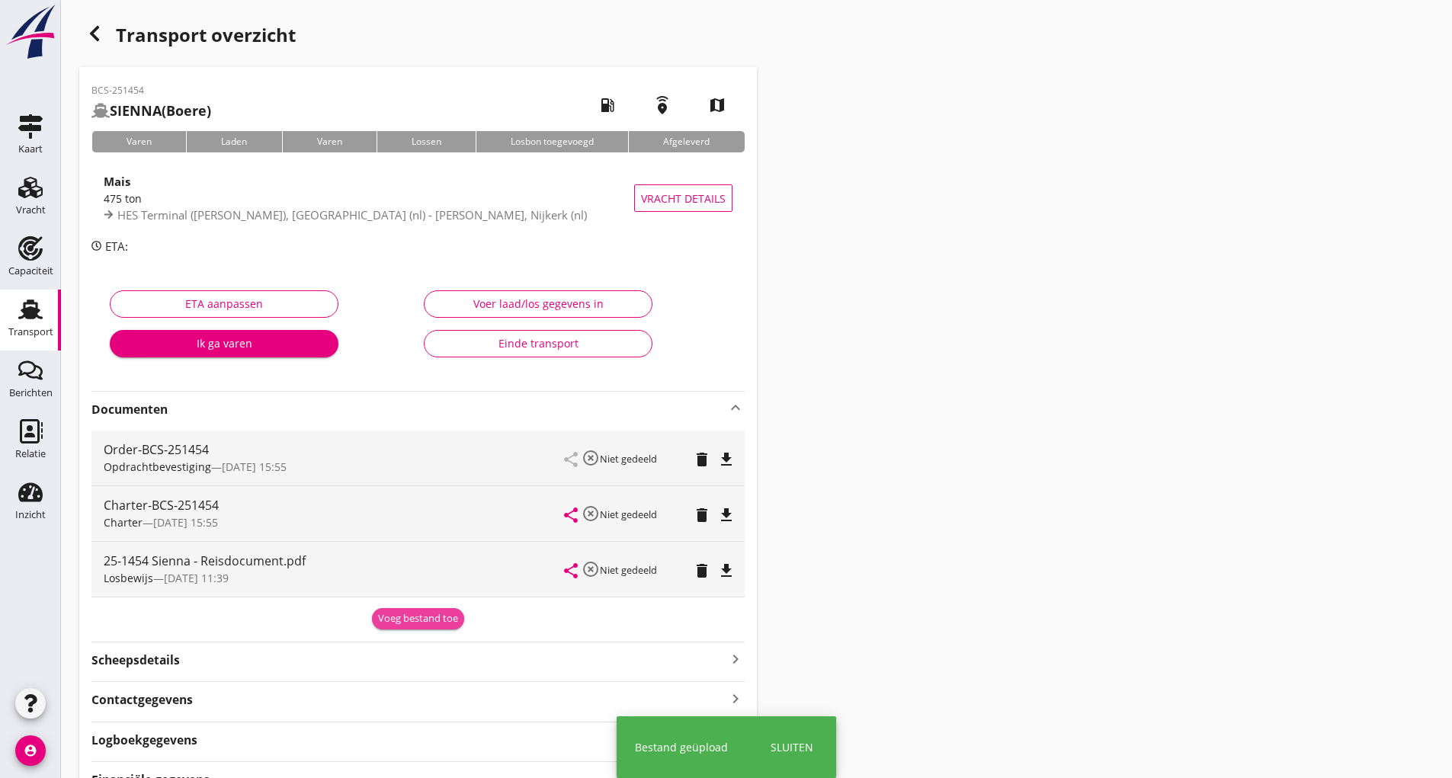
click at [398, 616] on div "Voeg bestand toe" at bounding box center [418, 618] width 80 height 15
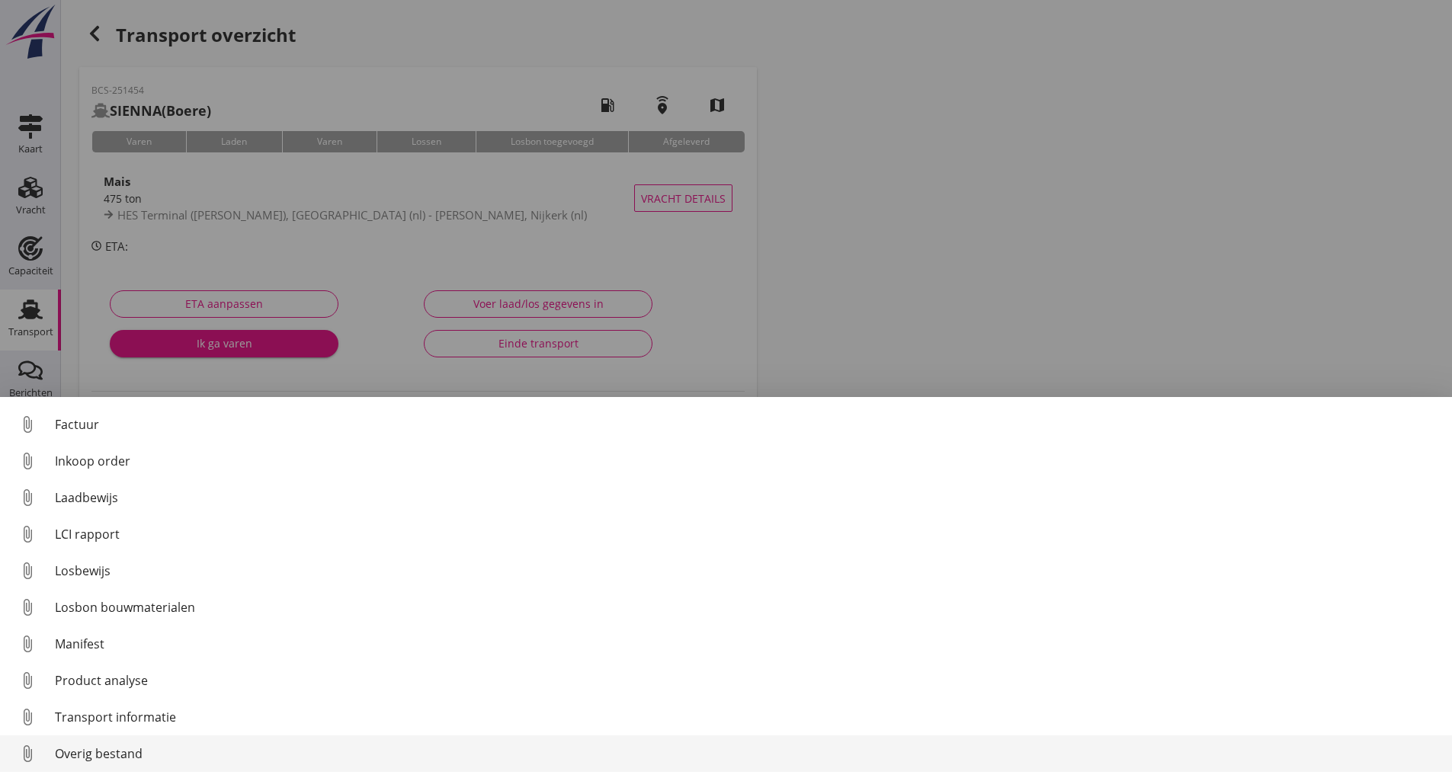
click at [123, 751] on div "Overig bestand" at bounding box center [747, 754] width 1385 height 18
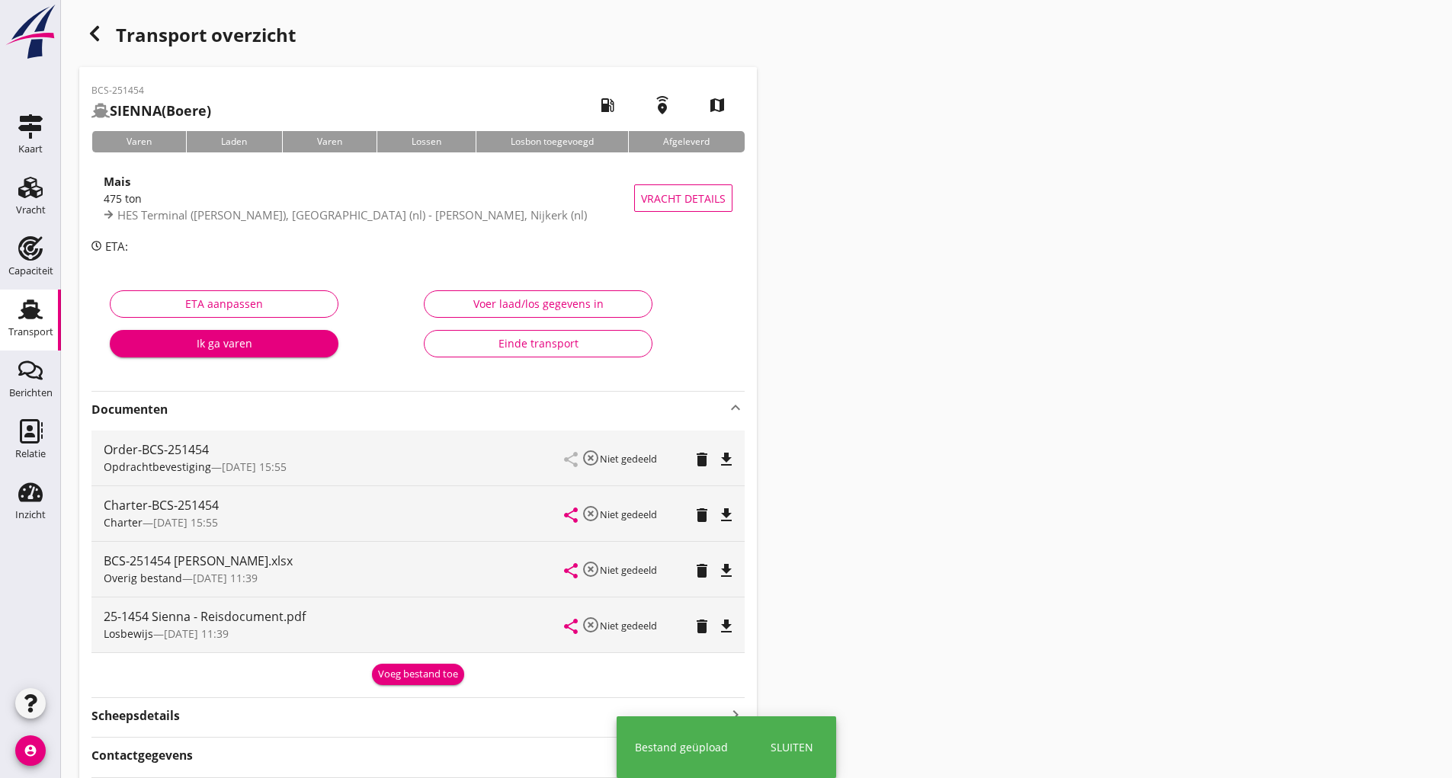
click at [389, 672] on div "Voeg bestand toe" at bounding box center [418, 674] width 80 height 15
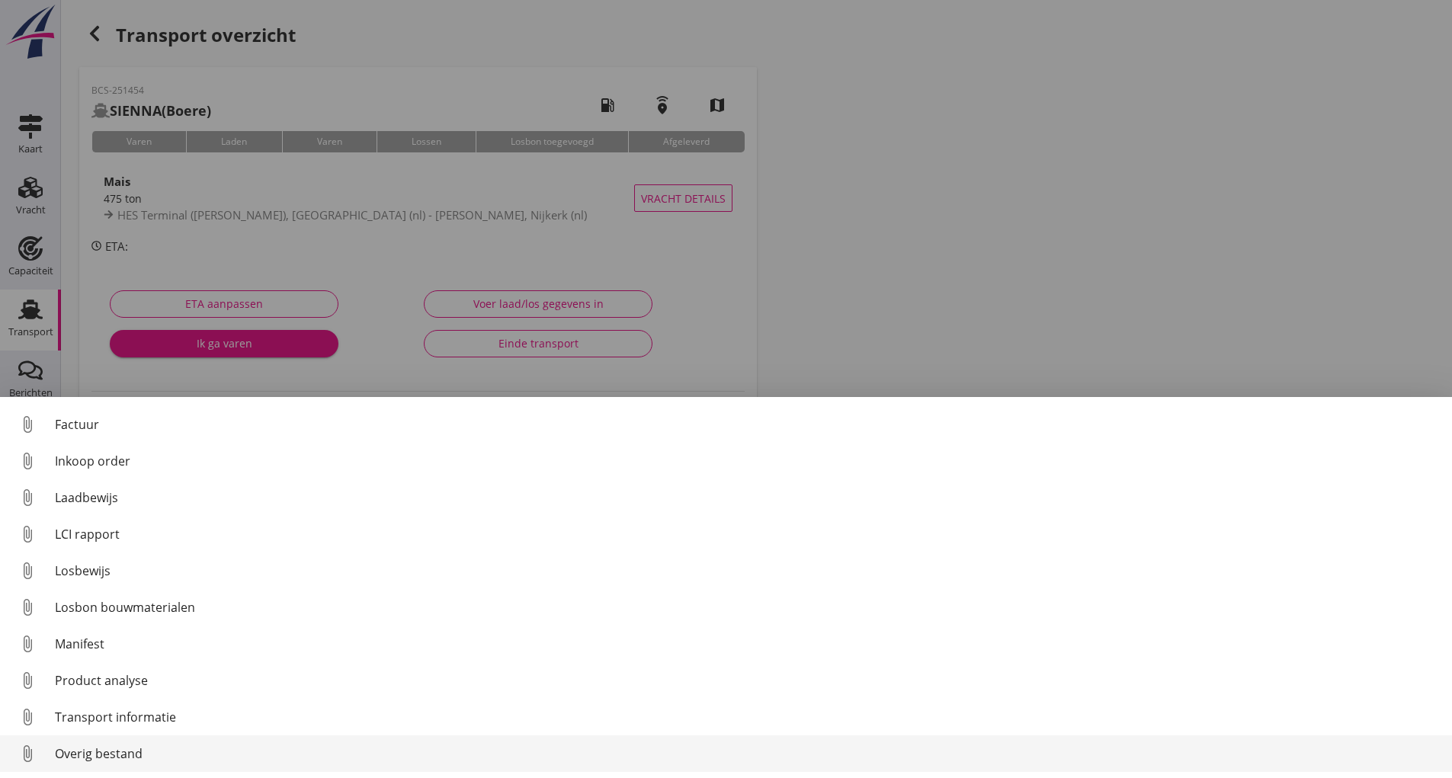
click at [122, 749] on div "Overig bestand" at bounding box center [747, 754] width 1385 height 18
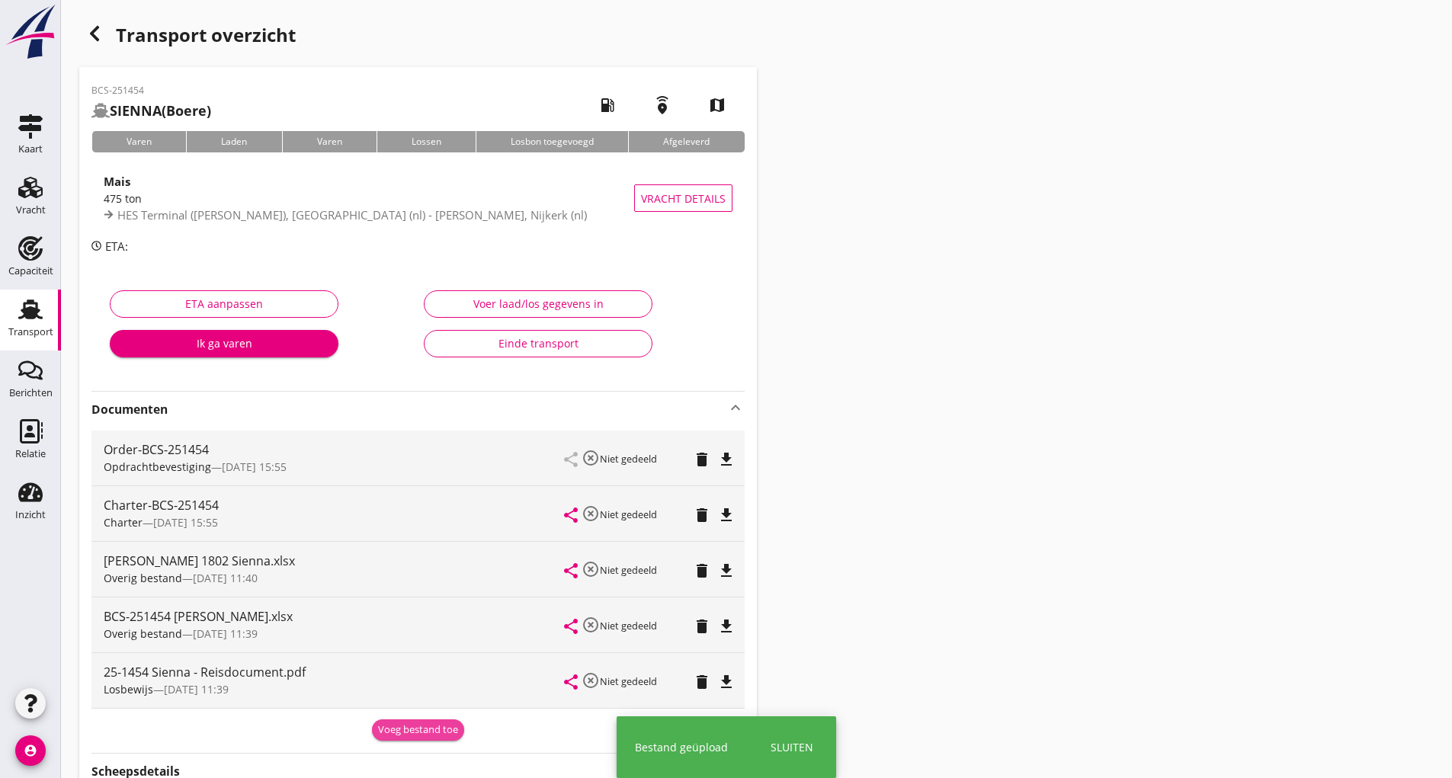
click at [389, 732] on div "Voeg bestand toe" at bounding box center [418, 730] width 80 height 15
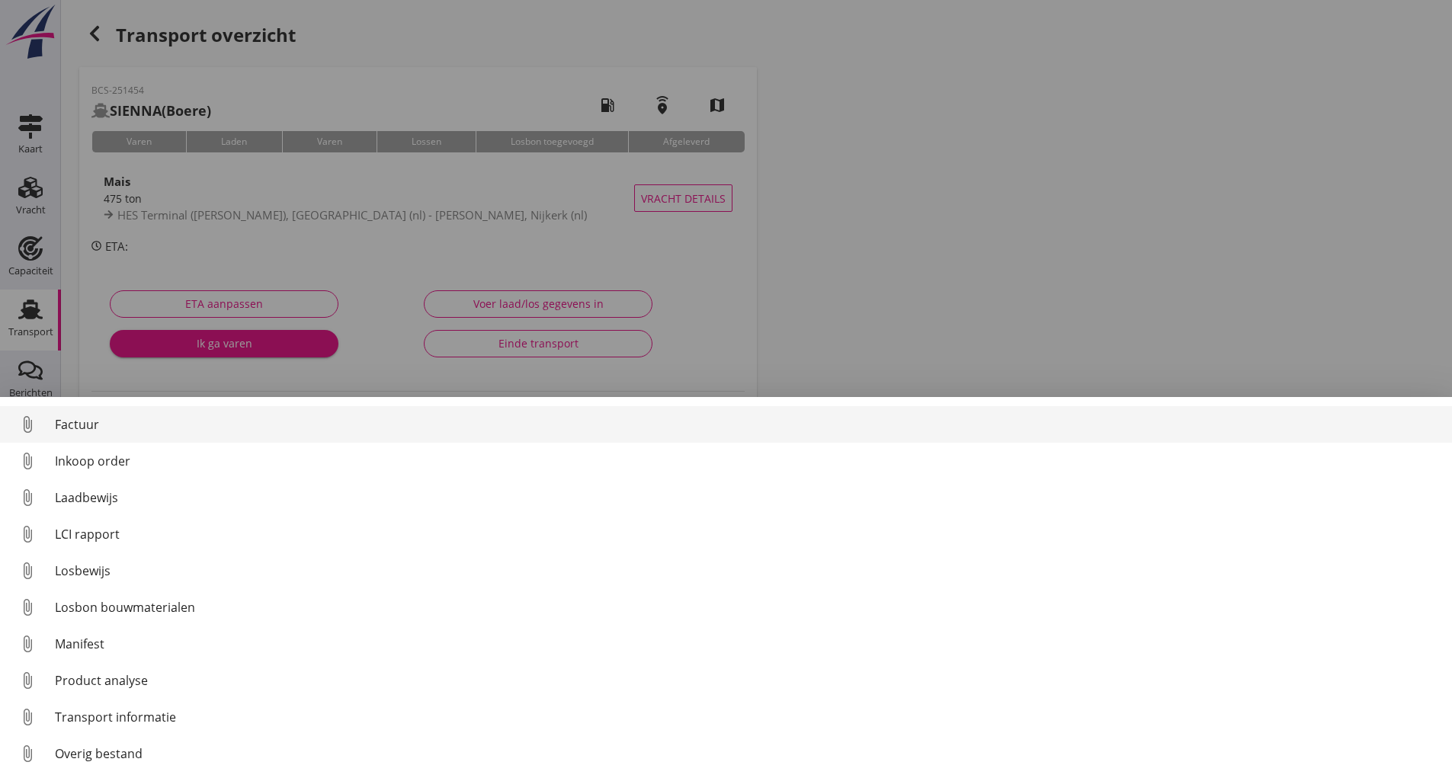
click at [85, 420] on div "Factuur" at bounding box center [747, 424] width 1385 height 18
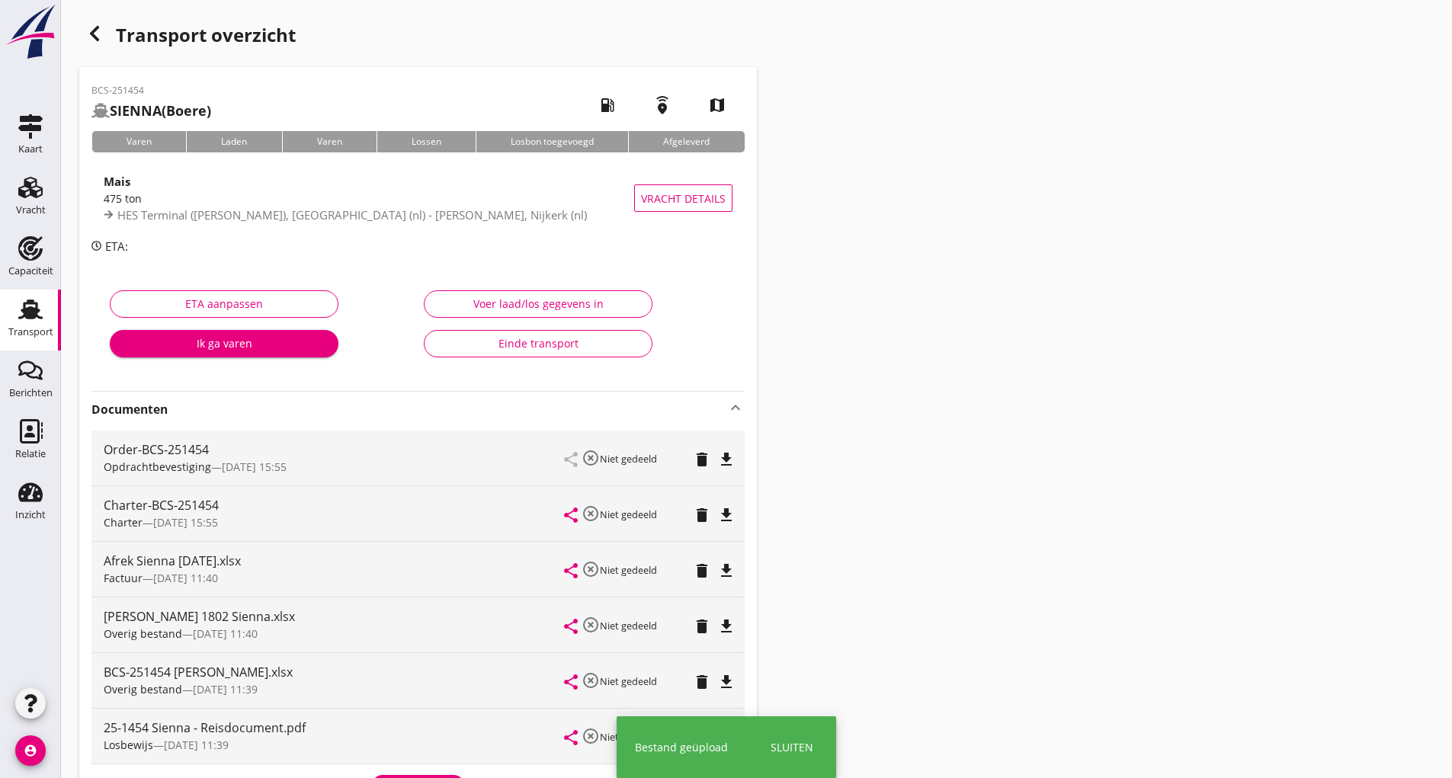
click at [85, 21] on div "button" at bounding box center [94, 33] width 30 height 30
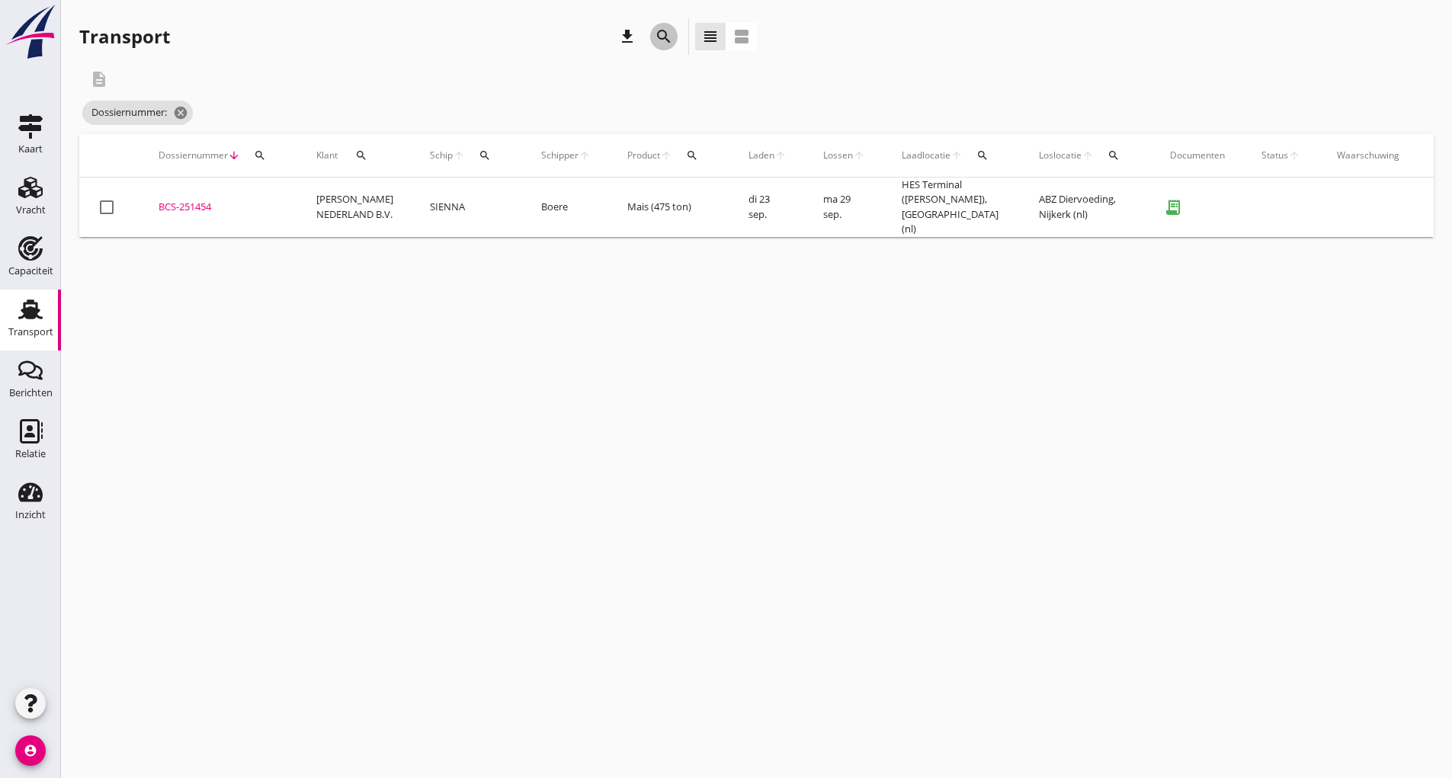
click at [652, 37] on div "search" at bounding box center [663, 36] width 27 height 18
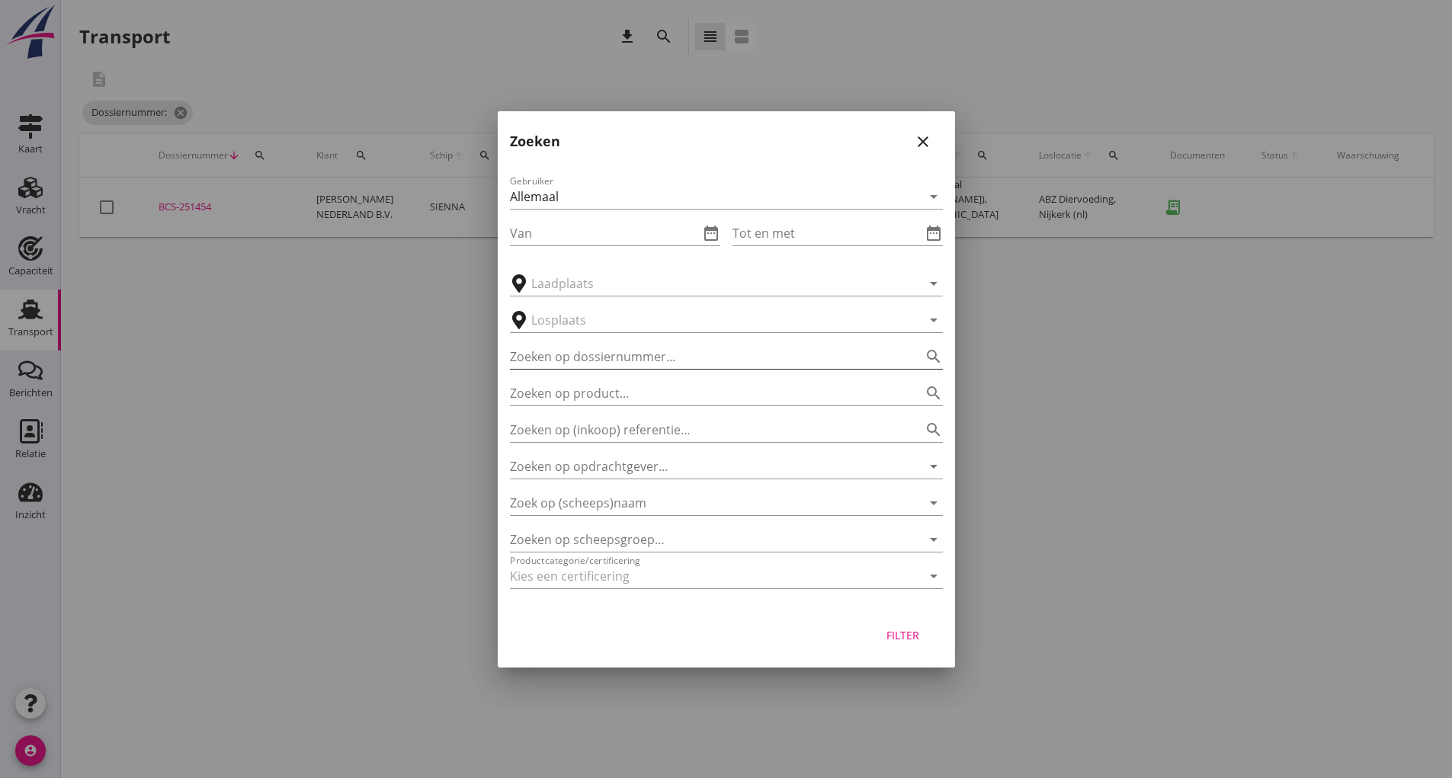
click at [561, 353] on input "Zoeken op dossiernummer..." at bounding box center [705, 357] width 390 height 24
type input "251311"
click at [892, 653] on div "Filter" at bounding box center [726, 639] width 457 height 58
click at [896, 644] on button "Filter" at bounding box center [903, 635] width 67 height 27
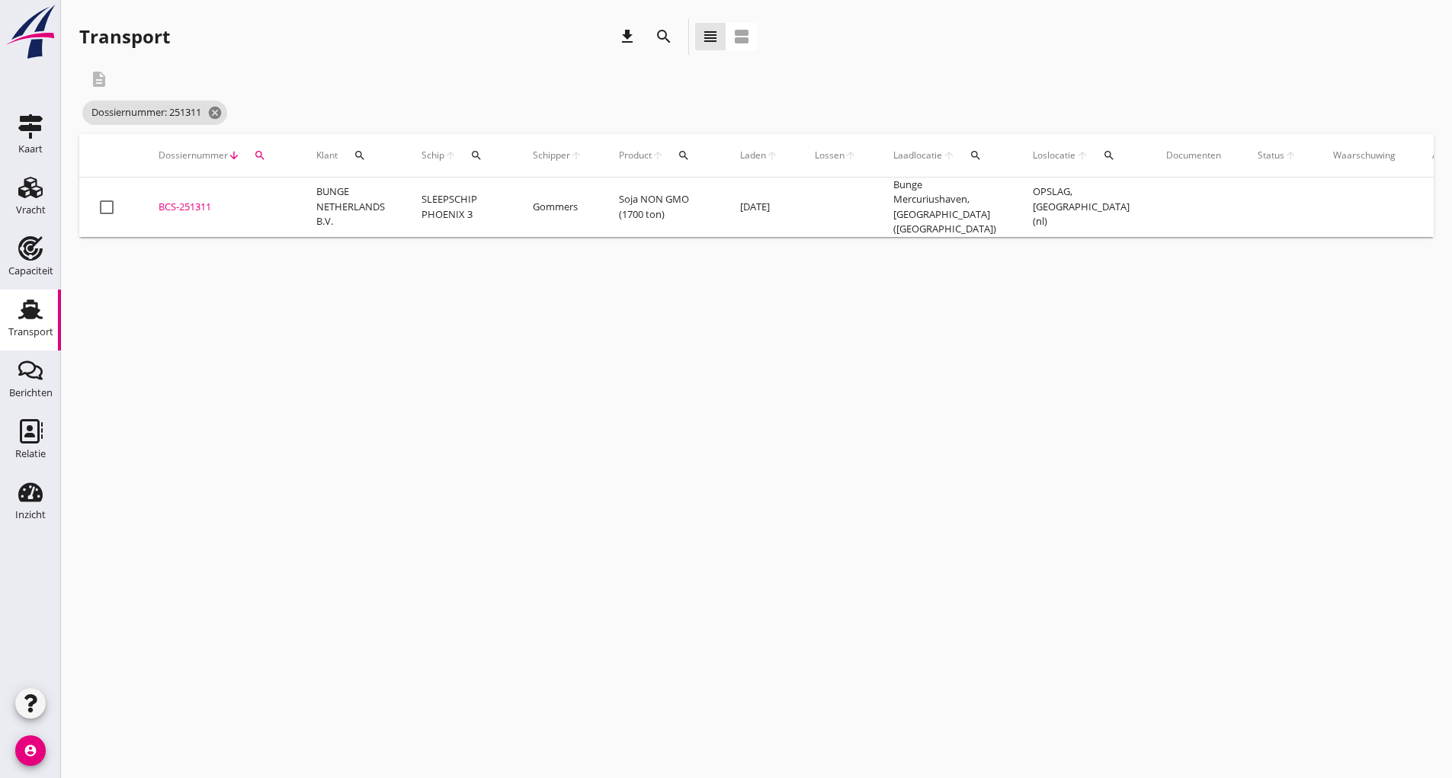
click at [212, 204] on div "BCS-251311" at bounding box center [219, 207] width 121 height 15
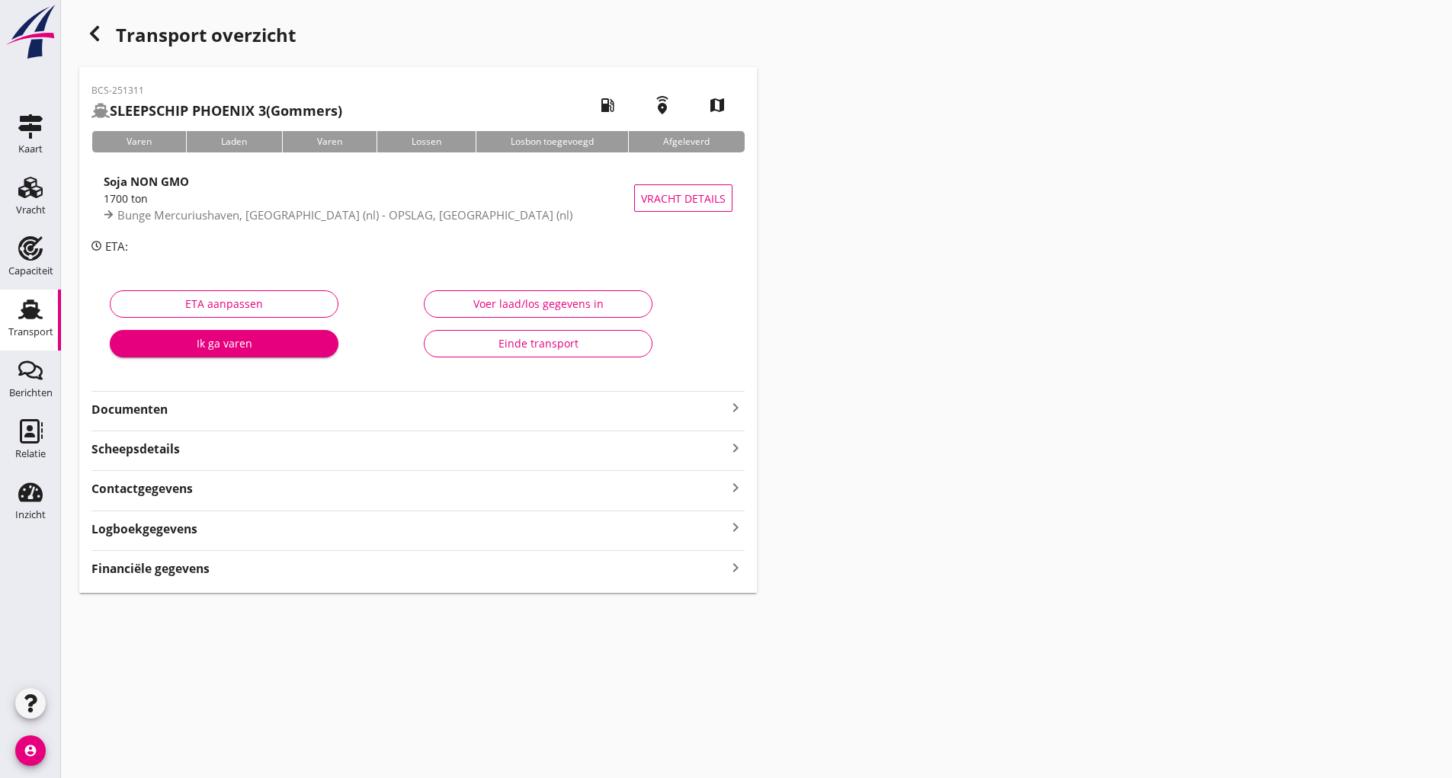
click at [168, 414] on strong "Documenten" at bounding box center [408, 410] width 635 height 18
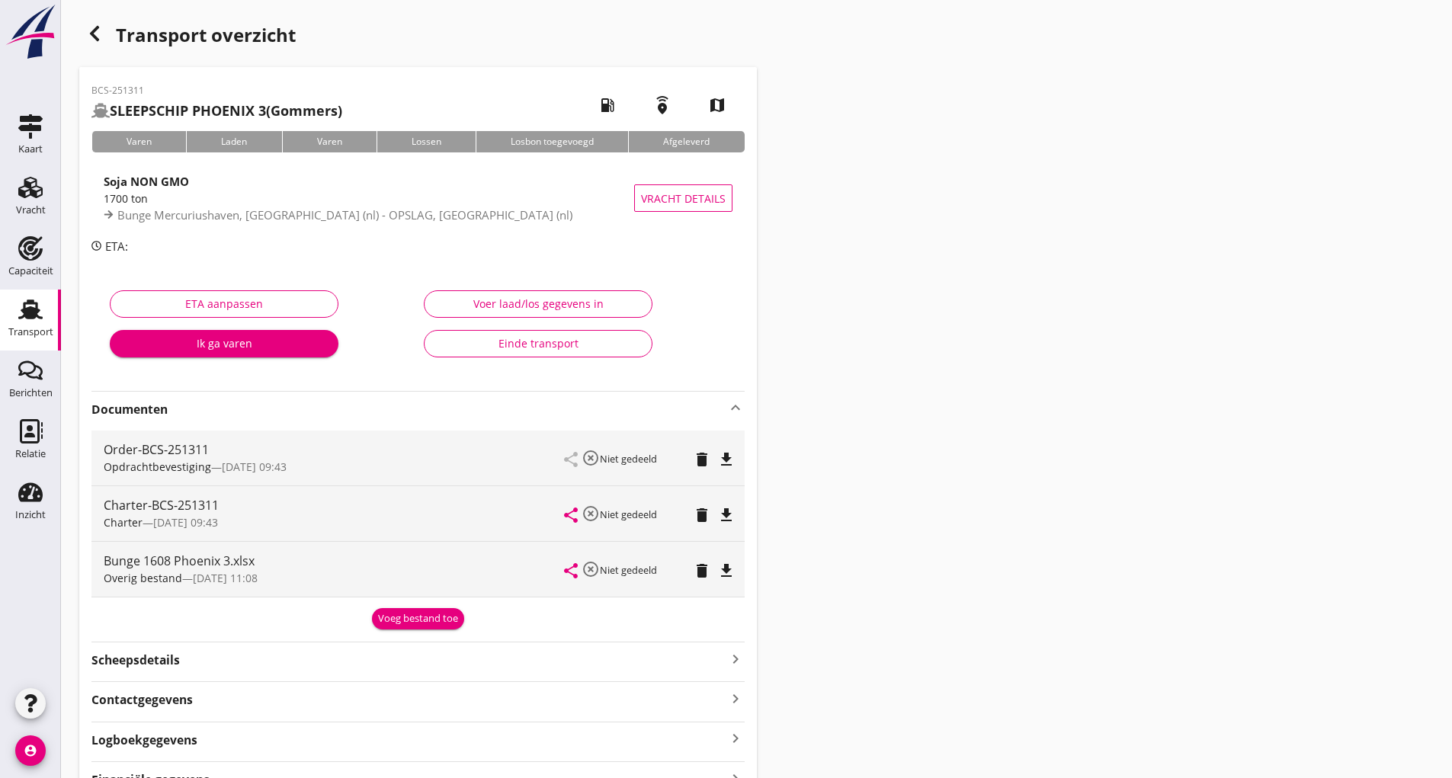
click at [407, 613] on div "Voeg bestand toe" at bounding box center [418, 618] width 80 height 15
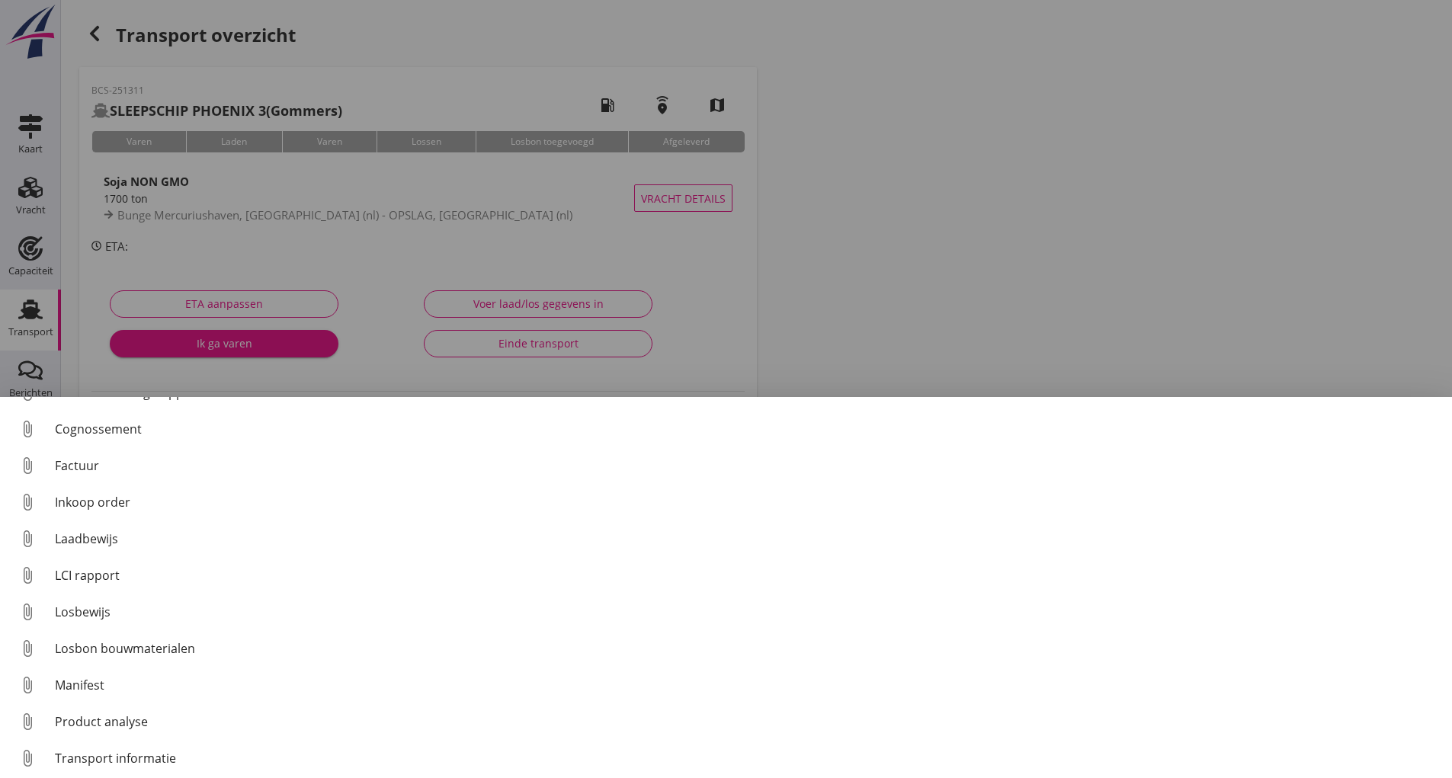
scroll to position [107, 0]
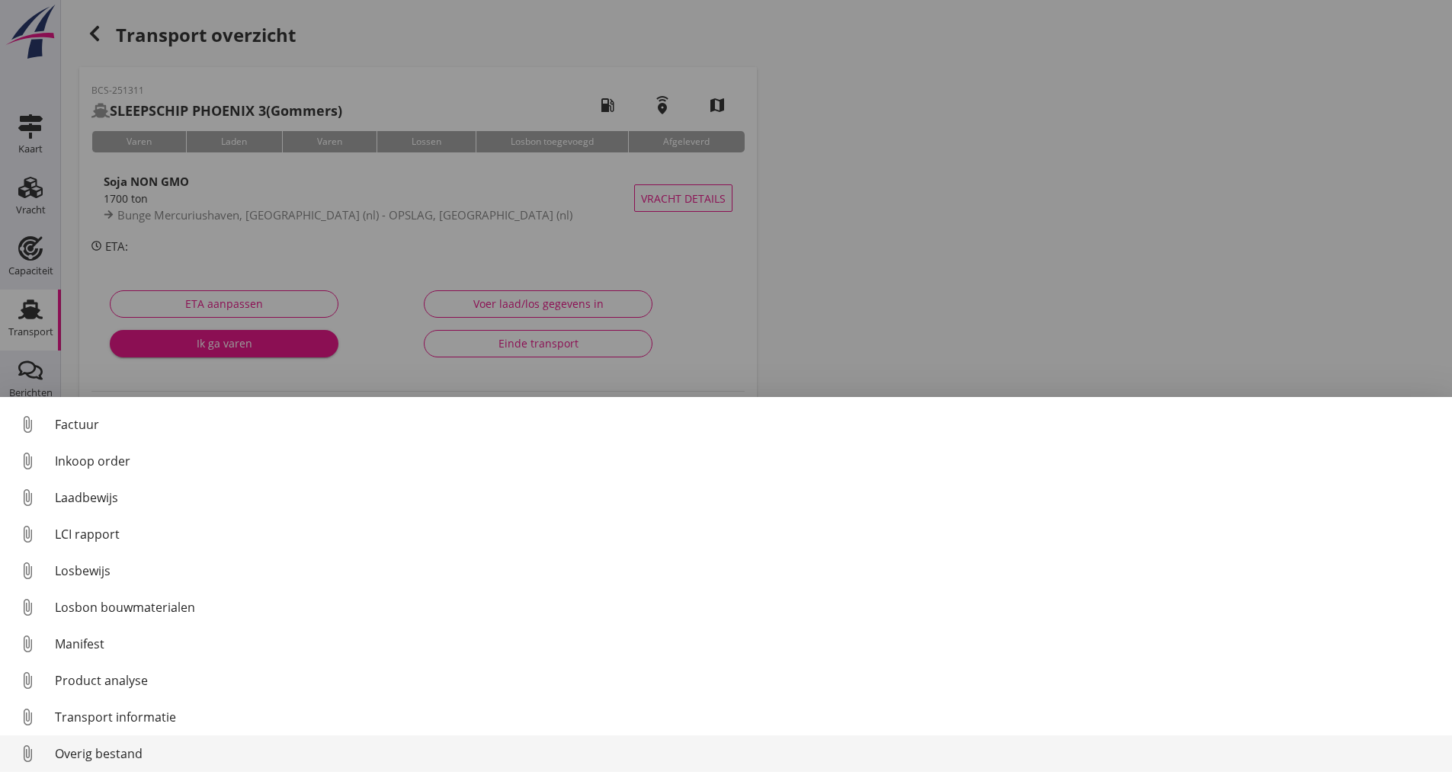
click at [64, 755] on div "Overig bestand" at bounding box center [747, 754] width 1385 height 18
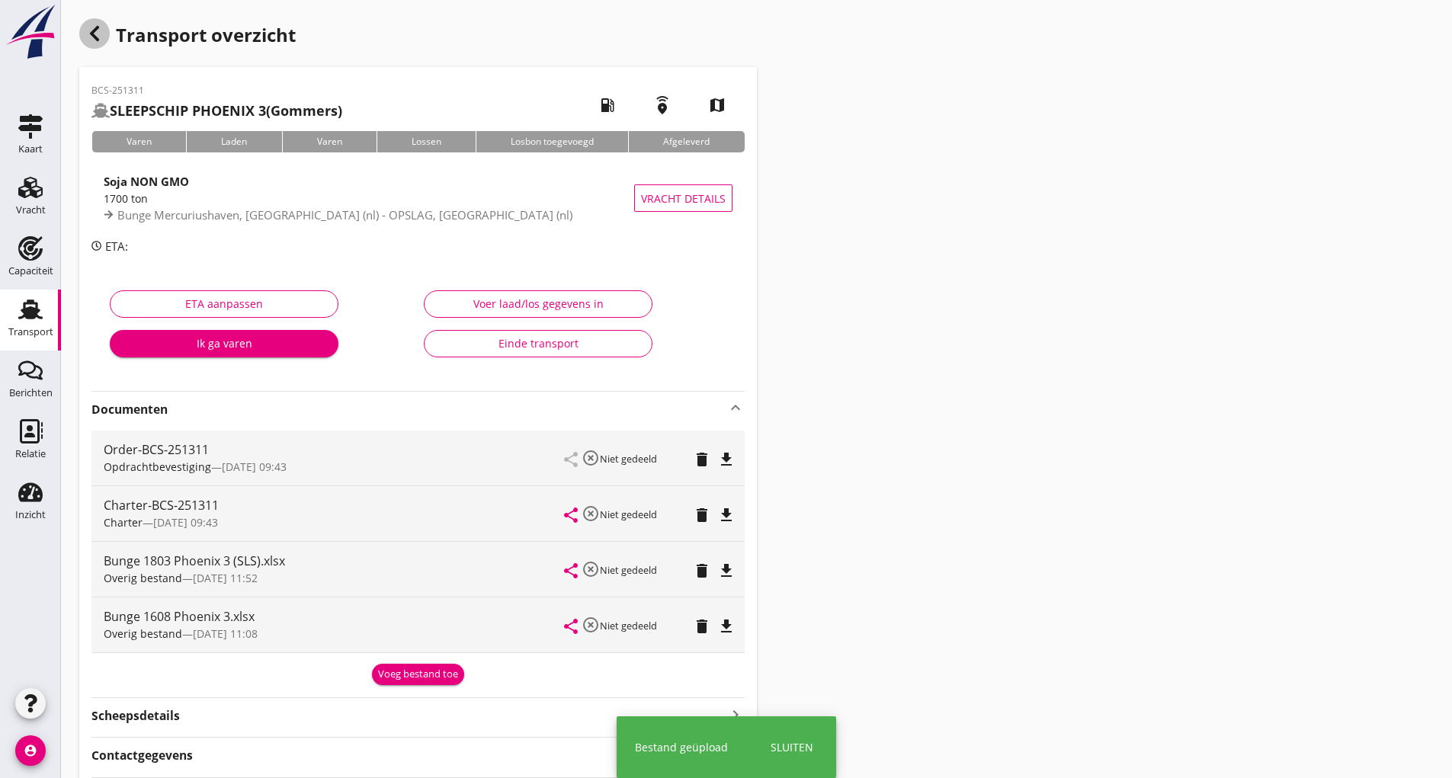
click at [85, 39] on icon "button" at bounding box center [94, 33] width 18 height 18
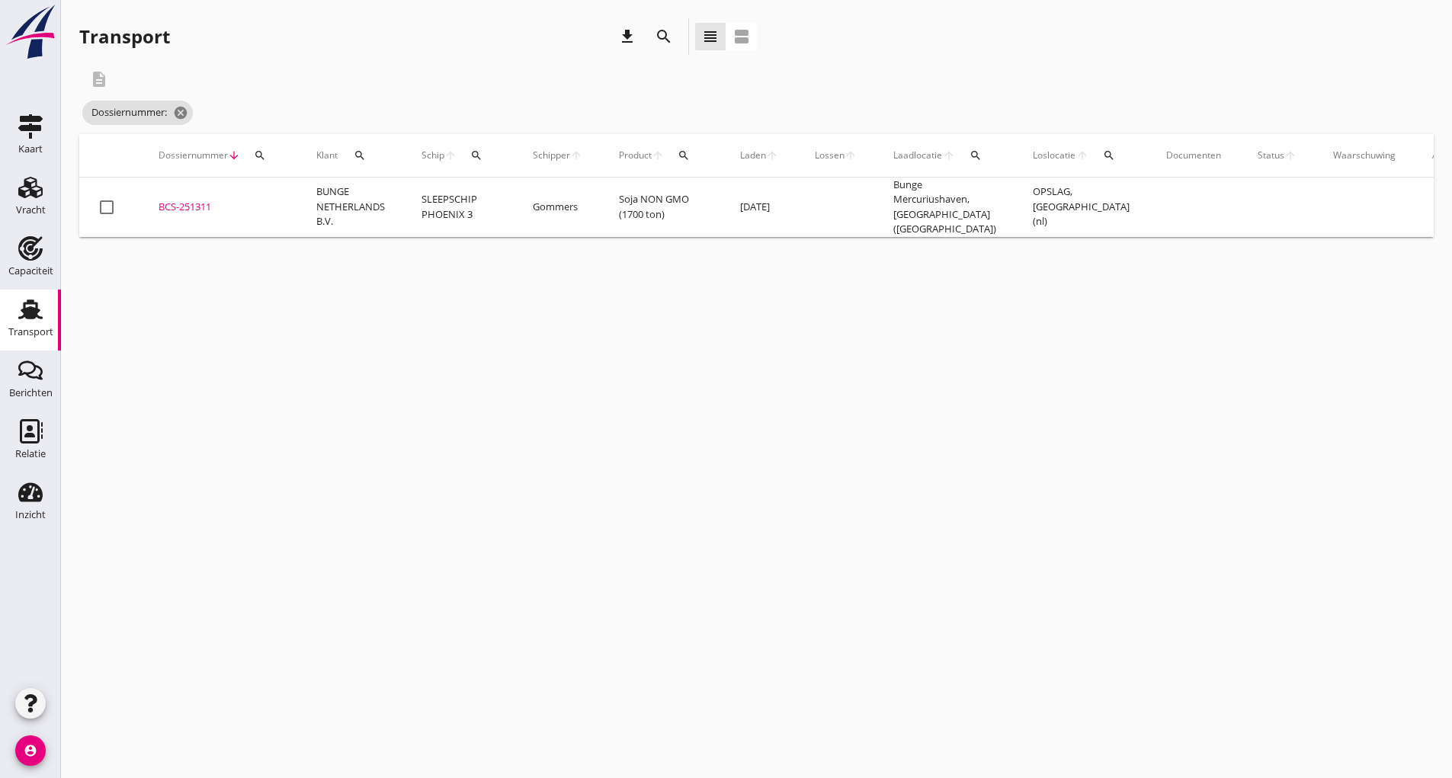
click at [666, 29] on icon "search" at bounding box center [664, 36] width 18 height 18
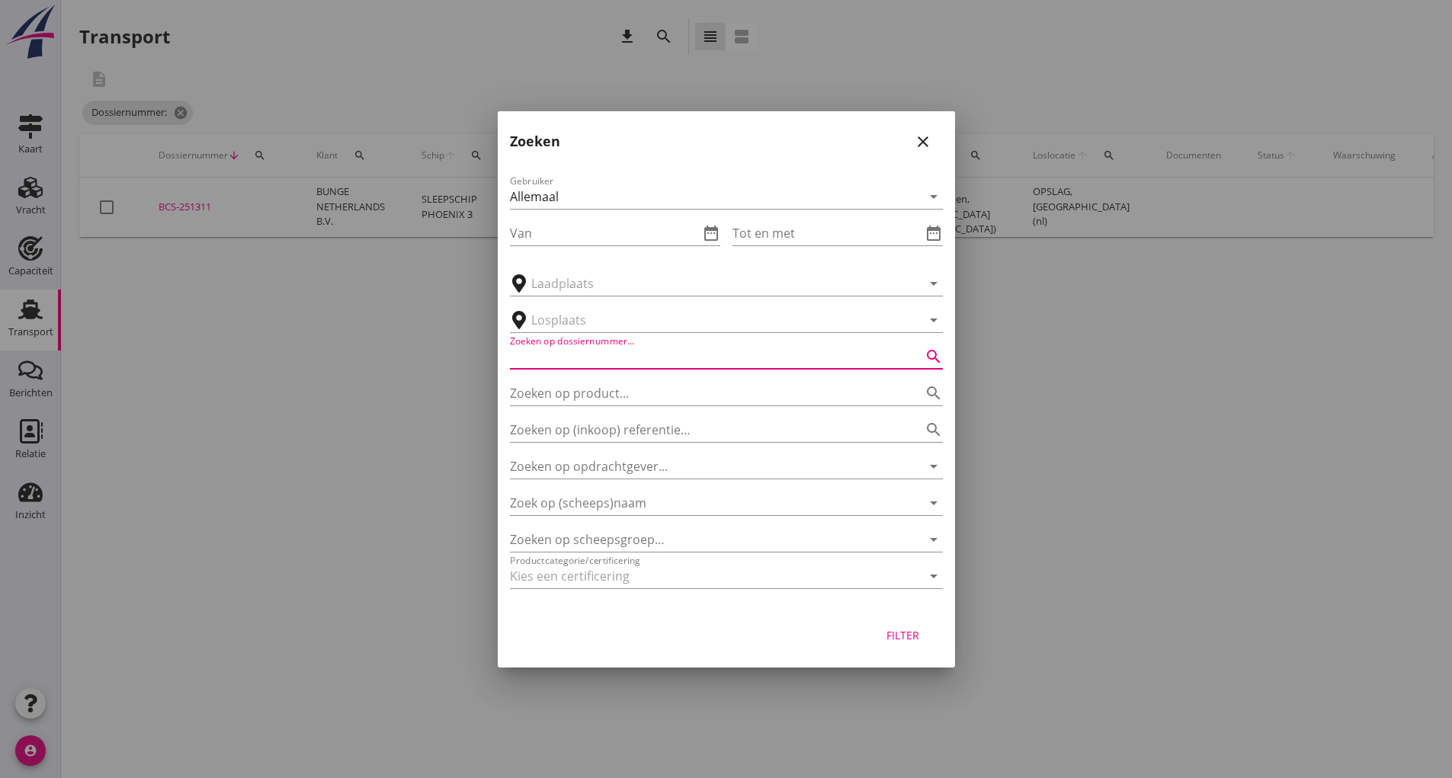
click at [543, 350] on input "Zoeken op dossiernummer..." at bounding box center [705, 357] width 390 height 24
type input "251375"
click at [893, 629] on div "Filter" at bounding box center [903, 635] width 43 height 16
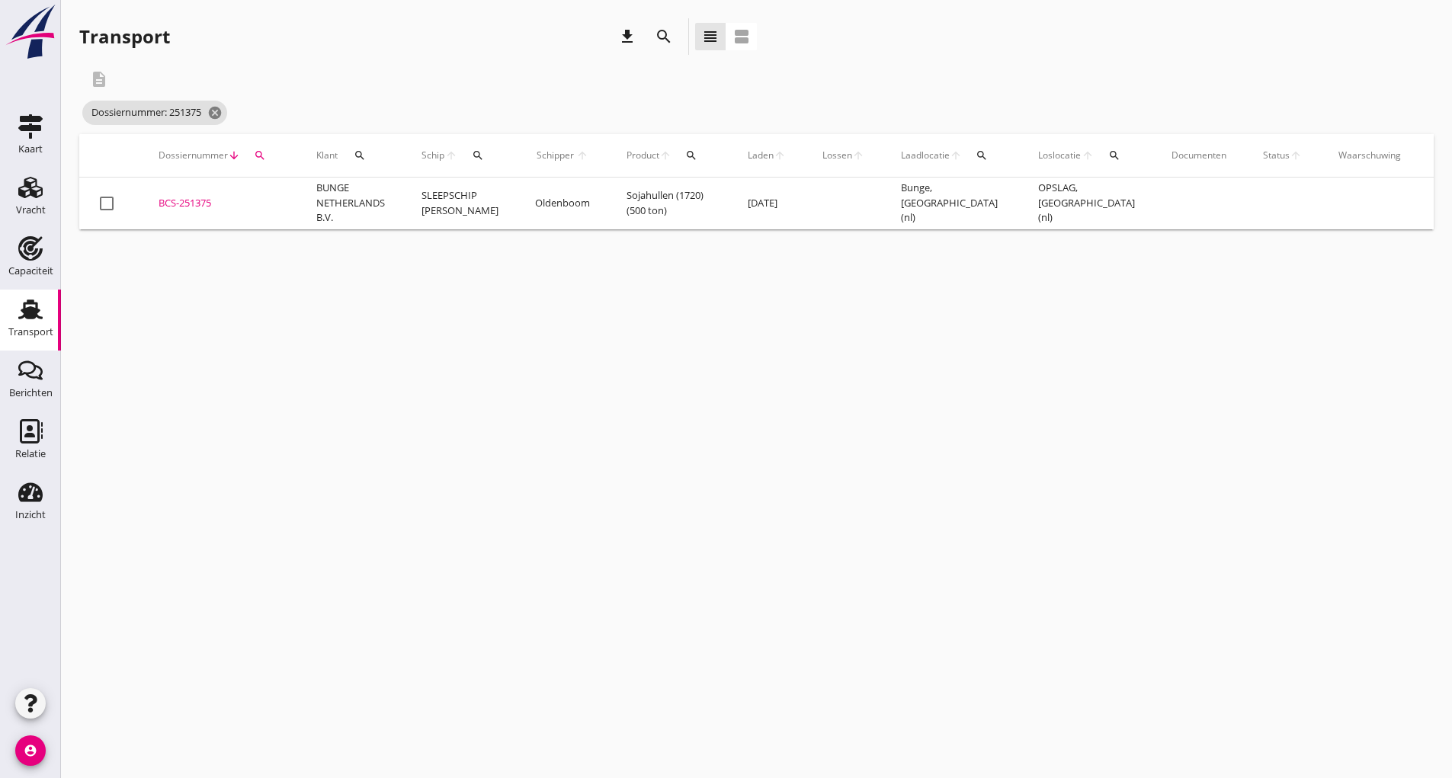
click at [205, 201] on div "BCS-251375" at bounding box center [219, 203] width 121 height 15
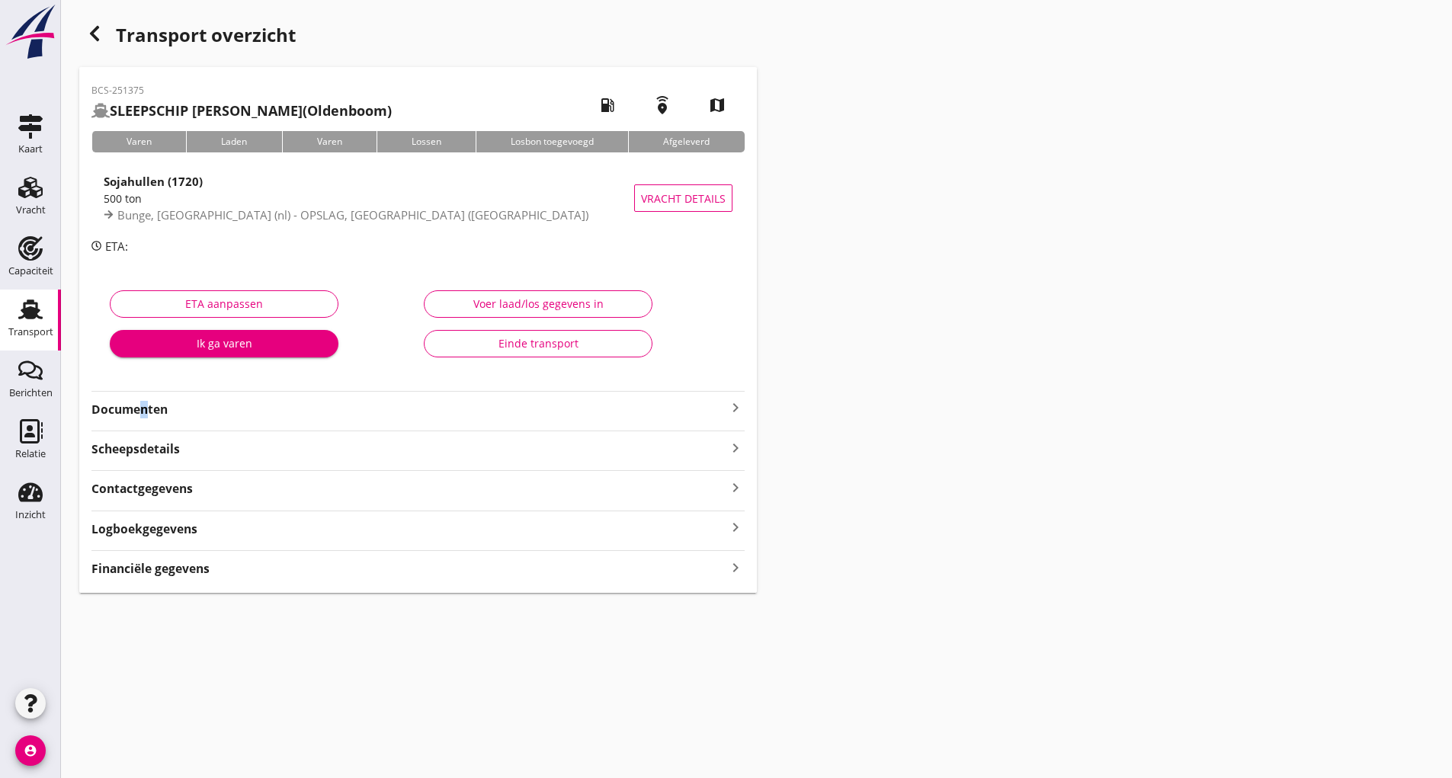
click at [139, 410] on strong "Documenten" at bounding box center [408, 410] width 635 height 18
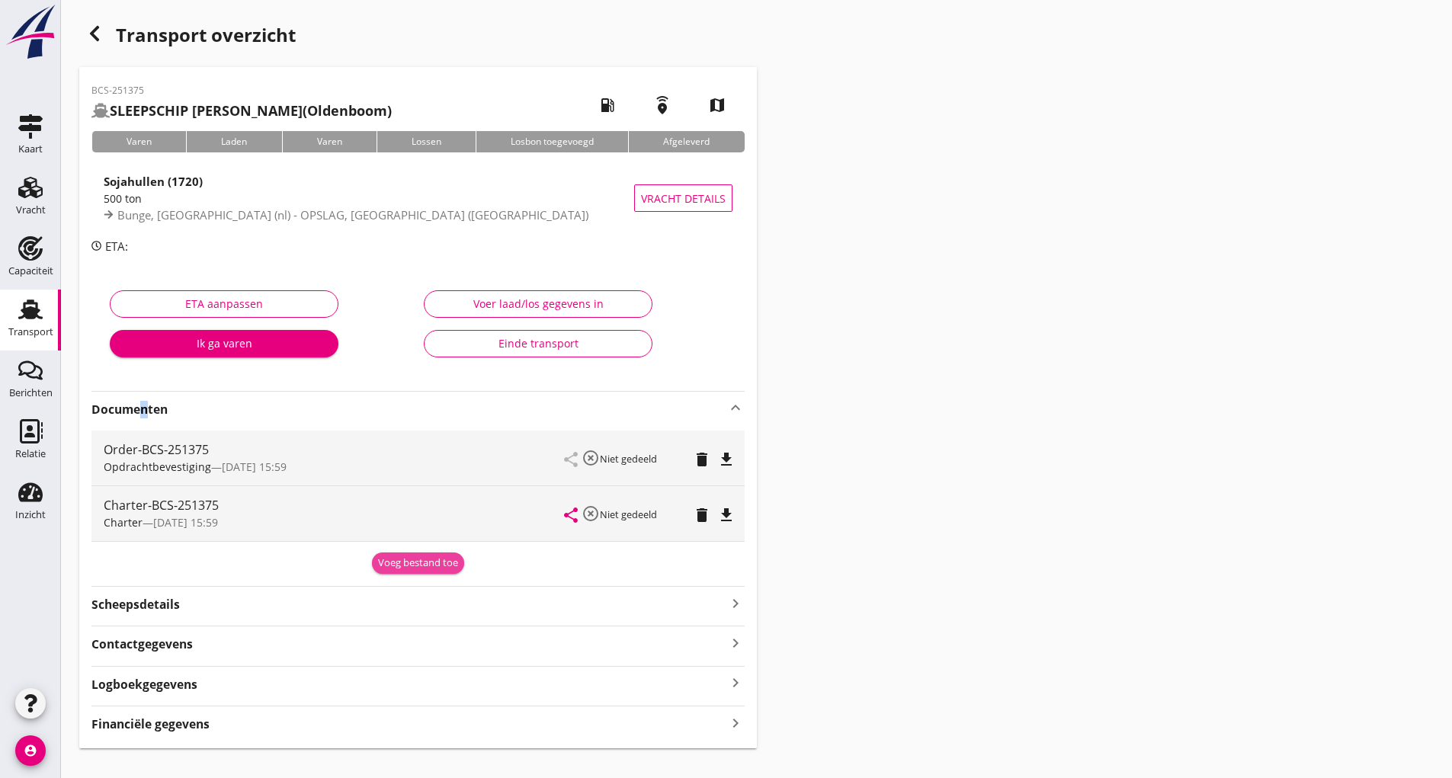
click at [409, 569] on div "Voeg bestand toe" at bounding box center [418, 563] width 80 height 15
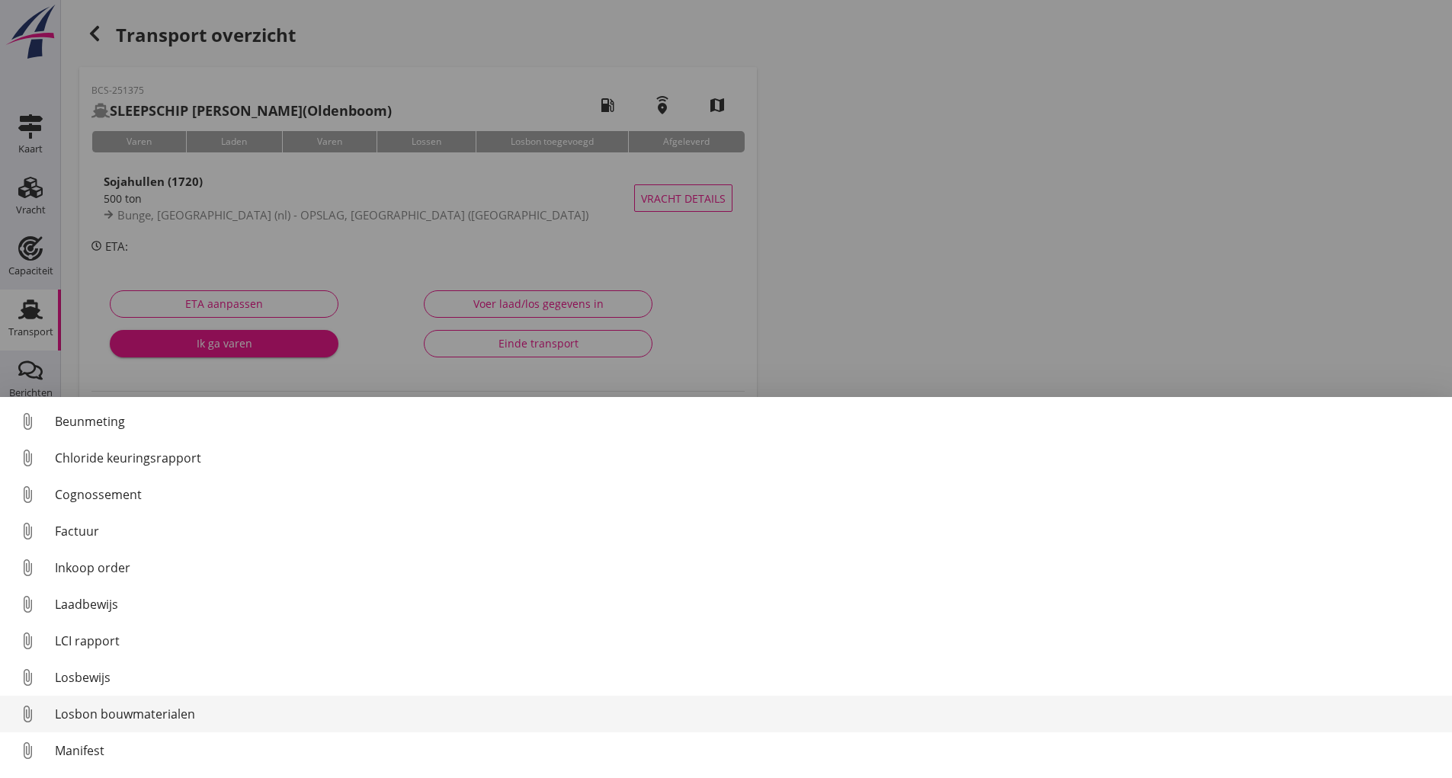
scroll to position [107, 0]
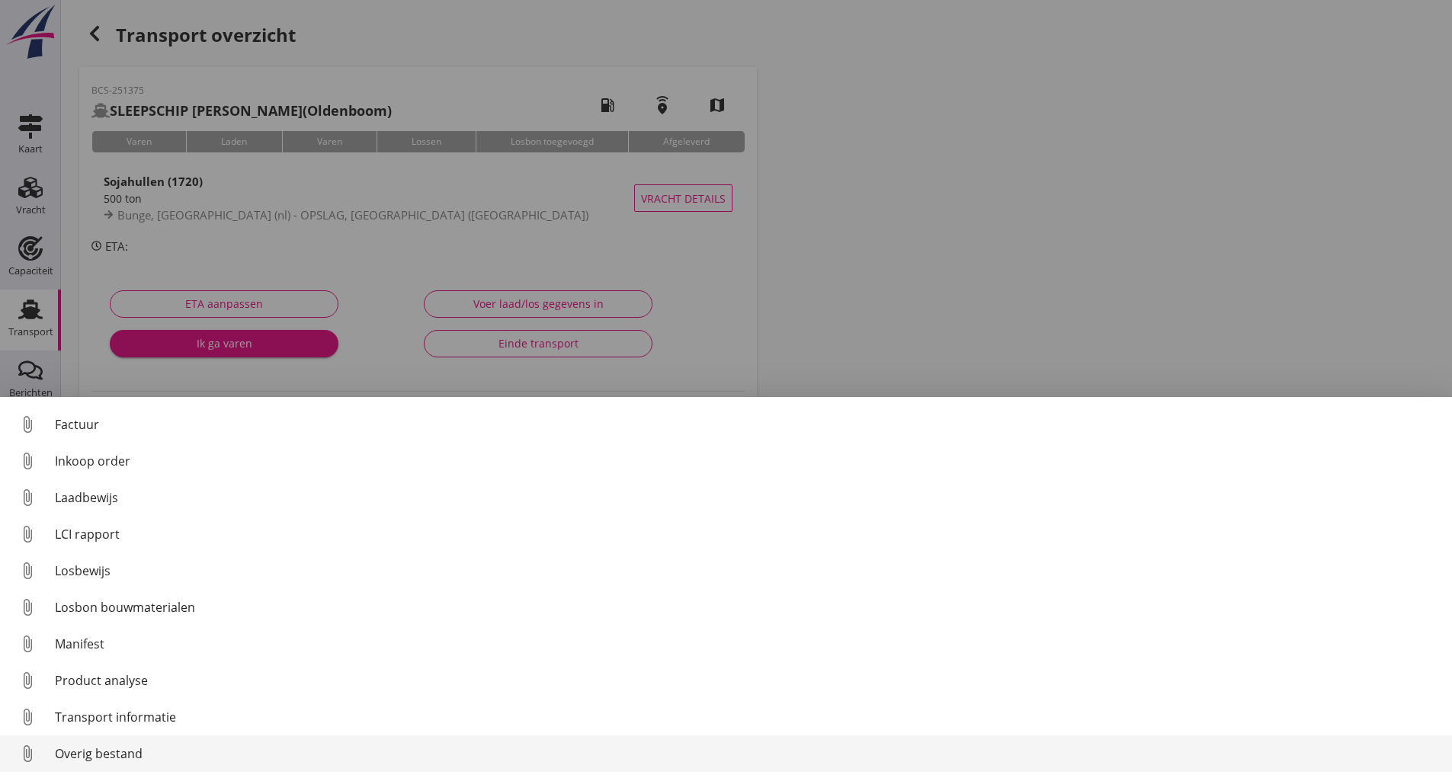
click at [125, 754] on div "Overig bestand" at bounding box center [747, 754] width 1385 height 18
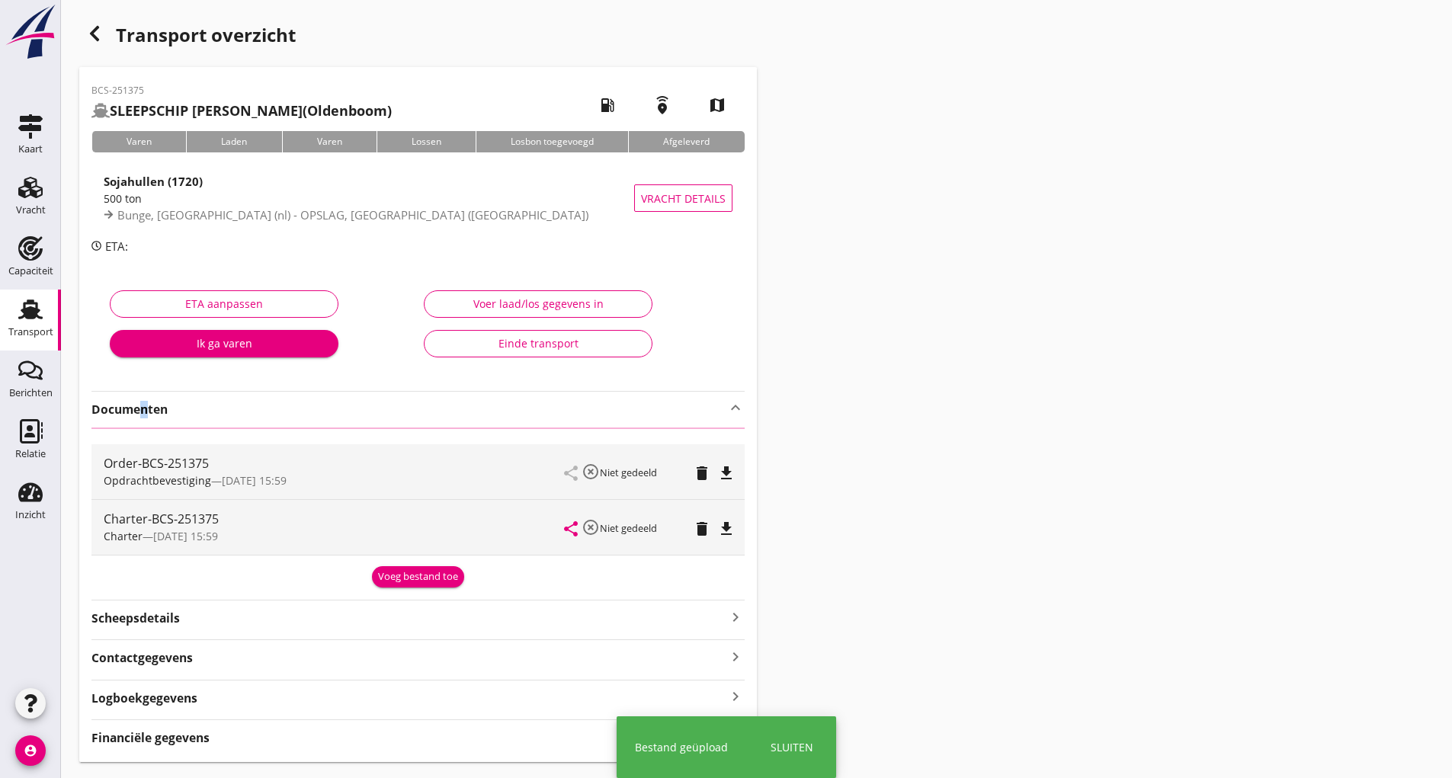
click at [100, 38] on icon "button" at bounding box center [94, 33] width 18 height 18
